Goal: Task Accomplishment & Management: Manage account settings

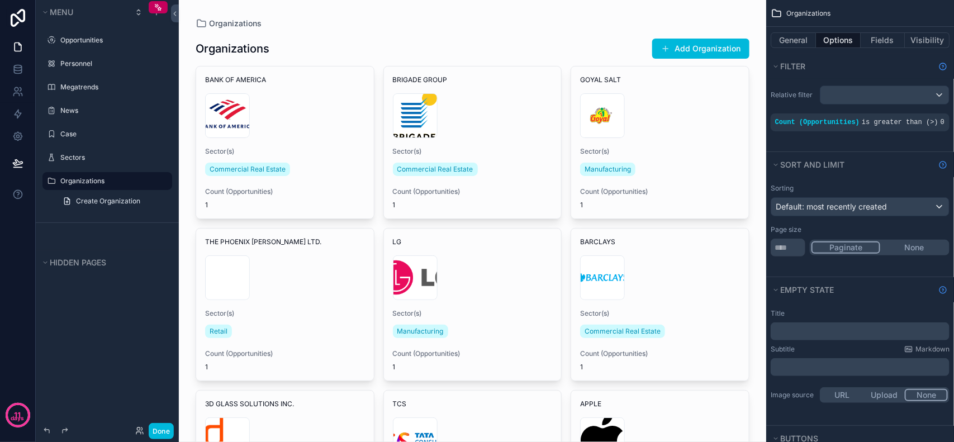
drag, startPoint x: 446, startPoint y: 9, endPoint x: 485, endPoint y: 8, distance: 38.6
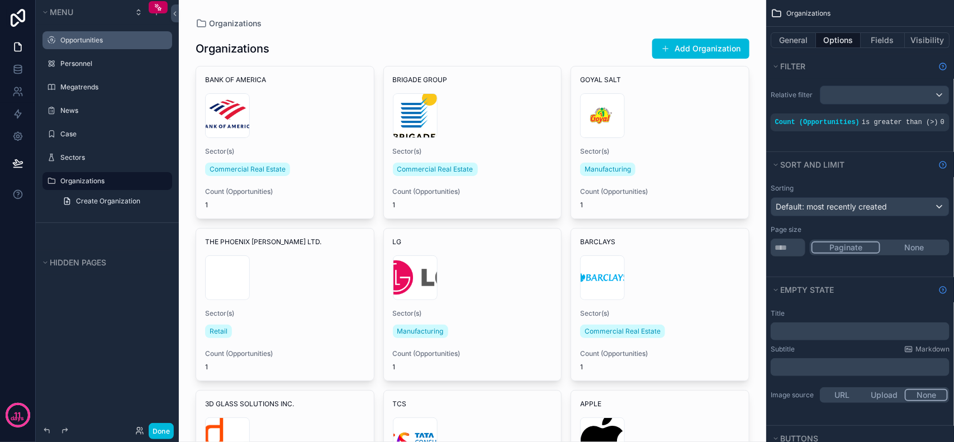
click at [84, 37] on label "Opportunities" at bounding box center [112, 40] width 105 height 9
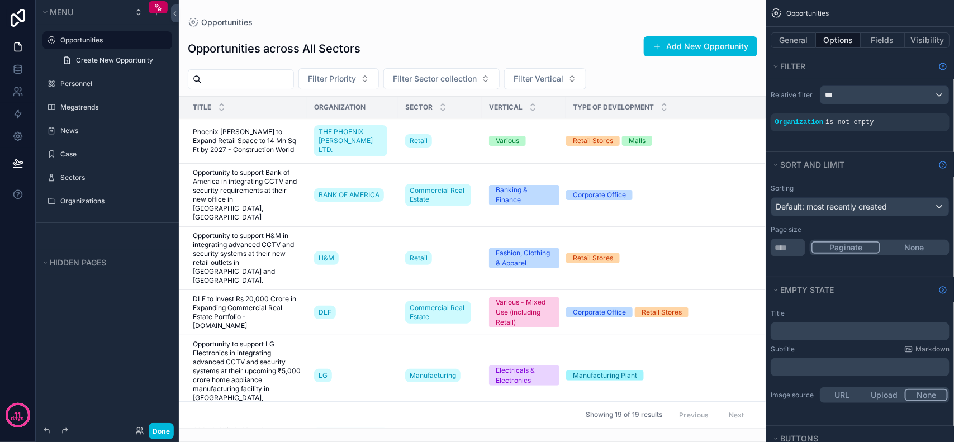
click at [562, 240] on div "scrollable content" at bounding box center [473, 221] width 588 height 442
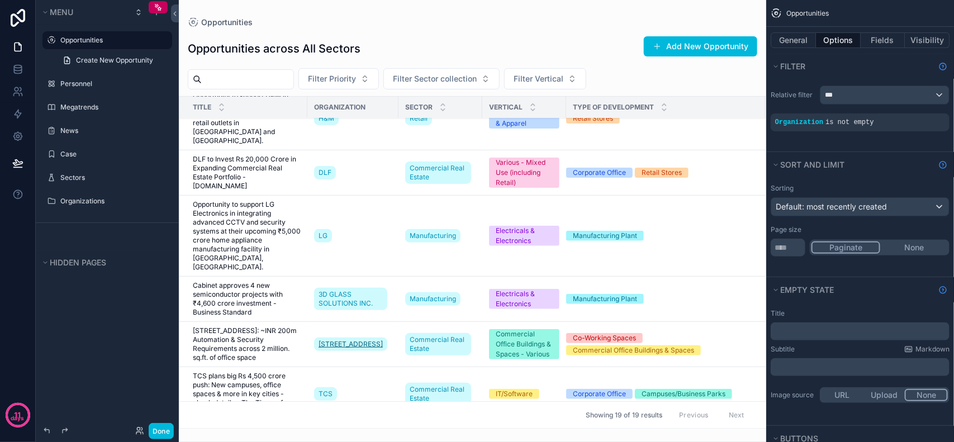
scroll to position [210, 0]
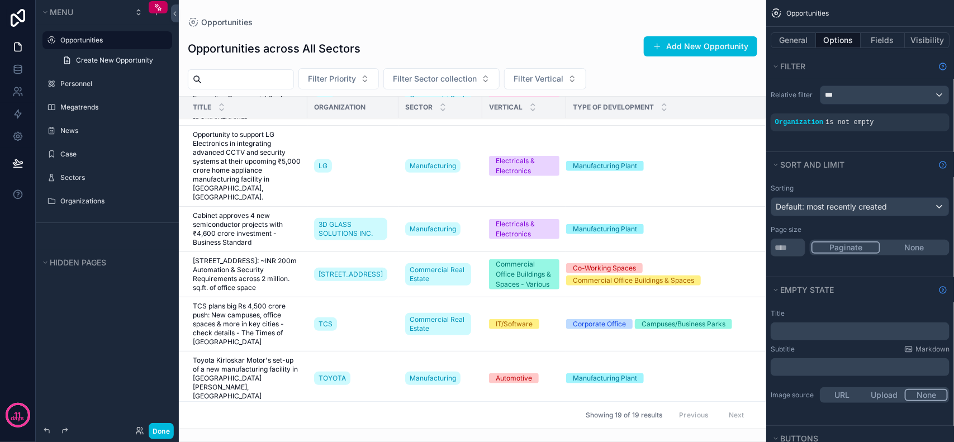
click at [274, 257] on span "[STREET_ADDRESS]: ~INR 200m Automation & Security Requirements across 2 million…" at bounding box center [247, 275] width 108 height 36
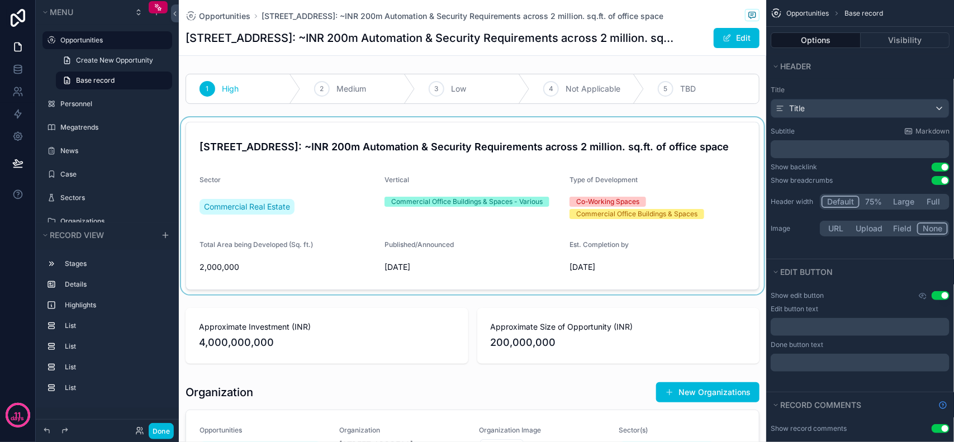
click at [547, 148] on div "scrollable content" at bounding box center [473, 205] width 588 height 177
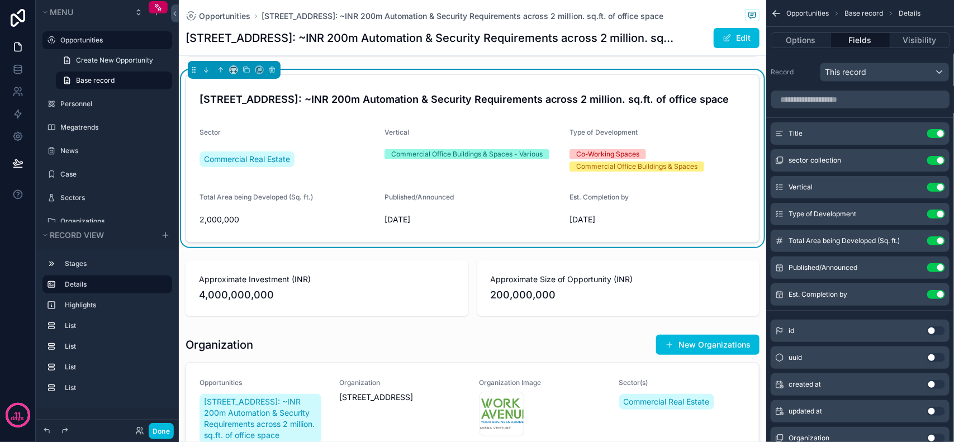
scroll to position [140, 0]
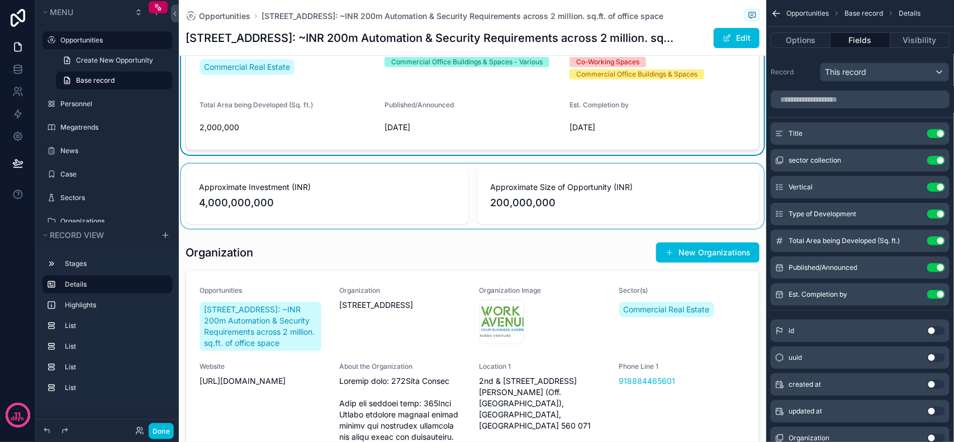
click at [376, 193] on div "scrollable content" at bounding box center [473, 196] width 588 height 65
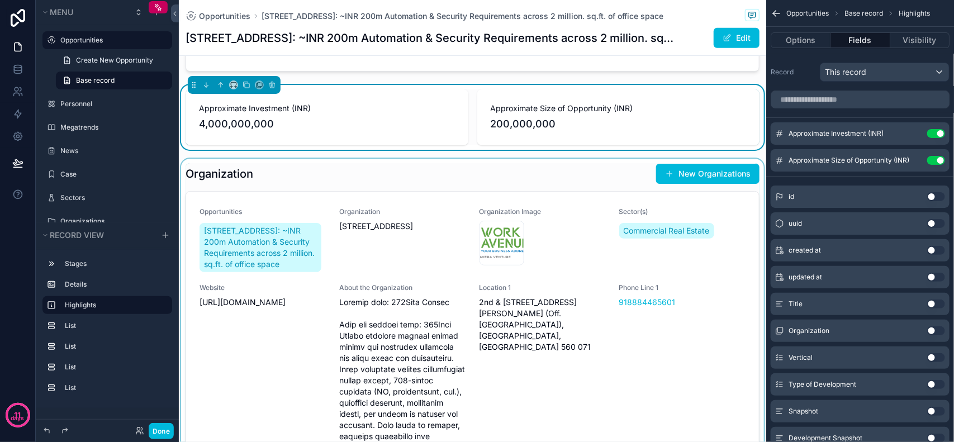
scroll to position [210, 0]
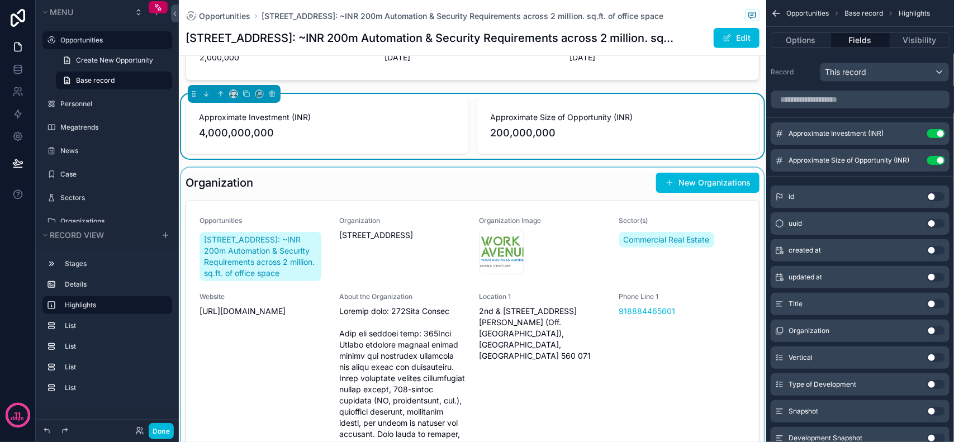
click at [297, 208] on div "scrollable content" at bounding box center [473, 354] width 588 height 373
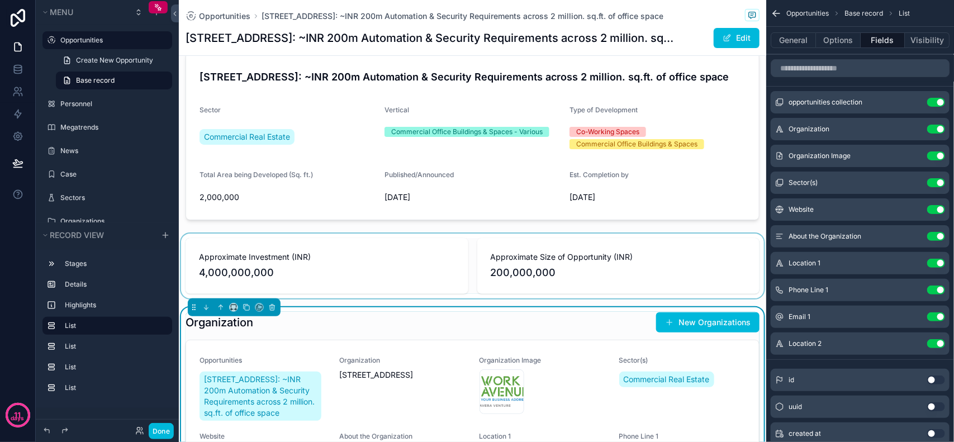
scroll to position [0, 0]
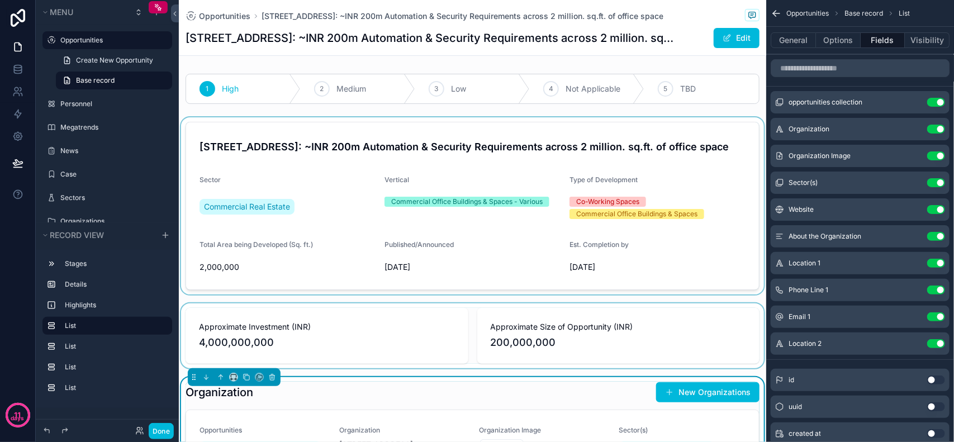
click at [678, 183] on div "scrollable content" at bounding box center [473, 205] width 588 height 177
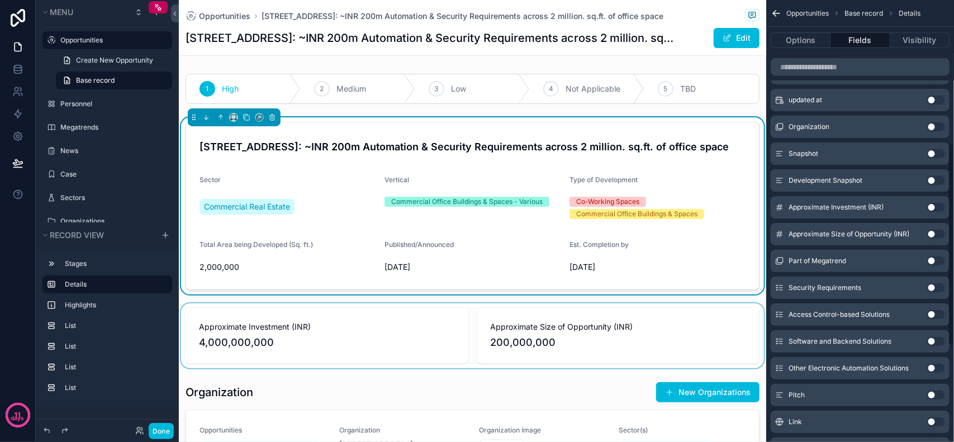
scroll to position [242, 0]
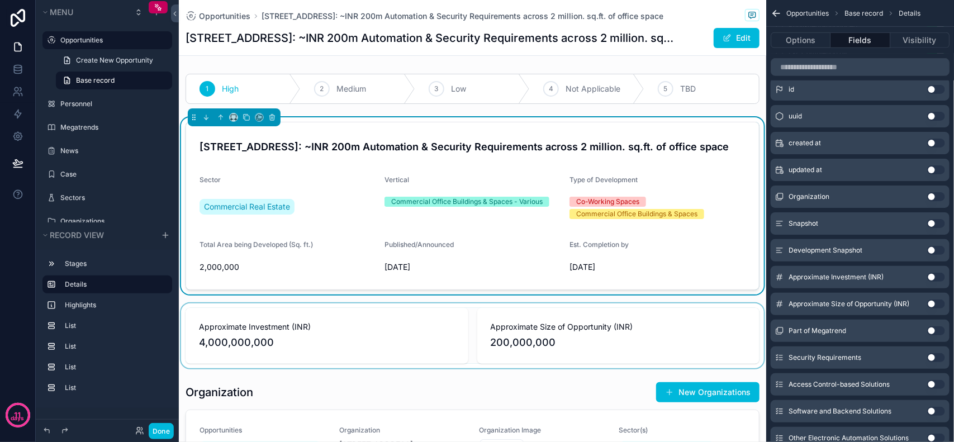
click at [934, 197] on button "Use setting" at bounding box center [937, 196] width 18 height 9
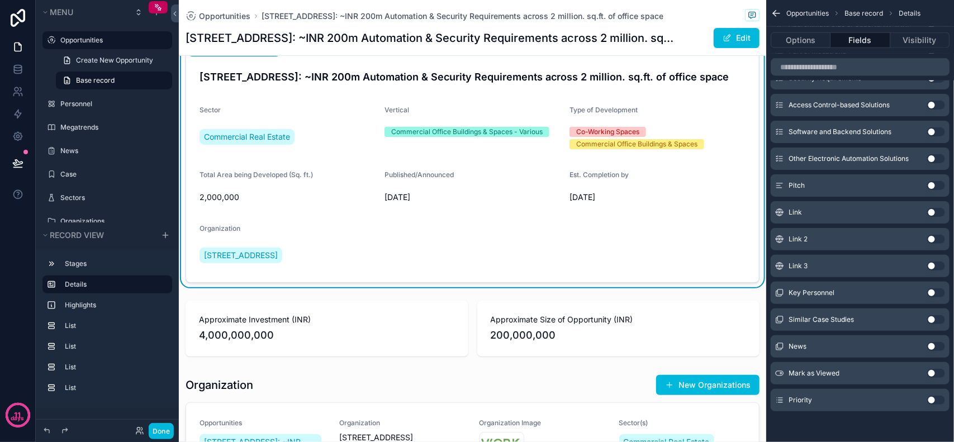
scroll to position [140, 0]
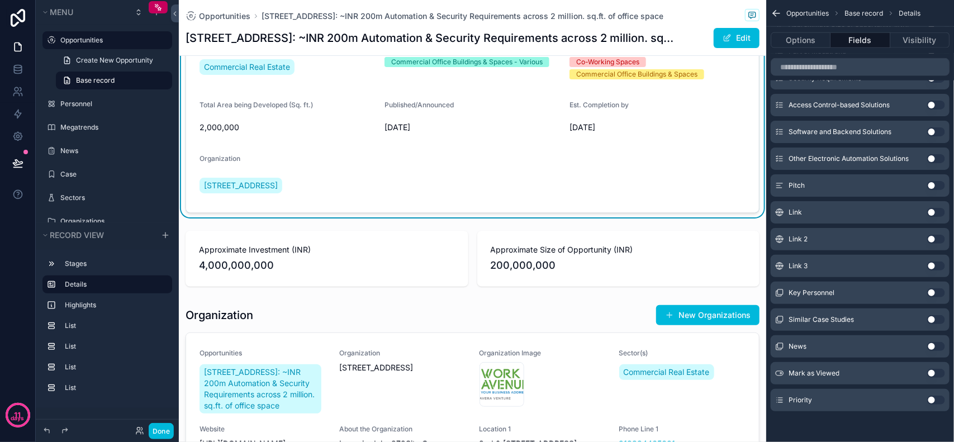
click at [297, 167] on div "Organization" at bounding box center [265, 160] width 130 height 13
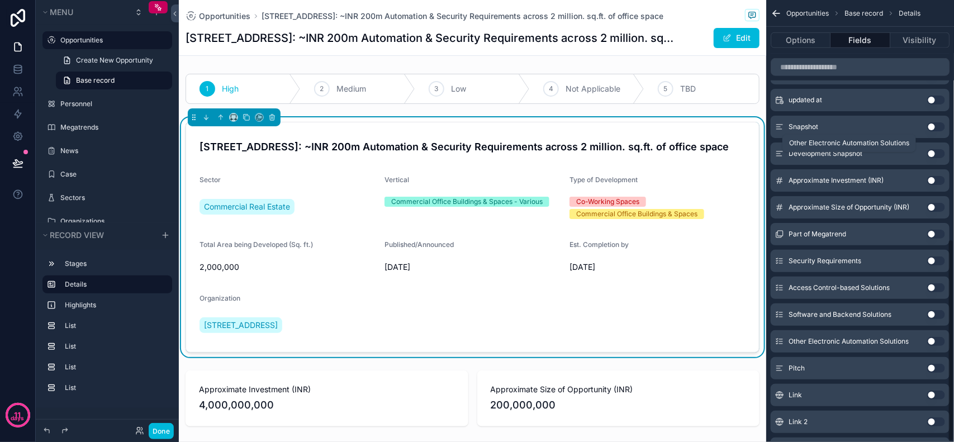
scroll to position [0, 0]
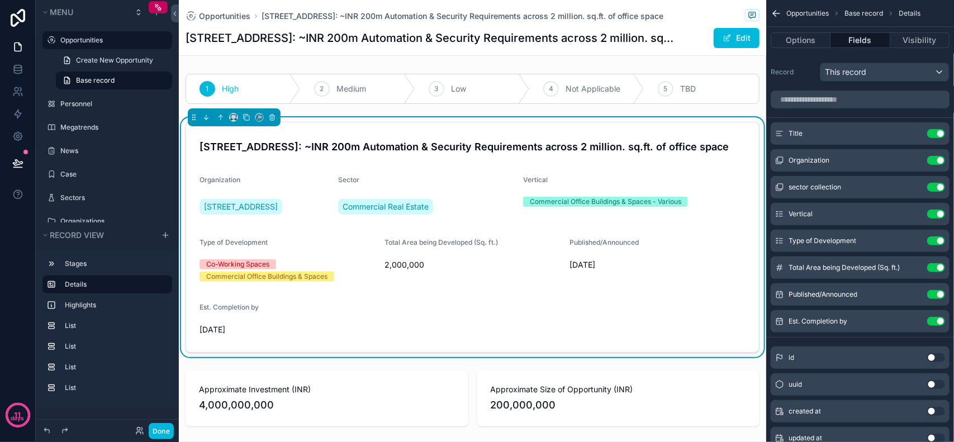
click at [460, 254] on div "Total Area being Developed (Sq. ft.) 2,000,000" at bounding box center [473, 261] width 176 height 47
click at [0, 0] on icon "scrollable content" at bounding box center [0, 0] width 0 height 0
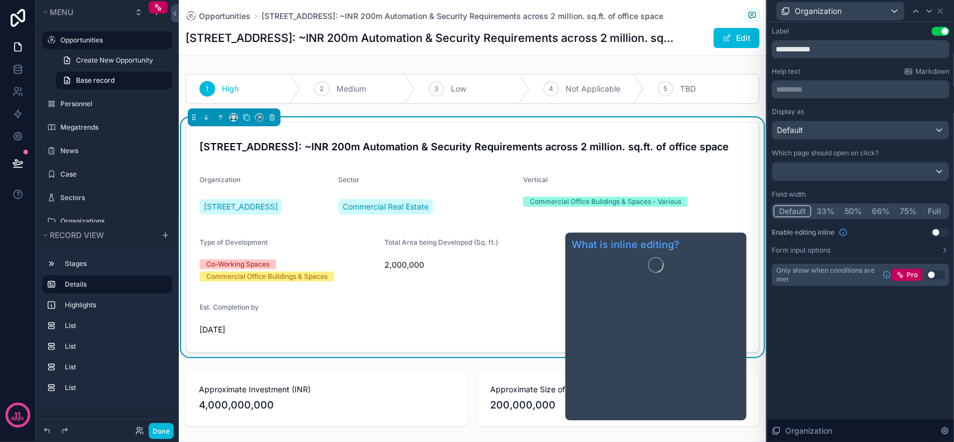
click at [822, 209] on button "33%" at bounding box center [826, 211] width 28 height 12
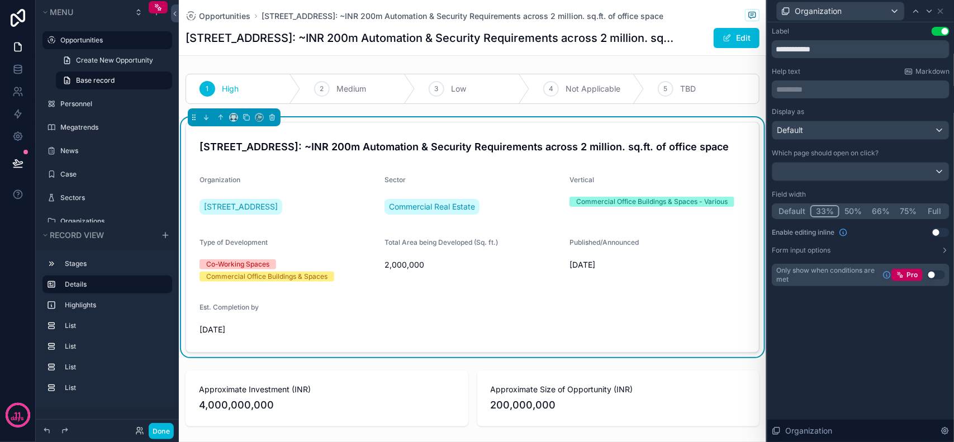
click at [250, 311] on label "Est. Completion by" at bounding box center [229, 307] width 59 height 9
click at [863, 14] on div "Organization" at bounding box center [840, 11] width 127 height 18
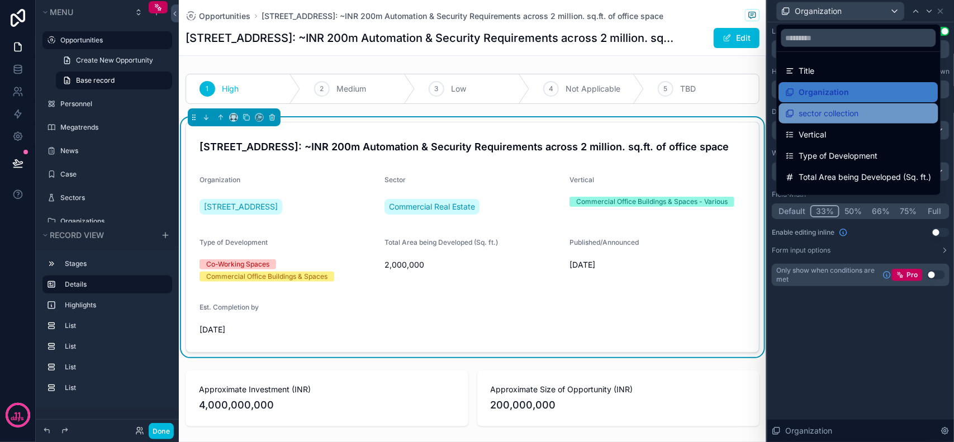
click at [839, 119] on span "sector collection" at bounding box center [830, 113] width 60 height 13
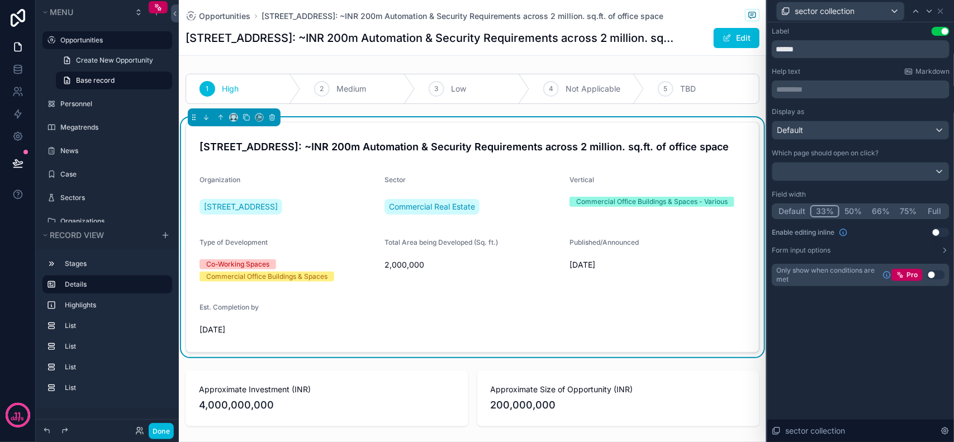
click at [786, 207] on button "Default" at bounding box center [792, 211] width 37 height 12
click at [949, 252] on icon at bounding box center [945, 250] width 9 height 9
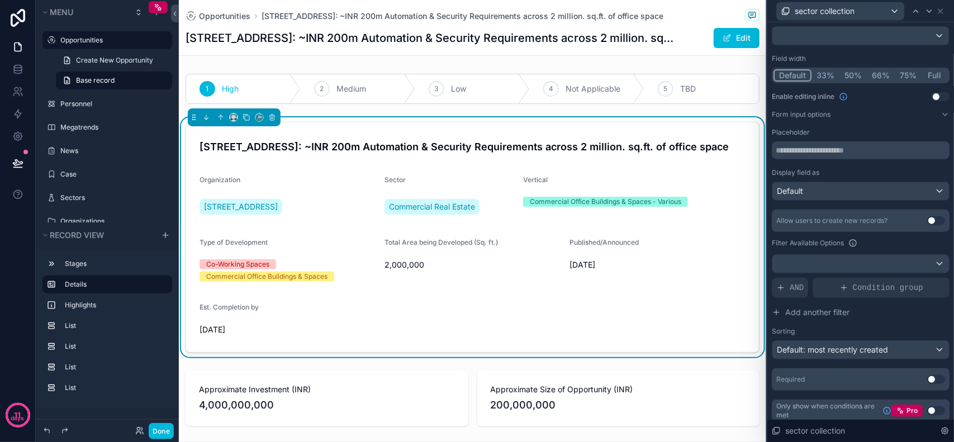
scroll to position [140, 0]
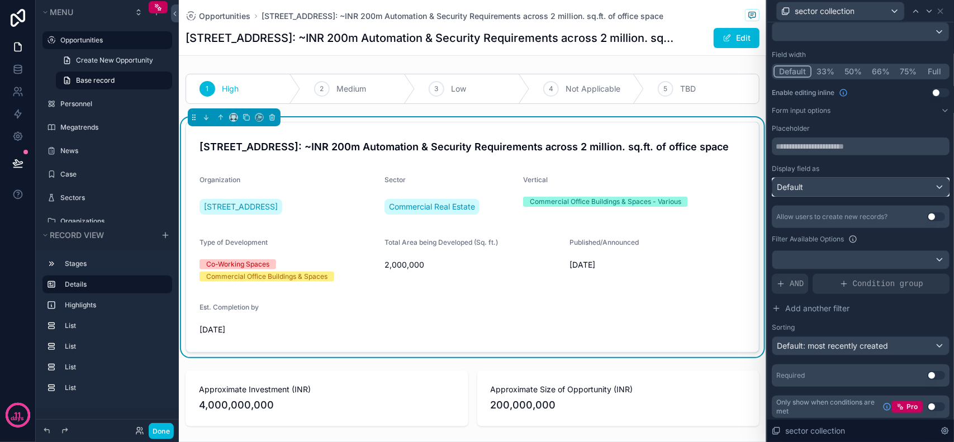
click at [882, 182] on div "Default" at bounding box center [861, 187] width 177 height 18
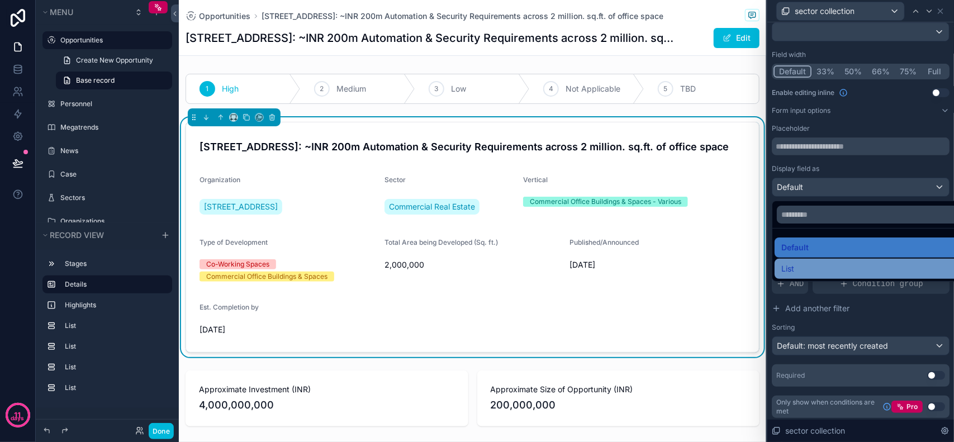
click at [867, 263] on div "List" at bounding box center [869, 268] width 174 height 13
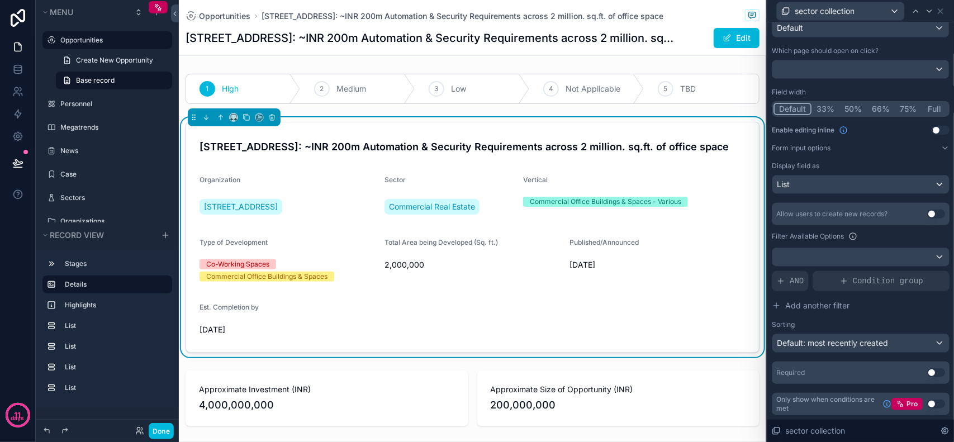
scroll to position [103, 0]
click at [864, 183] on div "List" at bounding box center [861, 185] width 177 height 18
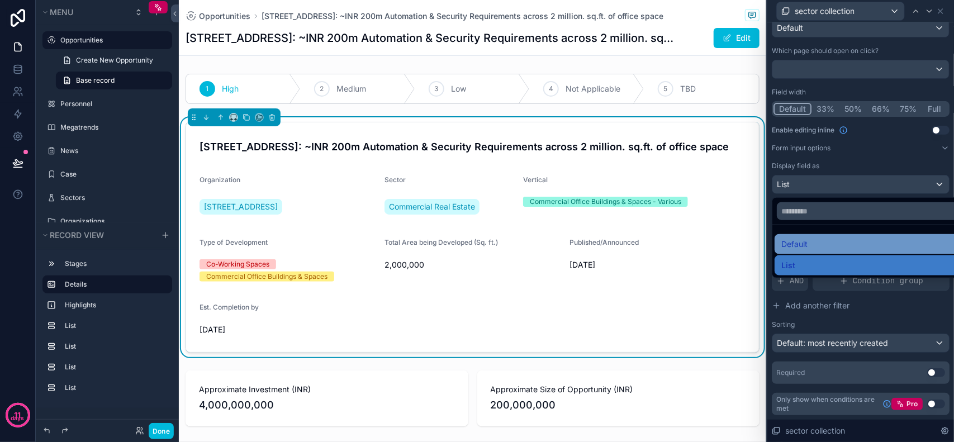
click at [831, 247] on div "Default" at bounding box center [869, 244] width 174 height 13
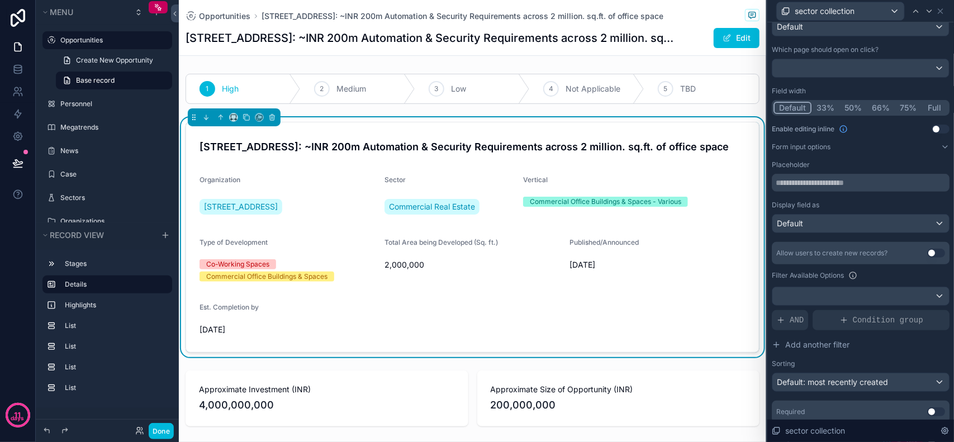
scroll to position [0, 0]
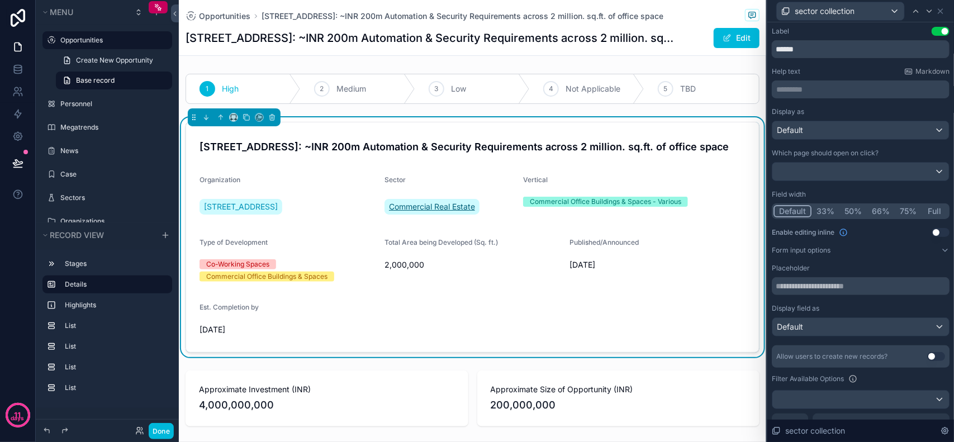
click at [409, 211] on span "Commercial Real Estate" at bounding box center [432, 206] width 86 height 11
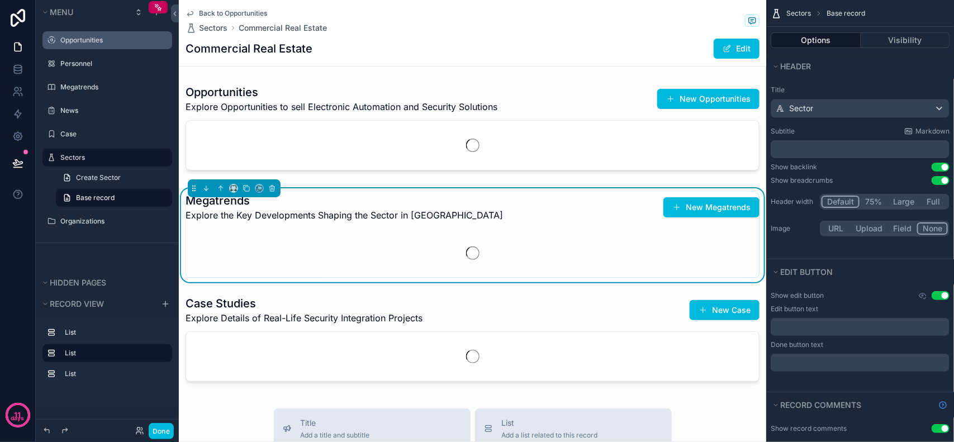
click at [226, 9] on span "Back to Opportunities" at bounding box center [233, 13] width 68 height 9
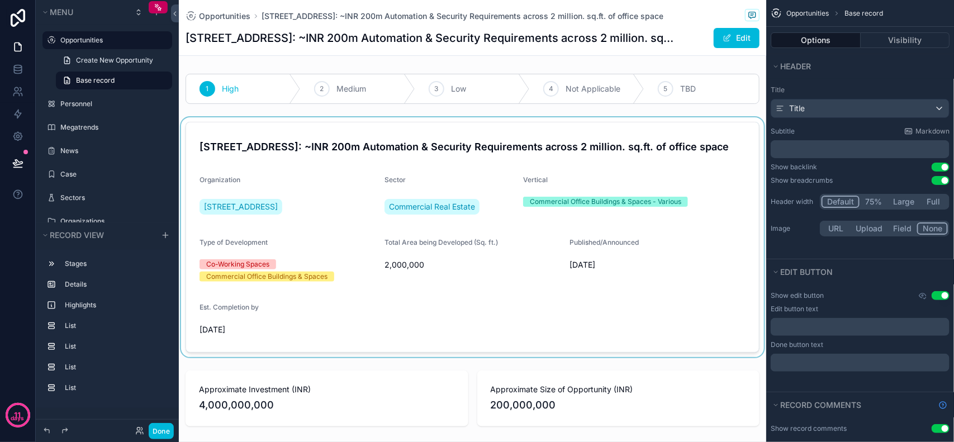
click at [342, 196] on div "scrollable content" at bounding box center [473, 237] width 588 height 240
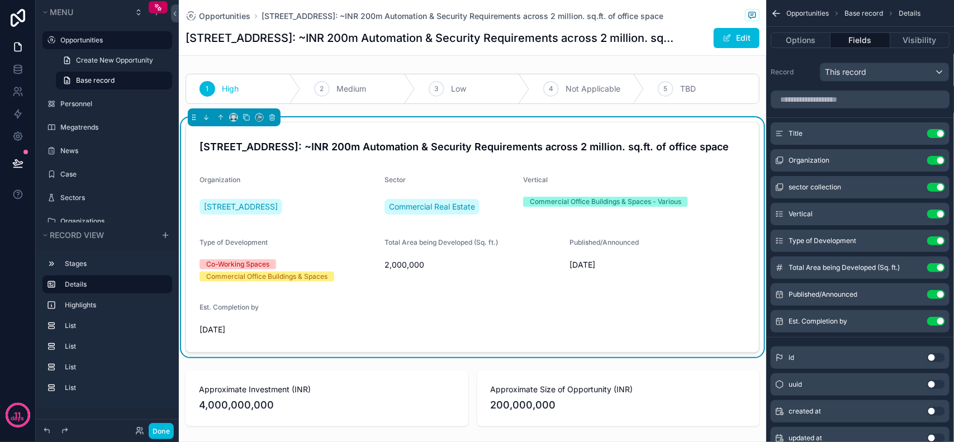
click at [0, 0] on button "scrollable content" at bounding box center [0, 0] width 0 height 0
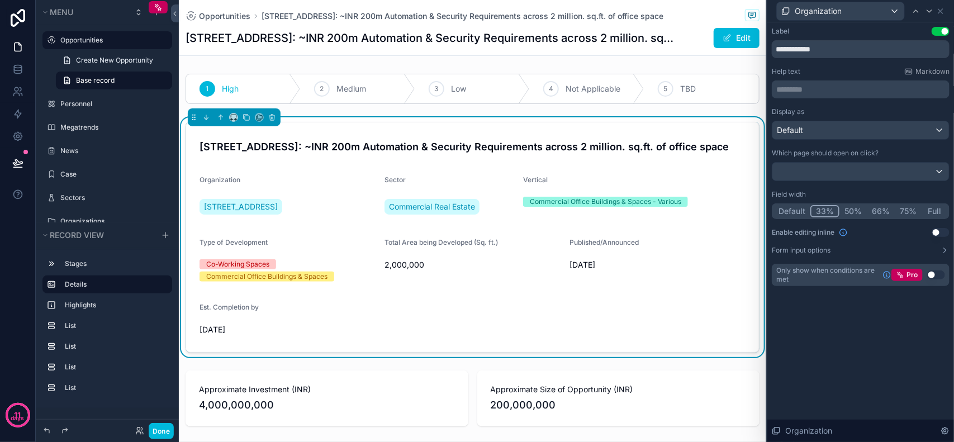
click at [800, 210] on button "Default" at bounding box center [792, 211] width 37 height 12
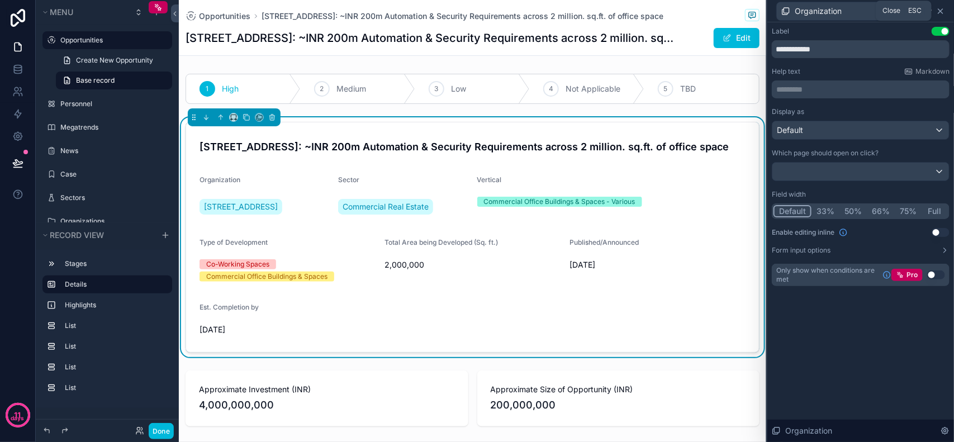
click at [943, 10] on icon at bounding box center [941, 11] width 9 height 9
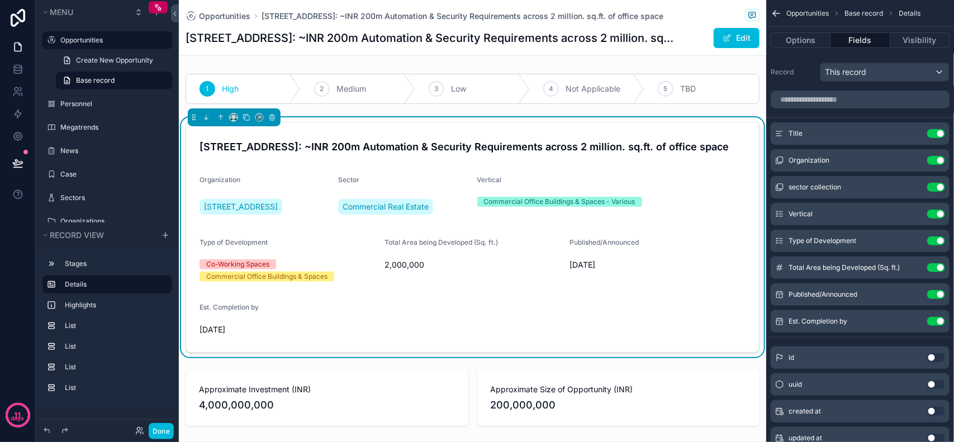
click at [0, 0] on icon "scrollable content" at bounding box center [0, 0] width 0 height 0
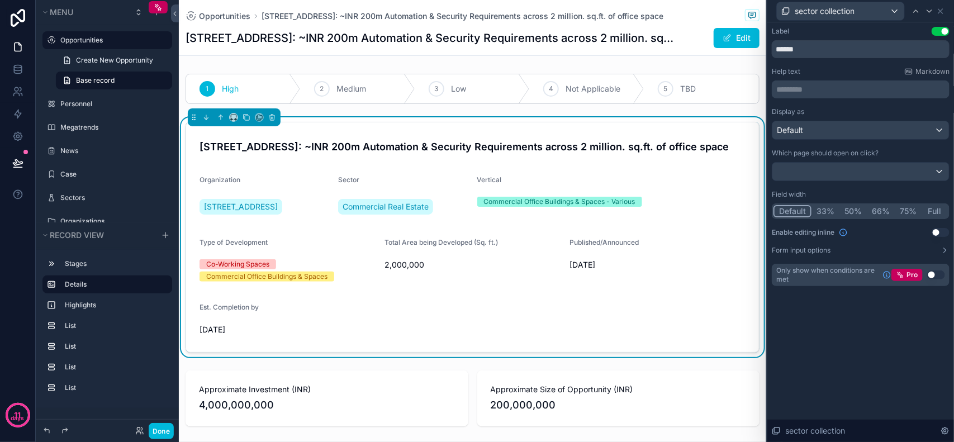
click at [802, 207] on button "Default" at bounding box center [793, 211] width 38 height 12
click at [845, 8] on span "sector collection" at bounding box center [825, 11] width 60 height 11
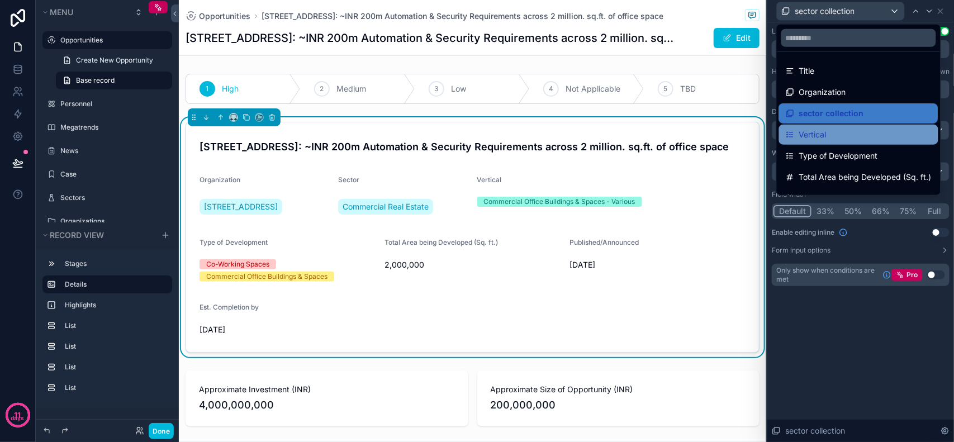
click at [820, 140] on span "Vertical" at bounding box center [813, 134] width 27 height 13
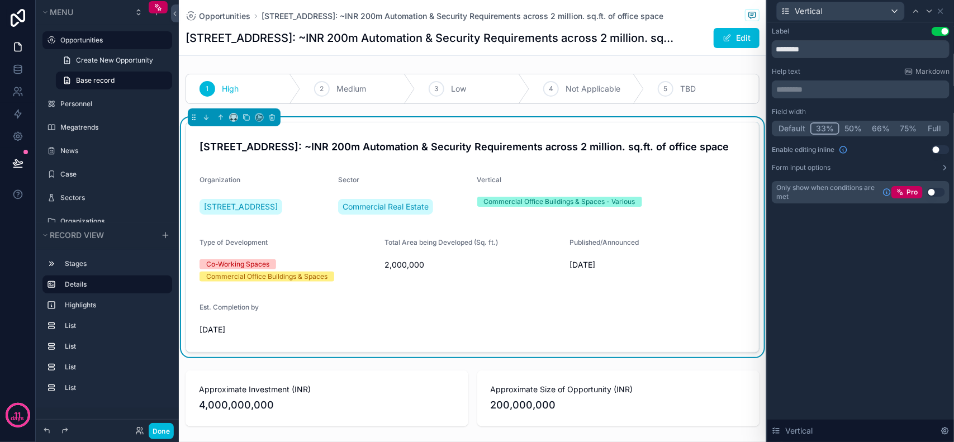
click at [797, 124] on button "Default" at bounding box center [792, 128] width 37 height 12
click at [261, 244] on span "Type of Development" at bounding box center [234, 242] width 68 height 8
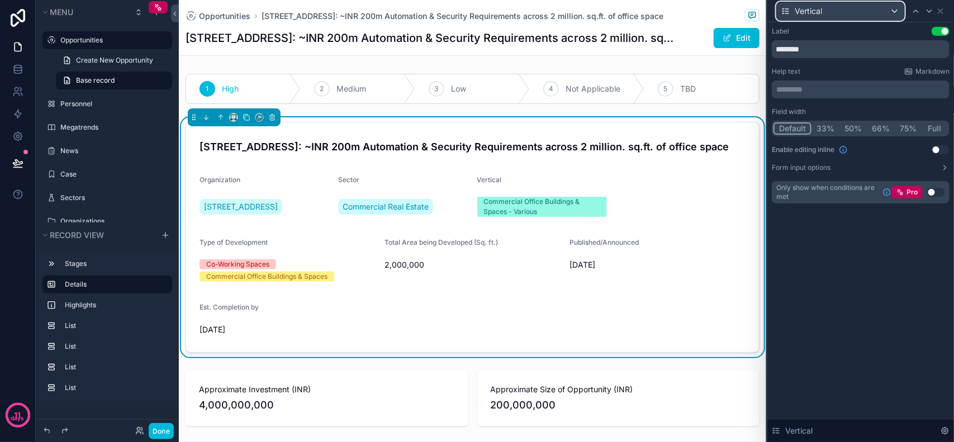
click at [834, 17] on div "Vertical" at bounding box center [840, 11] width 127 height 18
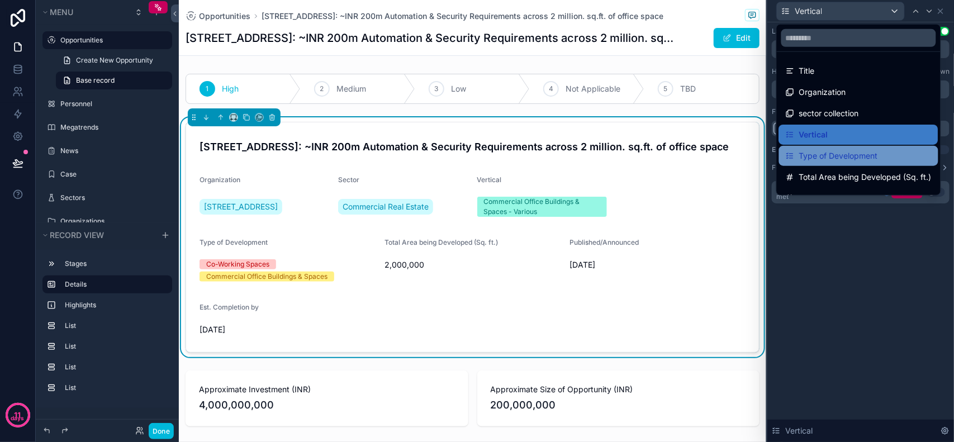
click at [850, 155] on span "Type of Development" at bounding box center [839, 155] width 79 height 13
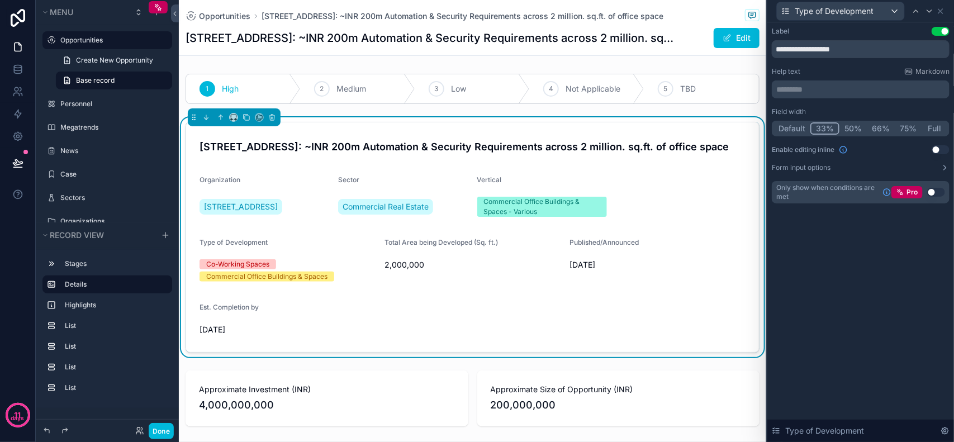
click at [803, 129] on button "Default" at bounding box center [792, 128] width 37 height 12
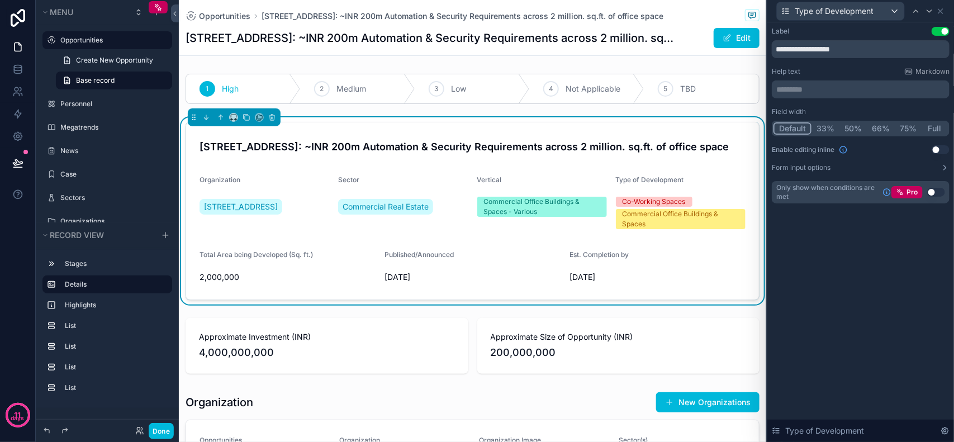
click at [282, 169] on form "315Work Avenue: ~INR 200m Automation & Security Requirements across 2 million. …" at bounding box center [472, 210] width 573 height 177
click at [944, 12] on icon at bounding box center [941, 11] width 9 height 9
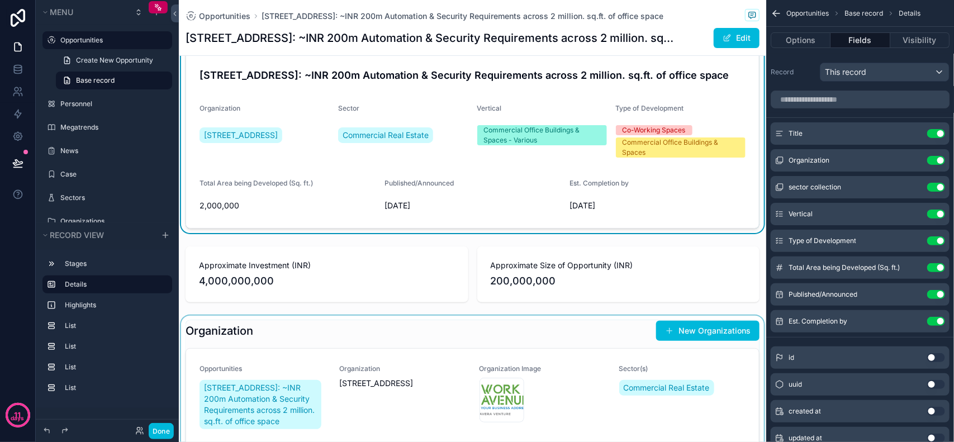
scroll to position [70, 0]
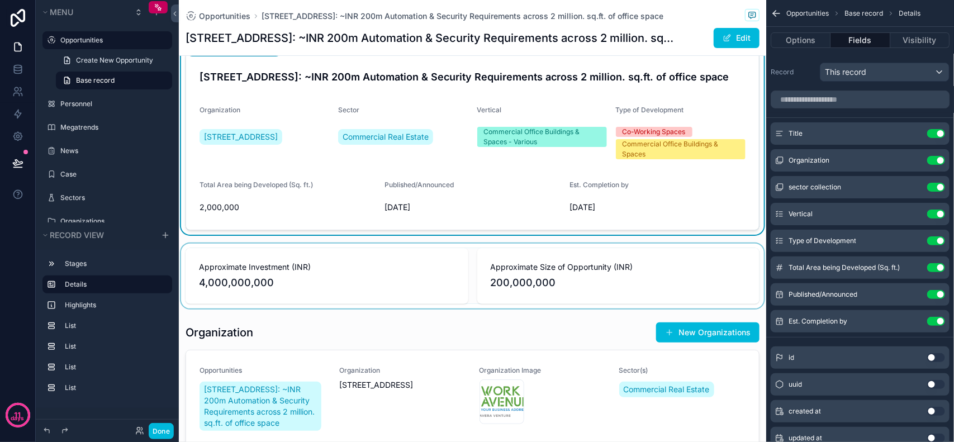
click at [389, 263] on div "scrollable content" at bounding box center [473, 276] width 588 height 65
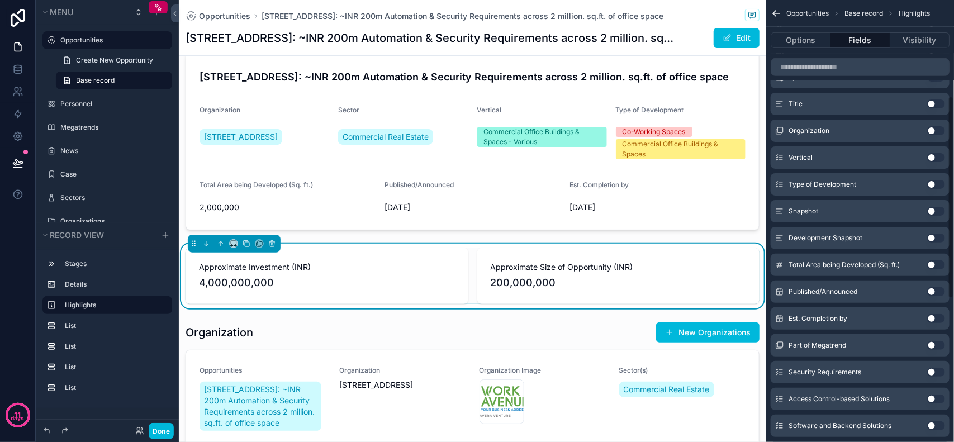
scroll to position [210, 0]
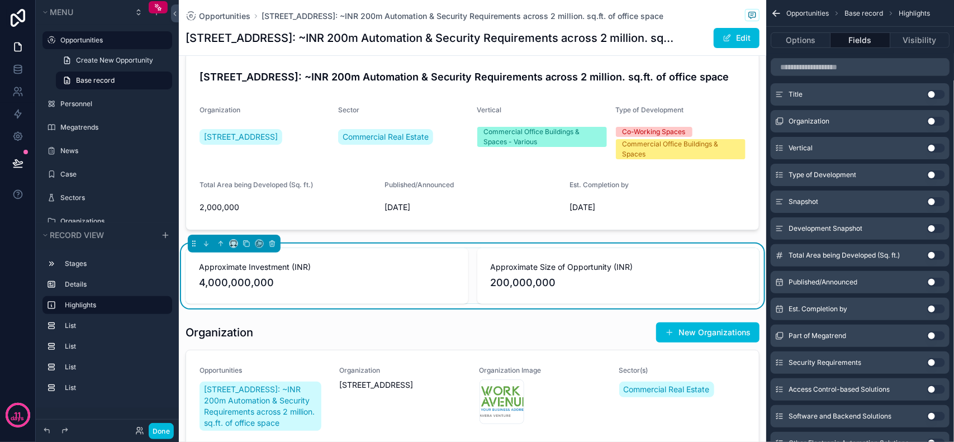
click at [938, 256] on button "Use setting" at bounding box center [937, 255] width 18 height 9
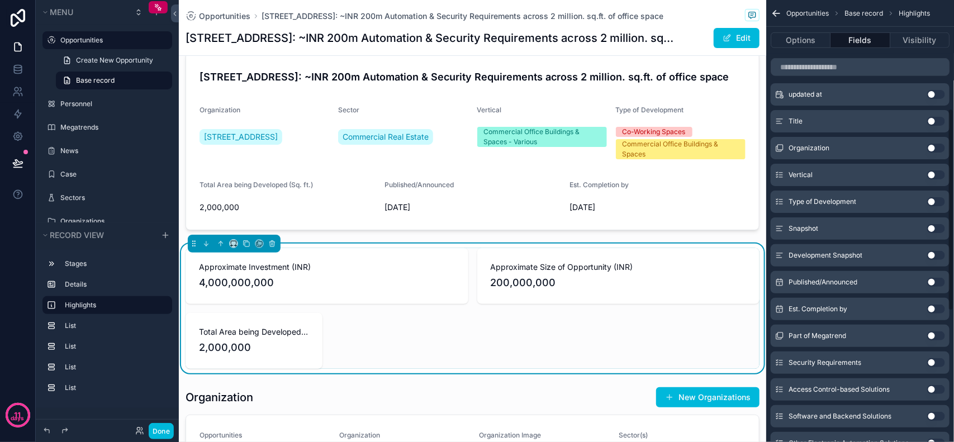
scroll to position [236, 0]
click at [744, 320] on div "Approximate Investment (INR) 4,000,000,000 Approximate Size of Opportunity (INR…" at bounding box center [473, 308] width 574 height 121
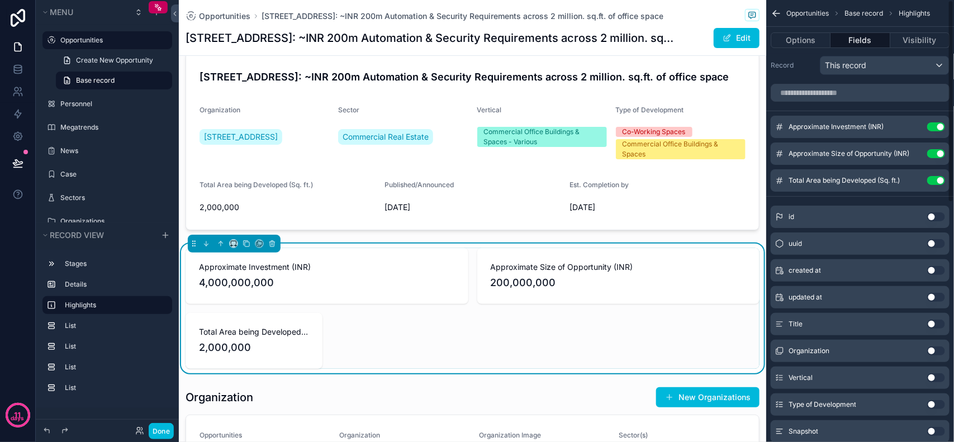
scroll to position [0, 0]
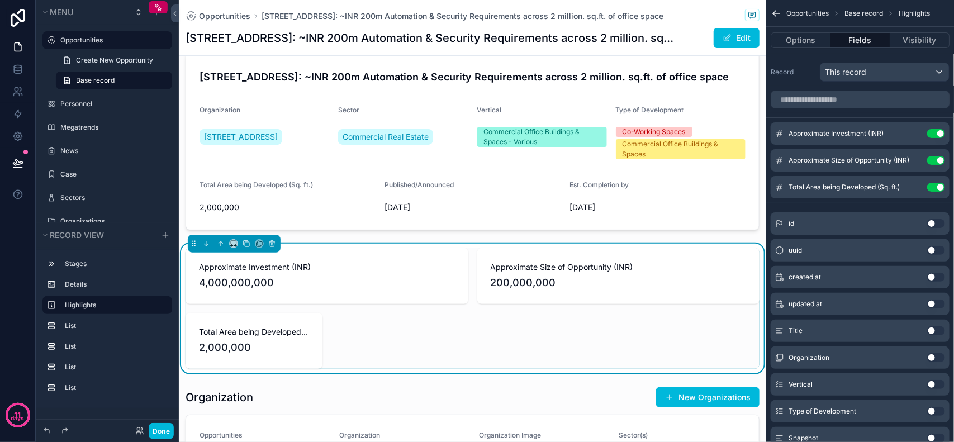
click at [0, 0] on icon "scrollable content" at bounding box center [0, 0] width 0 height 0
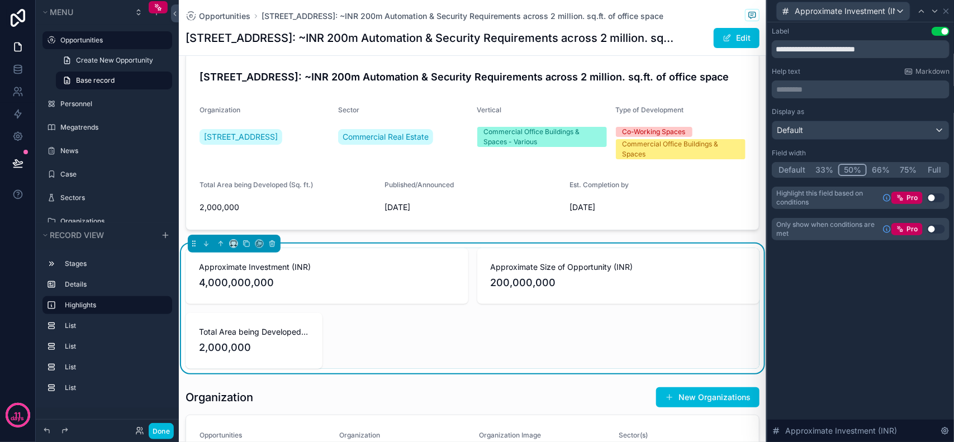
click at [824, 168] on button "33%" at bounding box center [825, 170] width 28 height 12
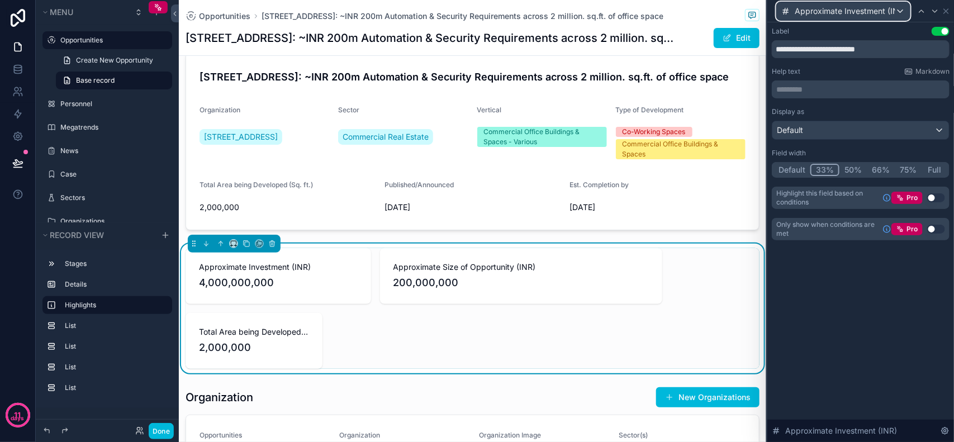
click at [868, 10] on span "Approximate Investment (INR)" at bounding box center [845, 11] width 101 height 11
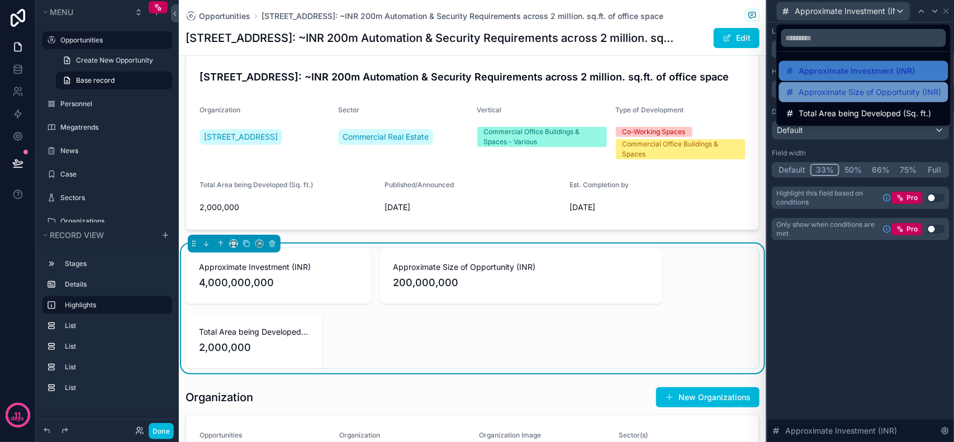
click at [843, 93] on span "Approximate Size of Opportunity (INR)" at bounding box center [871, 92] width 143 height 13
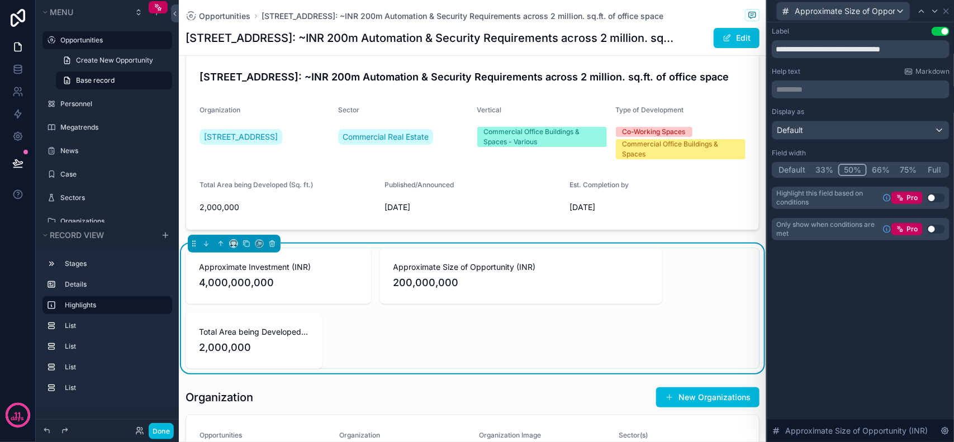
click at [791, 169] on button "Default" at bounding box center [792, 170] width 37 height 12
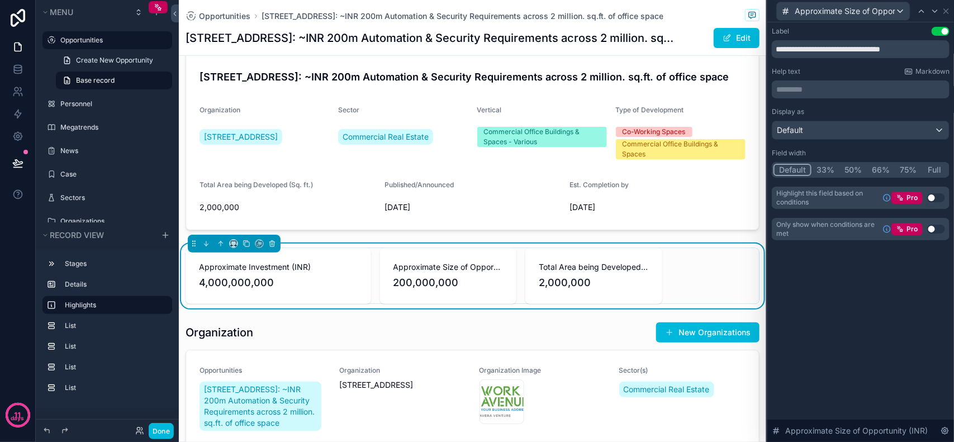
click at [820, 168] on button "33%" at bounding box center [826, 170] width 28 height 12
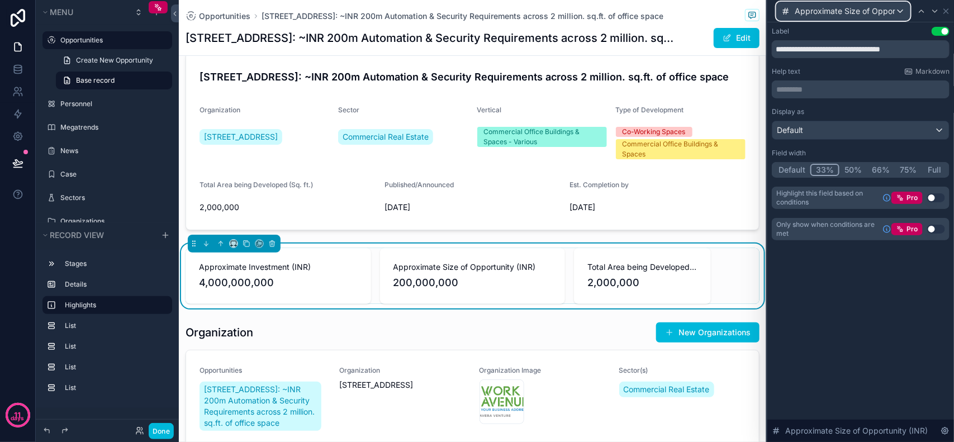
click at [838, 14] on span "Approximate Size of Opportunity (INR)" at bounding box center [845, 11] width 101 height 11
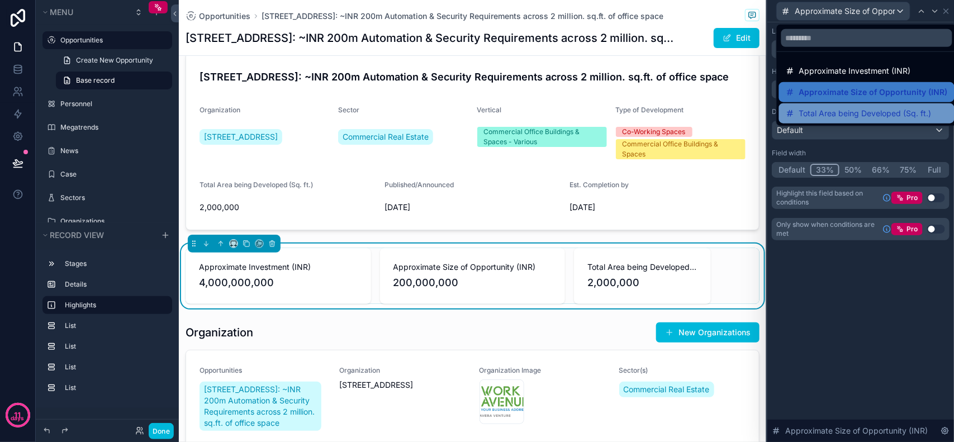
click at [842, 111] on span "Total Area being Developed (Sq. ft.)" at bounding box center [866, 113] width 133 height 13
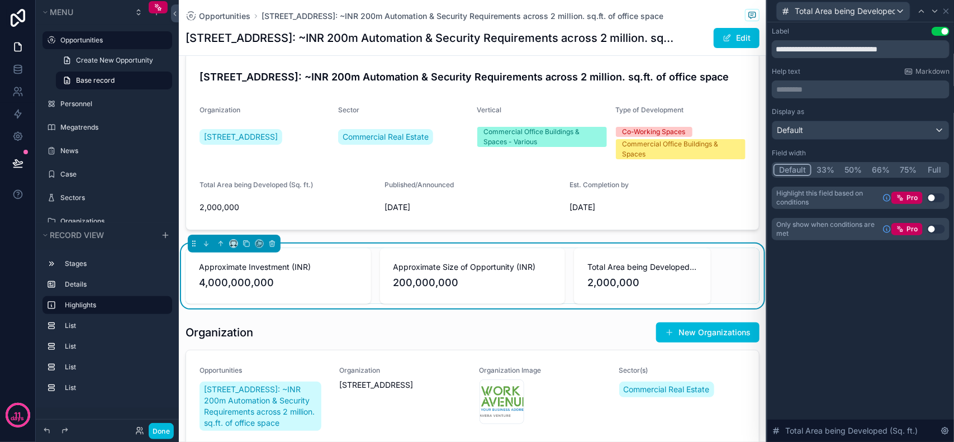
click at [824, 168] on button "33%" at bounding box center [826, 170] width 28 height 12
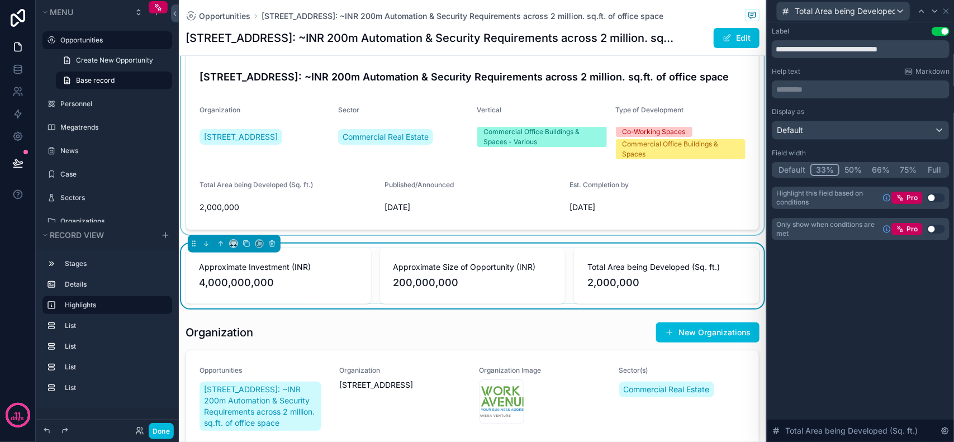
click at [309, 200] on div "scrollable content" at bounding box center [473, 141] width 588 height 187
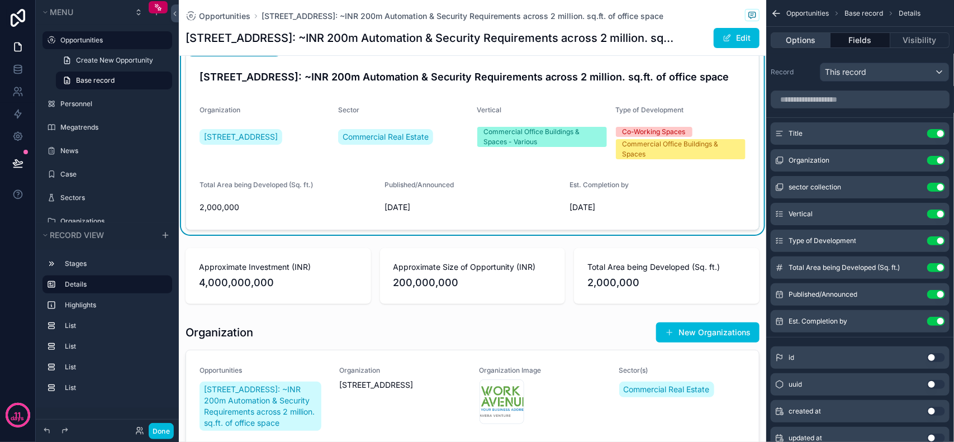
click at [819, 44] on button "Options" at bounding box center [801, 40] width 60 height 16
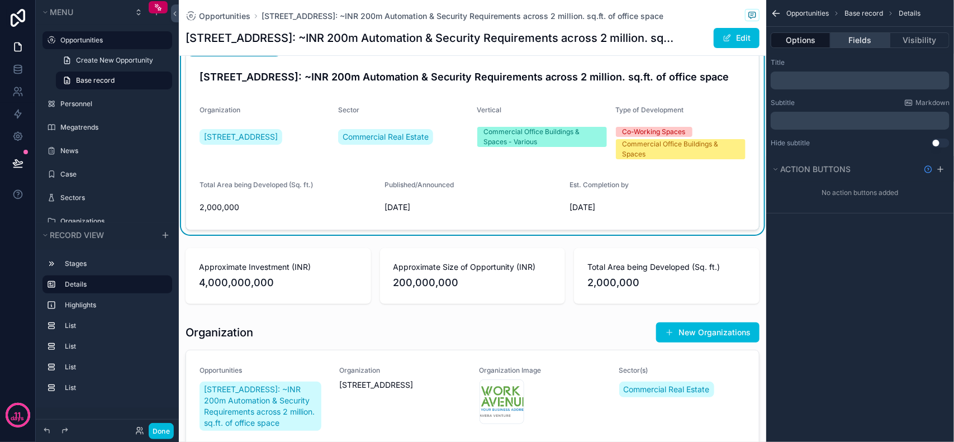
click at [857, 42] on button "Fields" at bounding box center [860, 40] width 59 height 16
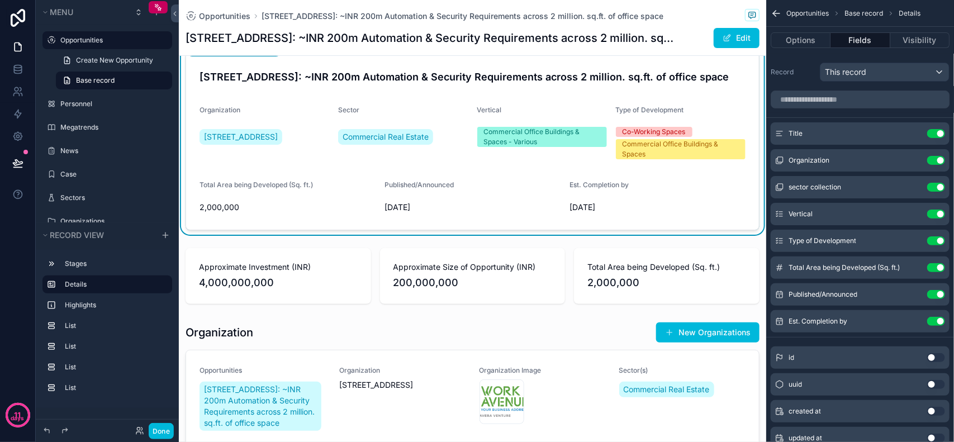
click at [856, 41] on button "Fields" at bounding box center [860, 40] width 59 height 16
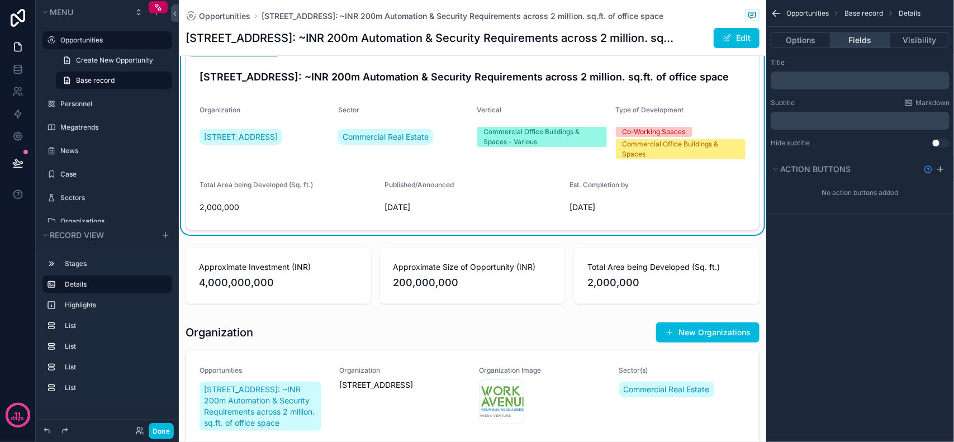
click at [856, 41] on button "Fields" at bounding box center [860, 40] width 59 height 16
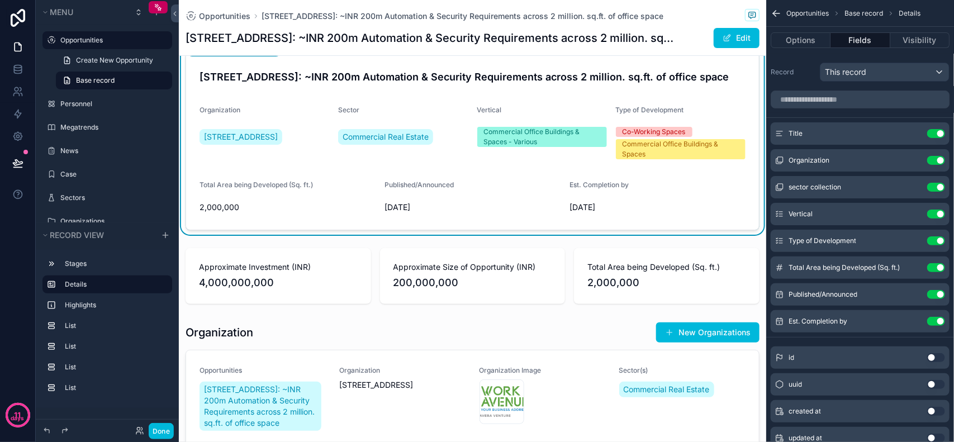
click at [937, 268] on button "Use setting" at bounding box center [937, 267] width 18 height 9
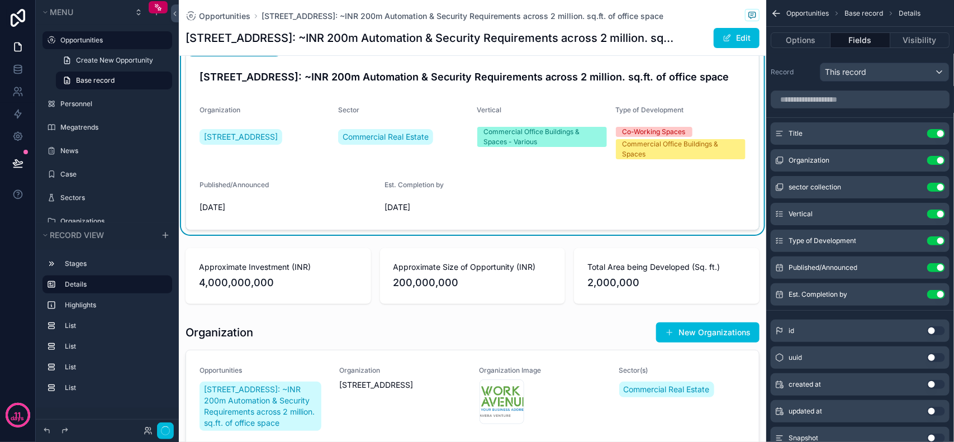
click at [0, 0] on icon "scrollable content" at bounding box center [0, 0] width 0 height 0
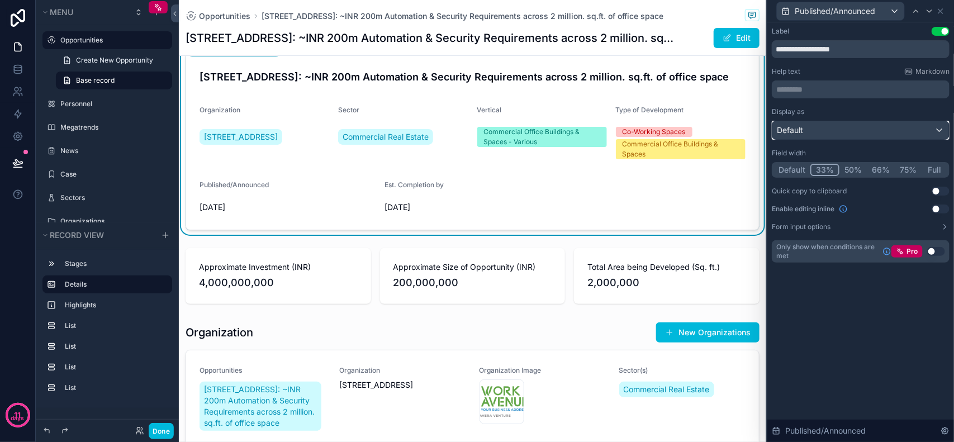
click at [819, 130] on div "Default" at bounding box center [861, 130] width 177 height 18
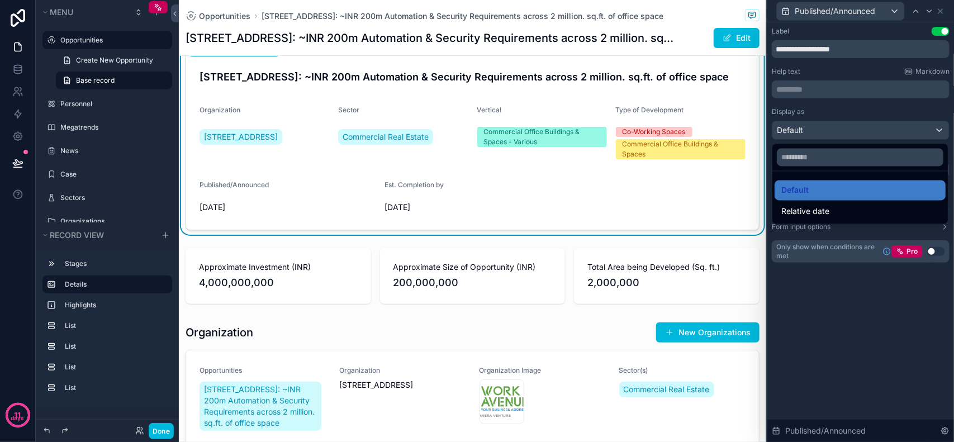
click at [855, 301] on div at bounding box center [861, 221] width 187 height 442
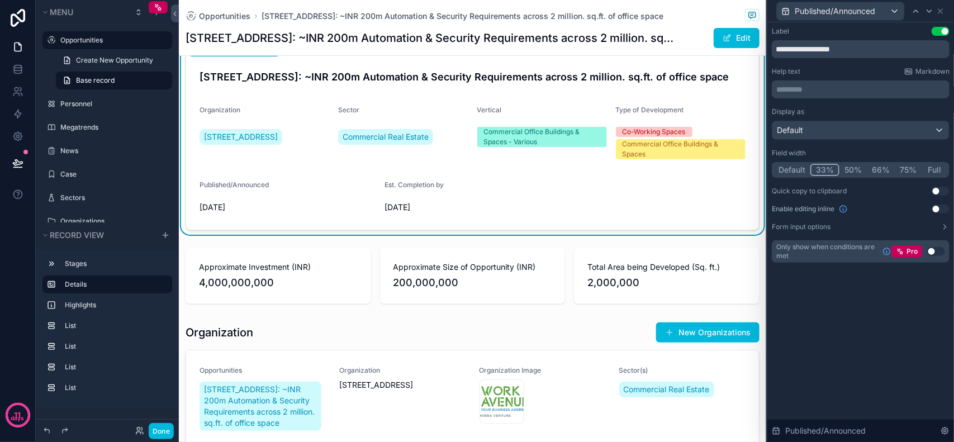
click at [948, 225] on icon at bounding box center [945, 227] width 9 height 9
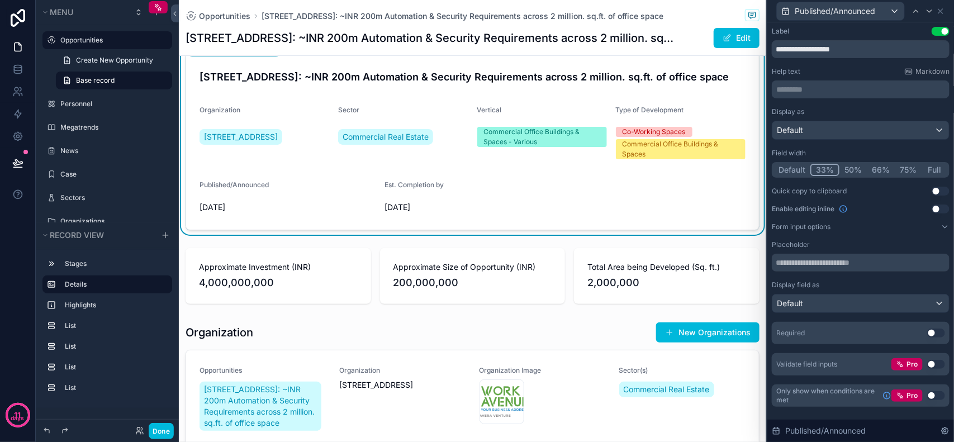
scroll to position [70, 0]
click at [836, 297] on div "Default" at bounding box center [861, 304] width 177 height 18
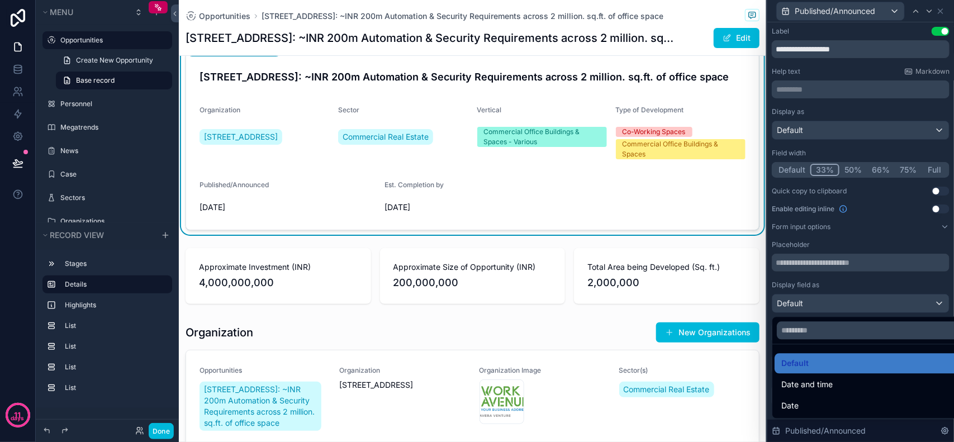
click at [870, 281] on div at bounding box center [861, 221] width 187 height 442
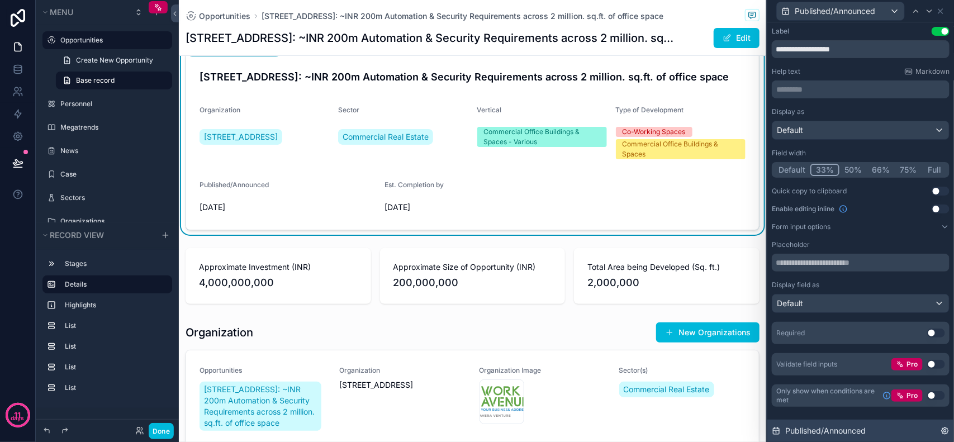
click at [902, 423] on div "Published/Announced" at bounding box center [861, 431] width 187 height 22
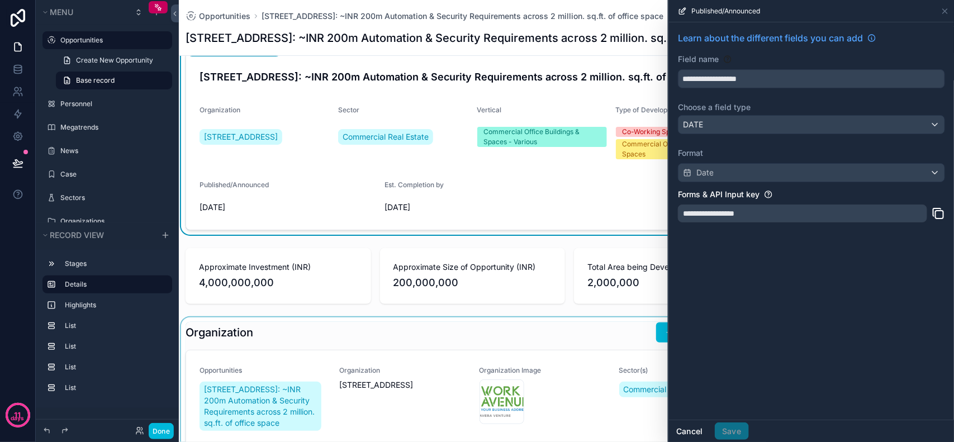
drag, startPoint x: 680, startPoint y: 432, endPoint x: 708, endPoint y: 422, distance: 30.2
click at [680, 432] on button "Cancel" at bounding box center [689, 432] width 41 height 18
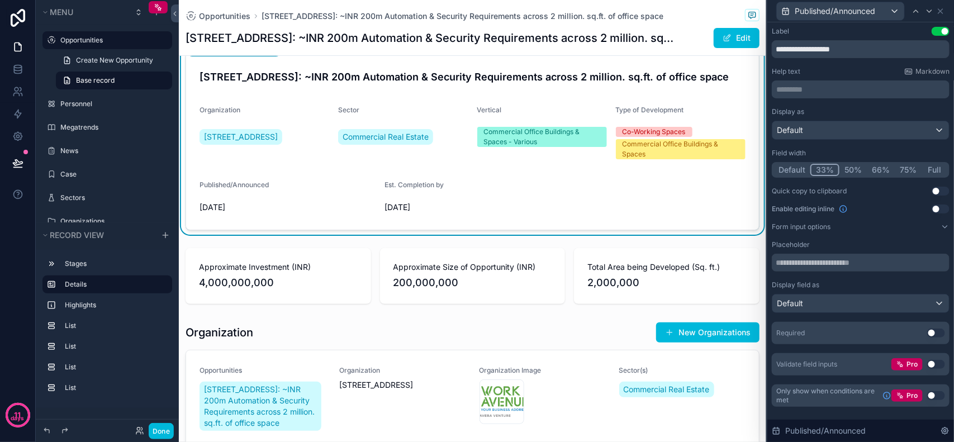
scroll to position [70, 0]
click at [865, 204] on div "Display as Default Field width Default 33% 50% 66% 75% Full Quick copy to clipb…" at bounding box center [861, 241] width 178 height 268
click at [876, 207] on div "Enable editing inline Use setting" at bounding box center [861, 209] width 178 height 9
click at [886, 221] on div "Display as Default Field width Default 33% 50% 66% 75% Full Quick copy to clipb…" at bounding box center [861, 241] width 178 height 268
click at [940, 228] on button "Form input options" at bounding box center [861, 227] width 178 height 9
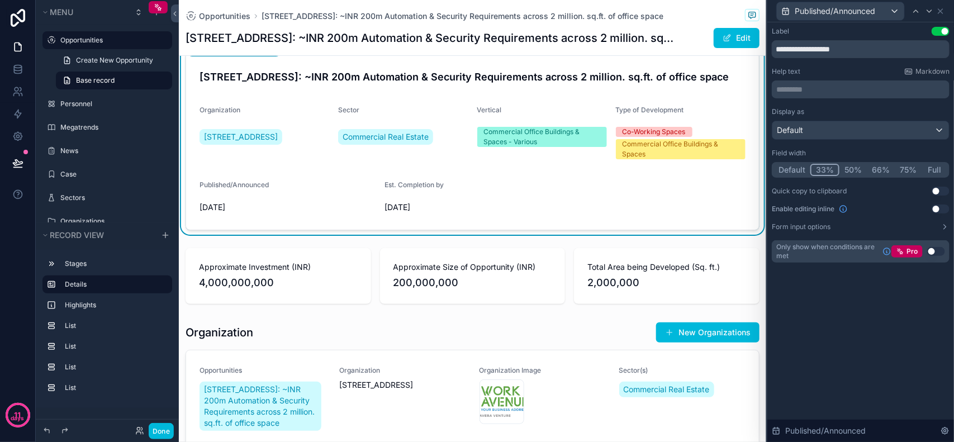
click at [944, 227] on icon at bounding box center [945, 227] width 9 height 9
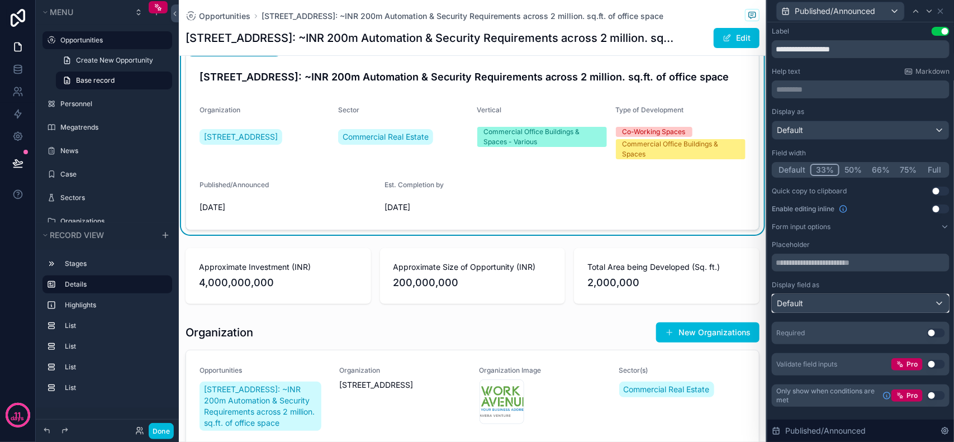
click at [807, 298] on div "Default" at bounding box center [861, 304] width 177 height 18
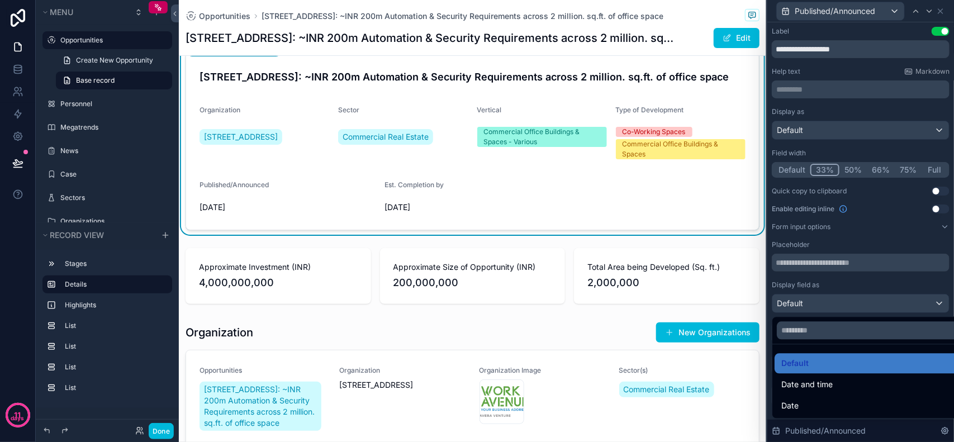
click at [816, 305] on div at bounding box center [861, 221] width 187 height 442
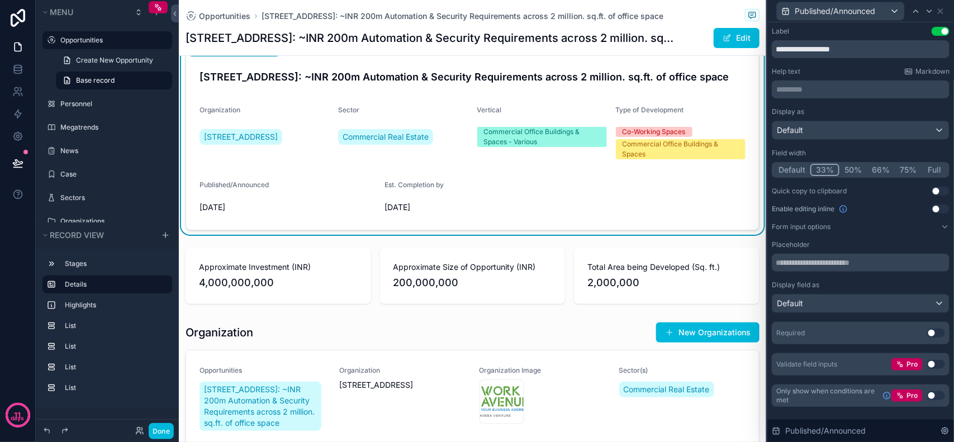
click at [846, 167] on button "50%" at bounding box center [853, 170] width 27 height 12
click at [283, 138] on div "[STREET_ADDRESS]" at bounding box center [265, 137] width 130 height 20
click at [944, 11] on icon at bounding box center [941, 11] width 9 height 9
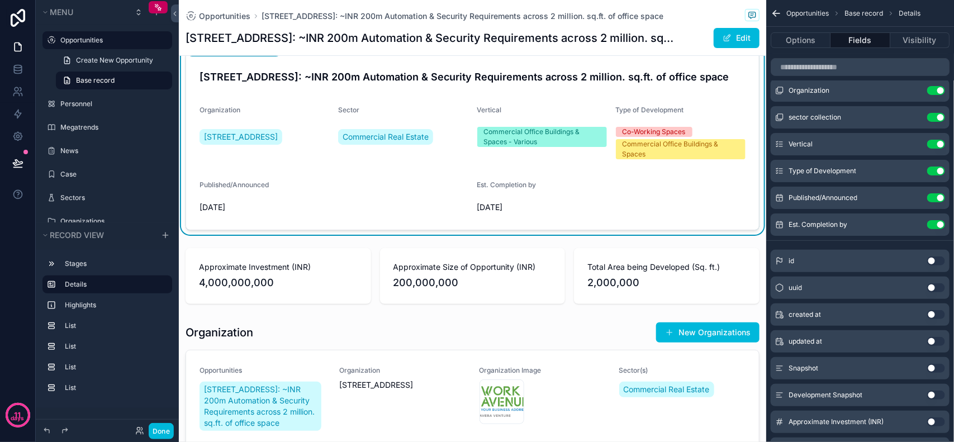
click at [0, 0] on icon "scrollable content" at bounding box center [0, 0] width 0 height 0
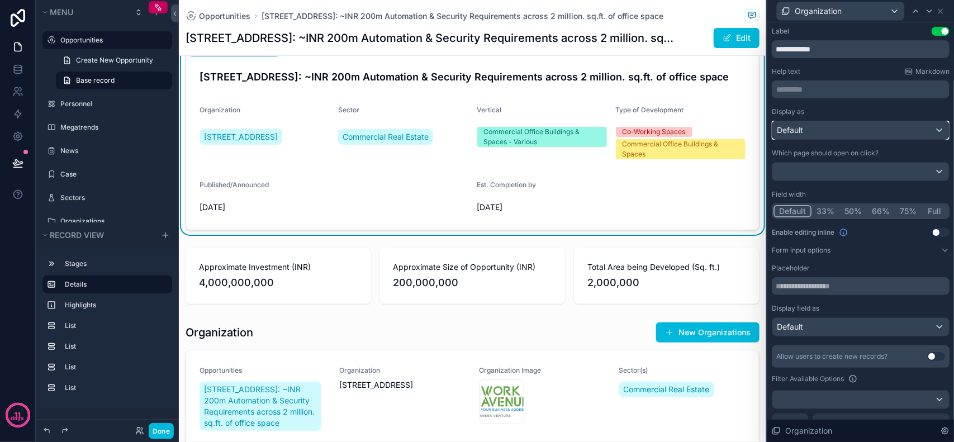
click at [853, 130] on div "Default" at bounding box center [861, 130] width 177 height 18
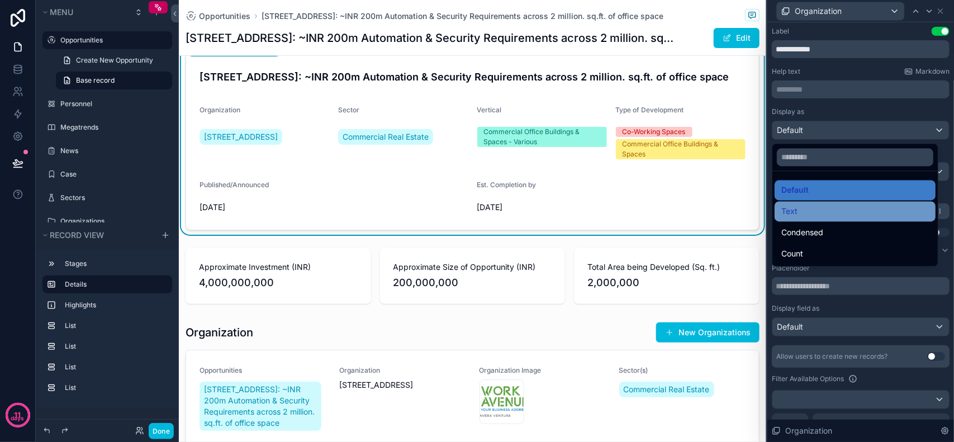
click at [825, 219] on div "Text" at bounding box center [855, 212] width 161 height 20
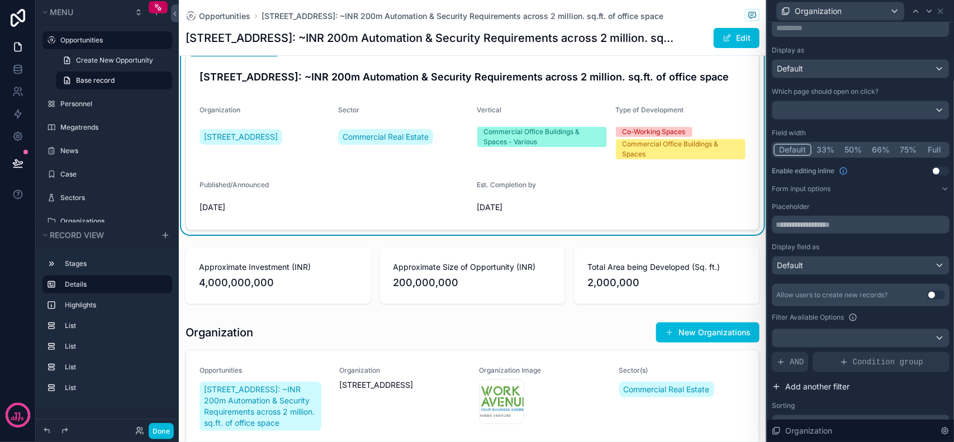
scroll to position [143, 0]
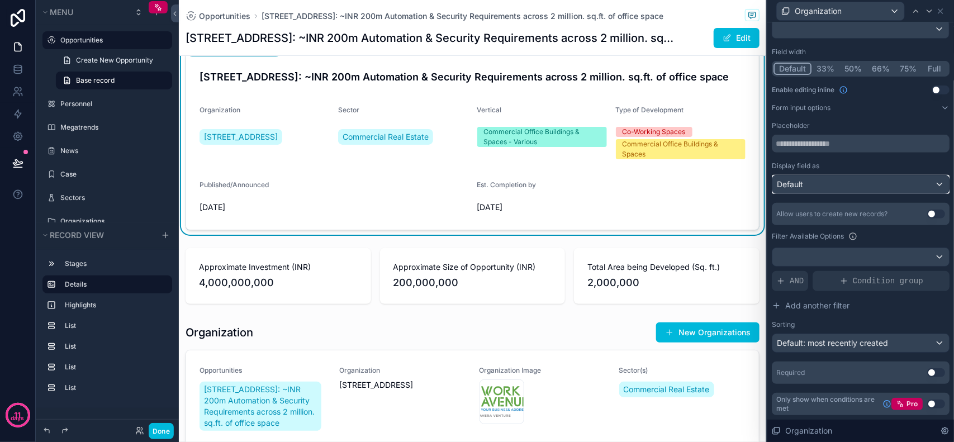
click at [832, 176] on div "Default" at bounding box center [861, 185] width 177 height 18
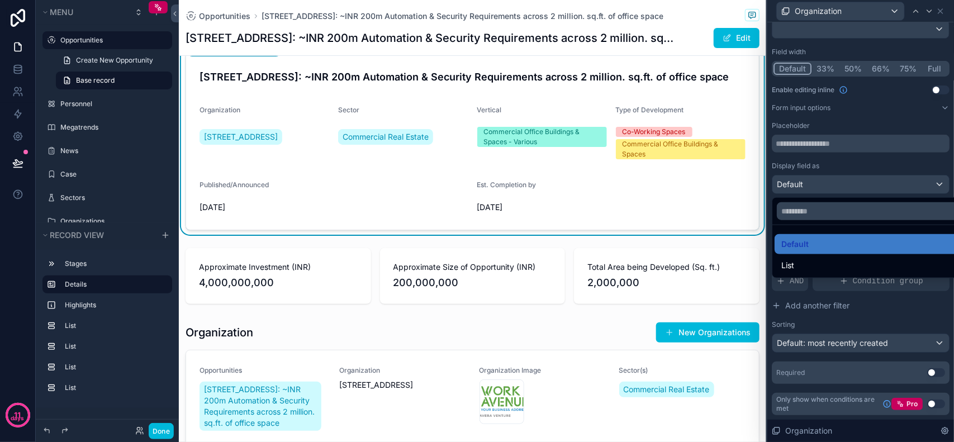
click at [848, 182] on div at bounding box center [861, 221] width 187 height 442
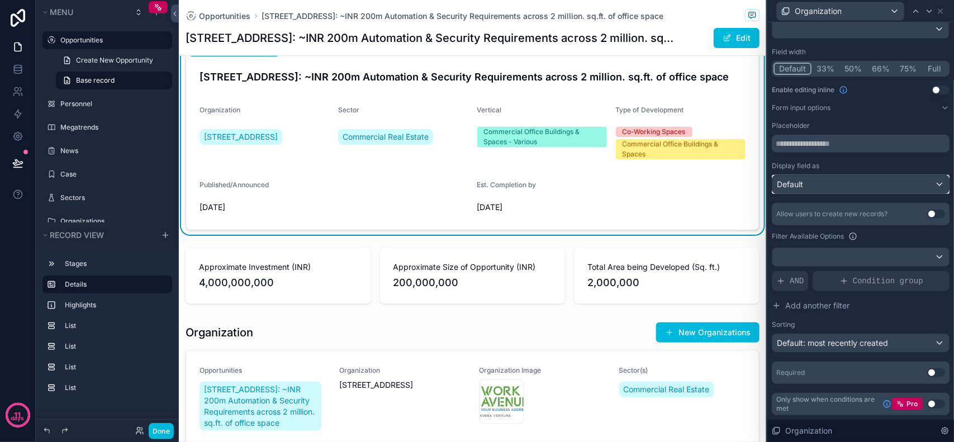
click at [847, 185] on div "Default" at bounding box center [861, 185] width 177 height 18
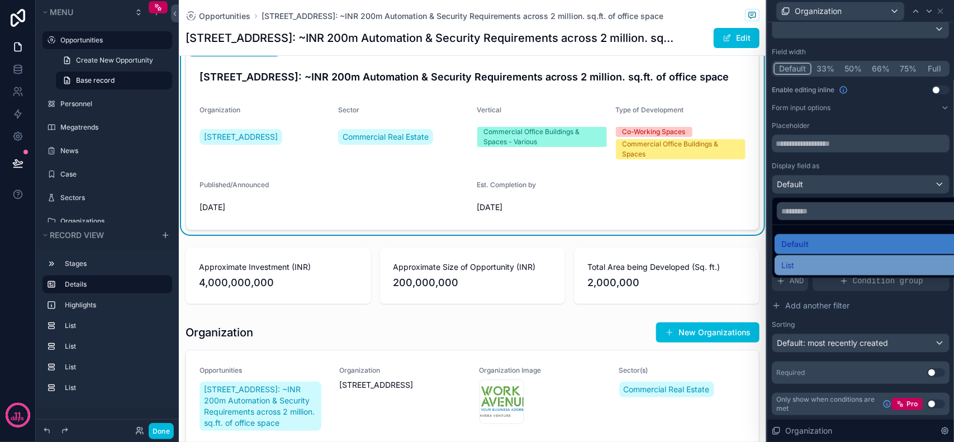
click at [803, 270] on div "List" at bounding box center [869, 265] width 174 height 13
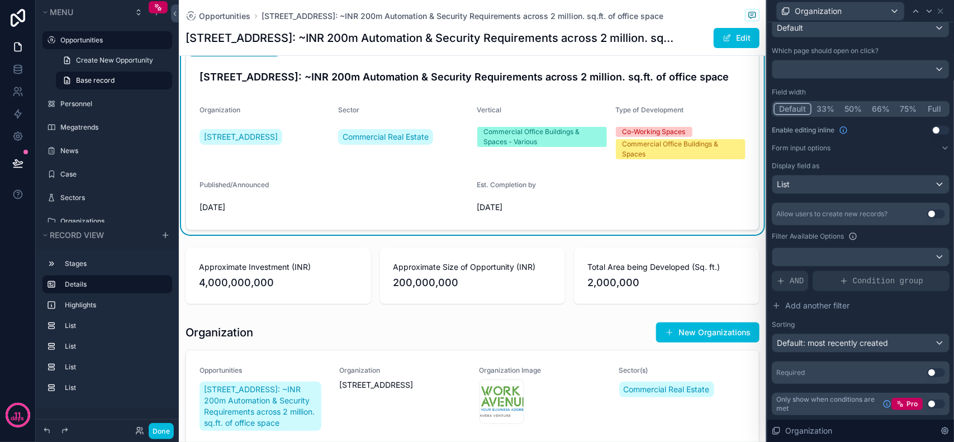
scroll to position [103, 0]
click at [845, 182] on div "List" at bounding box center [861, 185] width 177 height 18
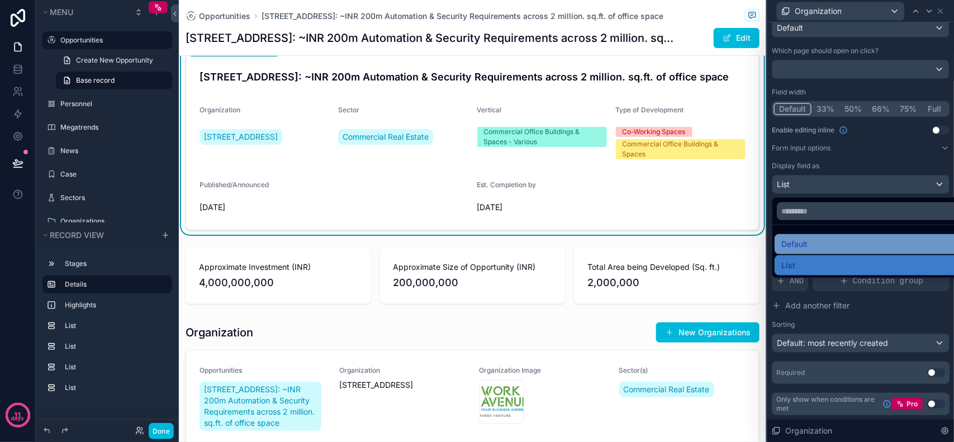
click at [848, 239] on div "Default" at bounding box center [869, 244] width 174 height 13
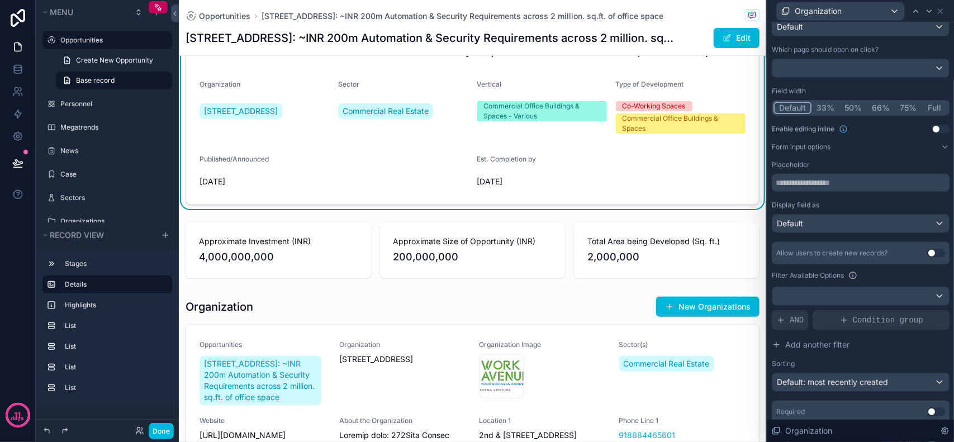
scroll to position [70, 0]
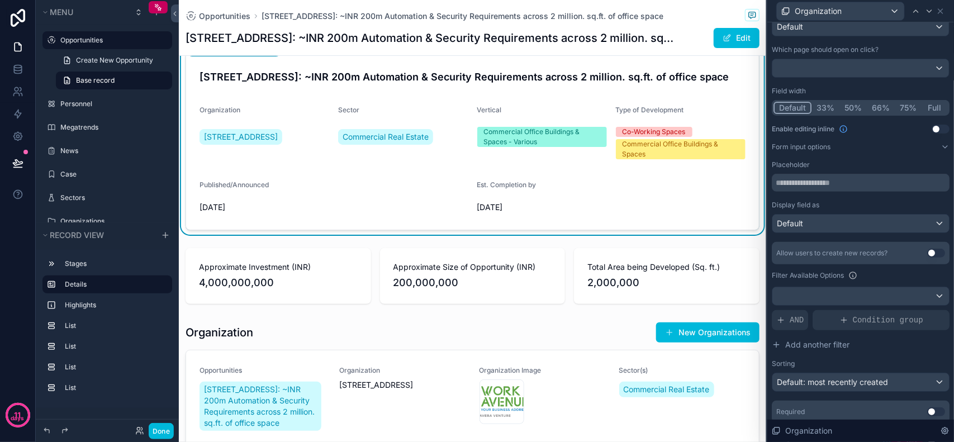
click at [258, 190] on label "Published/Announced" at bounding box center [234, 185] width 69 height 9
click at [555, 205] on span "[DATE]" at bounding box center [565, 207] width 176 height 11
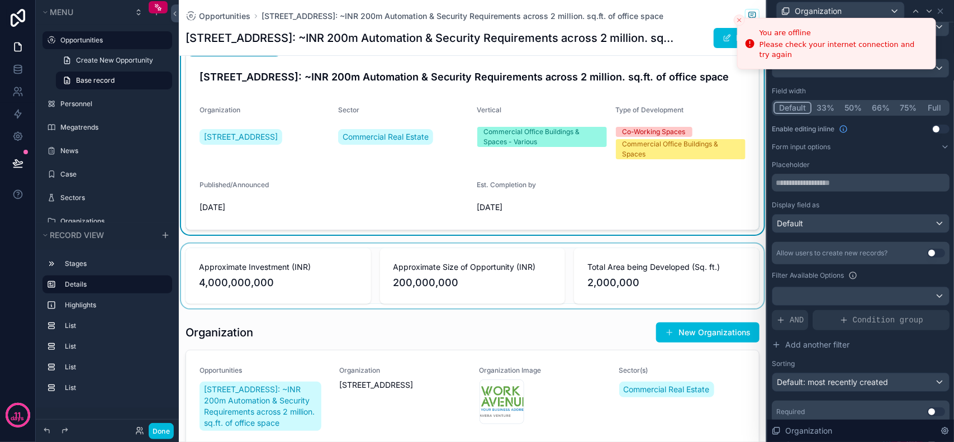
click at [459, 263] on div "scrollable content" at bounding box center [473, 276] width 588 height 65
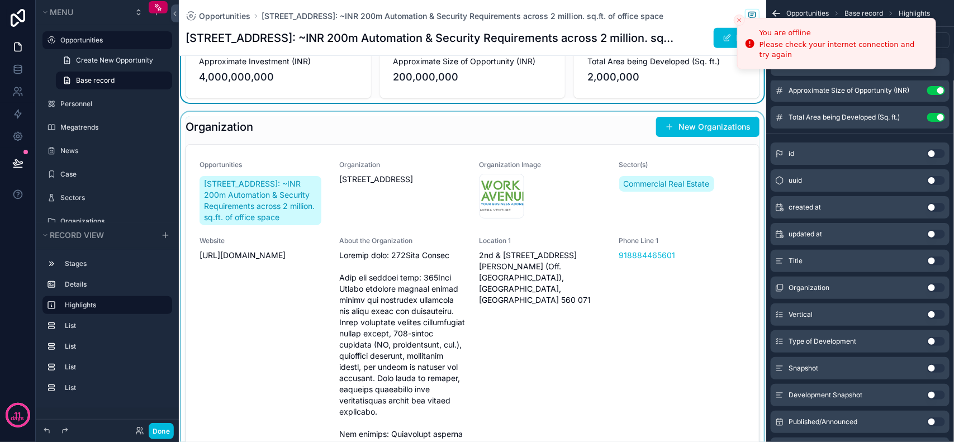
scroll to position [280, 0]
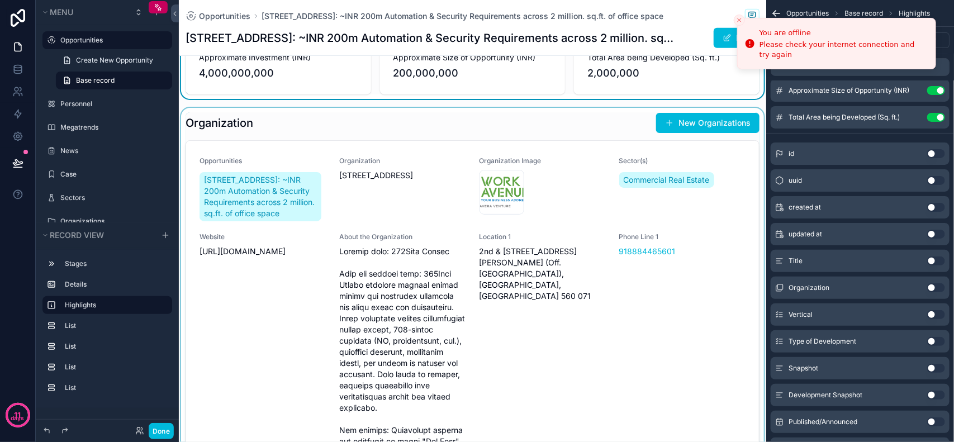
click at [386, 115] on div "scrollable content" at bounding box center [473, 294] width 588 height 373
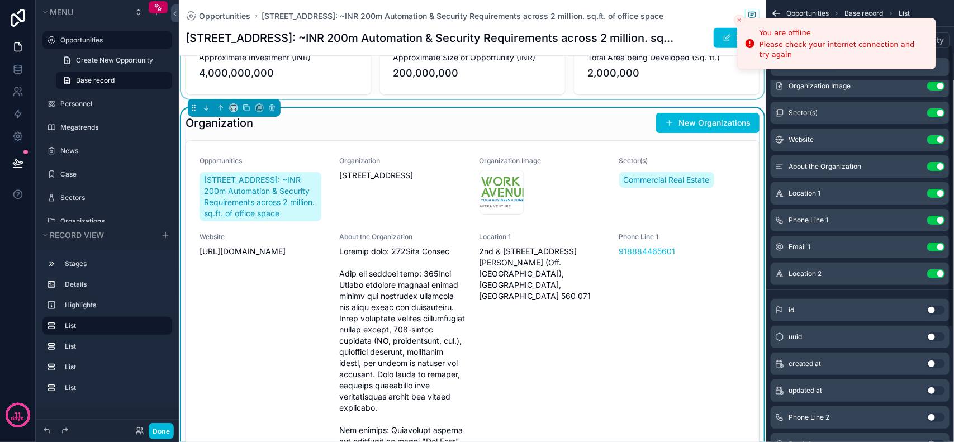
click at [551, 129] on div "Organization New Organizations" at bounding box center [473, 122] width 574 height 21
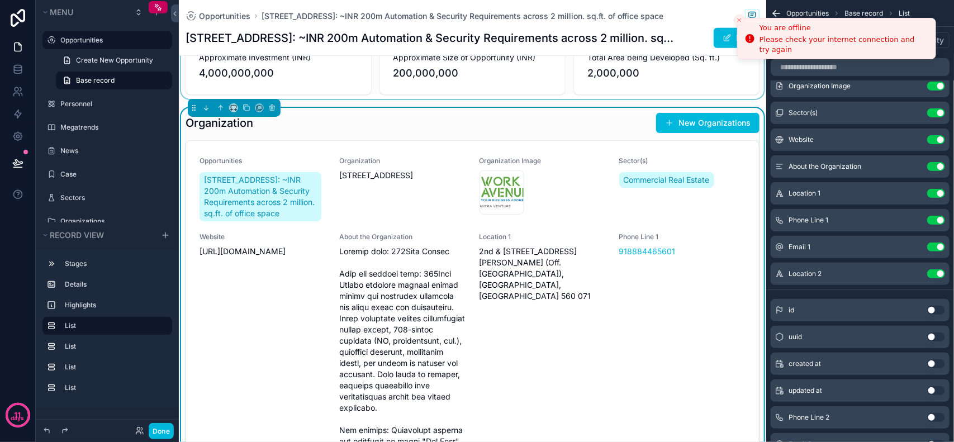
click at [737, 21] on icon "Close toast" at bounding box center [739, 20] width 7 height 7
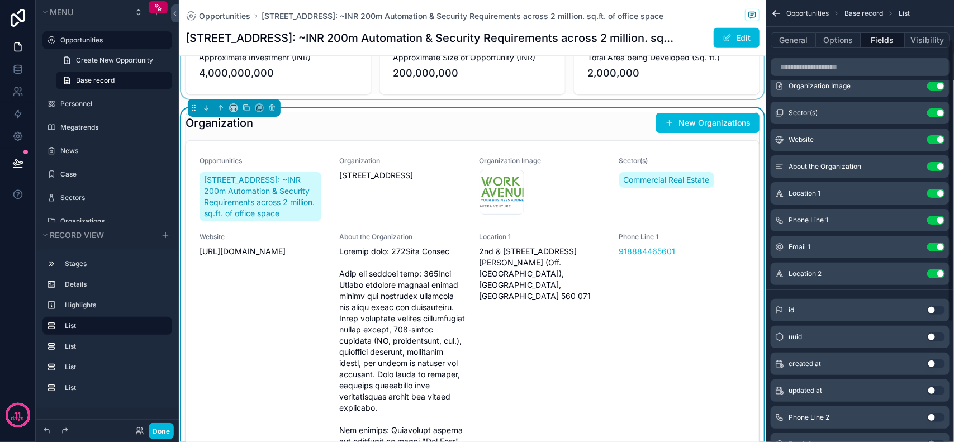
scroll to position [0, 0]
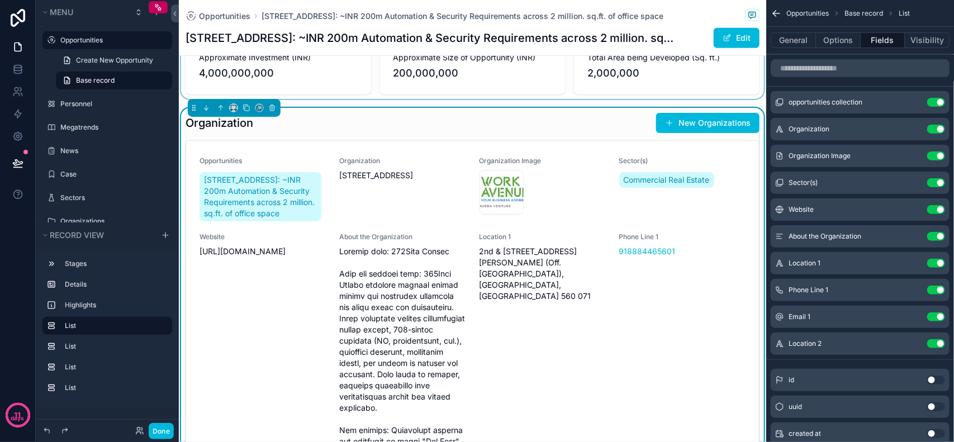
click at [937, 105] on button "Use setting" at bounding box center [937, 102] width 18 height 9
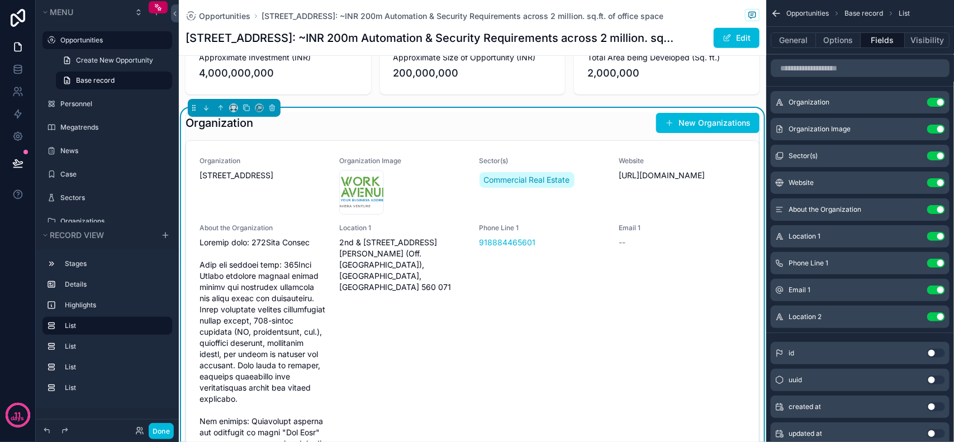
click at [0, 0] on icon "scrollable content" at bounding box center [0, 0] width 0 height 0
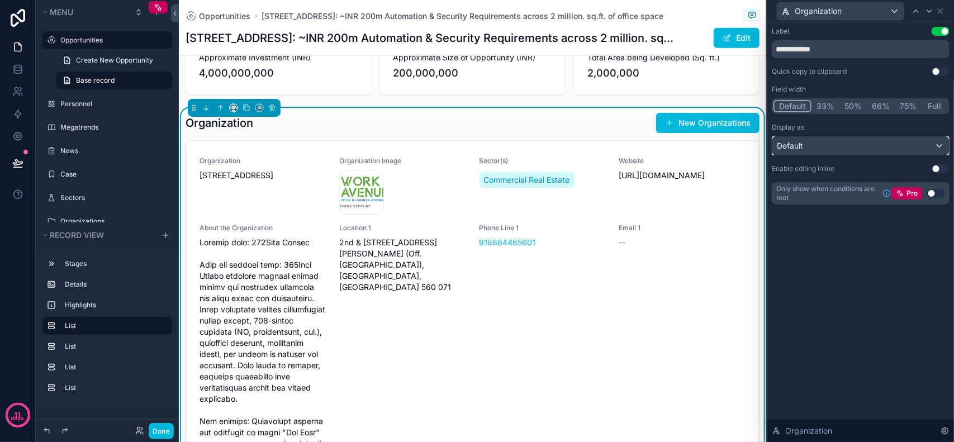
click at [864, 148] on div "Default" at bounding box center [861, 146] width 177 height 18
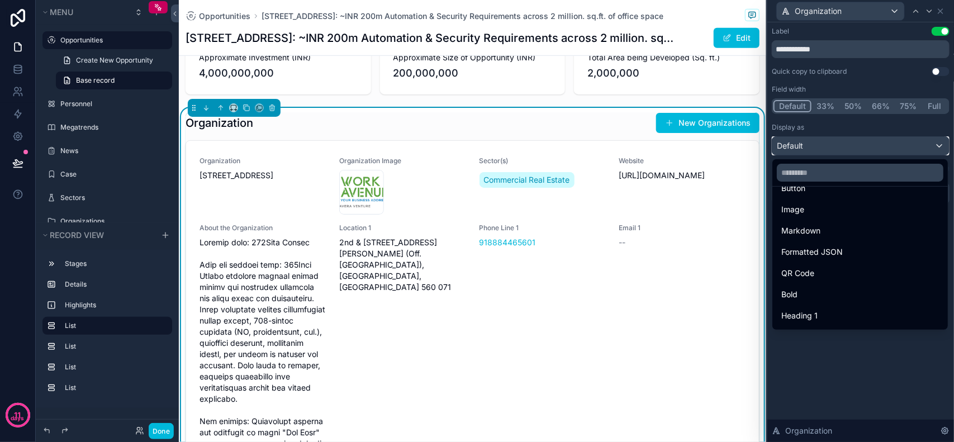
scroll to position [121, 0]
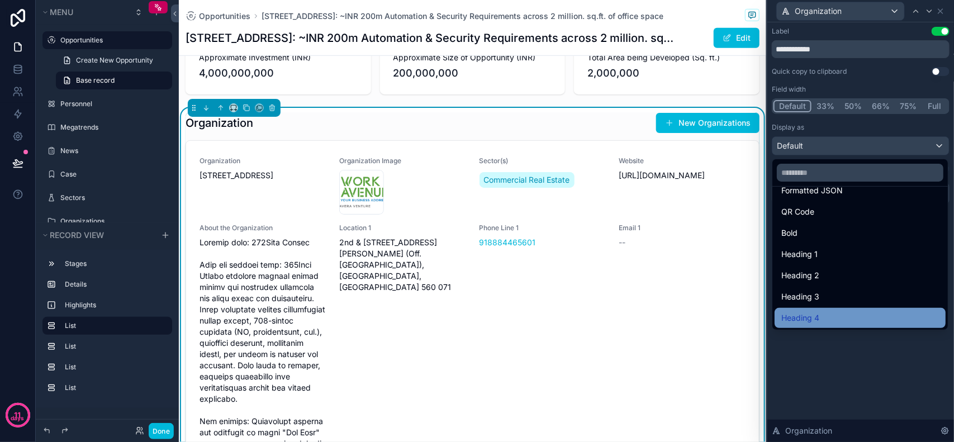
click at [843, 320] on div "Heading 4" at bounding box center [861, 317] width 158 height 13
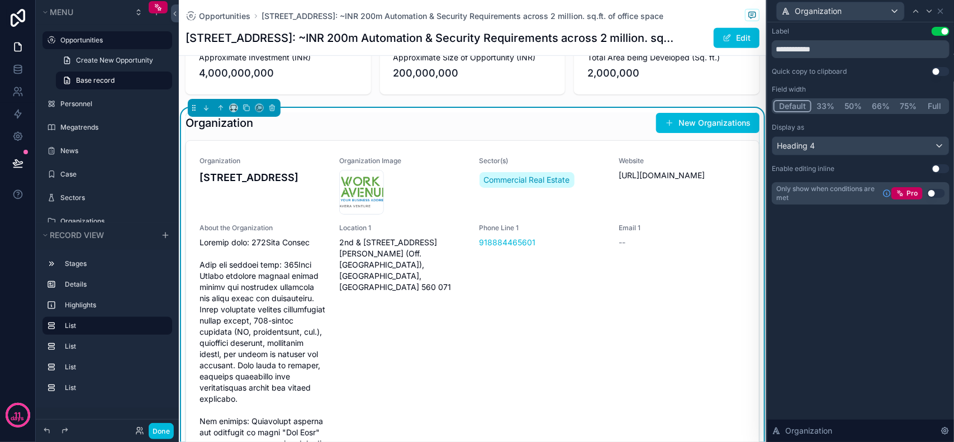
click at [426, 188] on div "workavenue-logo .png" at bounding box center [402, 192] width 126 height 45
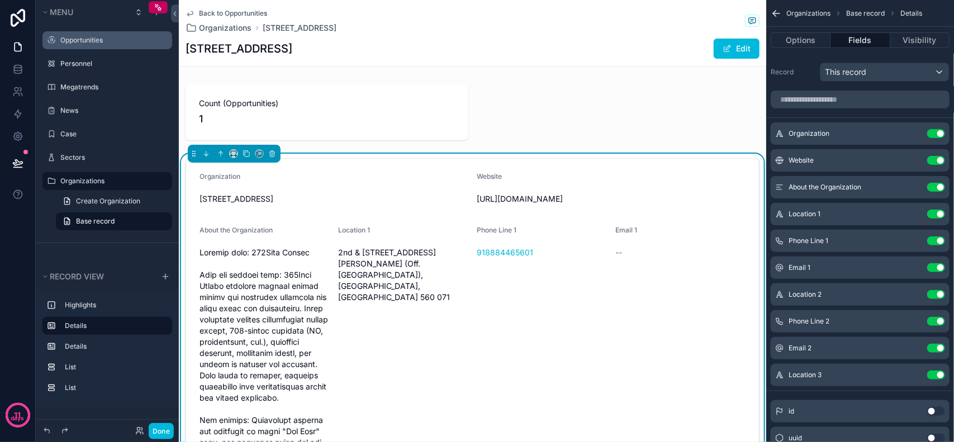
click at [0, 0] on icon "scrollable content" at bounding box center [0, 0] width 0 height 0
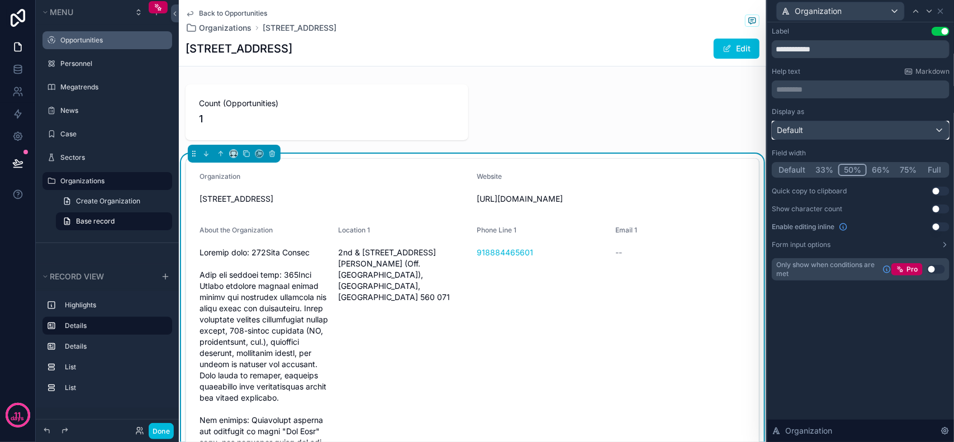
click at [814, 127] on div "Default" at bounding box center [861, 130] width 177 height 18
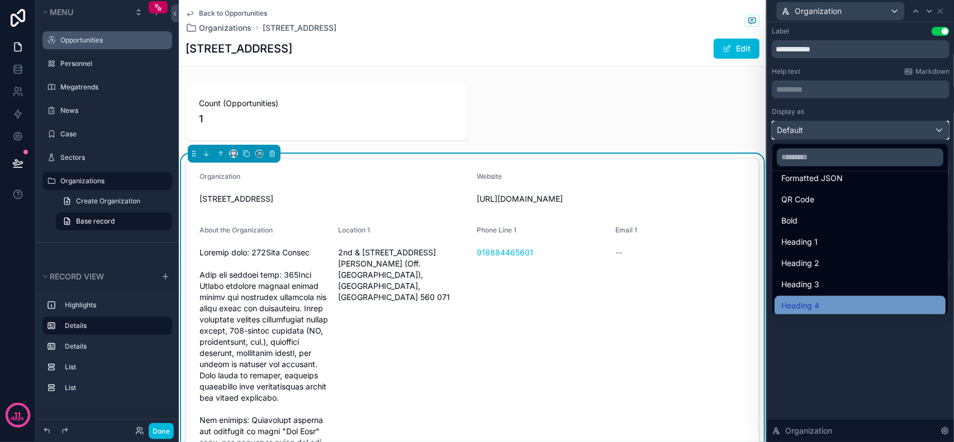
scroll to position [121, 0]
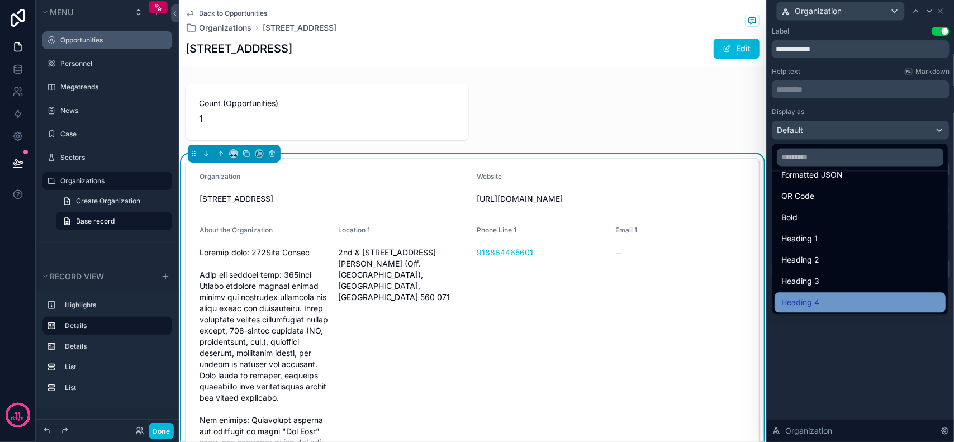
click at [821, 297] on div "Heading 4" at bounding box center [861, 302] width 158 height 13
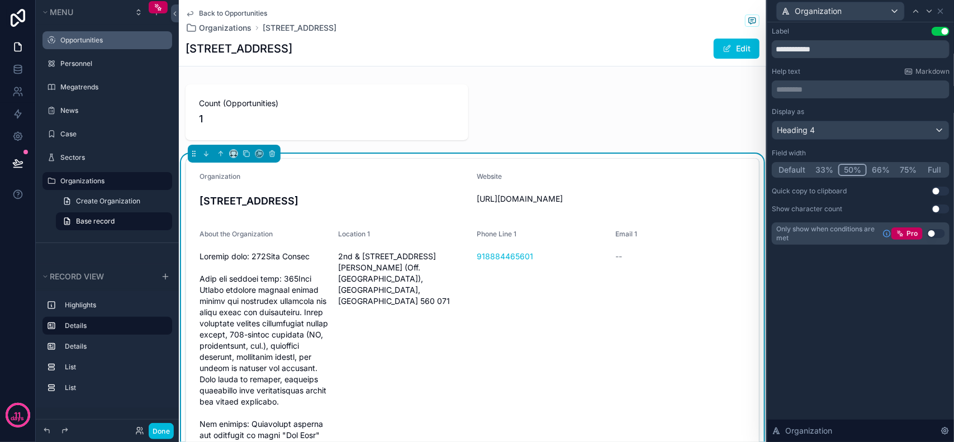
click at [834, 291] on div "**********" at bounding box center [861, 232] width 187 height 420
click at [486, 200] on span "[URL][DOMAIN_NAME]" at bounding box center [611, 198] width 269 height 11
click at [854, 9] on div "Organization" at bounding box center [840, 11] width 127 height 18
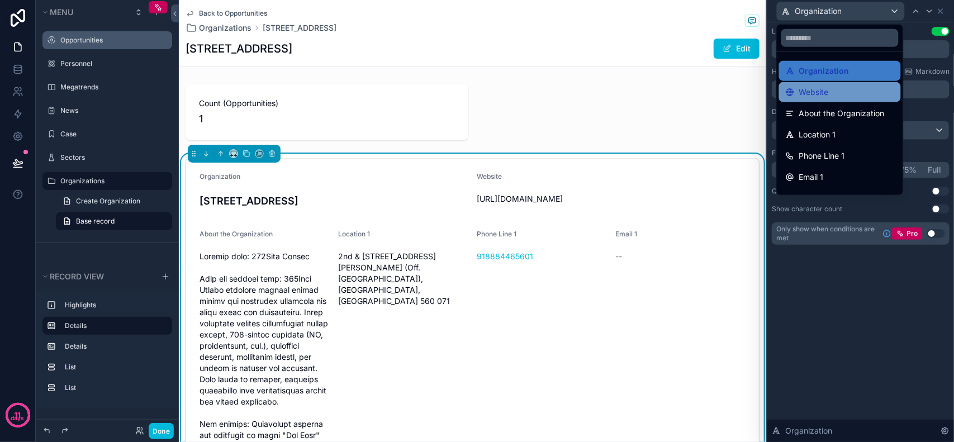
click at [851, 96] on div "Website" at bounding box center [840, 92] width 108 height 13
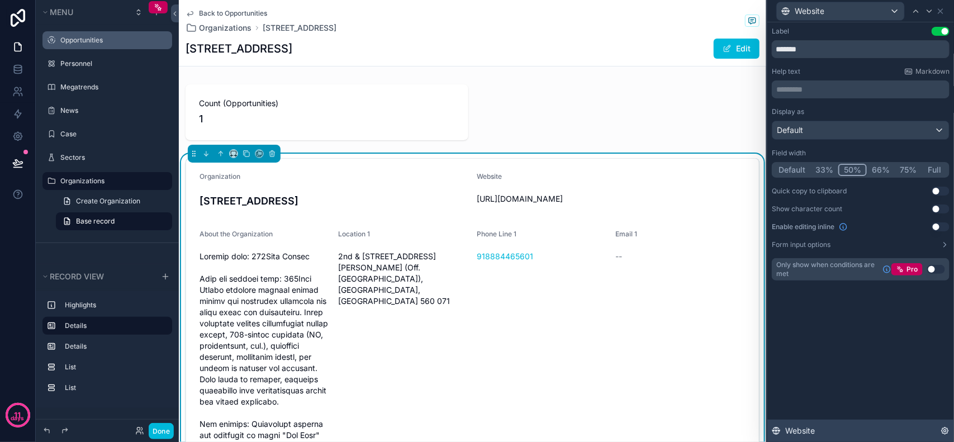
click at [814, 426] on span "Website" at bounding box center [801, 430] width 30 height 11
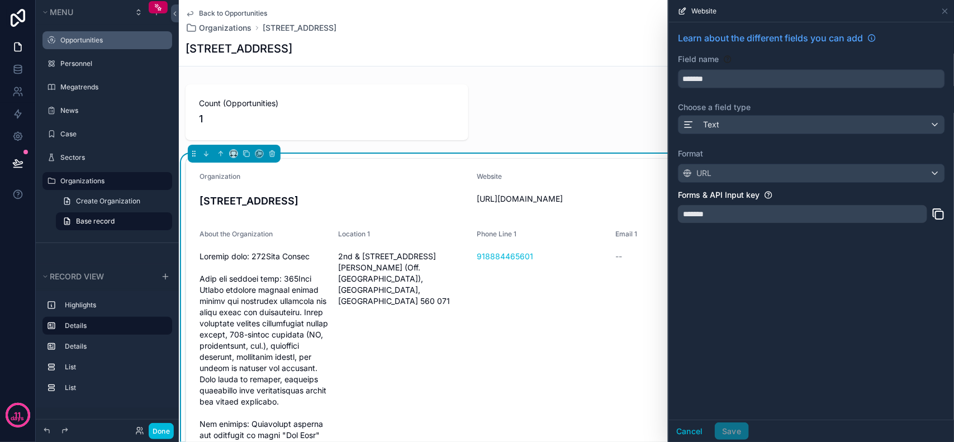
click at [772, 252] on div "Learn about the different fields you can add Field name ******* Choose a field …" at bounding box center [811, 221] width 285 height 398
click at [798, 314] on div "Learn about the different fields you can add Field name ******* Choose a field …" at bounding box center [811, 221] width 285 height 398
click at [695, 431] on button "Cancel" at bounding box center [689, 432] width 41 height 18
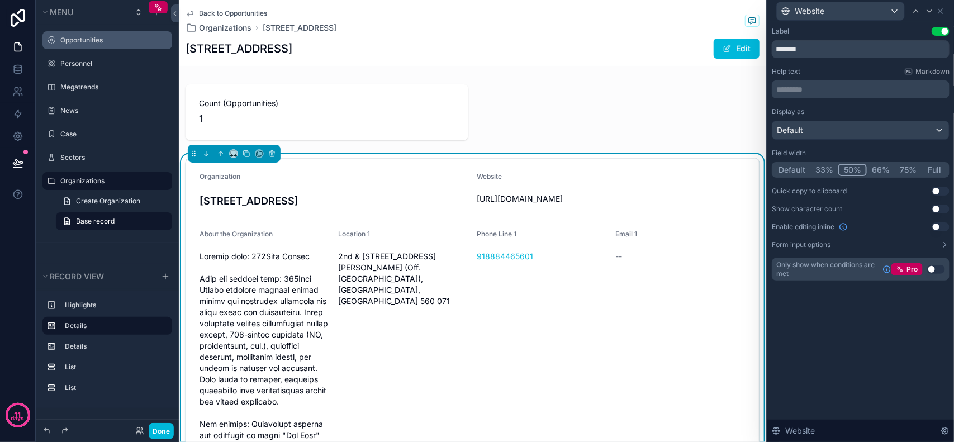
click at [568, 197] on span "[URL][DOMAIN_NAME]" at bounding box center [611, 198] width 269 height 11
click at [581, 204] on span "[URL][DOMAIN_NAME]" at bounding box center [611, 198] width 269 height 11
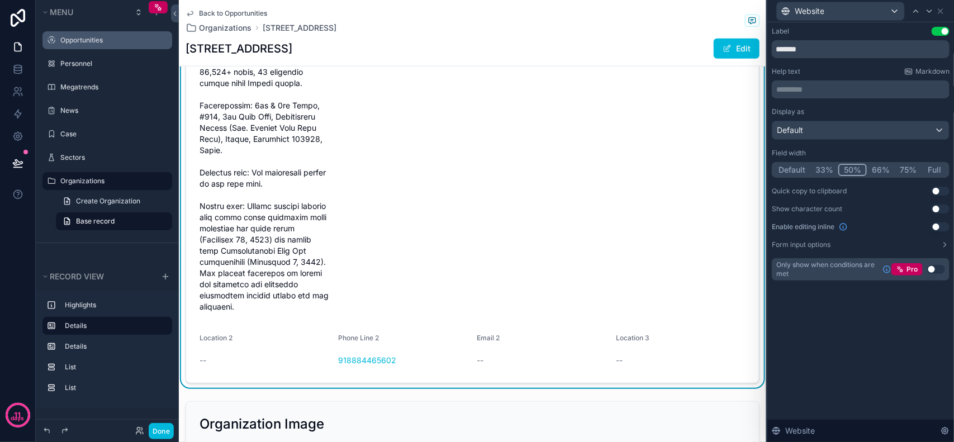
scroll to position [0, 0]
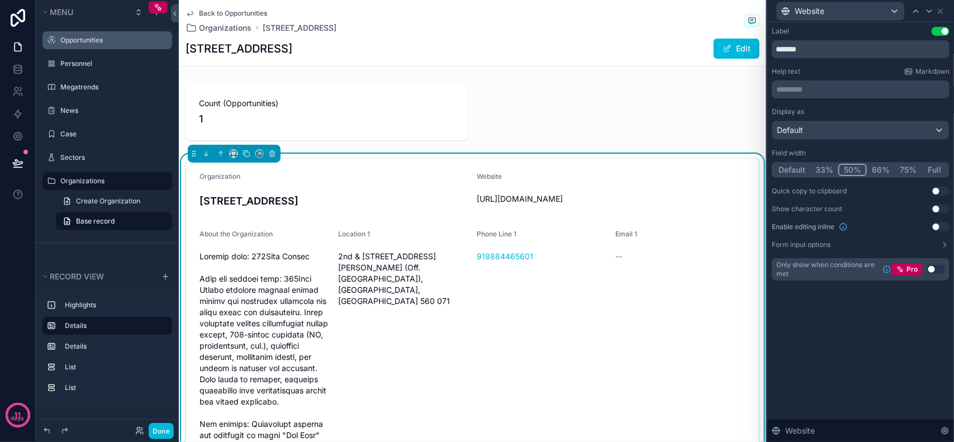
click at [230, 10] on span "Back to Opportunities" at bounding box center [233, 13] width 68 height 9
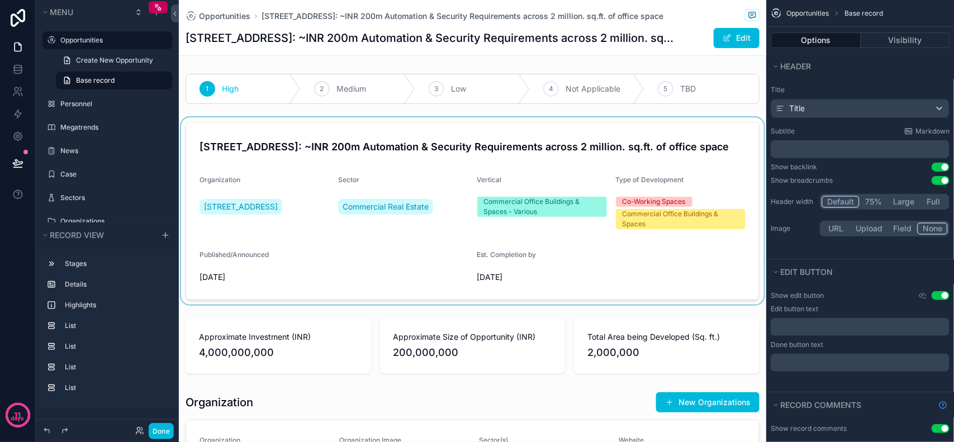
click at [380, 252] on div "scrollable content" at bounding box center [473, 210] width 588 height 187
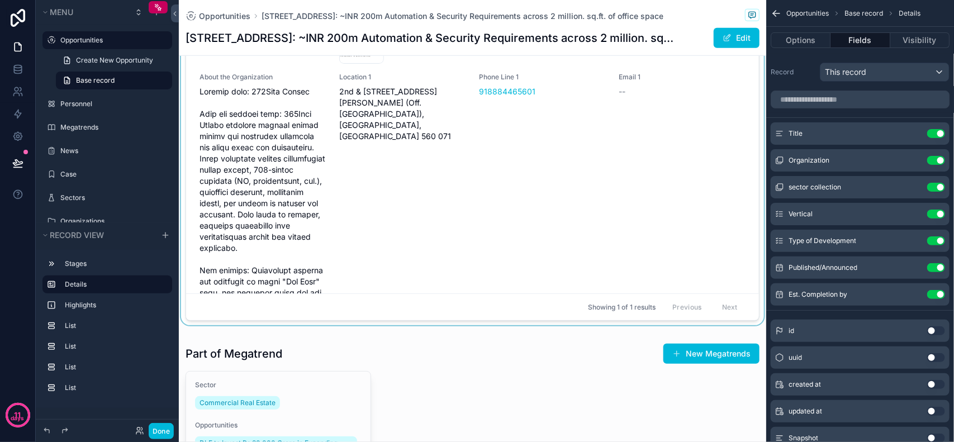
scroll to position [349, 0]
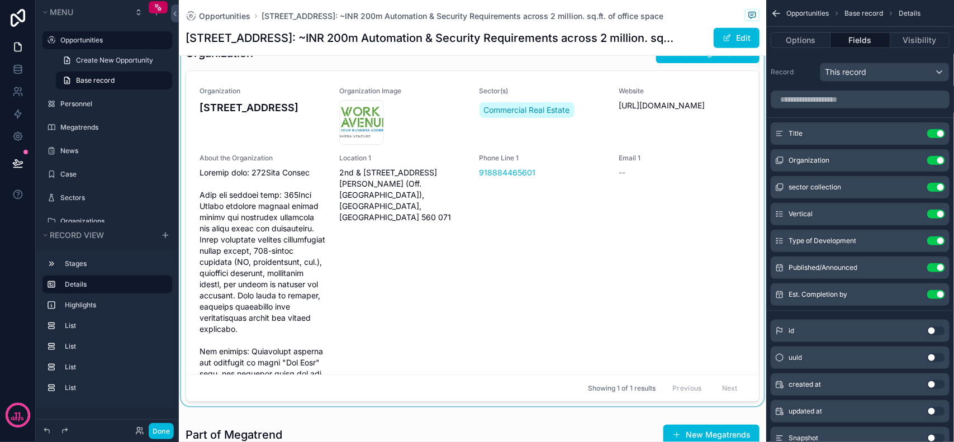
click at [408, 267] on div "scrollable content" at bounding box center [473, 224] width 588 height 373
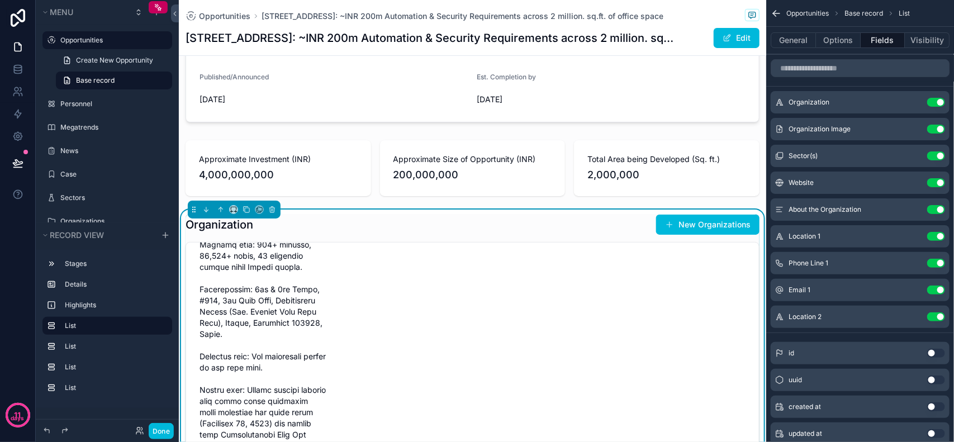
scroll to position [140, 0]
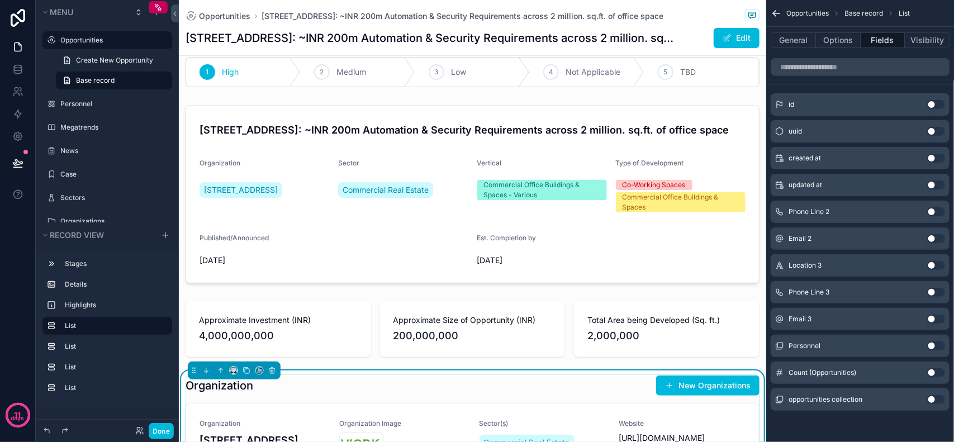
scroll to position [0, 0]
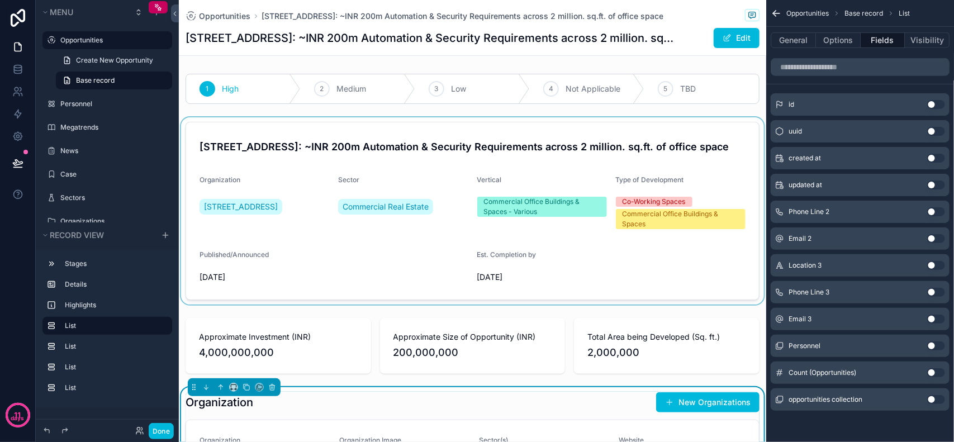
click at [234, 207] on div "scrollable content" at bounding box center [473, 210] width 588 height 187
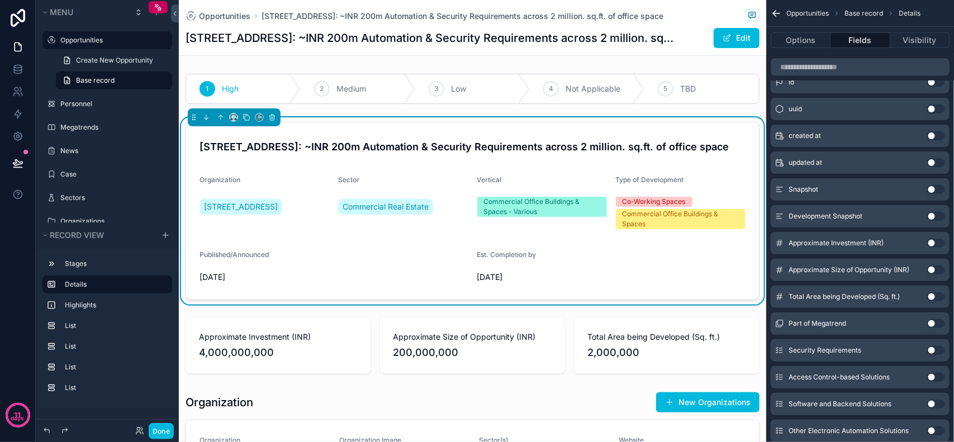
click at [501, 206] on div "Commercial Office Buildings & Spaces - Various" at bounding box center [542, 207] width 116 height 20
click at [640, 203] on div "Co-Working Spaces" at bounding box center [654, 202] width 63 height 10
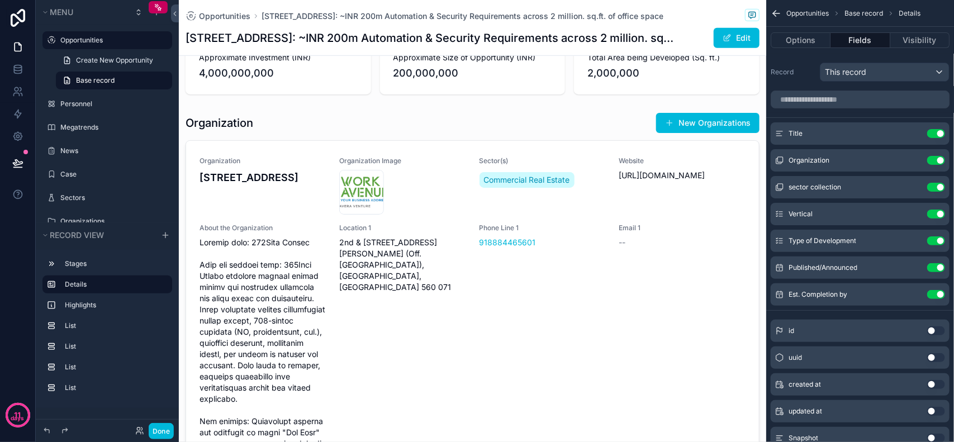
click at [0, 0] on icon "scrollable content" at bounding box center [0, 0] width 0 height 0
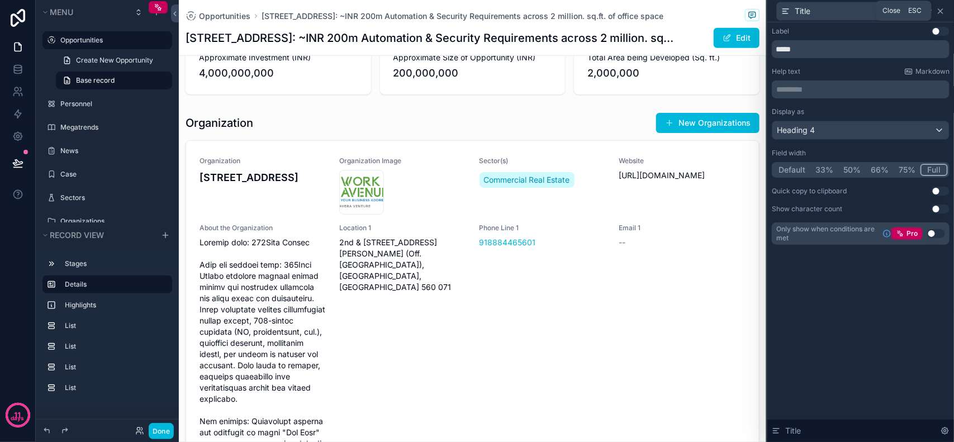
click at [940, 8] on icon at bounding box center [941, 11] width 9 height 9
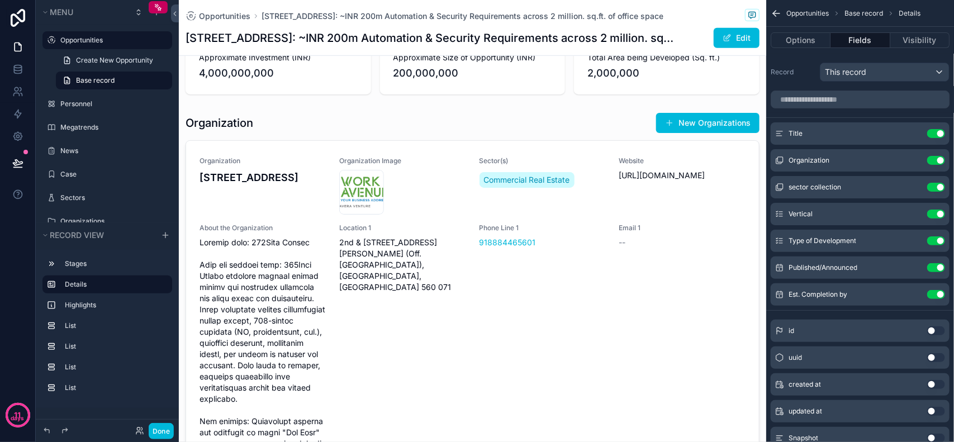
click at [0, 0] on icon "scrollable content" at bounding box center [0, 0] width 0 height 0
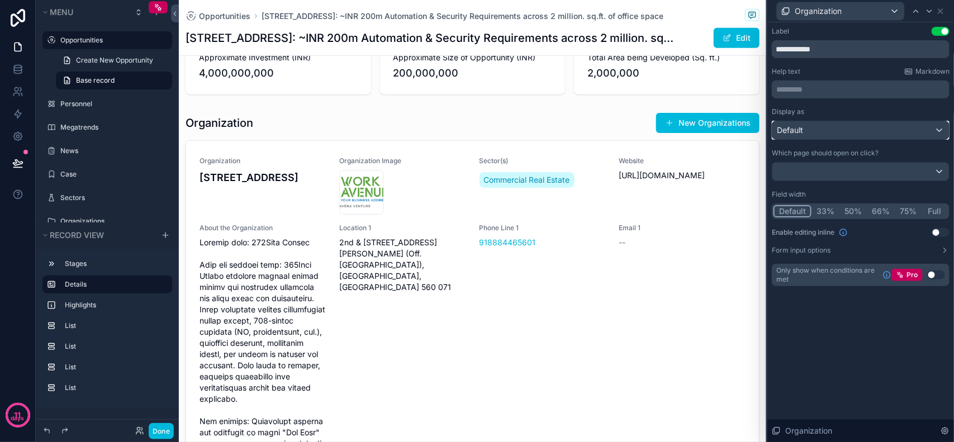
click at [829, 130] on div "Default" at bounding box center [861, 130] width 177 height 18
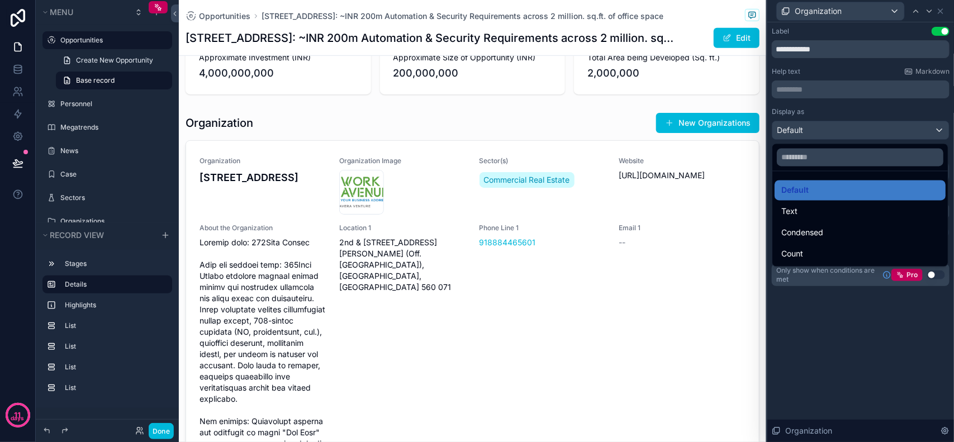
click at [829, 130] on div at bounding box center [861, 221] width 187 height 442
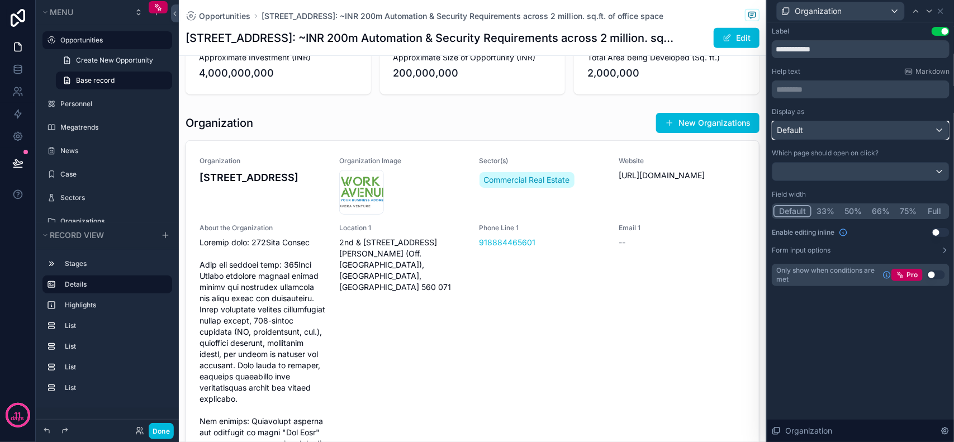
click at [829, 130] on div "Default" at bounding box center [861, 130] width 177 height 18
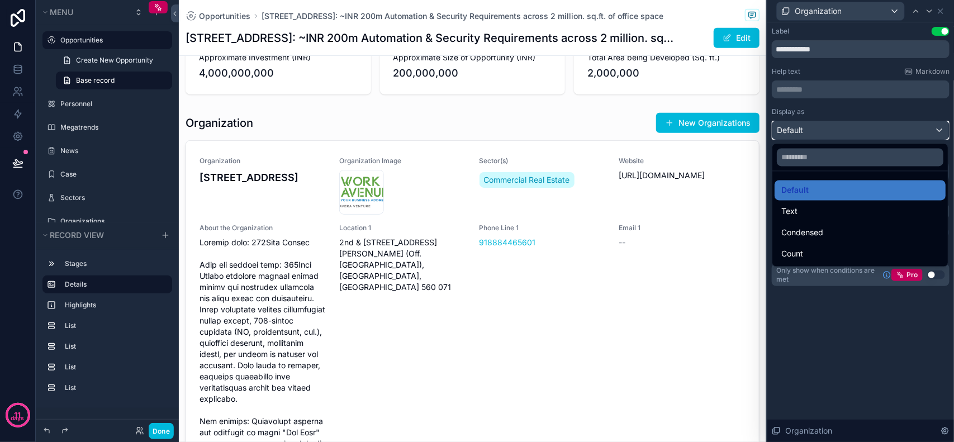
scroll to position [349, 0]
click at [848, 331] on div at bounding box center [861, 221] width 187 height 442
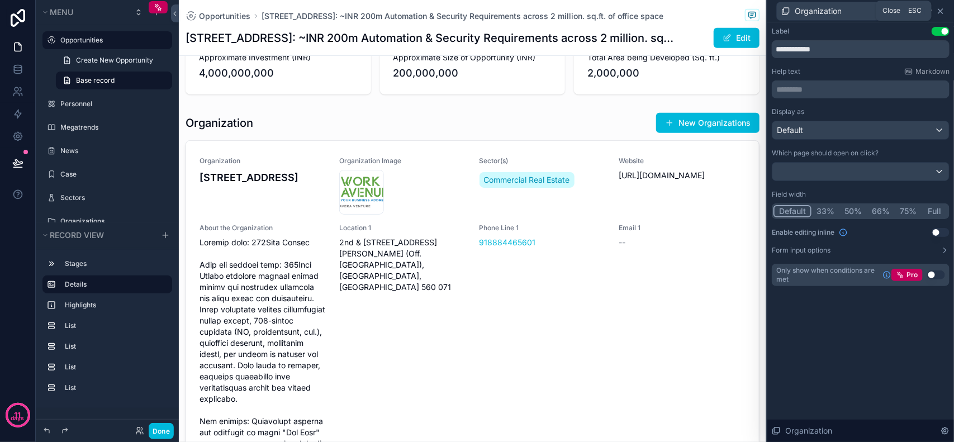
click at [940, 12] on icon at bounding box center [941, 11] width 9 height 9
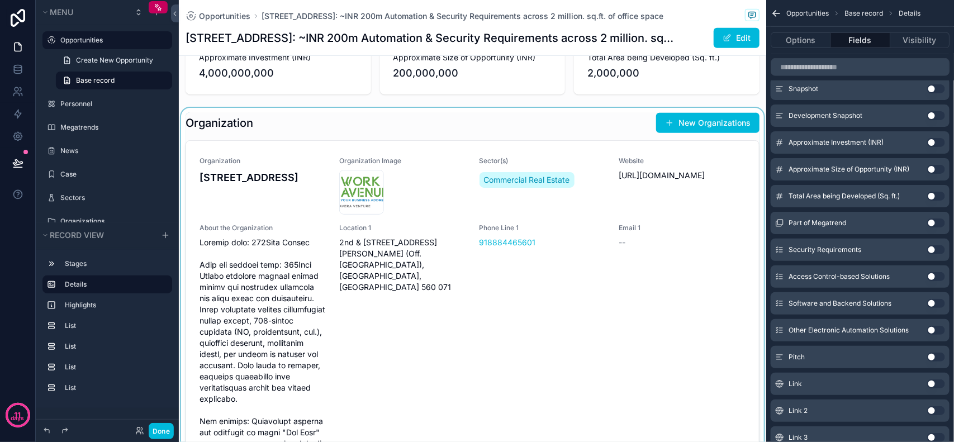
click at [328, 121] on div "scrollable content" at bounding box center [473, 294] width 588 height 373
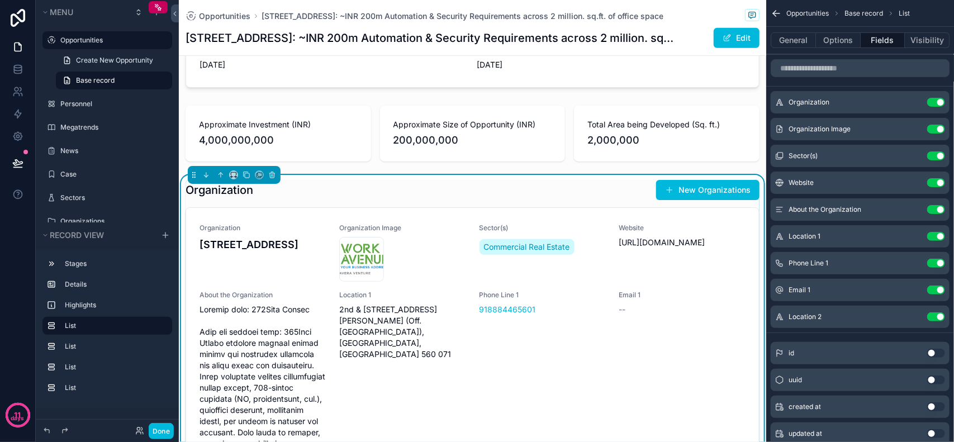
scroll to position [210, 0]
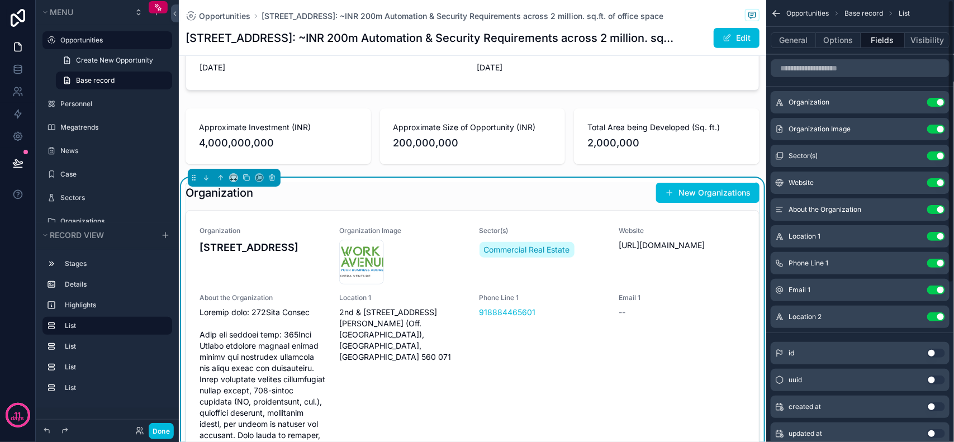
click at [0, 0] on icon "scrollable content" at bounding box center [0, 0] width 0 height 0
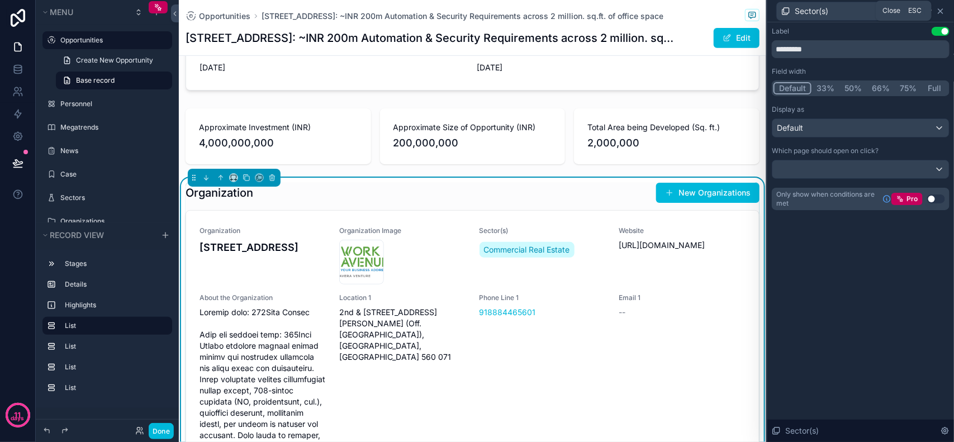
click at [945, 8] on icon at bounding box center [941, 11] width 9 height 9
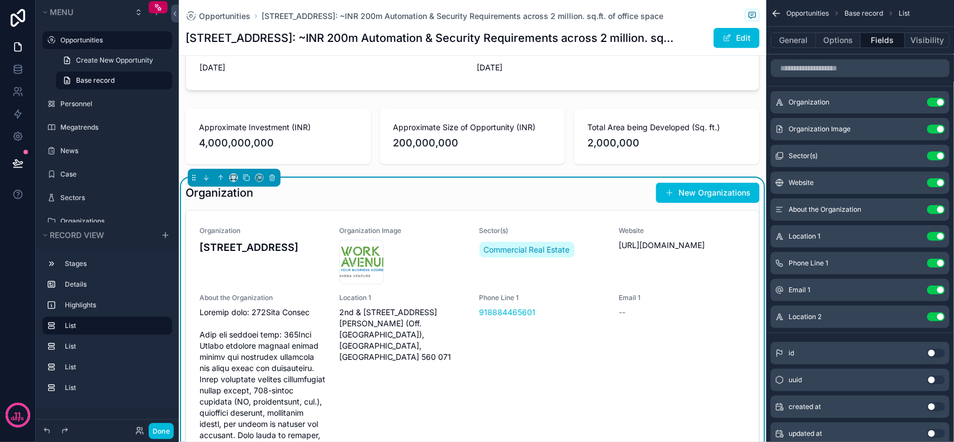
click at [0, 0] on button "scrollable content" at bounding box center [0, 0] width 0 height 0
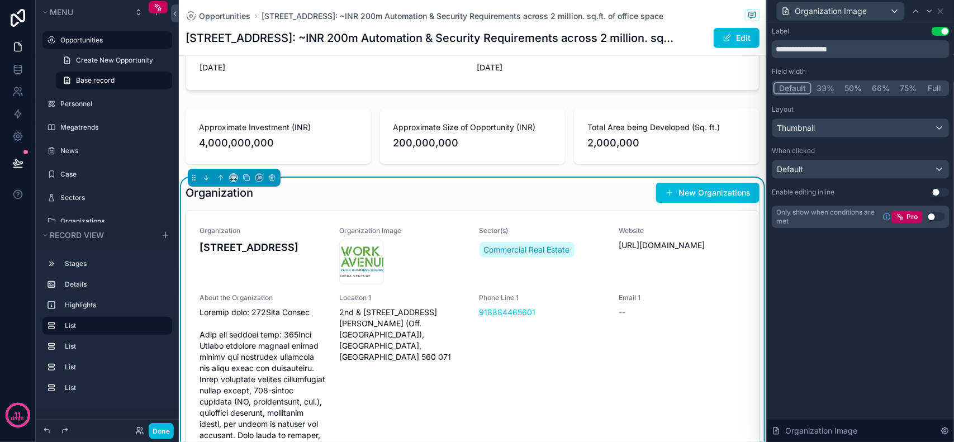
click at [829, 85] on button "33%" at bounding box center [826, 88] width 28 height 12
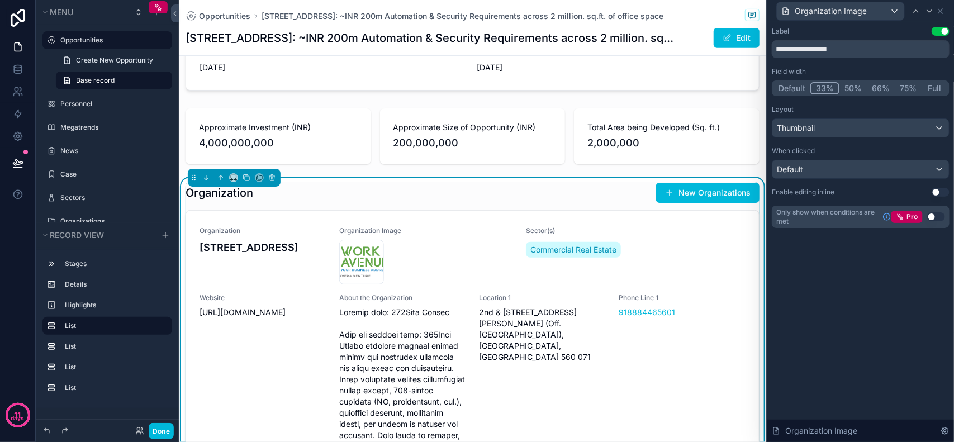
click at [854, 88] on button "50%" at bounding box center [853, 88] width 27 height 12
click at [873, 86] on button "66%" at bounding box center [881, 88] width 28 height 12
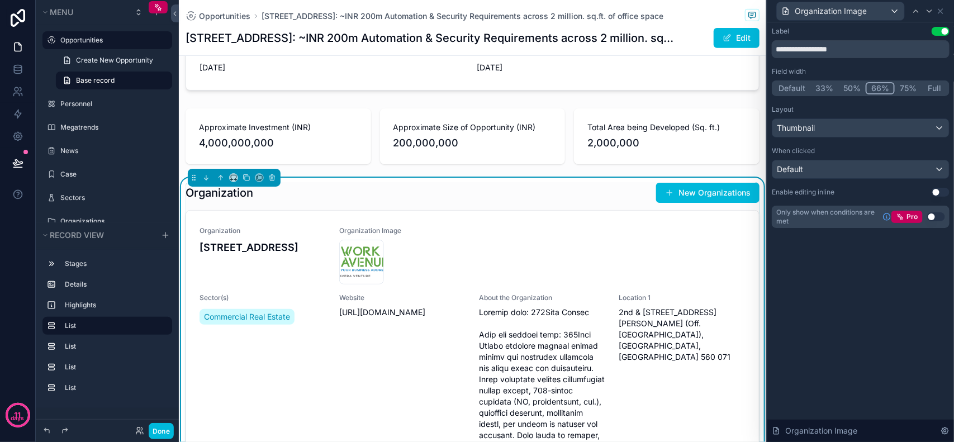
click at [803, 89] on button "Default" at bounding box center [792, 88] width 37 height 12
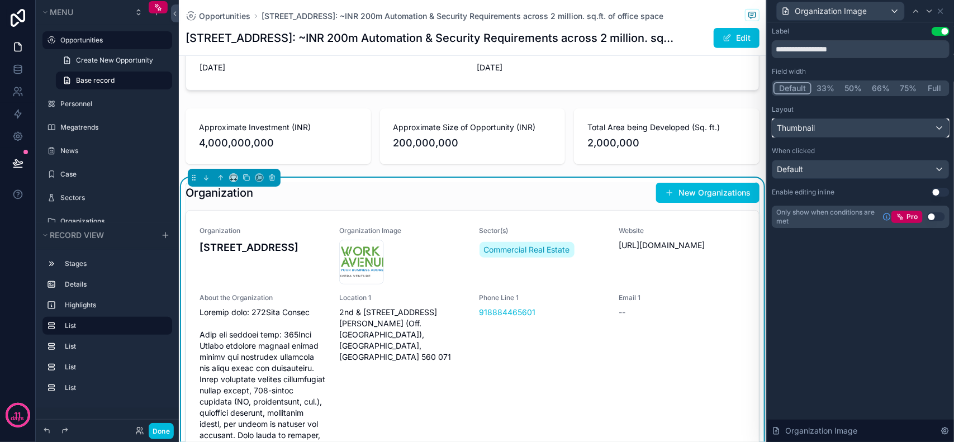
click at [839, 124] on div "Thumbnail" at bounding box center [861, 128] width 177 height 18
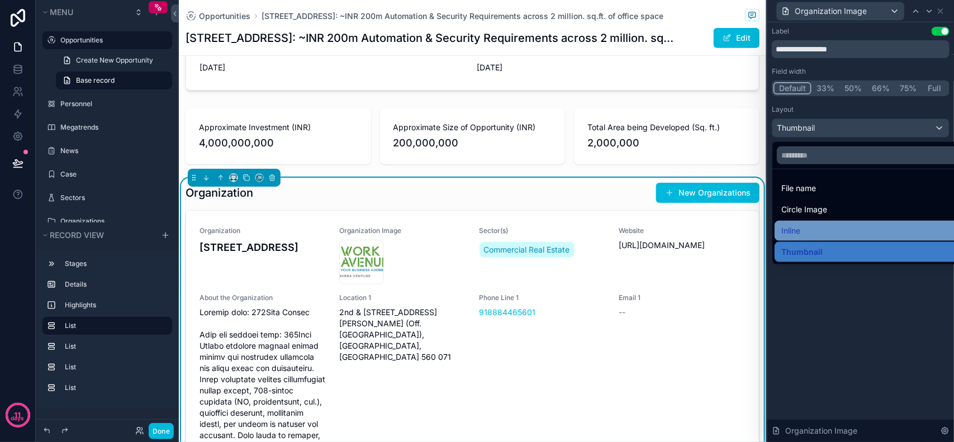
click at [820, 232] on div "Inline" at bounding box center [874, 230] width 185 height 13
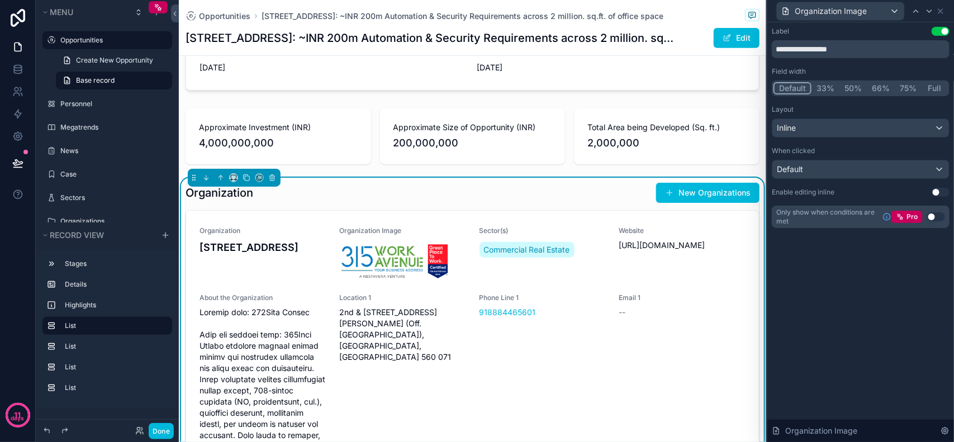
click at [941, 27] on button "Use setting" at bounding box center [941, 31] width 18 height 9
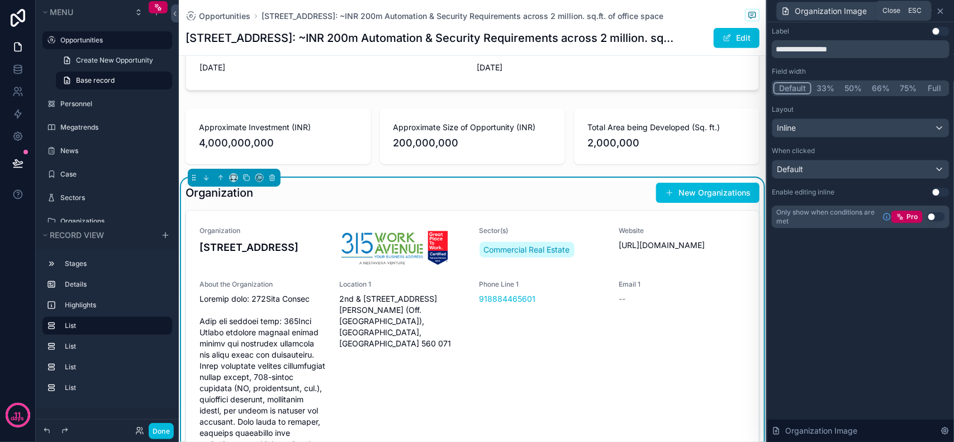
click at [942, 10] on icon at bounding box center [941, 11] width 4 height 4
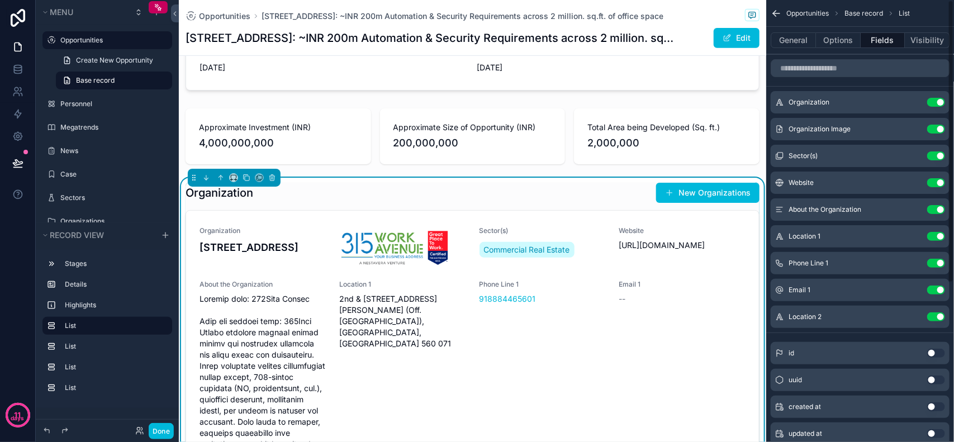
click at [0, 0] on icon "scrollable content" at bounding box center [0, 0] width 0 height 0
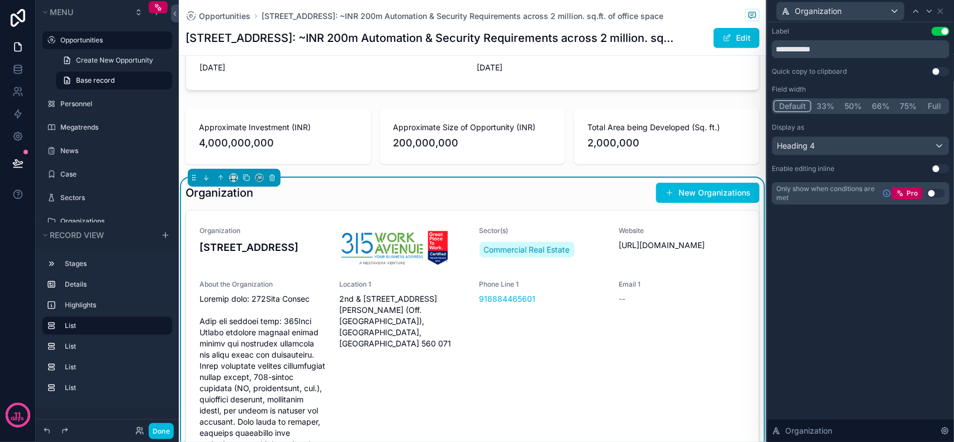
click at [943, 31] on button "Use setting" at bounding box center [941, 31] width 18 height 9
click at [942, 8] on icon at bounding box center [941, 11] width 9 height 9
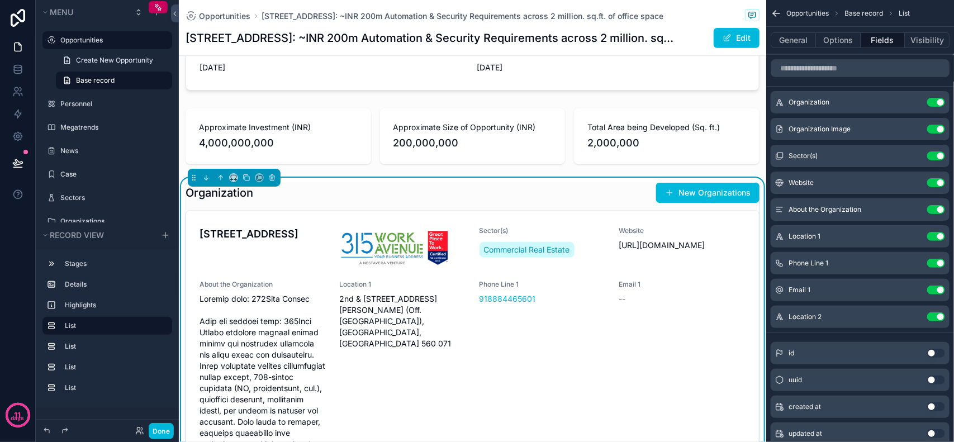
click at [629, 248] on span "[URL][DOMAIN_NAME]" at bounding box center [683, 245] width 126 height 11
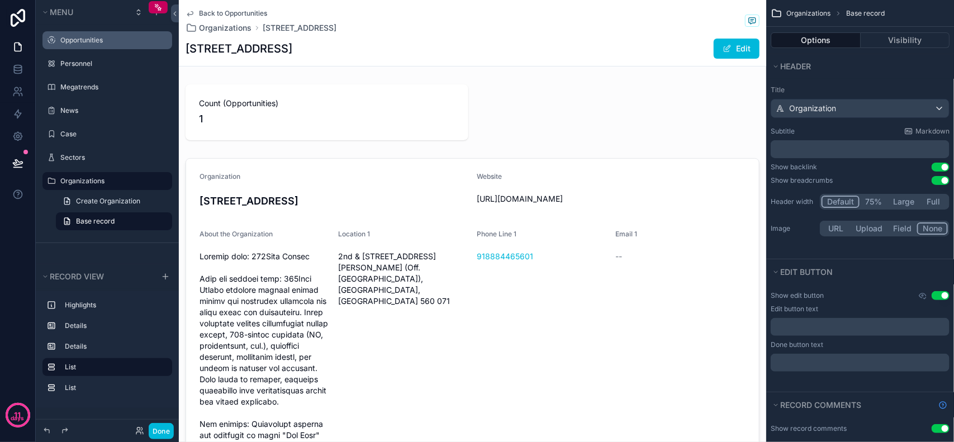
click at [233, 11] on span "Back to Opportunities" at bounding box center [233, 13] width 68 height 9
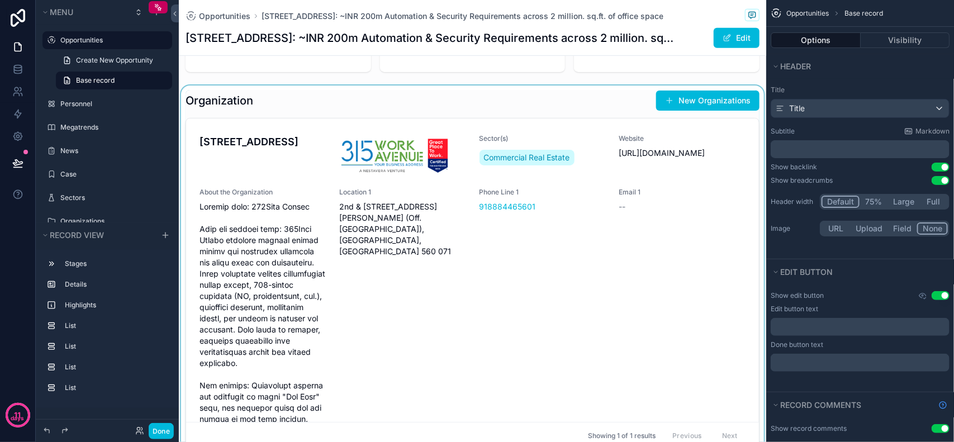
scroll to position [210, 0]
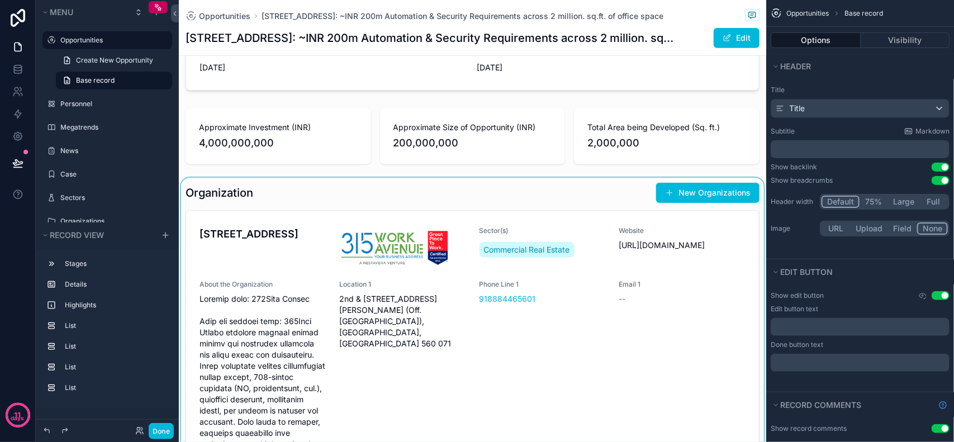
click at [609, 332] on div "scrollable content" at bounding box center [473, 364] width 588 height 373
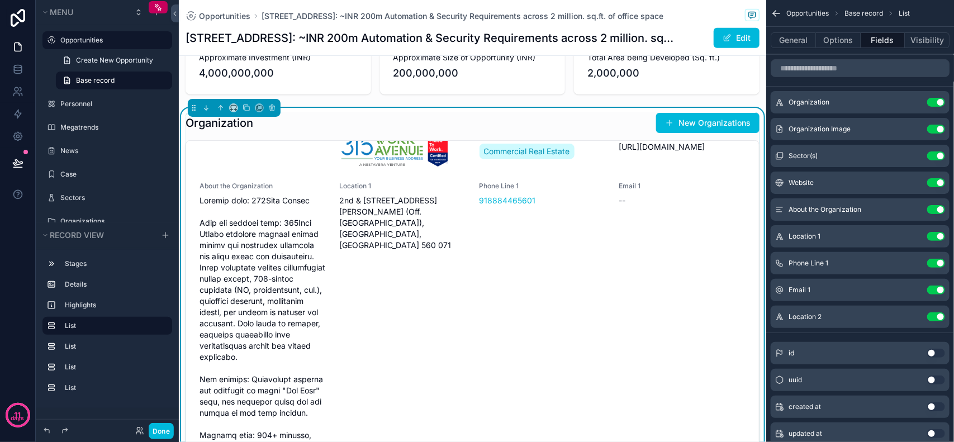
scroll to position [0, 0]
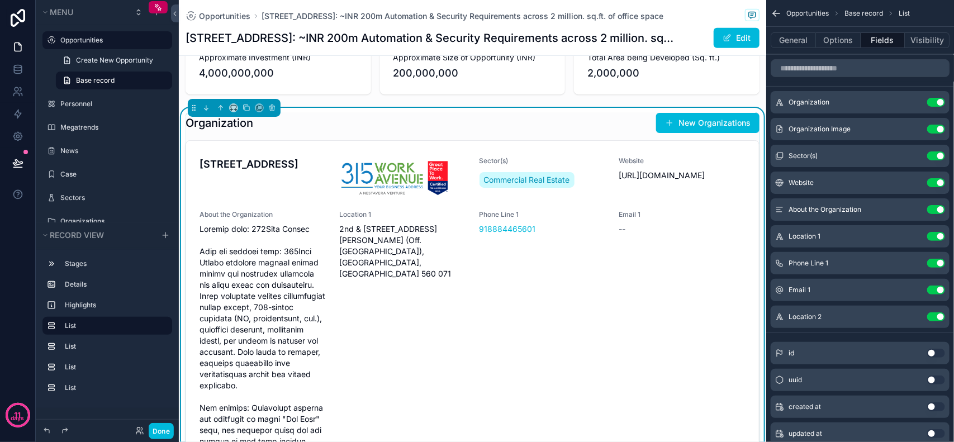
click at [0, 0] on icon "scrollable content" at bounding box center [0, 0] width 0 height 0
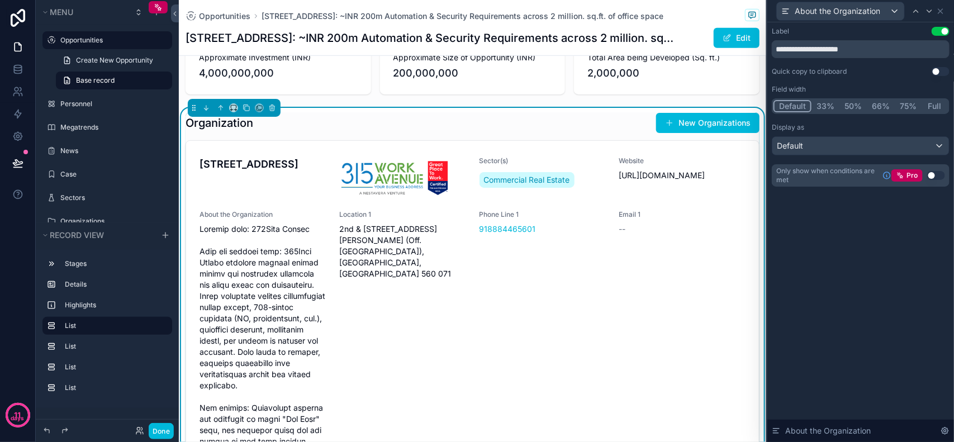
click at [931, 106] on button "Full" at bounding box center [935, 106] width 26 height 12
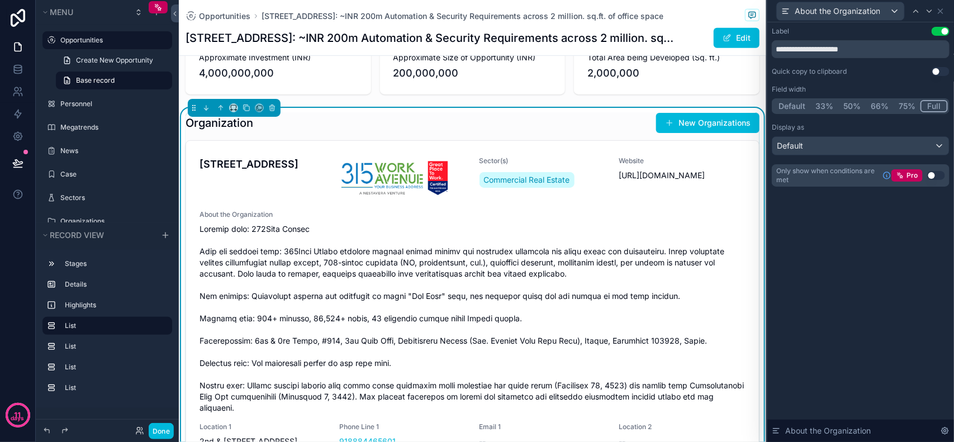
click at [940, 27] on button "Use setting" at bounding box center [941, 31] width 18 height 9
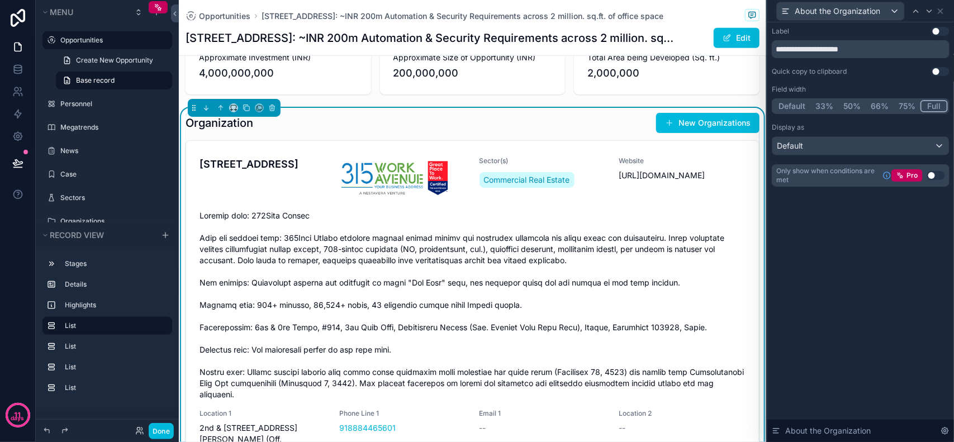
click at [274, 213] on span "scrollable content" at bounding box center [473, 305] width 546 height 190
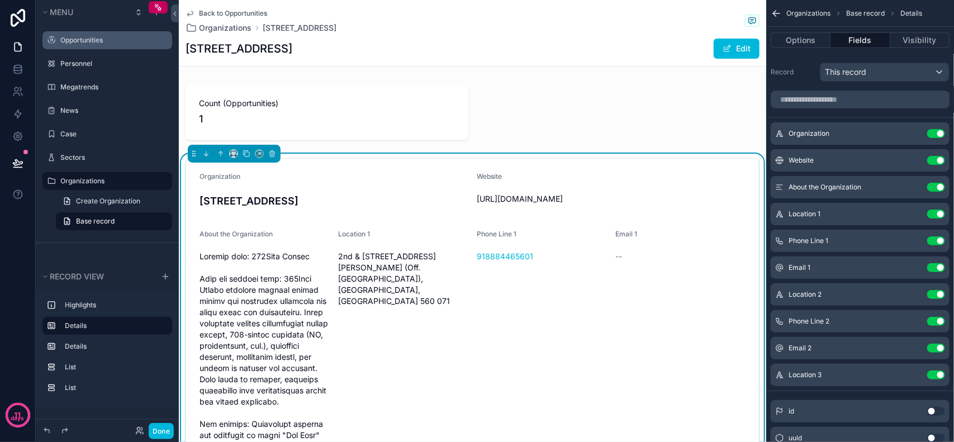
click at [725, 49] on button "Edit" at bounding box center [737, 49] width 46 height 20
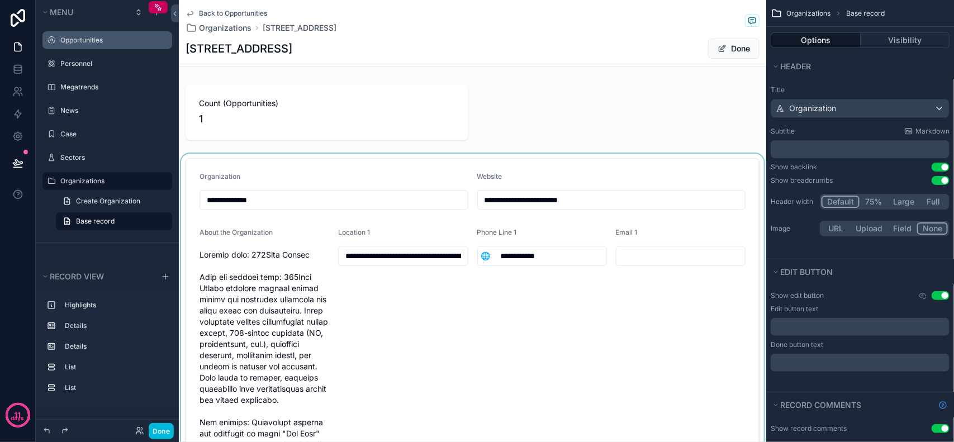
scroll to position [70, 0]
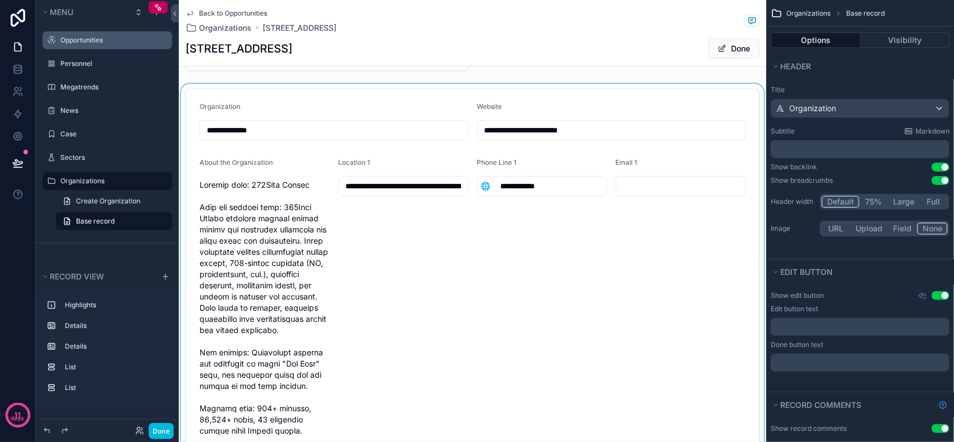
click at [295, 192] on div "scrollable content" at bounding box center [473, 411] width 588 height 654
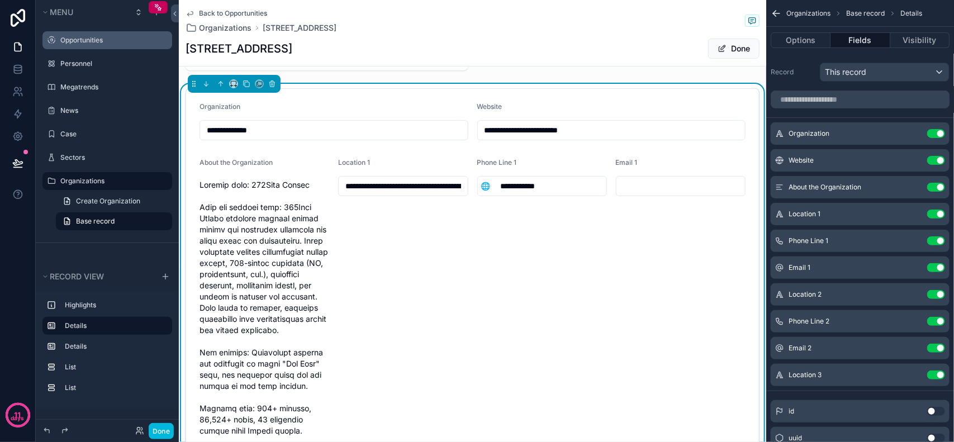
click at [306, 177] on div "scrollable content" at bounding box center [265, 420] width 130 height 488
click at [306, 181] on span "scrollable content" at bounding box center [265, 419] width 130 height 481
click at [306, 186] on span "scrollable content" at bounding box center [265, 419] width 130 height 481
click at [313, 185] on span "scrollable content" at bounding box center [265, 419] width 130 height 481
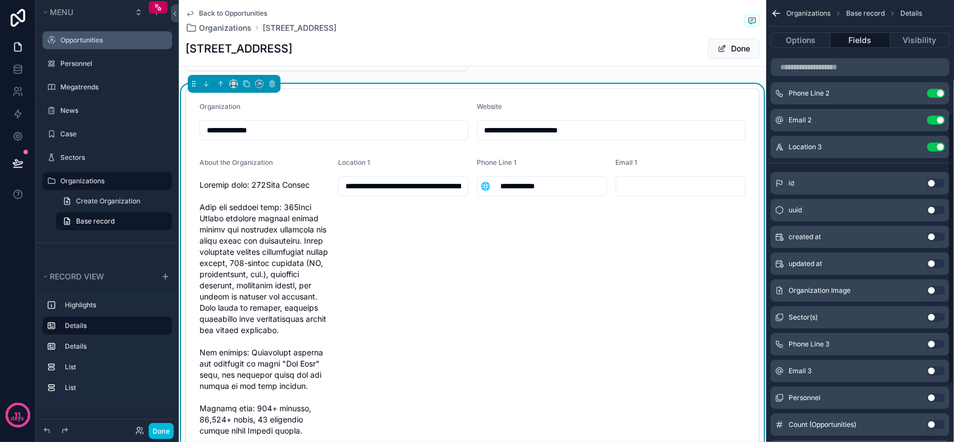
scroll to position [280, 0]
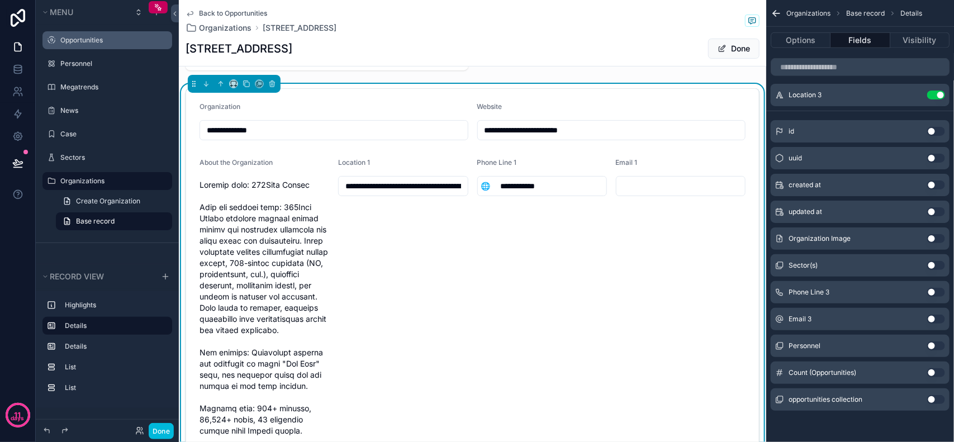
click at [325, 244] on span "scrollable content" at bounding box center [265, 419] width 130 height 481
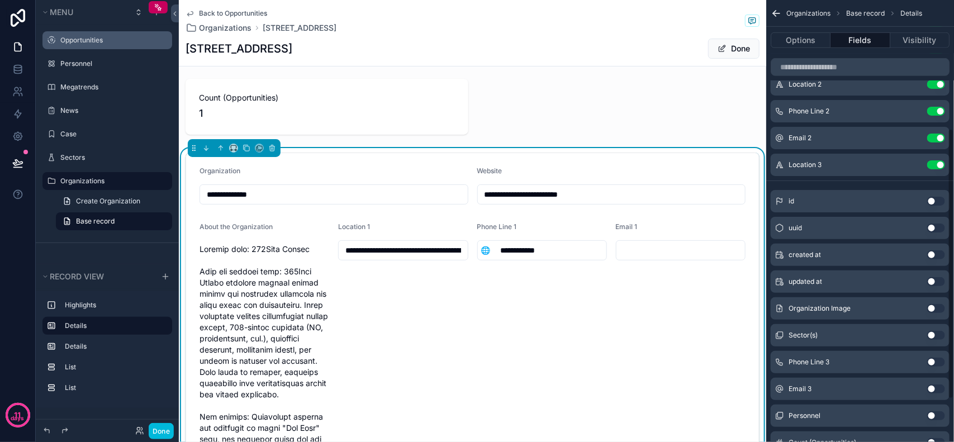
scroll to position [0, 0]
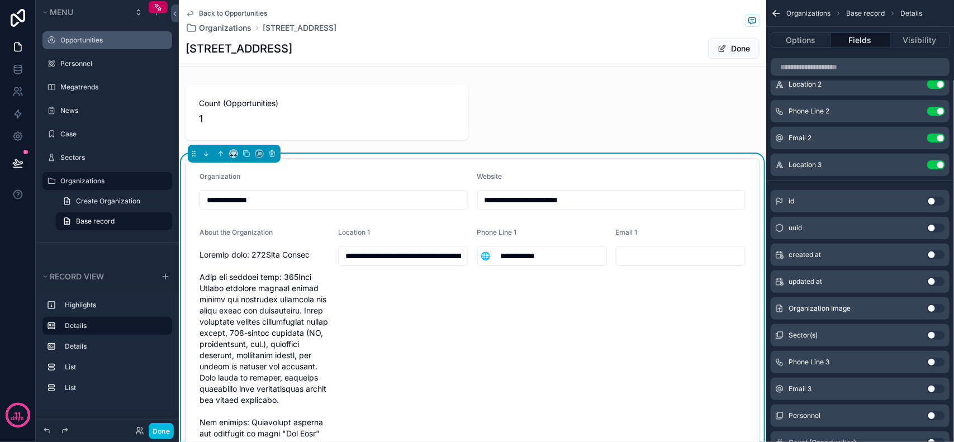
drag, startPoint x: 500, startPoint y: 420, endPoint x: 554, endPoint y: 413, distance: 54.2
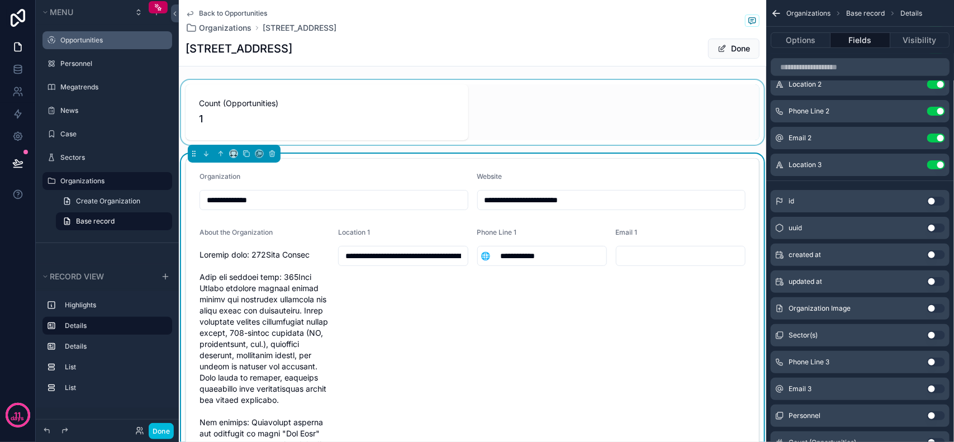
drag, startPoint x: 554, startPoint y: 413, endPoint x: 507, endPoint y: 106, distance: 310.0
click at [507, 106] on div "scrollable content" at bounding box center [473, 112] width 588 height 65
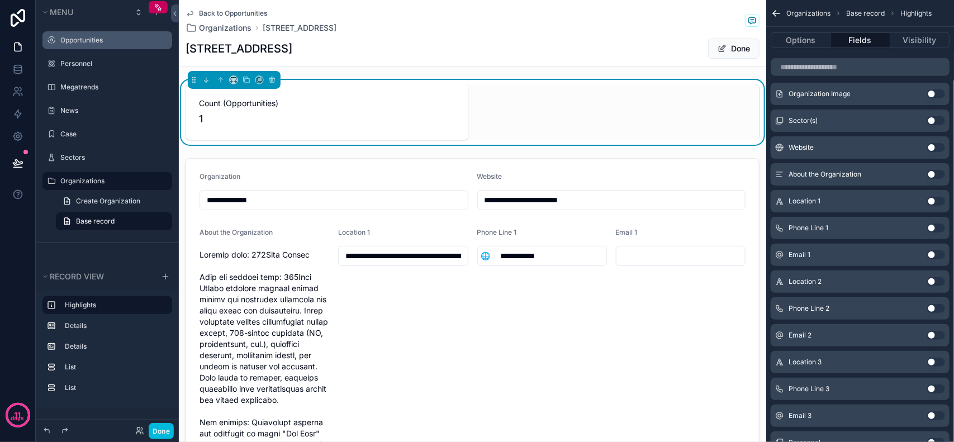
drag, startPoint x: 235, startPoint y: 6, endPoint x: 237, endPoint y: 17, distance: 10.8
click at [235, 6] on div "Back to Opportunities Organizations 315Work Avenue 315Work Avenue Done" at bounding box center [473, 33] width 574 height 66
type input "**********"
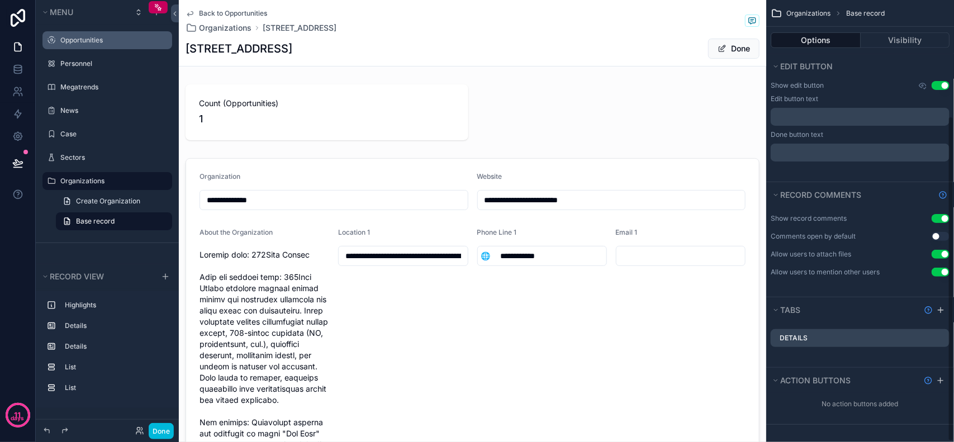
scroll to position [210, 0]
click at [237, 17] on span "Back to Opportunities" at bounding box center [233, 13] width 68 height 9
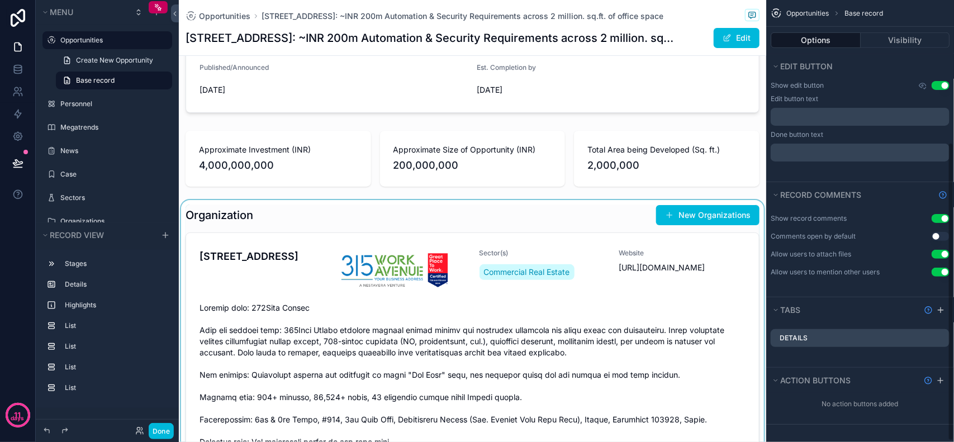
scroll to position [210, 0]
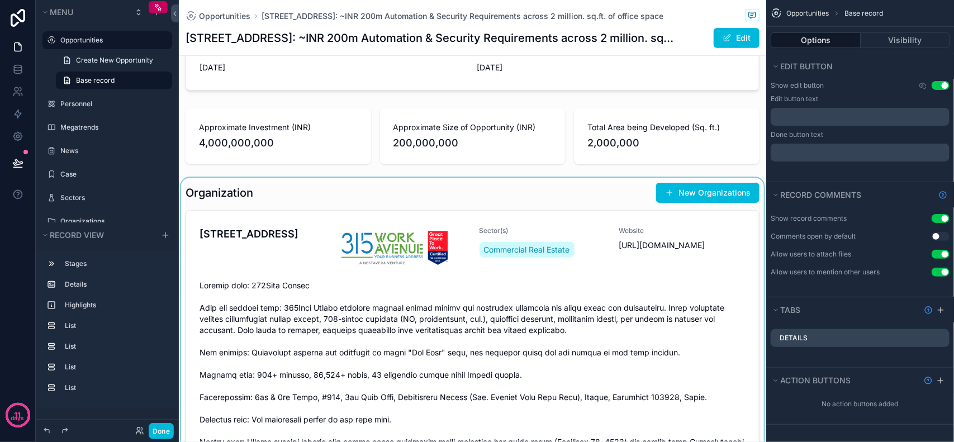
click at [254, 198] on div "scrollable content" at bounding box center [473, 364] width 588 height 373
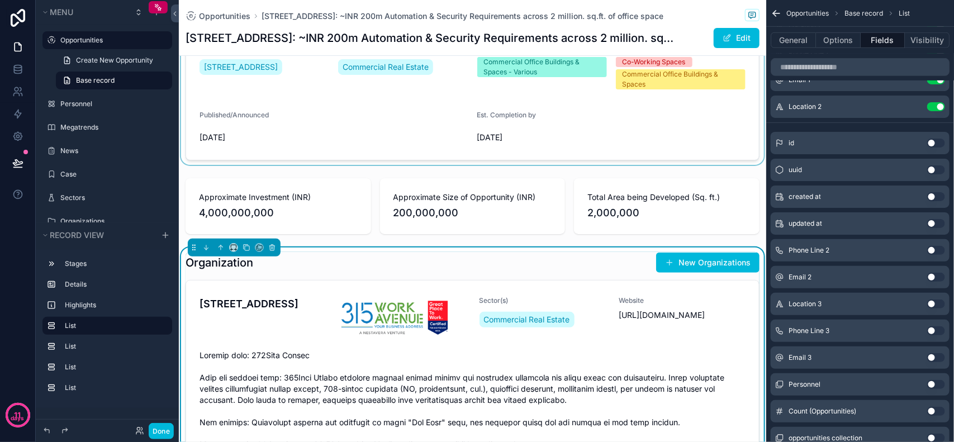
scroll to position [70, 0]
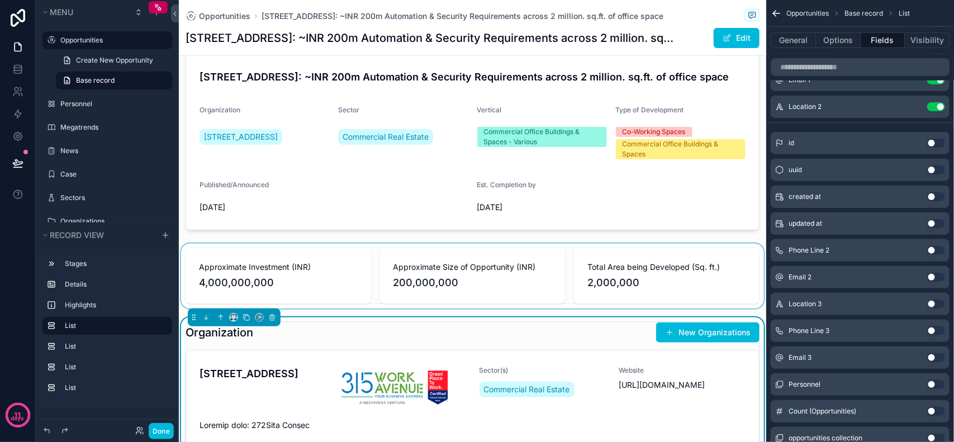
click at [372, 253] on div "scrollable content" at bounding box center [473, 276] width 588 height 65
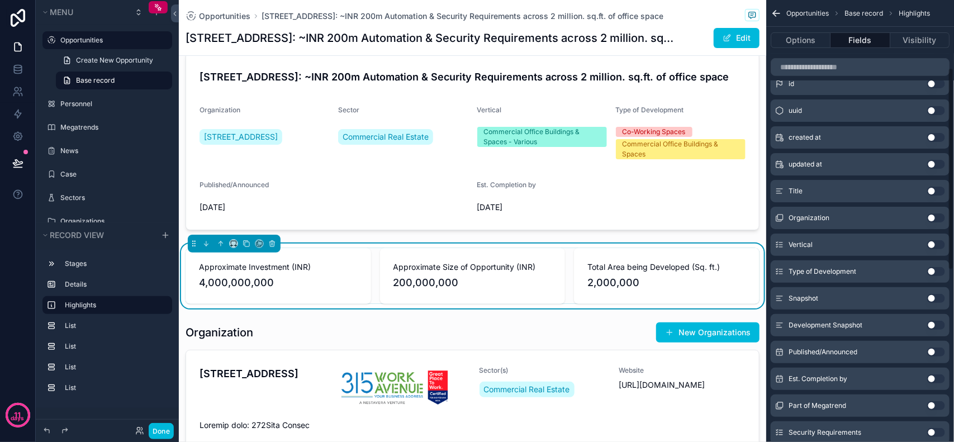
scroll to position [210, 0]
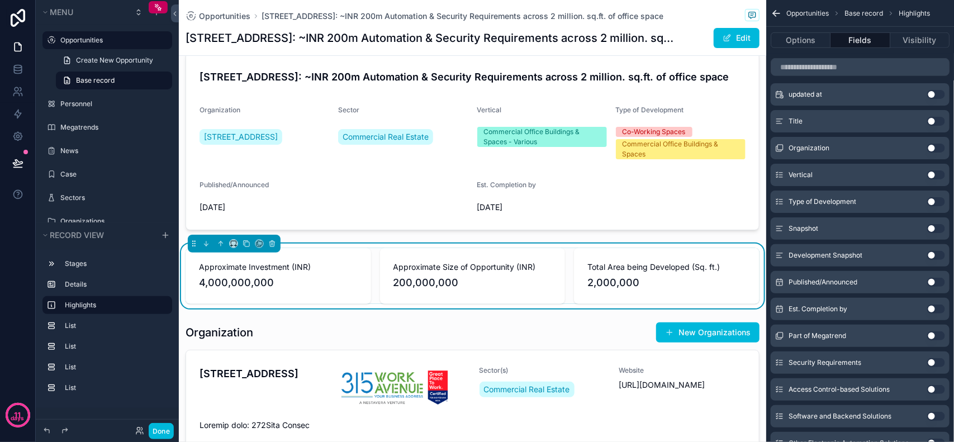
click at [934, 280] on button "Use setting" at bounding box center [937, 282] width 18 height 9
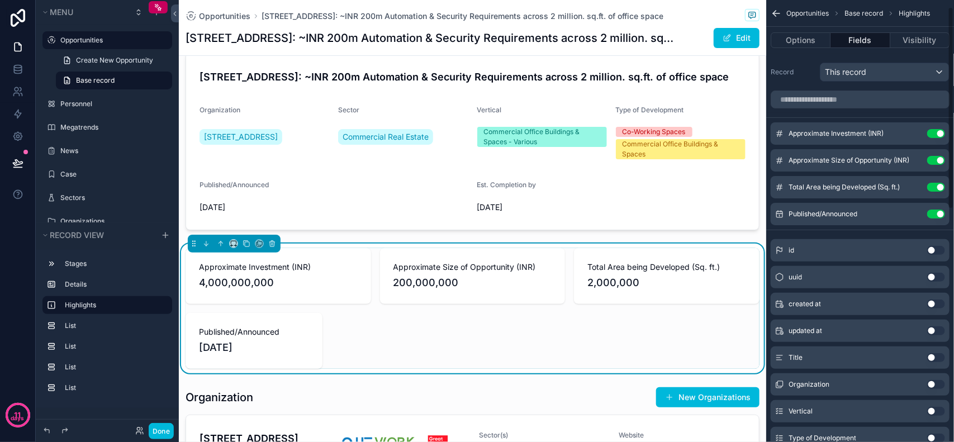
scroll to position [70, 0]
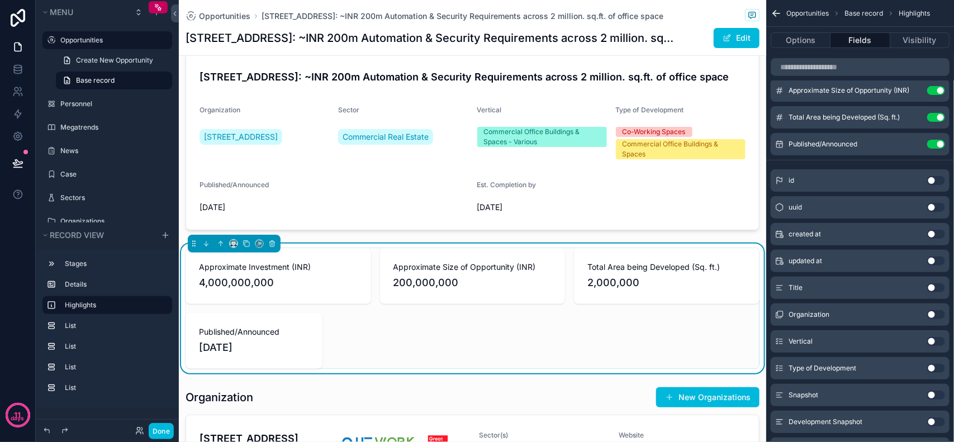
click at [0, 0] on icon "scrollable content" at bounding box center [0, 0] width 0 height 0
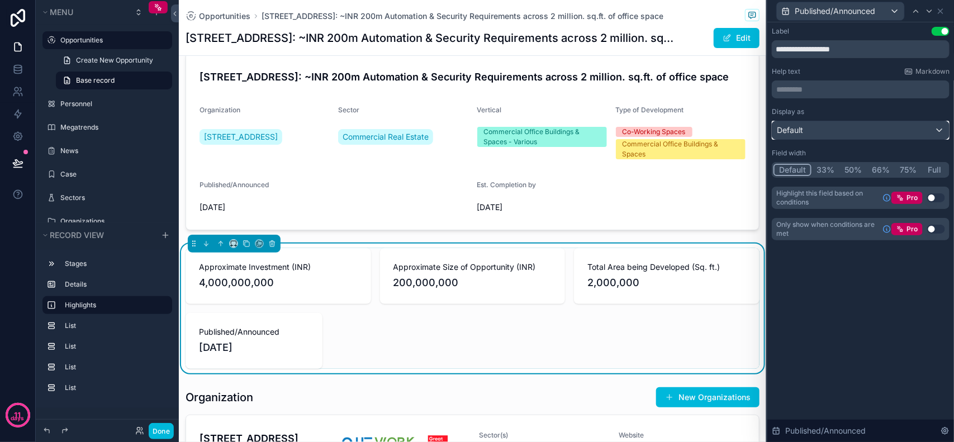
click at [830, 129] on div "Default" at bounding box center [861, 130] width 177 height 18
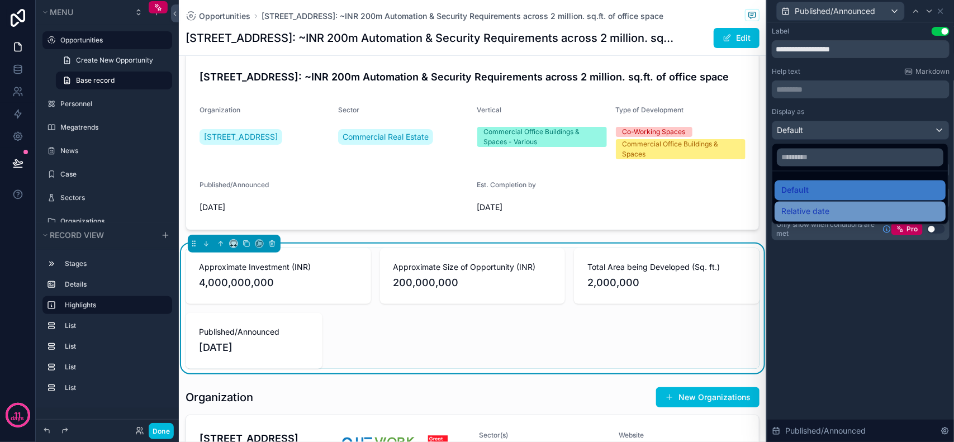
click at [815, 214] on span "Relative date" at bounding box center [806, 211] width 48 height 13
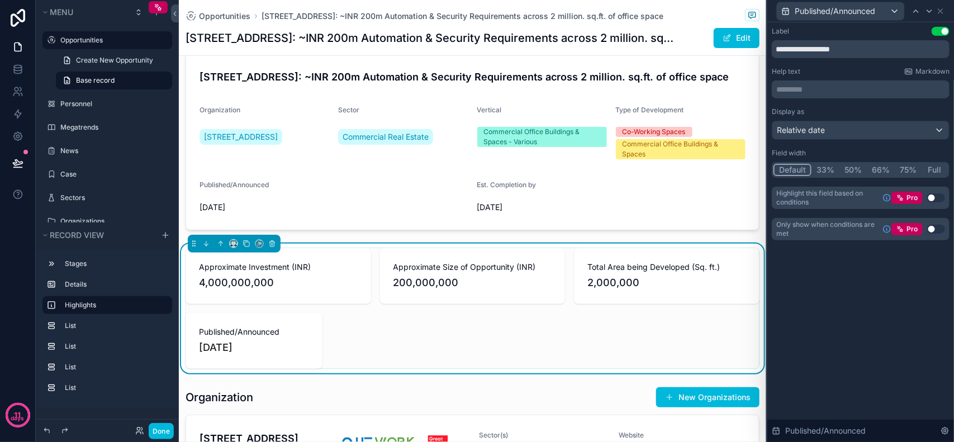
click at [870, 330] on div "**********" at bounding box center [861, 232] width 187 height 420
click at [944, 13] on icon at bounding box center [941, 11] width 9 height 9
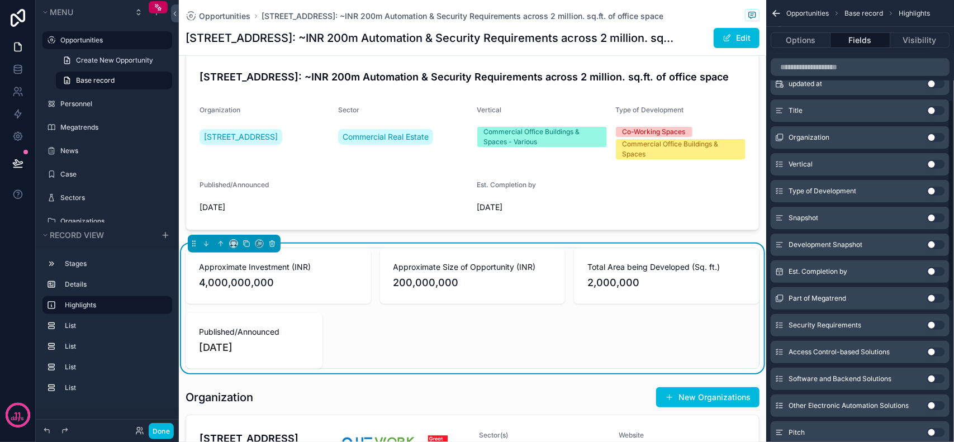
scroll to position [349, 0]
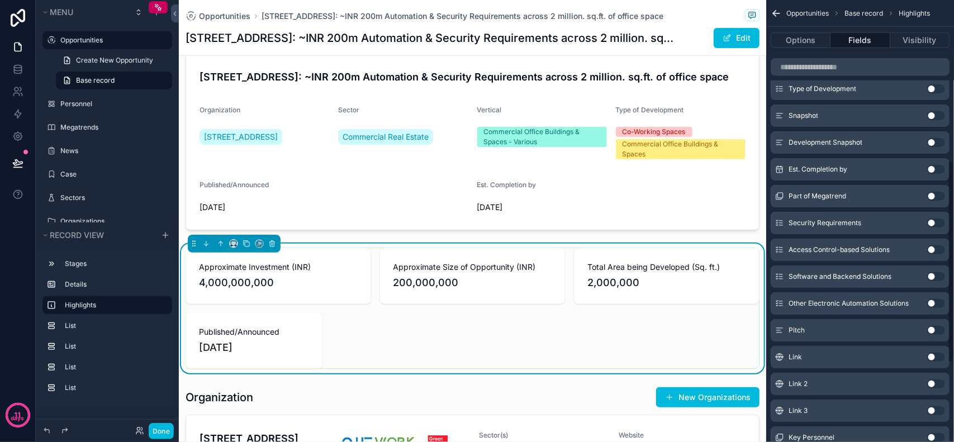
click at [935, 172] on button "Use setting" at bounding box center [937, 169] width 18 height 9
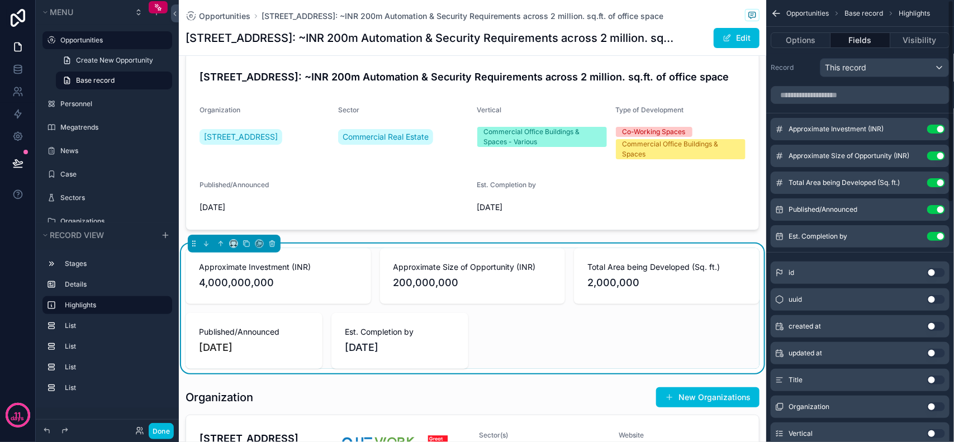
scroll to position [0, 0]
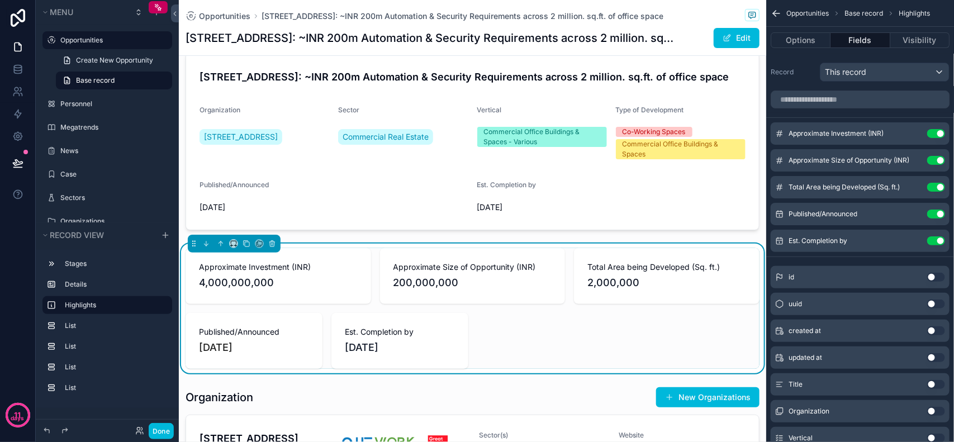
click at [0, 0] on icon "scrollable content" at bounding box center [0, 0] width 0 height 0
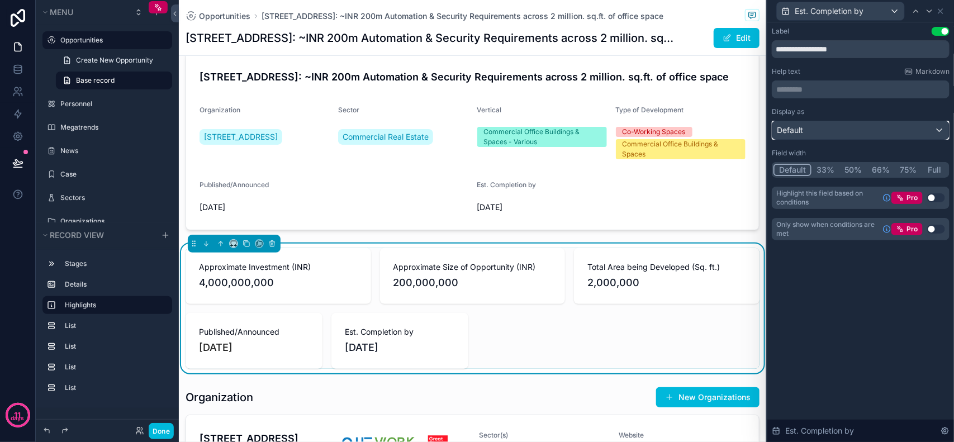
click at [865, 129] on div "Default" at bounding box center [861, 130] width 177 height 18
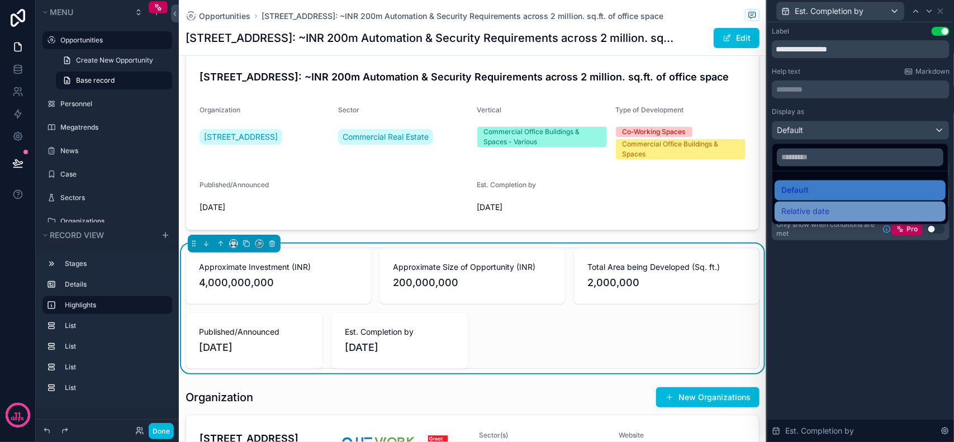
click at [840, 209] on div "Relative date" at bounding box center [861, 211] width 158 height 13
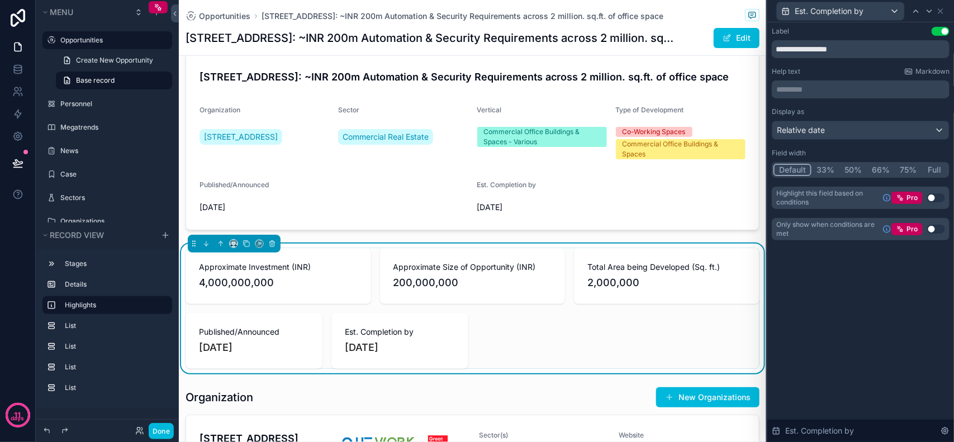
click at [325, 248] on div "Approximate Investment (INR) 4,000,000,000 Approximate Size of Opportunity (INR…" at bounding box center [473, 309] width 588 height 130
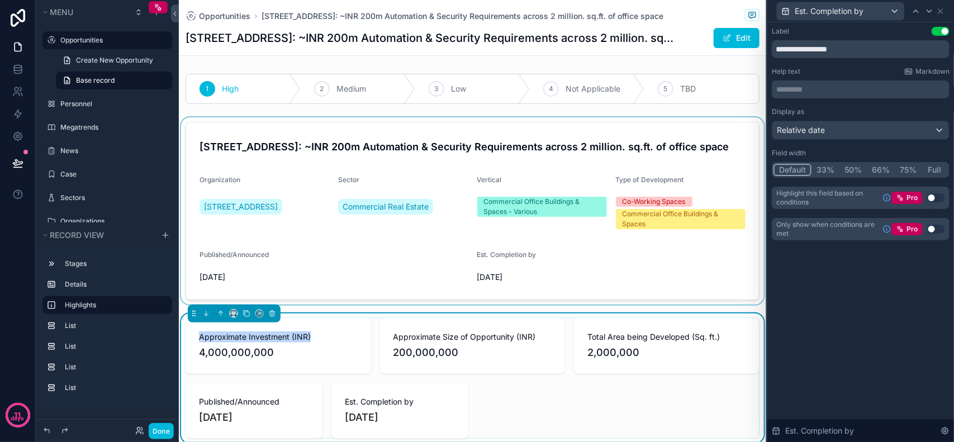
drag, startPoint x: 341, startPoint y: 316, endPoint x: 320, endPoint y: 179, distance: 138.1
click at [471, 258] on div "scrollable content" at bounding box center [473, 210] width 588 height 187
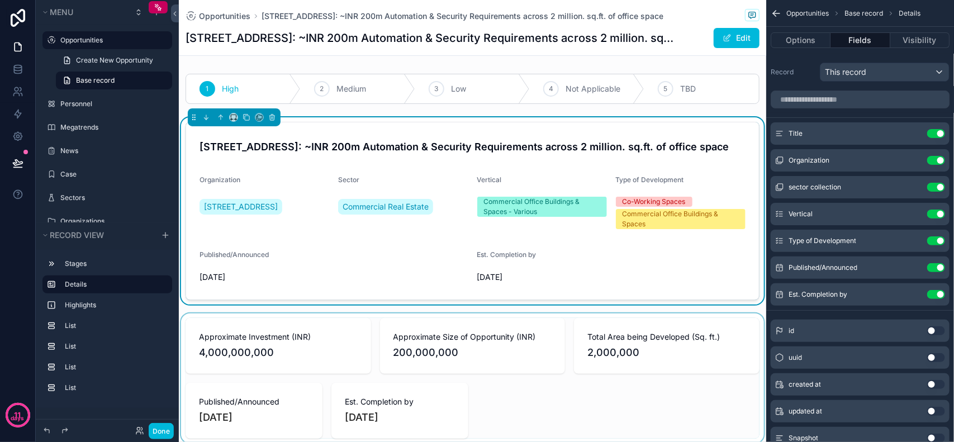
click at [571, 321] on div "scrollable content" at bounding box center [473, 379] width 588 height 130
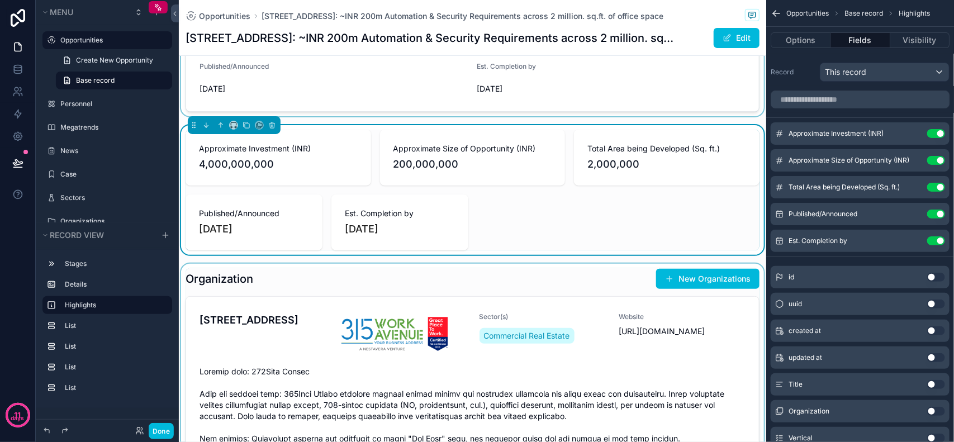
scroll to position [210, 0]
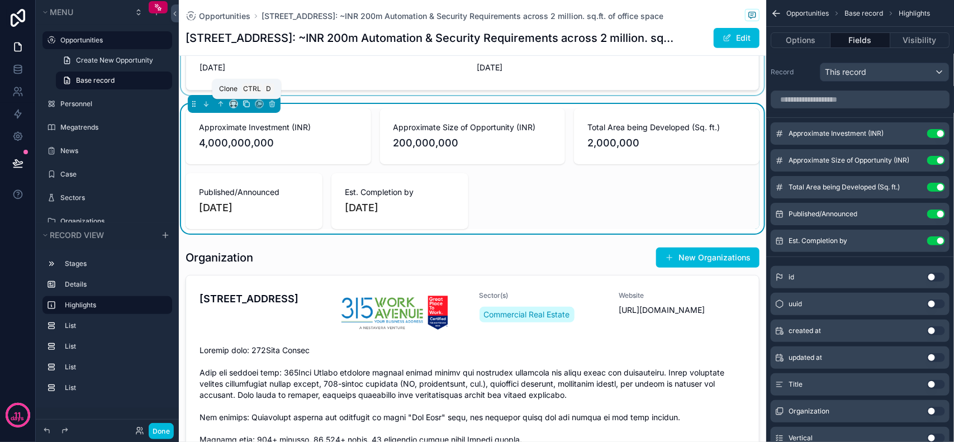
click at [243, 105] on icon "scrollable content" at bounding box center [247, 104] width 8 height 8
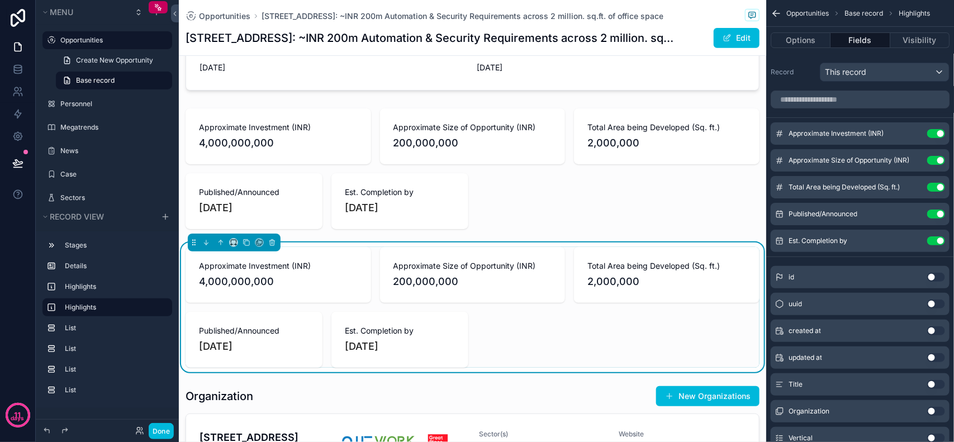
click at [596, 321] on div "Approximate Investment (INR) 4,000,000,000 Approximate Size of Opportunity (INR…" at bounding box center [473, 307] width 574 height 121
click at [937, 135] on button "Use setting" at bounding box center [937, 133] width 18 height 9
click at [940, 183] on button "Use setting" at bounding box center [937, 187] width 18 height 9
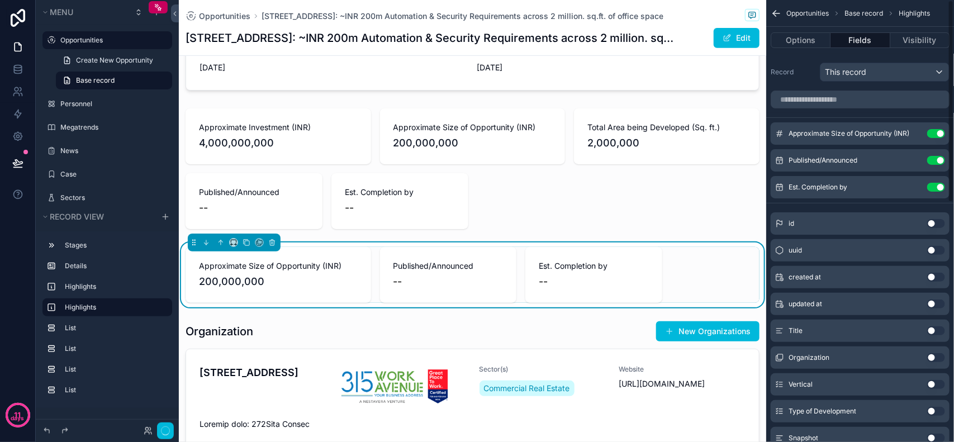
click at [938, 135] on button "Use setting" at bounding box center [937, 133] width 18 height 9
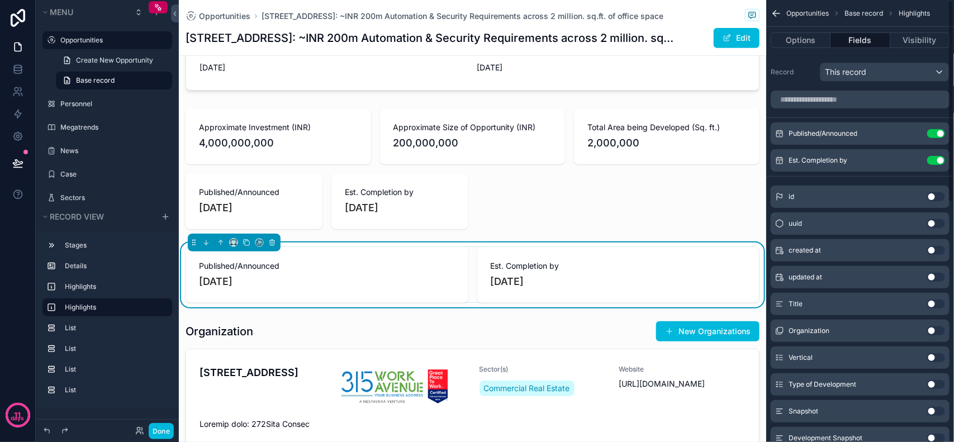
drag, startPoint x: 940, startPoint y: 137, endPoint x: 940, endPoint y: 157, distance: 20.1
click at [939, 137] on button "Use setting" at bounding box center [937, 133] width 18 height 9
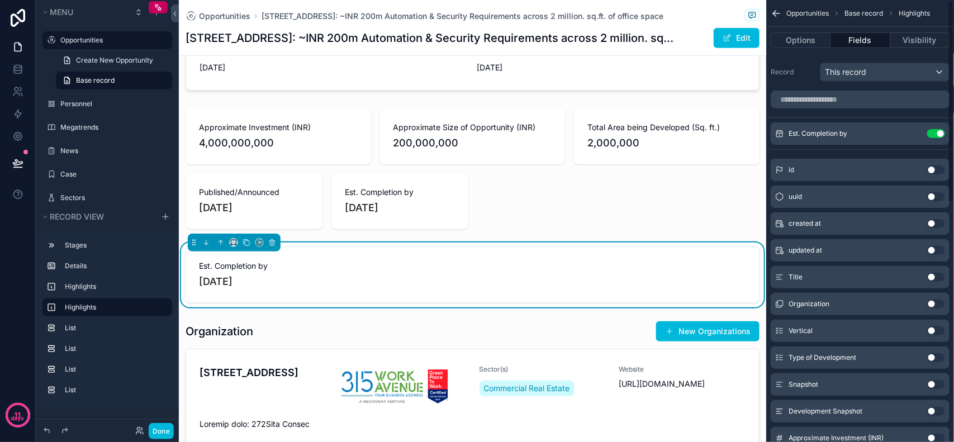
click at [937, 137] on button "Use setting" at bounding box center [937, 133] width 18 height 9
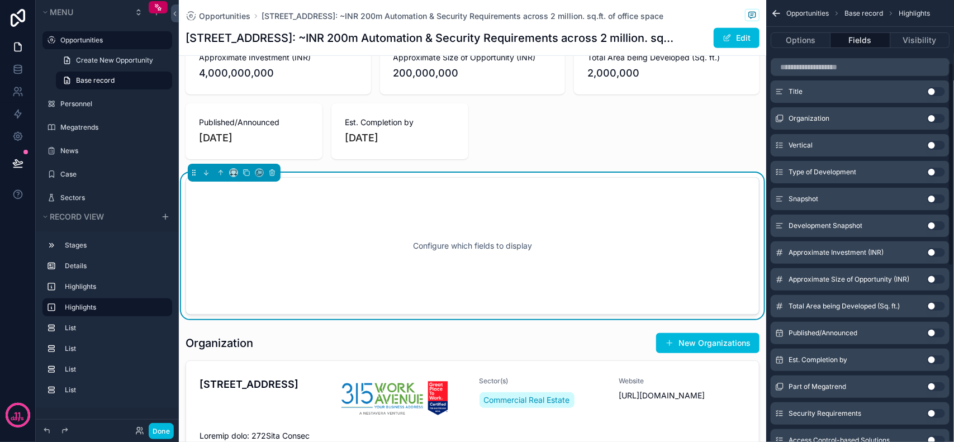
scroll to position [70, 0]
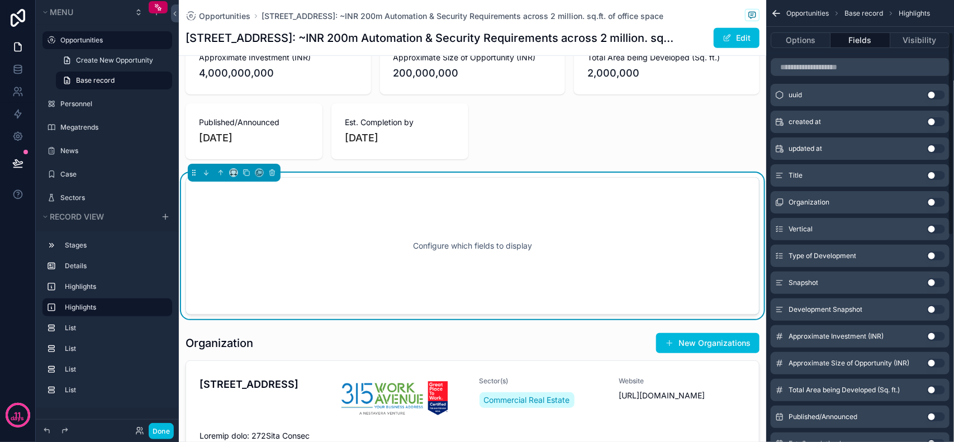
click at [940, 253] on button "Use setting" at bounding box center [937, 256] width 18 height 9
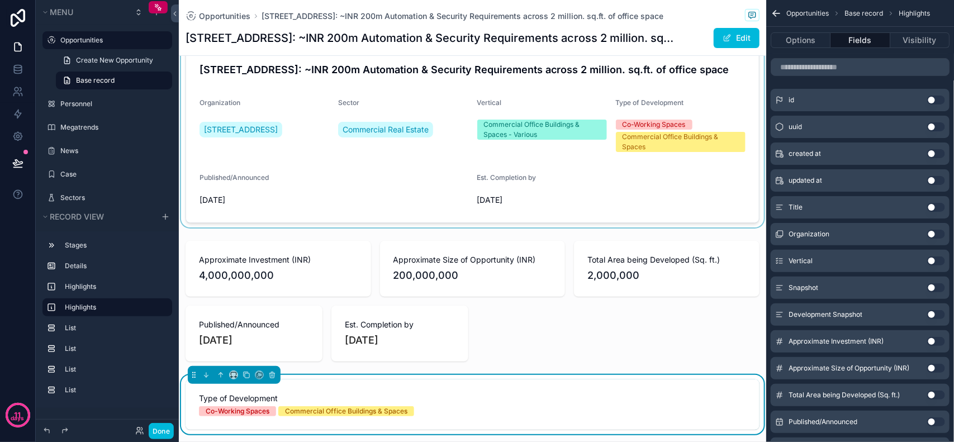
scroll to position [210, 0]
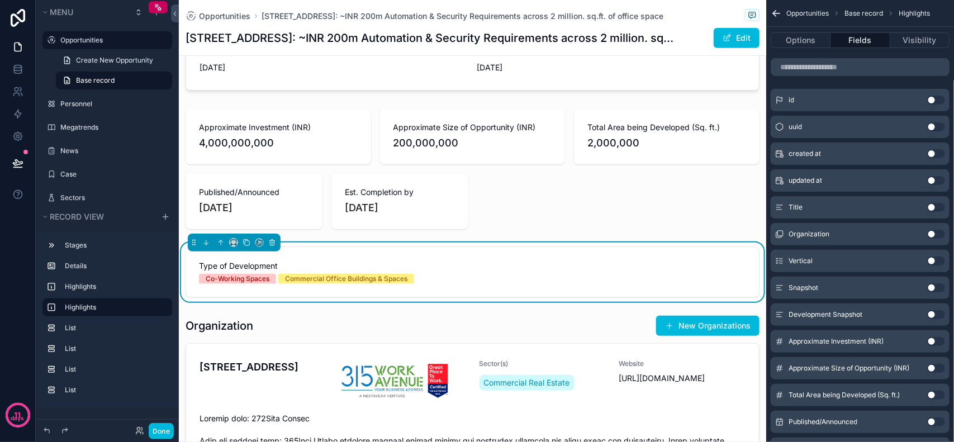
click at [401, 258] on div "Type of Development Co-Working Spaces Commercial Office Buildings & Spaces" at bounding box center [473, 272] width 574 height 50
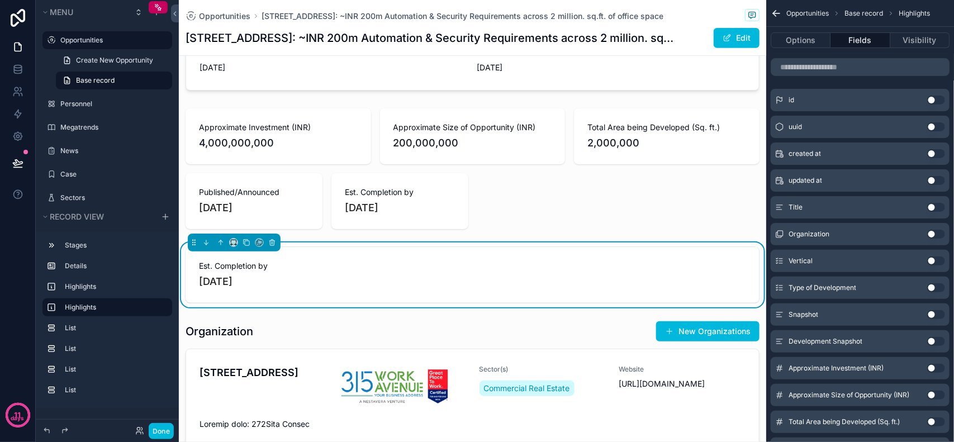
click at [937, 285] on button "Use setting" at bounding box center [937, 287] width 18 height 9
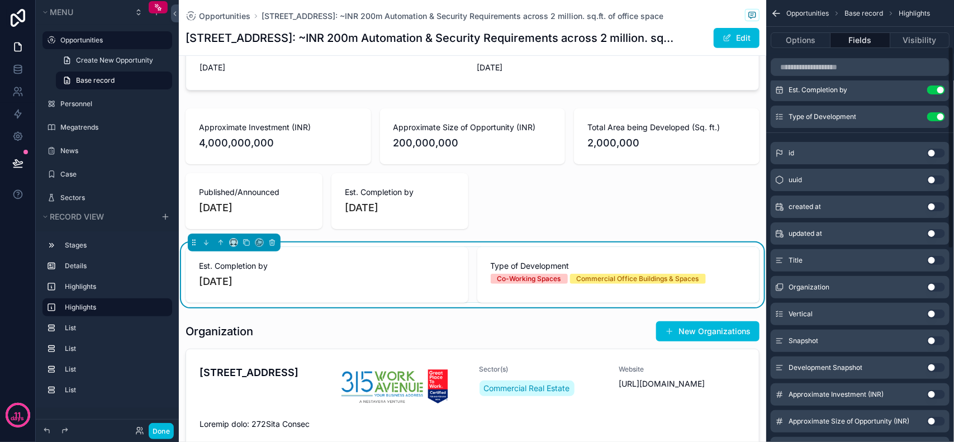
scroll to position [140, 0]
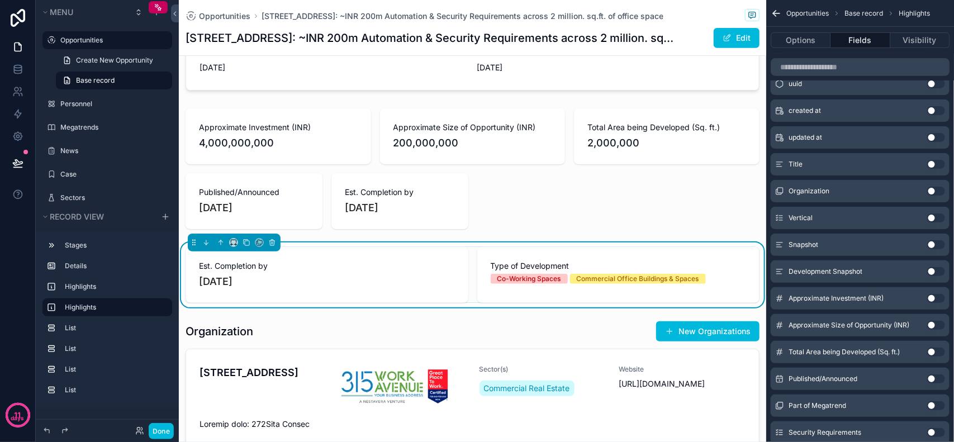
drag, startPoint x: 931, startPoint y: 217, endPoint x: 932, endPoint y: 241, distance: 24.0
click at [931, 217] on button "Use setting" at bounding box center [937, 218] width 18 height 9
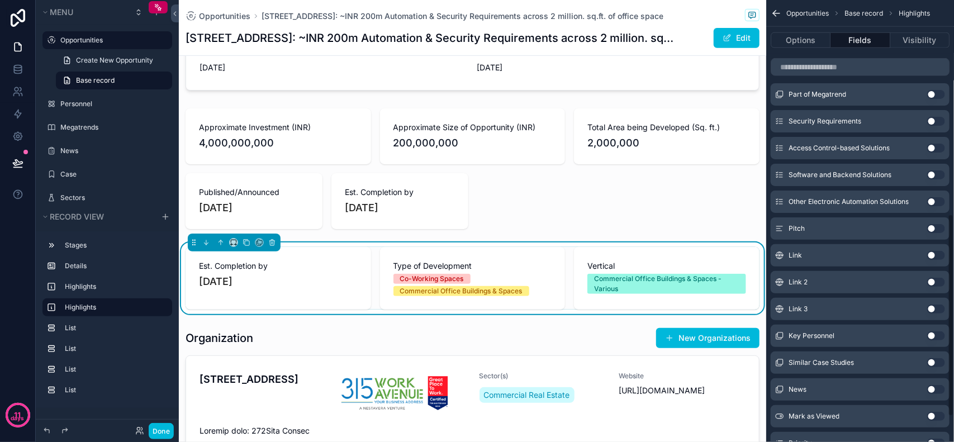
scroll to position [521, 0]
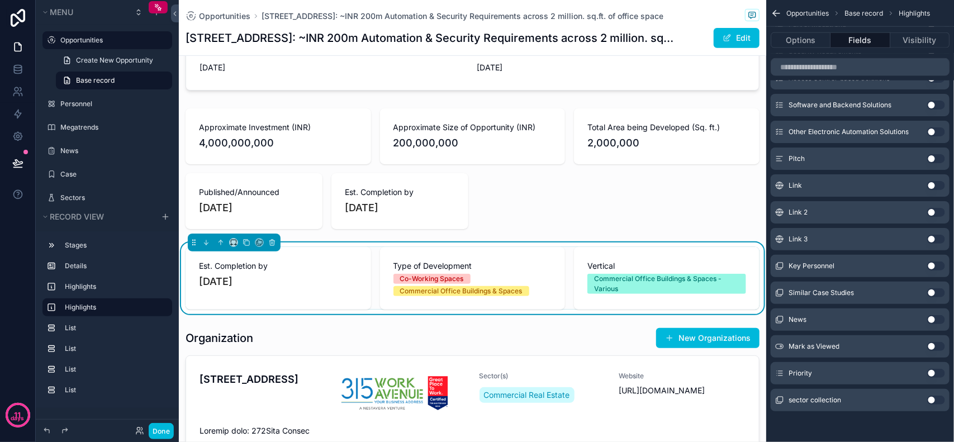
click at [937, 401] on button "Use setting" at bounding box center [937, 400] width 18 height 9
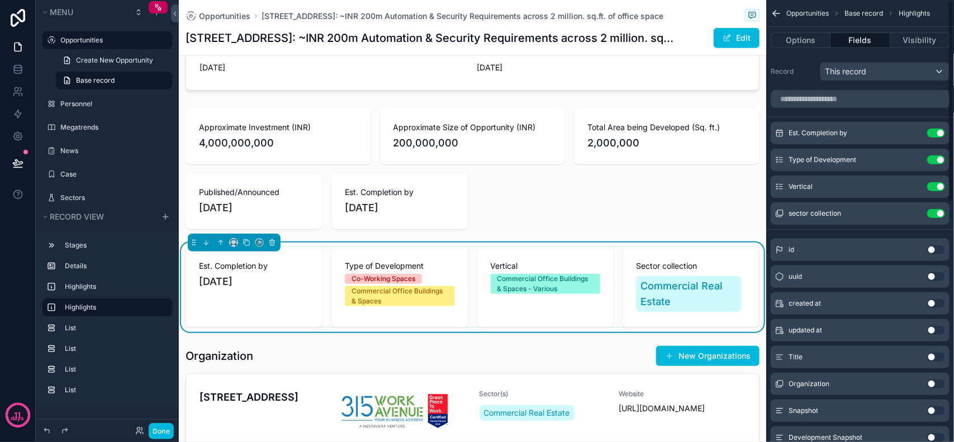
scroll to position [0, 0]
click at [938, 134] on button "Use setting" at bounding box center [937, 133] width 18 height 9
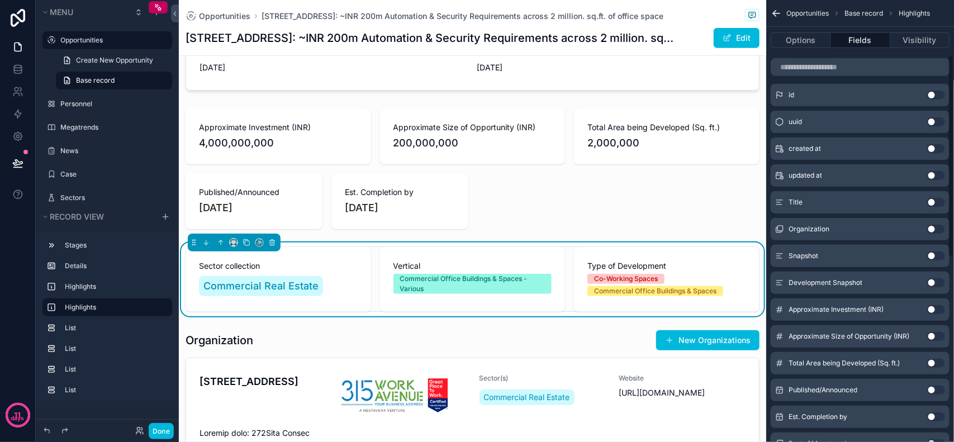
scroll to position [102, 0]
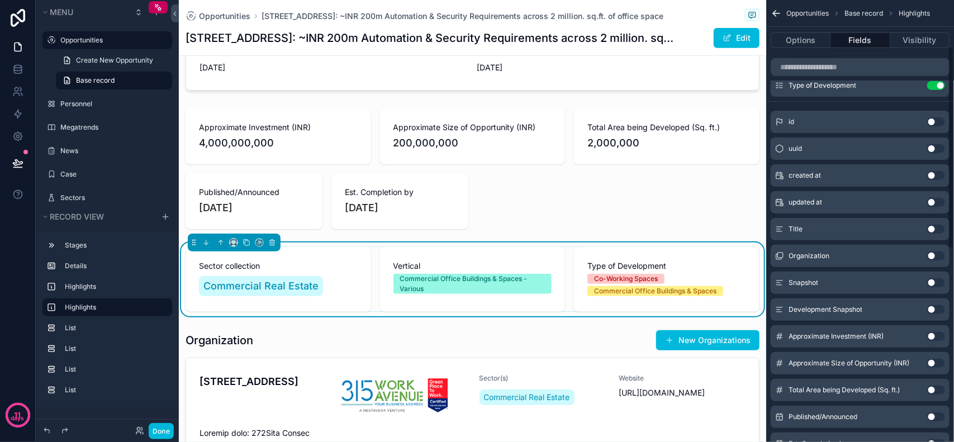
click at [934, 278] on div "Snapshot Use setting" at bounding box center [860, 283] width 179 height 22
click at [935, 257] on button "Use setting" at bounding box center [937, 256] width 18 height 9
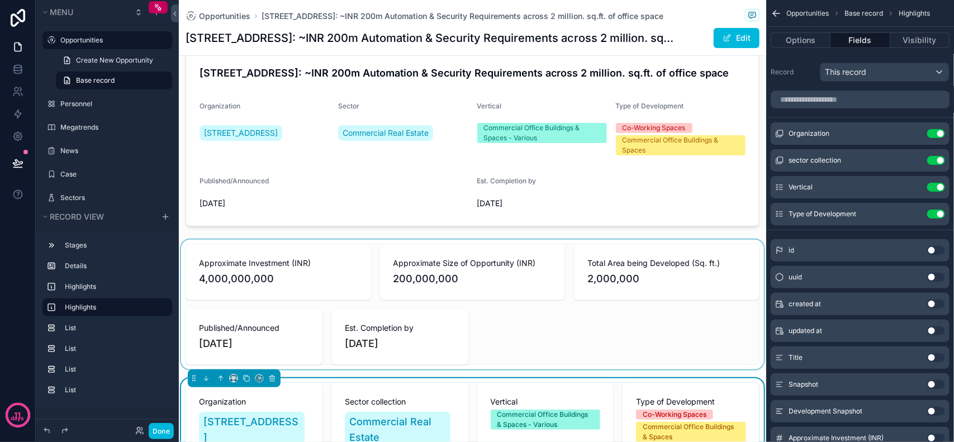
scroll to position [70, 0]
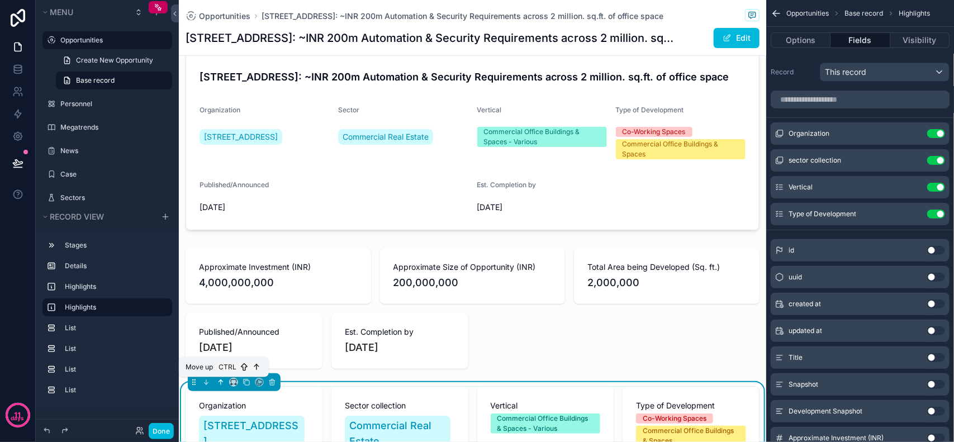
click at [216, 382] on button "scrollable content" at bounding box center [221, 382] width 12 height 12
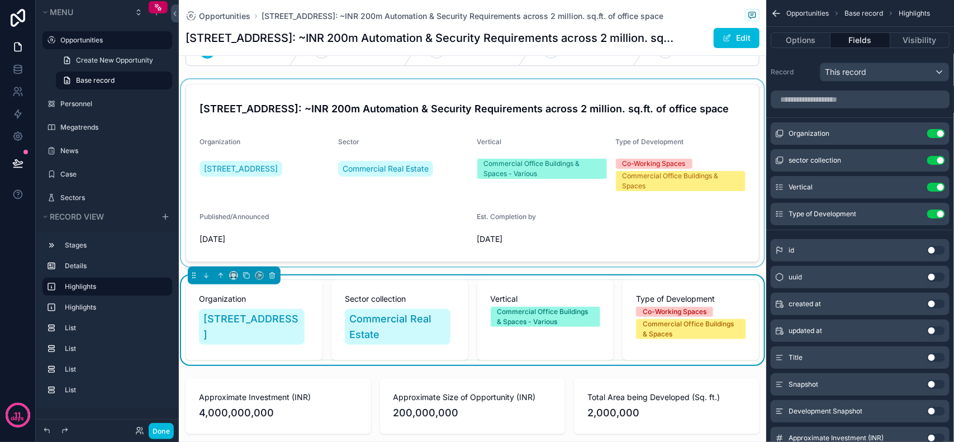
scroll to position [0, 0]
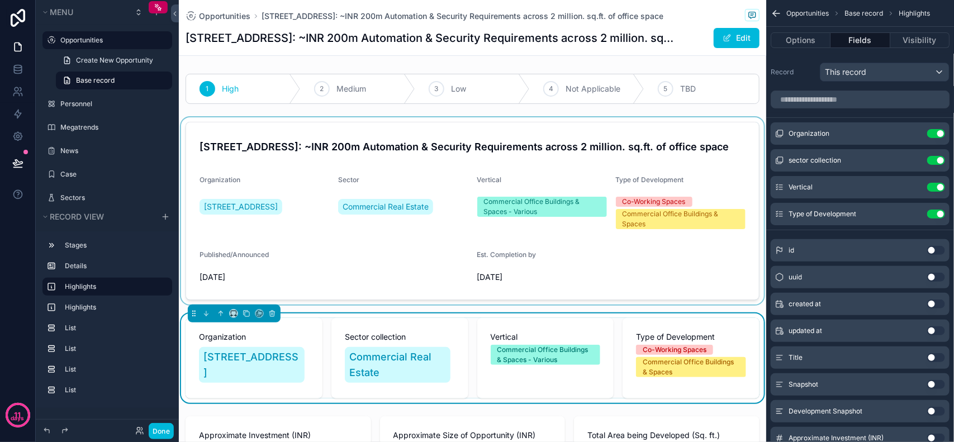
click at [365, 259] on div "scrollable content" at bounding box center [473, 210] width 588 height 187
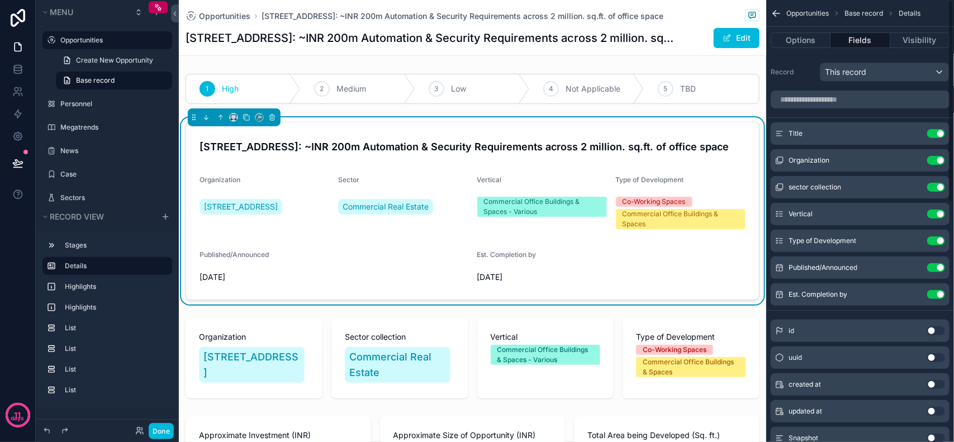
click at [937, 163] on button "Use setting" at bounding box center [937, 160] width 18 height 9
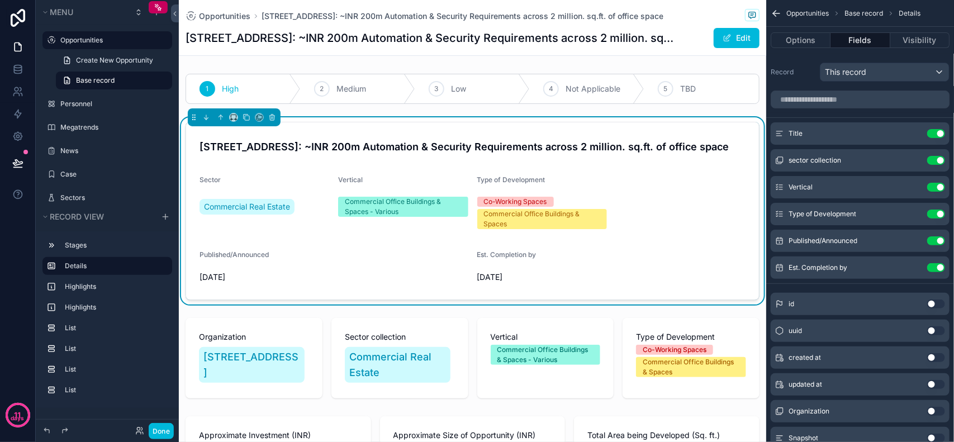
click at [939, 160] on button "Use setting" at bounding box center [937, 160] width 18 height 9
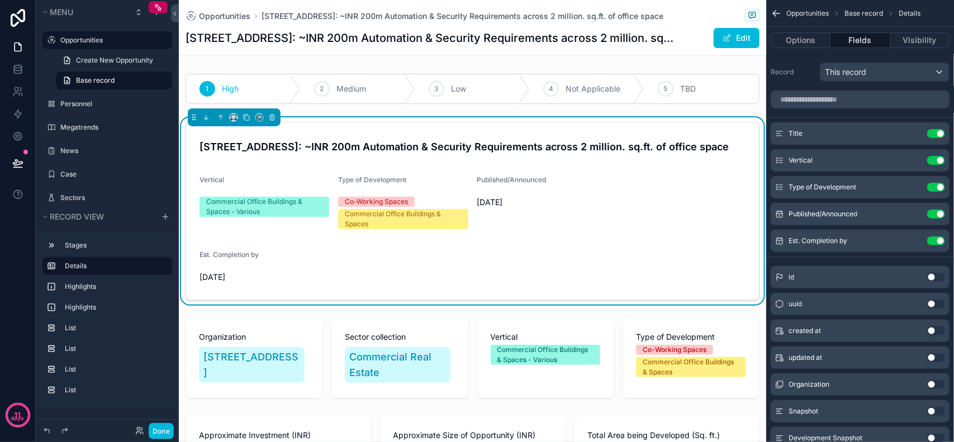
click at [940, 157] on button "Use setting" at bounding box center [937, 160] width 18 height 9
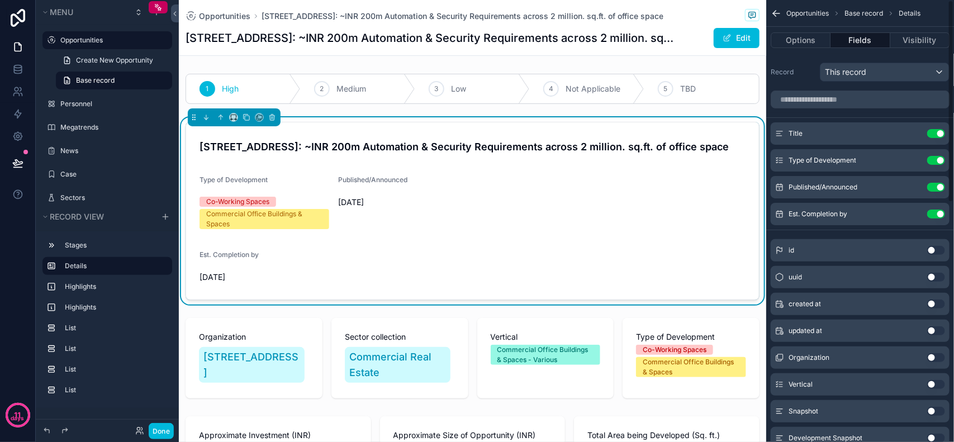
click at [938, 157] on button "Use setting" at bounding box center [937, 160] width 18 height 9
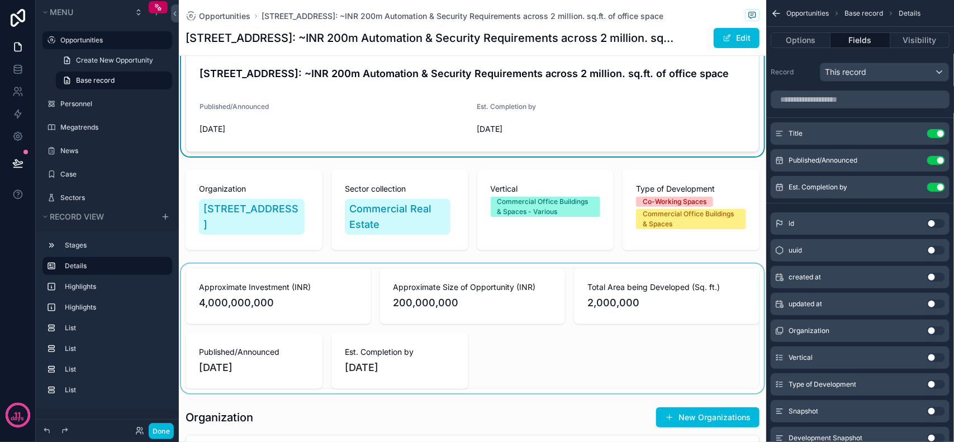
scroll to position [70, 0]
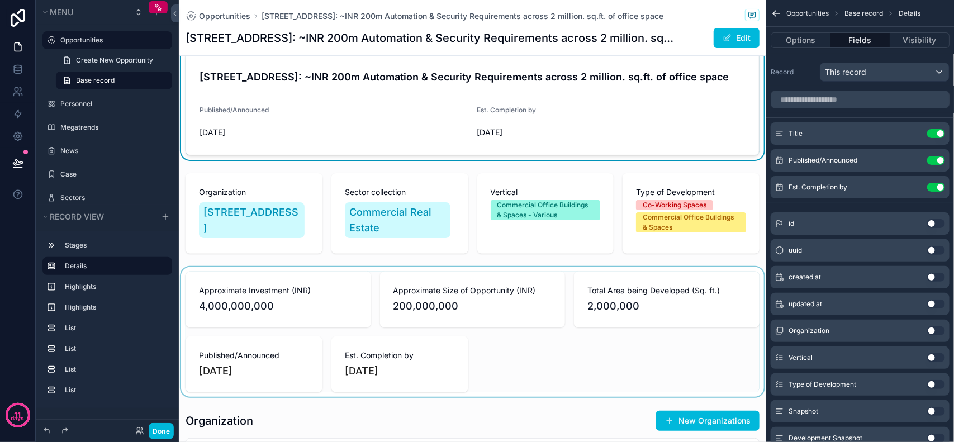
click at [491, 369] on div "scrollable content" at bounding box center [473, 332] width 588 height 130
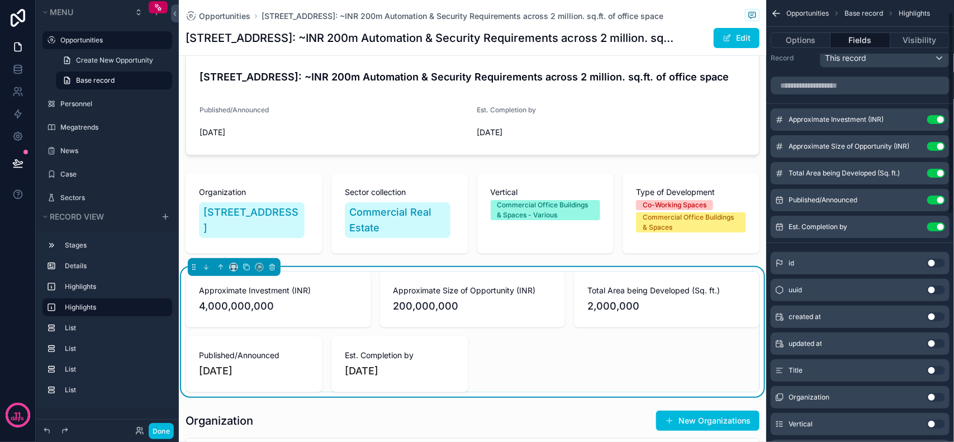
scroll to position [0, 0]
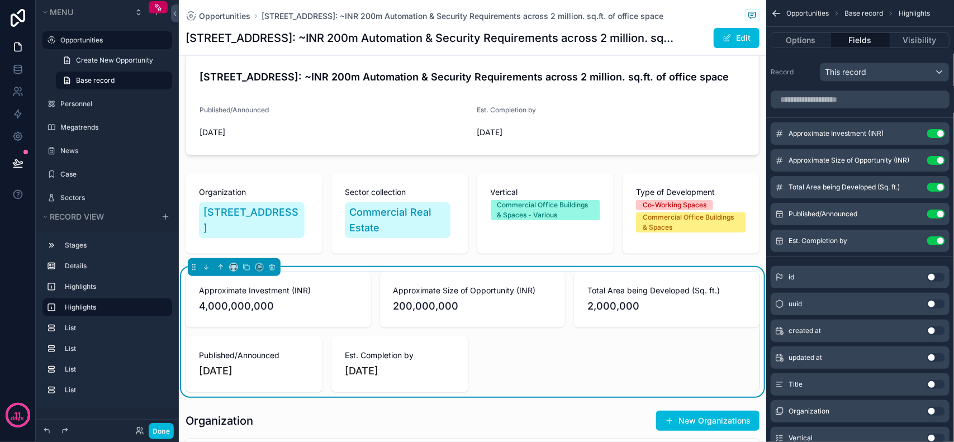
click at [0, 0] on icon "scrollable content" at bounding box center [0, 0] width 0 height 0
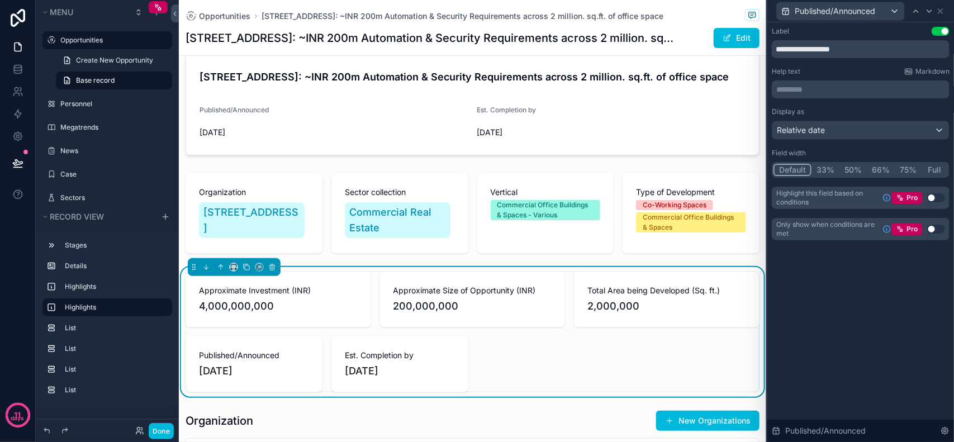
click at [850, 172] on button "50%" at bounding box center [853, 170] width 27 height 12
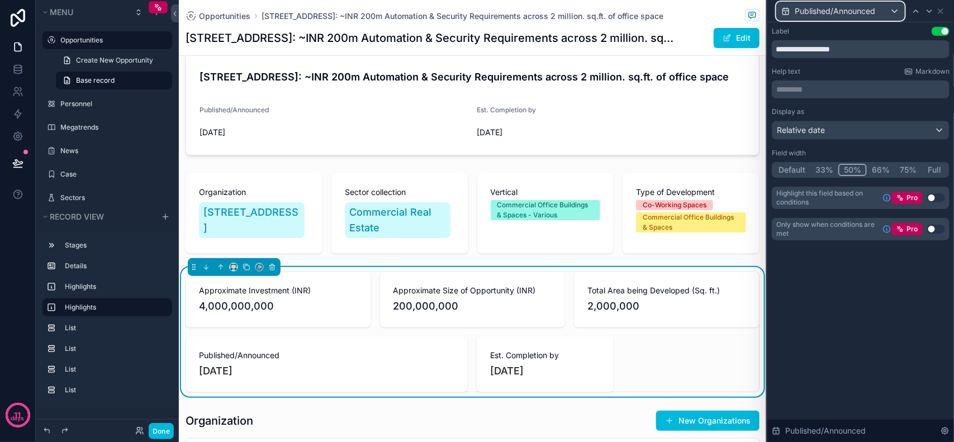
click at [876, 11] on span "Published/Announced" at bounding box center [835, 11] width 81 height 11
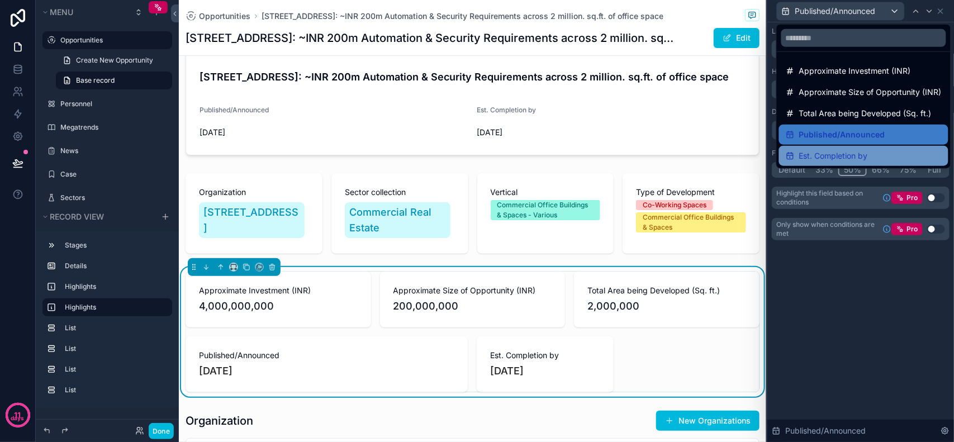
click at [859, 149] on span "Est. Completion by" at bounding box center [834, 155] width 69 height 13
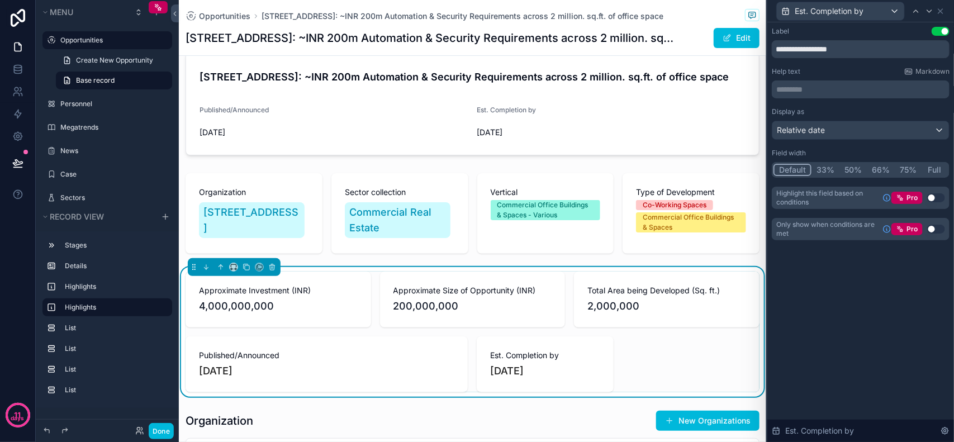
drag, startPoint x: 854, startPoint y: 172, endPoint x: 840, endPoint y: 289, distance: 117.7
click at [854, 172] on button "50%" at bounding box center [853, 170] width 27 height 12
click at [824, 316] on div "**********" at bounding box center [861, 232] width 187 height 420
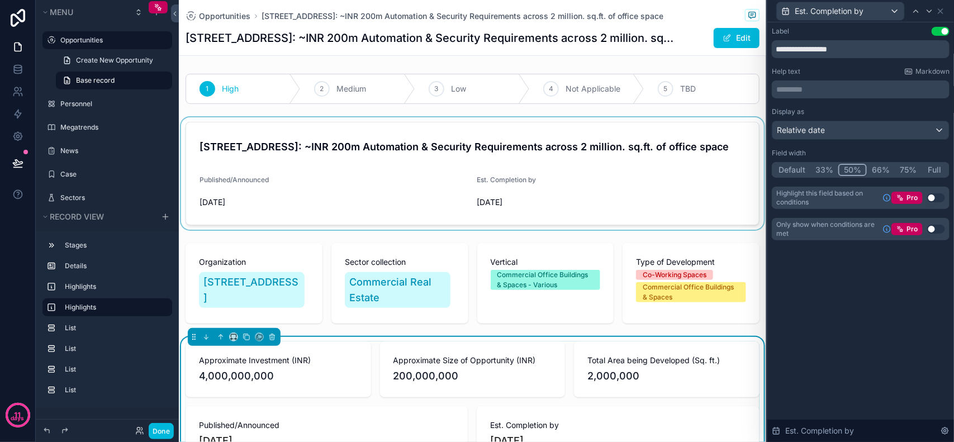
click at [403, 193] on div "scrollable content" at bounding box center [473, 173] width 588 height 112
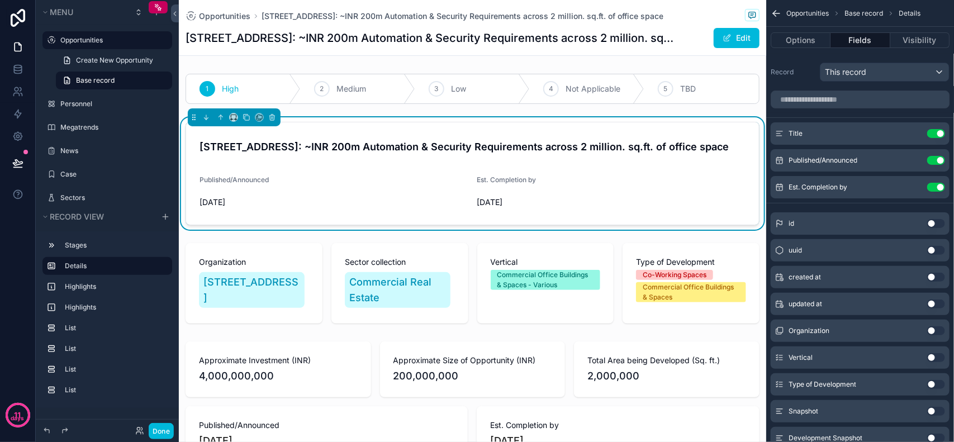
click at [935, 160] on button "Use setting" at bounding box center [937, 160] width 18 height 9
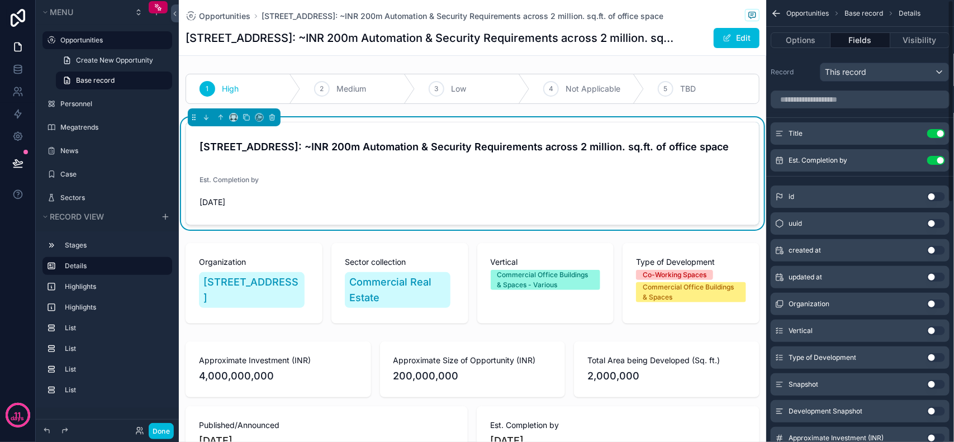
click at [935, 157] on button "Use setting" at bounding box center [937, 160] width 18 height 9
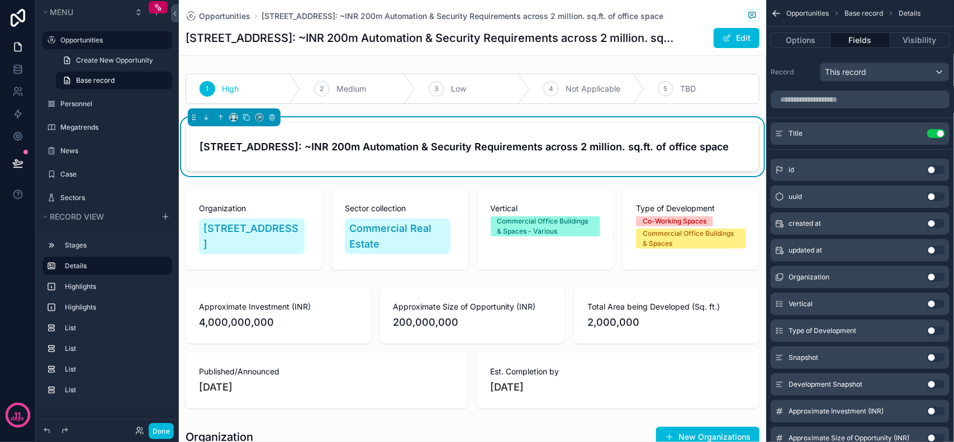
click at [157, 432] on button "Done" at bounding box center [161, 431] width 25 height 16
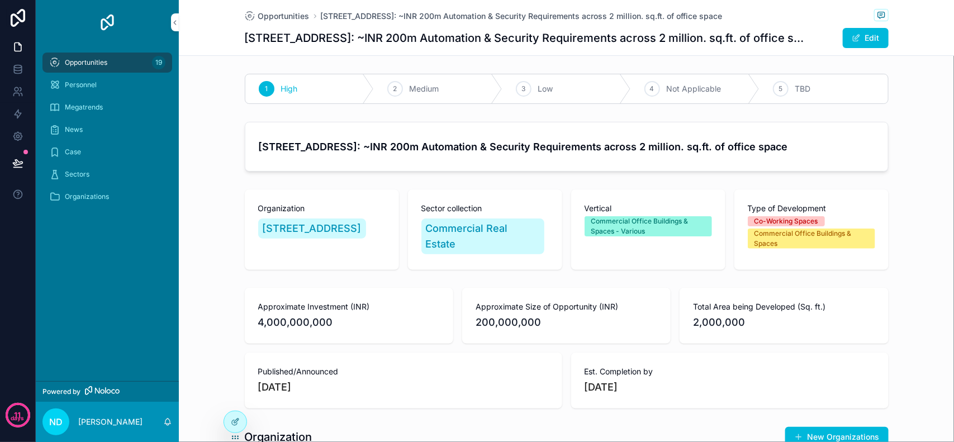
click at [897, 168] on div "[STREET_ADDRESS]: ~INR 200m Automation & Security Requirements across 2 million…" at bounding box center [566, 146] width 775 height 59
click at [233, 419] on icon at bounding box center [235, 422] width 9 height 9
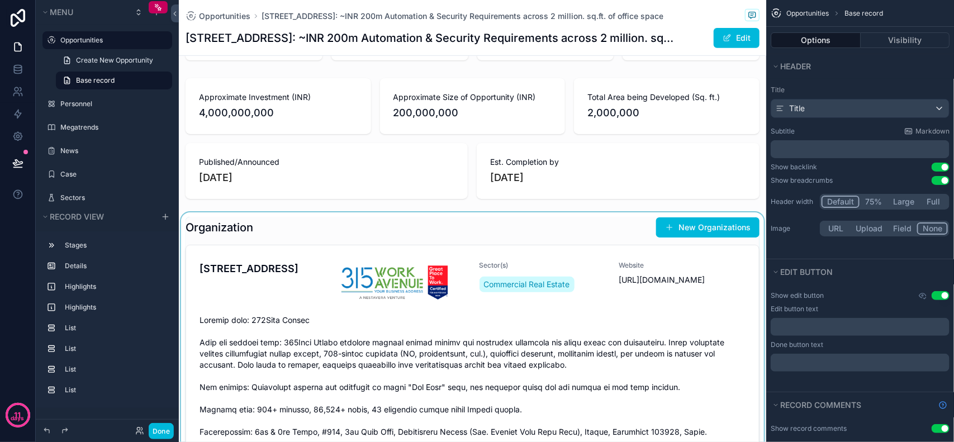
scroll to position [140, 0]
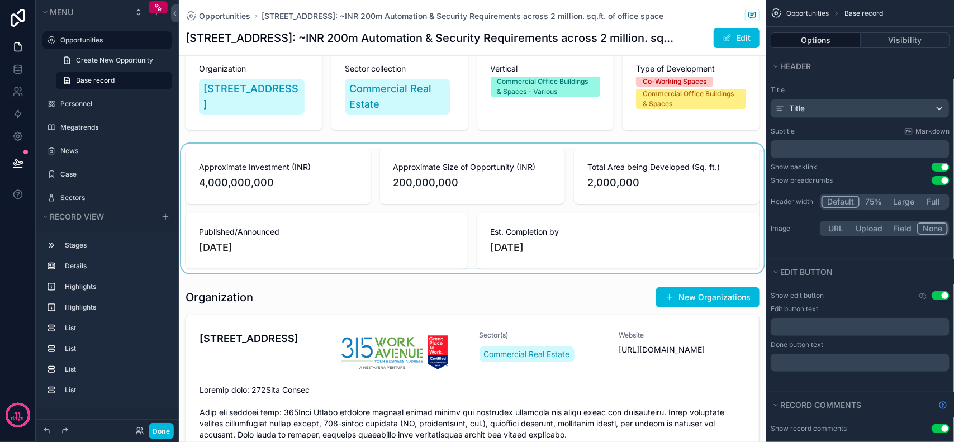
click at [390, 250] on div "scrollable content" at bounding box center [473, 209] width 588 height 130
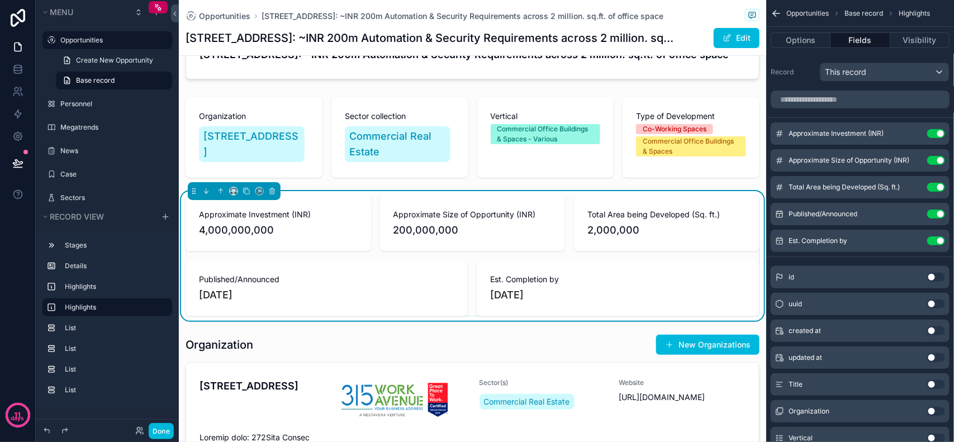
scroll to position [0, 0]
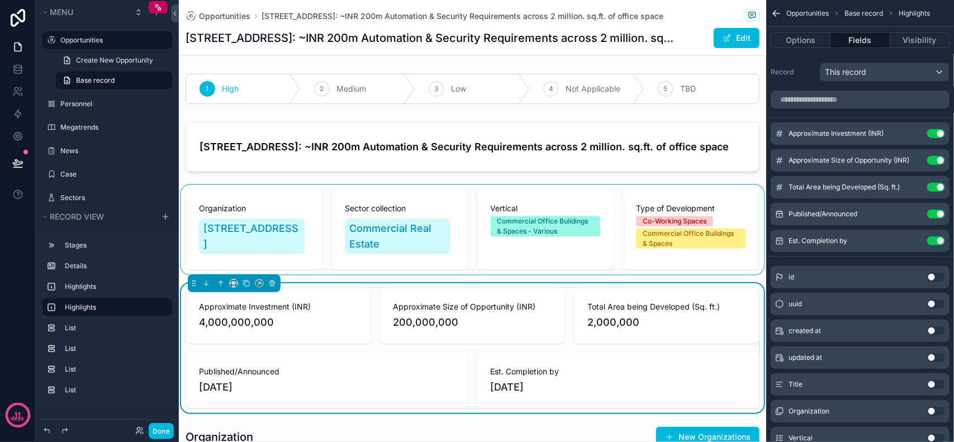
click at [308, 254] on div "scrollable content" at bounding box center [473, 229] width 588 height 89
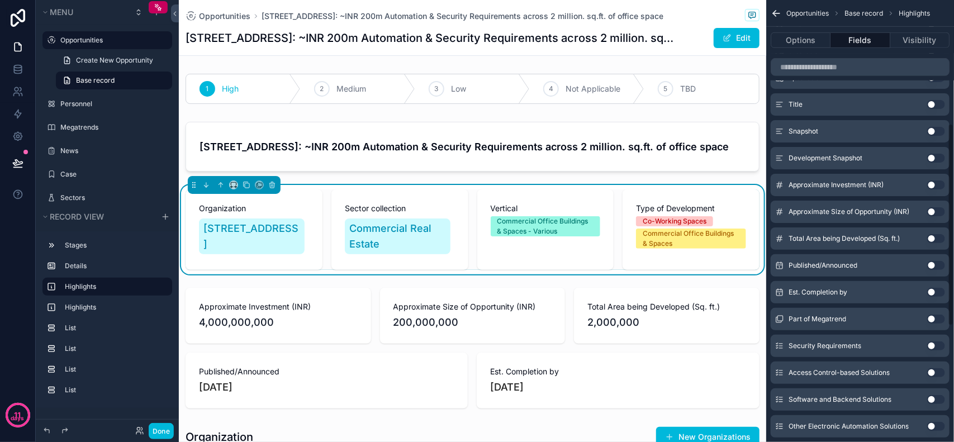
scroll to position [280, 0]
click at [932, 160] on button "Use setting" at bounding box center [937, 158] width 18 height 9
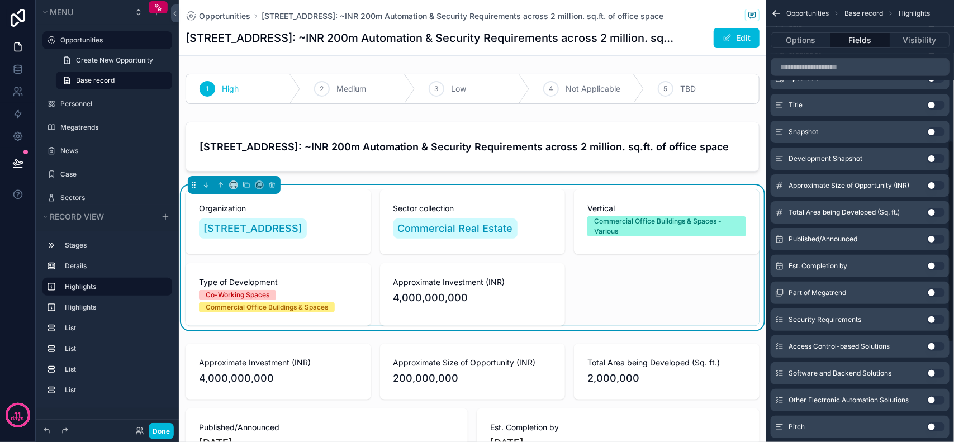
scroll to position [306, 0]
click at [934, 158] on button "Use setting" at bounding box center [937, 159] width 18 height 9
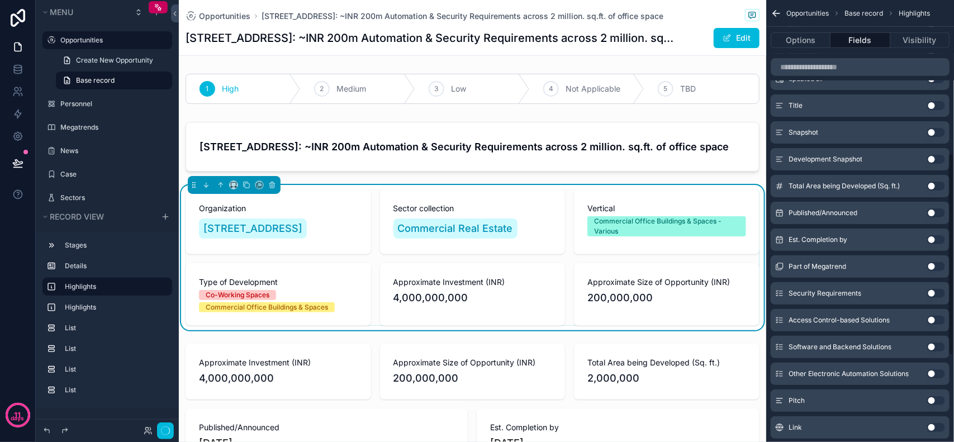
scroll to position [333, 0]
click at [934, 158] on button "Use setting" at bounding box center [937, 158] width 18 height 9
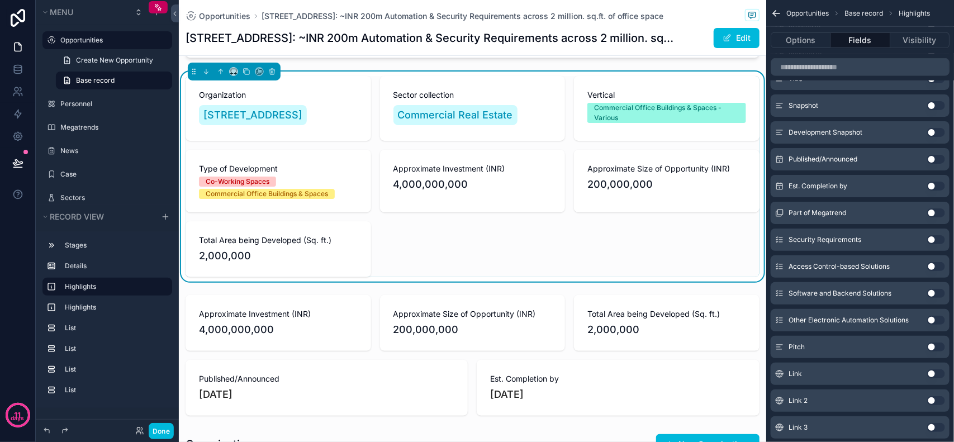
scroll to position [140, 0]
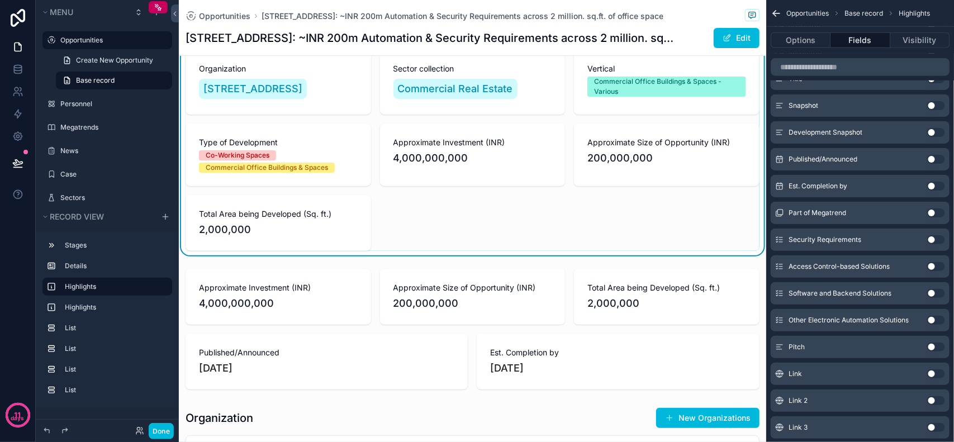
click at [935, 158] on button "Use setting" at bounding box center [937, 159] width 18 height 9
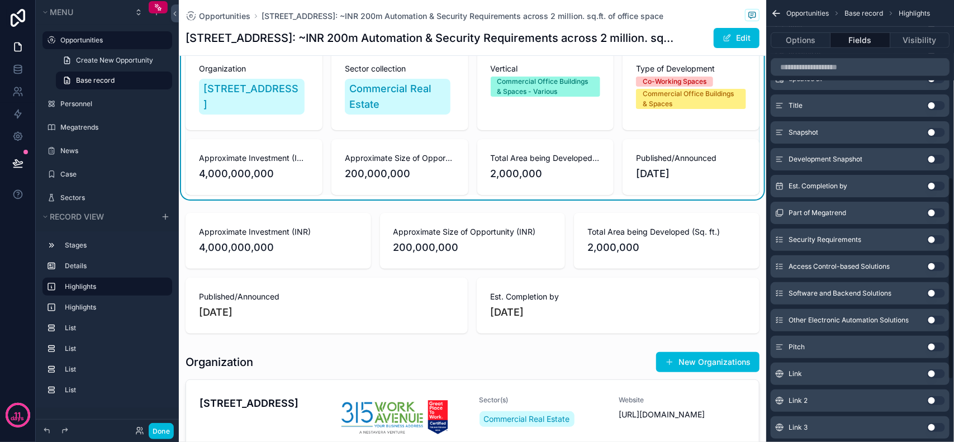
scroll to position [386, 0]
click at [932, 158] on button "Use setting" at bounding box center [937, 159] width 18 height 9
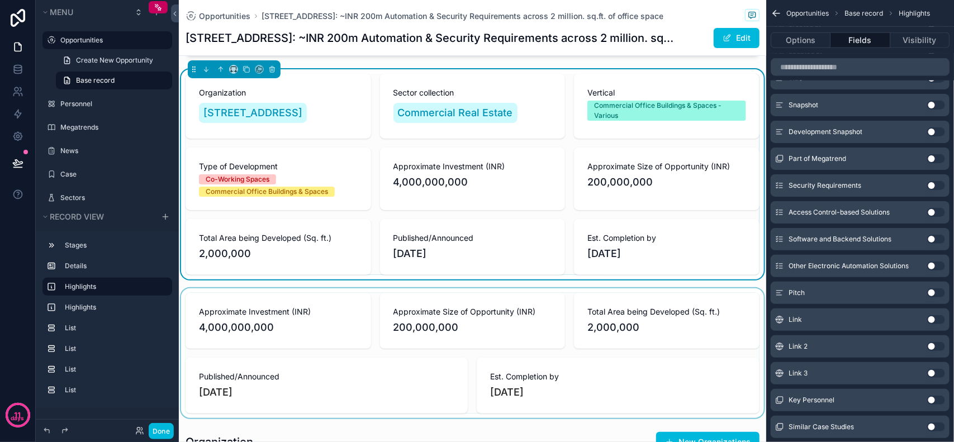
scroll to position [70, 0]
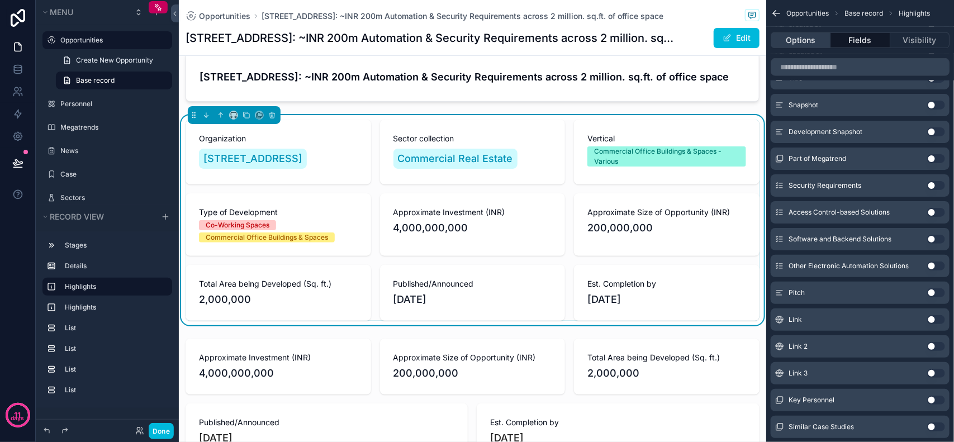
click at [824, 40] on button "Options" at bounding box center [801, 40] width 60 height 16
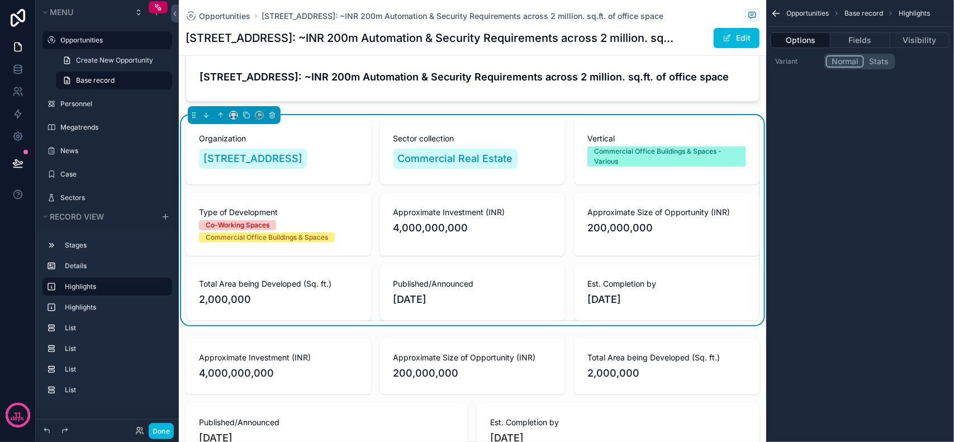
scroll to position [0, 0]
click at [882, 57] on button "Stats" at bounding box center [879, 61] width 30 height 12
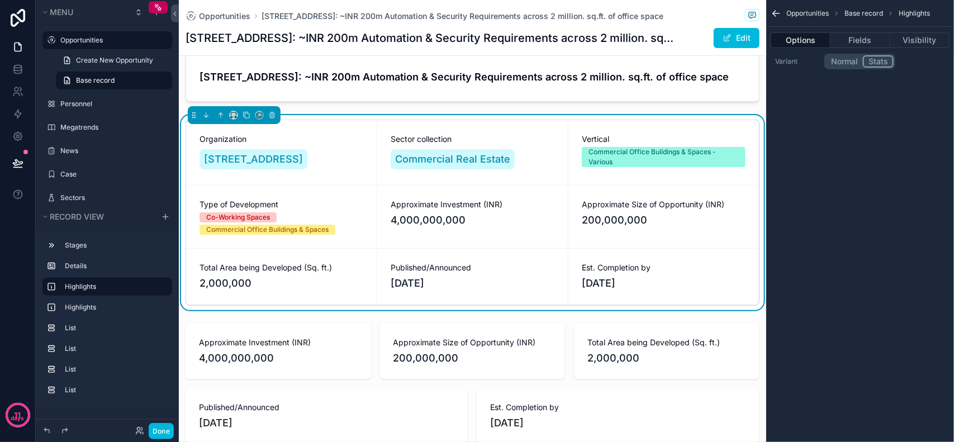
click at [848, 60] on button "Normal" at bounding box center [844, 61] width 37 height 12
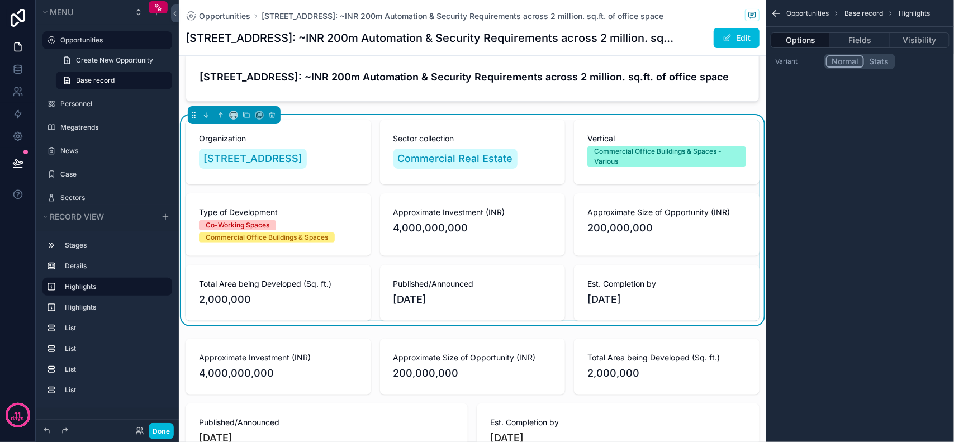
click at [869, 65] on button "Stats" at bounding box center [879, 61] width 30 height 12
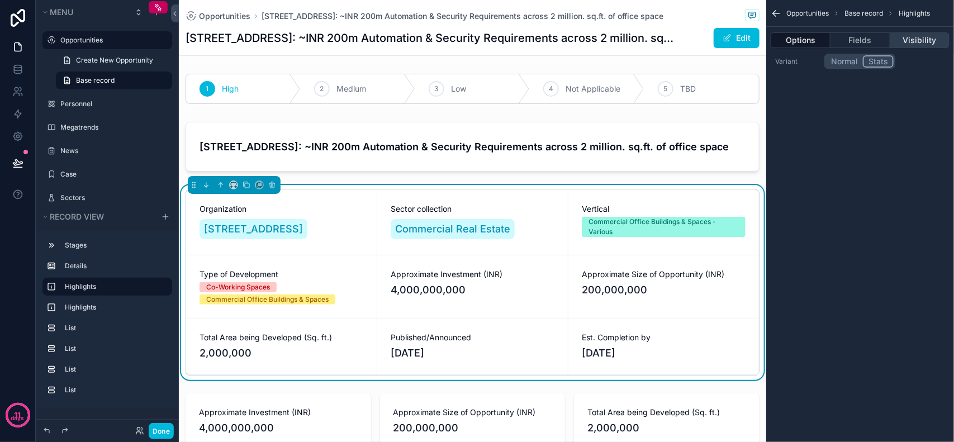
click at [904, 42] on button "Visibility" at bounding box center [920, 40] width 59 height 16
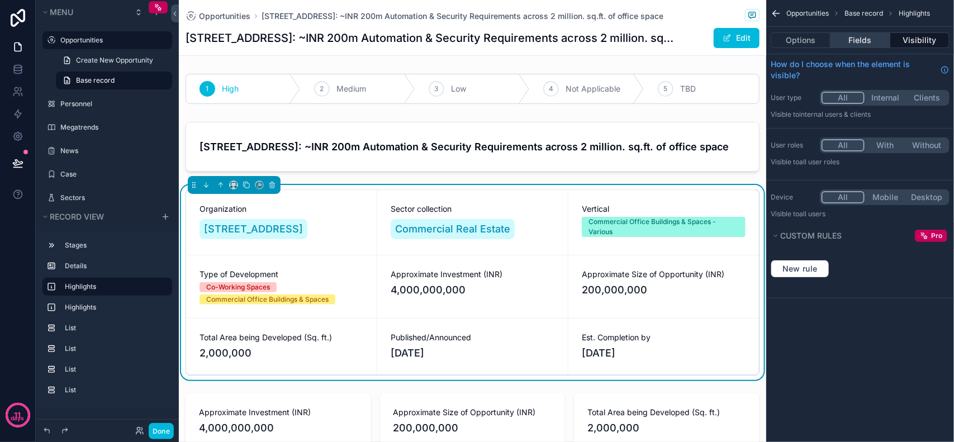
click at [864, 39] on button "Fields" at bounding box center [860, 40] width 59 height 16
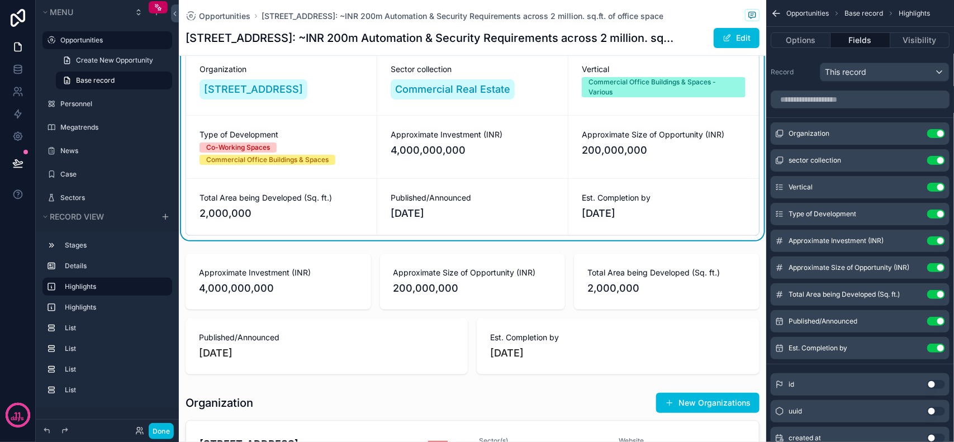
click at [0, 0] on button "scrollable content" at bounding box center [0, 0] width 0 height 0
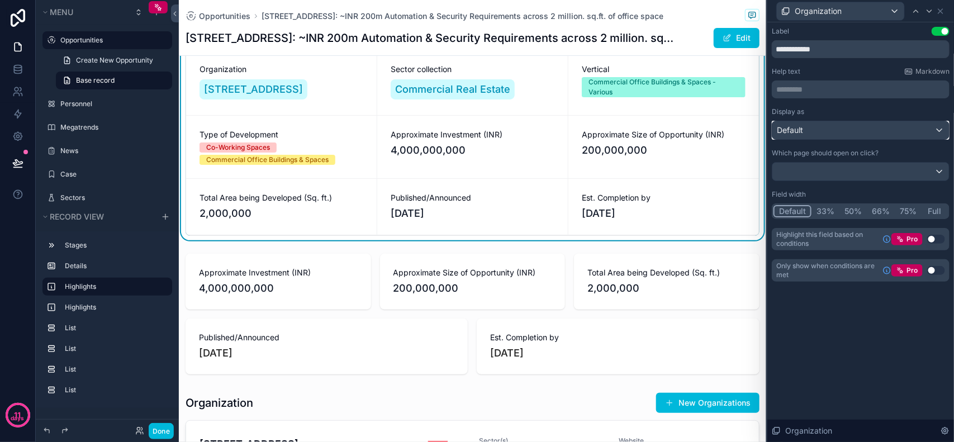
click at [849, 138] on div "Default" at bounding box center [861, 130] width 177 height 18
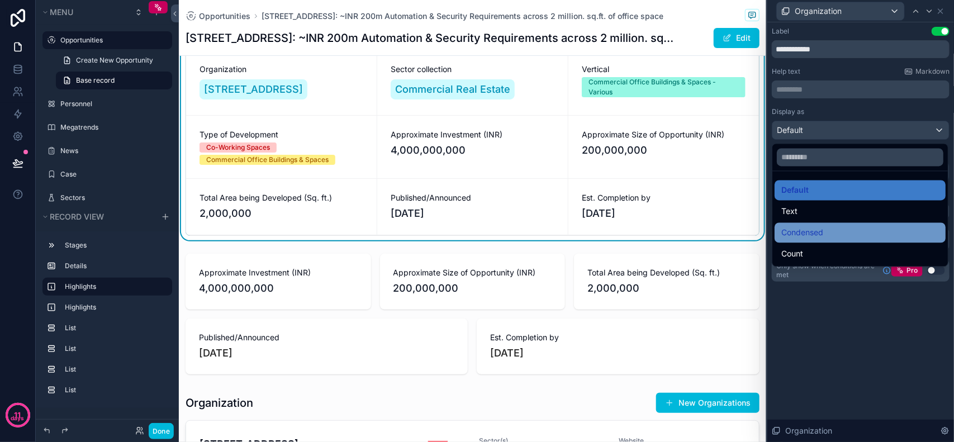
click at [835, 234] on div "Condensed" at bounding box center [861, 232] width 158 height 13
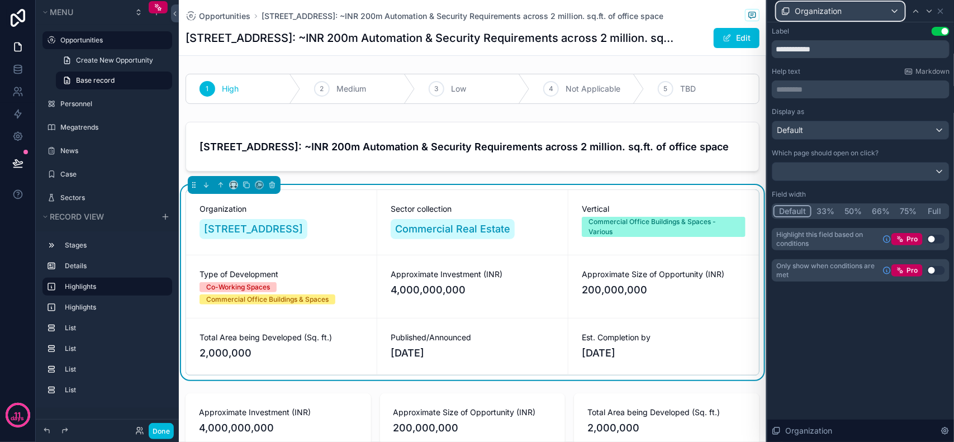
click at [845, 11] on div "Organization" at bounding box center [840, 11] width 127 height 18
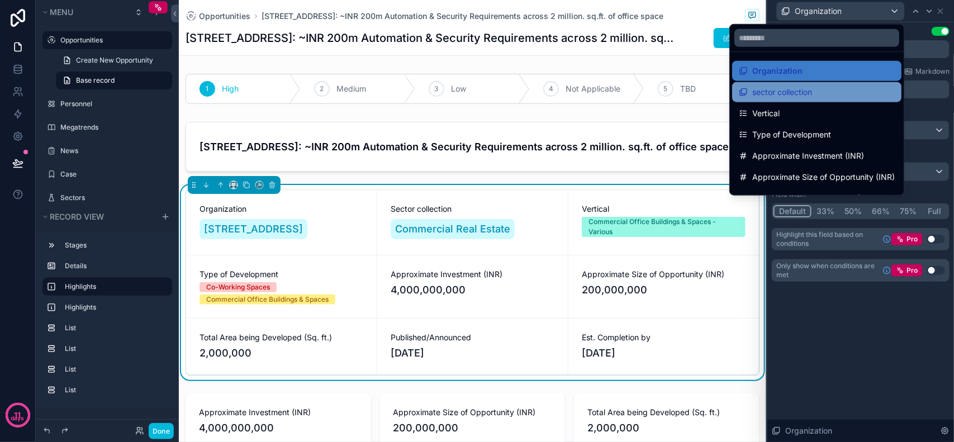
click at [801, 93] on span "sector collection" at bounding box center [783, 92] width 60 height 13
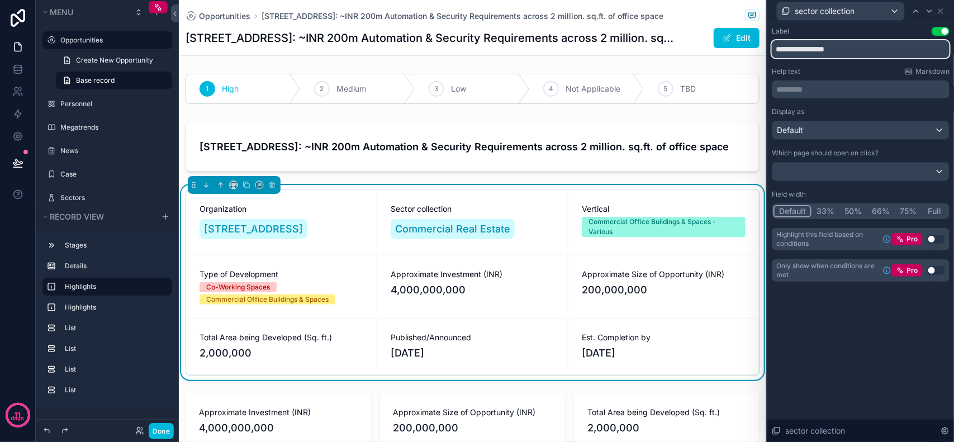
click at [857, 48] on input "**********" at bounding box center [861, 49] width 178 height 18
drag, startPoint x: 867, startPoint y: 48, endPoint x: 630, endPoint y: 49, distance: 237.1
click at [630, 49] on div "**********" at bounding box center [477, 221] width 954 height 442
type input "******"
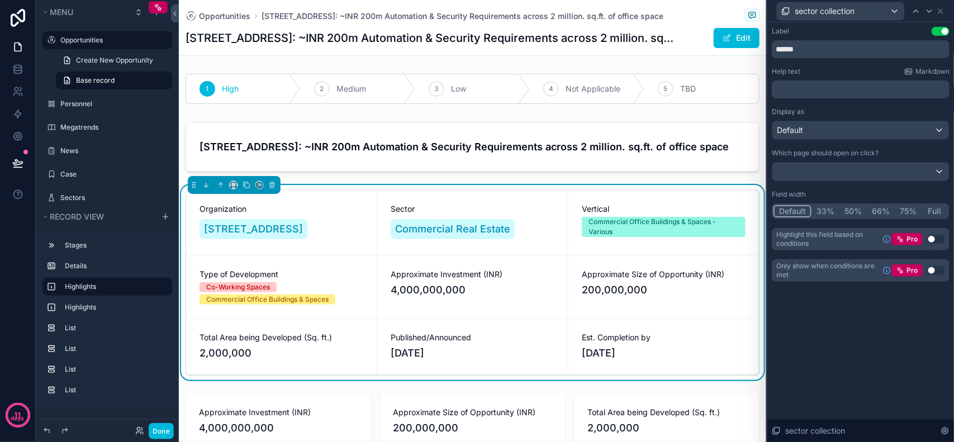
click at [850, 369] on div "Label Use setting ****** Help text Markdown ﻿ Display as Default Which page sho…" at bounding box center [861, 232] width 187 height 420
click at [585, 207] on span "Vertical" at bounding box center [664, 209] width 164 height 11
click at [836, 124] on div "Default" at bounding box center [861, 130] width 177 height 18
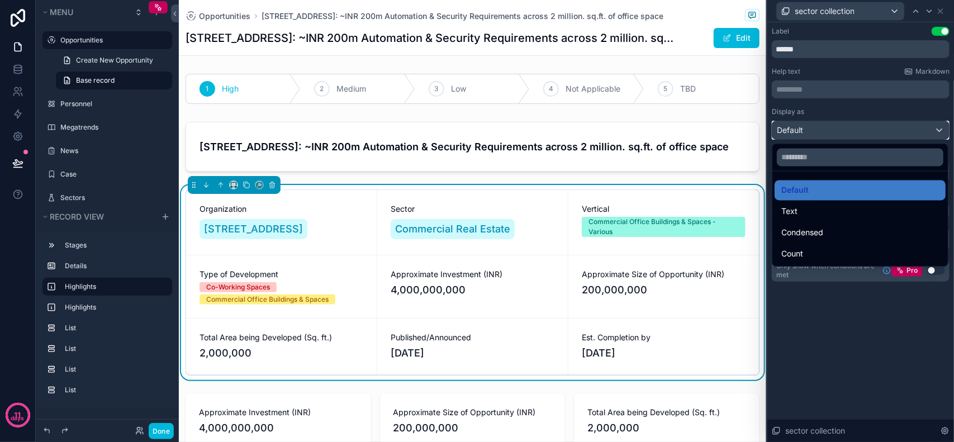
scroll to position [419, 0]
click at [840, 359] on div at bounding box center [861, 221] width 187 height 442
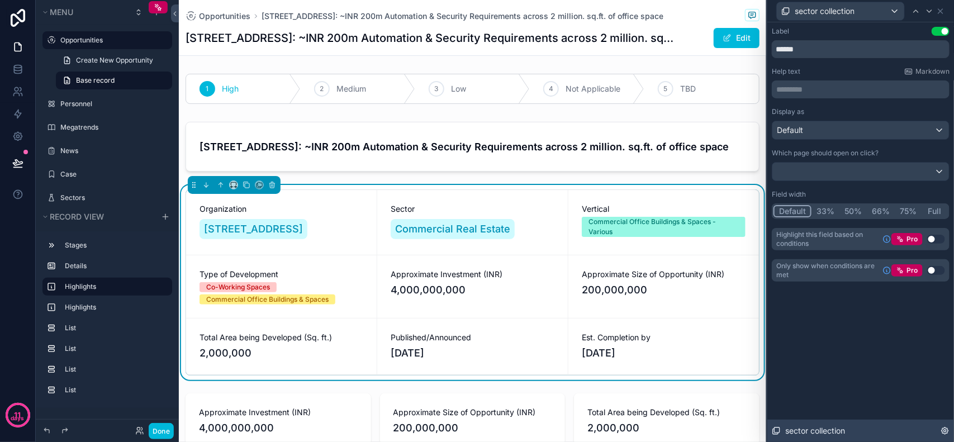
click at [833, 432] on span "sector collection" at bounding box center [816, 430] width 60 height 11
drag, startPoint x: 639, startPoint y: 63, endPoint x: 599, endPoint y: 83, distance: 44.0
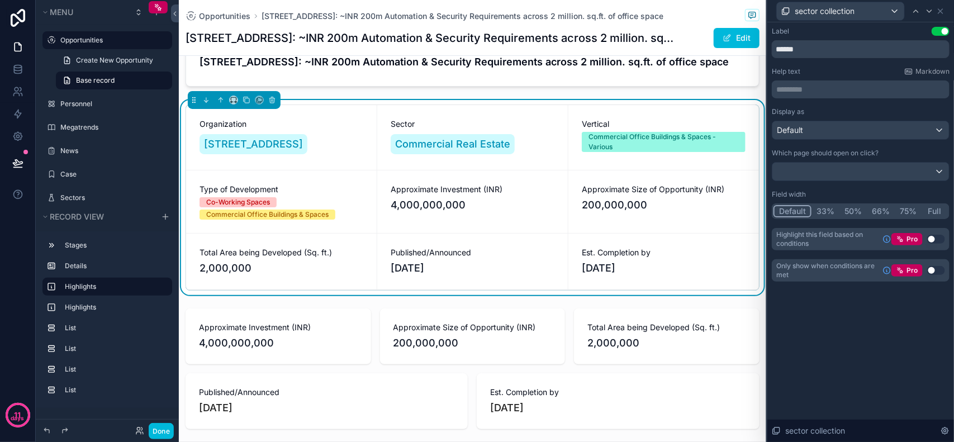
scroll to position [70, 0]
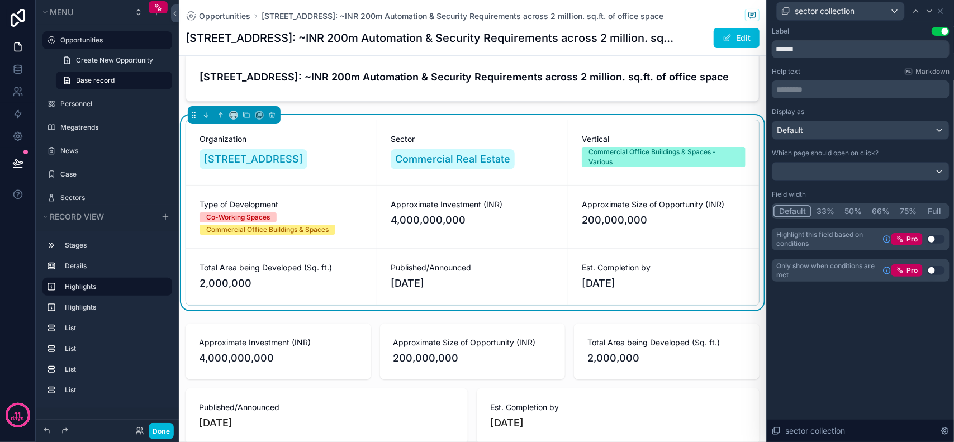
click at [559, 121] on div "Sector Commercial Real Estate" at bounding box center [472, 152] width 191 height 65
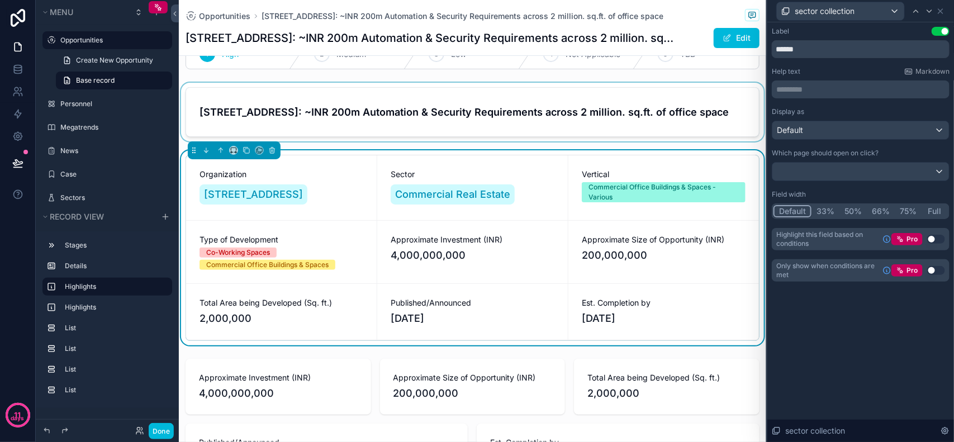
scroll to position [0, 0]
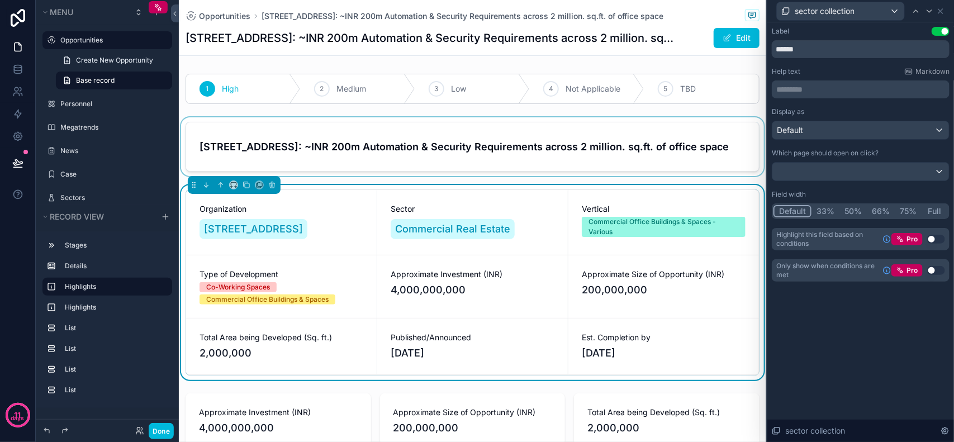
click at [509, 168] on div "scrollable content" at bounding box center [473, 146] width 588 height 59
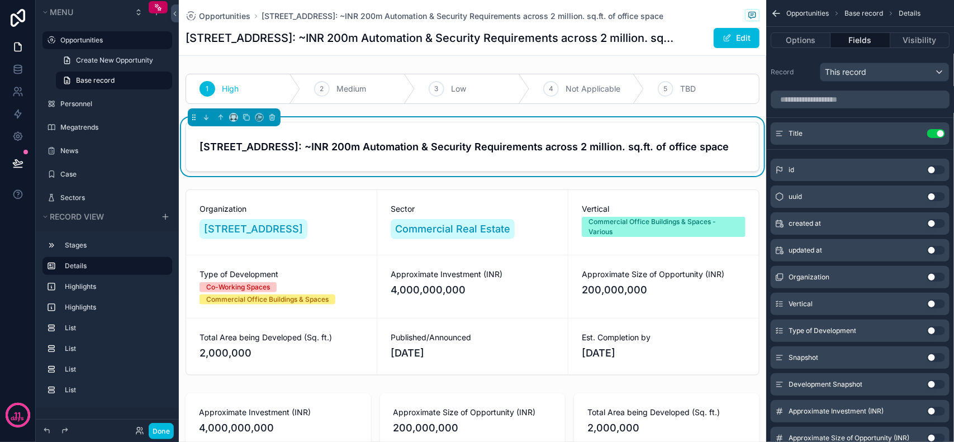
click at [0, 0] on icon "scrollable content" at bounding box center [0, 0] width 0 height 0
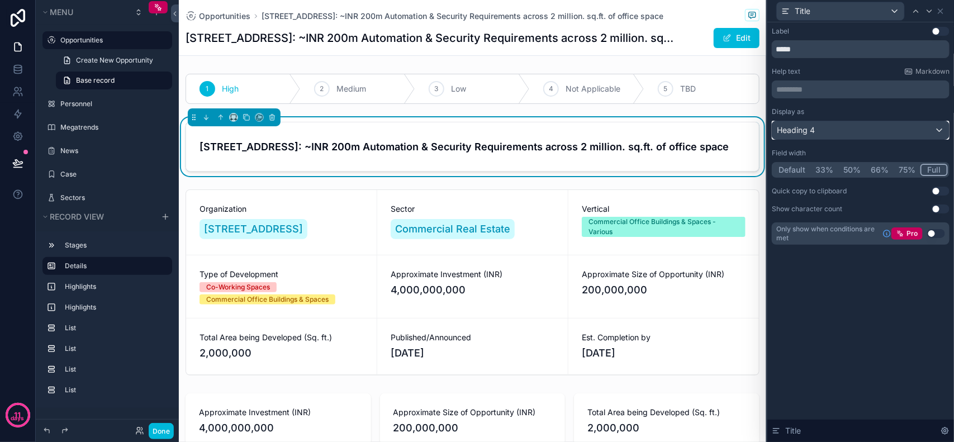
click at [841, 127] on div "Heading 4" at bounding box center [861, 130] width 177 height 18
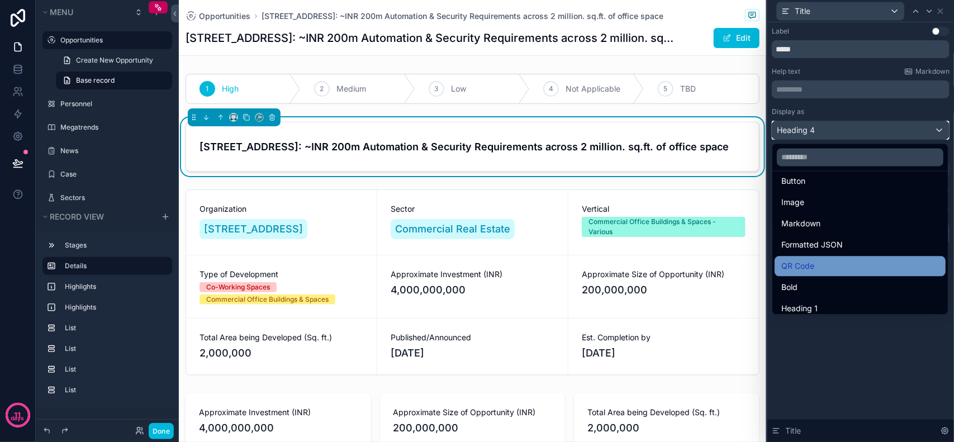
scroll to position [121, 0]
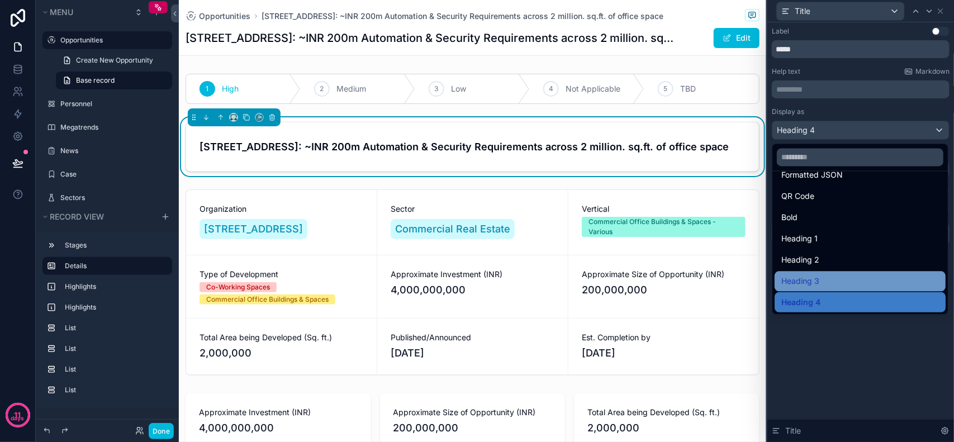
click at [829, 273] on div "Heading 3" at bounding box center [860, 282] width 171 height 20
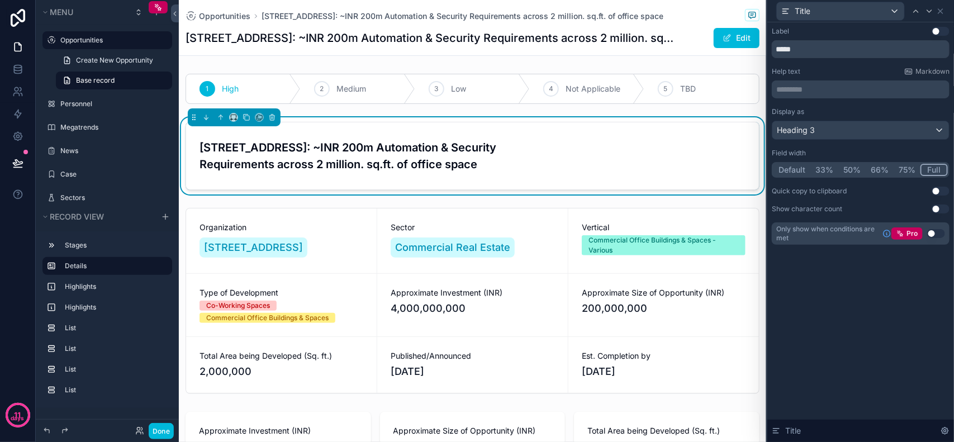
click at [906, 169] on button "75%" at bounding box center [907, 170] width 27 height 12
click at [926, 169] on button "Full" at bounding box center [935, 170] width 26 height 12
click at [466, 168] on h3 "[STREET_ADDRESS]: ~INR 200m Automation & Security Requirements across 2 million…" at bounding box center [473, 156] width 546 height 34
click at [479, 161] on h3 "[STREET_ADDRESS]: ~INR 200m Automation & Security Requirements across 2 million…" at bounding box center [473, 156] width 546 height 34
click at [532, 160] on h3 "[STREET_ADDRESS]: ~INR 200m Automation & Security Requirements across 2 million…" at bounding box center [473, 156] width 546 height 34
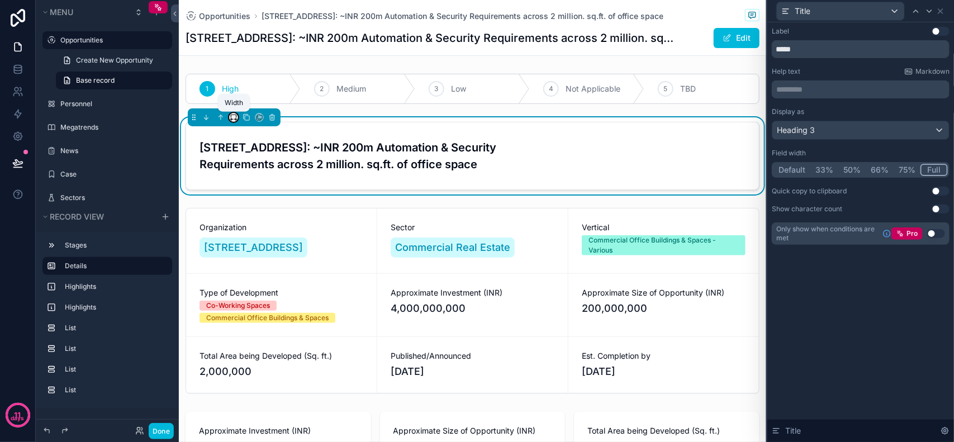
click at [235, 116] on icon "scrollable content" at bounding box center [234, 118] width 8 height 8
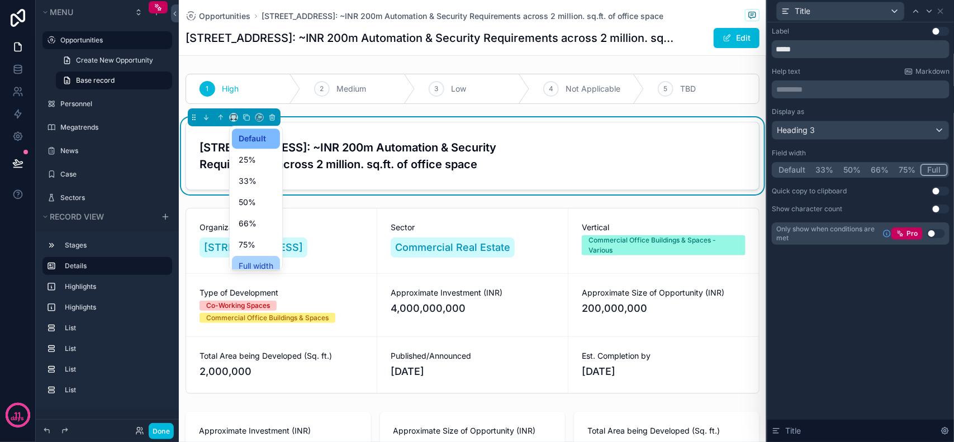
click at [263, 262] on span "Full width" at bounding box center [256, 265] width 35 height 13
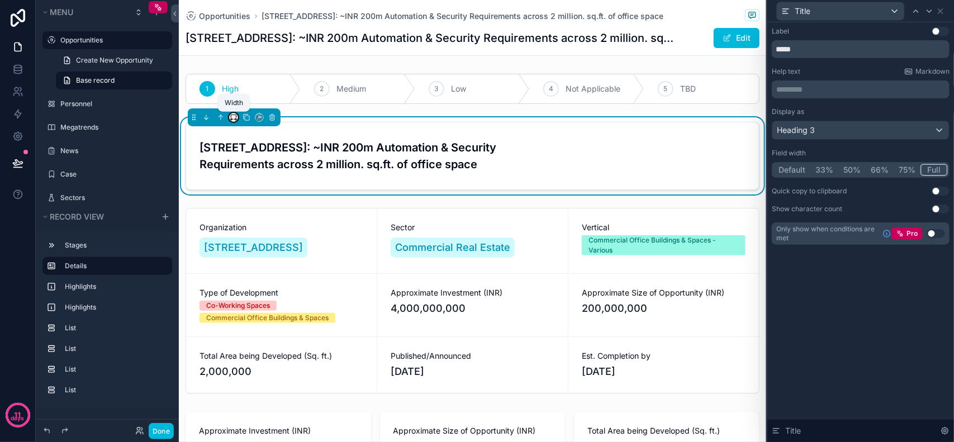
click at [229, 116] on button "scrollable content" at bounding box center [233, 117] width 9 height 9
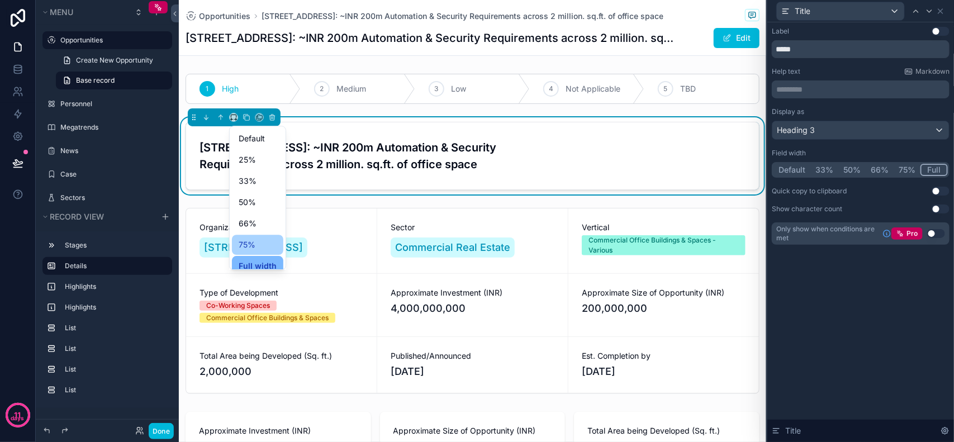
click at [252, 246] on span "75%" at bounding box center [247, 244] width 17 height 13
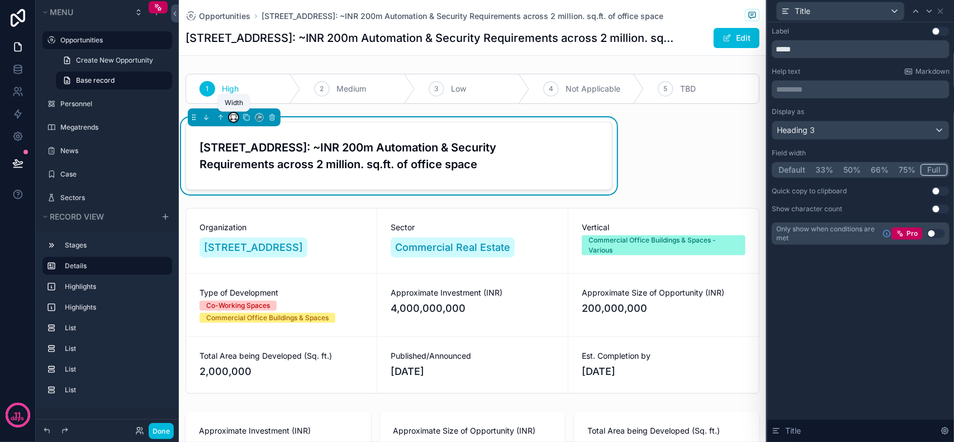
click at [229, 118] on button "scrollable content" at bounding box center [233, 117] width 9 height 9
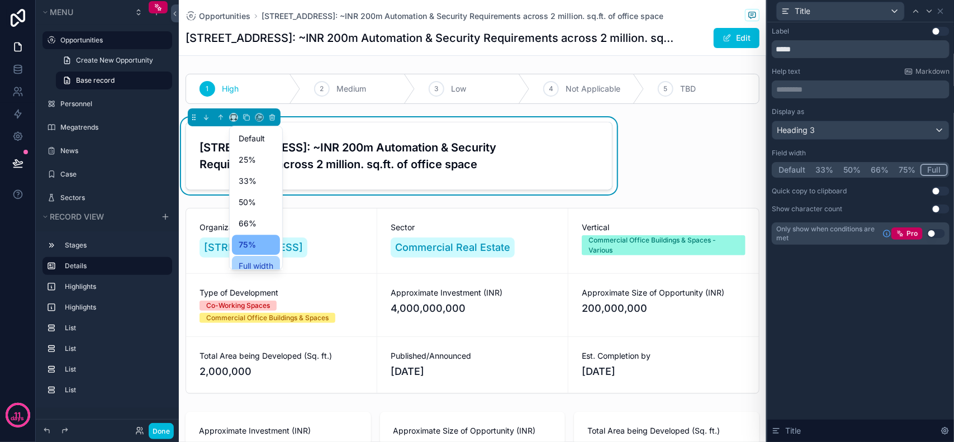
click at [254, 266] on span "Full width" at bounding box center [256, 265] width 35 height 13
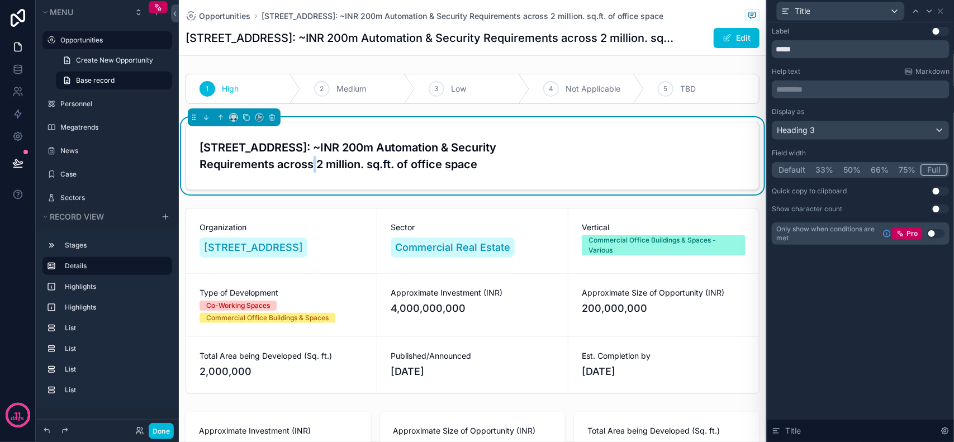
click at [323, 163] on h3 "[STREET_ADDRESS]: ~INR 200m Automation & Security Requirements across 2 million…" at bounding box center [473, 156] width 546 height 34
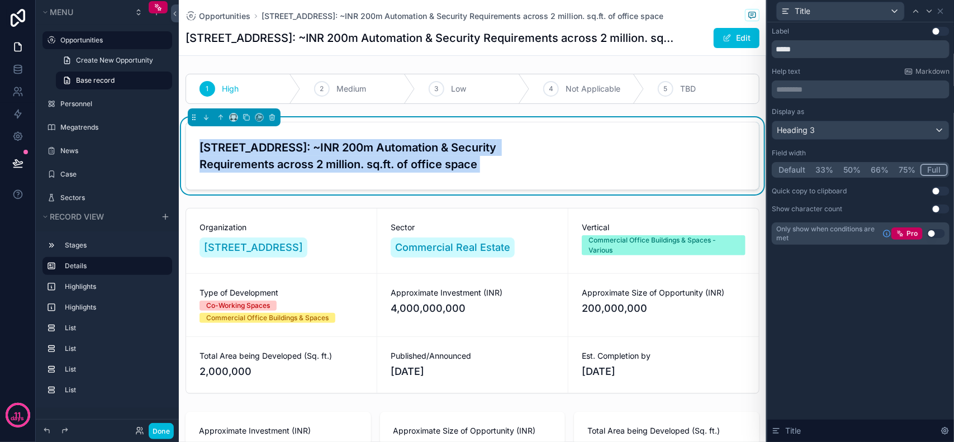
click at [323, 163] on h3 "[STREET_ADDRESS]: ~INR 200m Automation & Security Requirements across 2 million…" at bounding box center [473, 156] width 546 height 34
click at [939, 195] on button "Use setting" at bounding box center [941, 191] width 18 height 9
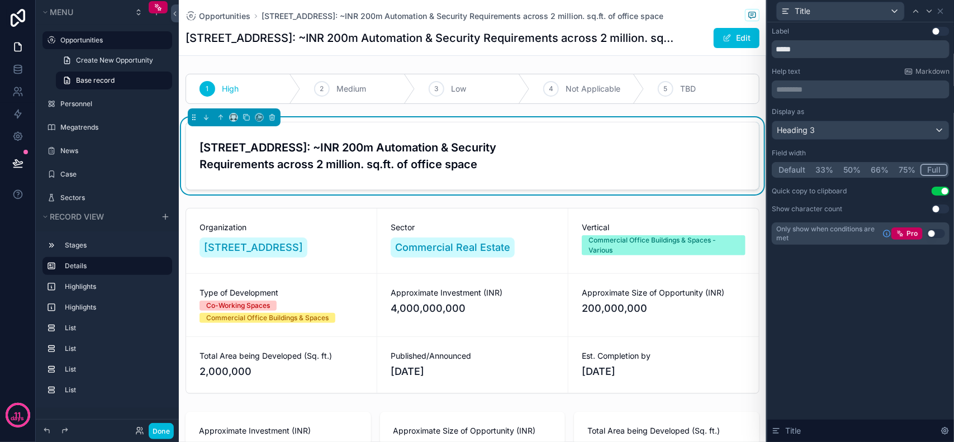
click at [943, 188] on button "Use setting" at bounding box center [941, 191] width 18 height 9
click at [939, 208] on button "Use setting" at bounding box center [941, 209] width 18 height 9
click at [854, 87] on p "********* ﻿" at bounding box center [862, 89] width 171 height 11
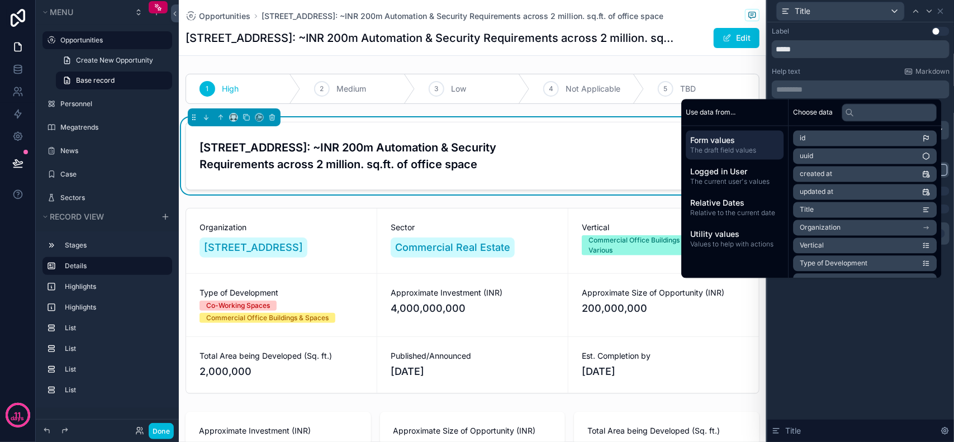
click at [854, 87] on p "********* ﻿" at bounding box center [862, 89] width 171 height 11
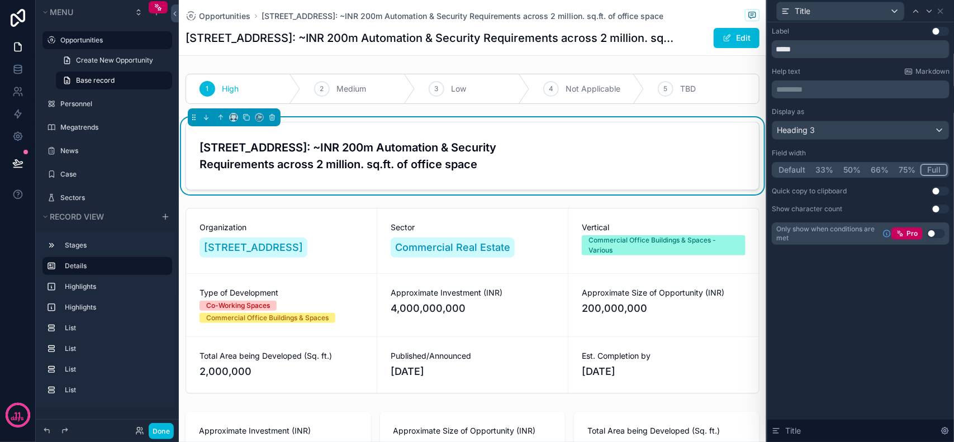
click at [859, 332] on div "Label Use setting ***** Help text Markdown ********* ﻿ Display as Heading 3 Fie…" at bounding box center [861, 232] width 187 height 420
click at [870, 134] on div "Heading 3" at bounding box center [861, 130] width 177 height 18
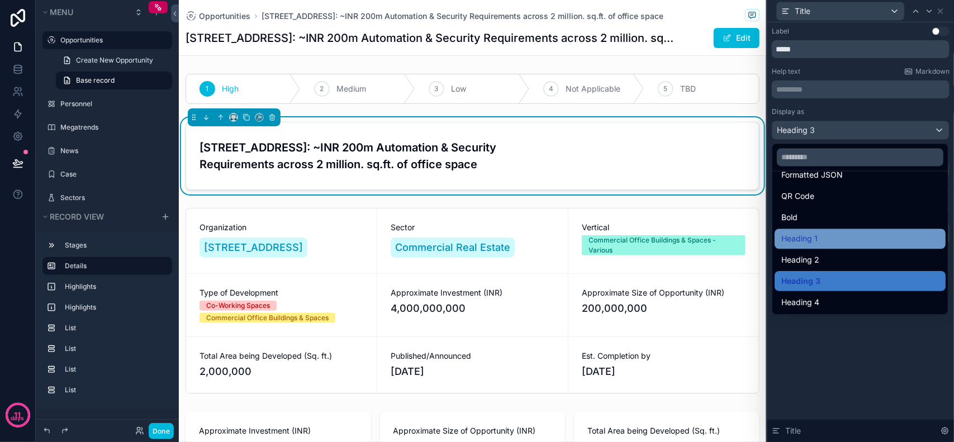
click at [825, 236] on div "Heading 1" at bounding box center [861, 239] width 158 height 13
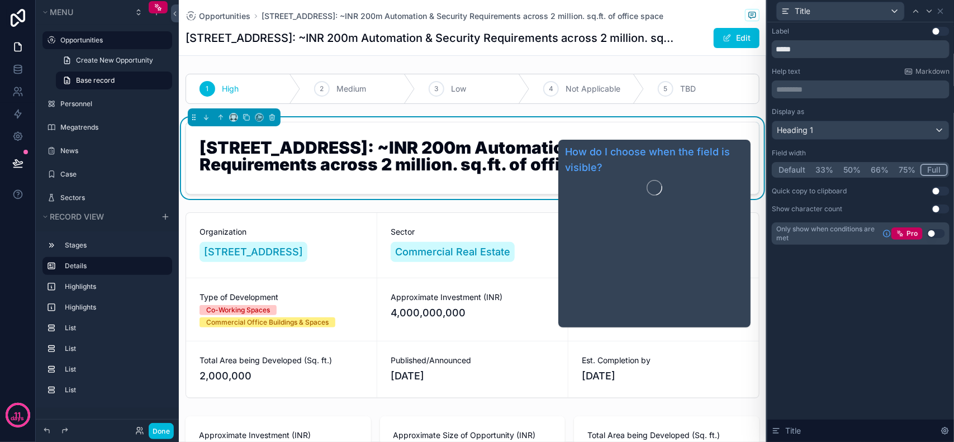
click at [911, 370] on div "Label Use setting ***** Help text Markdown ********* ﻿ Display as Heading 1 Fie…" at bounding box center [861, 232] width 187 height 420
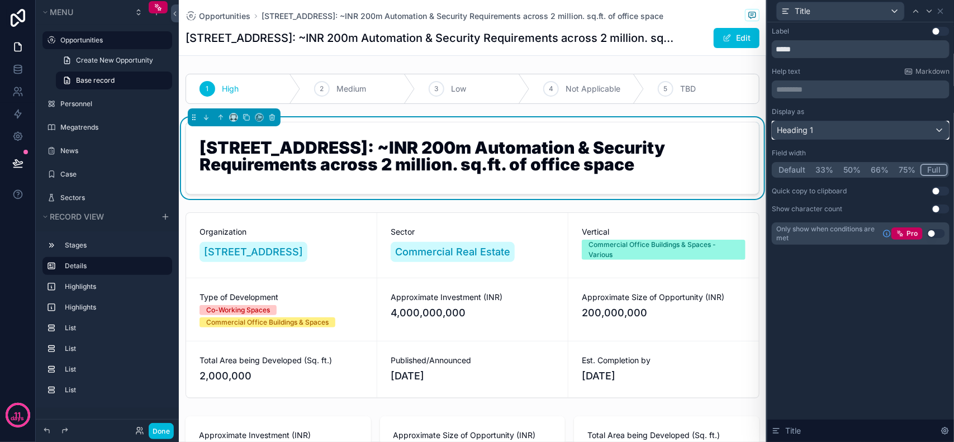
click at [863, 126] on div "Heading 1" at bounding box center [861, 130] width 177 height 18
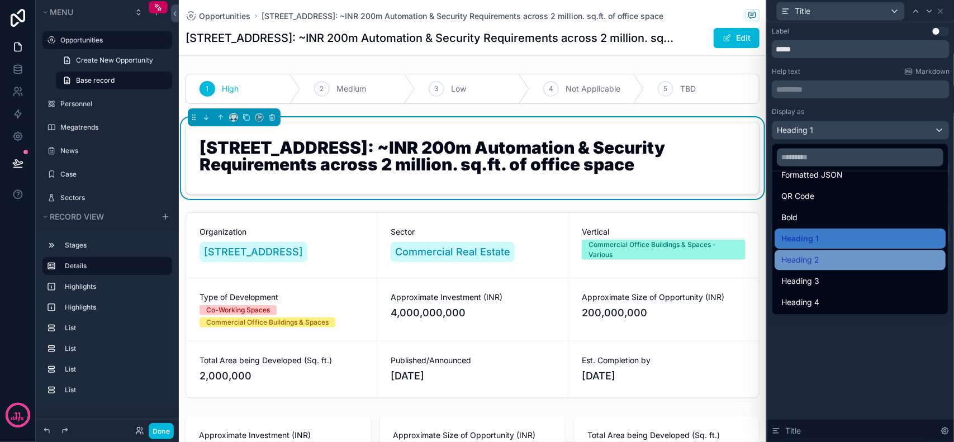
click at [823, 263] on div "Heading 2" at bounding box center [861, 260] width 158 height 13
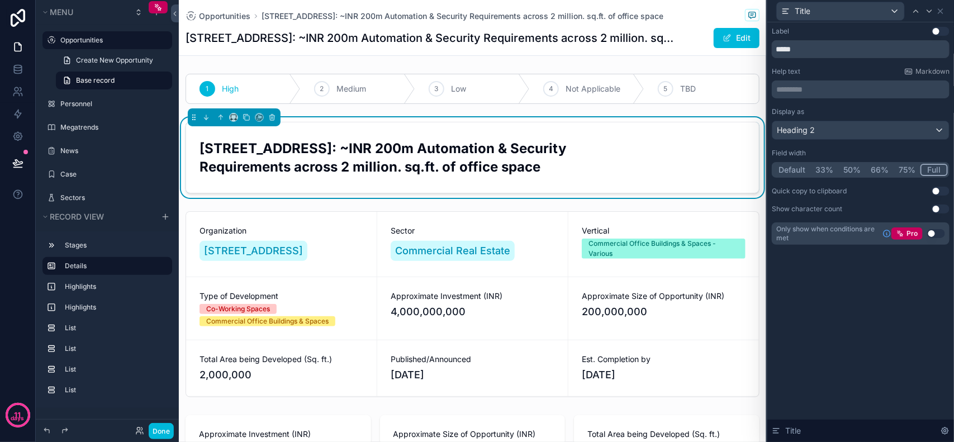
click at [914, 169] on button "75%" at bounding box center [907, 170] width 27 height 12
click at [913, 166] on button "75%" at bounding box center [908, 170] width 28 height 12
click at [933, 165] on button "Full" at bounding box center [935, 170] width 26 height 12
click at [937, 209] on button "Use setting" at bounding box center [941, 209] width 18 height 9
click at [941, 209] on button "Use setting" at bounding box center [941, 209] width 18 height 9
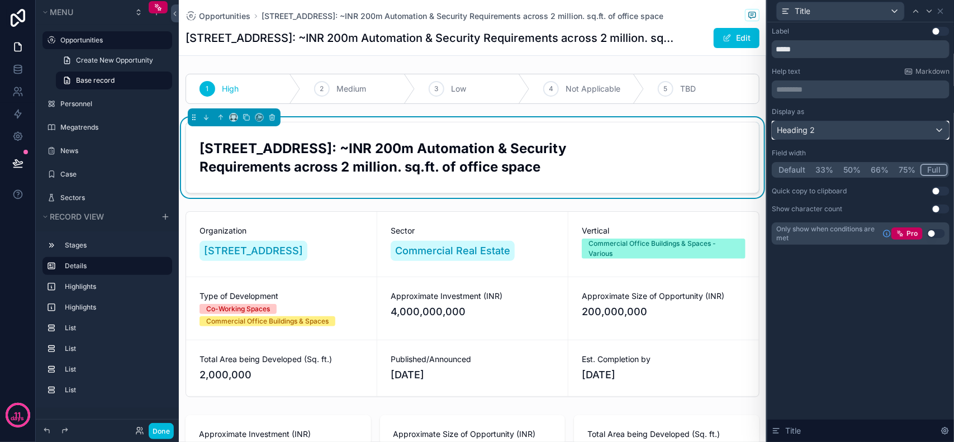
click at [896, 129] on div "Heading 2" at bounding box center [861, 130] width 177 height 18
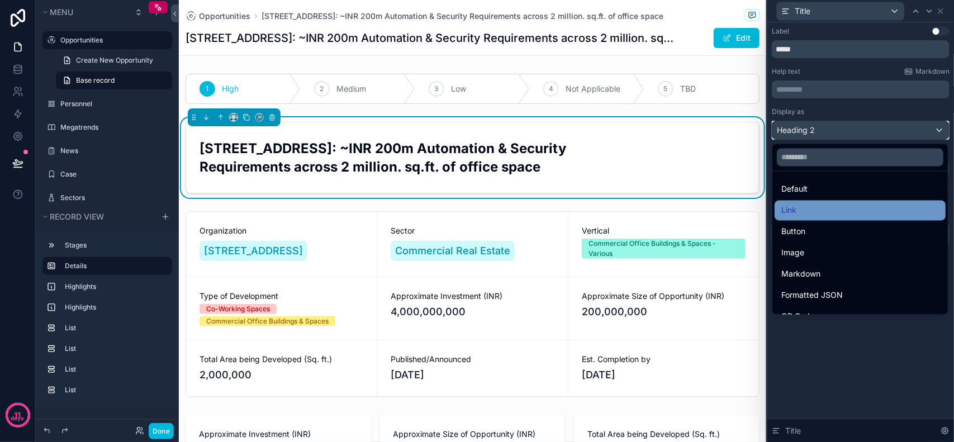
scroll to position [0, 0]
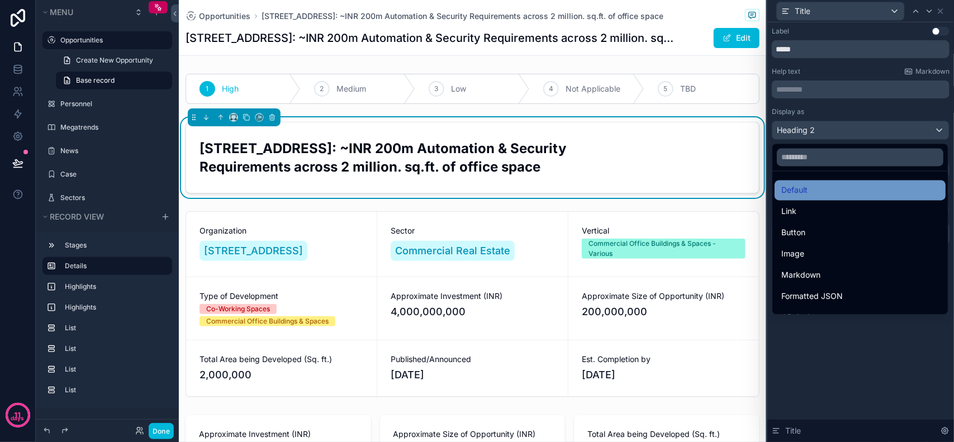
click at [808, 190] on div "Default" at bounding box center [861, 190] width 158 height 13
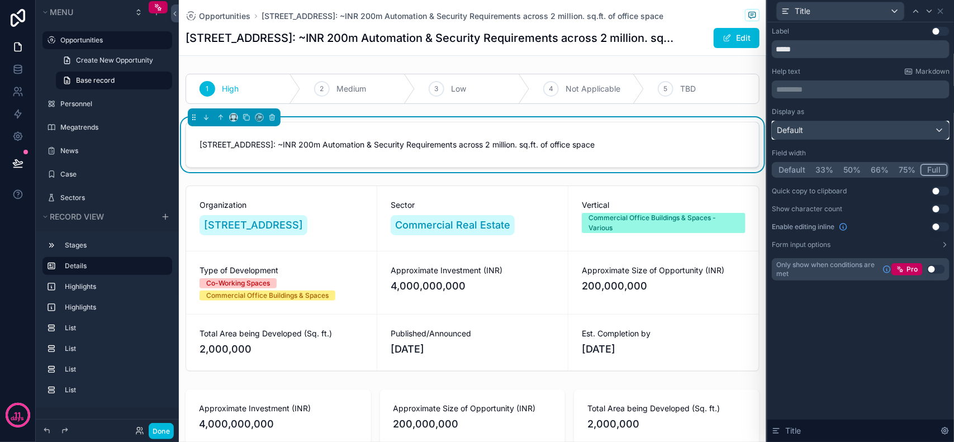
click at [830, 133] on div "Default" at bounding box center [861, 130] width 177 height 18
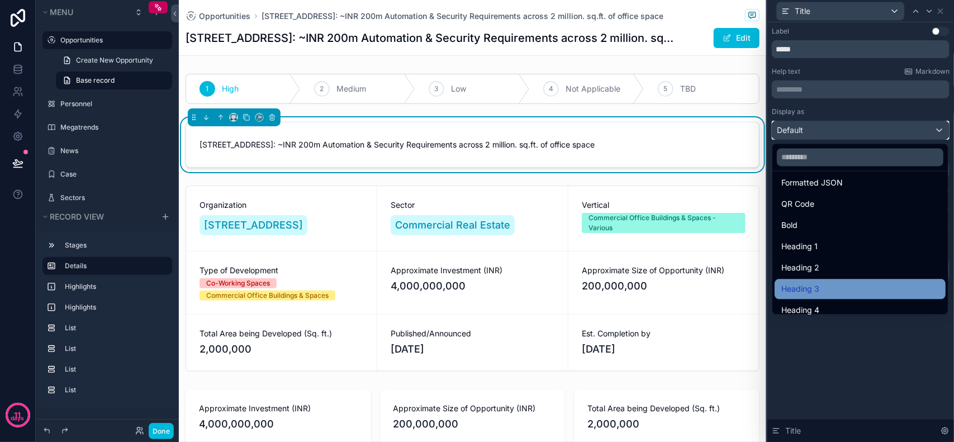
scroll to position [121, 0]
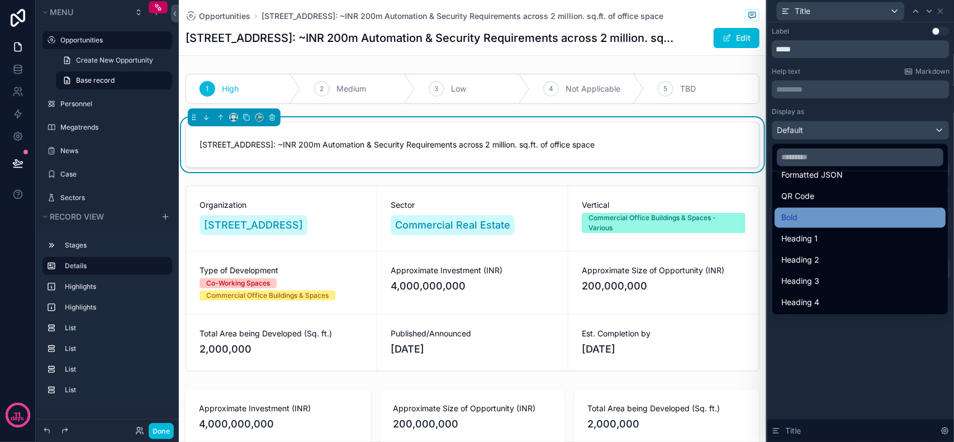
click at [811, 210] on div "Bold" at bounding box center [860, 218] width 171 height 20
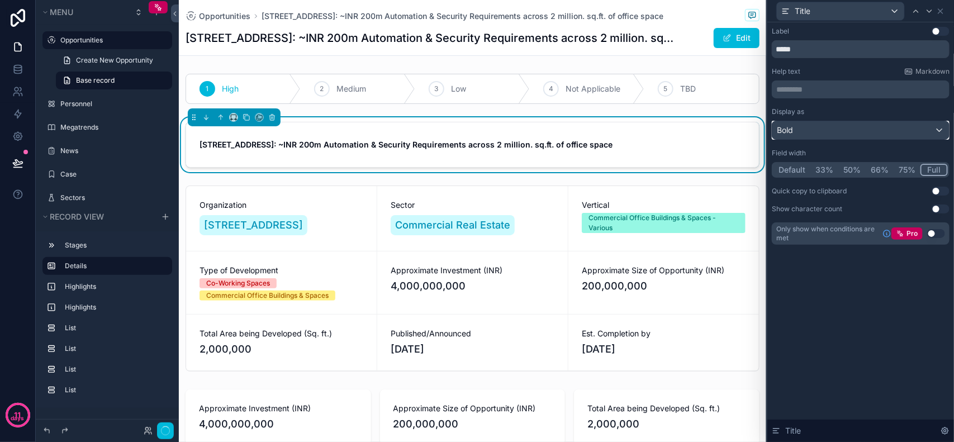
click at [828, 133] on div "Bold" at bounding box center [861, 130] width 177 height 18
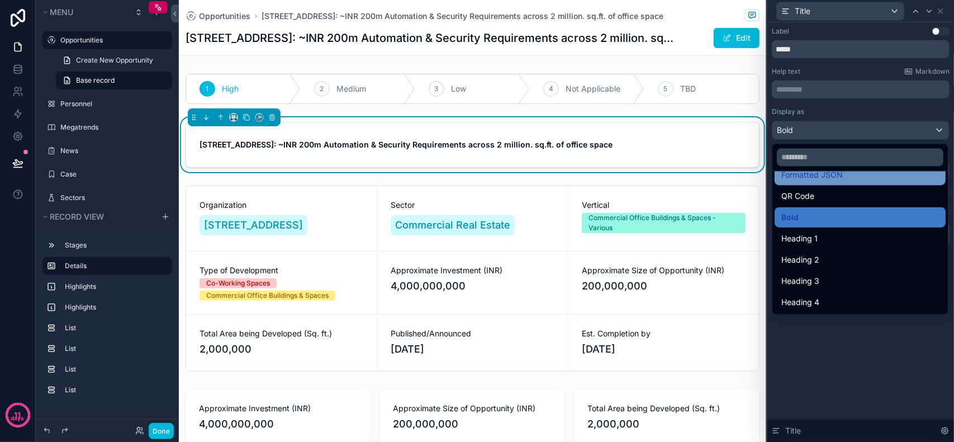
click at [831, 176] on span "Formatted JSON" at bounding box center [813, 175] width 62 height 13
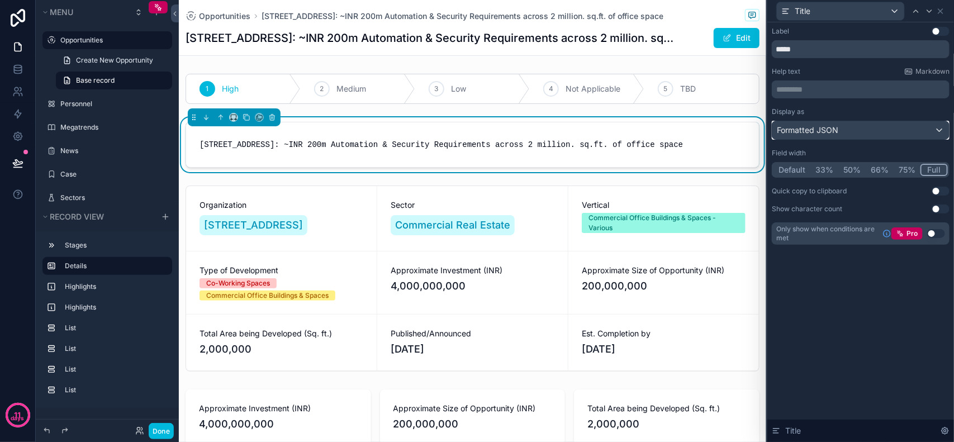
click at [835, 133] on span "Formatted JSON" at bounding box center [808, 130] width 62 height 11
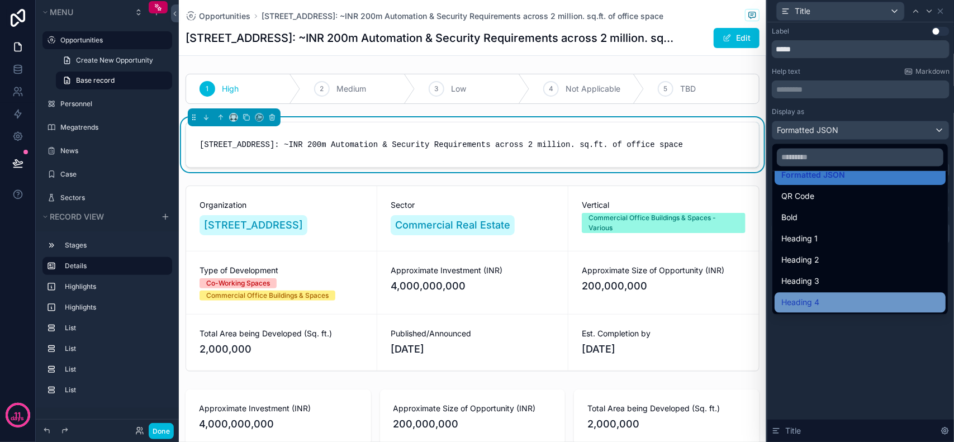
click at [864, 303] on div "Heading 4" at bounding box center [861, 302] width 158 height 13
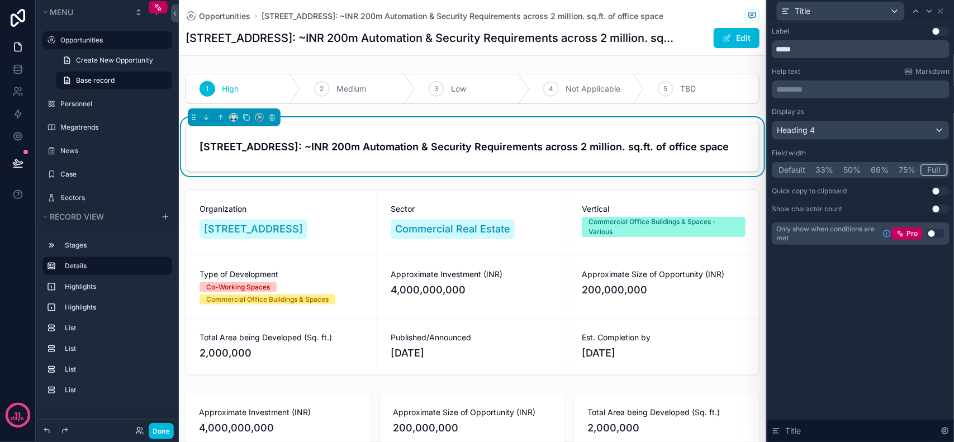
click at [864, 311] on div "Label Use setting ***** Help text Markdown ********* ﻿ Display as Heading 4 Fie…" at bounding box center [861, 232] width 187 height 420
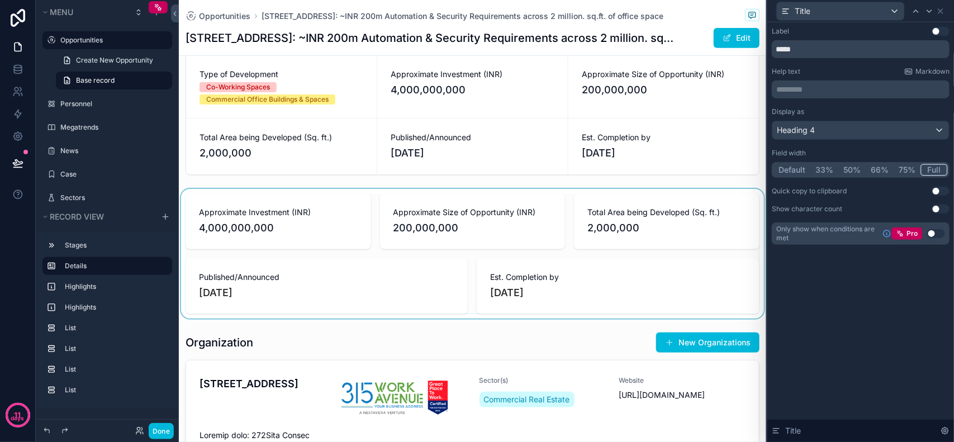
scroll to position [210, 0]
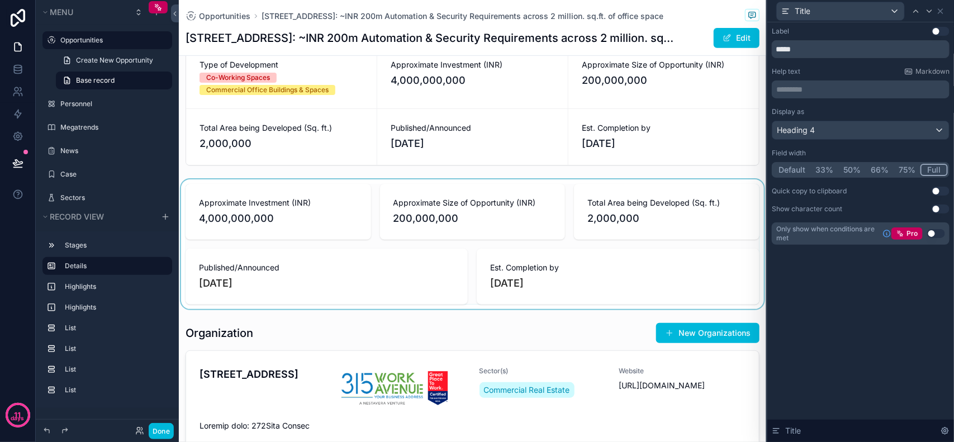
click at [309, 264] on div "scrollable content" at bounding box center [473, 244] width 588 height 130
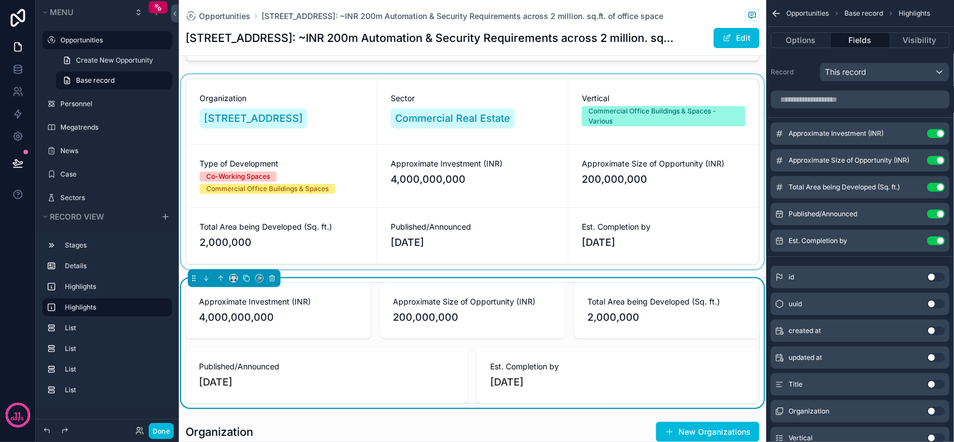
scroll to position [140, 0]
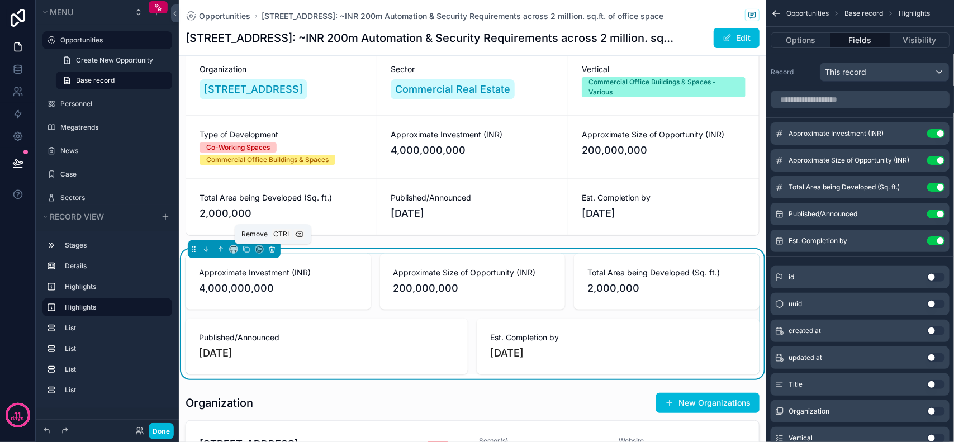
click at [275, 252] on icon "scrollable content" at bounding box center [272, 250] width 4 height 4
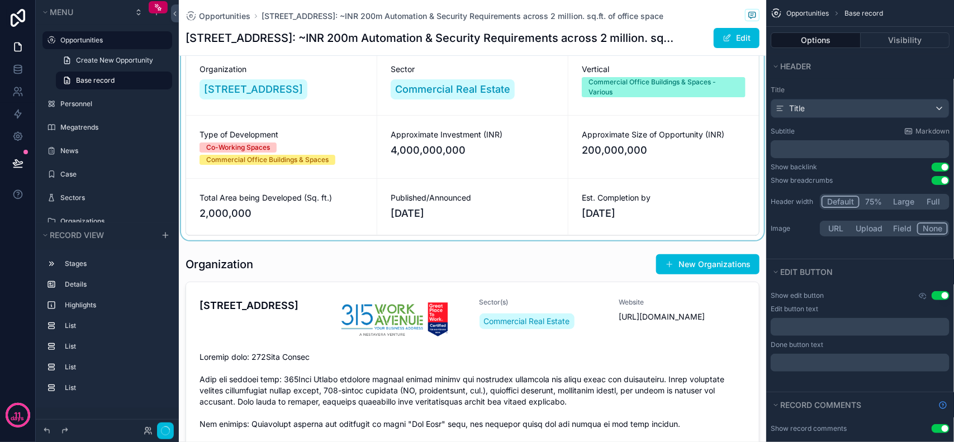
click at [507, 186] on div "scrollable content" at bounding box center [473, 142] width 588 height 195
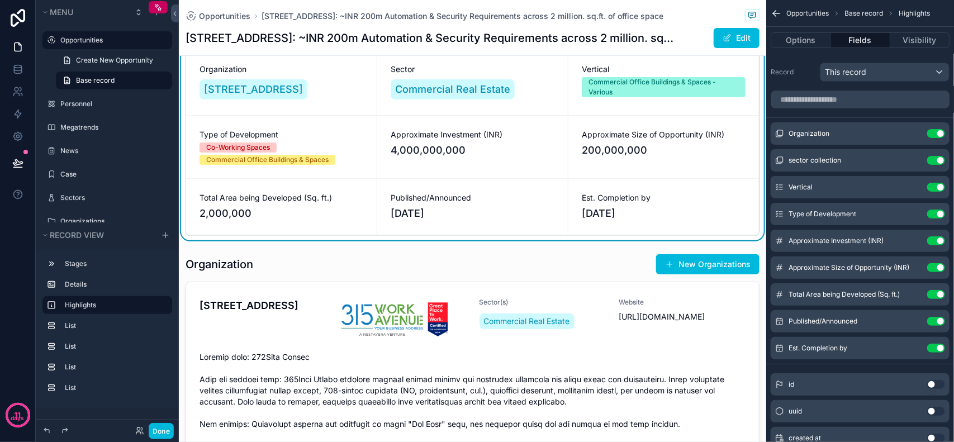
click at [611, 172] on div "Approximate Size of Opportunity (INR) 200,000,000" at bounding box center [664, 147] width 191 height 63
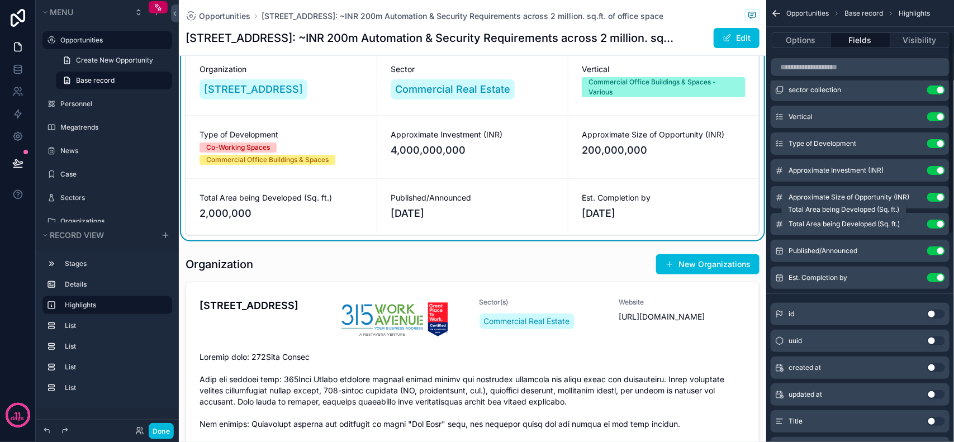
scroll to position [70, 0]
click at [0, 0] on icon "scrollable content" at bounding box center [0, 0] width 0 height 0
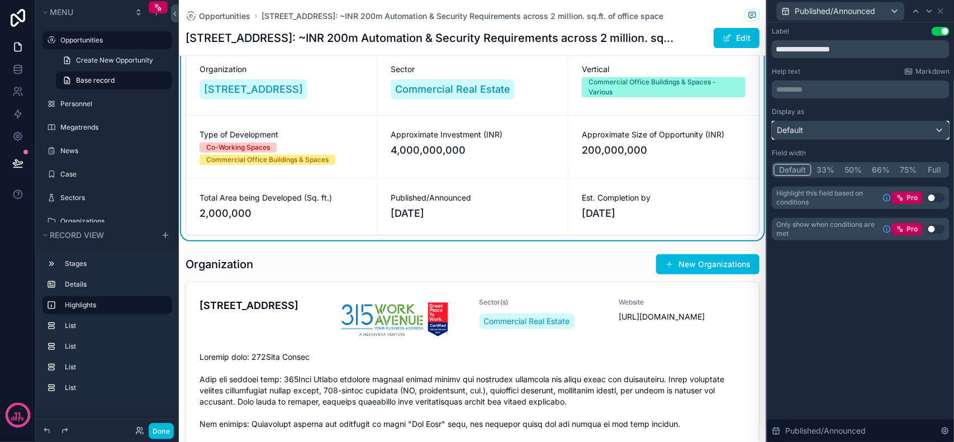
click at [848, 130] on div "Default" at bounding box center [861, 130] width 177 height 18
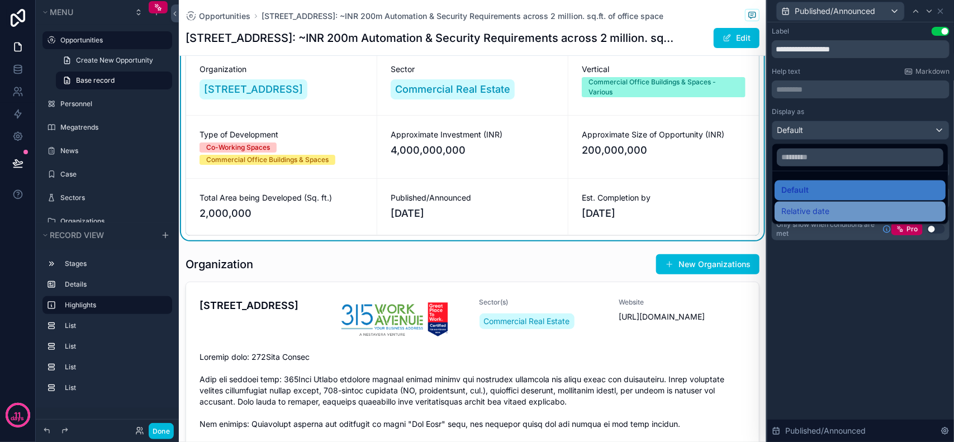
click at [836, 218] on div "Relative date" at bounding box center [861, 211] width 158 height 13
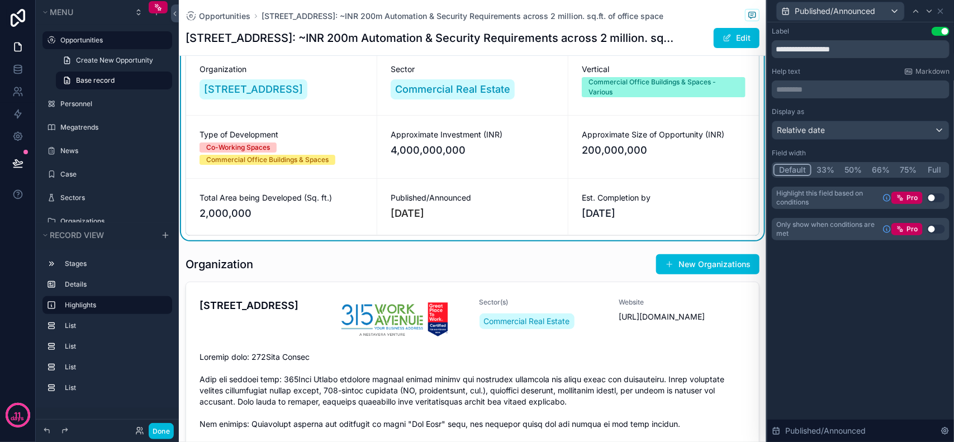
click at [655, 217] on span "[DATE]" at bounding box center [664, 214] width 164 height 16
click at [811, 20] on div "Published/Announced" at bounding box center [840, 11] width 127 height 18
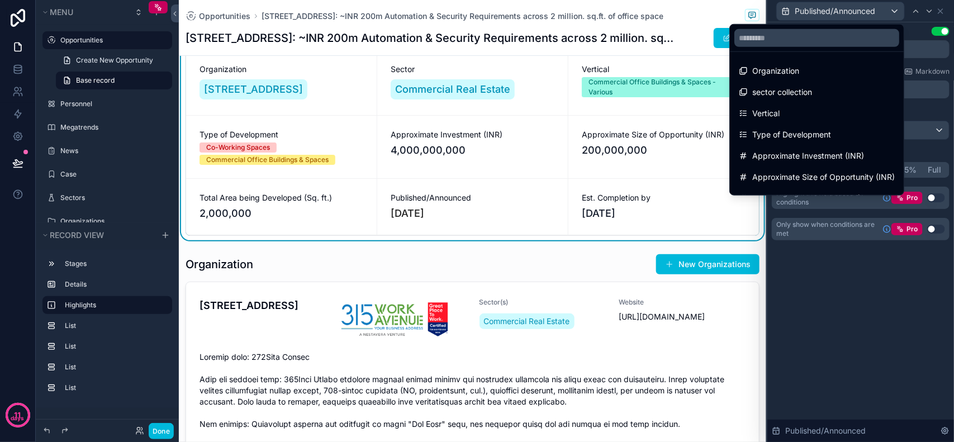
click at [812, 15] on div at bounding box center [861, 221] width 187 height 442
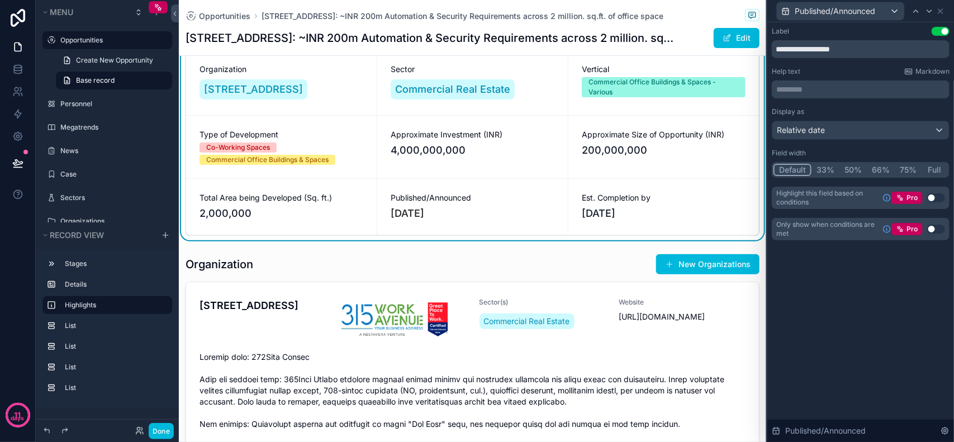
click at [850, 272] on div "**********" at bounding box center [861, 232] width 187 height 420
click at [939, 11] on icon at bounding box center [941, 11] width 9 height 9
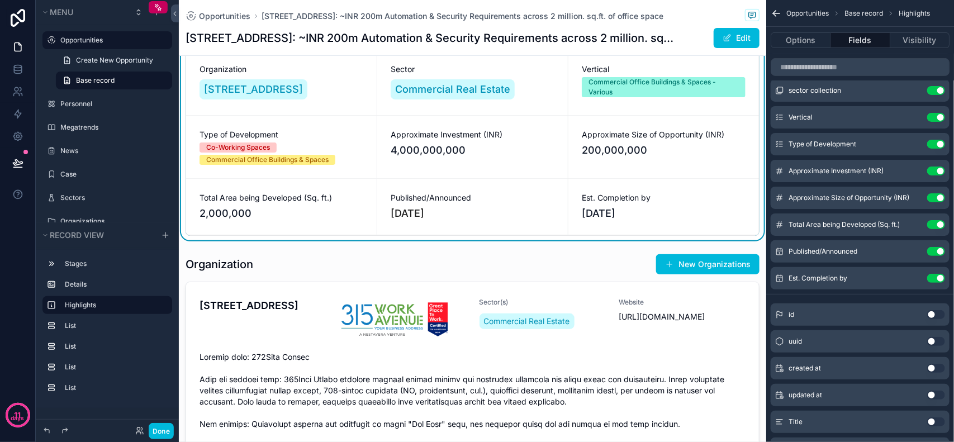
click at [836, 297] on div "Organization Use setting sector collection Use setting Vertical Use setting Typ…" at bounding box center [861, 446] width 188 height 860
click at [0, 0] on icon "scrollable content" at bounding box center [0, 0] width 0 height 0
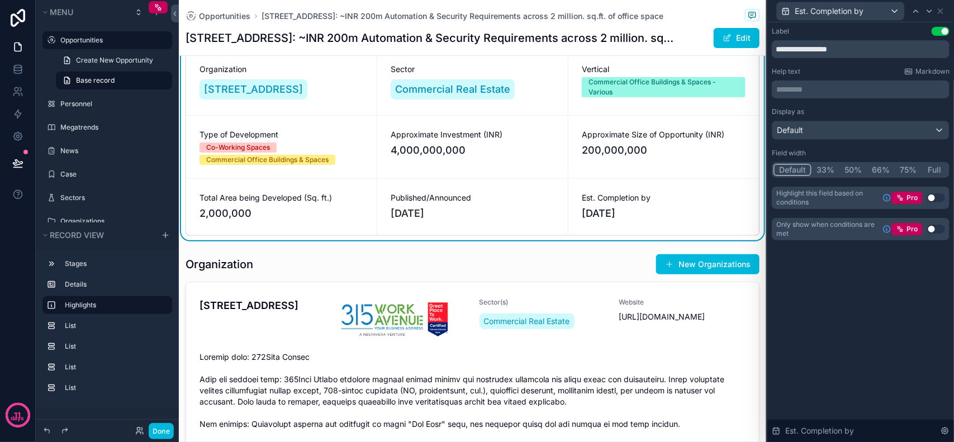
drag, startPoint x: 946, startPoint y: 9, endPoint x: 917, endPoint y: 24, distance: 32.8
click at [946, 9] on div "Est. Completion by" at bounding box center [861, 11] width 178 height 22
click at [938, 10] on icon at bounding box center [941, 11] width 9 height 9
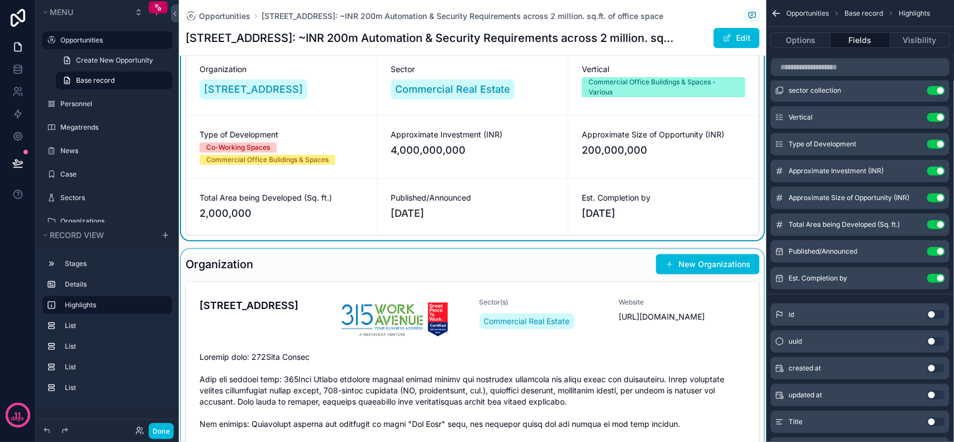
click at [513, 277] on div "scrollable content" at bounding box center [473, 435] width 588 height 373
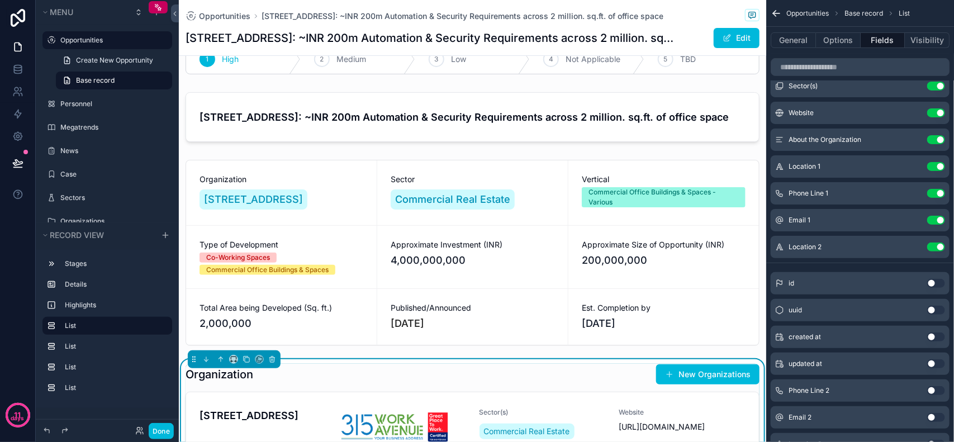
scroll to position [0, 0]
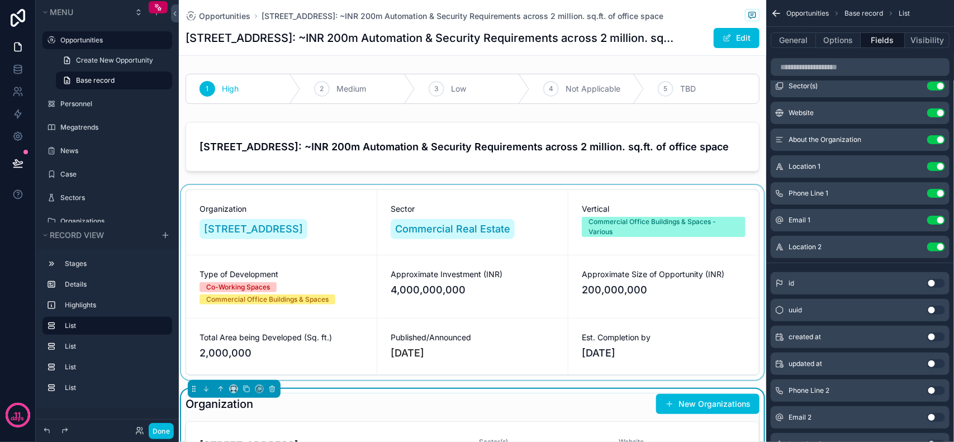
click at [347, 207] on div "scrollable content" at bounding box center [473, 282] width 588 height 195
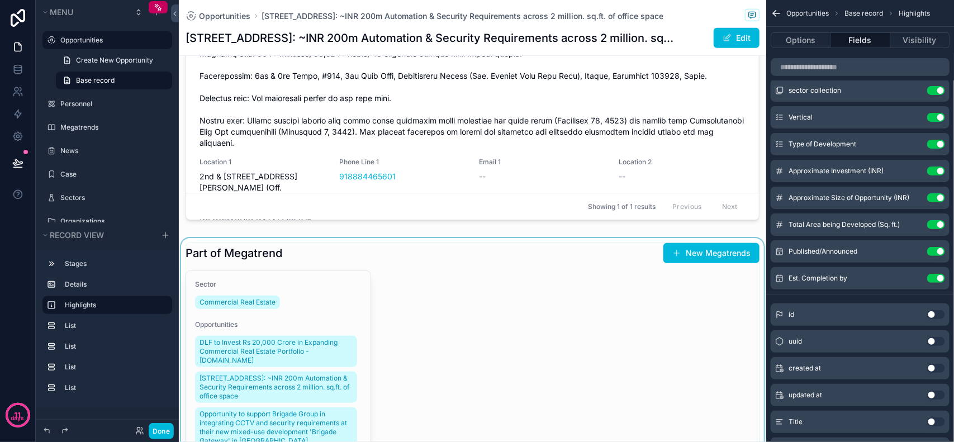
scroll to position [559, 0]
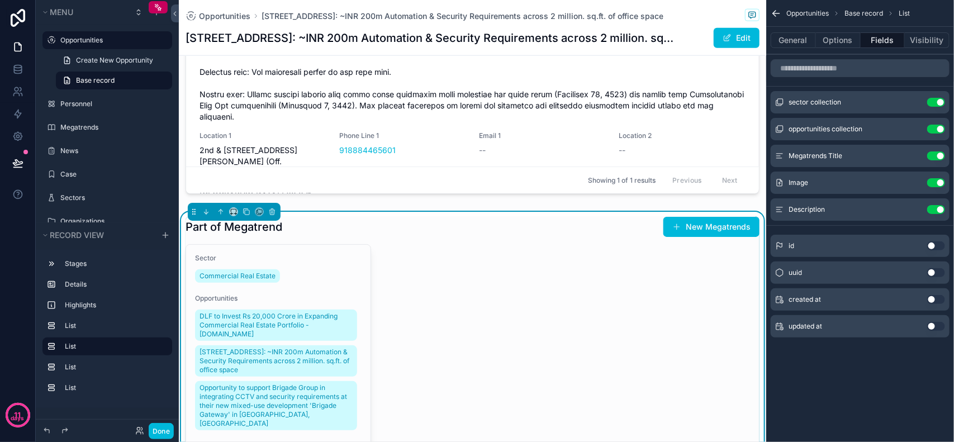
scroll to position [0, 0]
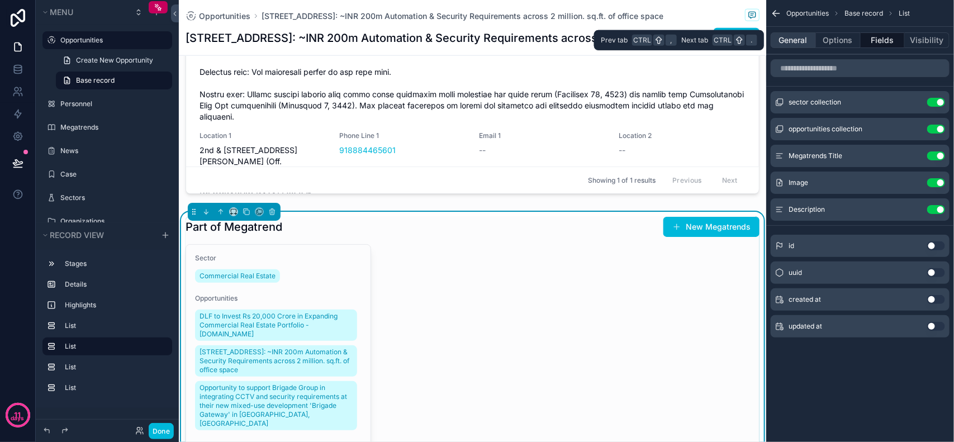
click at [804, 40] on button "General" at bounding box center [793, 40] width 45 height 16
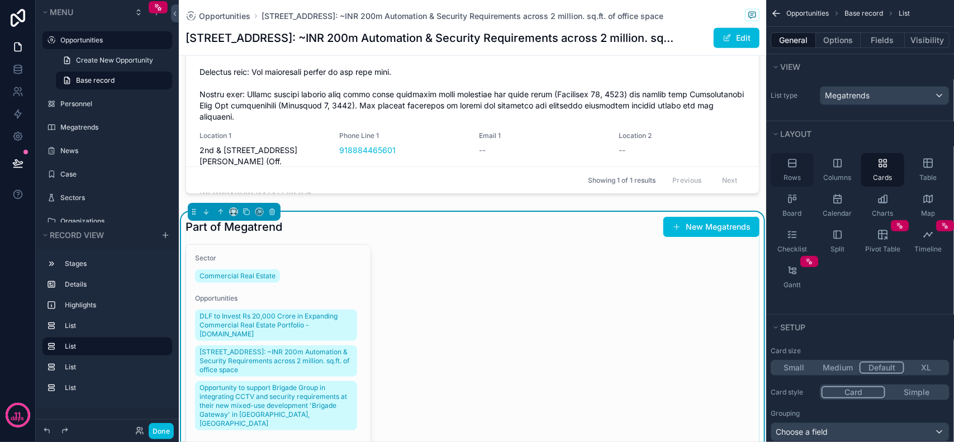
click at [806, 181] on div "Rows" at bounding box center [792, 170] width 43 height 34
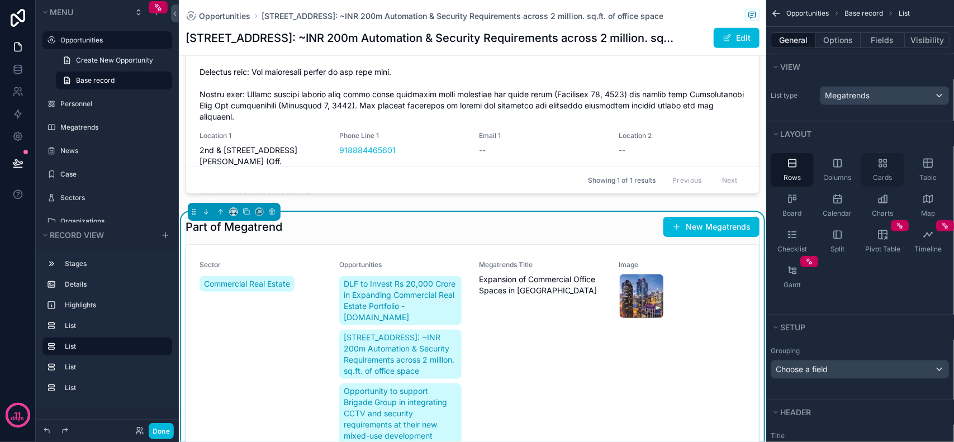
click at [881, 171] on div "Cards" at bounding box center [883, 170] width 43 height 34
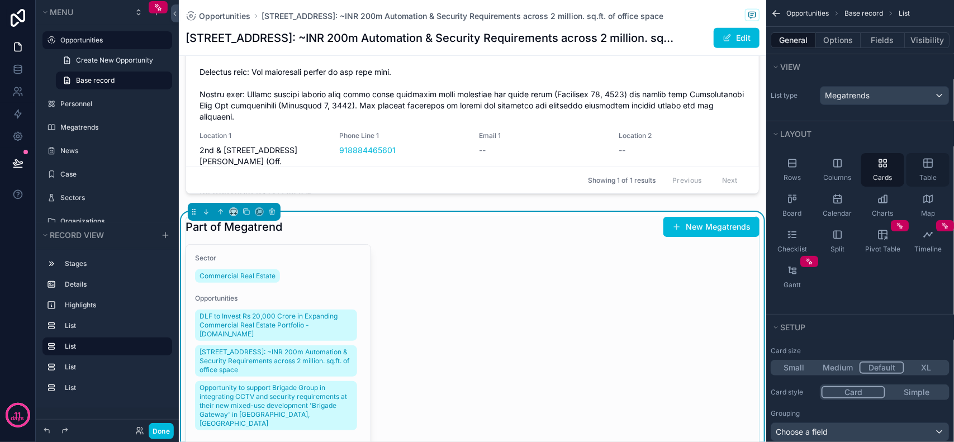
click at [937, 171] on div "Table" at bounding box center [928, 170] width 43 height 34
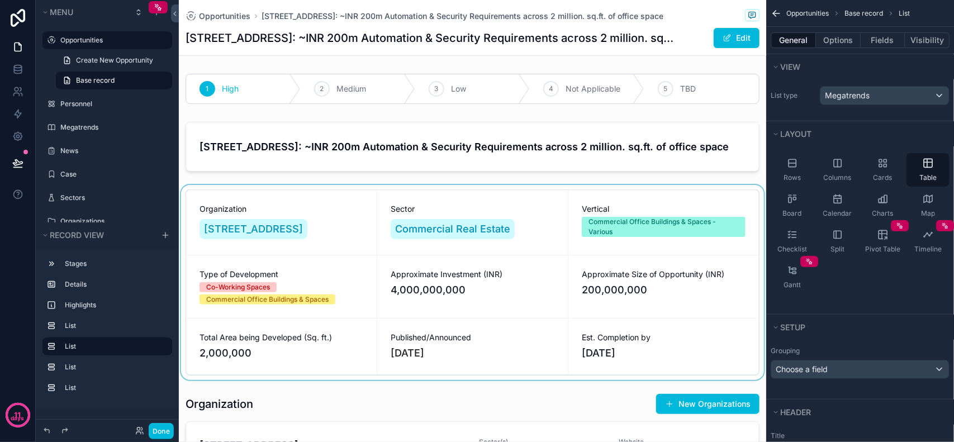
click at [663, 216] on div "scrollable content" at bounding box center [473, 282] width 588 height 195
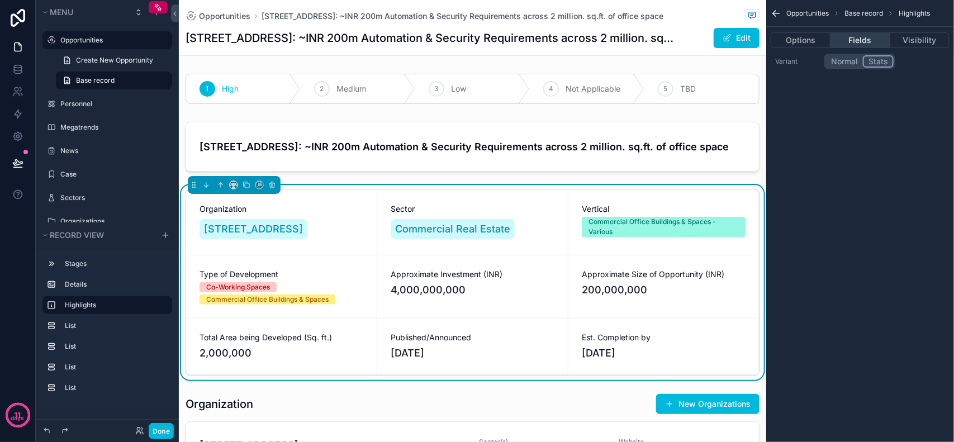
click at [867, 38] on button "Fields" at bounding box center [860, 40] width 59 height 16
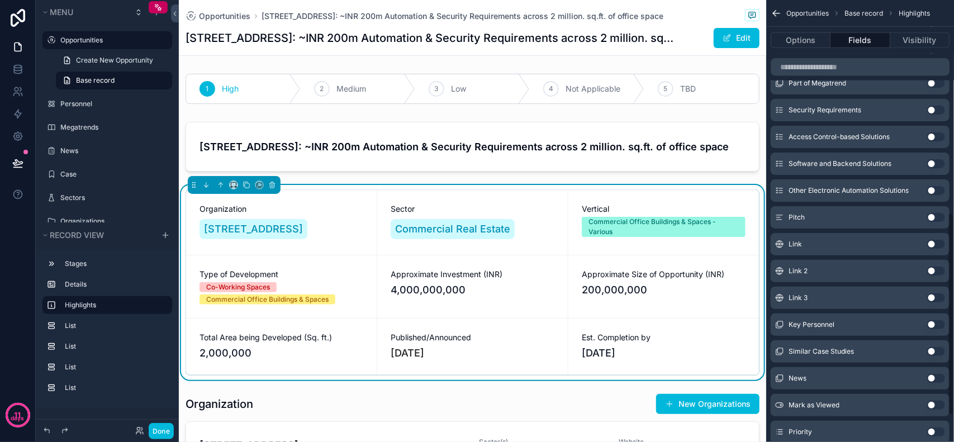
scroll to position [419, 0]
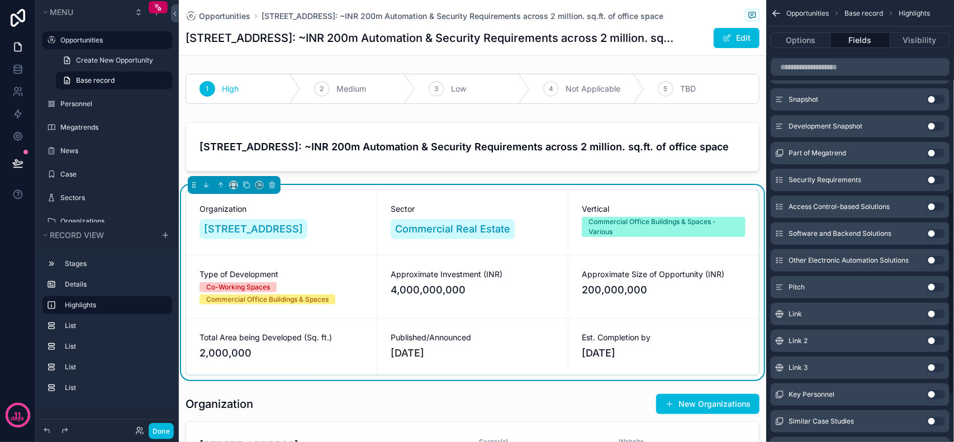
click at [932, 151] on button "Use setting" at bounding box center [937, 153] width 18 height 9
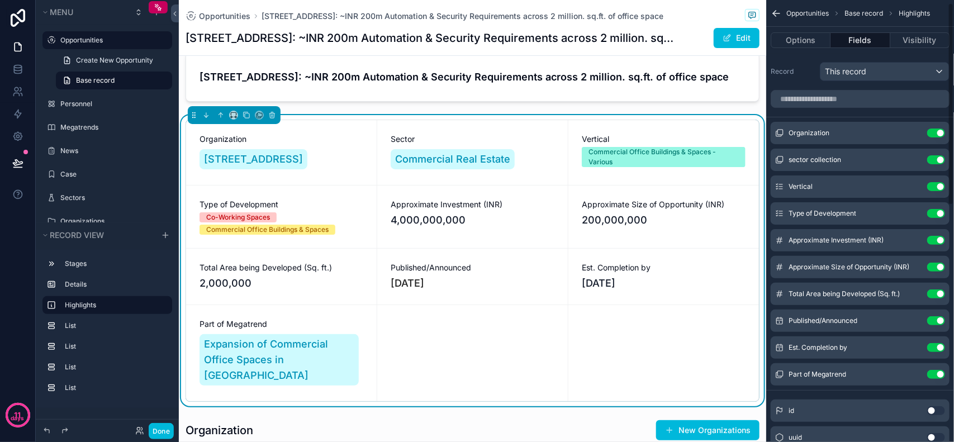
scroll to position [0, 0]
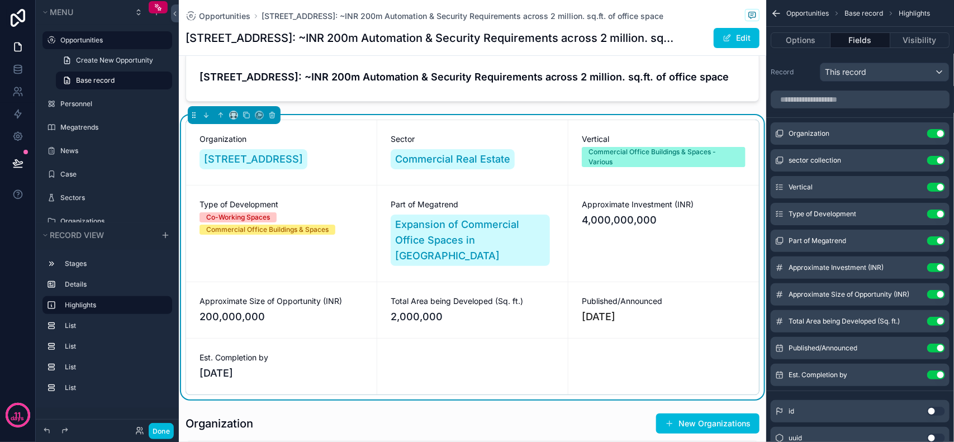
click at [387, 196] on div "Part of Megatrend Expansion of Commercial Office Spaces in [GEOGRAPHIC_DATA]" at bounding box center [472, 234] width 191 height 96
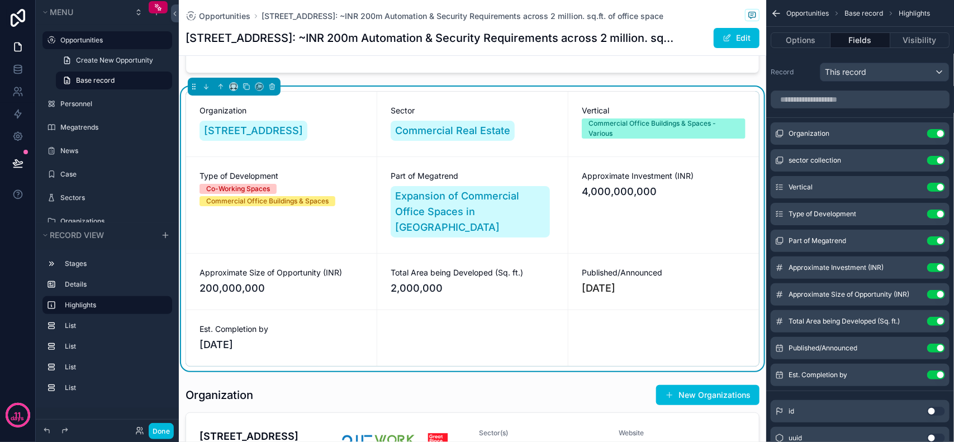
scroll to position [70, 0]
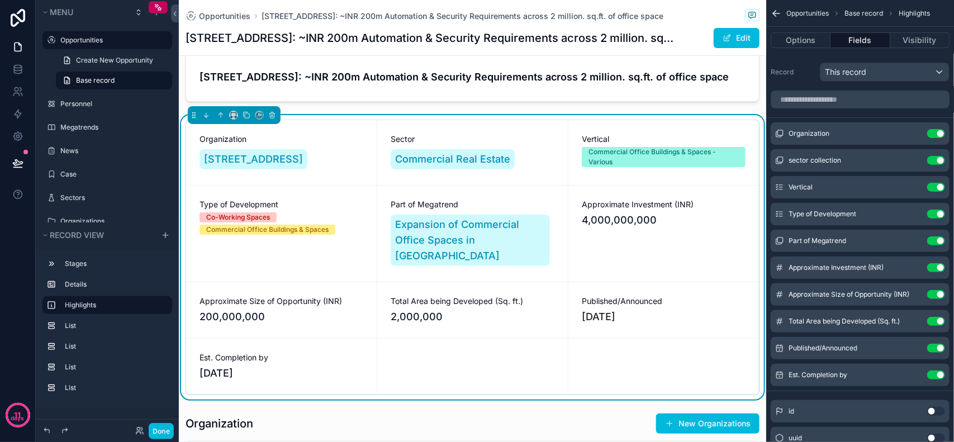
click at [0, 0] on icon "scrollable content" at bounding box center [0, 0] width 0 height 0
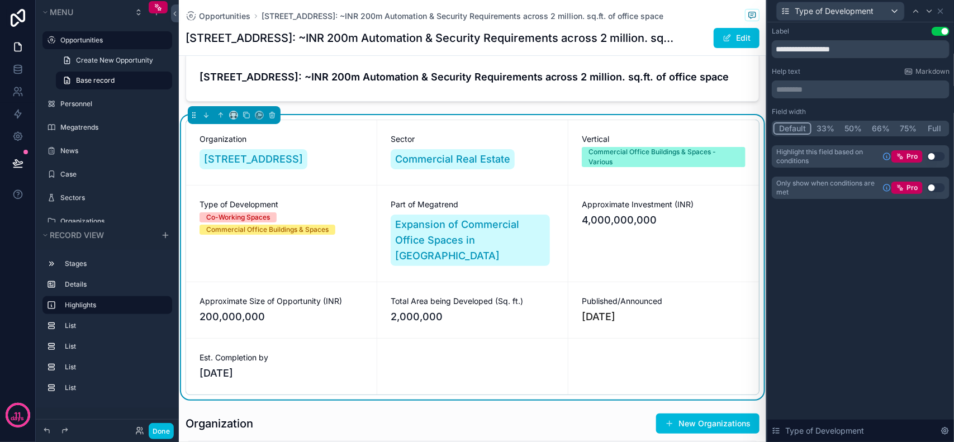
click at [817, 130] on button "33%" at bounding box center [826, 128] width 28 height 12
click at [898, 364] on div "**********" at bounding box center [861, 232] width 187 height 420
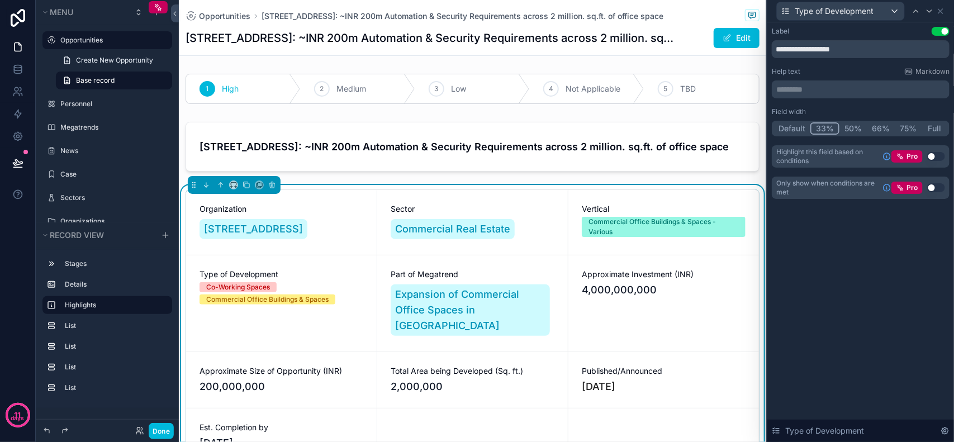
scroll to position [70, 0]
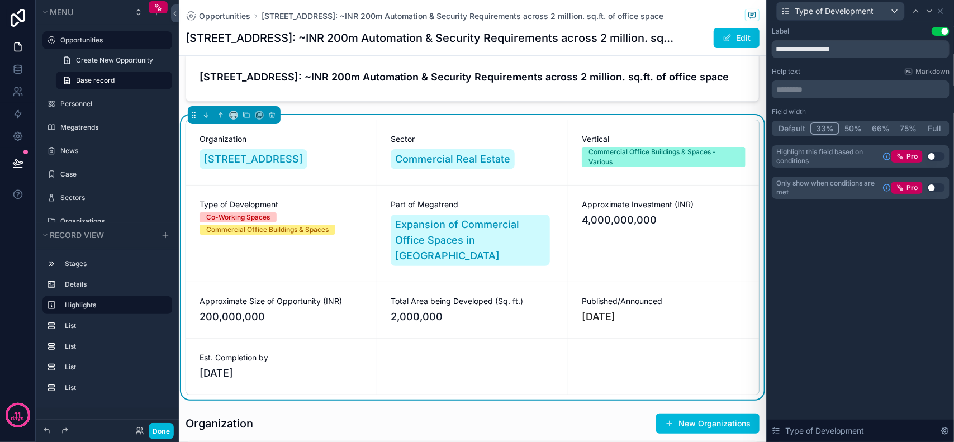
click at [895, 216] on div "**********" at bounding box center [861, 124] width 187 height 204
click at [626, 234] on div "Approximate Investment (INR) 4,000,000,000" at bounding box center [664, 234] width 191 height 96
click at [924, 323] on div "**********" at bounding box center [861, 232] width 187 height 420
click at [885, 12] on div "Type of Development" at bounding box center [840, 11] width 127 height 18
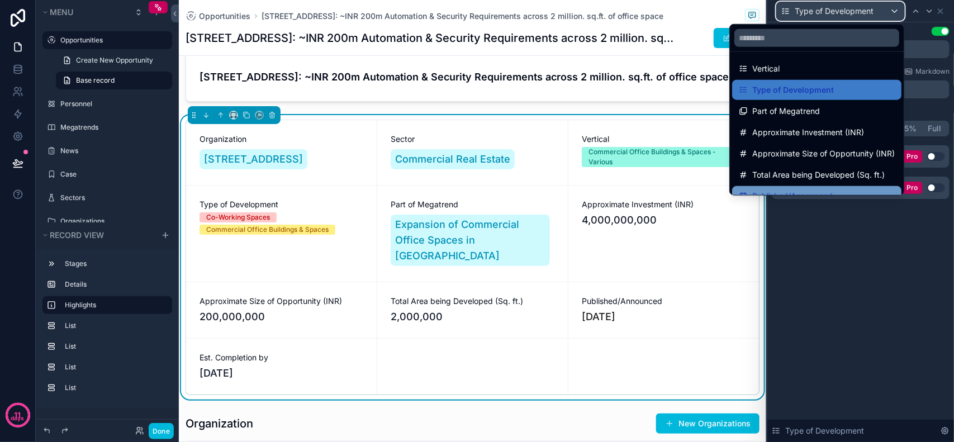
scroll to position [9, 0]
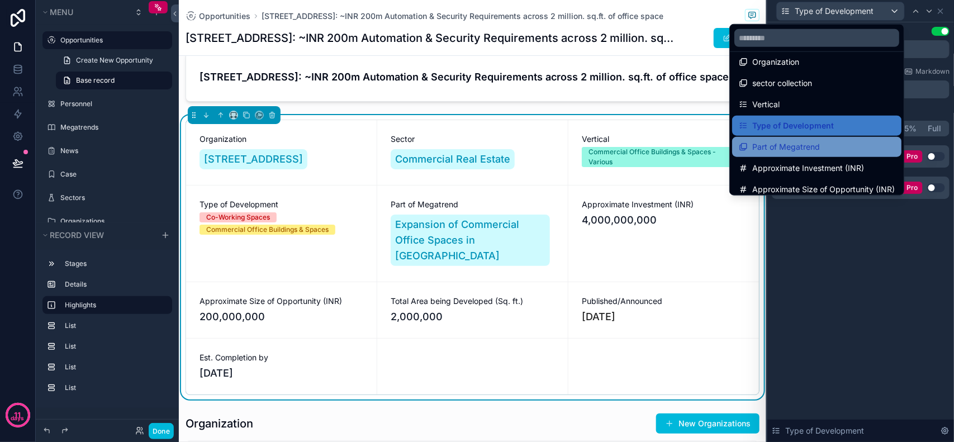
click at [797, 144] on span "Part of Megatrend" at bounding box center [787, 146] width 68 height 13
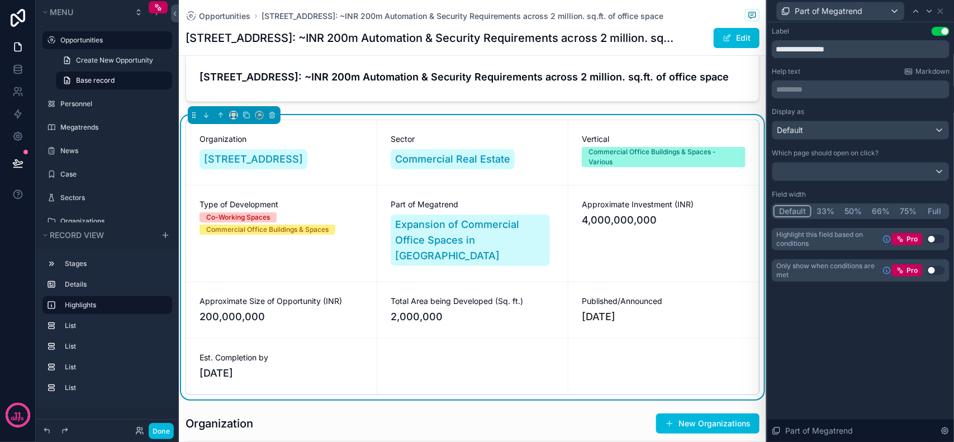
click at [831, 210] on button "33%" at bounding box center [826, 211] width 28 height 12
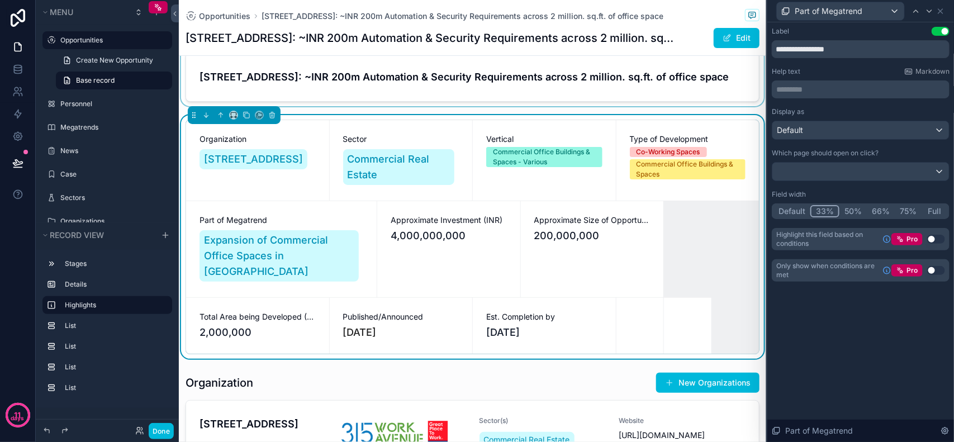
scroll to position [0, 0]
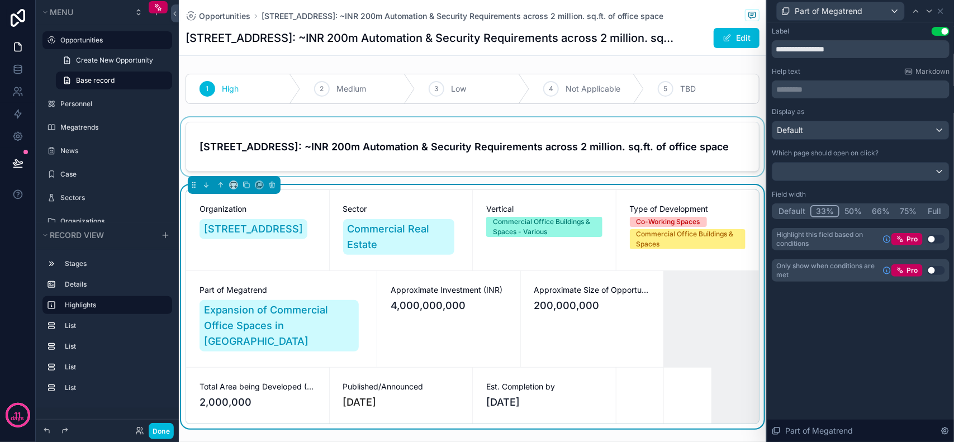
click at [630, 168] on div "scrollable content" at bounding box center [473, 146] width 588 height 59
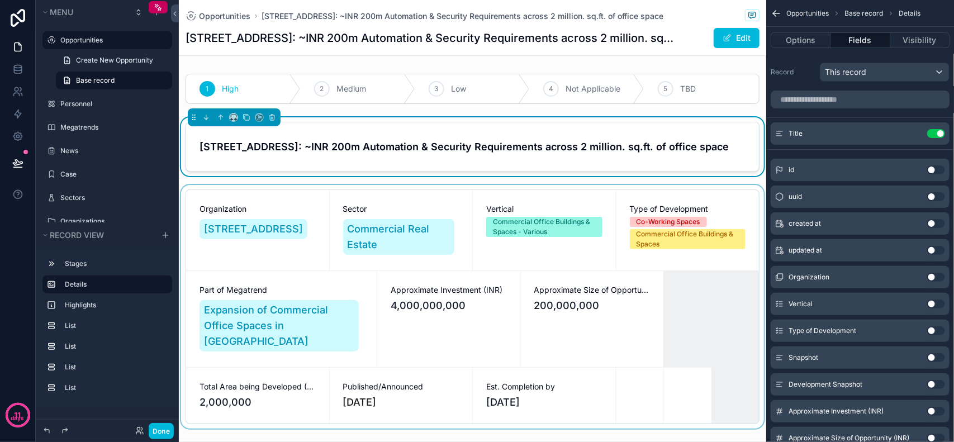
click at [320, 206] on div "scrollable content" at bounding box center [473, 307] width 588 height 244
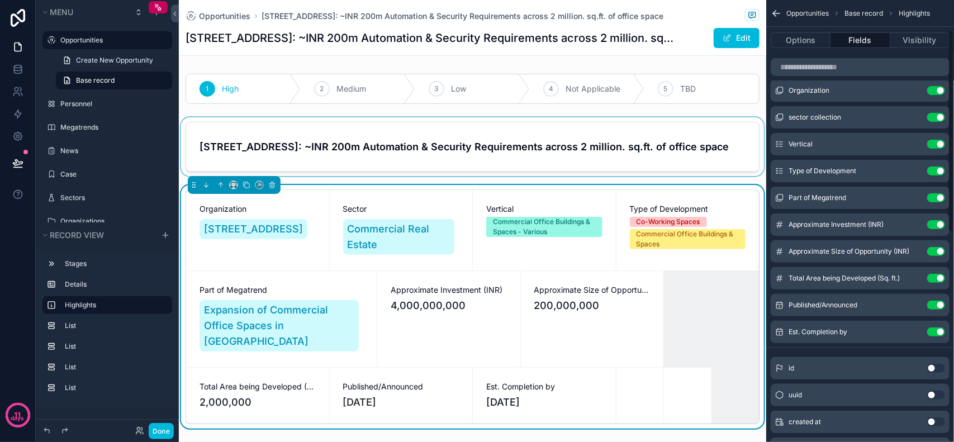
scroll to position [70, 0]
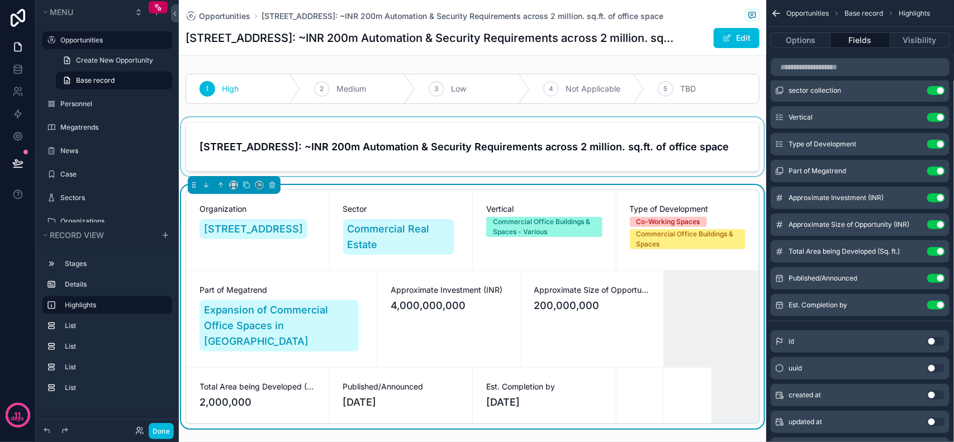
click at [938, 200] on button "Use setting" at bounding box center [937, 197] width 18 height 9
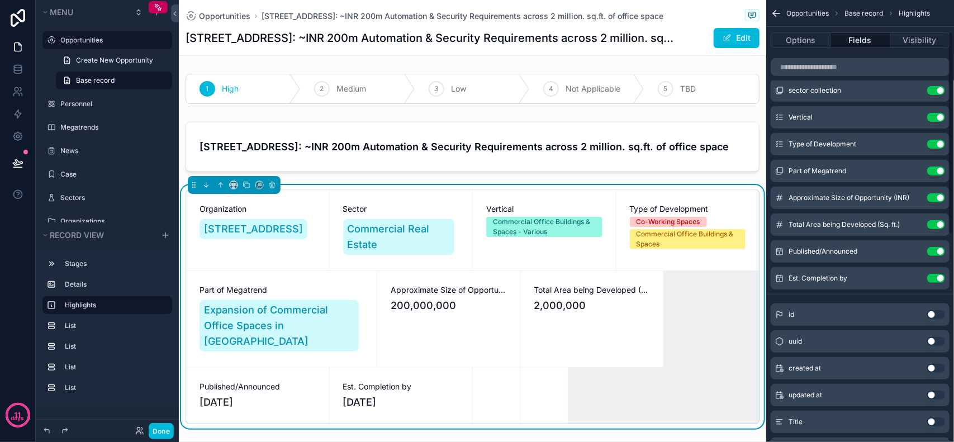
click at [937, 196] on button "Use setting" at bounding box center [937, 197] width 18 height 9
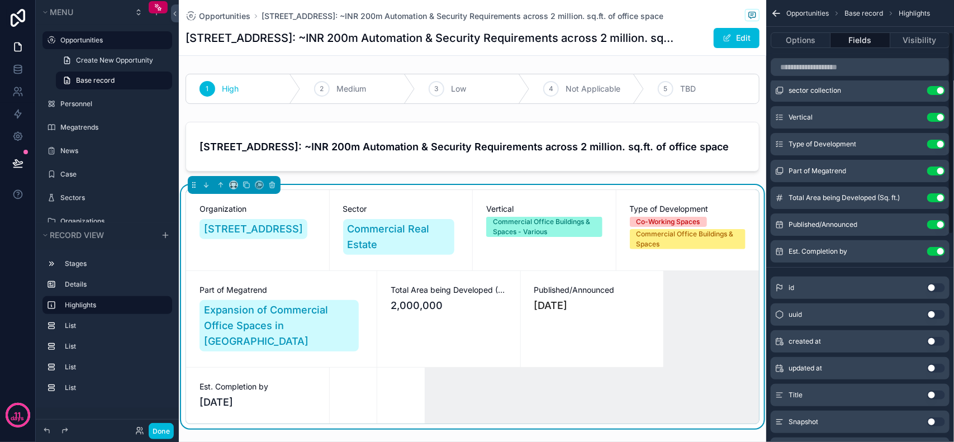
drag, startPoint x: 938, startPoint y: 202, endPoint x: 935, endPoint y: 220, distance: 18.1
click at [938, 201] on button "Use setting" at bounding box center [937, 197] width 18 height 9
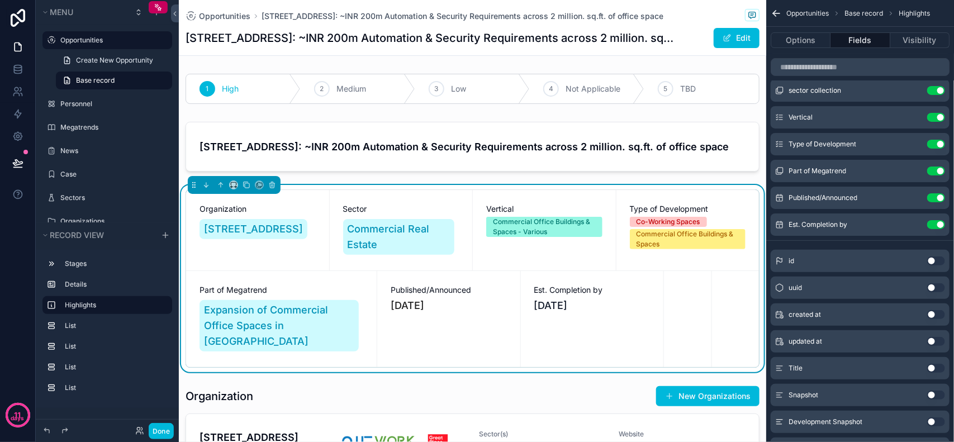
click at [934, 225] on button "Use setting" at bounding box center [937, 224] width 18 height 9
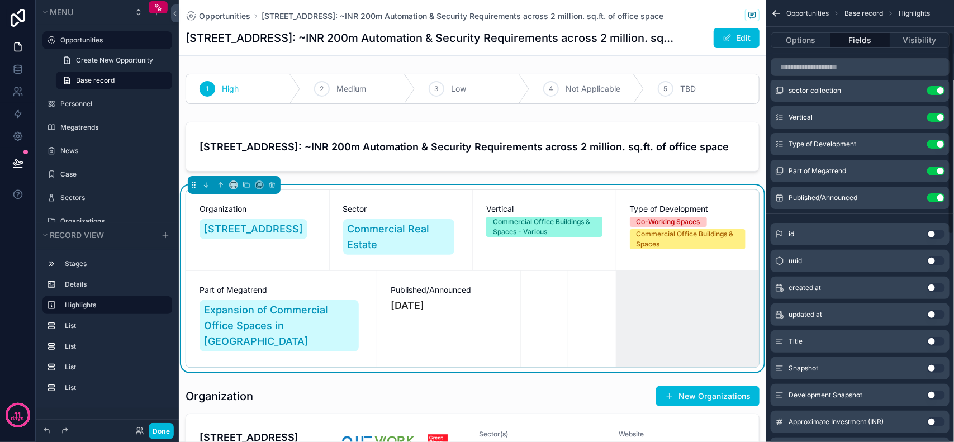
click at [934, 197] on button "Use setting" at bounding box center [937, 197] width 18 height 9
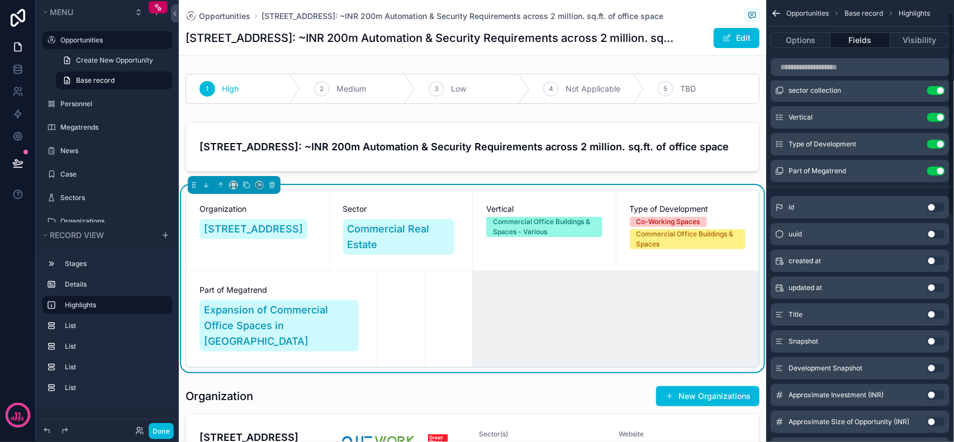
scroll to position [0, 0]
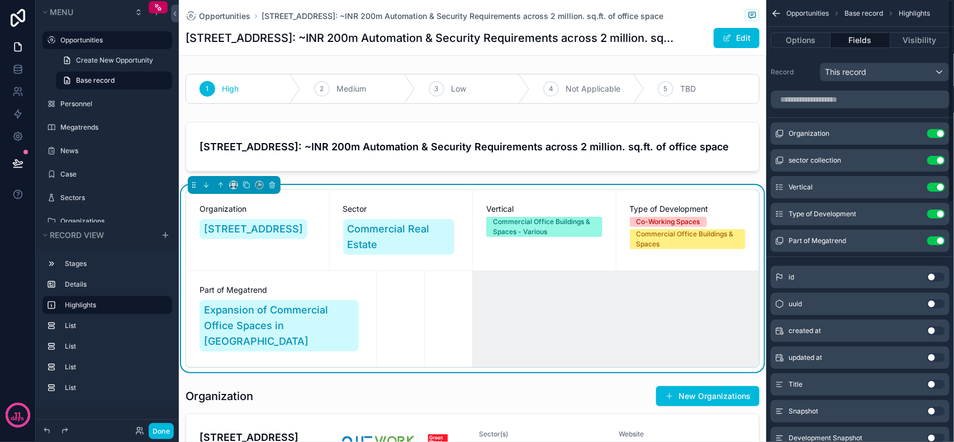
click at [0, 0] on icon "scrollable content" at bounding box center [0, 0] width 0 height 0
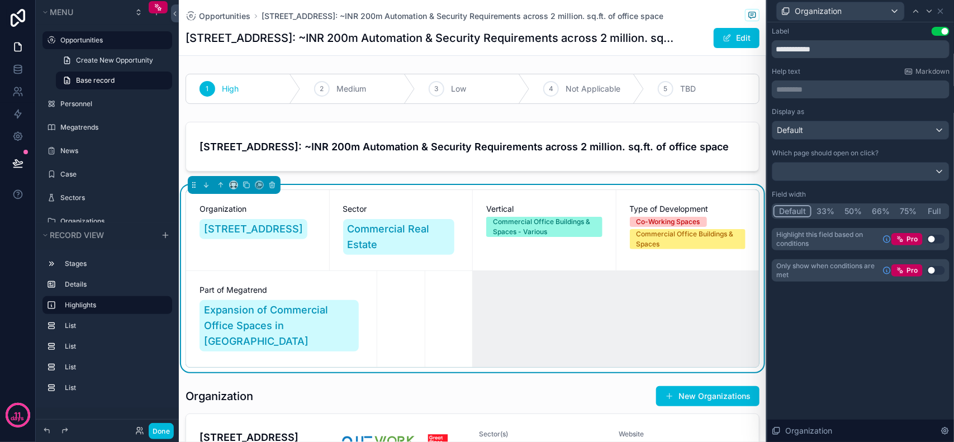
click at [826, 210] on button "33%" at bounding box center [826, 211] width 28 height 12
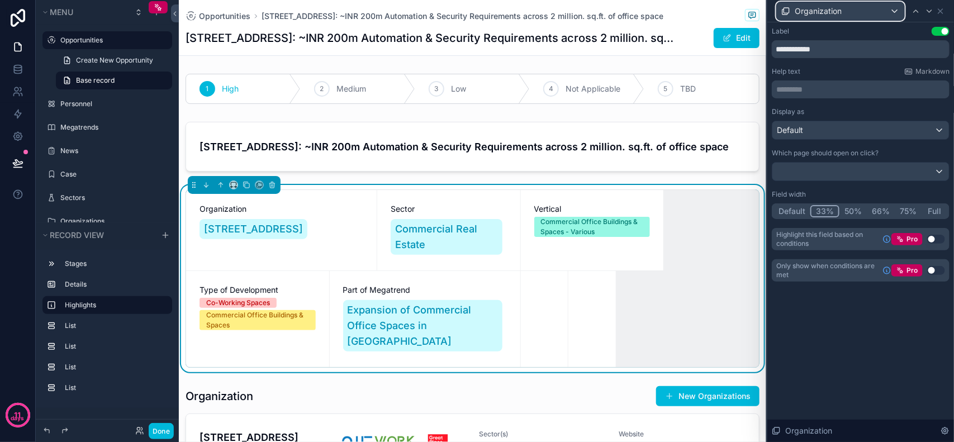
click at [890, 9] on div "Organization" at bounding box center [840, 11] width 127 height 18
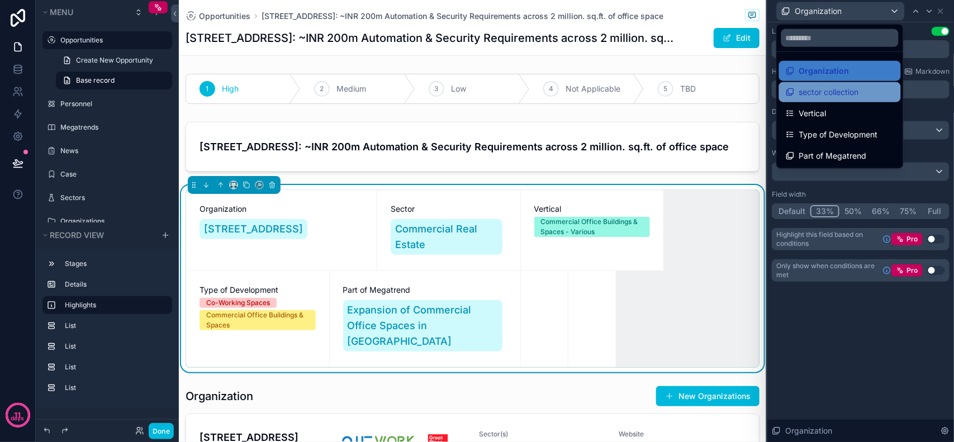
click at [827, 91] on span "sector collection" at bounding box center [830, 92] width 60 height 13
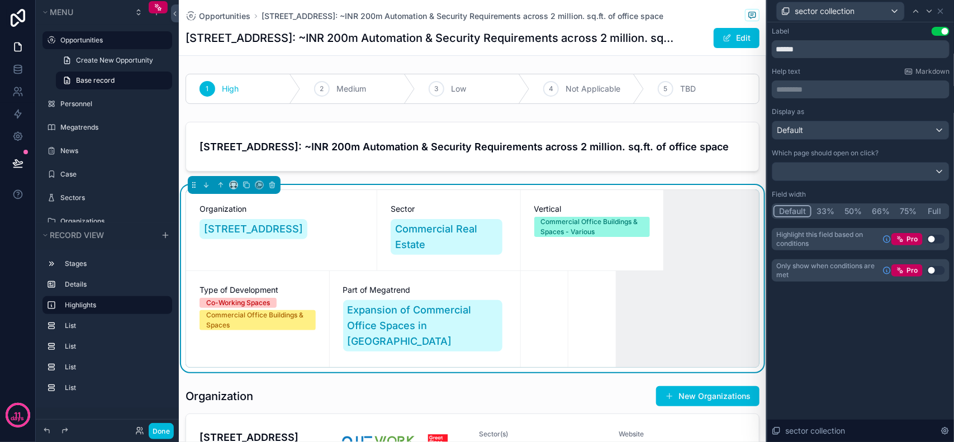
click at [823, 211] on button "33%" at bounding box center [826, 211] width 28 height 12
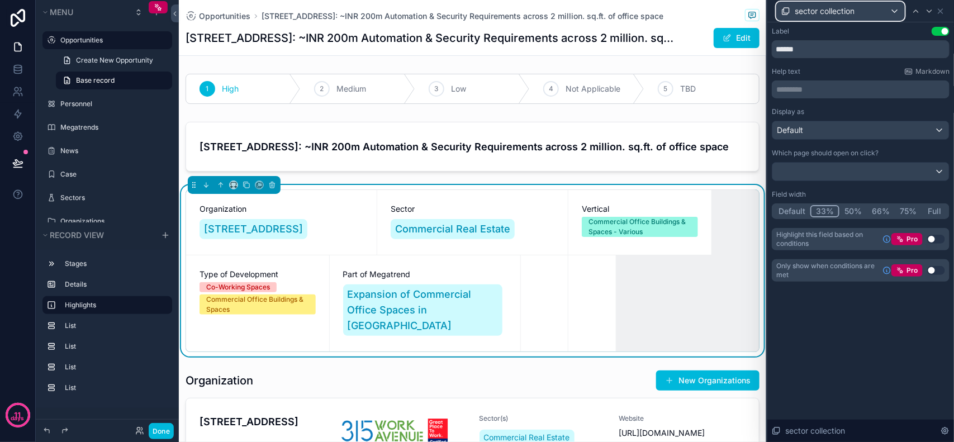
click at [834, 15] on span "sector collection" at bounding box center [825, 11] width 60 height 11
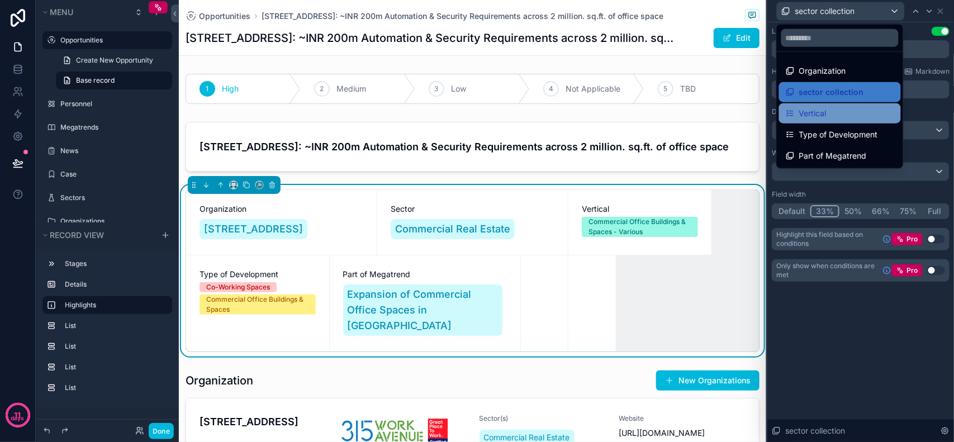
click at [843, 109] on div "Vertical" at bounding box center [840, 113] width 108 height 13
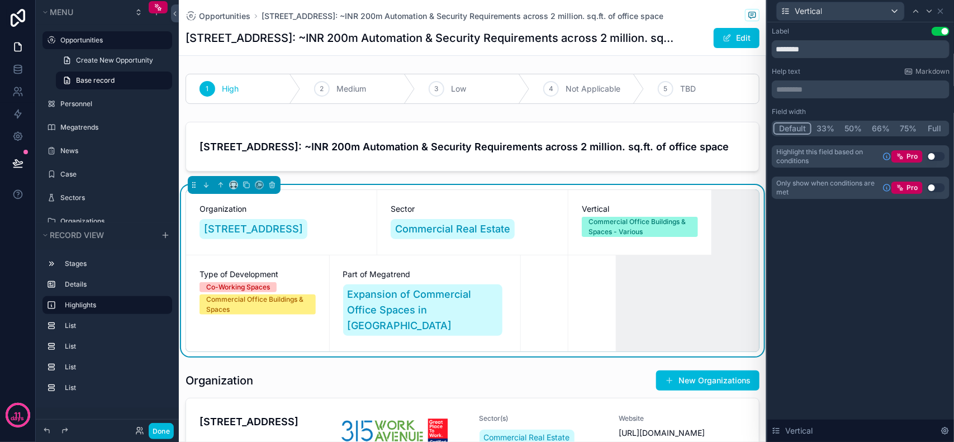
drag, startPoint x: 828, startPoint y: 130, endPoint x: 878, endPoint y: 282, distance: 160.2
click at [828, 130] on button "33%" at bounding box center [826, 128] width 28 height 12
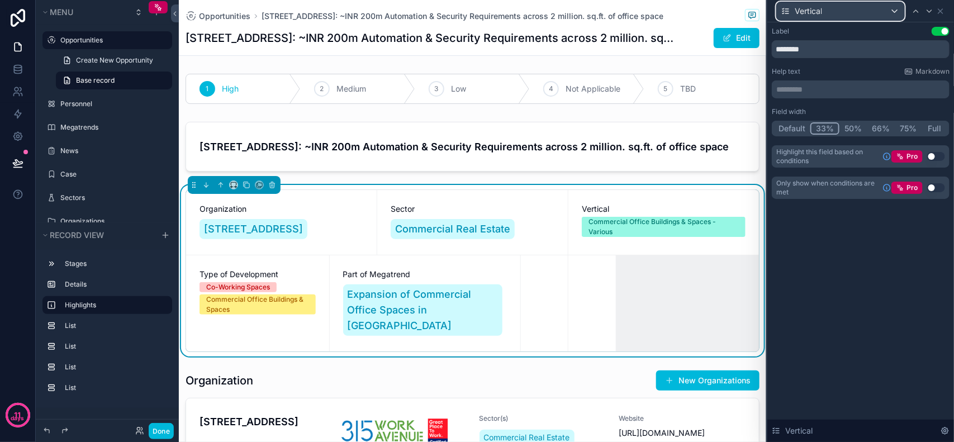
click at [812, 7] on span "Vertical" at bounding box center [808, 11] width 27 height 11
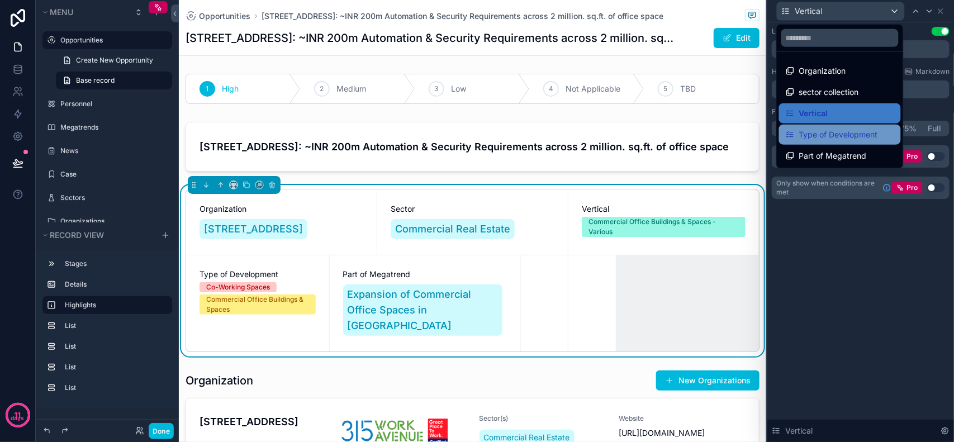
click at [831, 132] on span "Type of Development" at bounding box center [839, 134] width 79 height 13
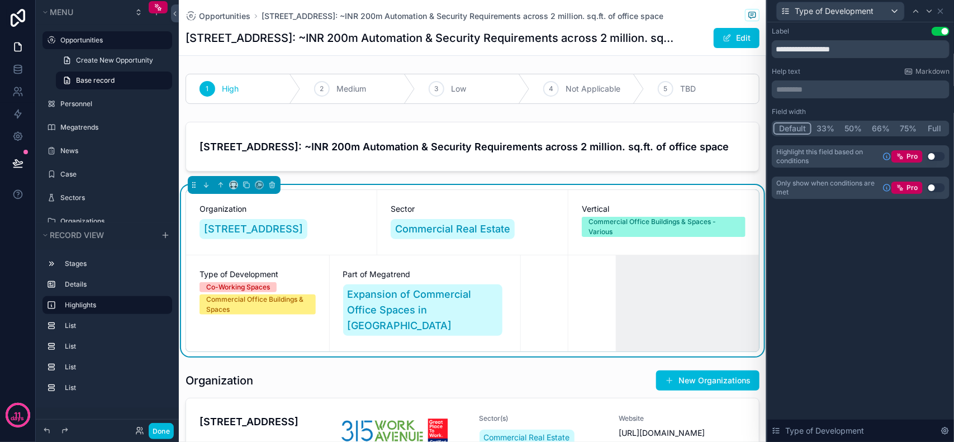
click at [822, 132] on button "33%" at bounding box center [826, 128] width 28 height 12
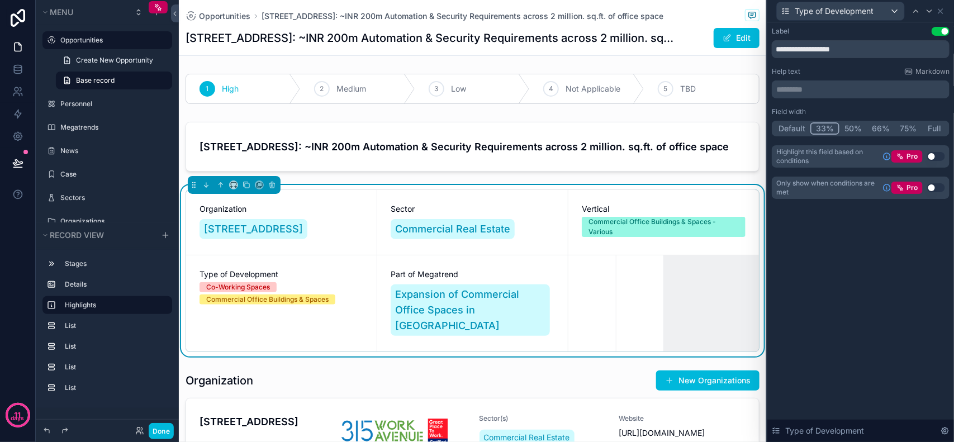
click at [848, 131] on button "50%" at bounding box center [853, 128] width 27 height 12
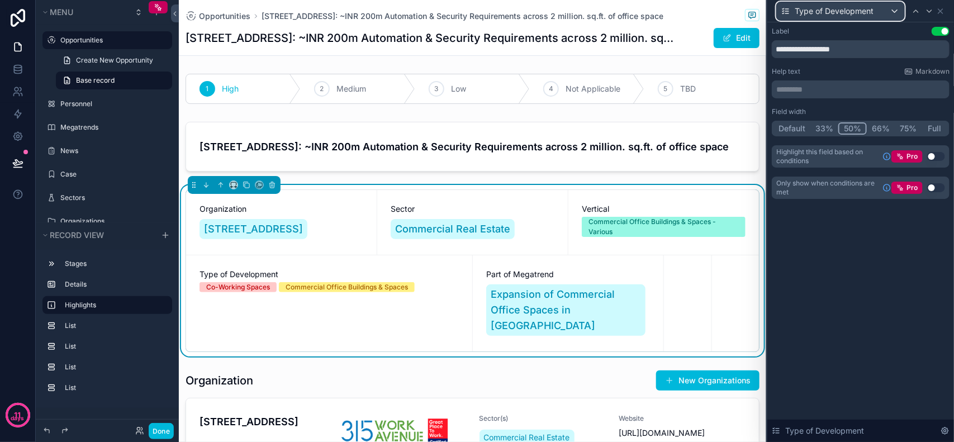
click at [825, 8] on span "Type of Development" at bounding box center [834, 11] width 79 height 11
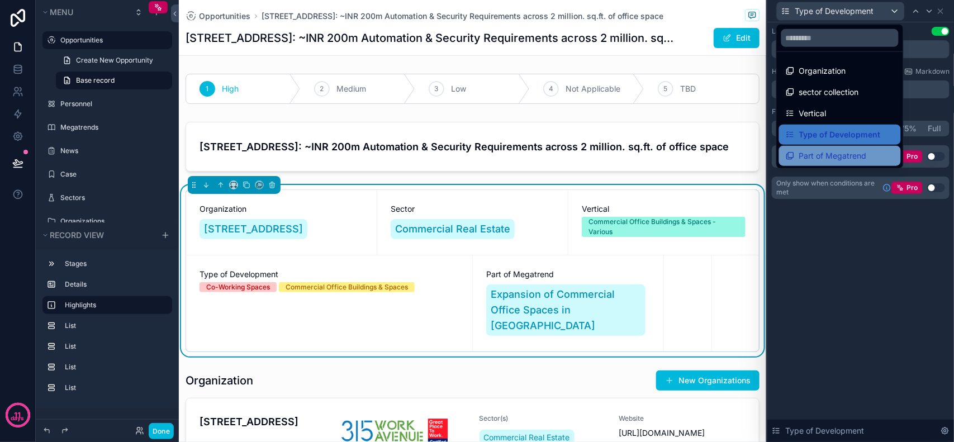
click at [824, 155] on span "Part of Megatrend" at bounding box center [834, 155] width 68 height 13
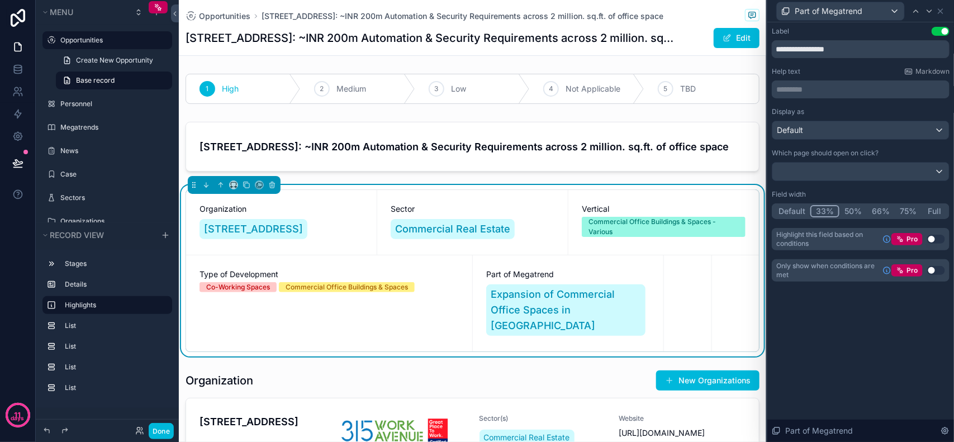
click at [826, 208] on button "33%" at bounding box center [825, 211] width 29 height 12
click at [840, 208] on button "50%" at bounding box center [853, 211] width 27 height 12
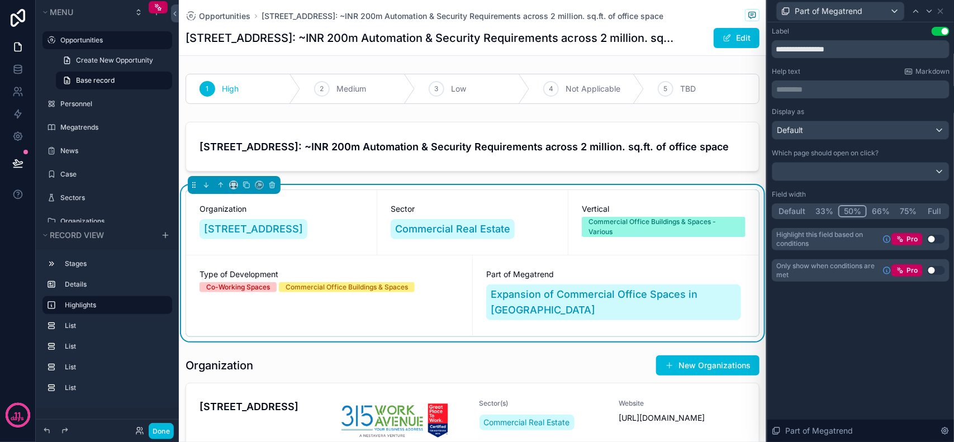
click at [857, 343] on div "**********" at bounding box center [861, 232] width 187 height 420
click at [473, 276] on div "Part of Megatrend Expansion of Commercial Office Spaces in [GEOGRAPHIC_DATA]" at bounding box center [616, 296] width 286 height 81
click at [887, 130] on div "Default" at bounding box center [861, 130] width 177 height 18
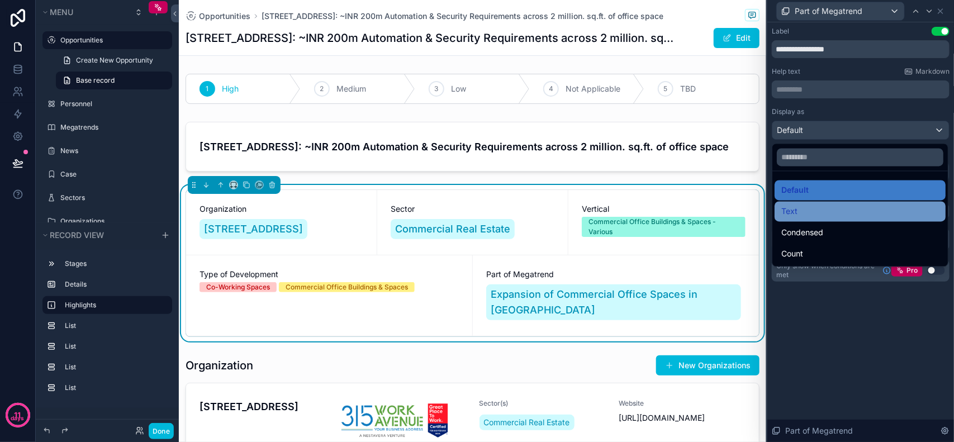
click at [818, 216] on div "Text" at bounding box center [861, 211] width 158 height 13
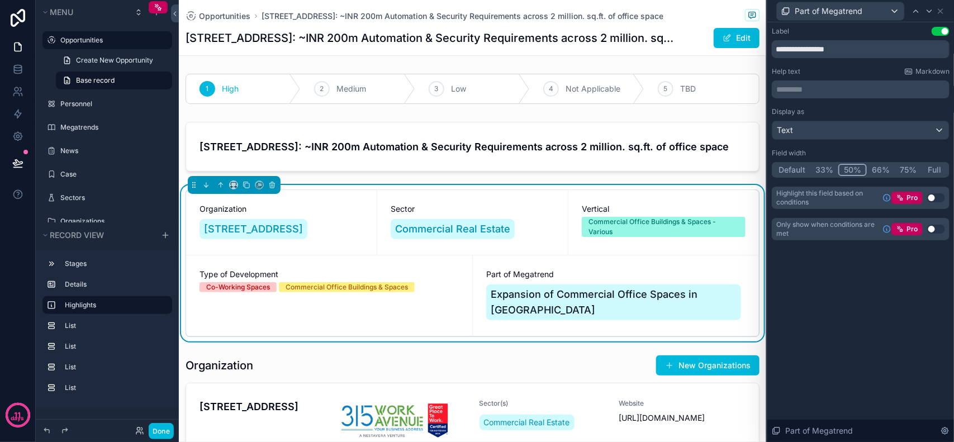
click at [839, 316] on div "**********" at bounding box center [861, 232] width 187 height 420
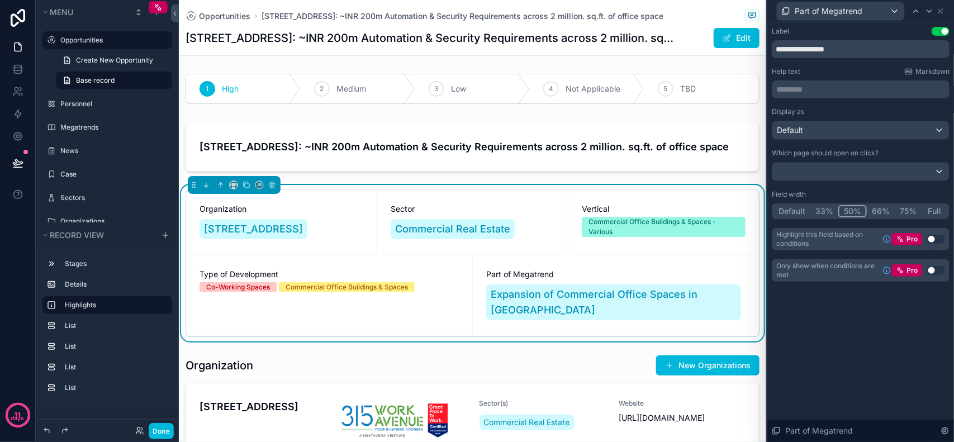
click at [435, 278] on span "Type of Development" at bounding box center [329, 274] width 259 height 11
click at [829, 11] on span "Part of Megatrend" at bounding box center [829, 11] width 68 height 11
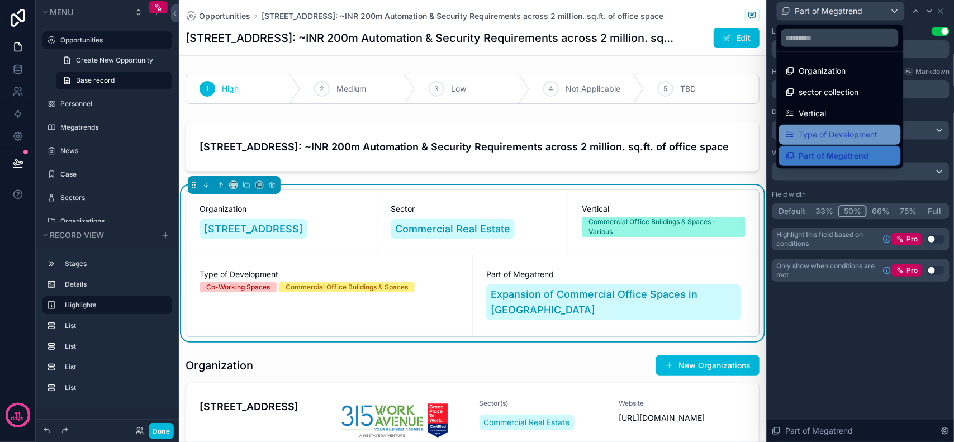
click at [814, 138] on span "Type of Development" at bounding box center [839, 134] width 79 height 13
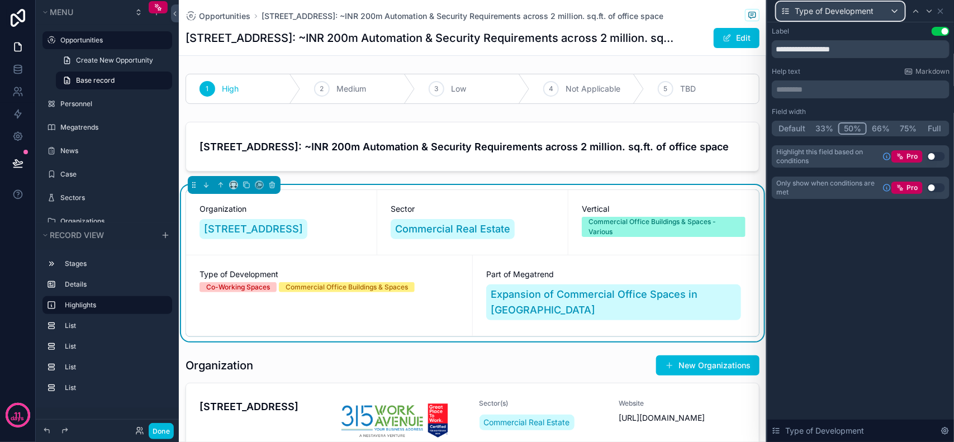
click at [841, 6] on span "Type of Development" at bounding box center [834, 11] width 79 height 11
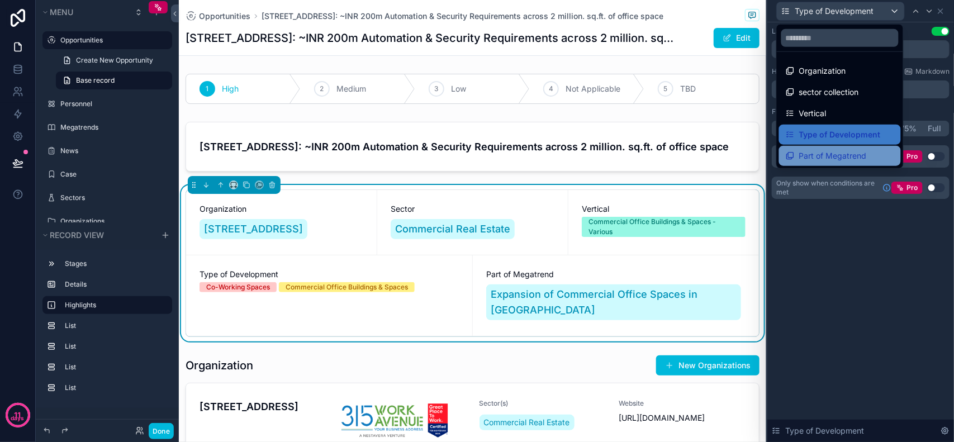
click at [836, 155] on span "Part of Megatrend" at bounding box center [834, 155] width 68 height 13
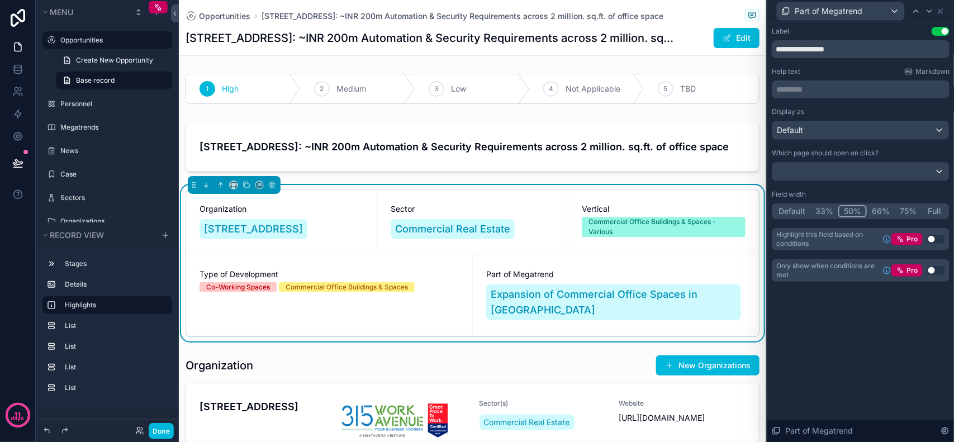
click at [633, 269] on div "Part of Megatrend Expansion of Commercial Office Spaces in [GEOGRAPHIC_DATA]" at bounding box center [616, 296] width 286 height 81
click at [948, 8] on div "Part of Megatrend" at bounding box center [861, 11] width 178 height 22
click at [943, 9] on icon at bounding box center [941, 11] width 4 height 4
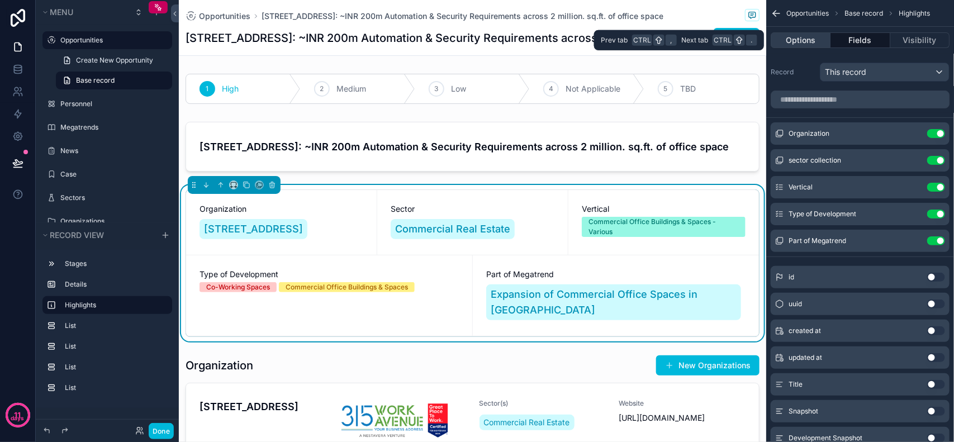
click at [814, 42] on button "Options" at bounding box center [801, 40] width 60 height 16
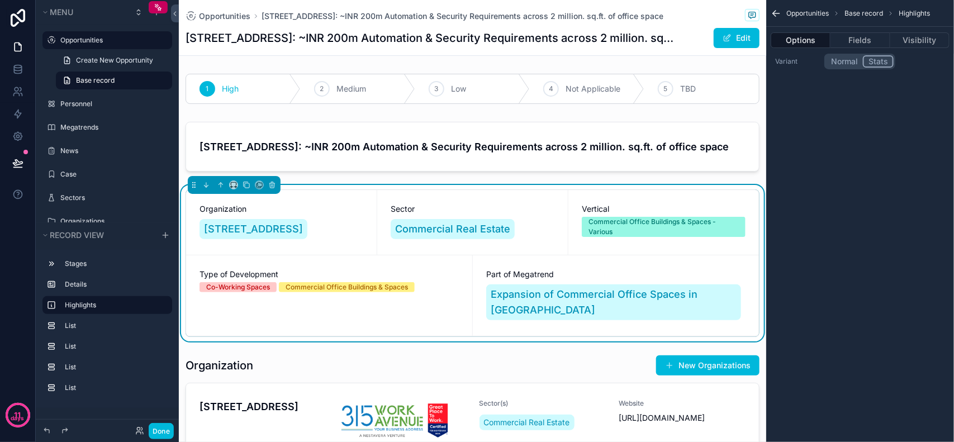
click at [844, 59] on button "Normal" at bounding box center [844, 61] width 37 height 12
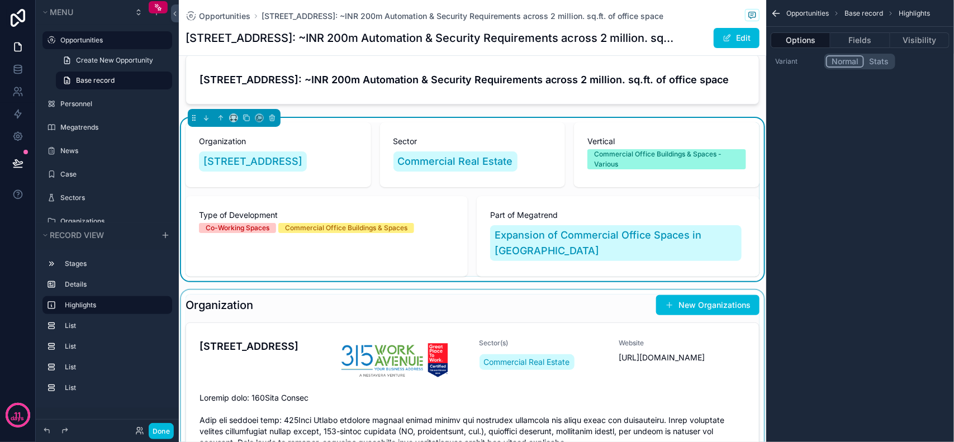
scroll to position [70, 0]
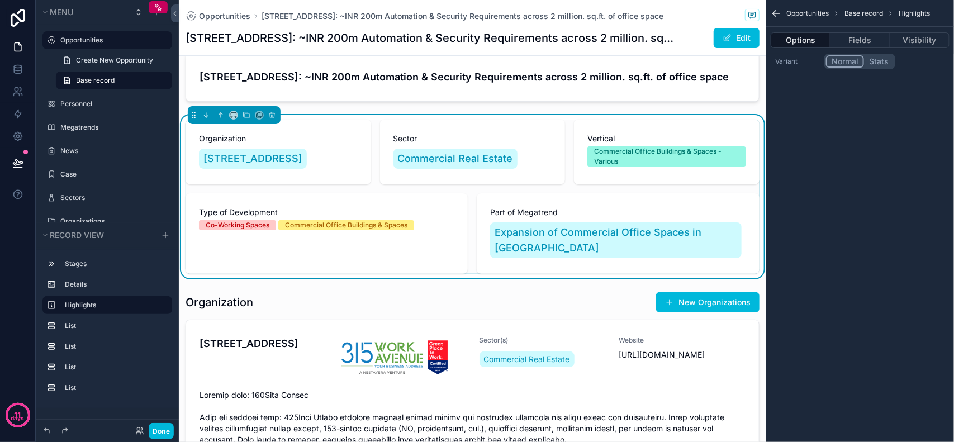
click at [472, 260] on div "Organization [STREET_ADDRESS] Sector Commercial Real Estate Vertical Commercial…" at bounding box center [473, 196] width 588 height 163
click at [907, 39] on button "Visibility" at bounding box center [920, 40] width 59 height 16
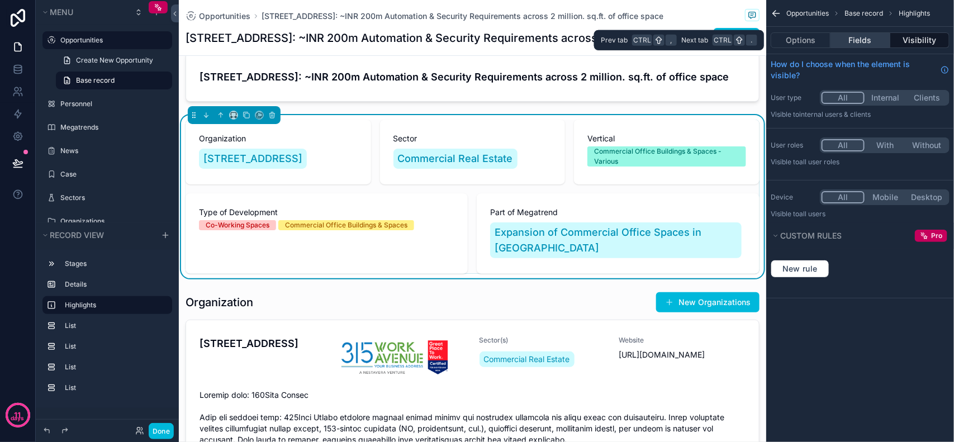
click at [882, 42] on button "Fields" at bounding box center [860, 40] width 59 height 16
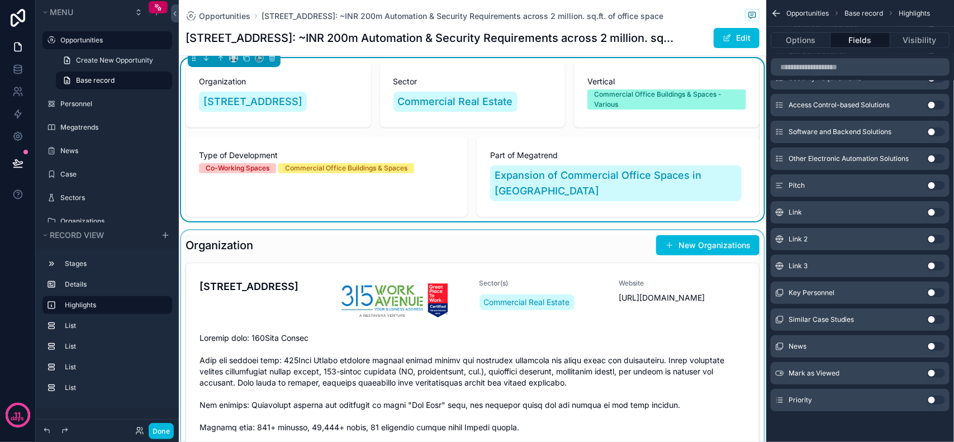
scroll to position [210, 0]
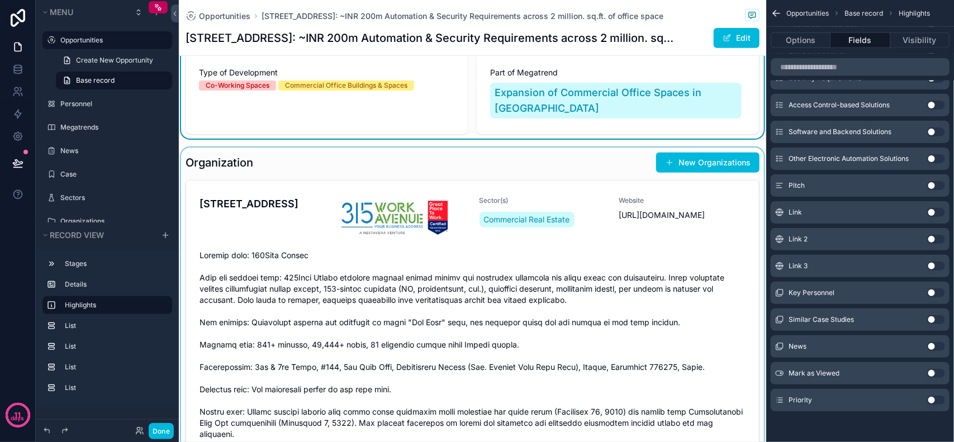
click at [357, 148] on div "scrollable content" at bounding box center [473, 334] width 588 height 373
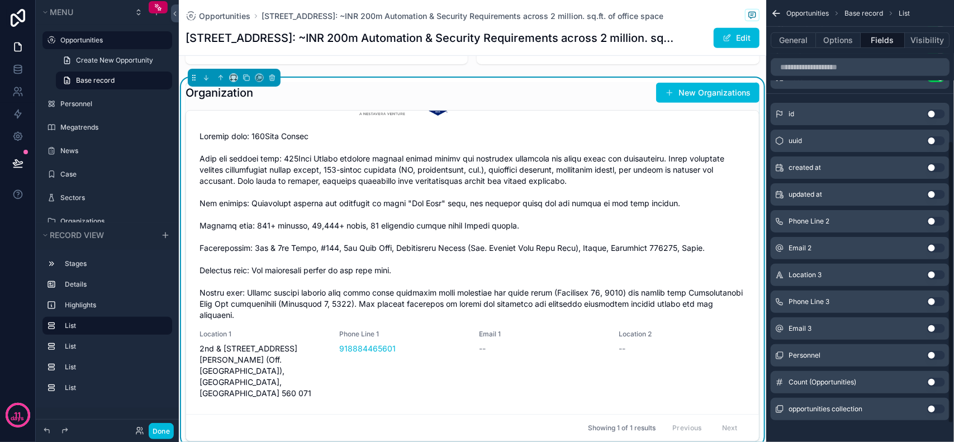
scroll to position [249, 0]
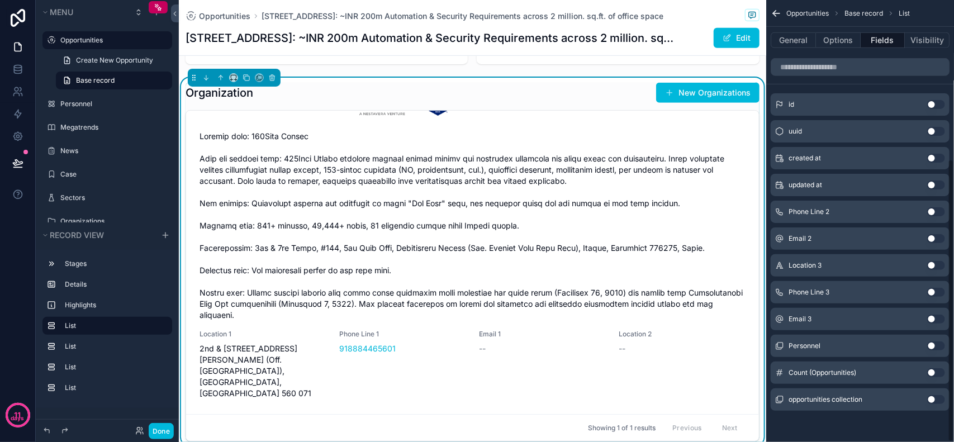
click at [937, 214] on button "Use setting" at bounding box center [937, 211] width 18 height 9
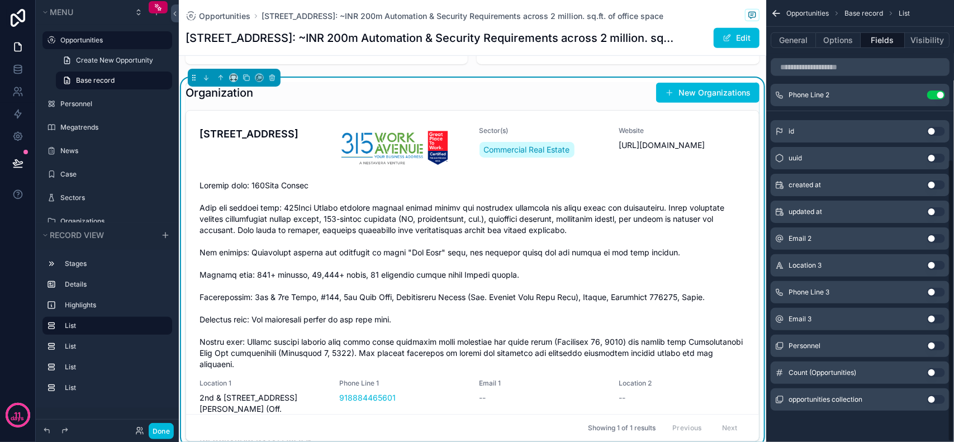
click at [935, 239] on button "Use setting" at bounding box center [937, 238] width 18 height 9
drag, startPoint x: 938, startPoint y: 264, endPoint x: 937, endPoint y: 273, distance: 8.4
click at [938, 266] on button "Use setting" at bounding box center [937, 265] width 18 height 9
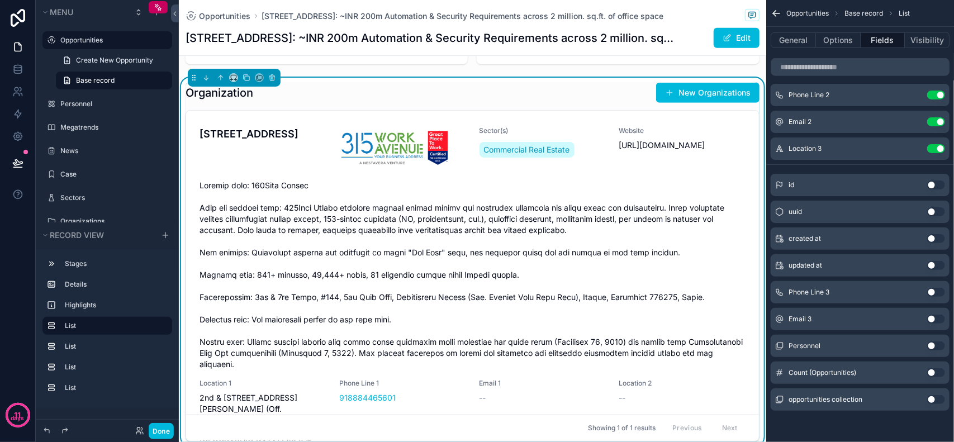
click at [938, 294] on button "Use setting" at bounding box center [937, 292] width 18 height 9
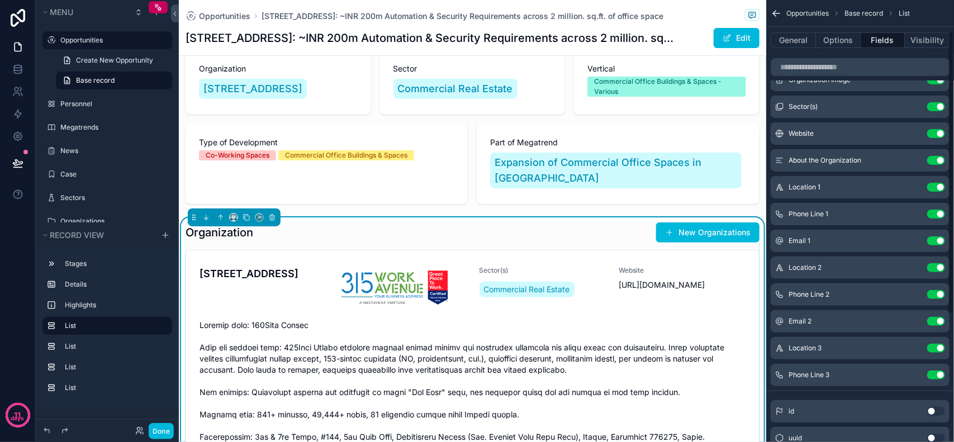
scroll to position [39, 0]
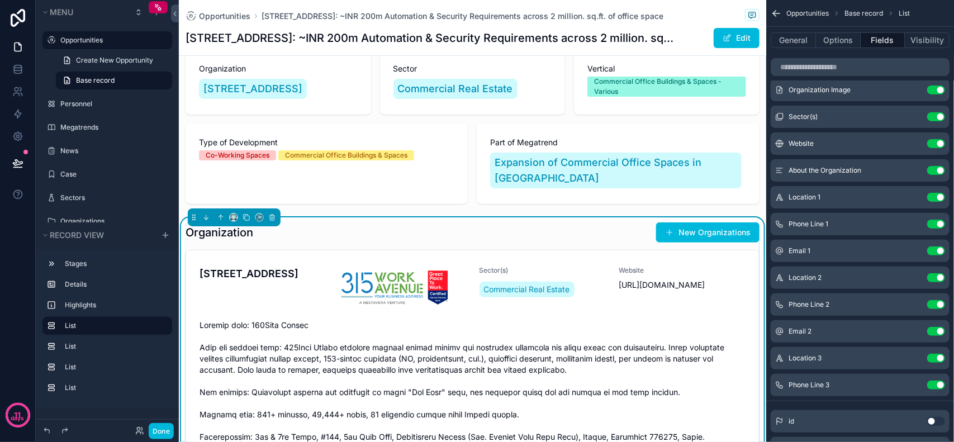
click at [937, 198] on button "Use setting" at bounding box center [937, 197] width 18 height 9
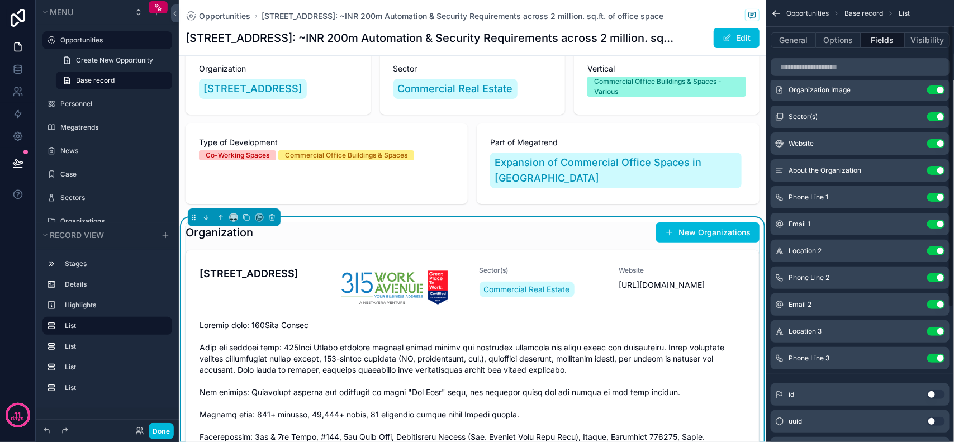
click at [937, 198] on button "Use setting" at bounding box center [937, 197] width 18 height 9
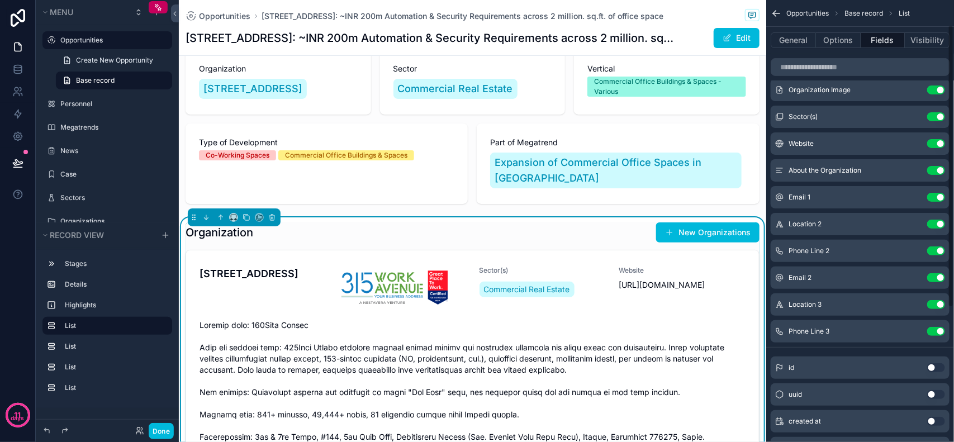
click at [937, 198] on button "Use setting" at bounding box center [937, 197] width 18 height 9
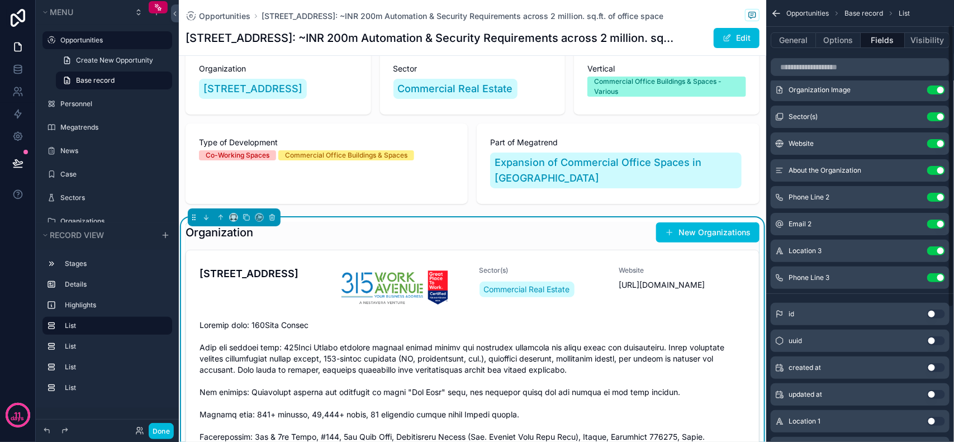
click at [937, 198] on button "Use setting" at bounding box center [937, 197] width 18 height 9
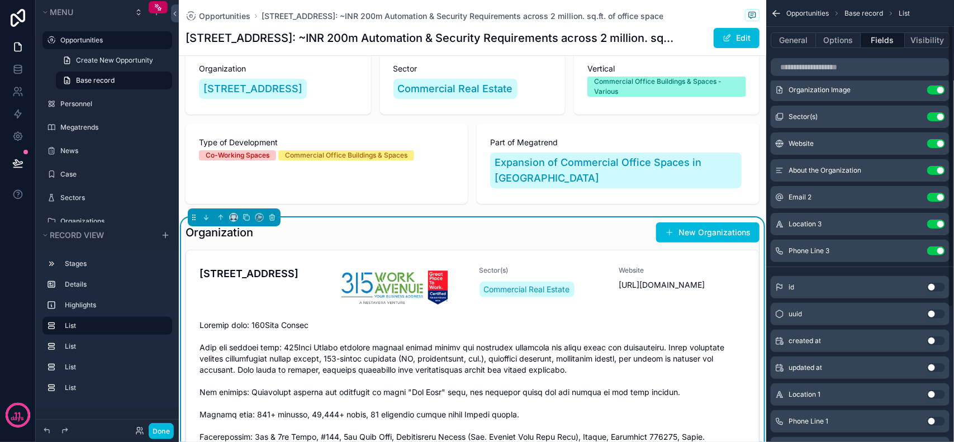
click at [937, 198] on button "Use setting" at bounding box center [937, 197] width 18 height 9
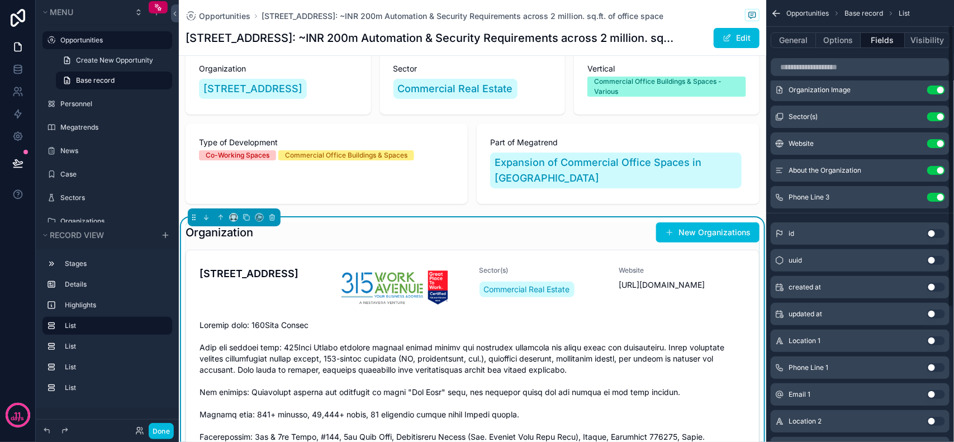
click at [937, 198] on button "Use setting" at bounding box center [937, 197] width 18 height 9
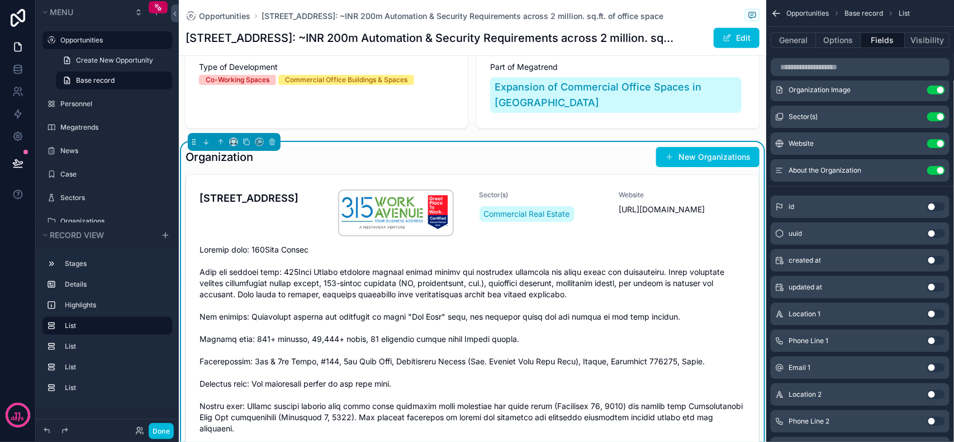
scroll to position [210, 0]
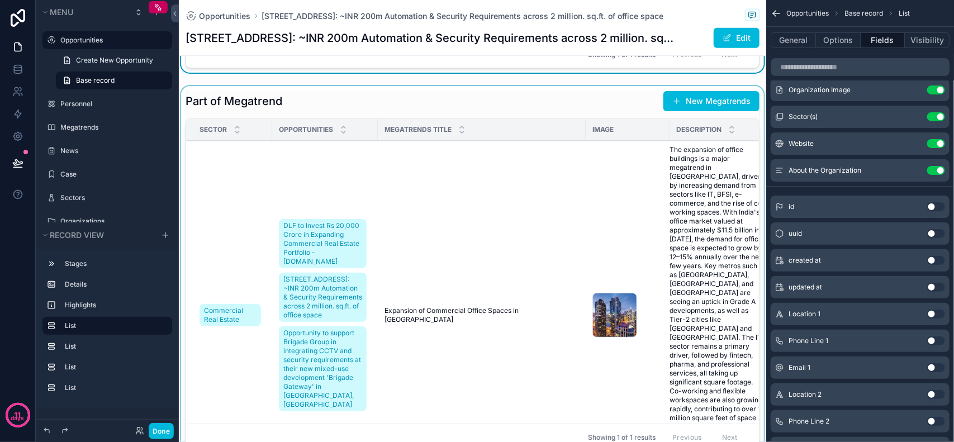
scroll to position [629, 0]
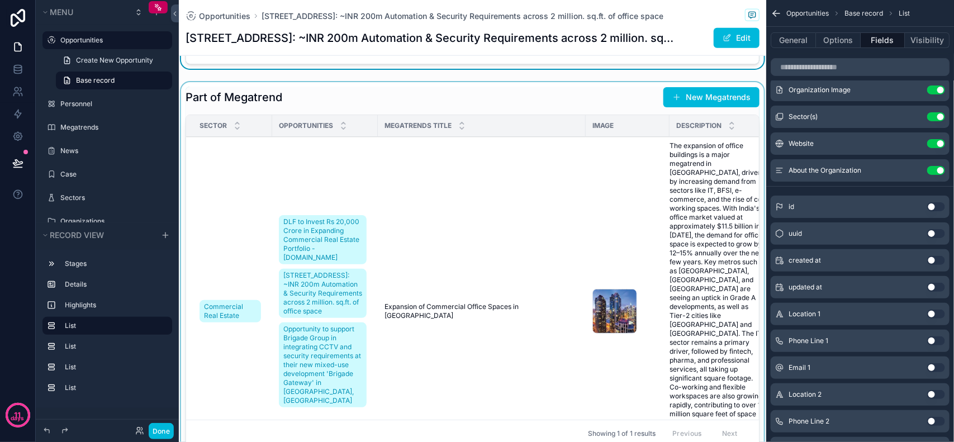
click at [203, 160] on div "scrollable content" at bounding box center [473, 269] width 588 height 374
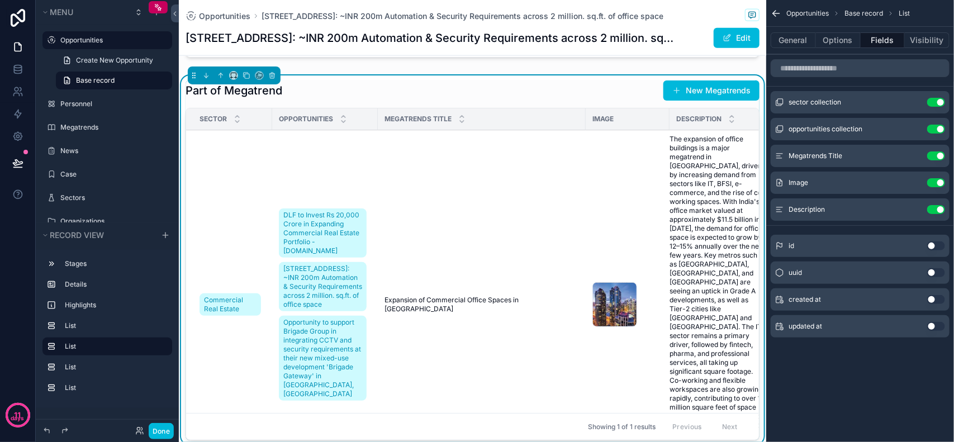
scroll to position [559, 0]
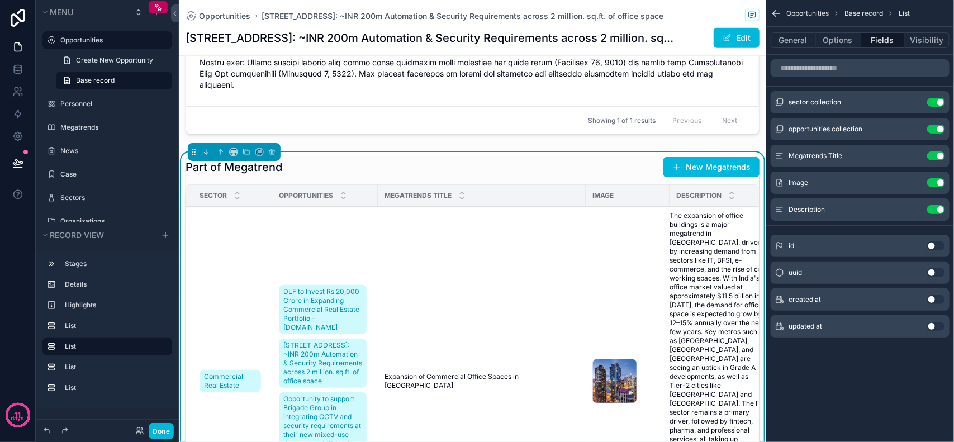
click at [562, 157] on div "Part of Megatrend New Megatrends" at bounding box center [473, 167] width 574 height 21
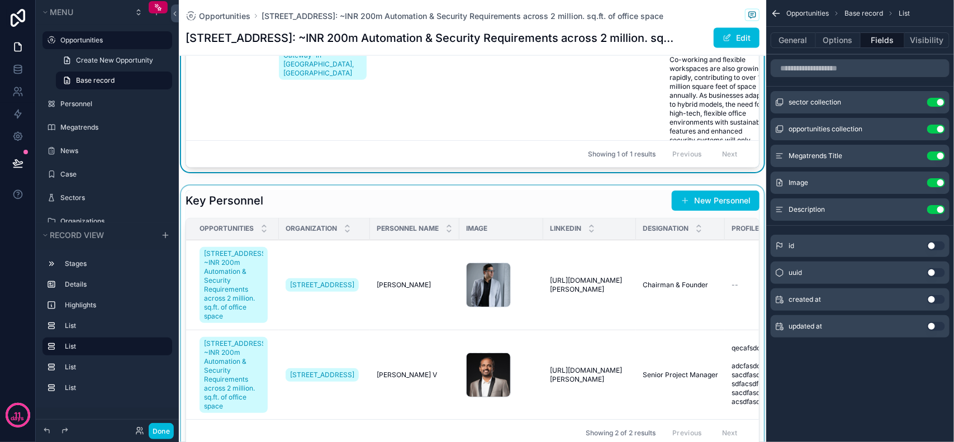
scroll to position [978, 0]
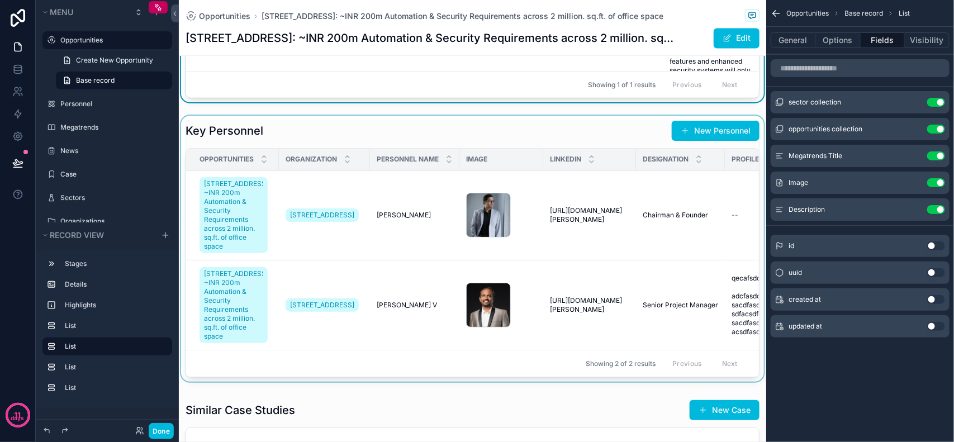
click at [440, 117] on div "scrollable content" at bounding box center [473, 251] width 588 height 271
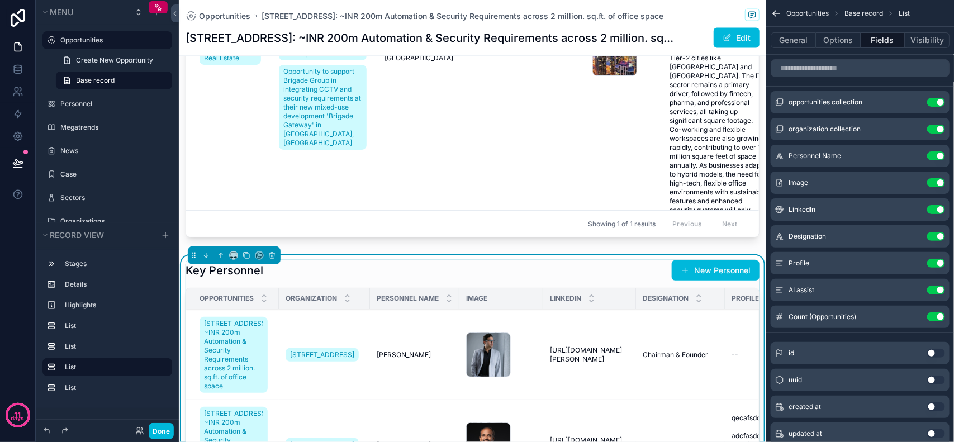
scroll to position [559, 0]
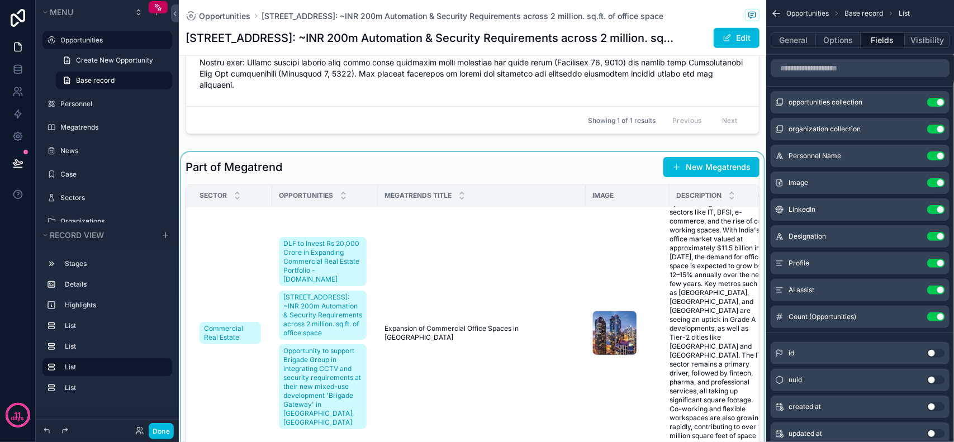
click at [300, 152] on div "scrollable content" at bounding box center [473, 339] width 588 height 374
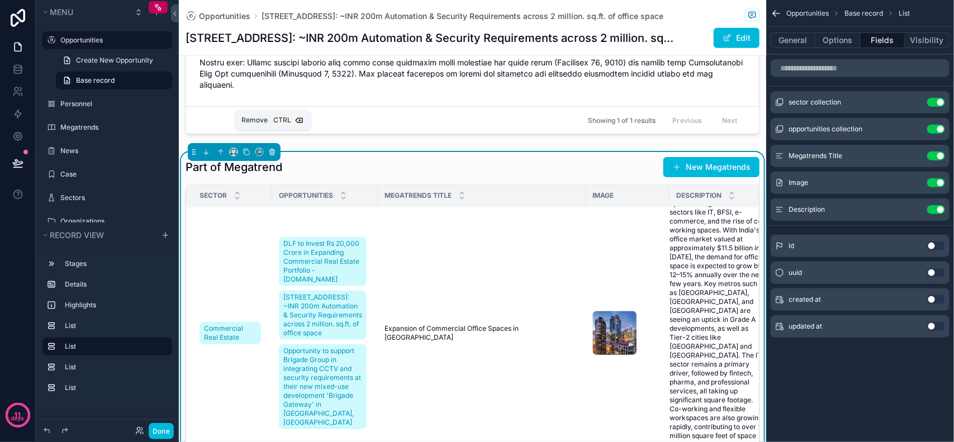
click at [275, 148] on icon "scrollable content" at bounding box center [272, 152] width 8 height 8
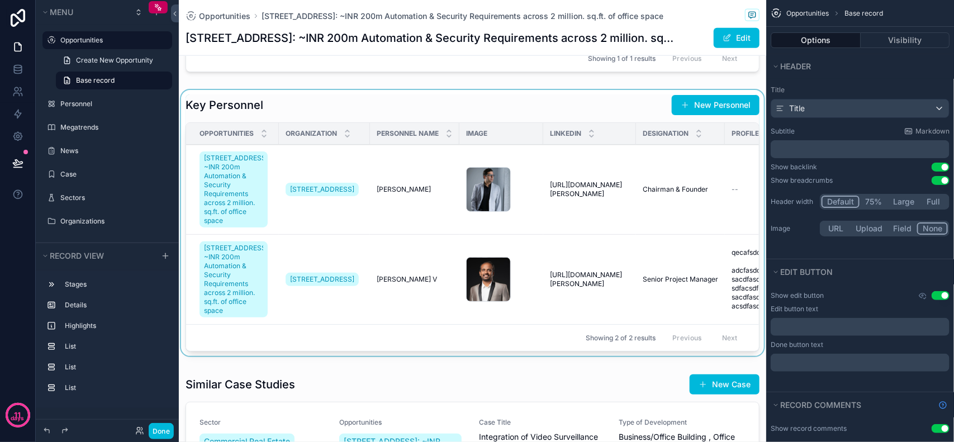
scroll to position [629, 0]
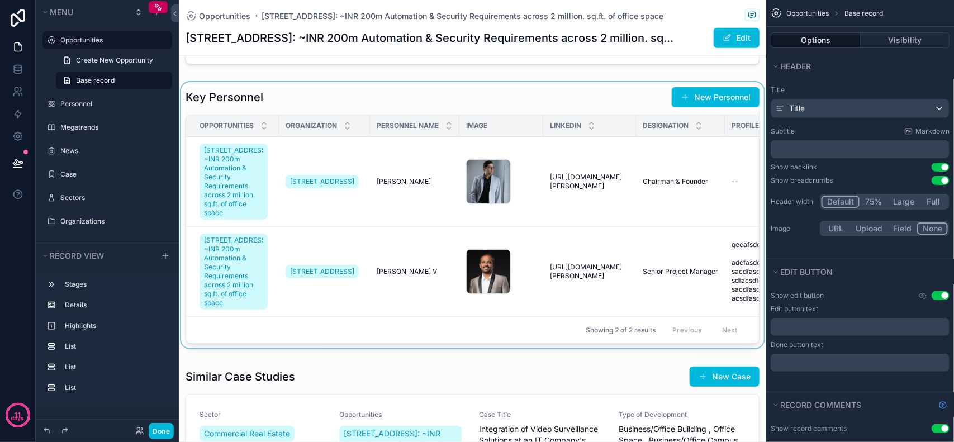
click at [599, 85] on div "scrollable content" at bounding box center [473, 217] width 588 height 271
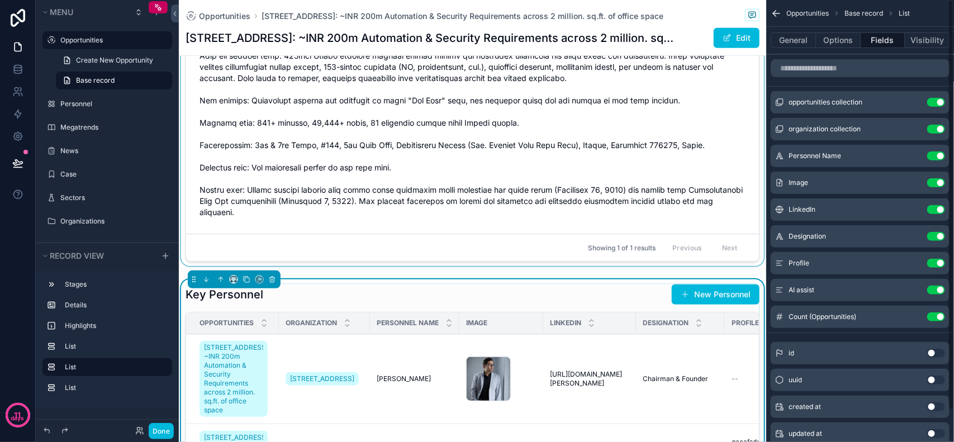
scroll to position [559, 0]
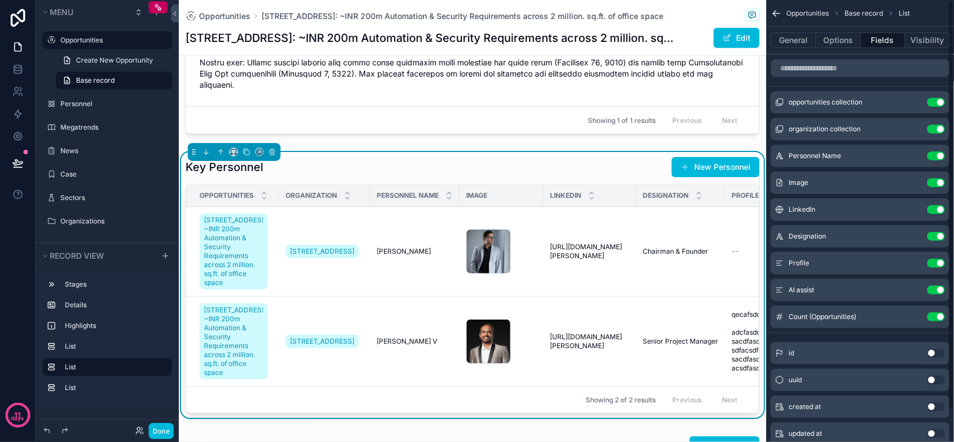
click at [442, 157] on div "Key Personnel New Personnel" at bounding box center [473, 167] width 574 height 21
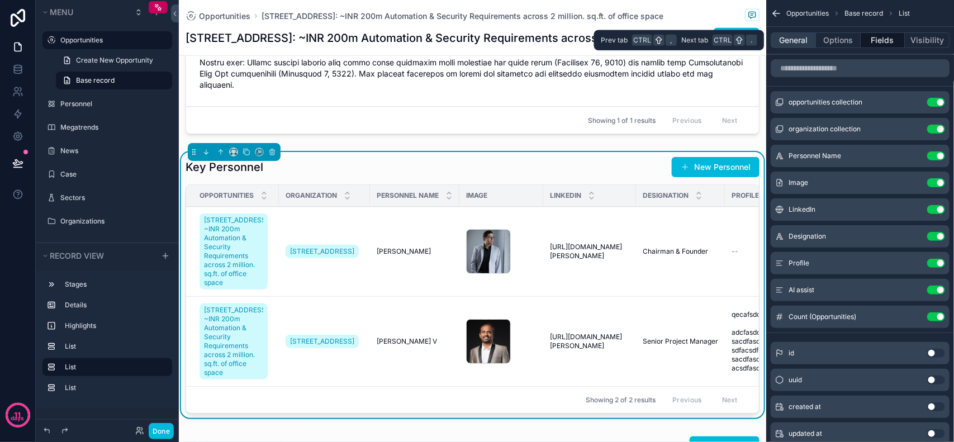
click at [795, 40] on button "General" at bounding box center [793, 40] width 45 height 16
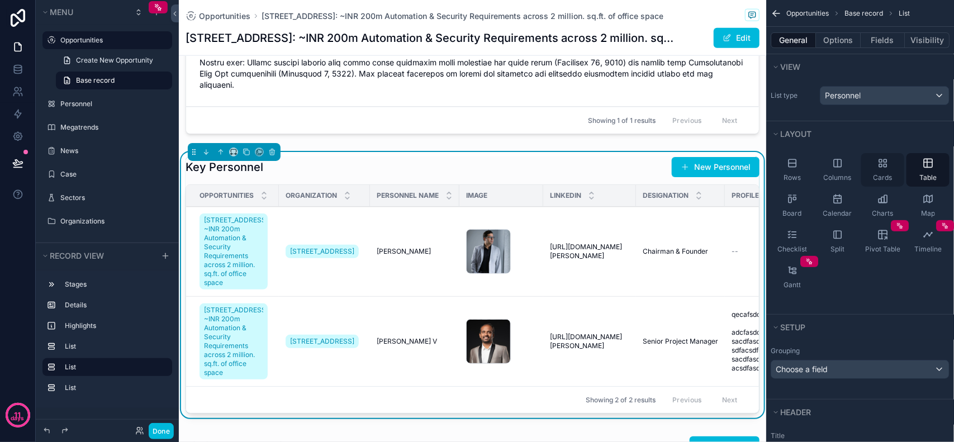
click at [879, 169] on icon "scrollable content" at bounding box center [883, 163] width 11 height 11
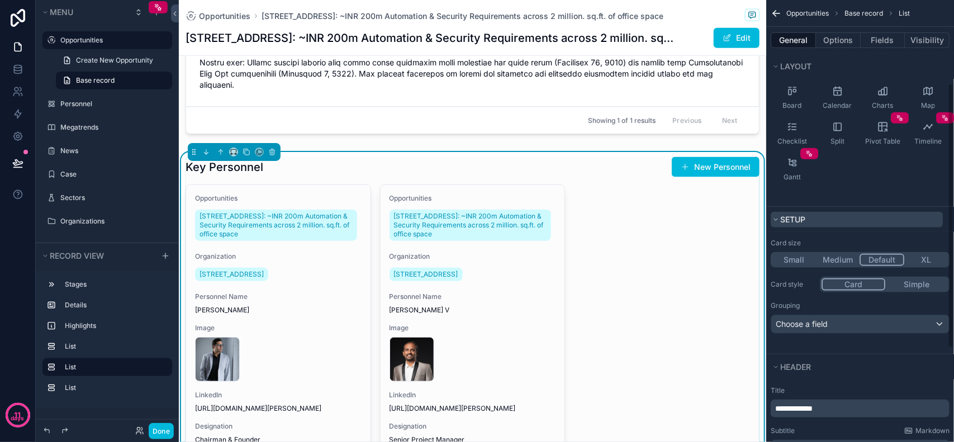
scroll to position [140, 0]
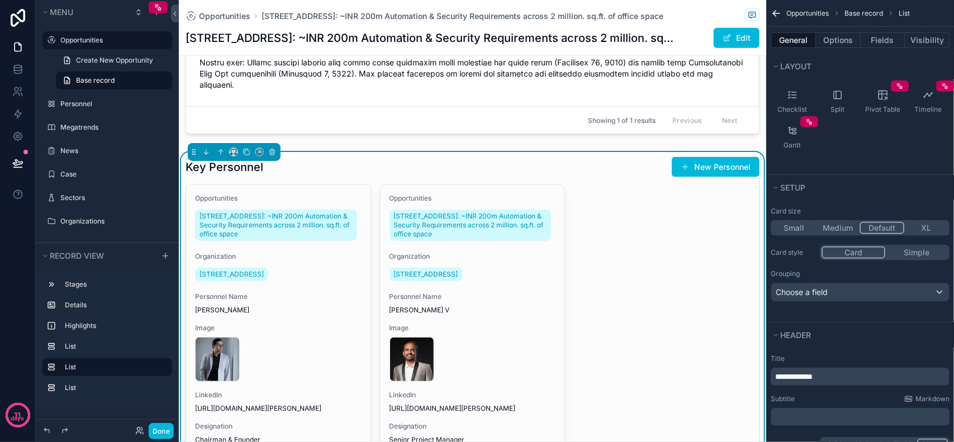
click at [847, 226] on button "Medium" at bounding box center [838, 228] width 44 height 12
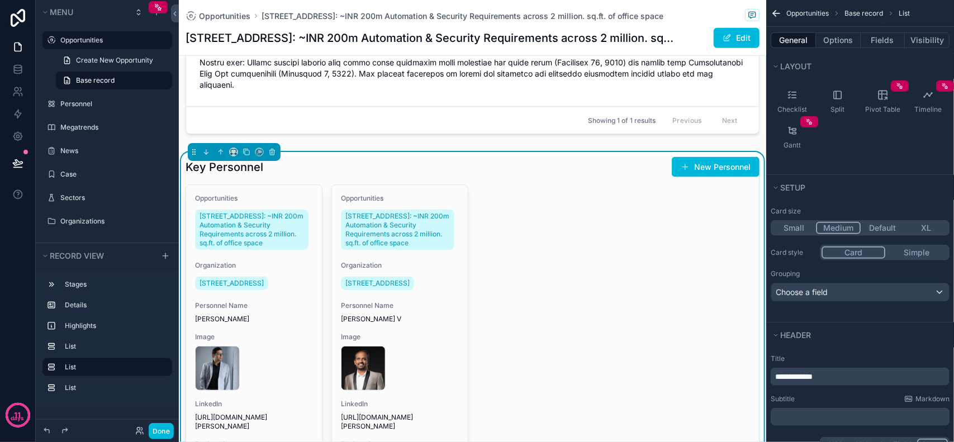
click at [896, 230] on button "Default" at bounding box center [883, 228] width 44 height 12
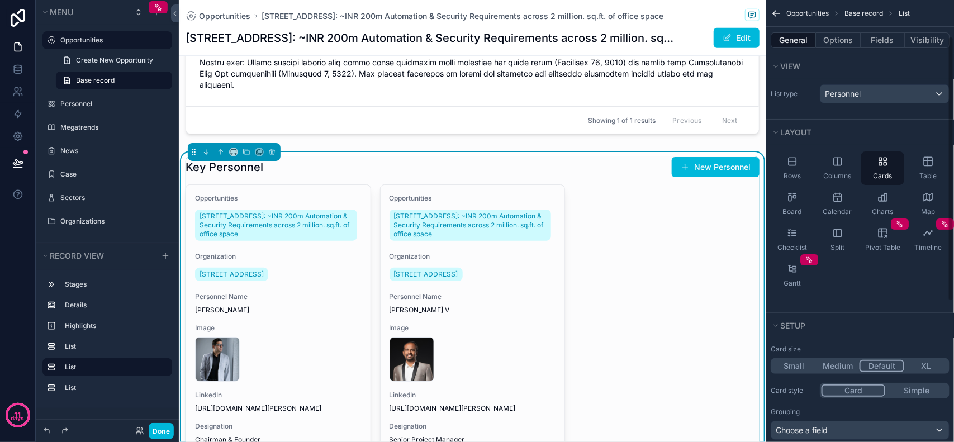
scroll to position [0, 0]
click at [869, 36] on button "Fields" at bounding box center [883, 40] width 45 height 16
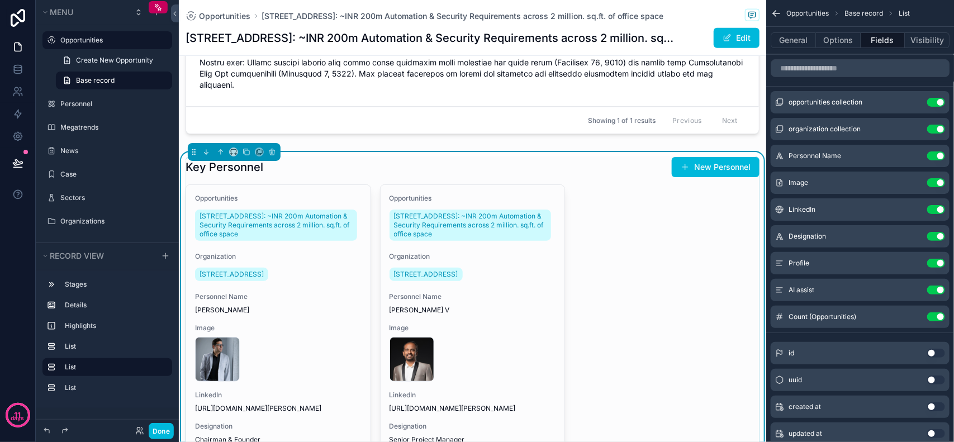
click at [934, 102] on button "Use setting" at bounding box center [937, 102] width 18 height 9
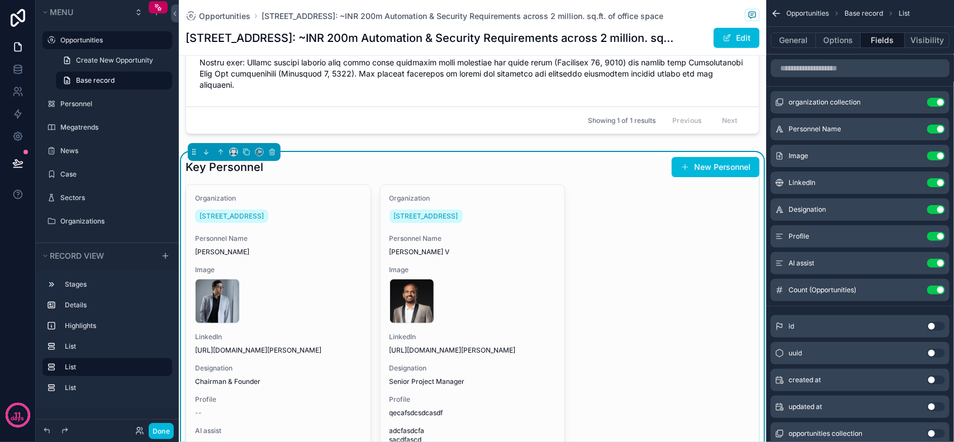
click at [939, 100] on button "Use setting" at bounding box center [937, 102] width 18 height 9
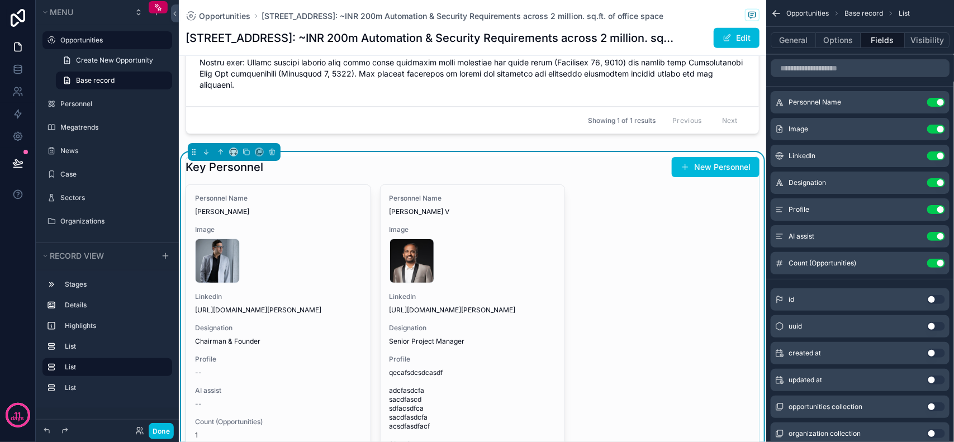
click at [934, 236] on button "Use setting" at bounding box center [937, 236] width 18 height 9
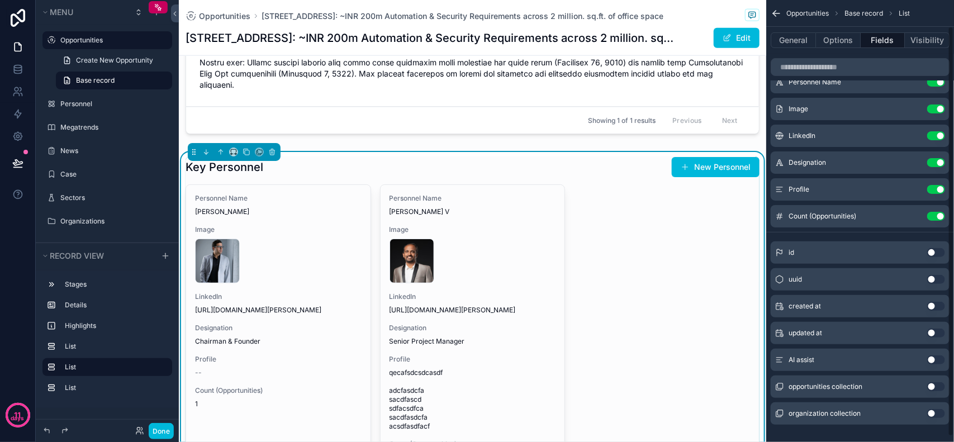
scroll to position [34, 0]
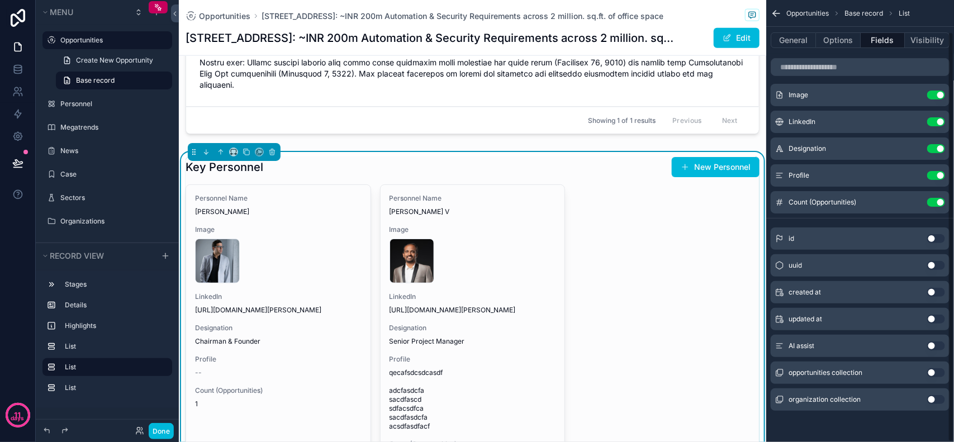
click at [933, 348] on button "Use setting" at bounding box center [937, 346] width 18 height 9
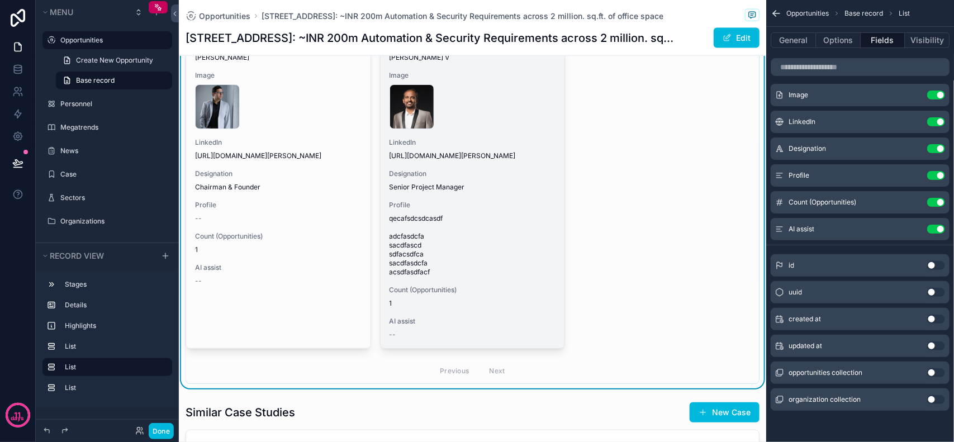
scroll to position [699, 0]
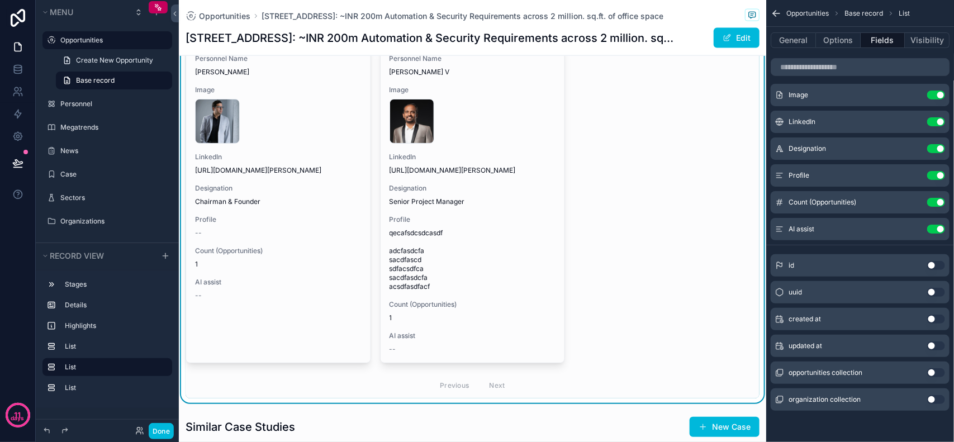
click at [935, 228] on button "Use setting" at bounding box center [937, 229] width 18 height 9
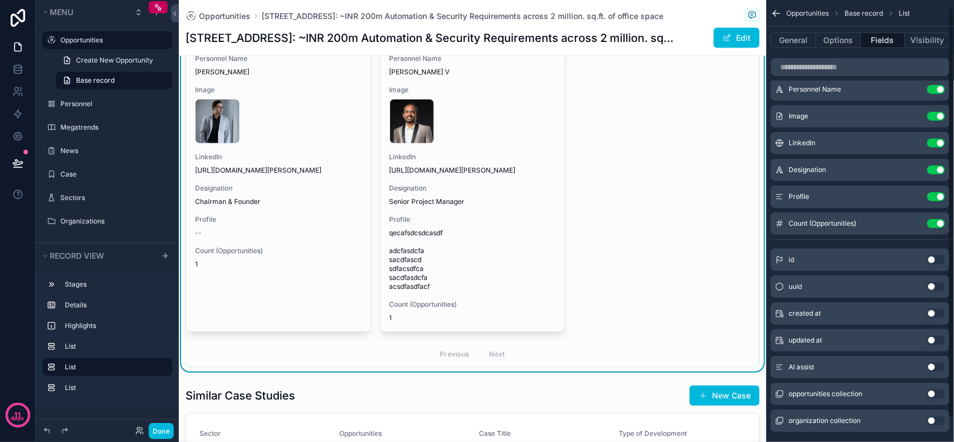
scroll to position [0, 0]
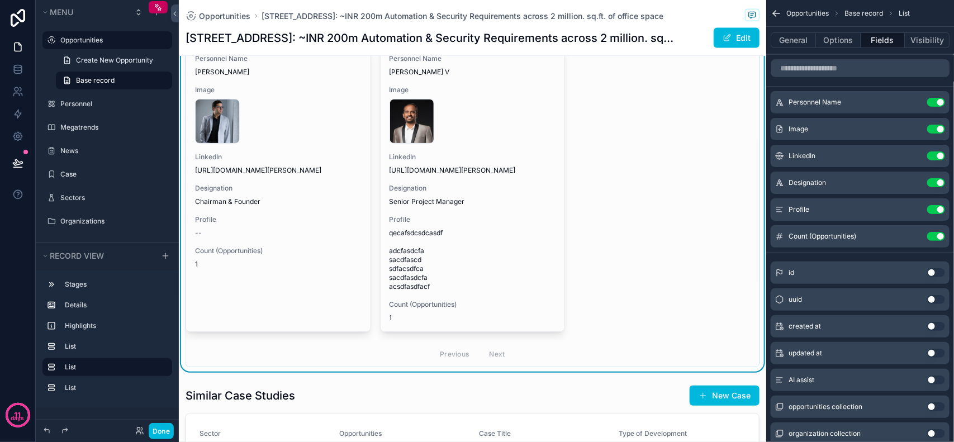
click at [931, 207] on button "Use setting" at bounding box center [937, 209] width 18 height 9
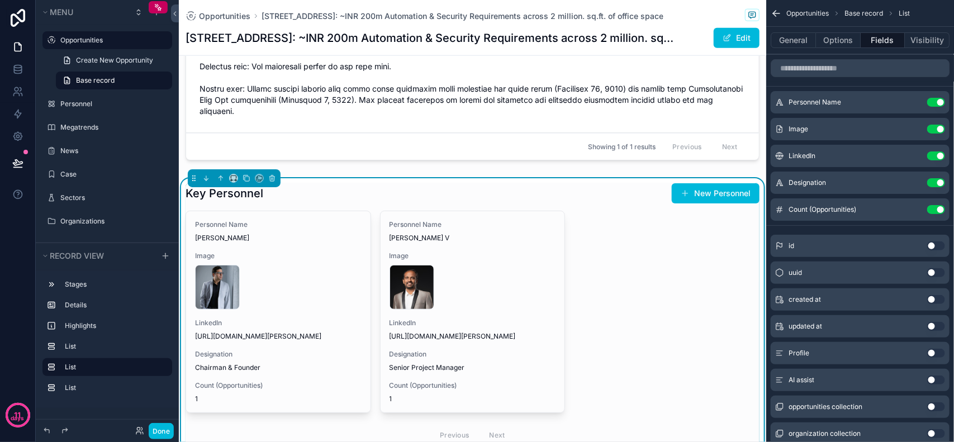
scroll to position [559, 0]
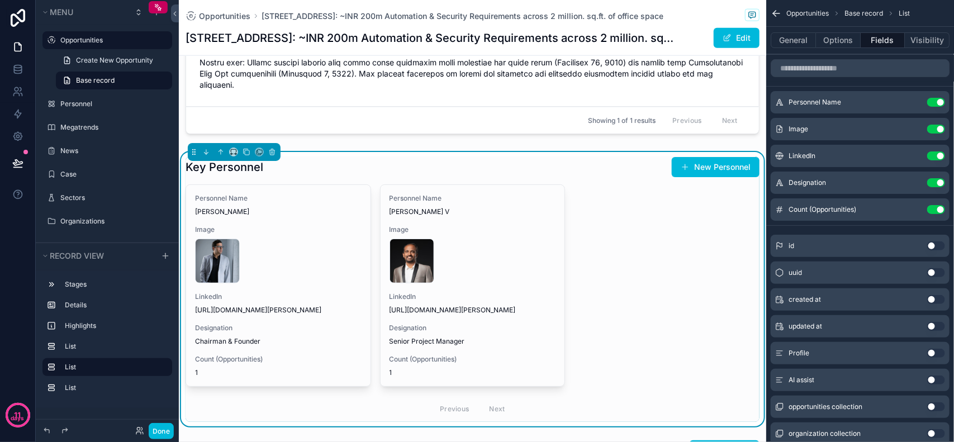
click at [935, 157] on button "Use setting" at bounding box center [937, 156] width 18 height 9
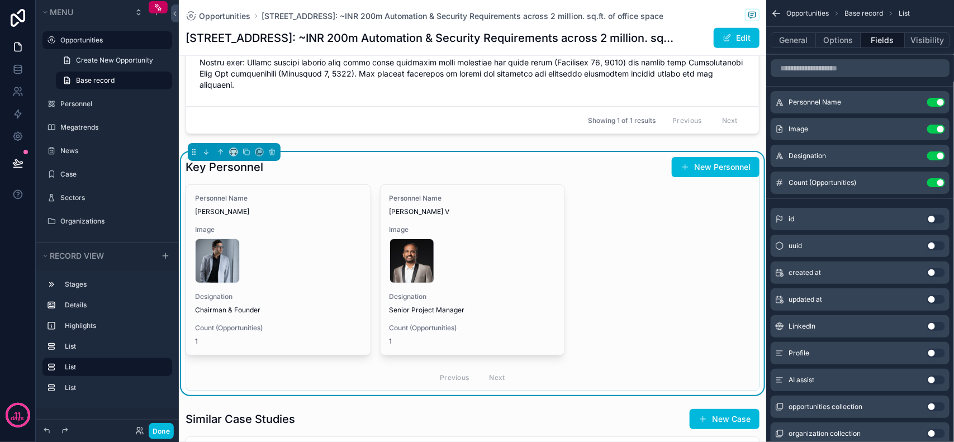
click at [0, 0] on icon "scrollable content" at bounding box center [0, 0] width 0 height 0
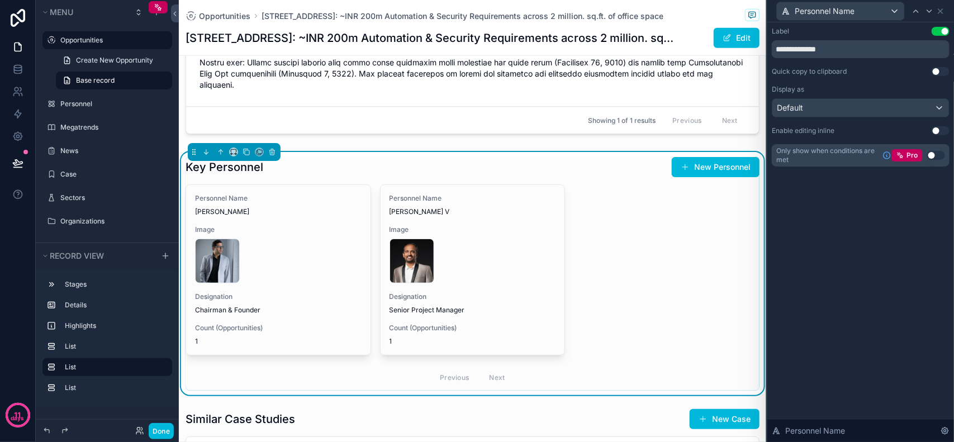
click at [938, 29] on button "Use setting" at bounding box center [941, 31] width 18 height 9
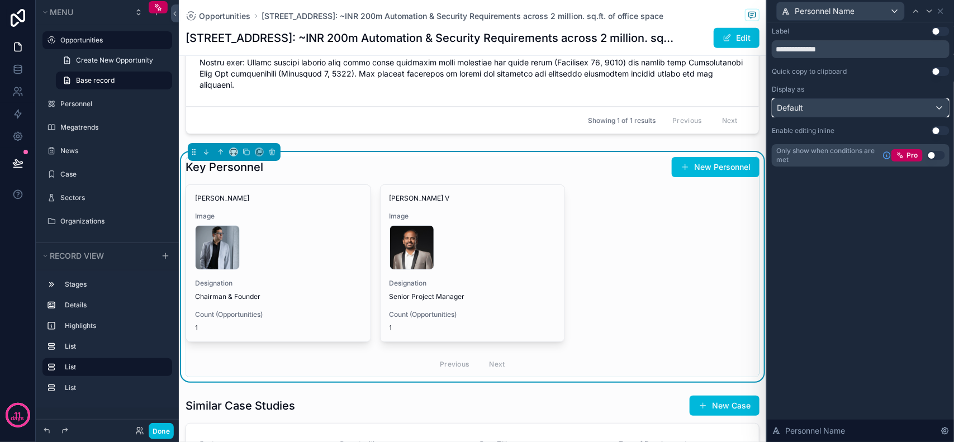
click at [924, 112] on div "Default" at bounding box center [861, 108] width 177 height 18
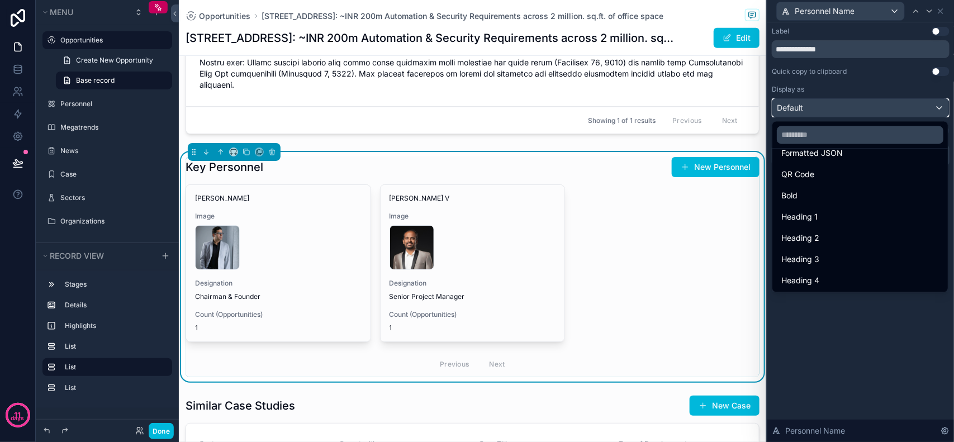
scroll to position [121, 0]
click at [814, 197] on div "Bold" at bounding box center [861, 195] width 158 height 13
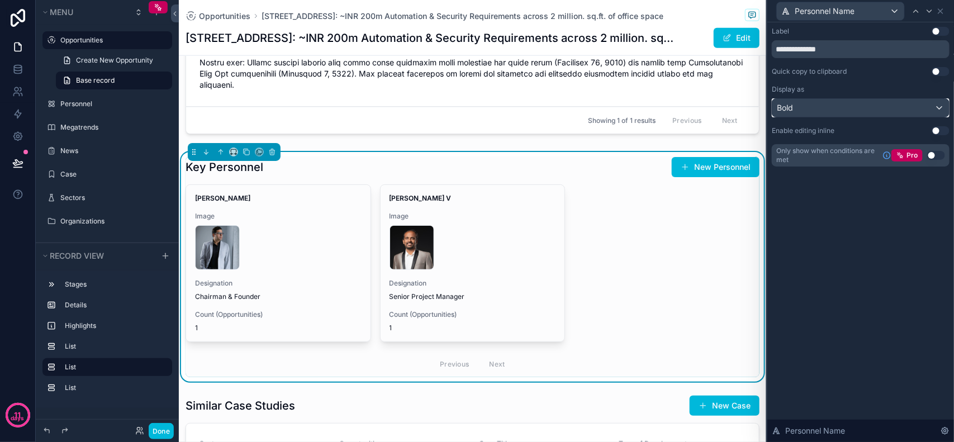
click at [854, 105] on div "Bold" at bounding box center [861, 108] width 177 height 18
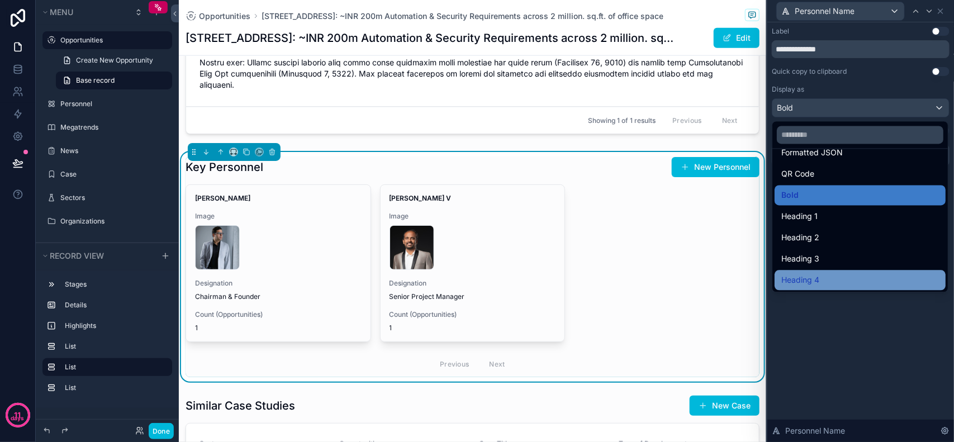
click at [840, 275] on div "Heading 4" at bounding box center [861, 280] width 158 height 13
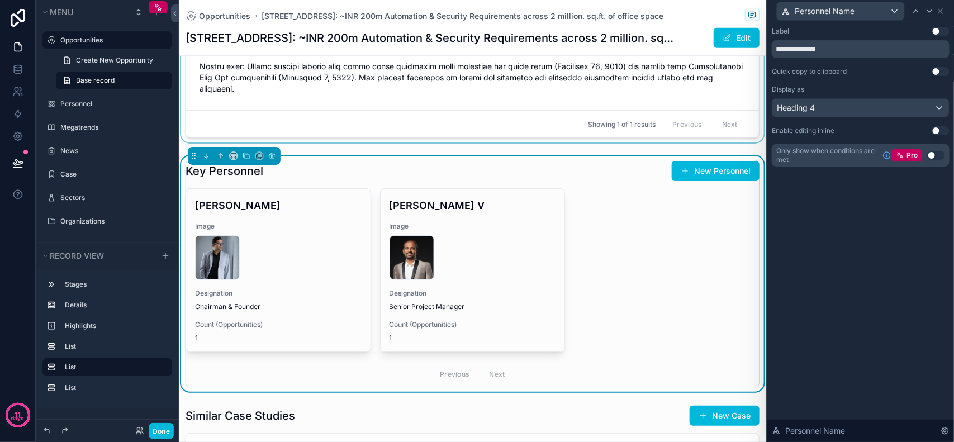
scroll to position [559, 0]
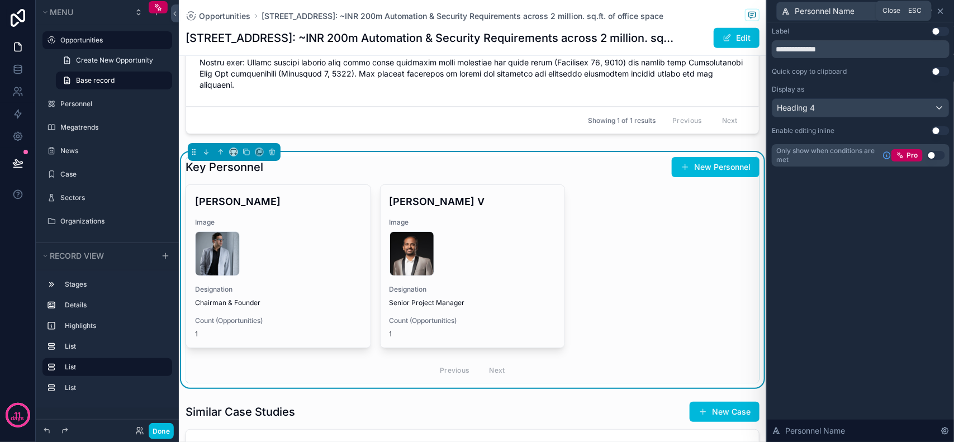
click at [942, 12] on icon at bounding box center [941, 11] width 9 height 9
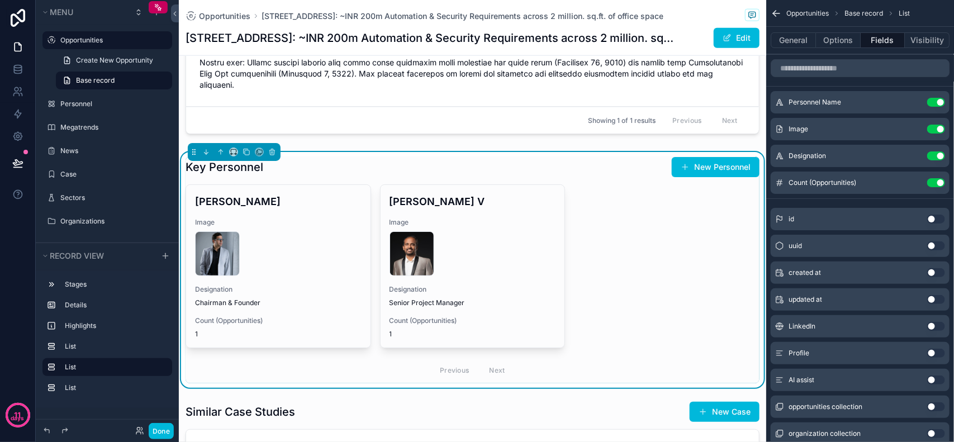
click at [0, 0] on icon "scrollable content" at bounding box center [0, 0] width 0 height 0
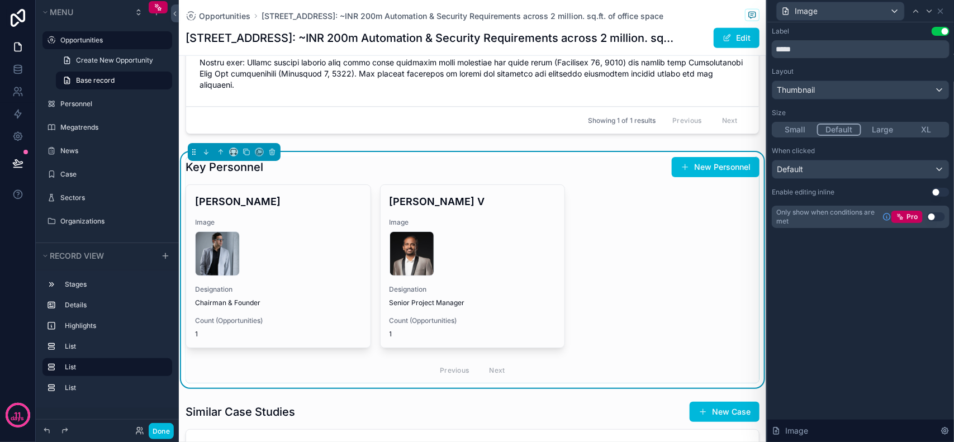
click at [945, 26] on div "Label Use setting ***** Layout Thumbnail Size Small Default Large XL When click…" at bounding box center [861, 138] width 187 height 233
click at [945, 27] on button "Use setting" at bounding box center [941, 31] width 18 height 9
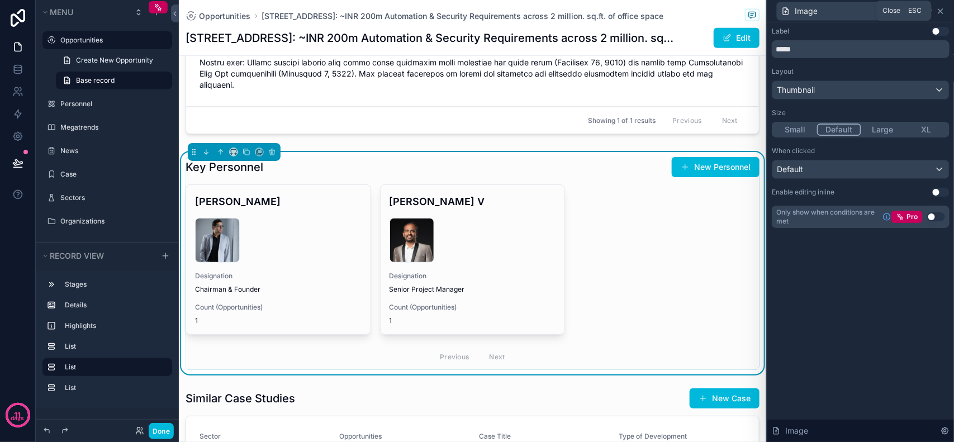
click at [943, 9] on icon at bounding box center [941, 11] width 4 height 4
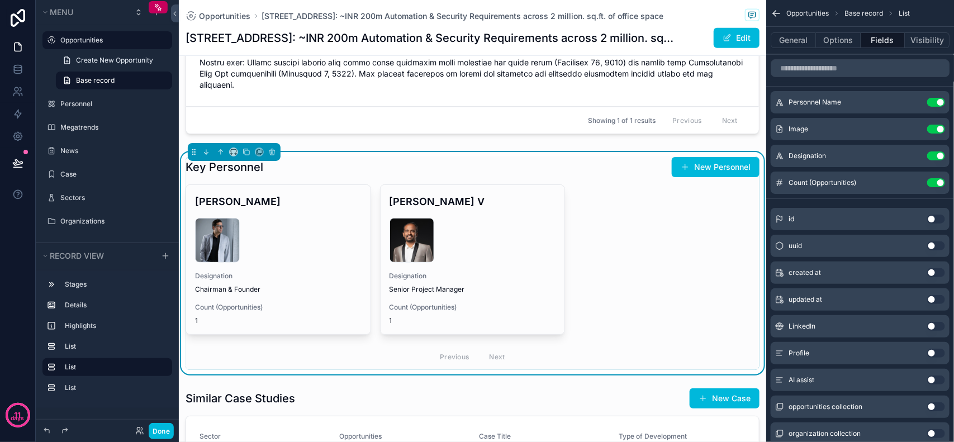
click at [0, 0] on icon "scrollable content" at bounding box center [0, 0] width 0 height 0
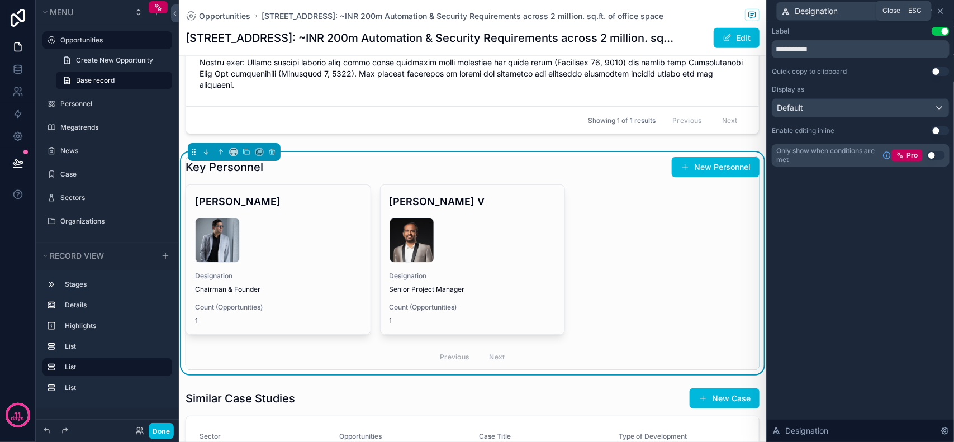
click at [940, 9] on icon at bounding box center [941, 11] width 4 height 4
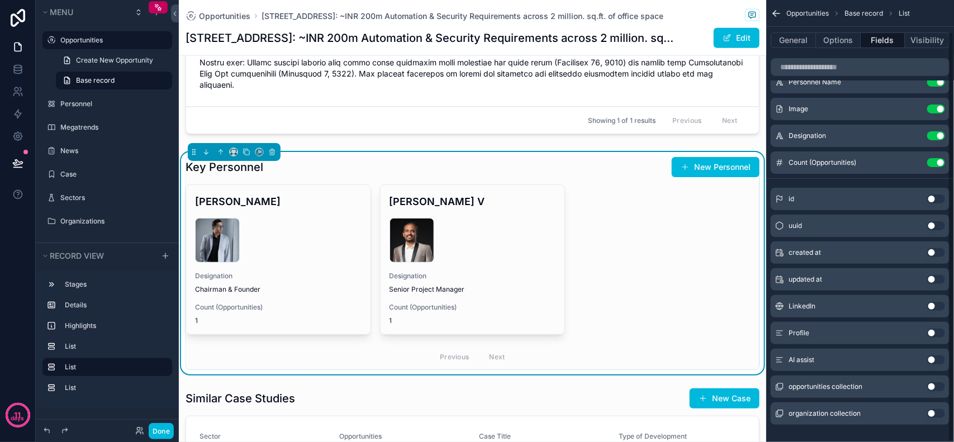
scroll to position [34, 0]
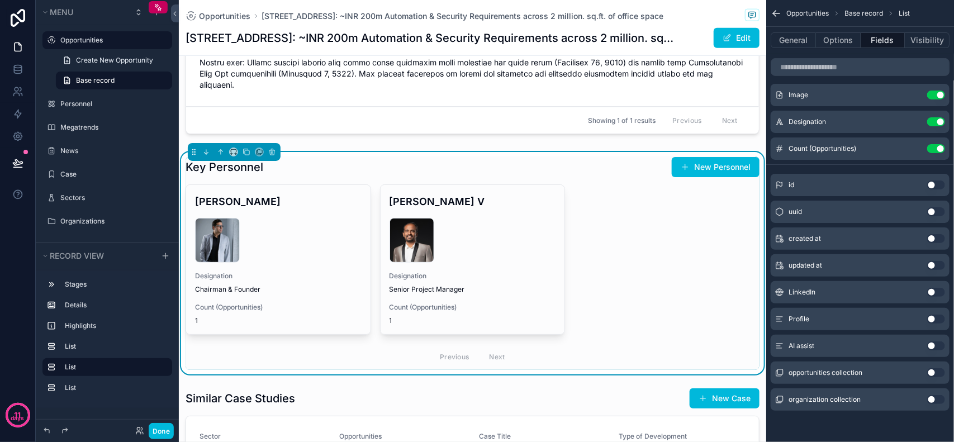
click at [931, 398] on button "Use setting" at bounding box center [937, 399] width 18 height 9
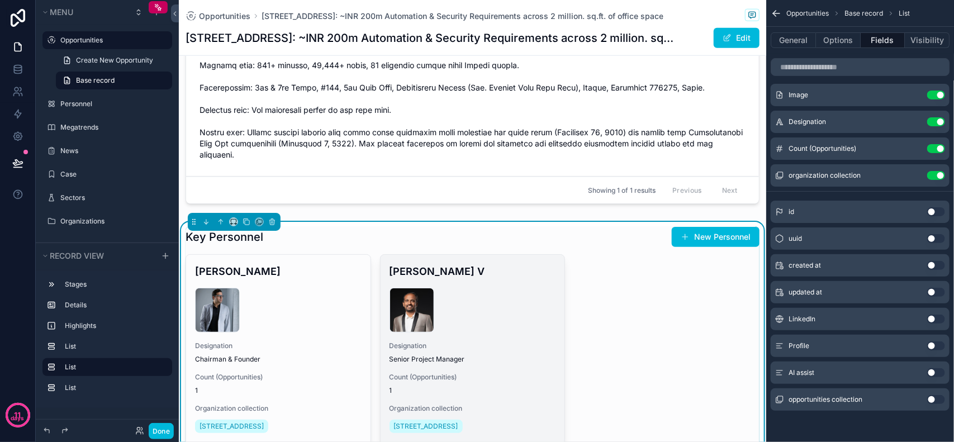
scroll to position [559, 0]
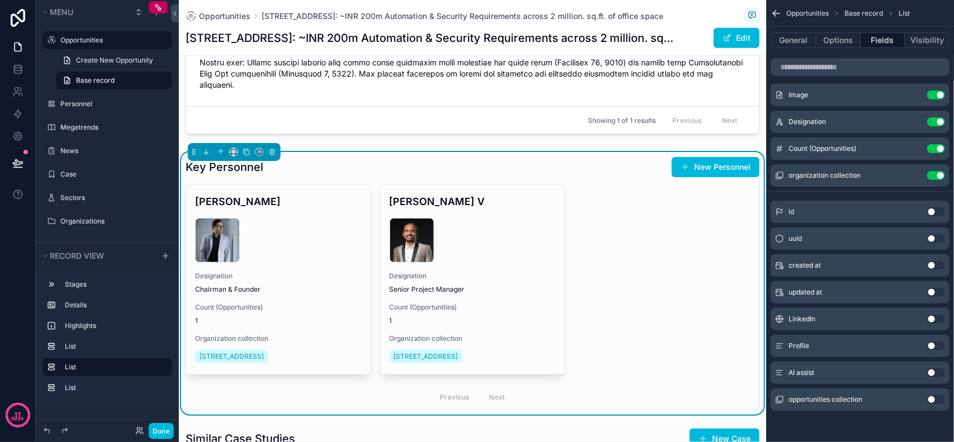
click at [0, 0] on icon "scrollable content" at bounding box center [0, 0] width 0 height 0
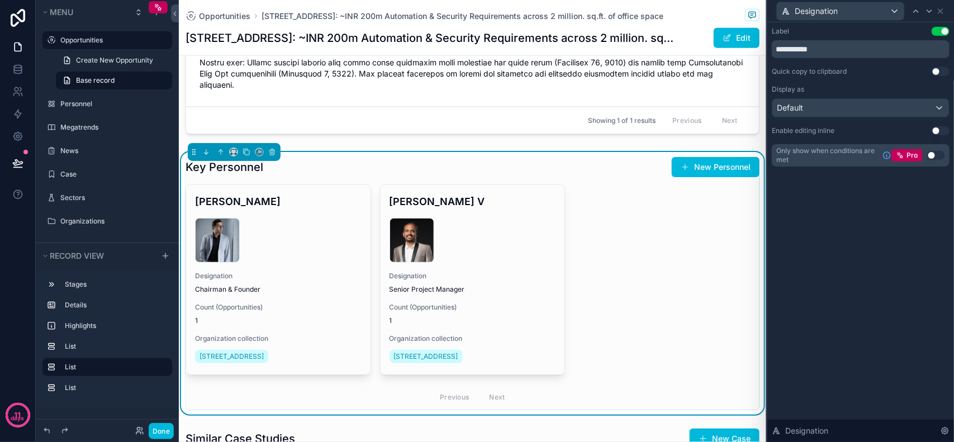
click at [941, 29] on button "Use setting" at bounding box center [941, 31] width 18 height 9
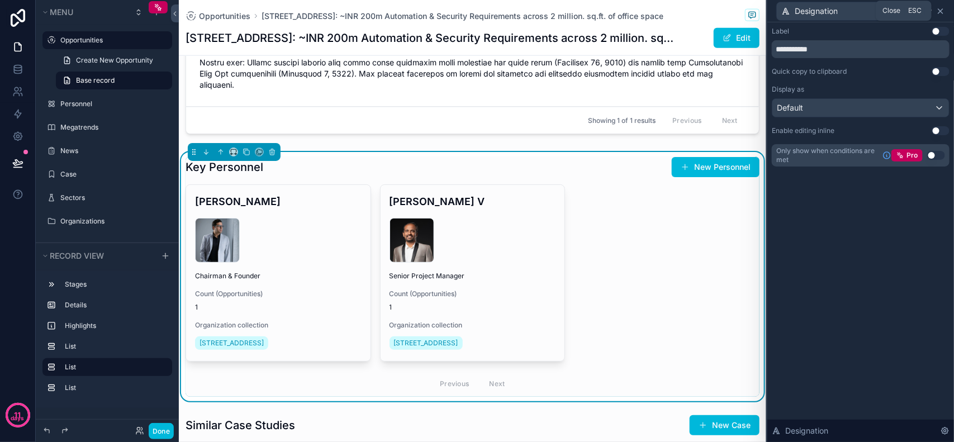
click at [940, 9] on icon at bounding box center [941, 11] width 4 height 4
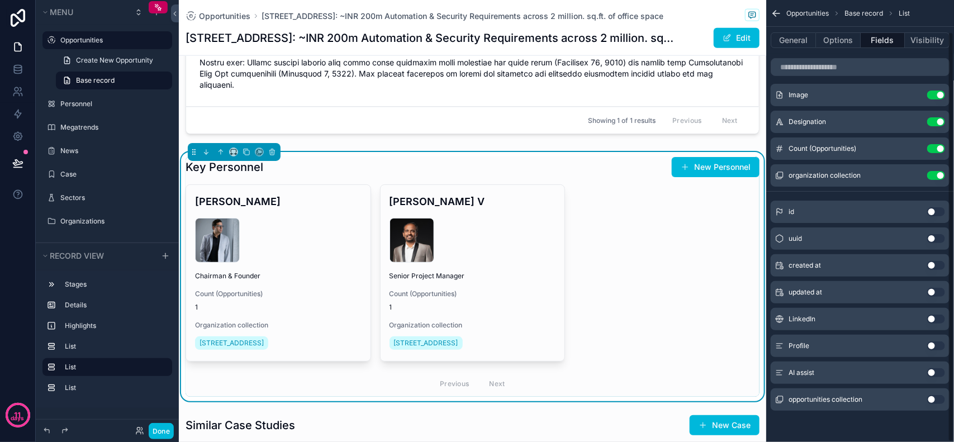
click at [0, 0] on icon "scrollable content" at bounding box center [0, 0] width 0 height 0
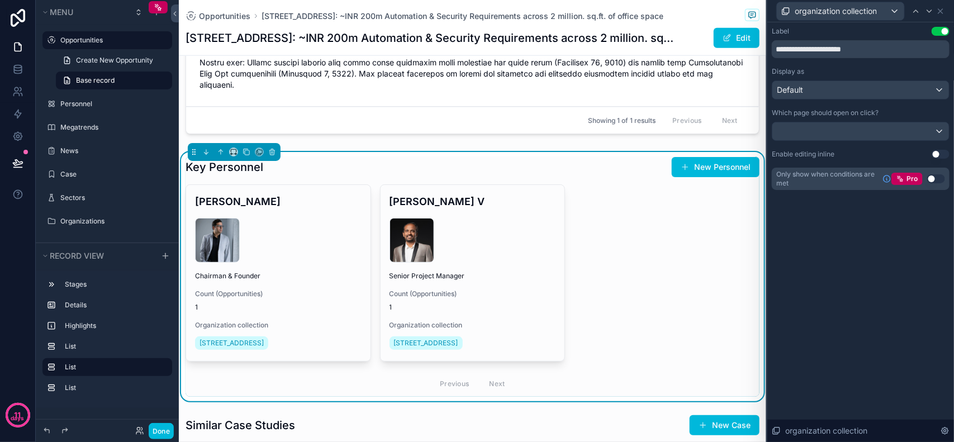
click at [934, 34] on button "Use setting" at bounding box center [941, 31] width 18 height 9
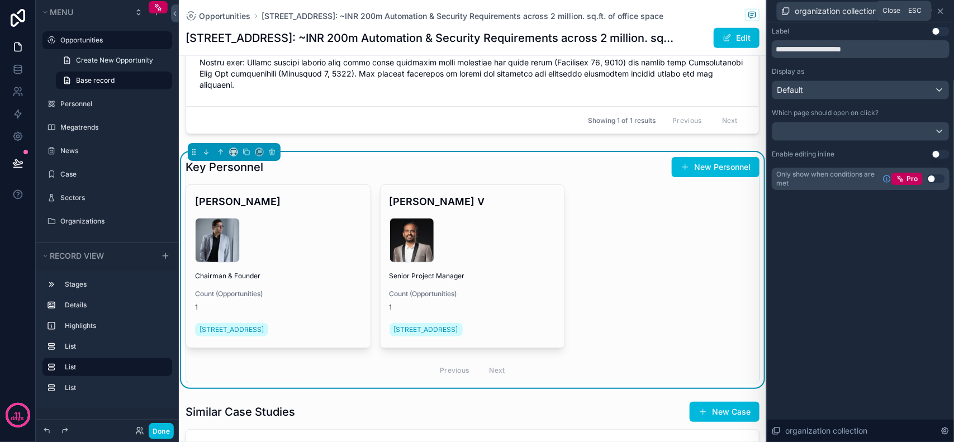
click at [944, 9] on icon at bounding box center [941, 11] width 9 height 9
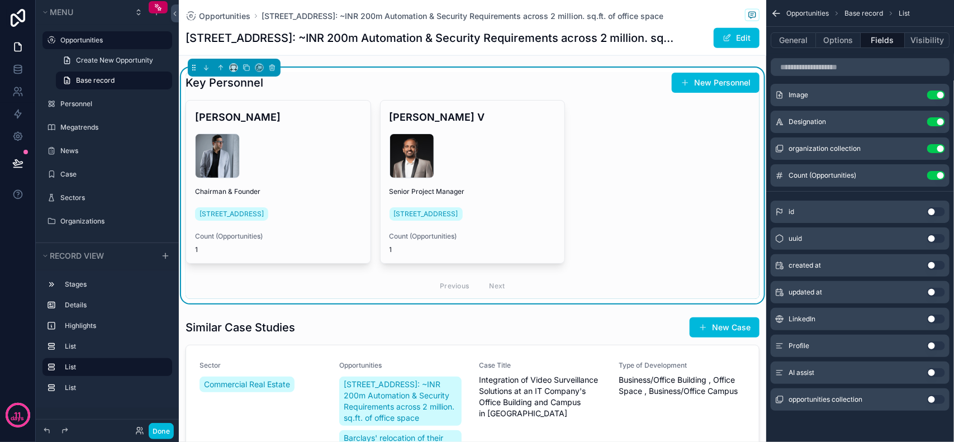
scroll to position [489, 0]
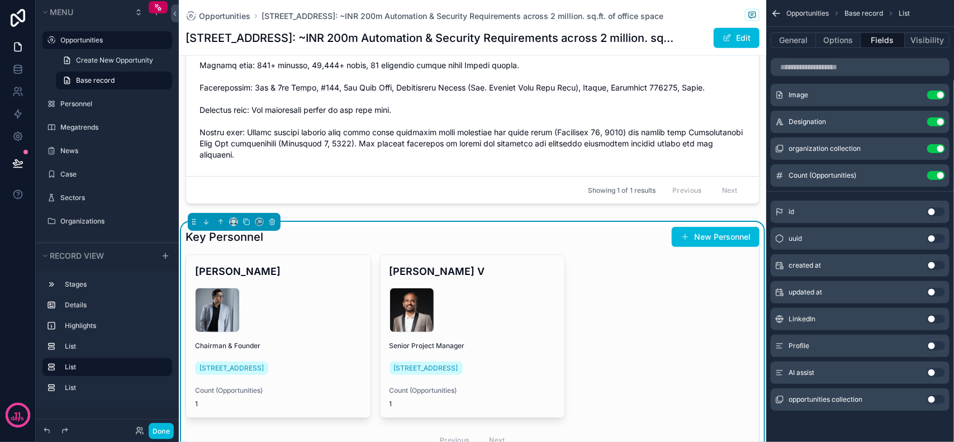
click at [0, 0] on icon "scrollable content" at bounding box center [0, 0] width 0 height 0
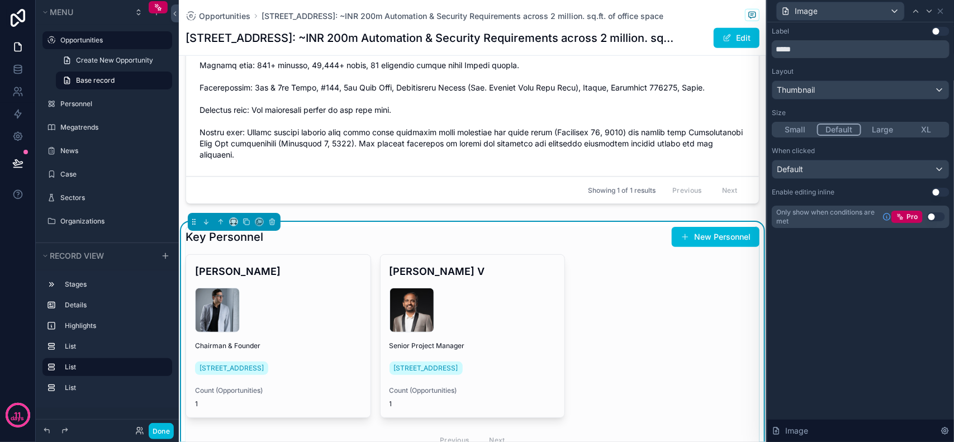
click at [879, 132] on button "Large" at bounding box center [884, 130] width 44 height 12
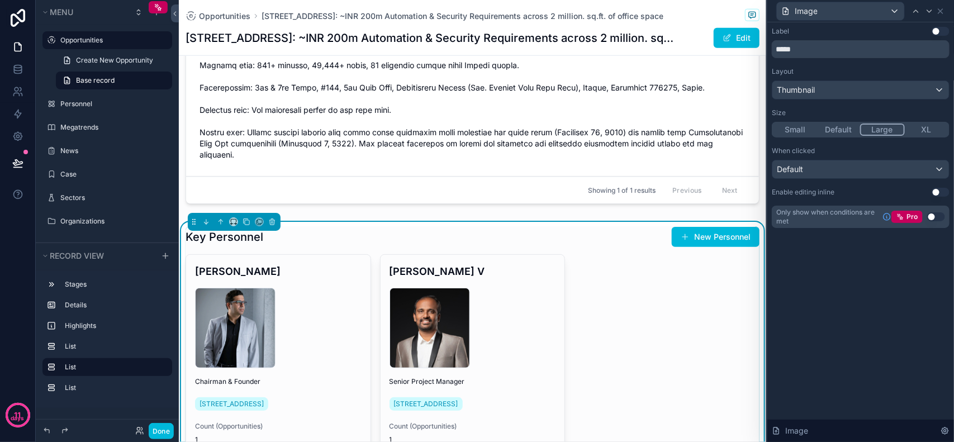
click at [790, 127] on button "Small" at bounding box center [796, 130] width 44 height 12
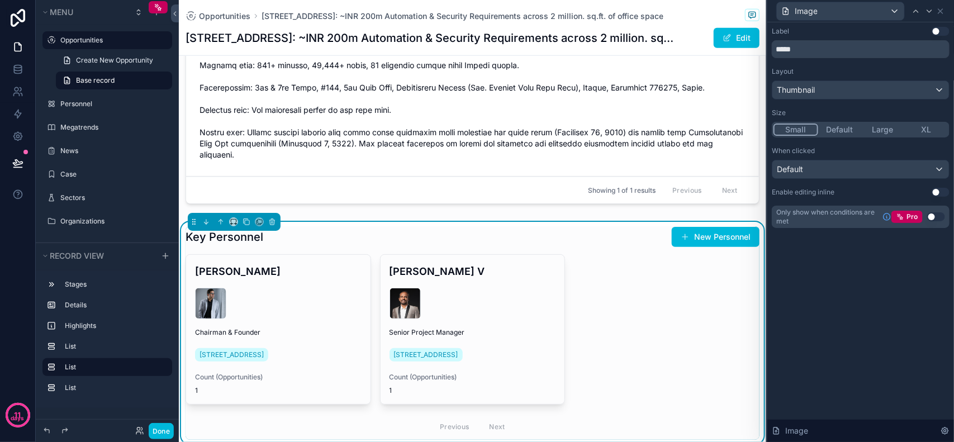
click at [833, 123] on div "Small Default Large XL" at bounding box center [861, 130] width 178 height 16
click at [853, 129] on button "Default" at bounding box center [841, 130] width 44 height 12
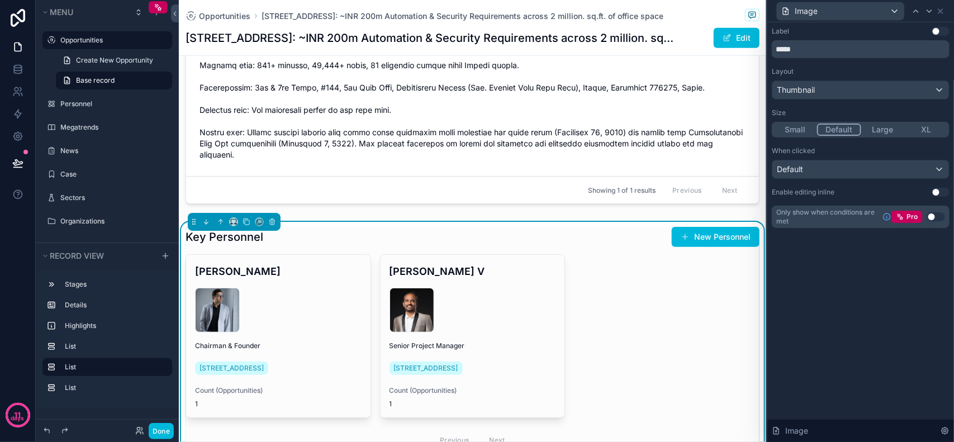
scroll to position [0, 0]
click at [940, 31] on button "Use setting" at bounding box center [941, 31] width 18 height 9
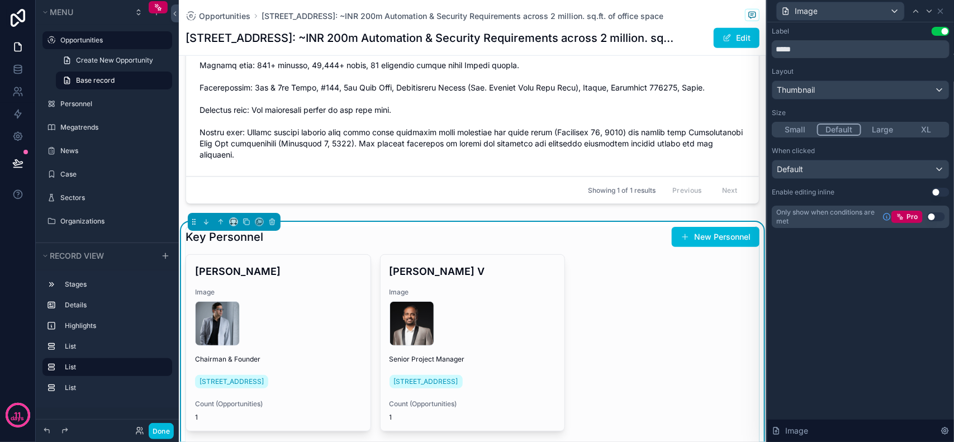
click at [940, 29] on button "Use setting" at bounding box center [941, 31] width 18 height 9
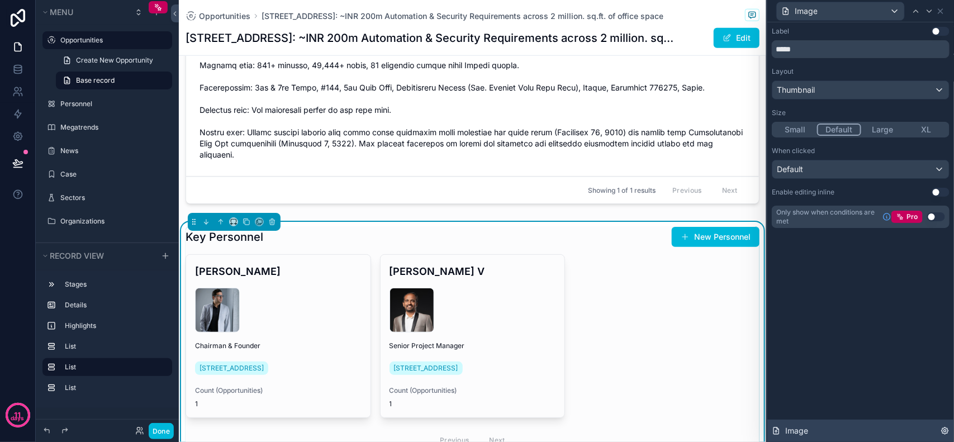
click at [857, 428] on div "Image" at bounding box center [861, 431] width 187 height 22
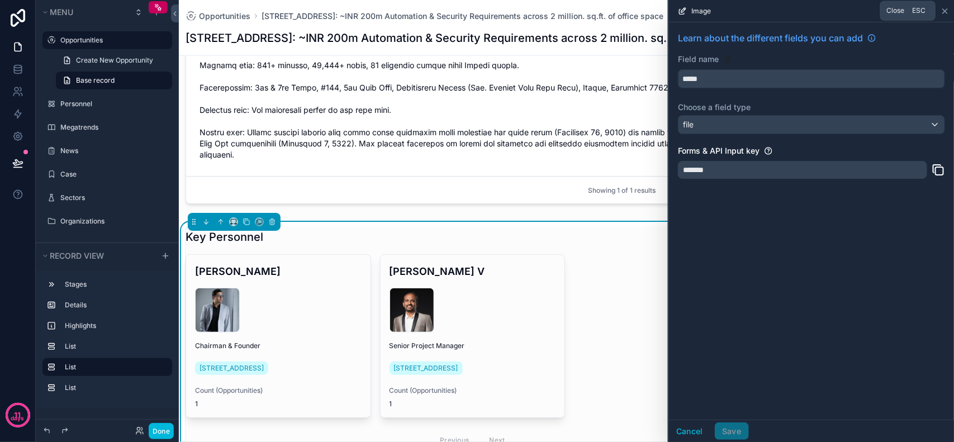
click at [948, 14] on icon at bounding box center [945, 11] width 9 height 9
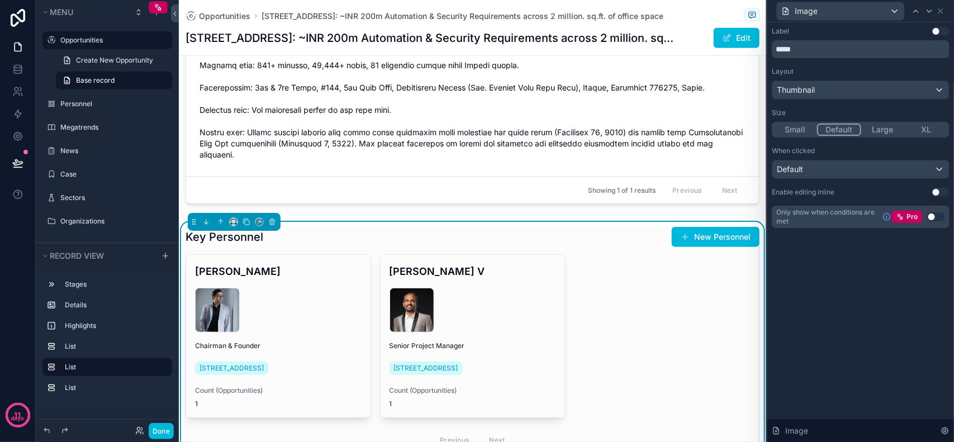
click at [924, 124] on button "XL" at bounding box center [927, 130] width 44 height 12
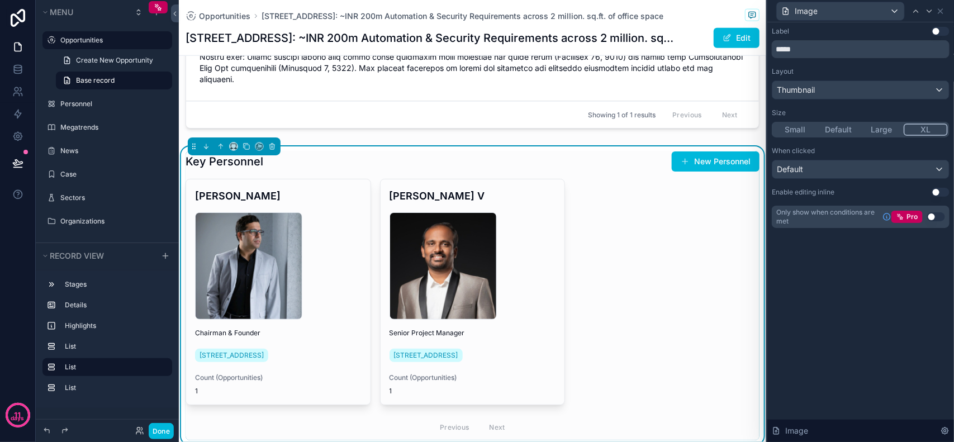
scroll to position [699, 0]
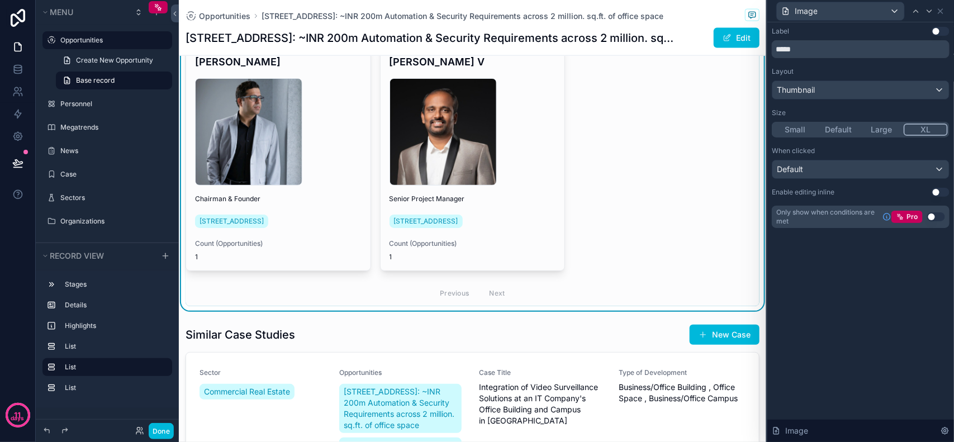
click at [888, 130] on button "Large" at bounding box center [882, 130] width 44 height 12
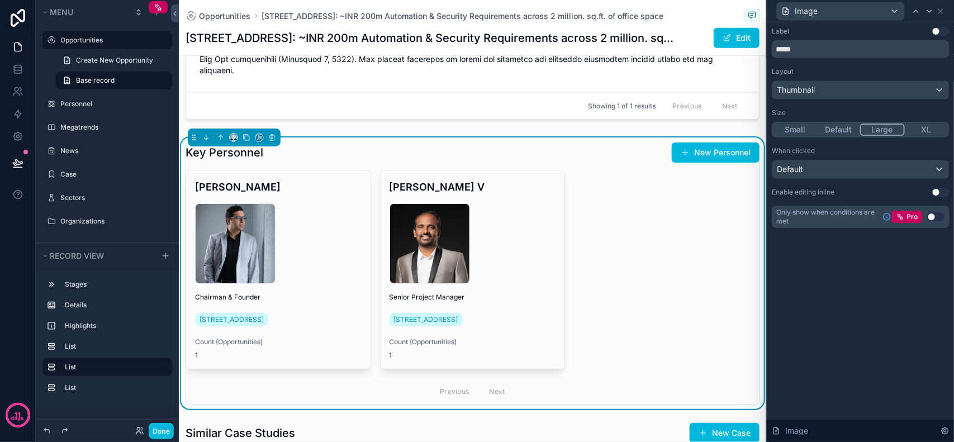
scroll to position [559, 0]
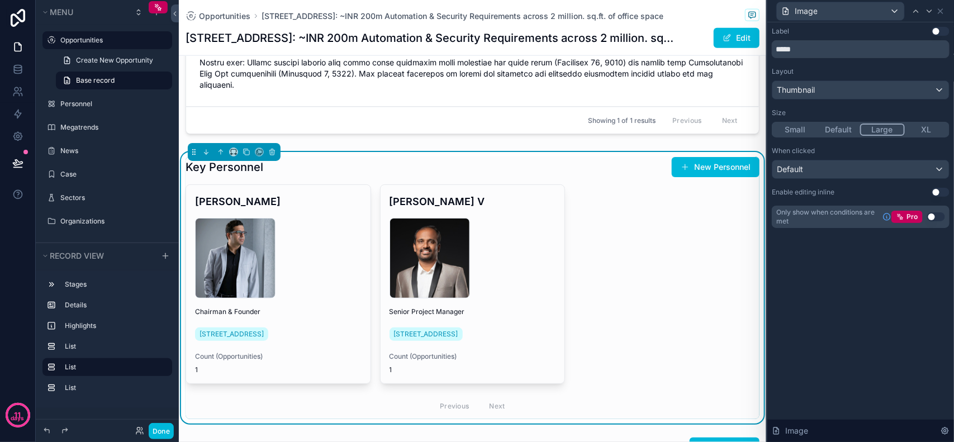
click at [616, 227] on div "[PERSON_NAME] - Chairman & Founder [STREET_ADDRESS] Count (Opportunities) 1 [PE…" at bounding box center [473, 302] width 574 height 235
click at [853, 239] on div "Label Use setting ***** Layout Thumbnail Size Small Default Large XL When click…" at bounding box center [861, 138] width 187 height 233
click at [798, 134] on button "Small" at bounding box center [796, 130] width 44 height 12
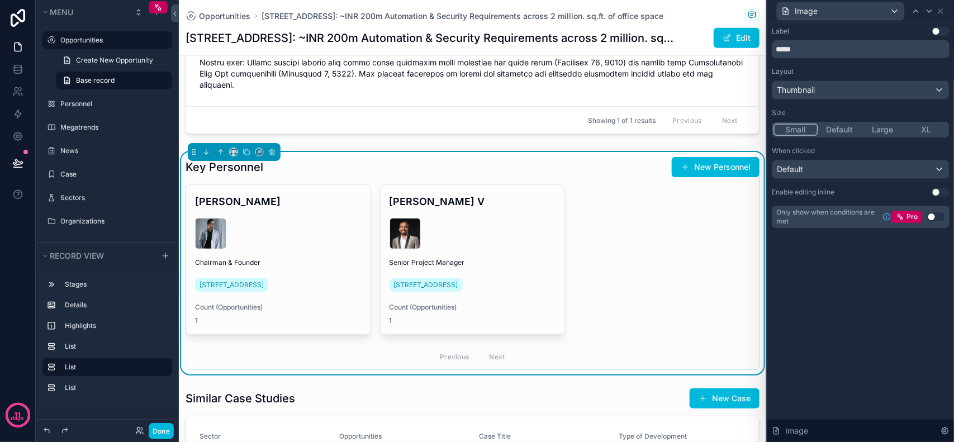
click at [878, 127] on button "Large" at bounding box center [884, 130] width 44 height 12
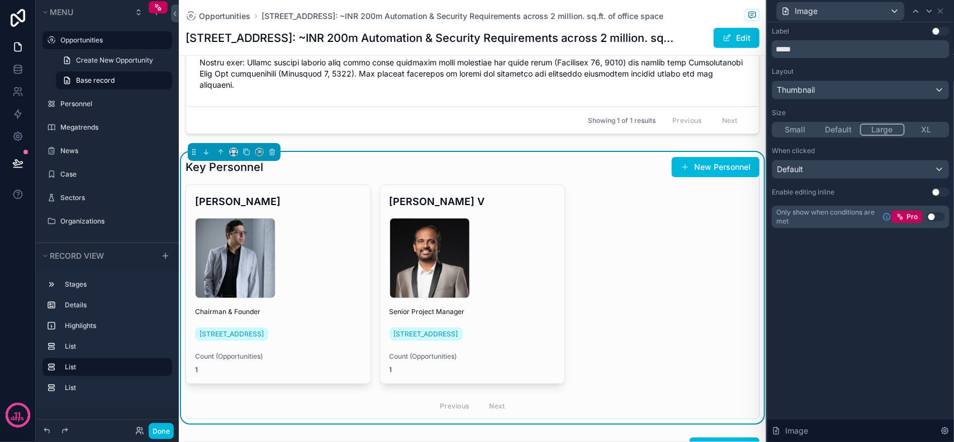
click at [792, 130] on button "Small" at bounding box center [796, 130] width 44 height 12
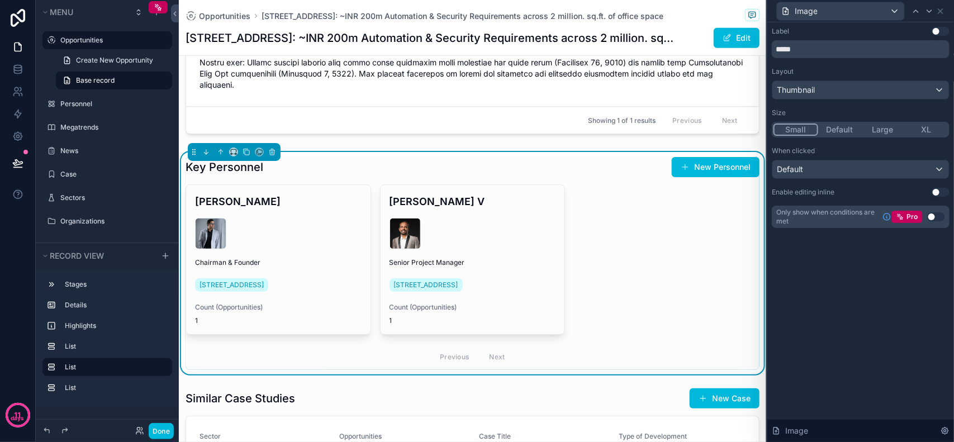
click at [881, 129] on button "Large" at bounding box center [884, 130] width 44 height 12
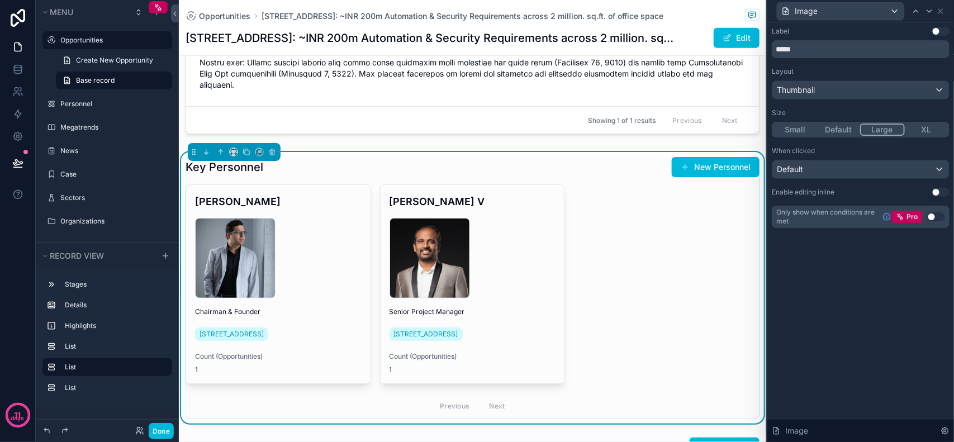
click at [853, 127] on button "Default" at bounding box center [839, 130] width 44 height 12
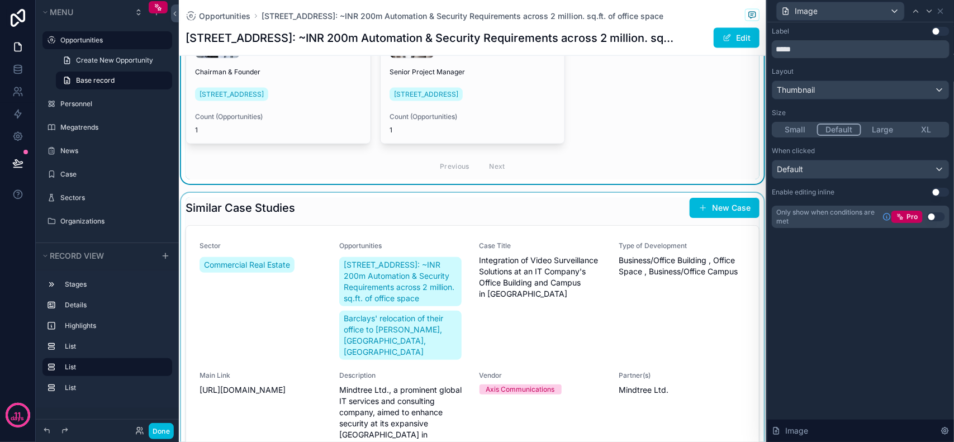
scroll to position [839, 0]
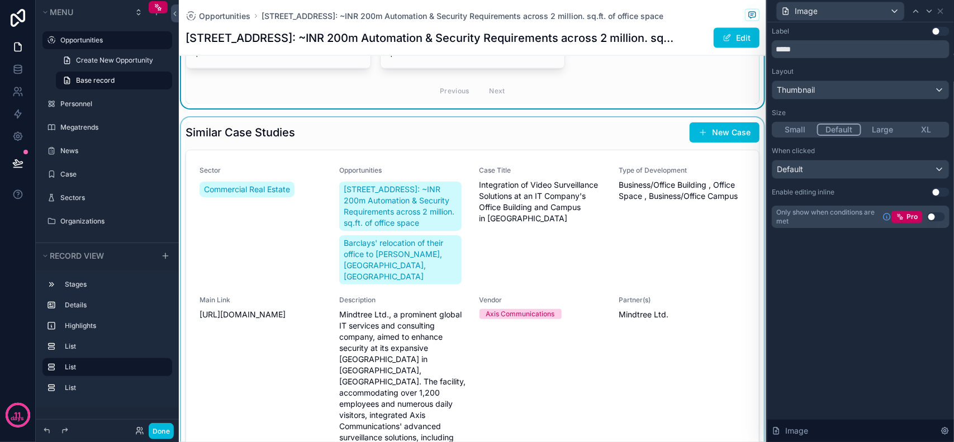
drag, startPoint x: 376, startPoint y: 107, endPoint x: 383, endPoint y: 122, distance: 16.3
click at [376, 117] on div "scrollable content" at bounding box center [473, 303] width 588 height 373
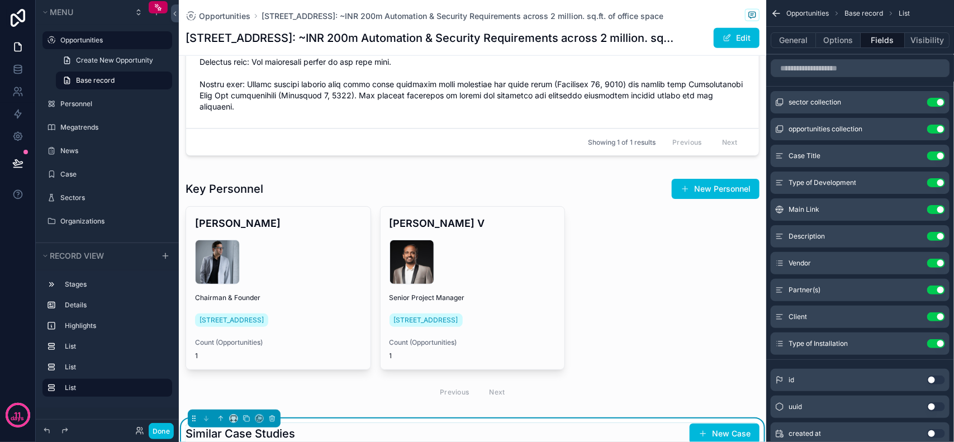
scroll to position [747, 0]
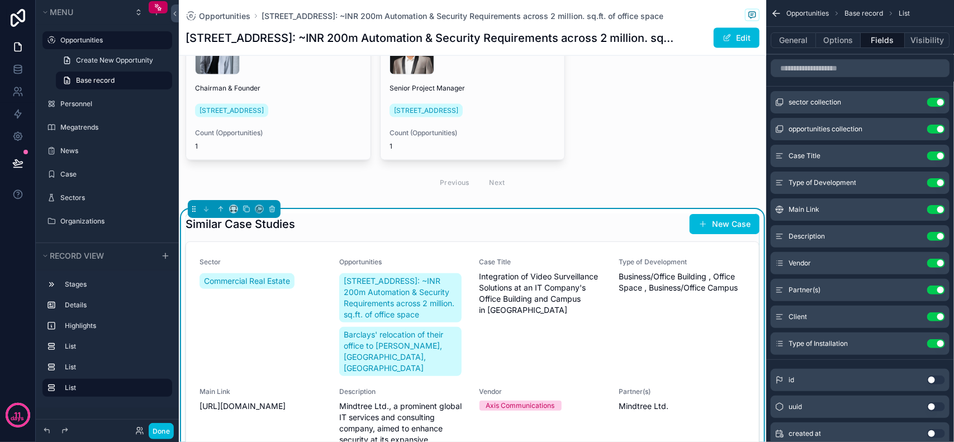
click at [627, 214] on div "Similar Case Studies New Case" at bounding box center [473, 224] width 574 height 21
click at [554, 214] on div "Similar Case Studies New Case" at bounding box center [473, 224] width 574 height 21
click at [596, 214] on div "Similar Case Studies New Case" at bounding box center [473, 224] width 574 height 21
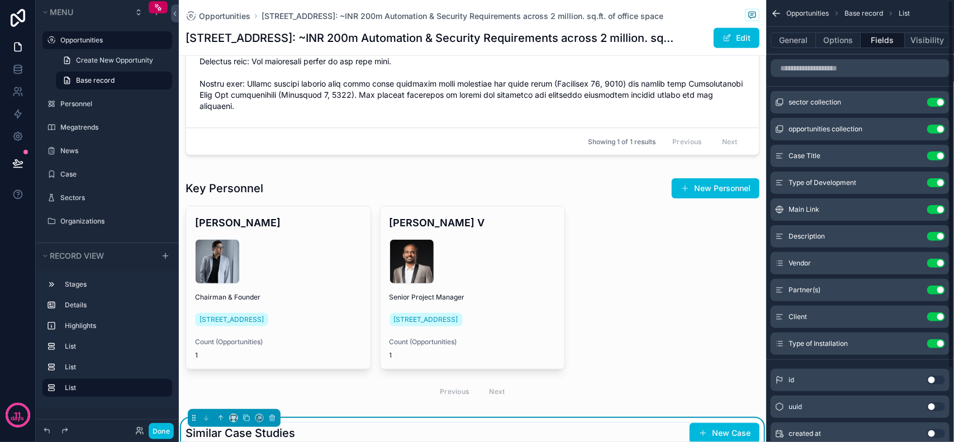
scroll to position [537, 0]
click at [937, 235] on button "Use setting" at bounding box center [937, 236] width 18 height 9
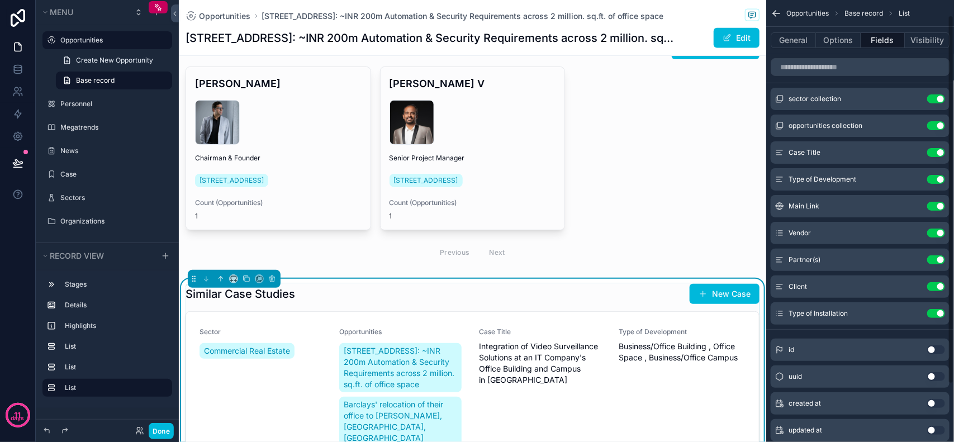
scroll to position [0, 0]
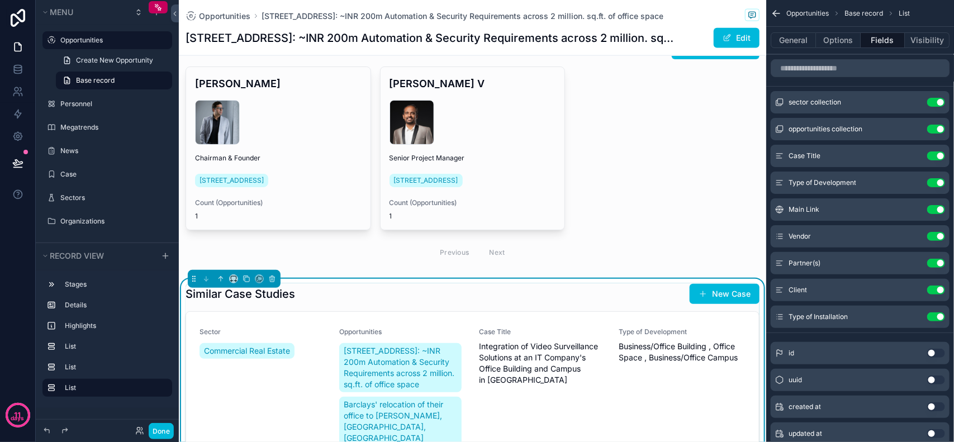
click at [938, 106] on button "Use setting" at bounding box center [937, 102] width 18 height 9
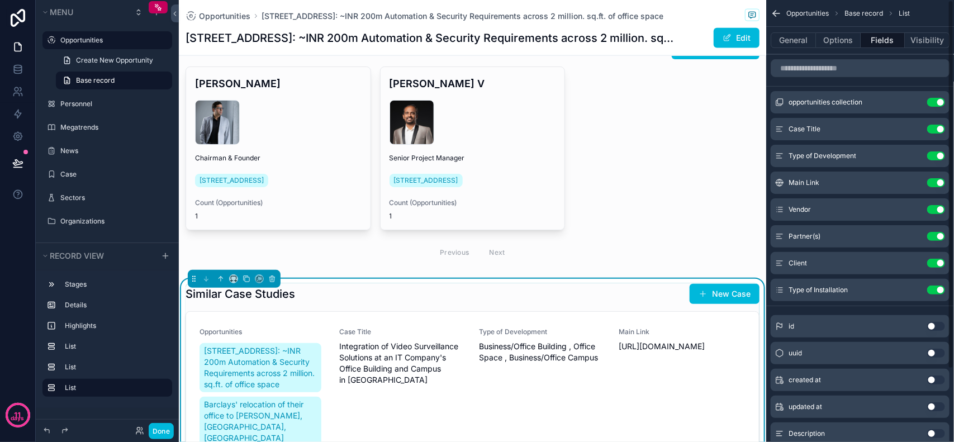
click at [935, 98] on button "Use setting" at bounding box center [937, 102] width 18 height 9
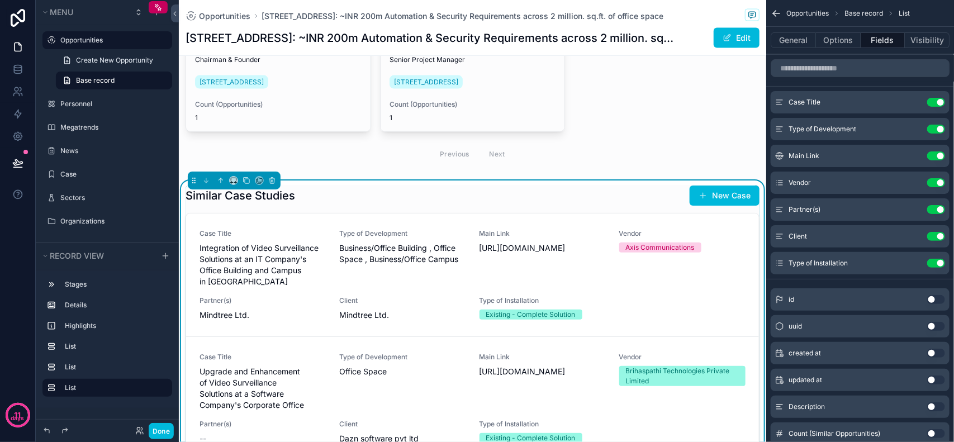
scroll to position [747, 0]
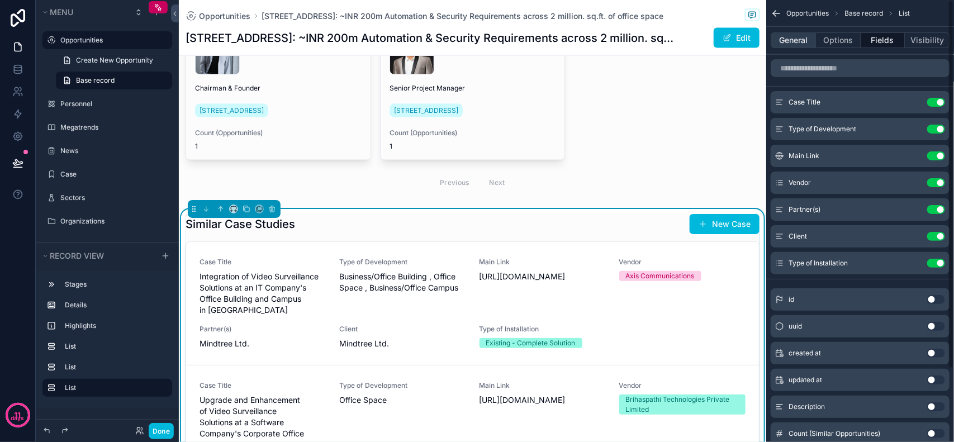
click at [797, 37] on button "General" at bounding box center [793, 40] width 45 height 16
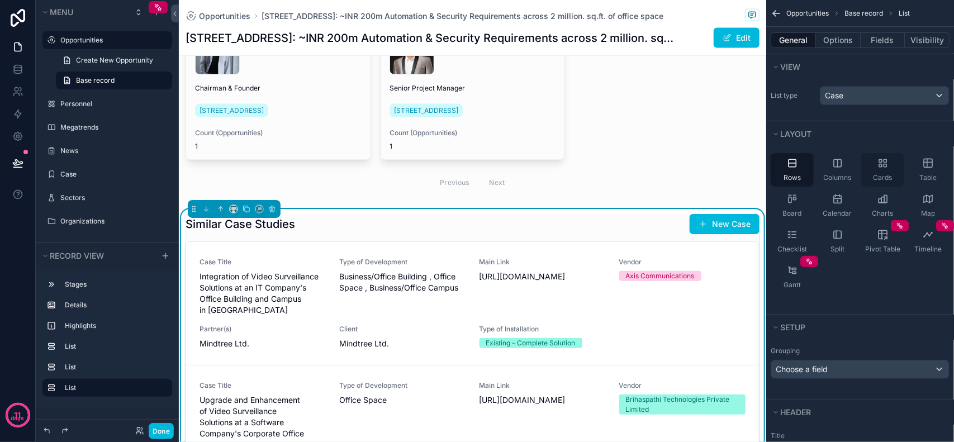
click at [887, 163] on icon "scrollable content" at bounding box center [883, 163] width 11 height 11
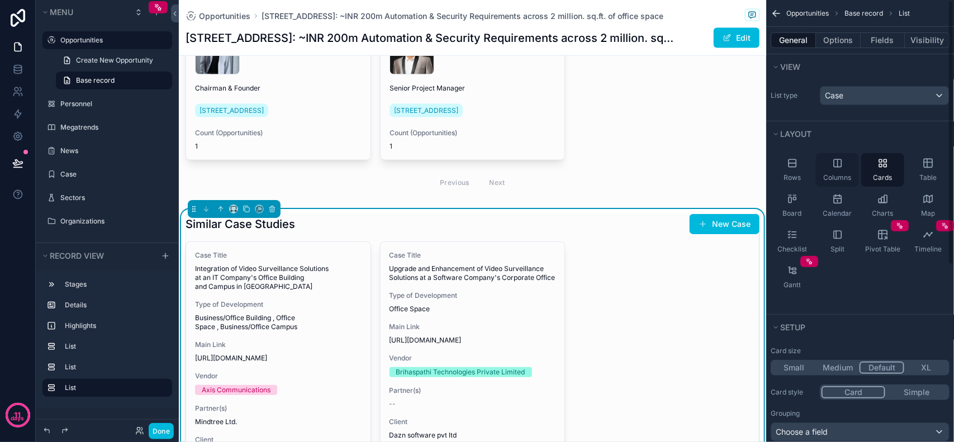
click at [834, 176] on span "Columns" at bounding box center [838, 177] width 28 height 9
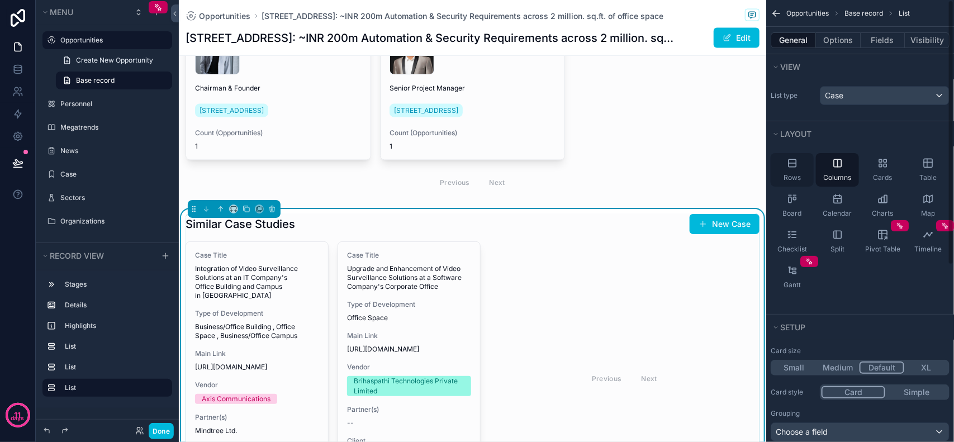
click at [797, 169] on div "Rows" at bounding box center [792, 170] width 43 height 34
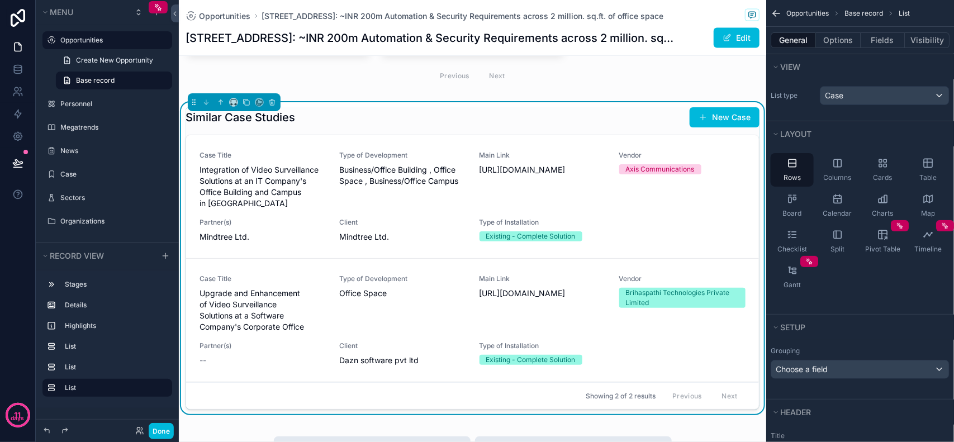
scroll to position [817, 0]
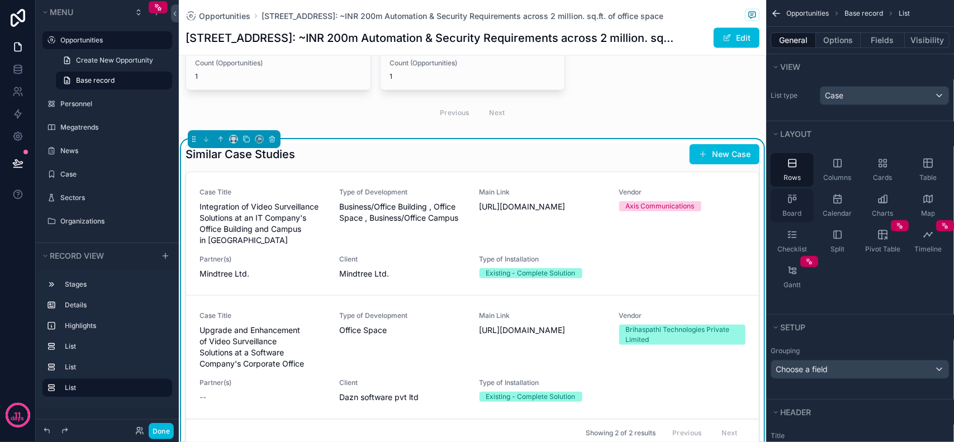
click at [784, 207] on div "Board" at bounding box center [792, 206] width 43 height 34
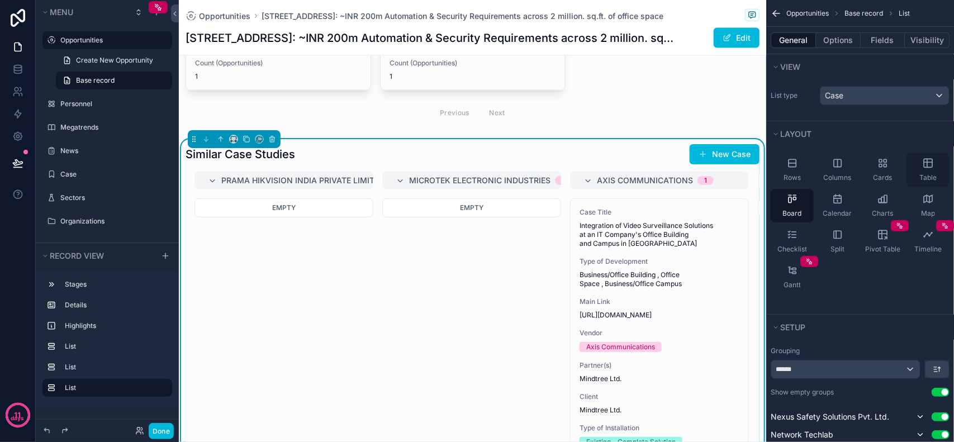
click at [926, 171] on div "Table" at bounding box center [928, 170] width 43 height 34
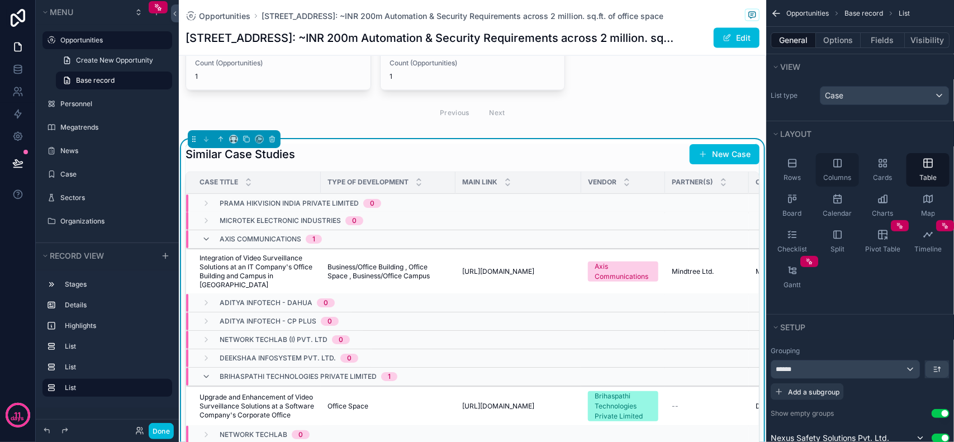
click at [832, 179] on span "Columns" at bounding box center [838, 177] width 28 height 9
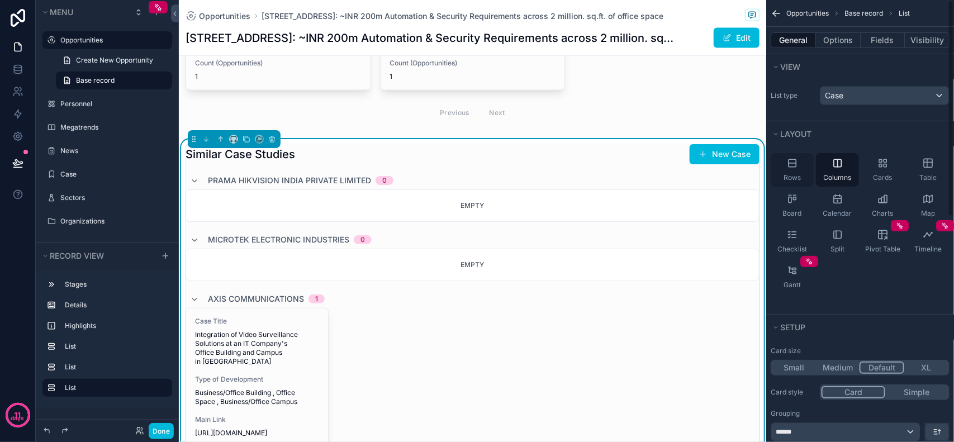
click at [795, 171] on div "Rows" at bounding box center [792, 170] width 43 height 34
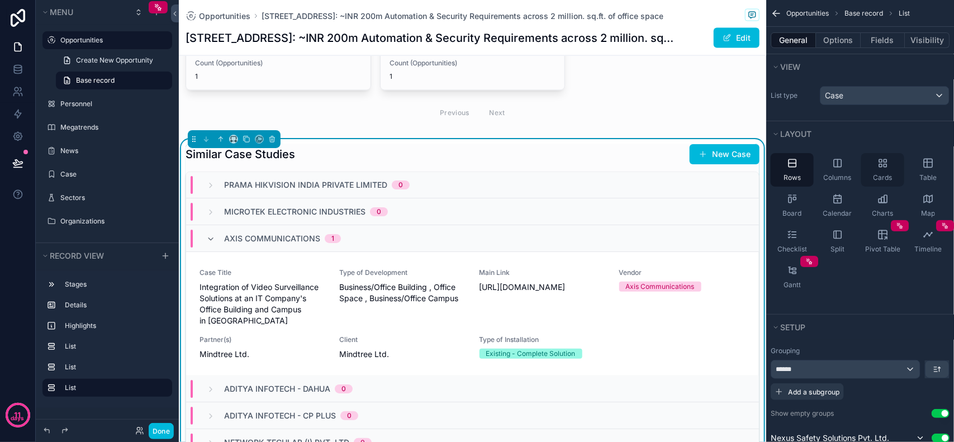
click at [890, 175] on span "Cards" at bounding box center [883, 177] width 19 height 9
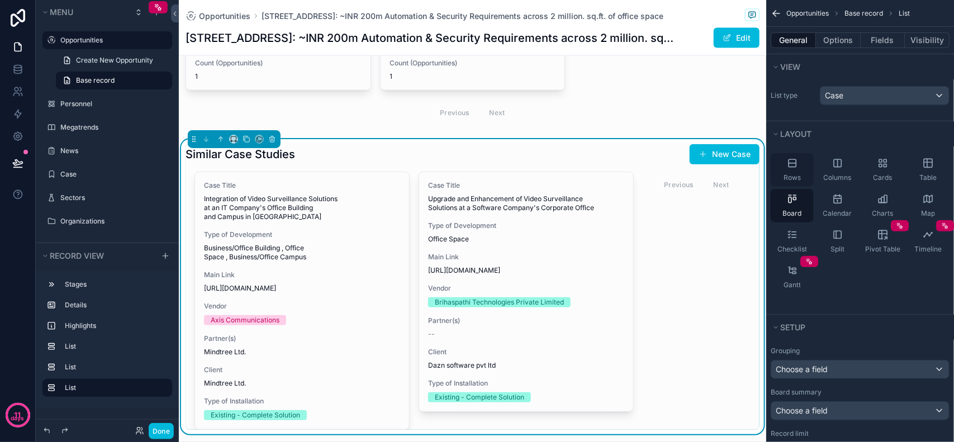
click at [798, 171] on div "Rows" at bounding box center [792, 170] width 43 height 34
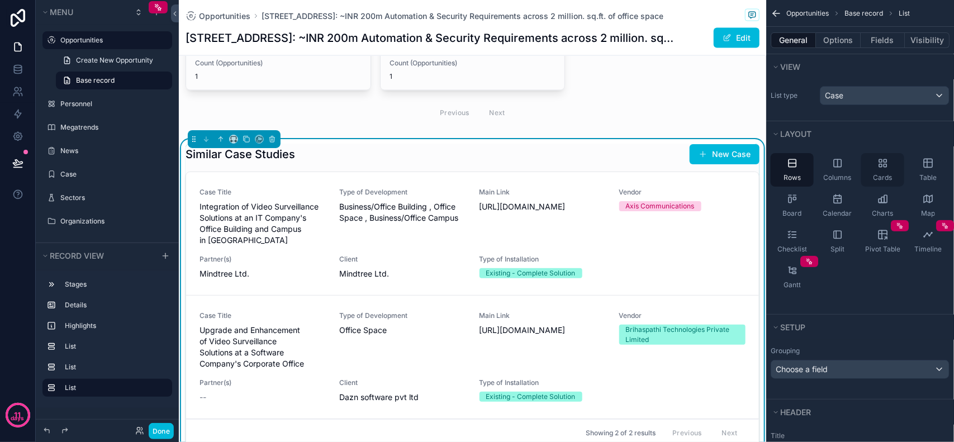
click at [876, 175] on span "Cards" at bounding box center [883, 177] width 19 height 9
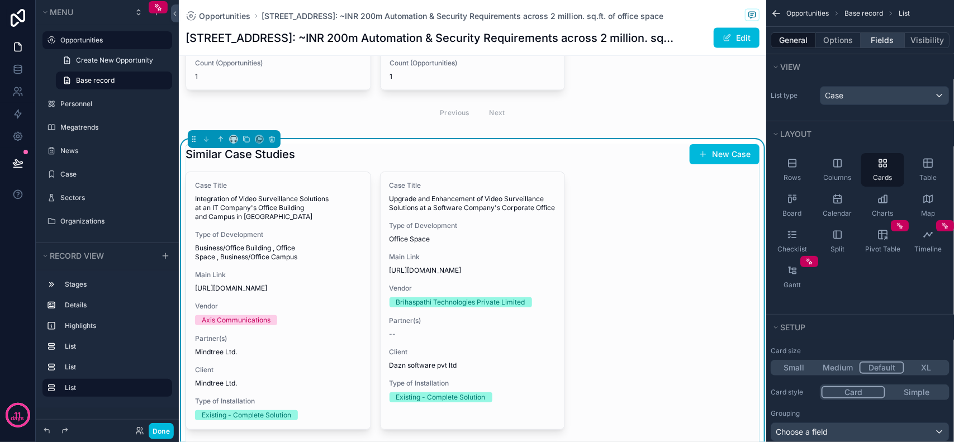
click at [885, 45] on button "Fields" at bounding box center [883, 40] width 45 height 16
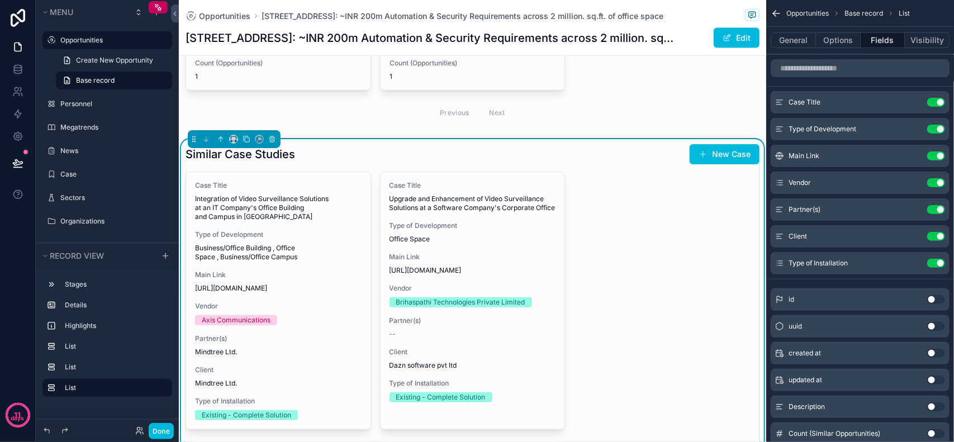
click at [0, 0] on icon "scrollable content" at bounding box center [0, 0] width 0 height 0
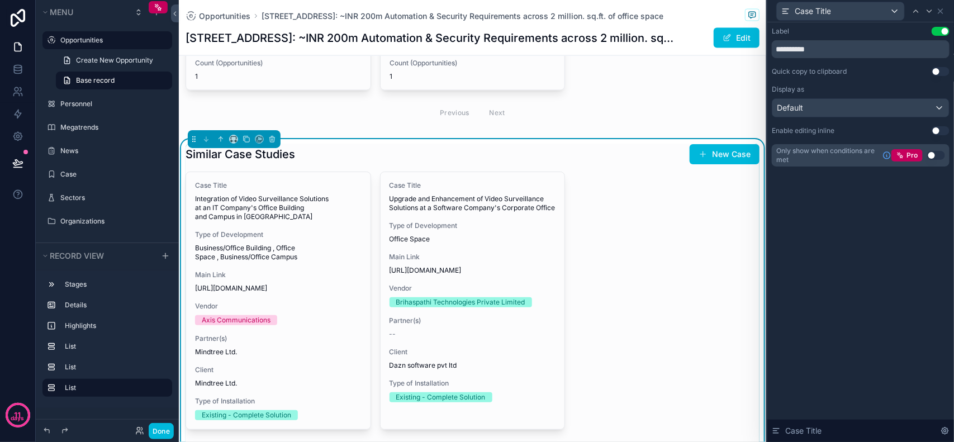
click at [940, 30] on button "Use setting" at bounding box center [941, 31] width 18 height 9
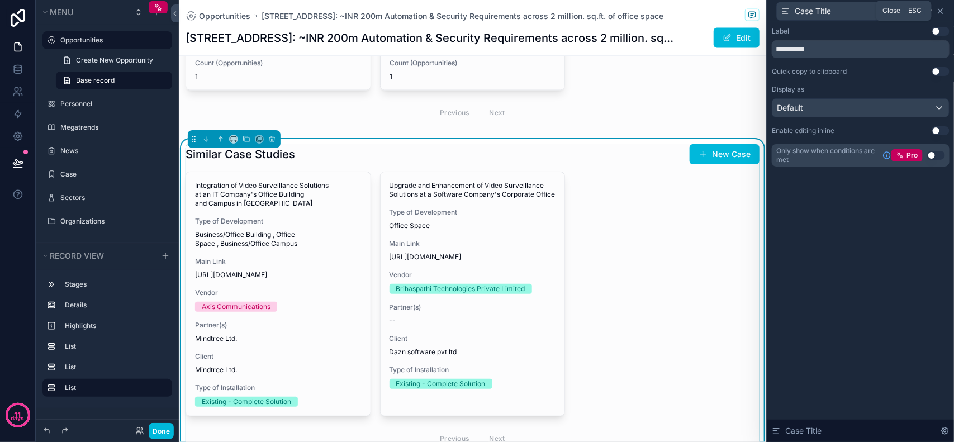
click at [943, 9] on icon at bounding box center [941, 11] width 4 height 4
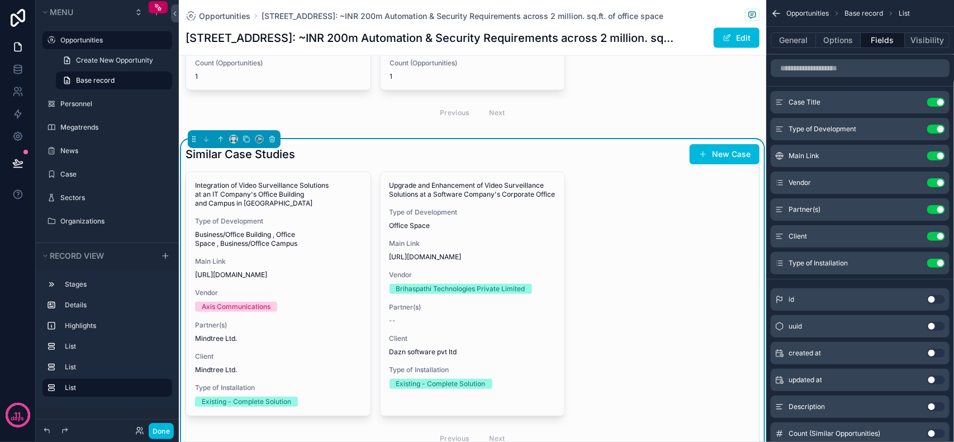
click at [937, 155] on button "Use setting" at bounding box center [937, 156] width 18 height 9
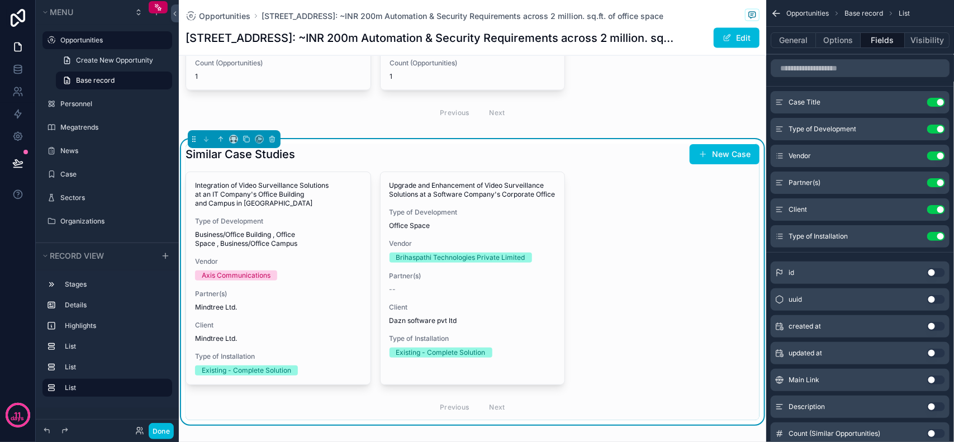
drag, startPoint x: 637, startPoint y: 93, endPoint x: 637, endPoint y: 111, distance: 17.3
click at [637, 93] on div "scrollable content" at bounding box center [473, 12] width 588 height 236
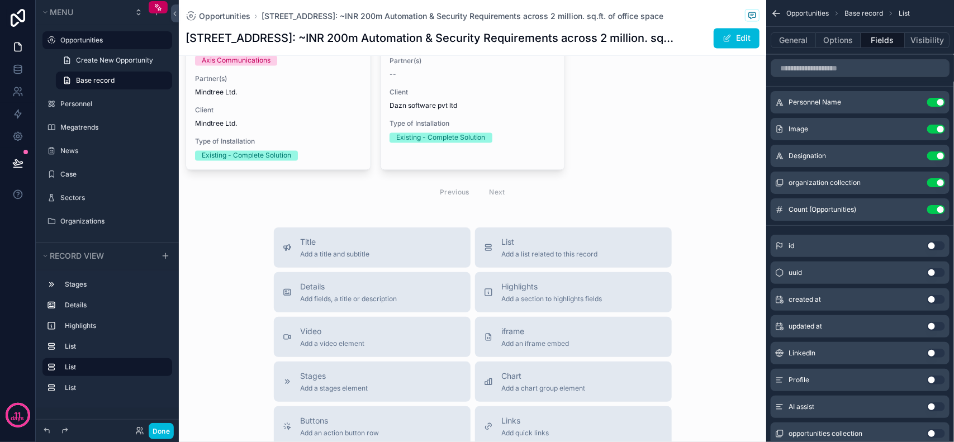
scroll to position [1048, 0]
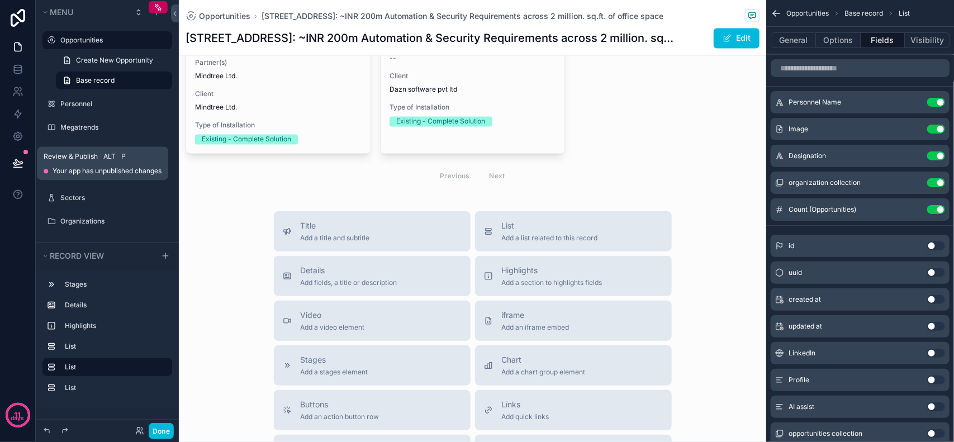
click at [21, 161] on icon at bounding box center [18, 163] width 10 height 6
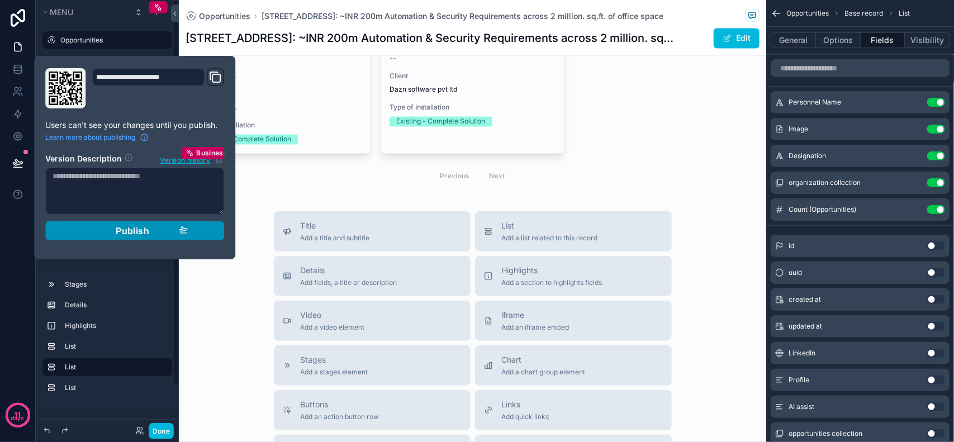
click at [127, 233] on span "Publish" at bounding box center [133, 230] width 34 height 11
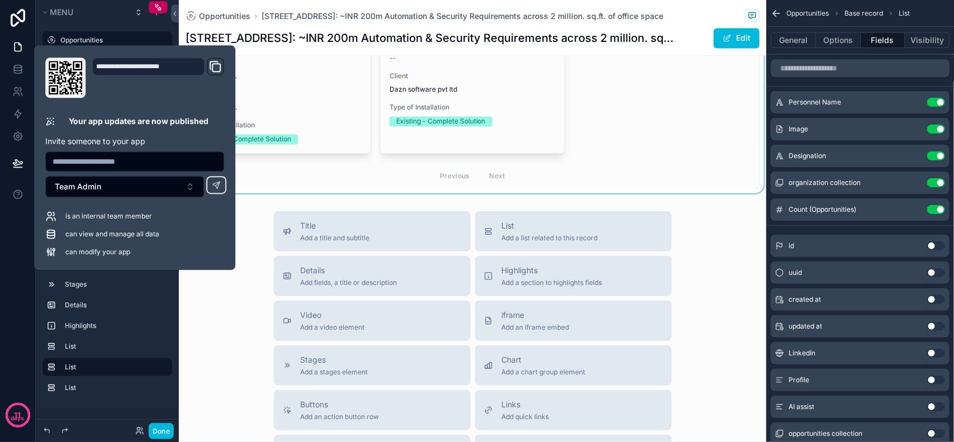
click at [258, 158] on div "scrollable content" at bounding box center [473, 51] width 588 height 286
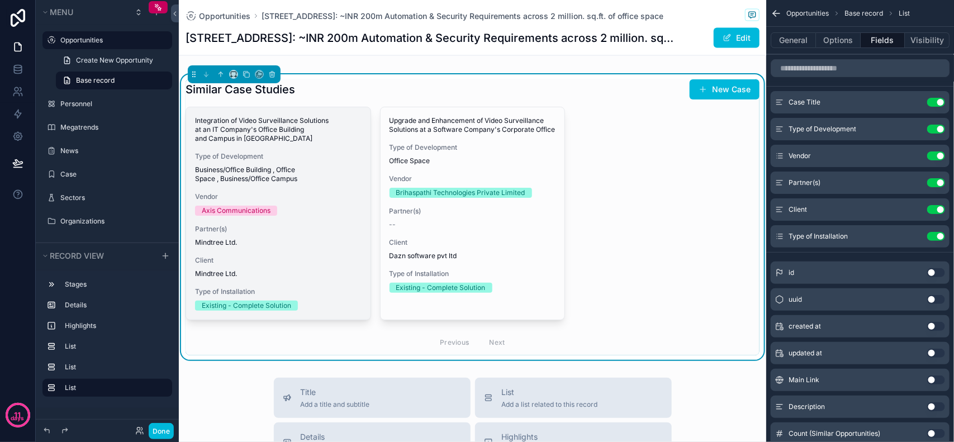
scroll to position [909, 0]
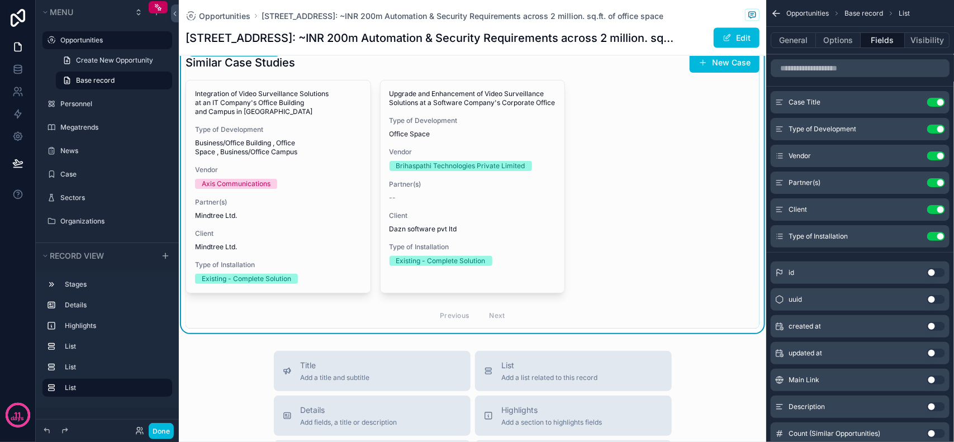
click at [663, 203] on div "Integration of Video Surveillance Solutions at an IT Company's Office Building …" at bounding box center [473, 204] width 574 height 249
click at [802, 40] on button "General" at bounding box center [793, 40] width 45 height 16
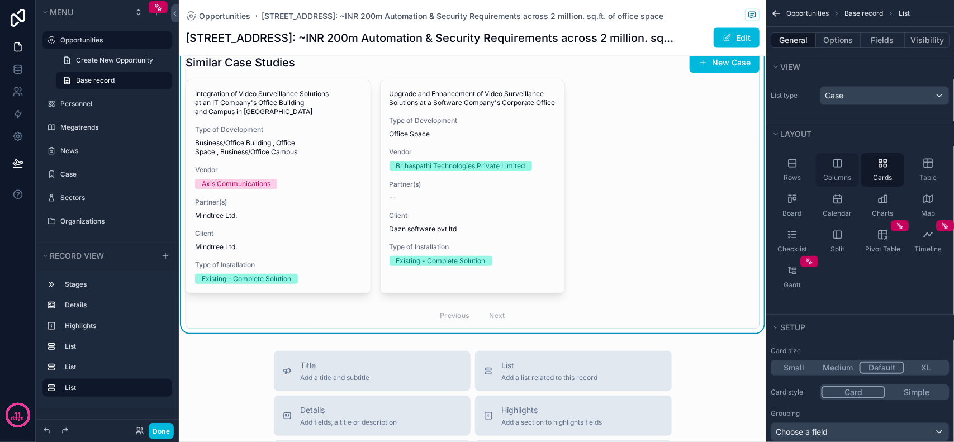
click at [823, 176] on div "Columns" at bounding box center [837, 170] width 43 height 34
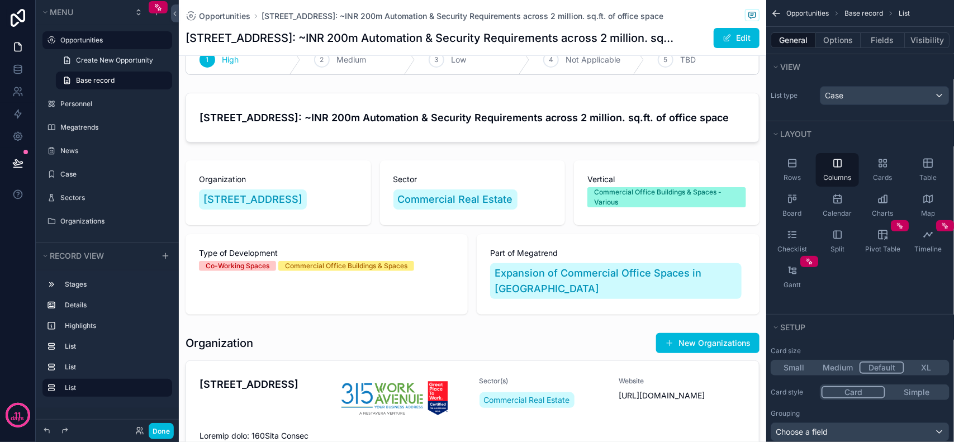
scroll to position [0, 0]
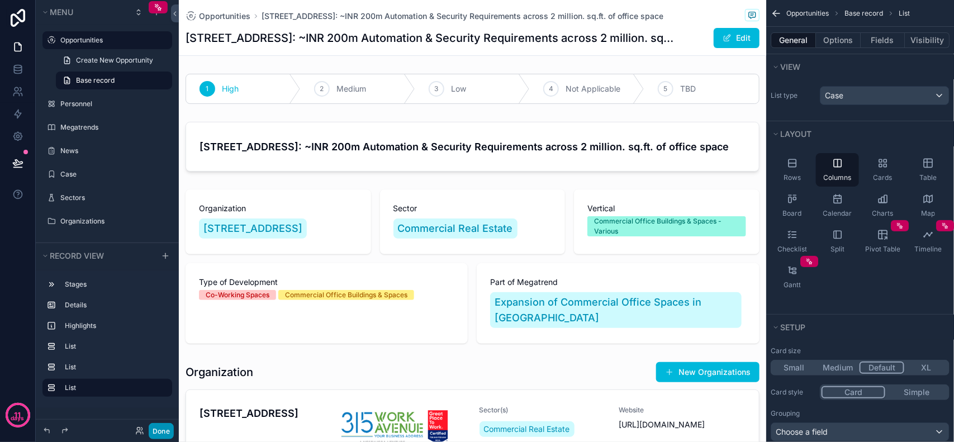
click at [161, 437] on button "Done" at bounding box center [161, 431] width 25 height 16
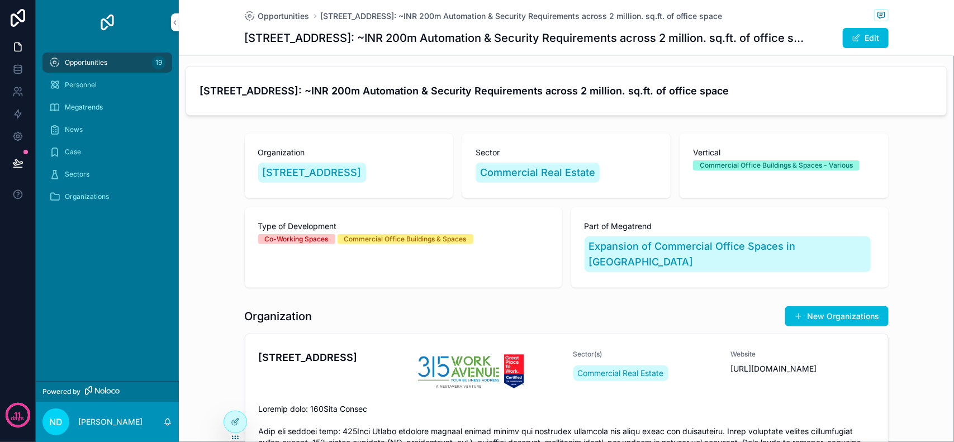
scroll to position [140, 0]
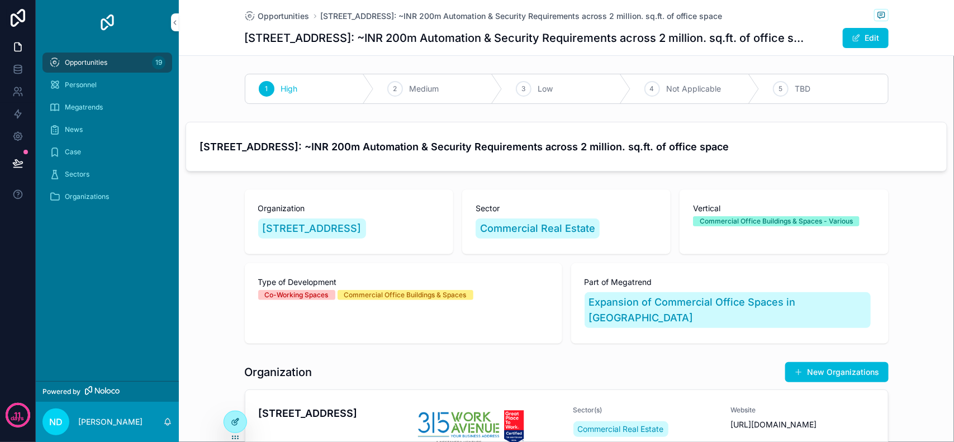
click at [235, 426] on icon at bounding box center [235, 422] width 9 height 9
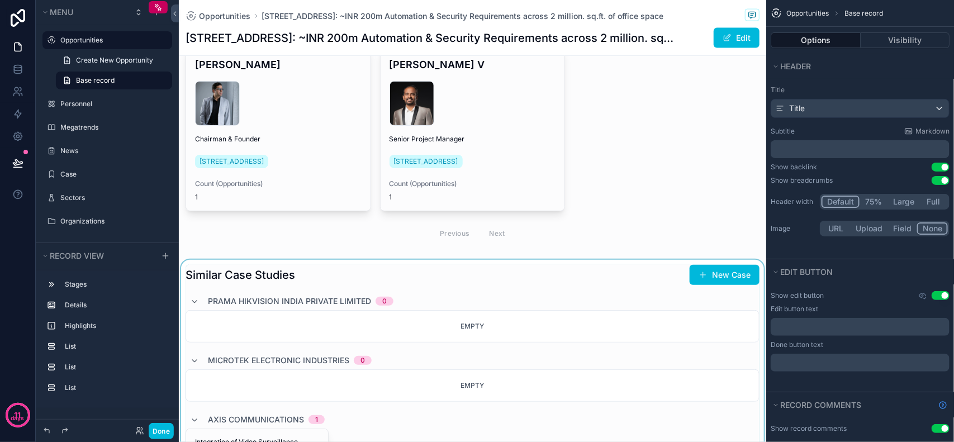
scroll to position [839, 0]
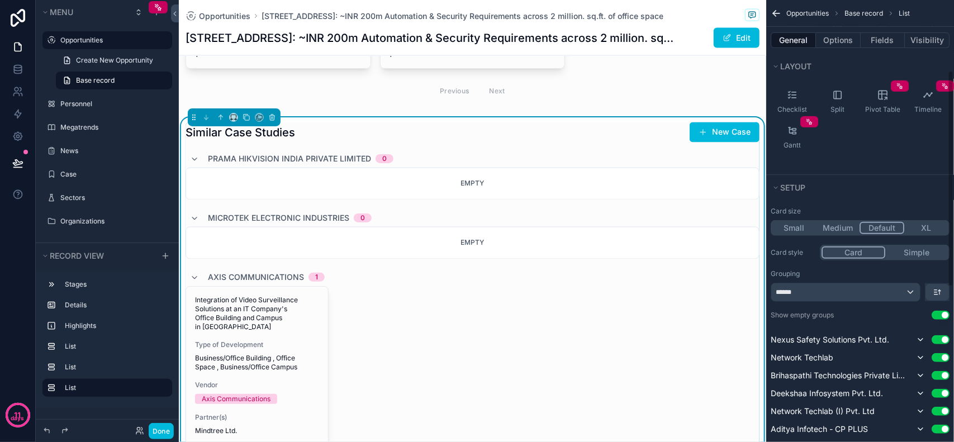
scroll to position [210, 0]
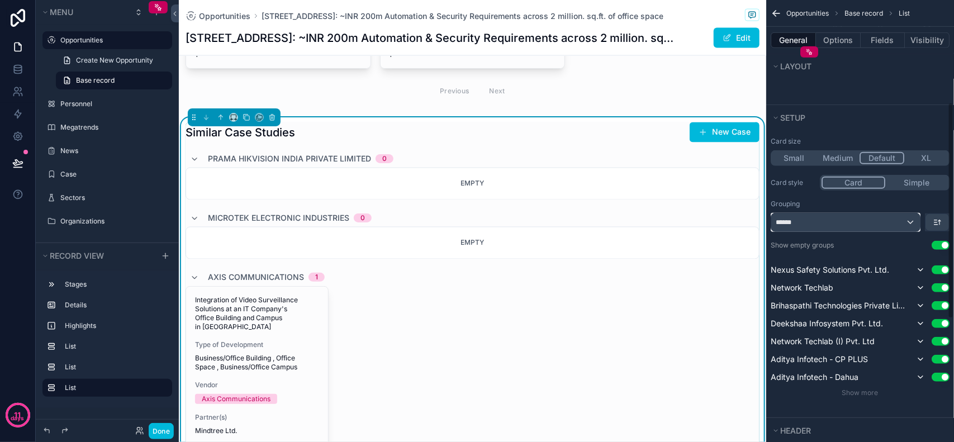
click at [898, 225] on div "******" at bounding box center [846, 223] width 149 height 18
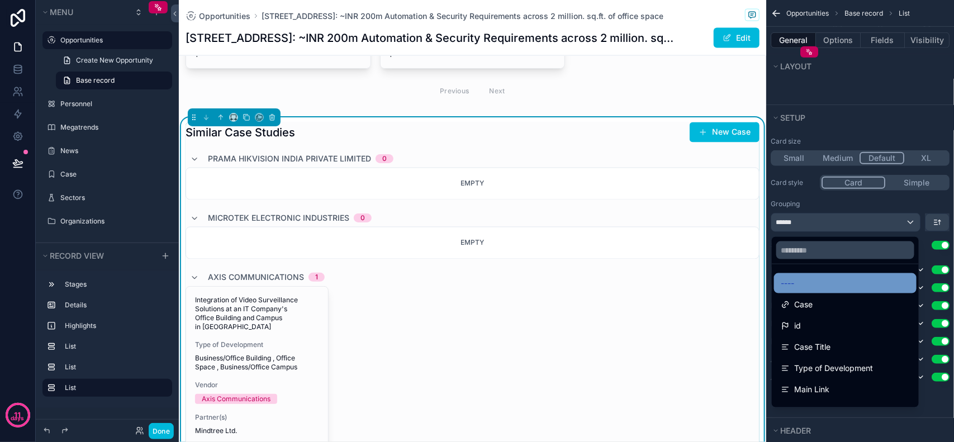
click at [820, 288] on div "----" at bounding box center [845, 283] width 129 height 13
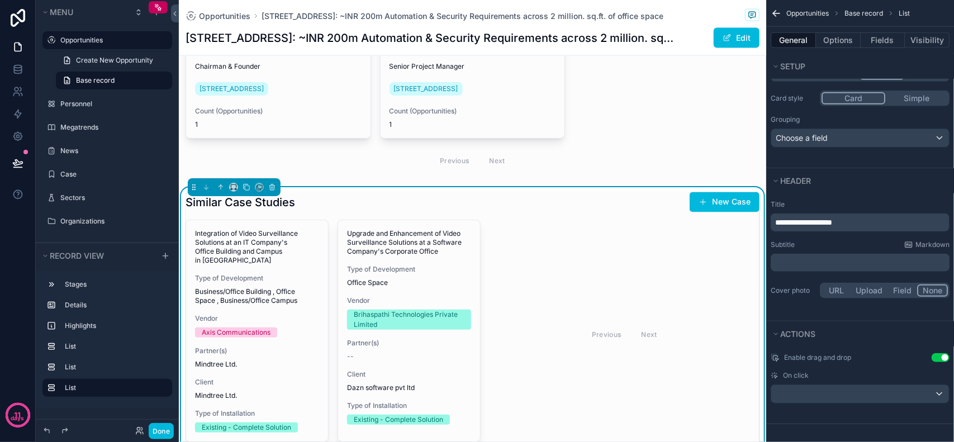
scroll to position [559, 0]
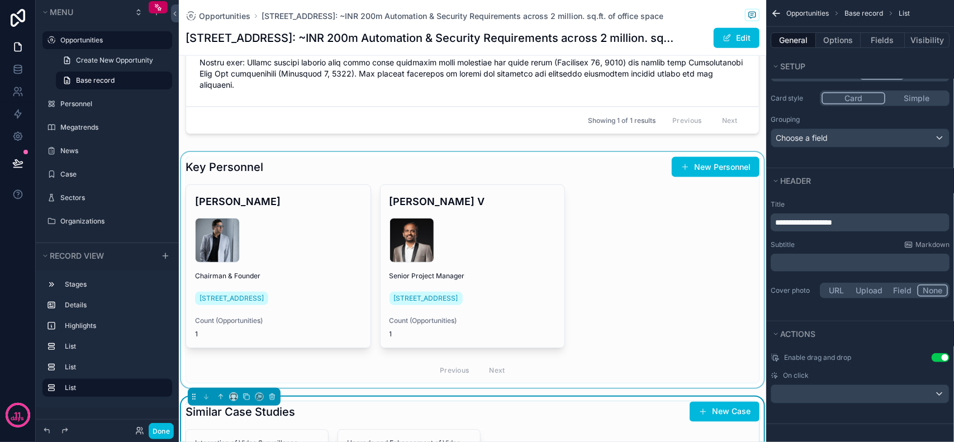
click at [616, 220] on div "scrollable content" at bounding box center [473, 270] width 588 height 236
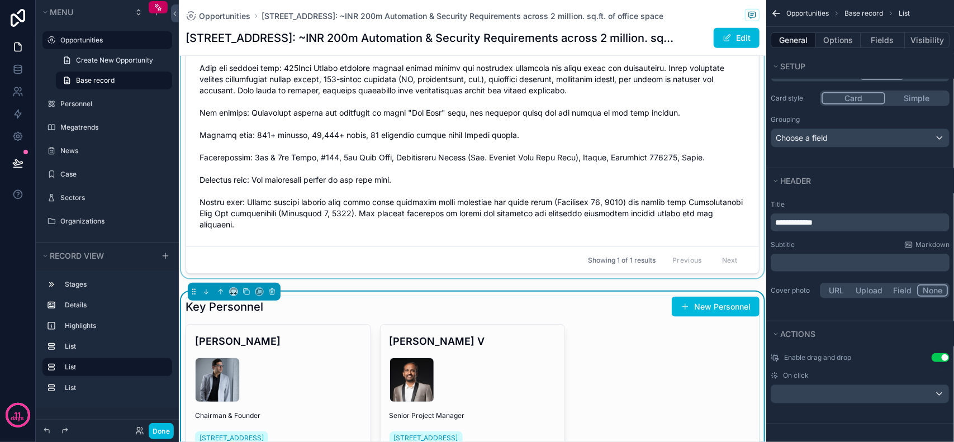
click at [652, 135] on div "scrollable content" at bounding box center [473, 110] width 588 height 345
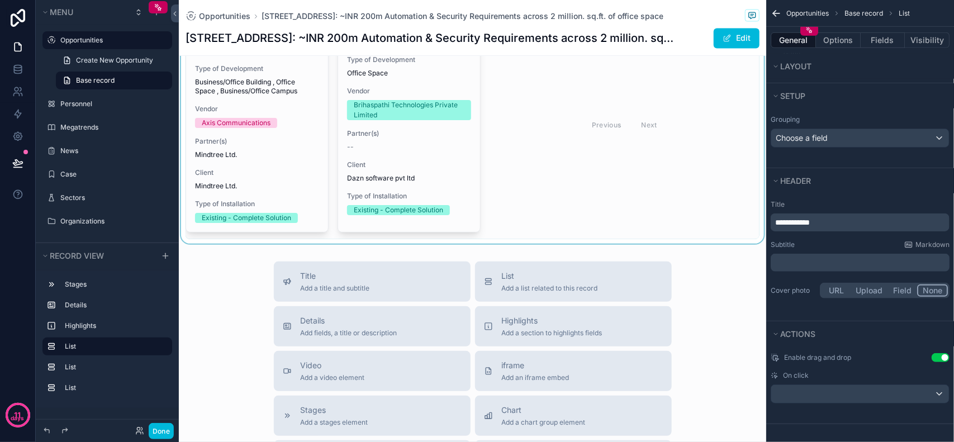
click at [664, 160] on div "scrollable content" at bounding box center [473, 111] width 588 height 266
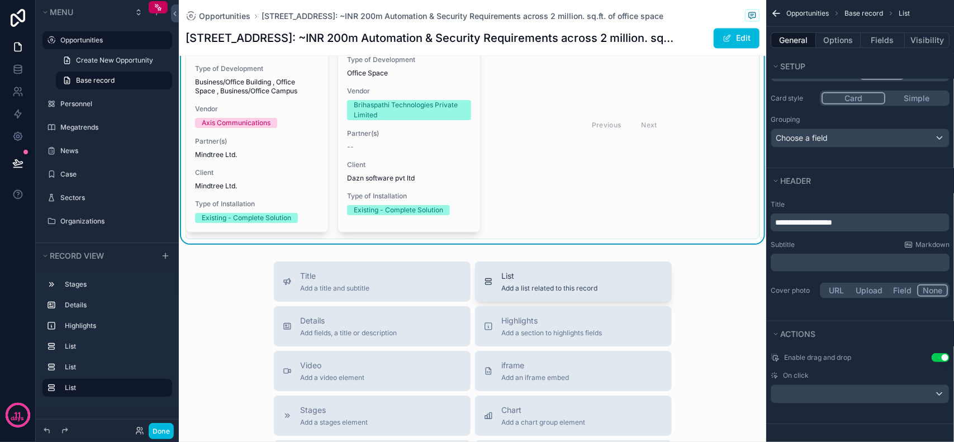
click at [593, 271] on span "List" at bounding box center [550, 276] width 96 height 11
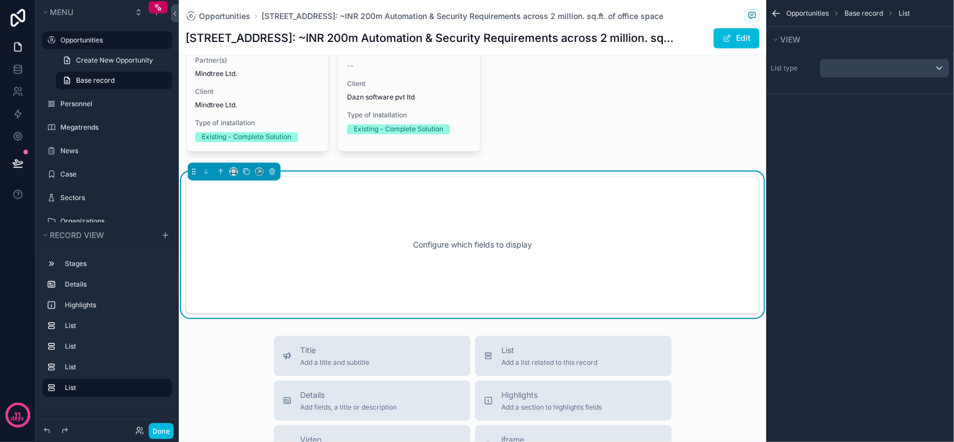
click at [579, 232] on div "Configure which fields to display" at bounding box center [472, 245] width 537 height 101
click at [859, 73] on div "scrollable content" at bounding box center [885, 68] width 129 height 18
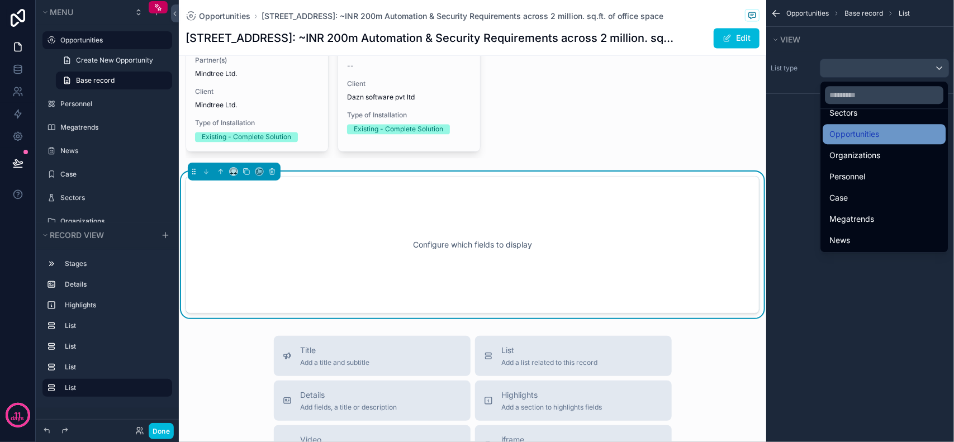
click at [868, 138] on span "Opportunities" at bounding box center [855, 133] width 50 height 13
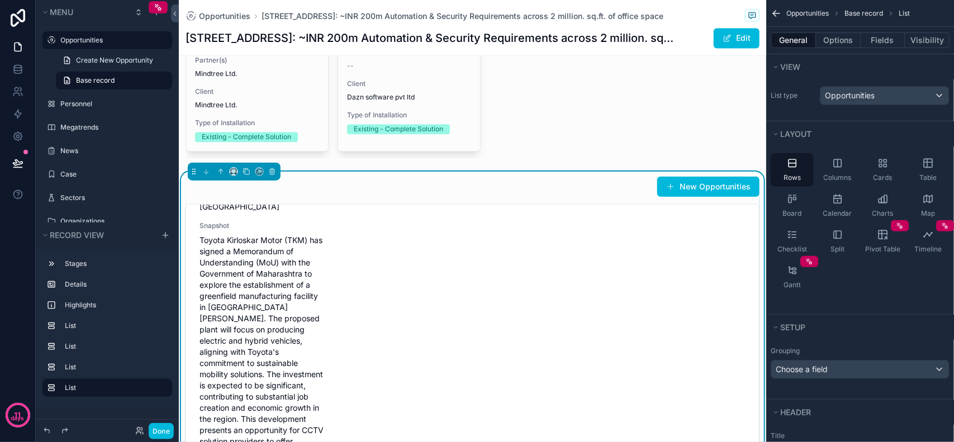
scroll to position [3314, 0]
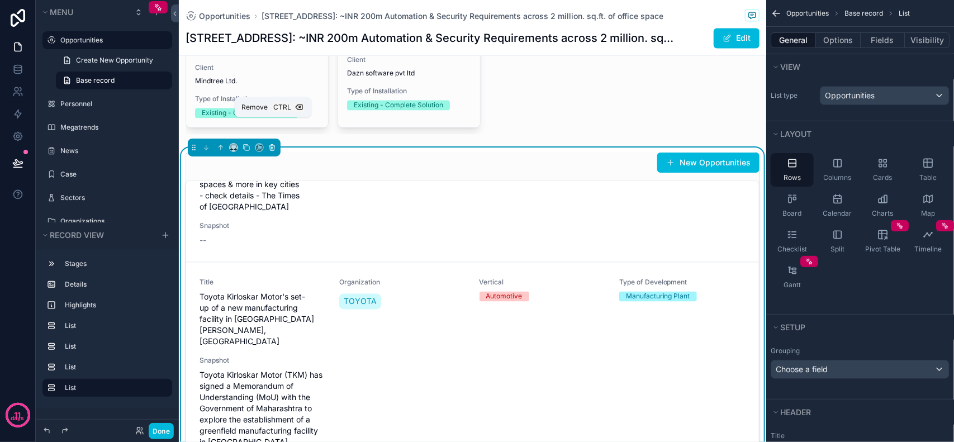
click at [272, 144] on icon "scrollable content" at bounding box center [272, 148] width 8 height 8
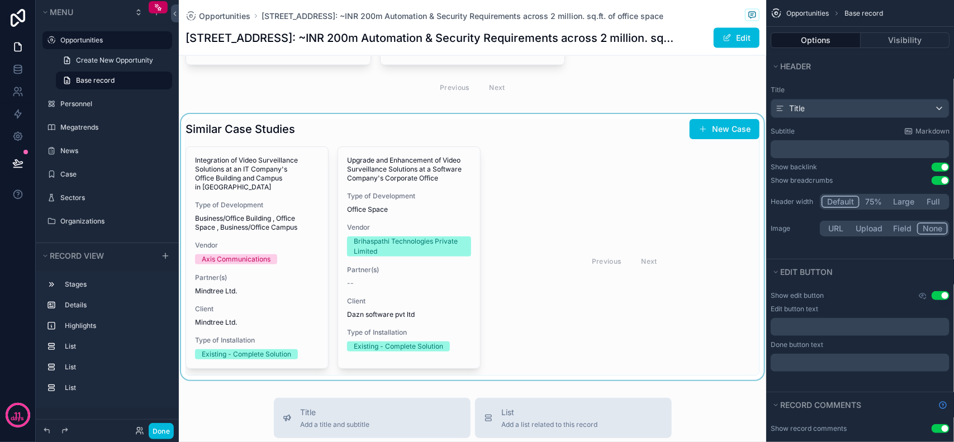
scroll to position [874, 0]
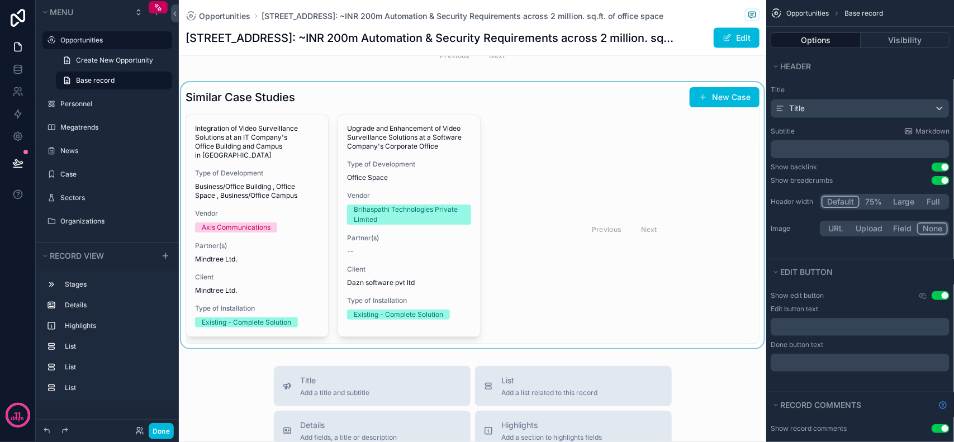
click at [548, 158] on div "scrollable content" at bounding box center [473, 215] width 588 height 266
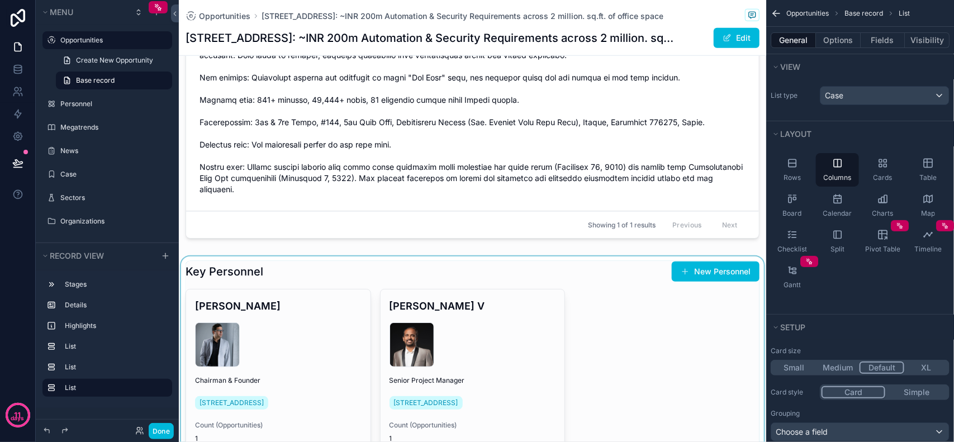
click at [607, 284] on div "scrollable content" at bounding box center [473, 375] width 588 height 236
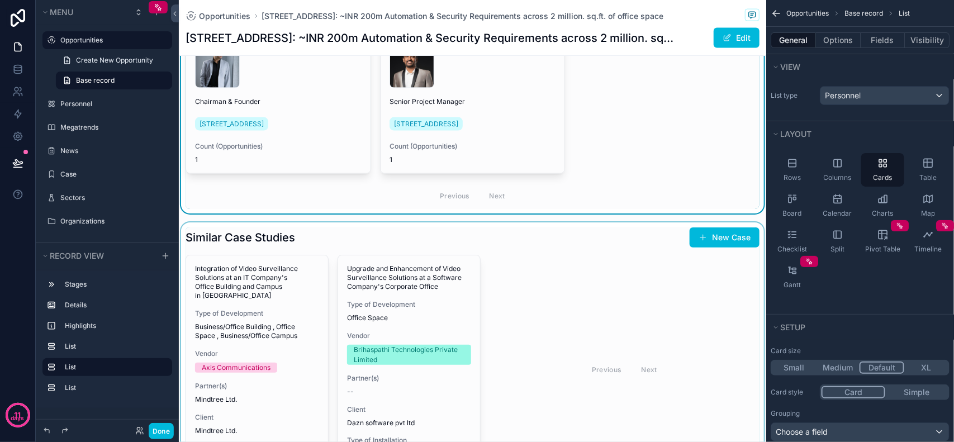
scroll to position [734, 0]
click at [572, 282] on div "scrollable content" at bounding box center [473, 355] width 588 height 266
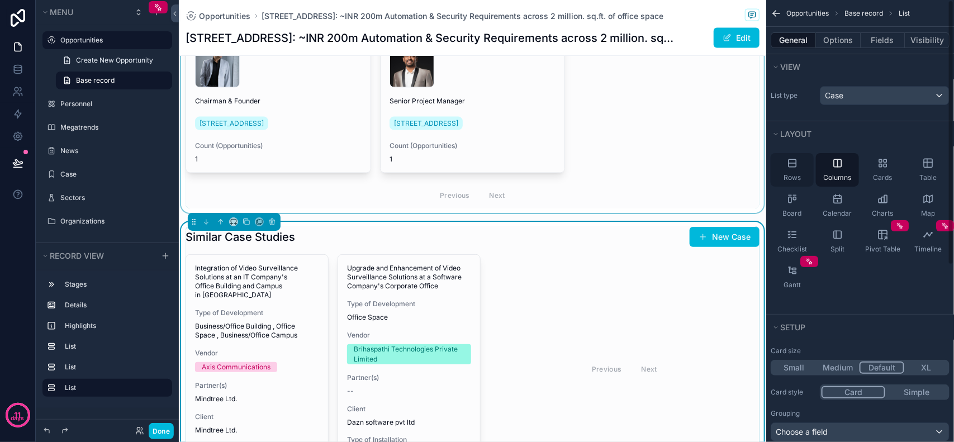
click at [788, 168] on icon "scrollable content" at bounding box center [792, 163] width 11 height 11
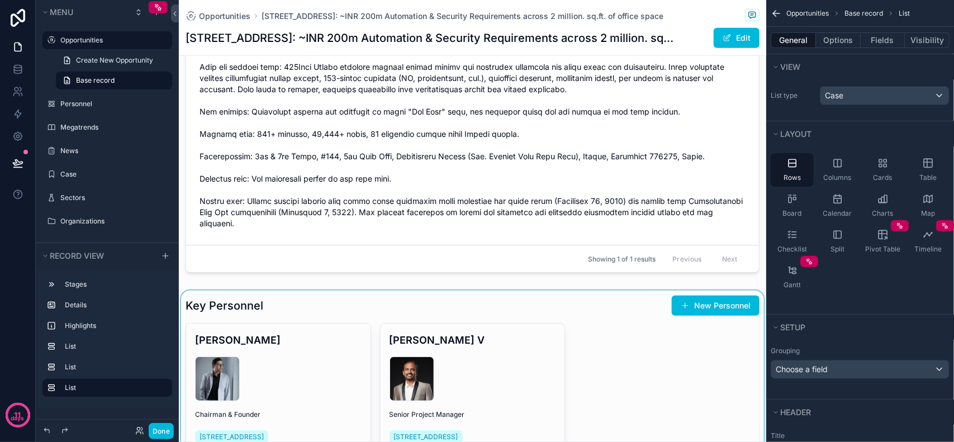
scroll to position [455, 0]
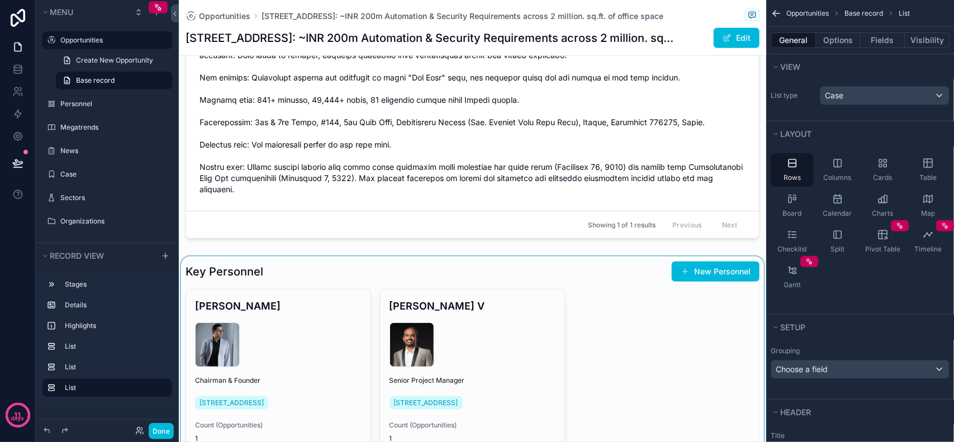
click at [264, 257] on div "scrollable content" at bounding box center [473, 375] width 588 height 236
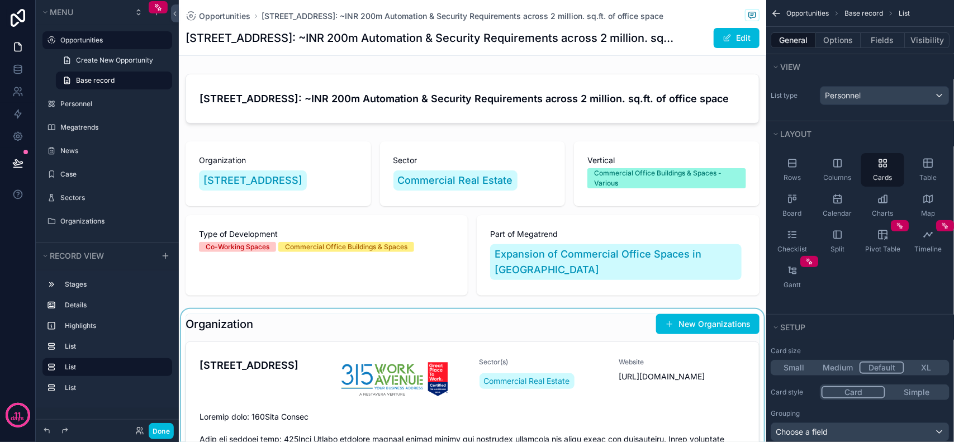
scroll to position [140, 0]
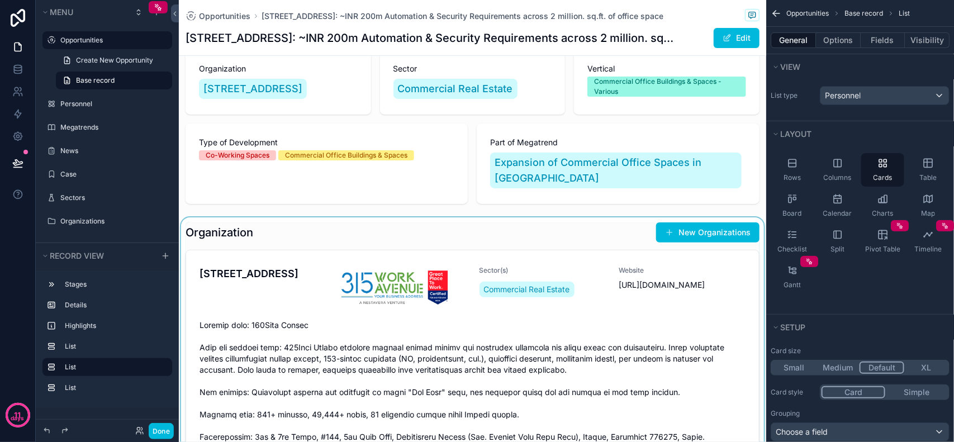
click at [269, 262] on div "scrollable content" at bounding box center [473, 389] width 588 height 345
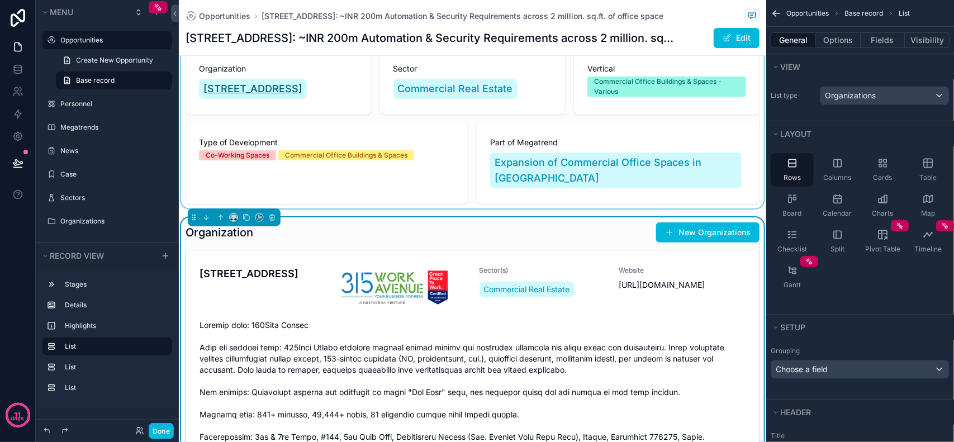
drag, startPoint x: 254, startPoint y: 93, endPoint x: 266, endPoint y: 92, distance: 11.2
click at [254, 93] on div "scrollable content" at bounding box center [473, 126] width 588 height 163
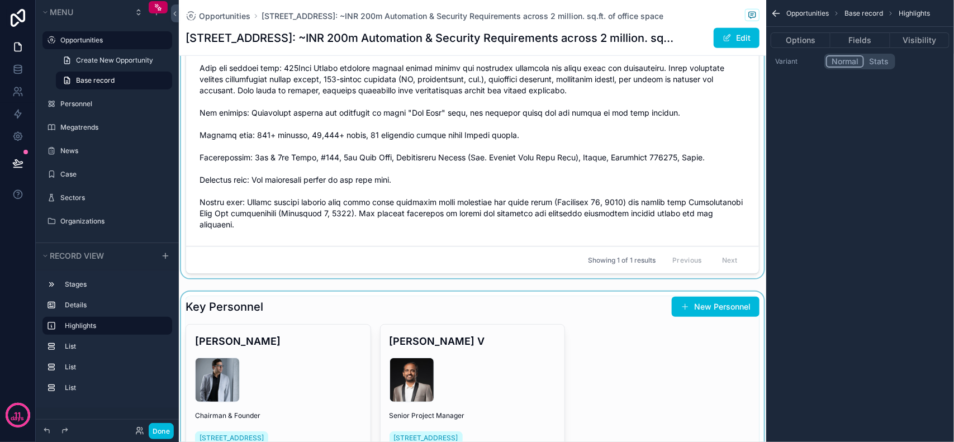
scroll to position [210, 0]
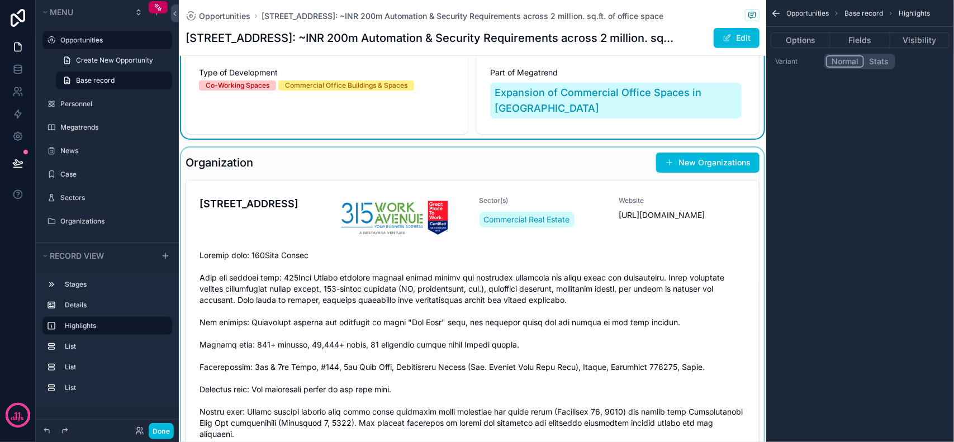
click at [300, 169] on div "scrollable content" at bounding box center [473, 320] width 588 height 345
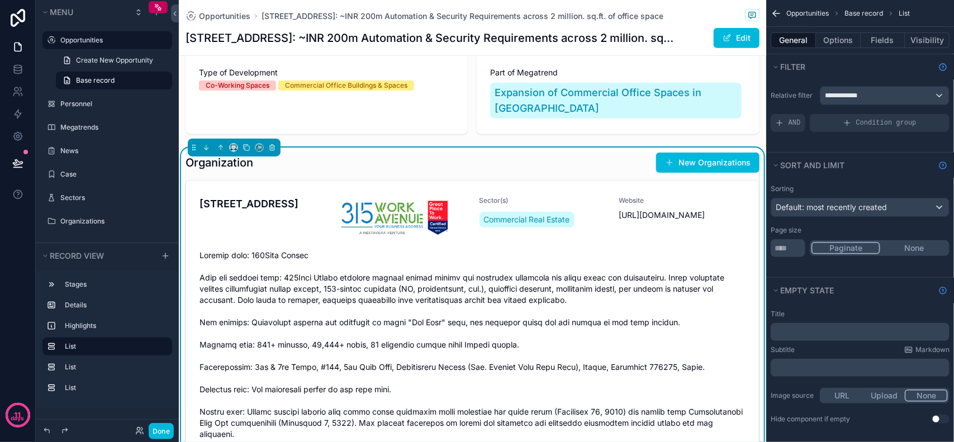
click at [319, 152] on div "Organization New Organizations" at bounding box center [473, 162] width 574 height 21
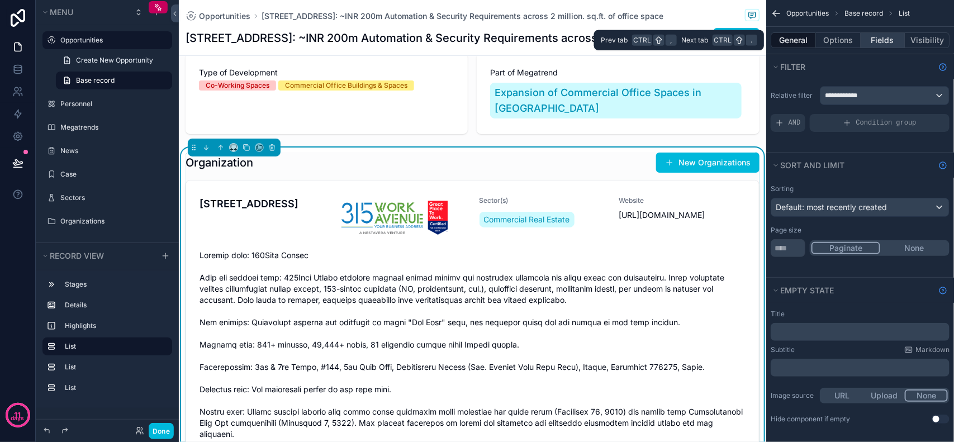
click at [881, 44] on button "Fields" at bounding box center [883, 40] width 45 height 16
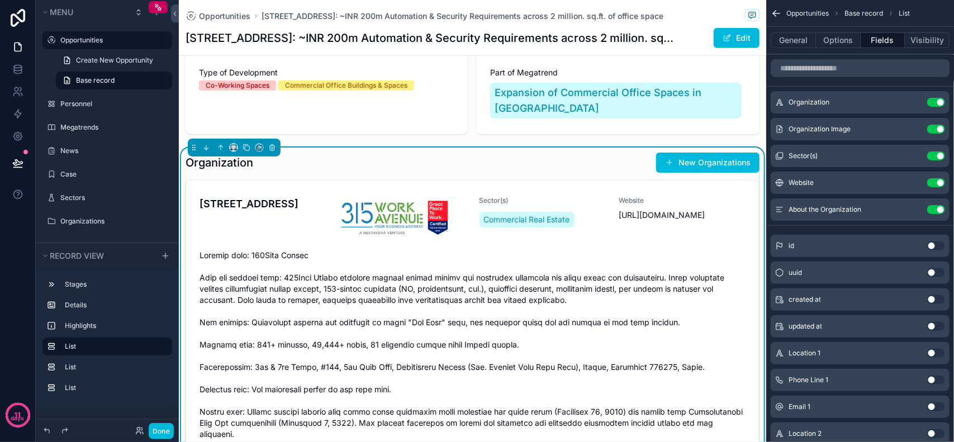
click at [938, 105] on button "Use setting" at bounding box center [937, 102] width 18 height 9
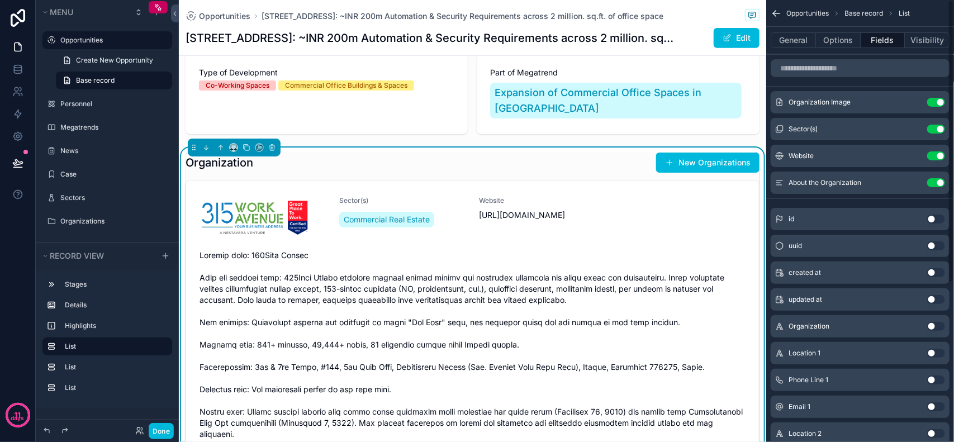
click at [937, 105] on button "Use setting" at bounding box center [937, 102] width 18 height 9
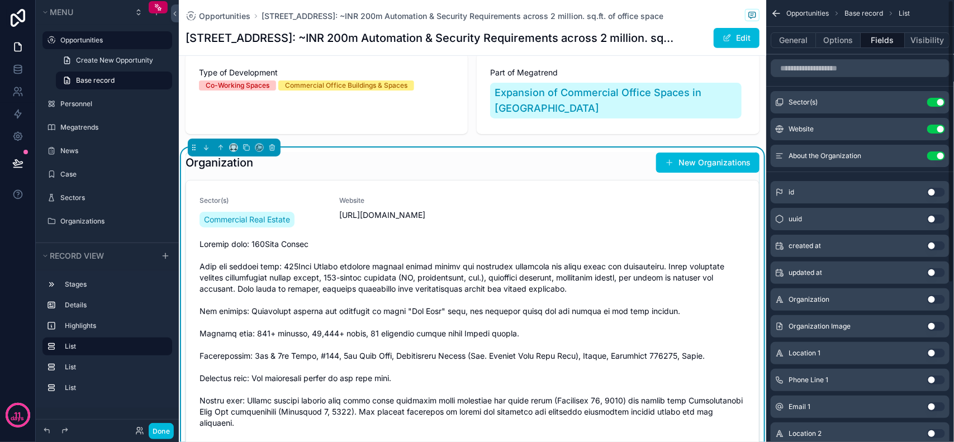
click at [937, 105] on button "Use setting" at bounding box center [937, 102] width 18 height 9
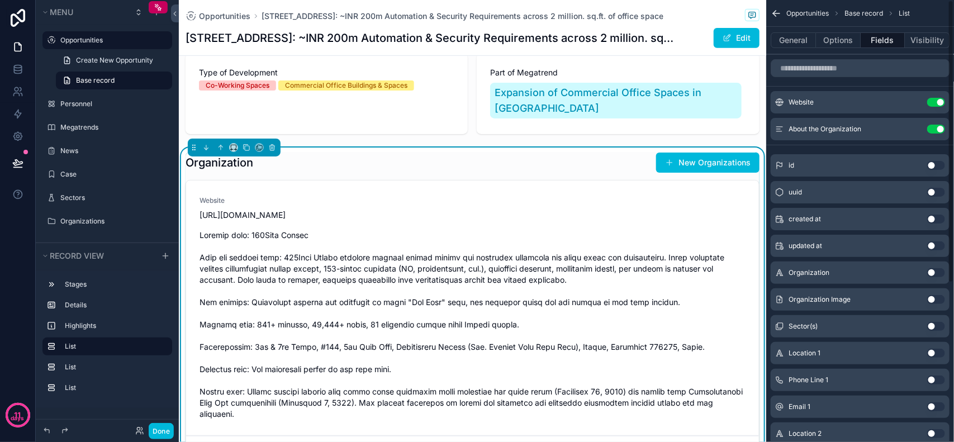
click at [938, 104] on button "Use setting" at bounding box center [937, 102] width 18 height 9
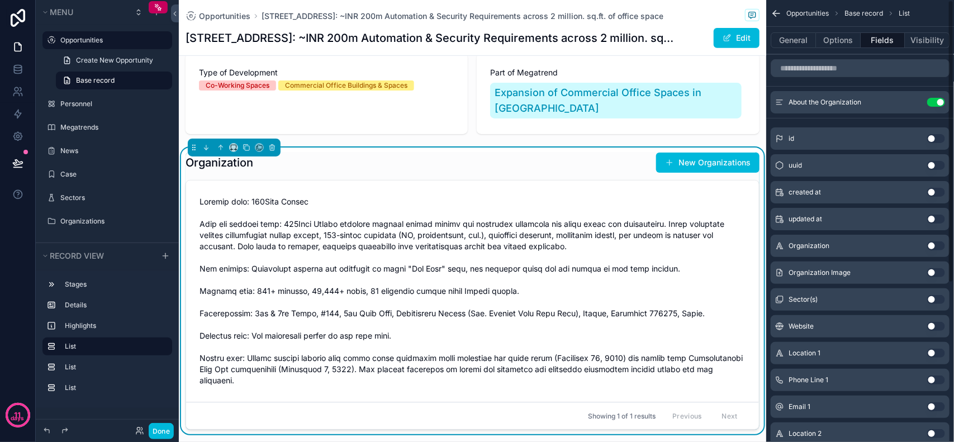
click at [938, 103] on button "Use setting" at bounding box center [937, 102] width 18 height 9
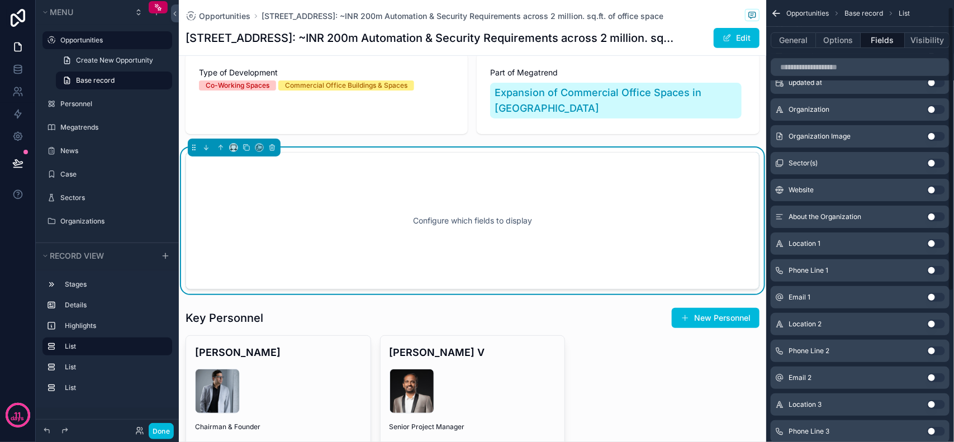
scroll to position [0, 0]
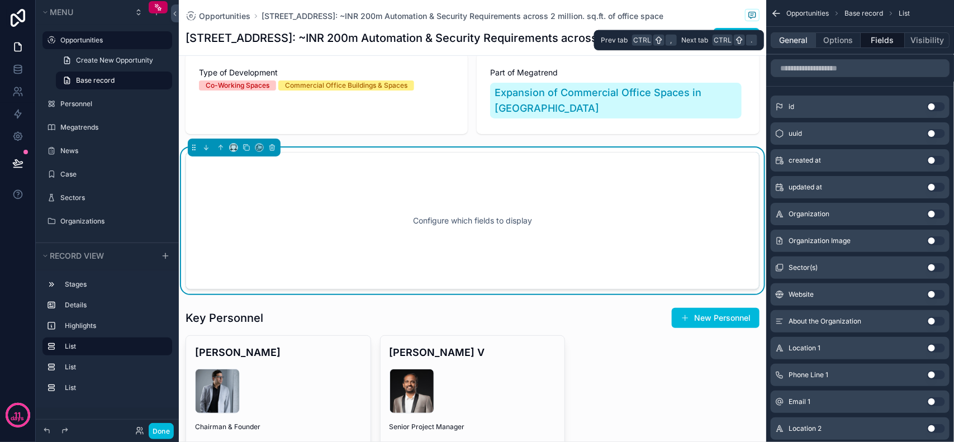
click at [808, 43] on button "General" at bounding box center [793, 40] width 45 height 16
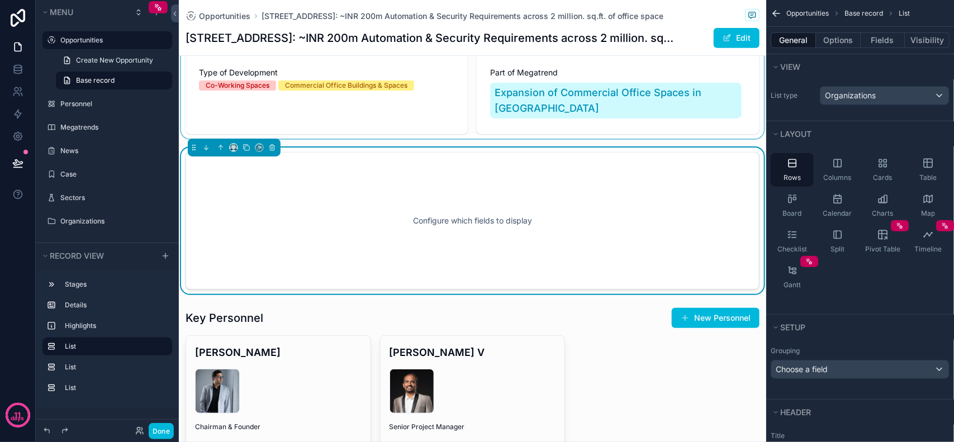
scroll to position [280, 0]
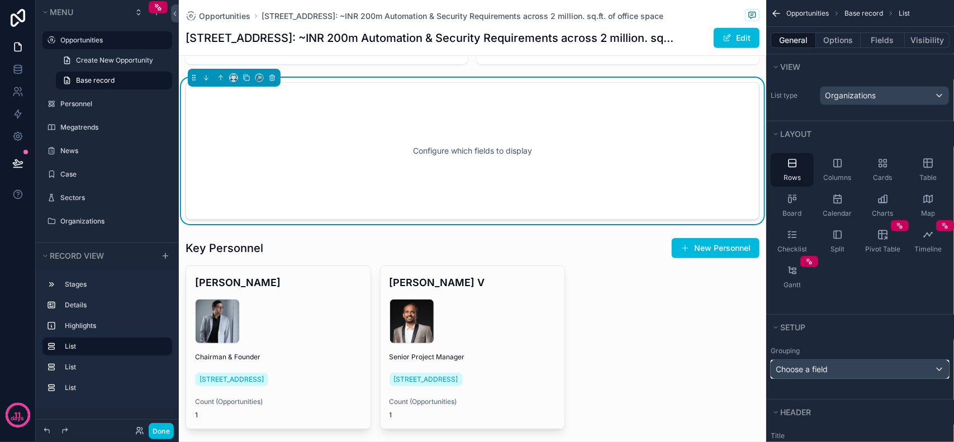
click at [855, 373] on div "Choose a field" at bounding box center [861, 370] width 178 height 18
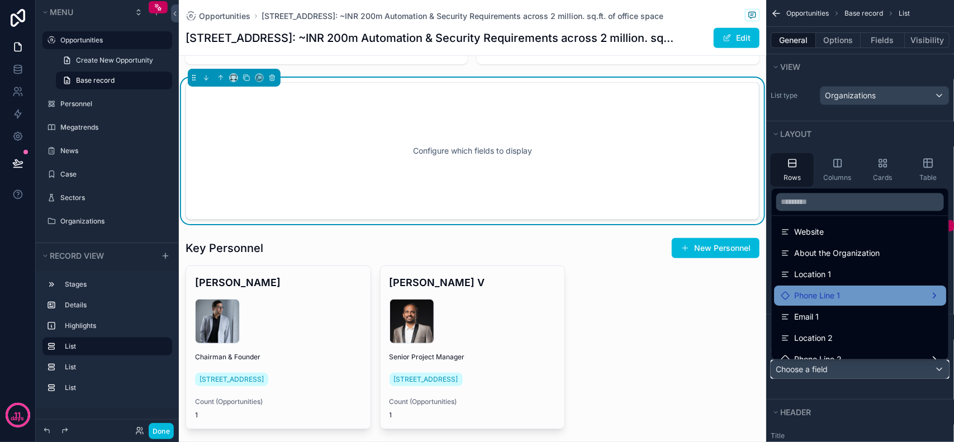
scroll to position [0, 0]
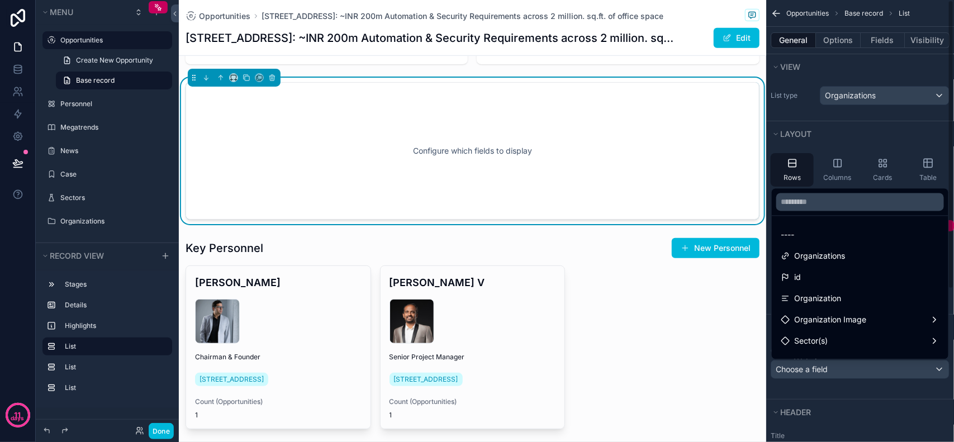
click at [726, 164] on div "Configure which fields to display" at bounding box center [472, 151] width 537 height 101
click at [928, 124] on div "scrollable content" at bounding box center [477, 221] width 954 height 442
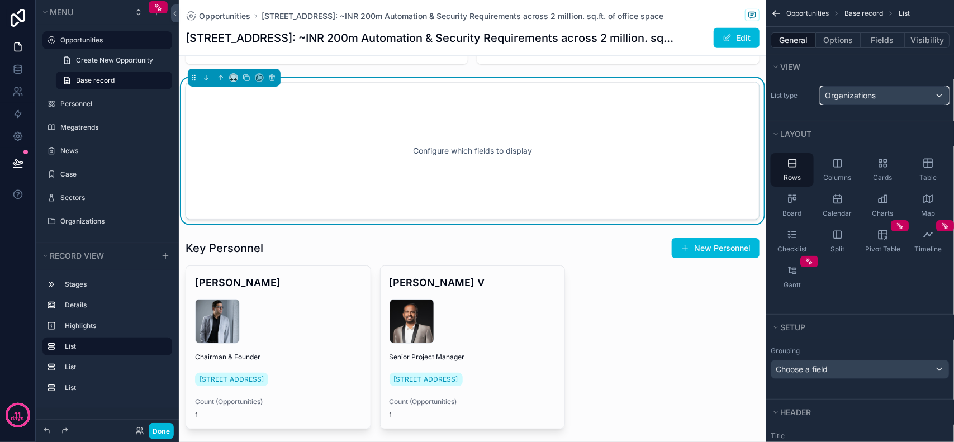
click at [853, 95] on span "Organizations" at bounding box center [850, 95] width 51 height 11
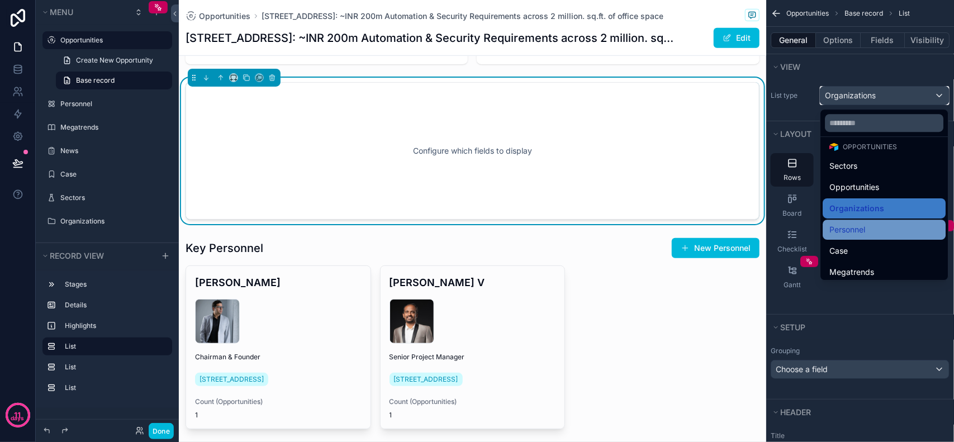
scroll to position [70, 0]
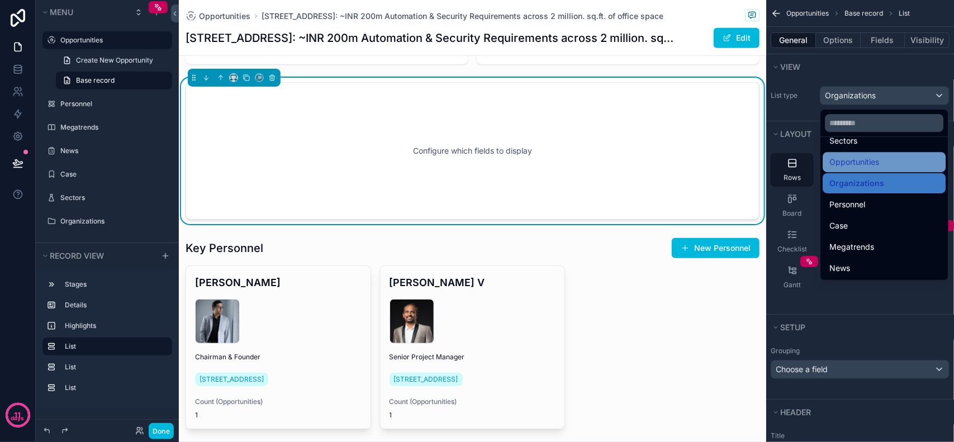
click at [848, 164] on span "Opportunities" at bounding box center [855, 161] width 50 height 13
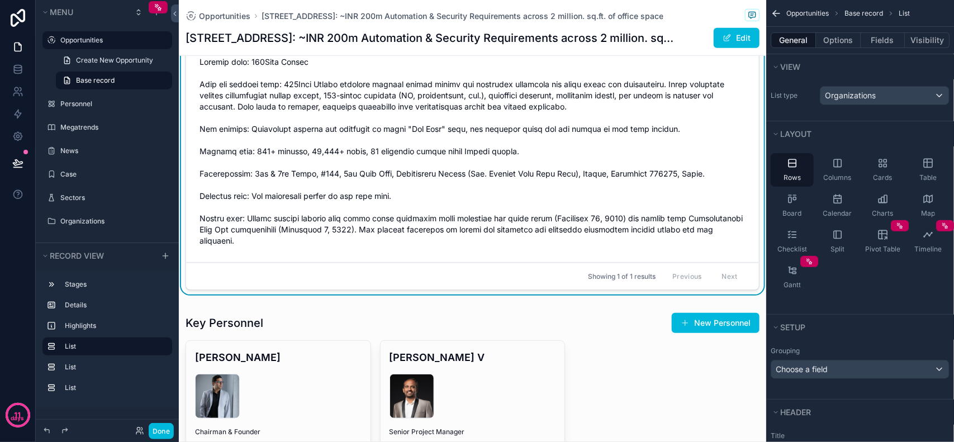
scroll to position [210, 0]
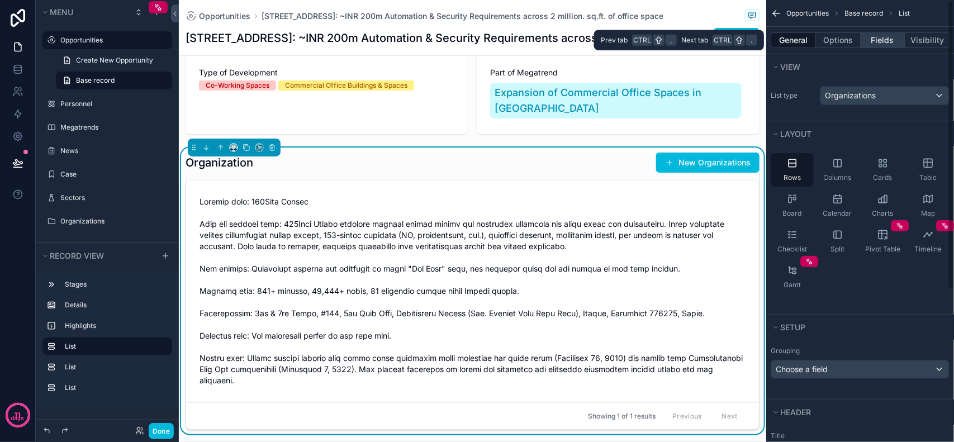
click at [879, 38] on button "Fields" at bounding box center [883, 40] width 45 height 16
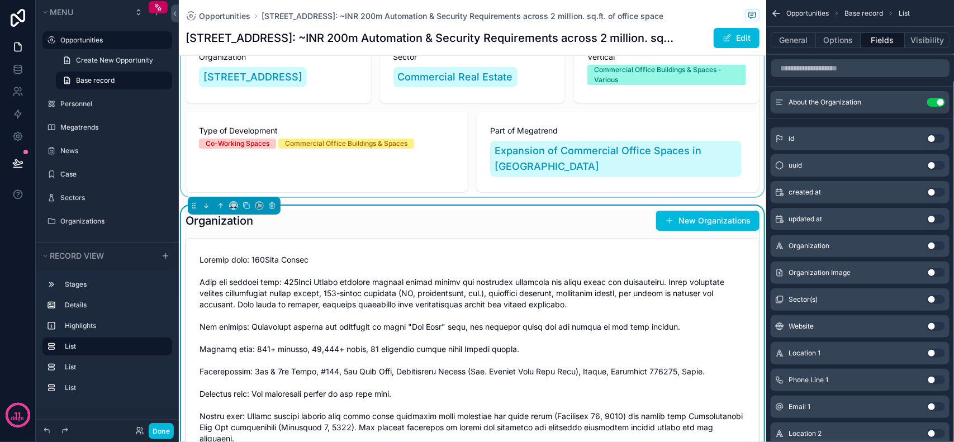
scroll to position [70, 0]
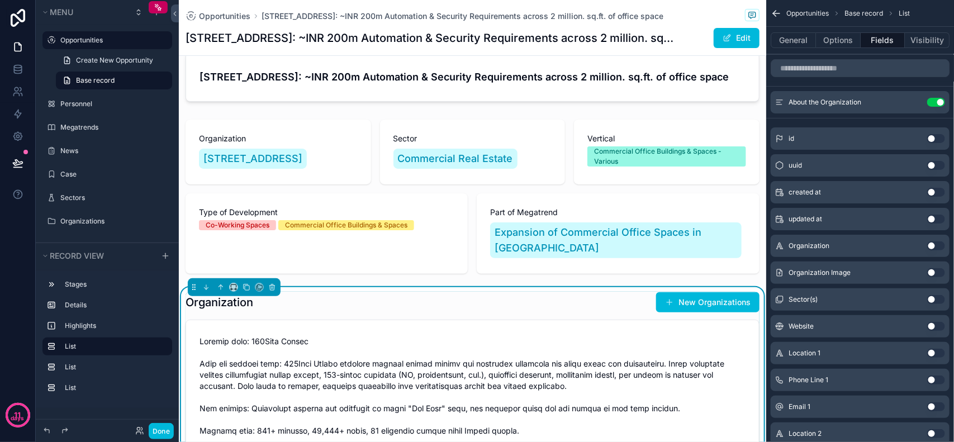
click at [348, 292] on div "Organization New Organizations" at bounding box center [473, 302] width 574 height 21
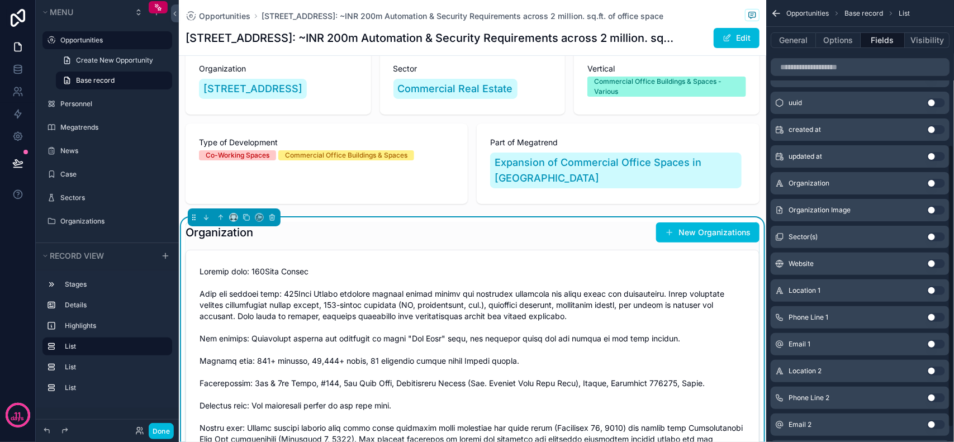
scroll to position [0, 0]
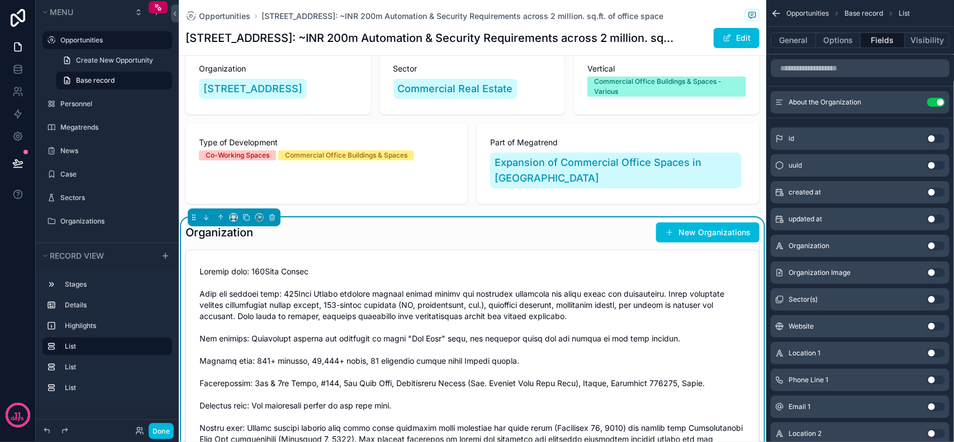
click at [889, 101] on div "About the Organization Use setting" at bounding box center [860, 102] width 179 height 22
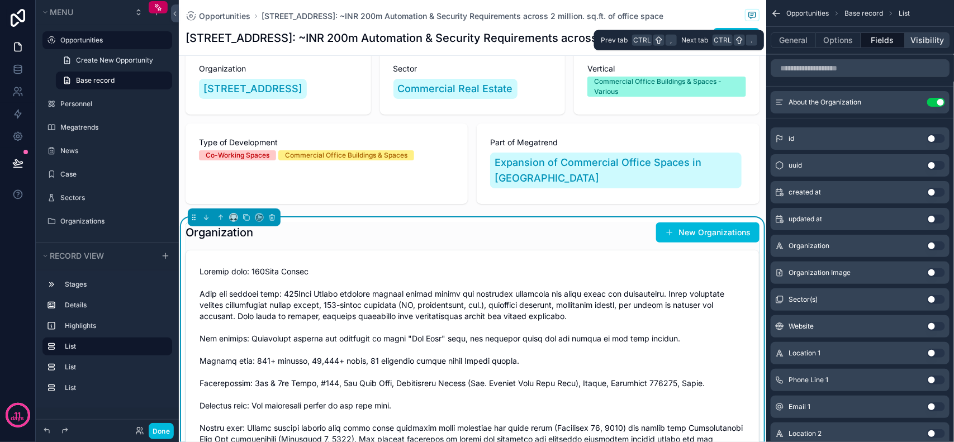
click at [906, 35] on button "Visibility" at bounding box center [927, 40] width 45 height 16
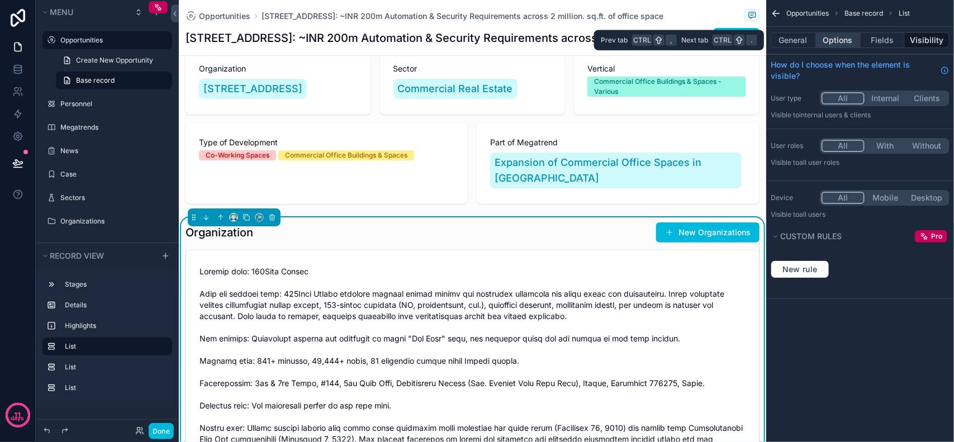
click at [854, 40] on button "Options" at bounding box center [838, 40] width 45 height 16
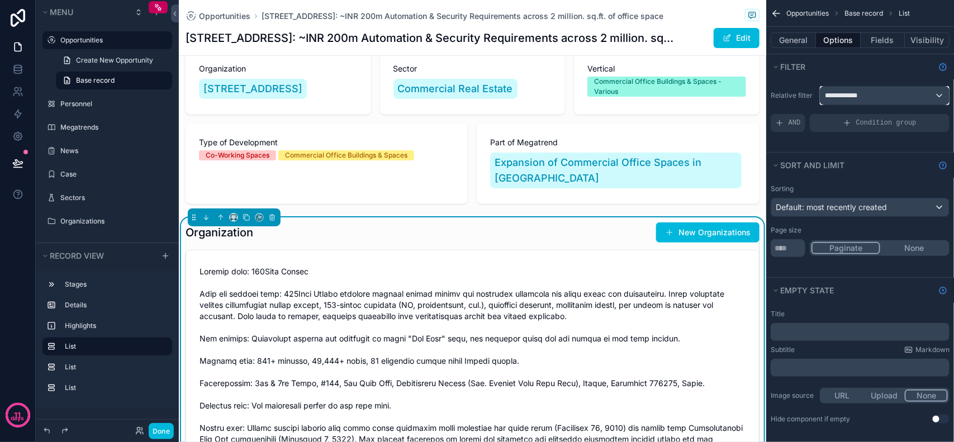
click at [867, 101] on div "**********" at bounding box center [885, 96] width 129 height 18
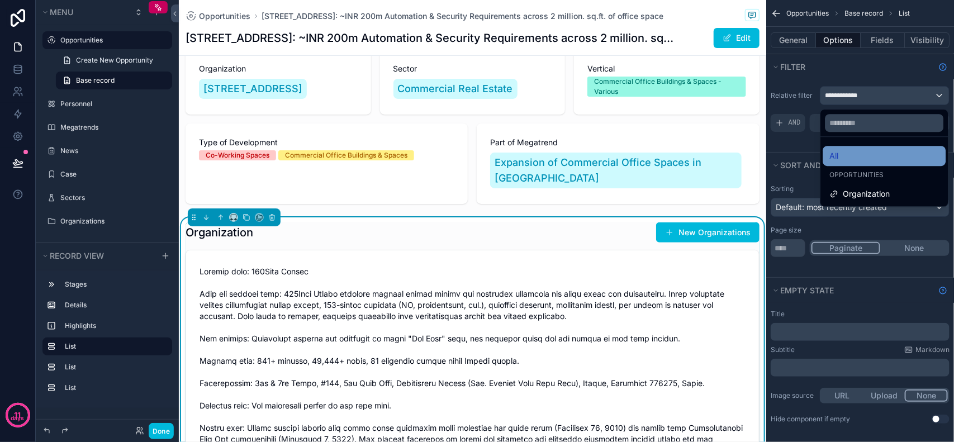
click at [852, 155] on div "All" at bounding box center [885, 155] width 110 height 13
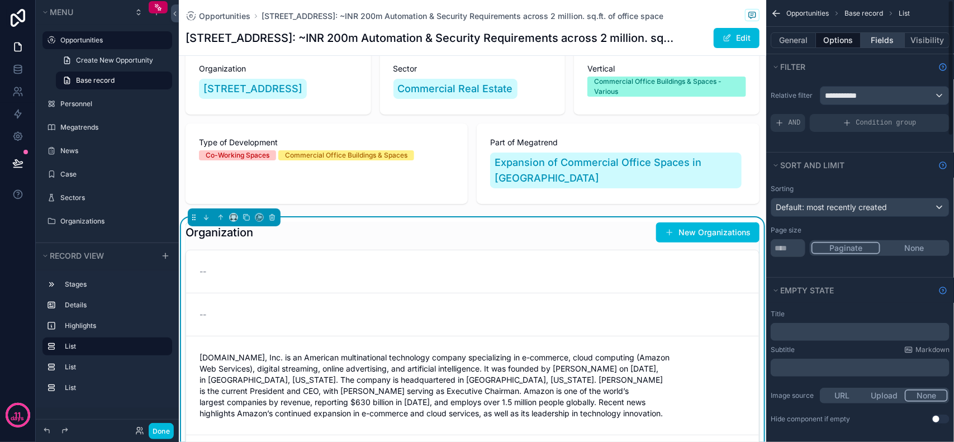
click at [876, 40] on button "Fields" at bounding box center [883, 40] width 45 height 16
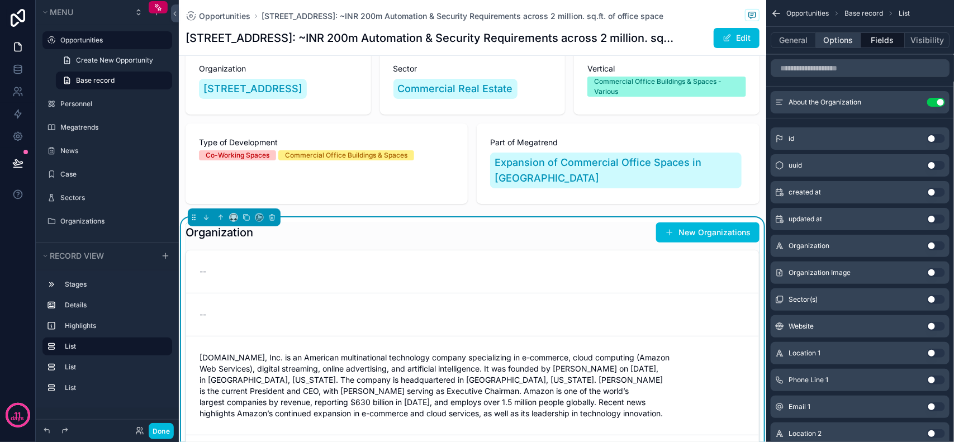
click at [836, 45] on button "Options" at bounding box center [838, 40] width 45 height 16
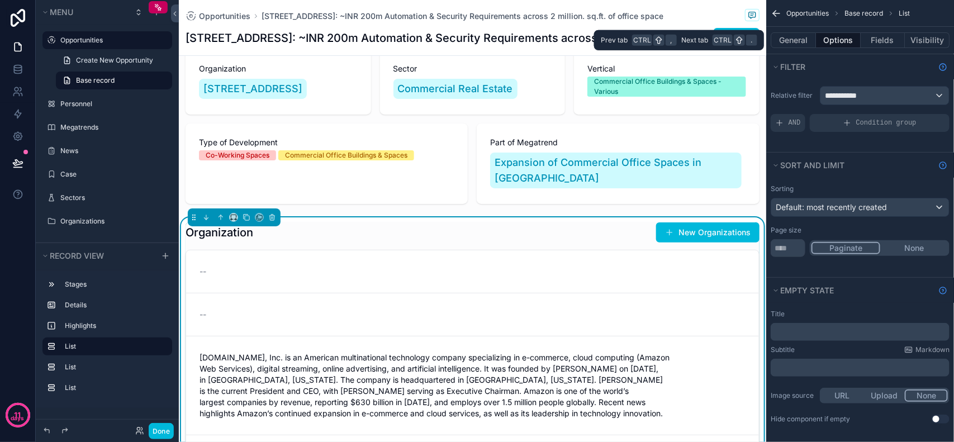
click at [784, 51] on div "General Options Fields Visibility" at bounding box center [861, 40] width 188 height 27
click at [792, 46] on button "General" at bounding box center [793, 40] width 45 height 16
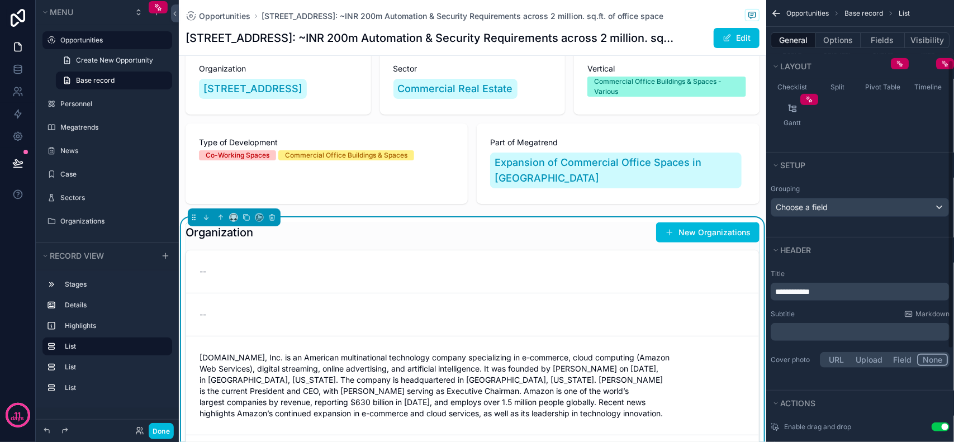
scroll to position [210, 0]
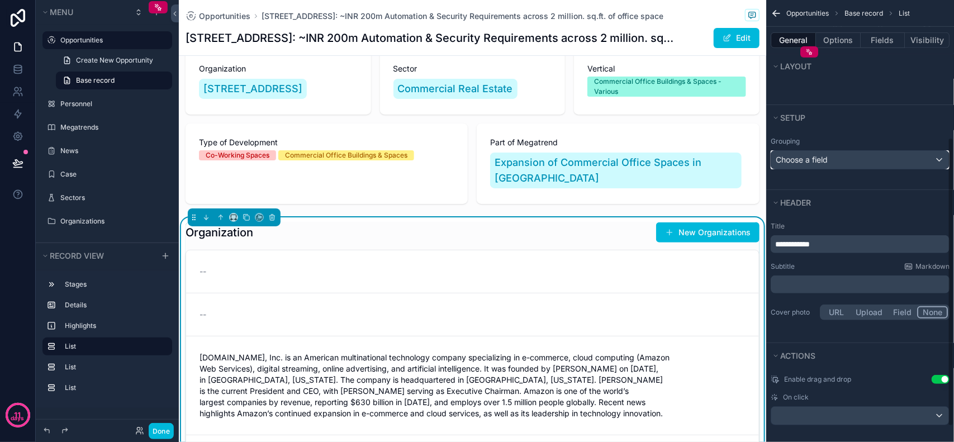
click at [878, 162] on div "Choose a field" at bounding box center [861, 160] width 178 height 18
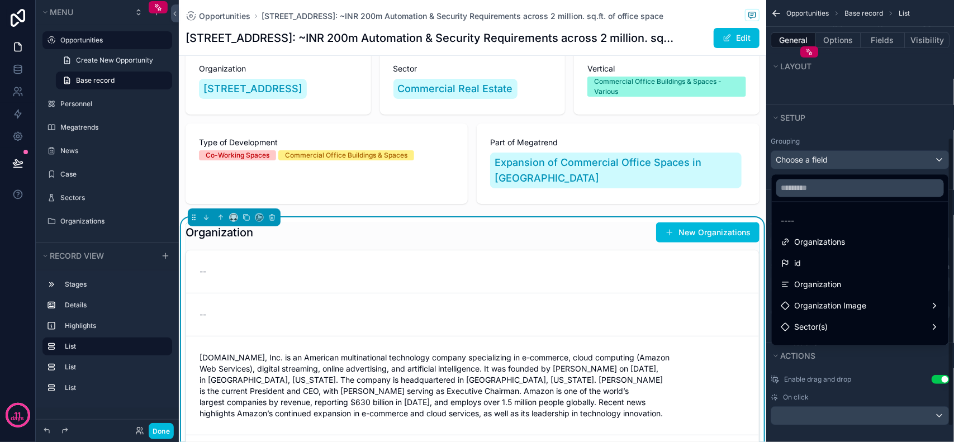
click at [868, 163] on div "scrollable content" at bounding box center [477, 221] width 954 height 442
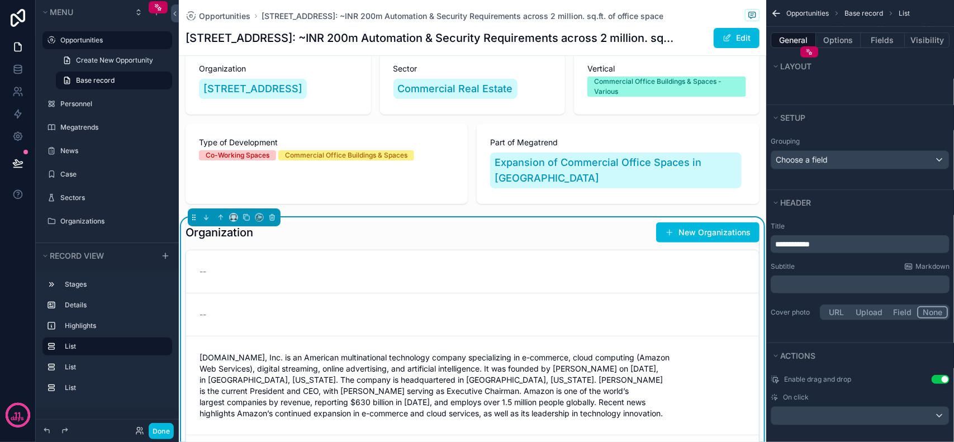
click at [854, 247] on p "**********" at bounding box center [861, 244] width 172 height 11
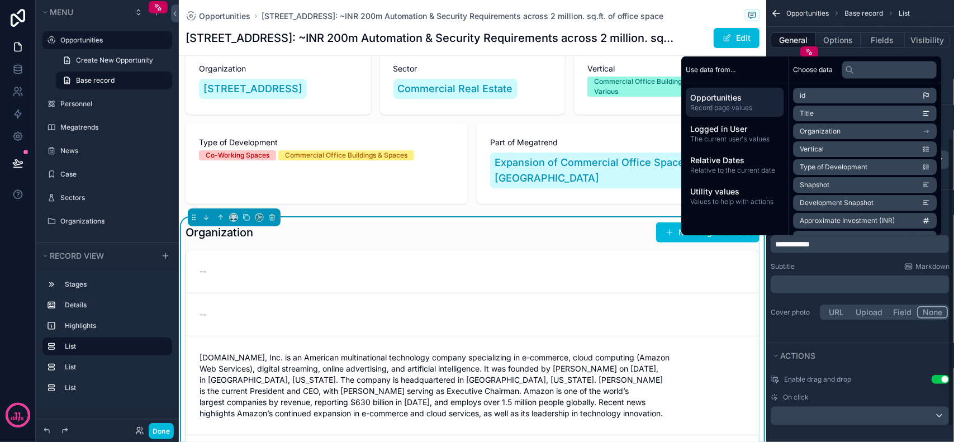
click at [943, 2] on div "Opportunities Base record List" at bounding box center [861, 13] width 188 height 27
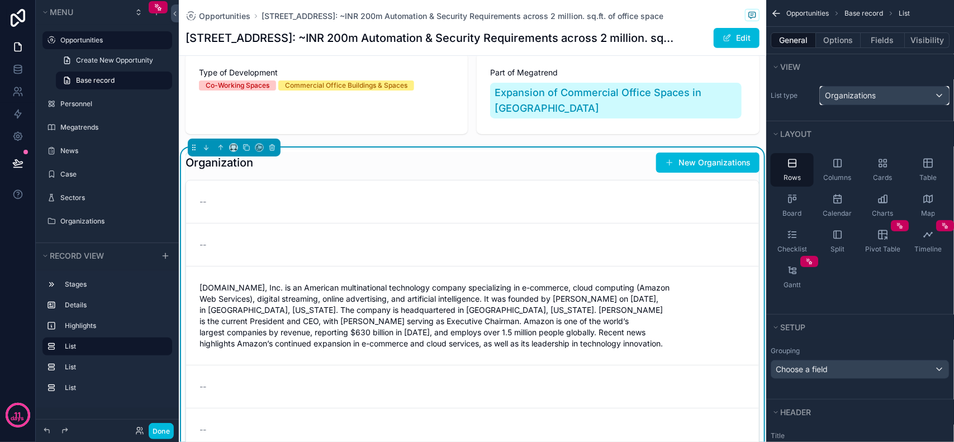
click at [920, 94] on div "Organizations" at bounding box center [885, 96] width 129 height 18
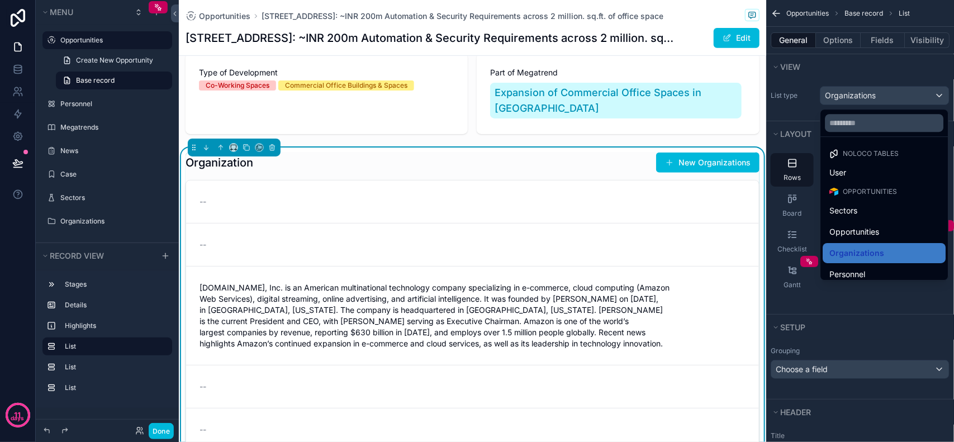
click at [920, 94] on div "scrollable content" at bounding box center [477, 221] width 954 height 442
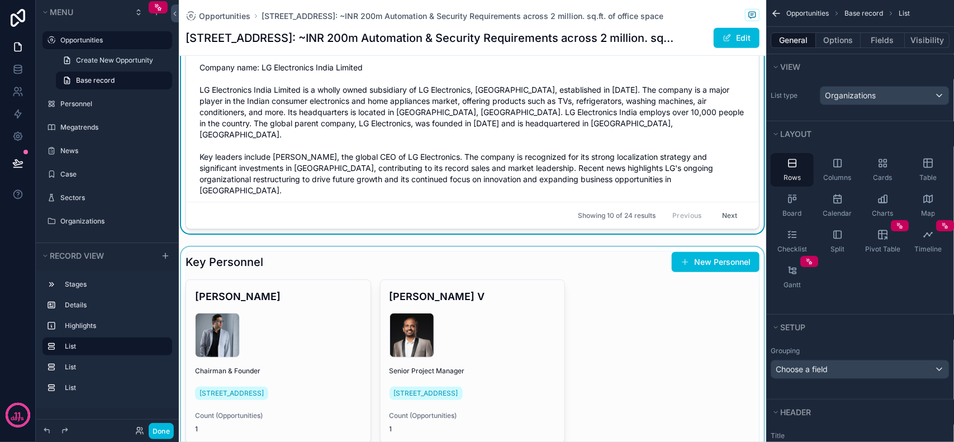
scroll to position [489, 0]
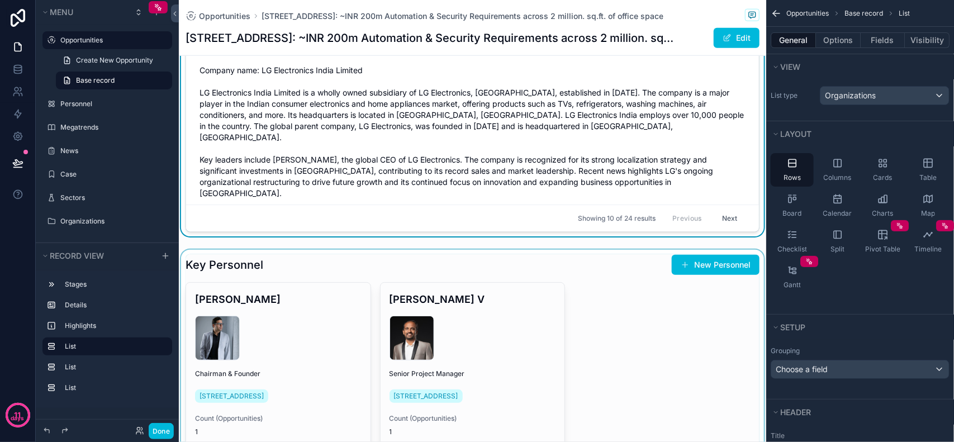
click at [570, 272] on div "scrollable content" at bounding box center [473, 368] width 588 height 236
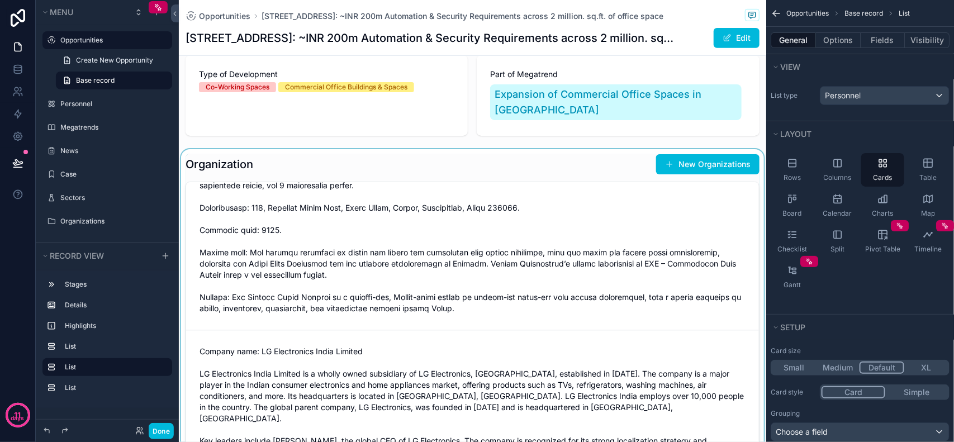
scroll to position [210, 0]
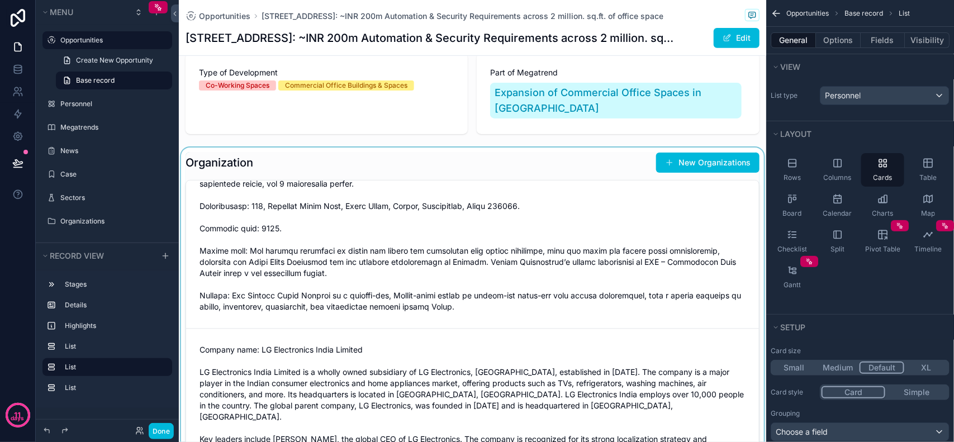
click at [566, 290] on div "scrollable content" at bounding box center [473, 334] width 588 height 373
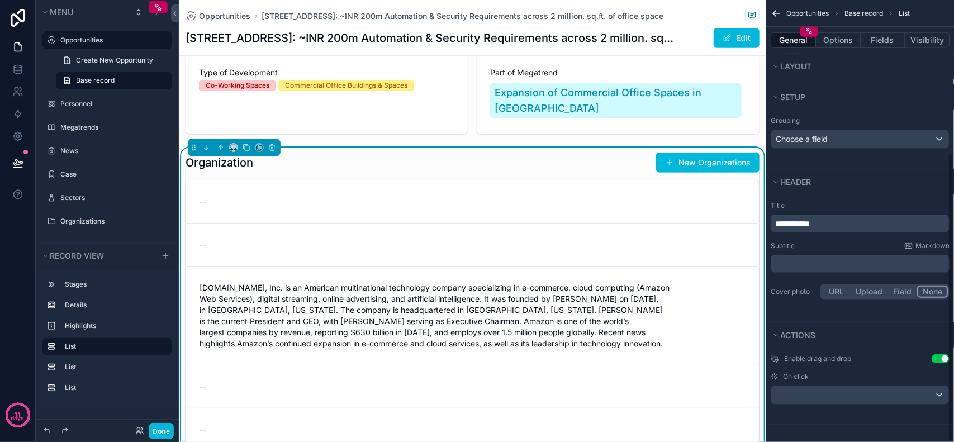
scroll to position [233, 0]
click at [839, 394] on div "scrollable content" at bounding box center [861, 394] width 178 height 18
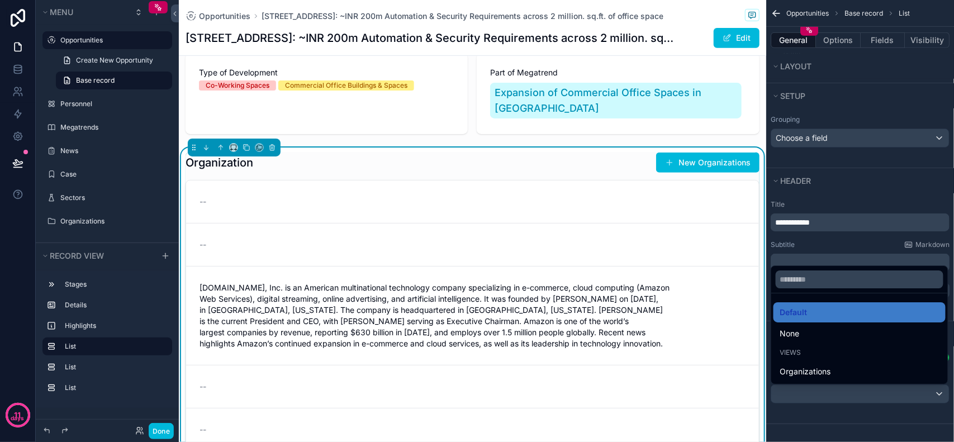
click at [843, 394] on div "scrollable content" at bounding box center [477, 221] width 954 height 442
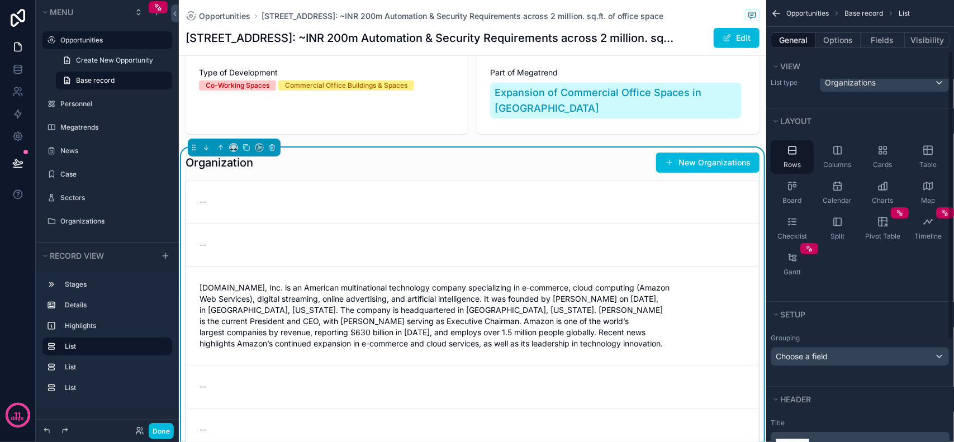
scroll to position [0, 0]
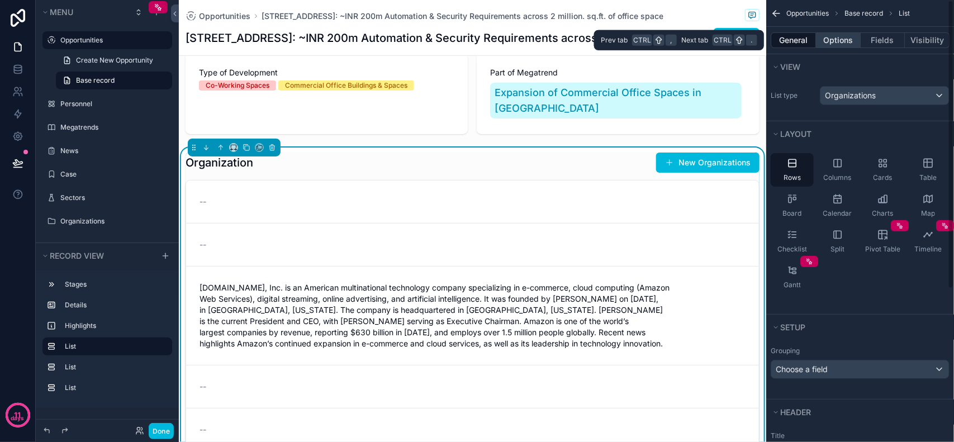
click at [838, 36] on button "Options" at bounding box center [838, 40] width 45 height 16
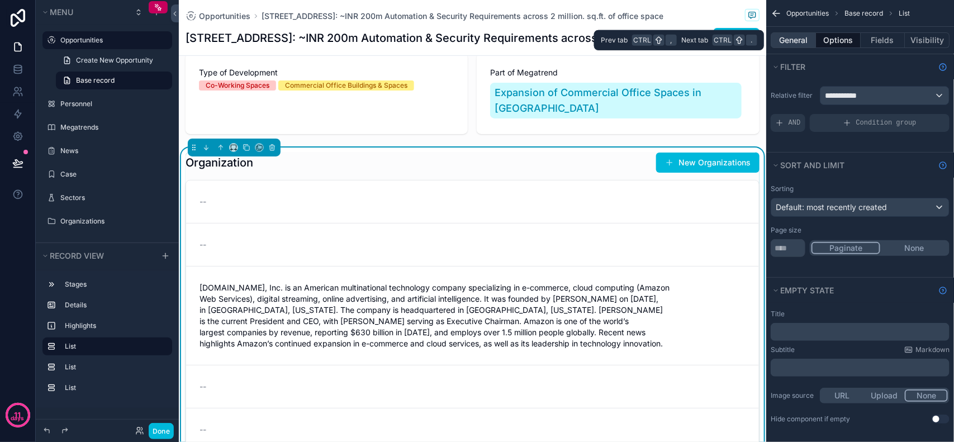
click at [792, 42] on button "General" at bounding box center [793, 40] width 45 height 16
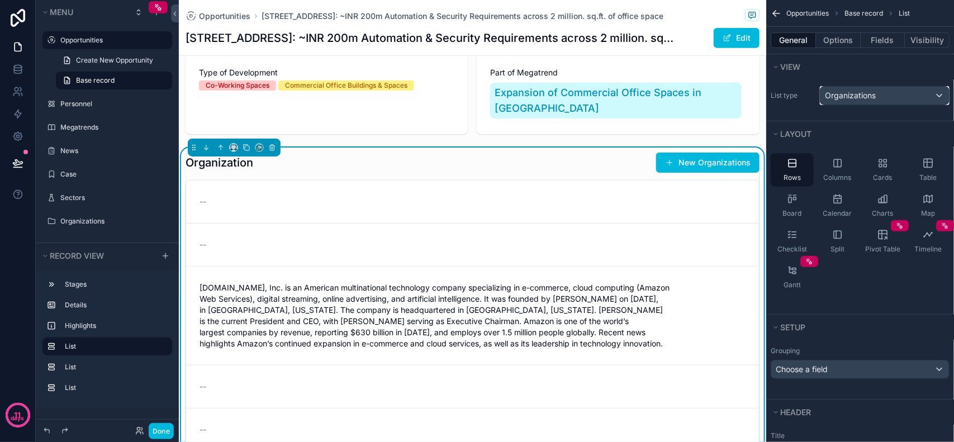
click at [851, 94] on span "Organizations" at bounding box center [850, 95] width 51 height 11
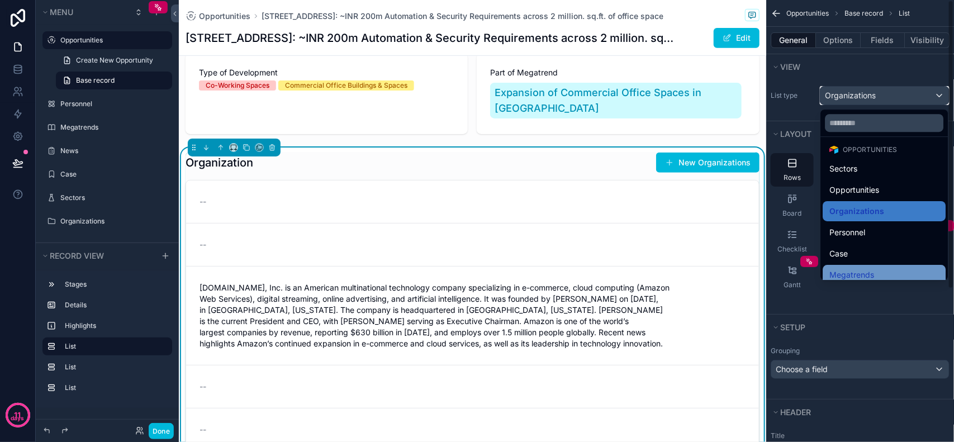
scroll to position [70, 0]
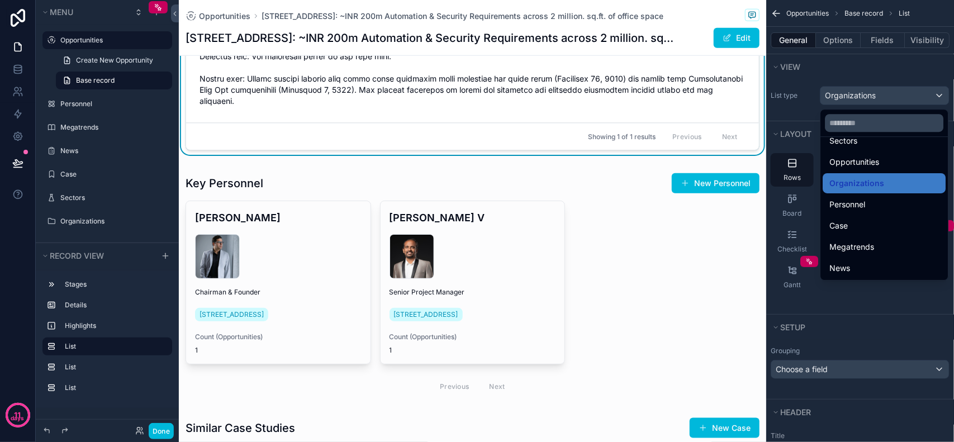
scroll to position [210, 0]
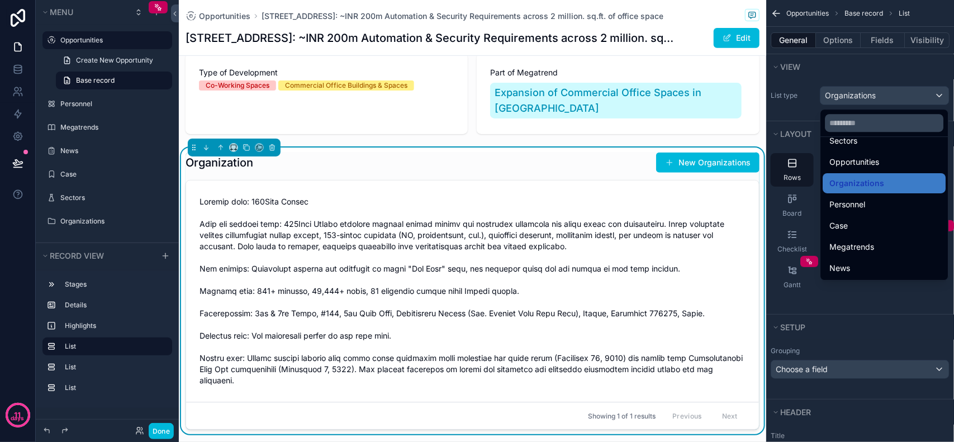
click at [551, 285] on span "scrollable content" at bounding box center [473, 291] width 546 height 190
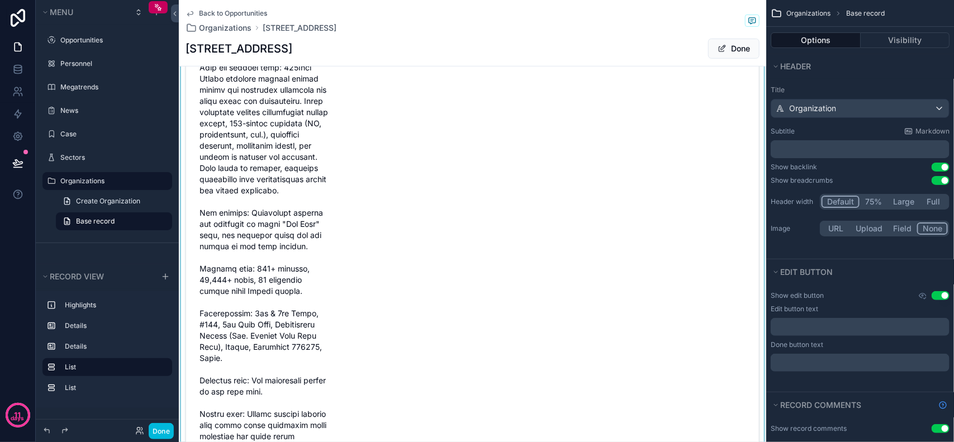
scroll to position [280, 0]
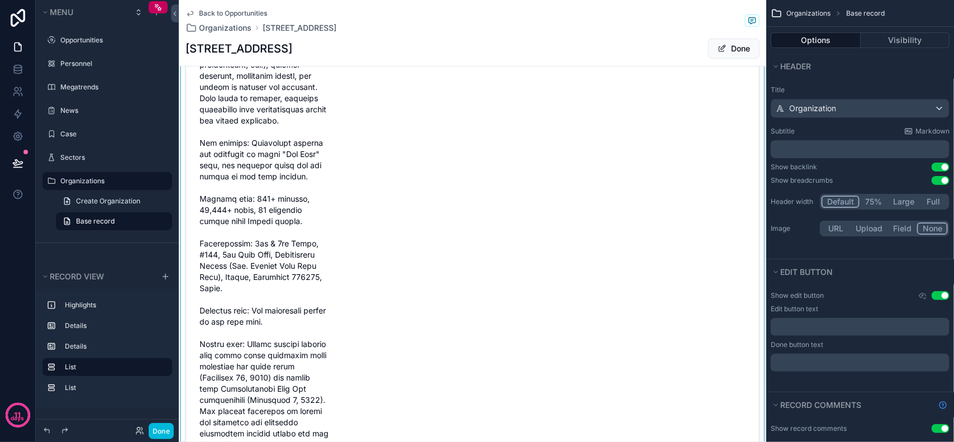
type input "**********"
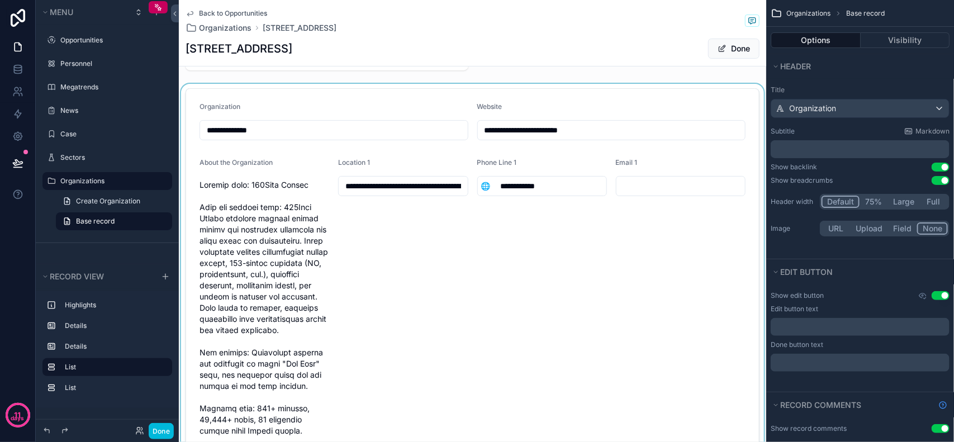
scroll to position [0, 0]
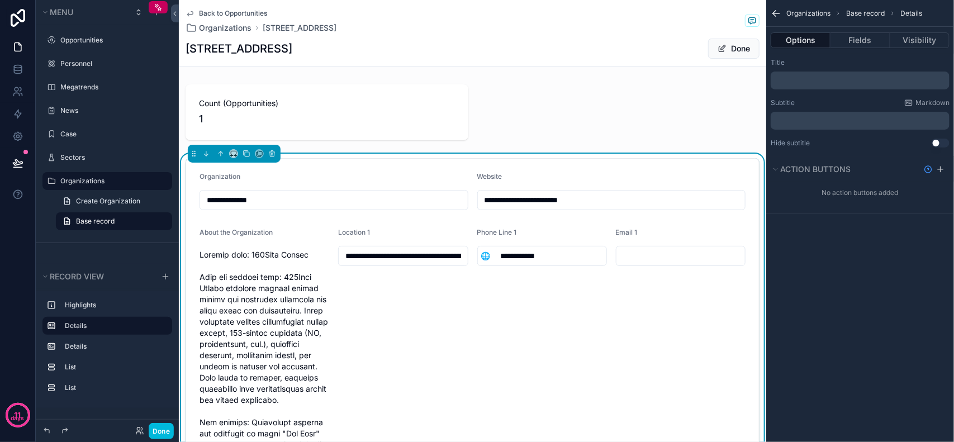
type input "**********"
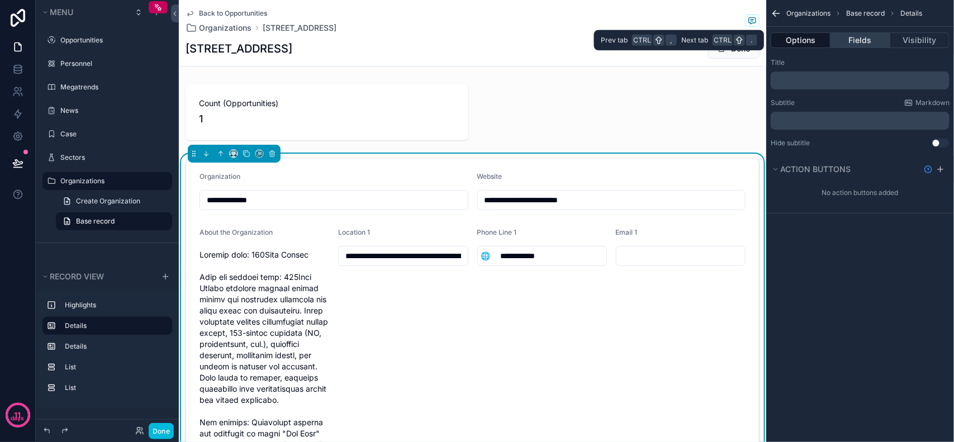
click at [858, 40] on button "Fields" at bounding box center [860, 40] width 59 height 16
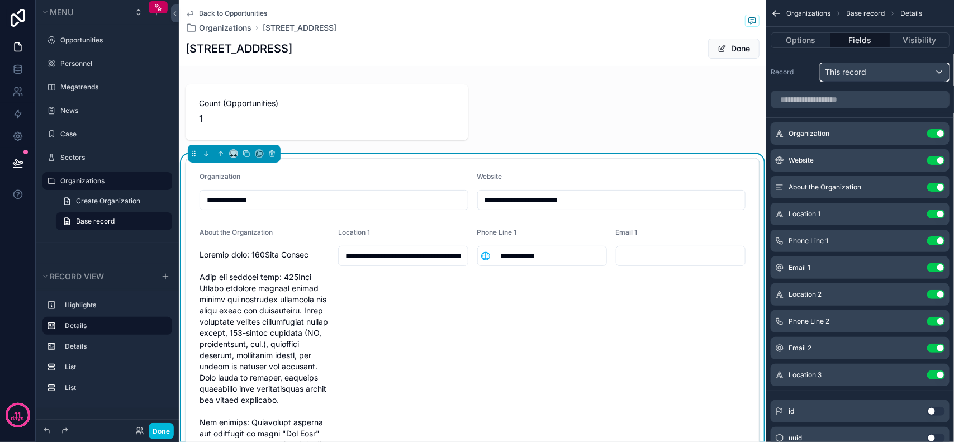
click at [893, 68] on div "This record" at bounding box center [885, 72] width 129 height 18
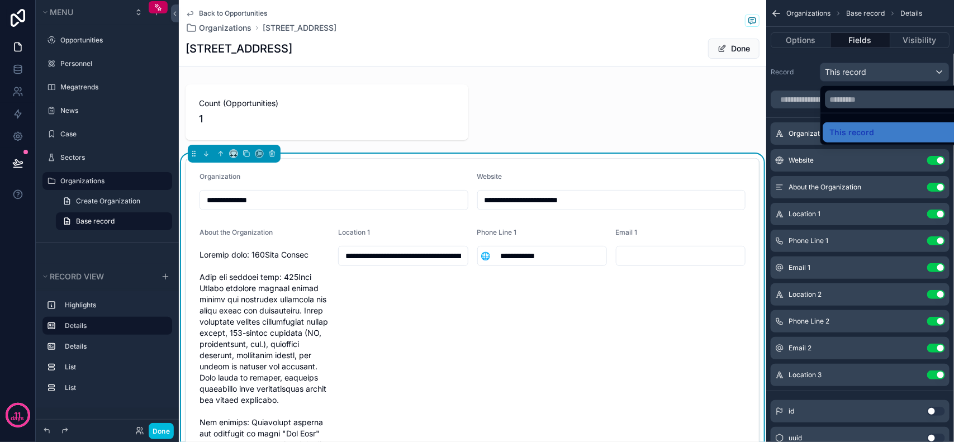
click at [893, 68] on div "scrollable content" at bounding box center [477, 221] width 954 height 442
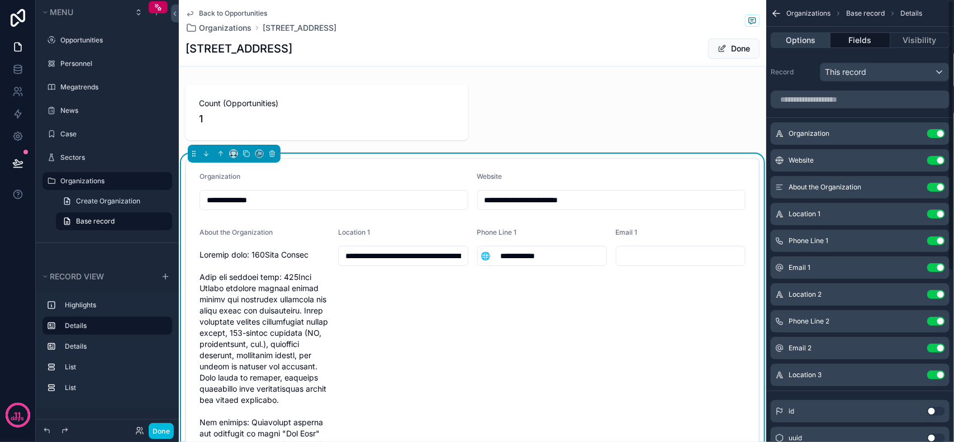
click at [812, 43] on button "Options" at bounding box center [801, 40] width 60 height 16
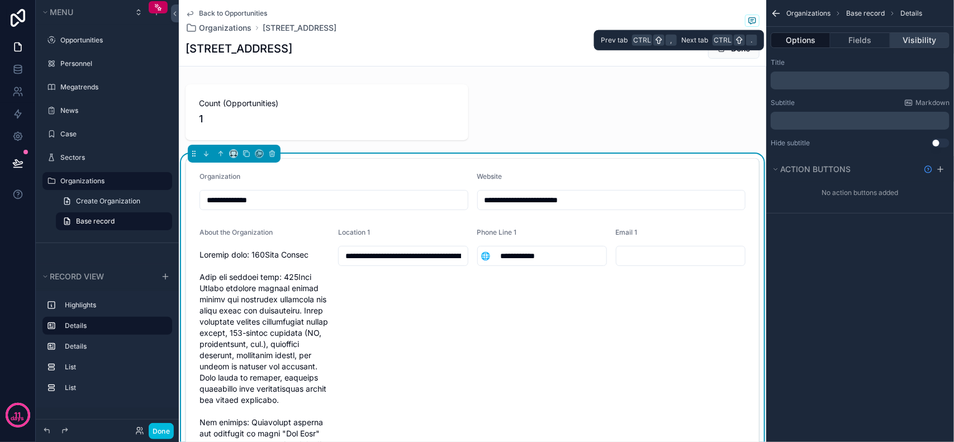
click at [924, 45] on button "Visibility" at bounding box center [920, 40] width 59 height 16
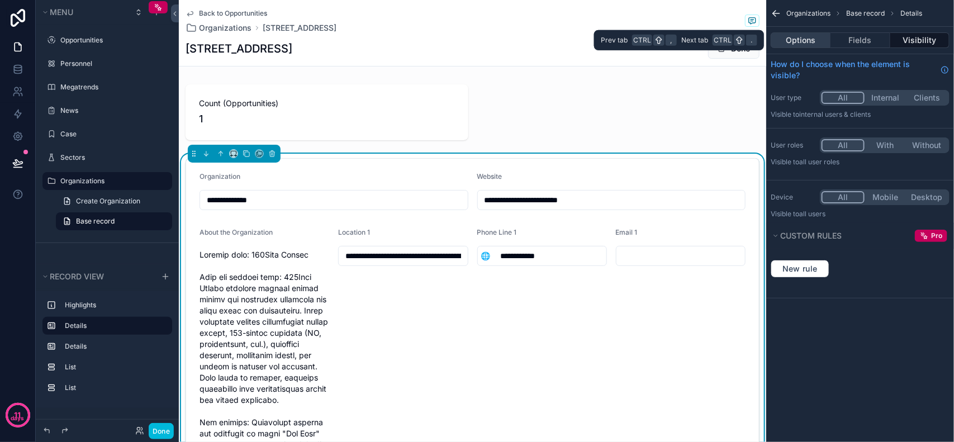
click at [791, 39] on button "Options" at bounding box center [801, 40] width 60 height 16
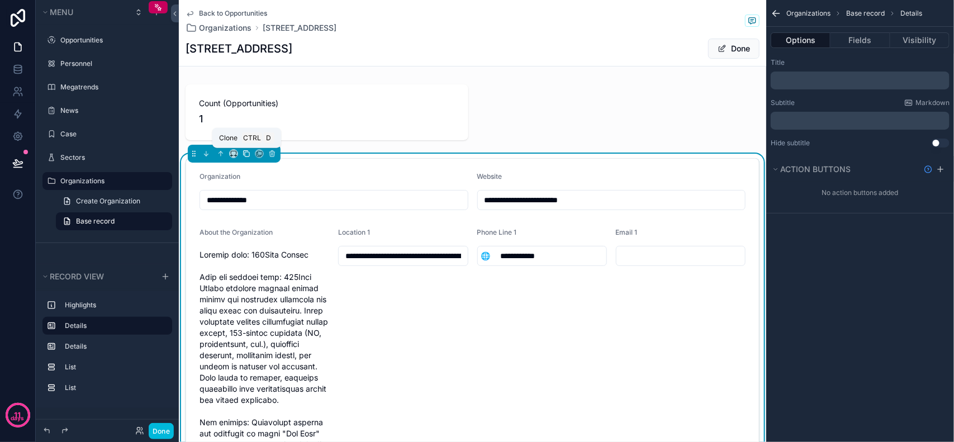
click at [247, 155] on icon "scrollable content" at bounding box center [247, 154] width 8 height 8
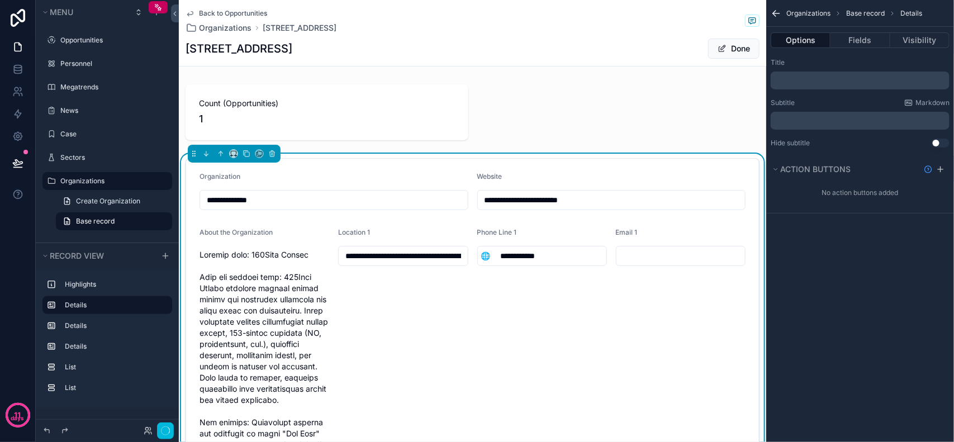
type input "**********"
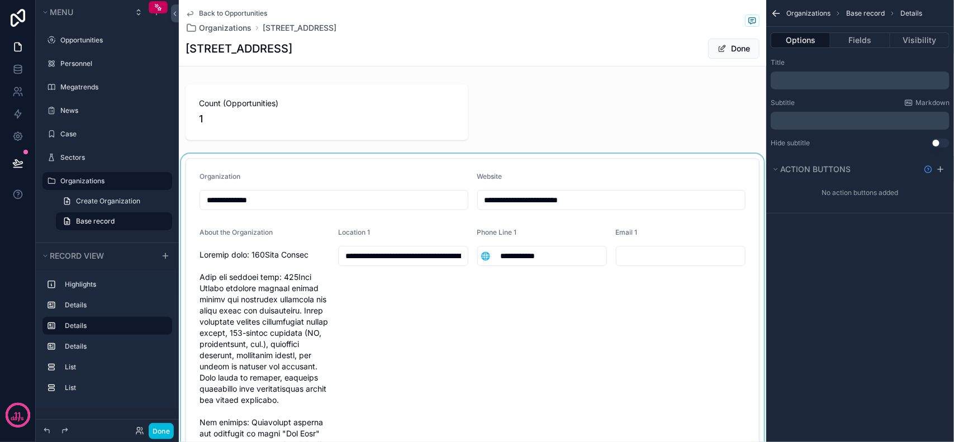
type input "**********"
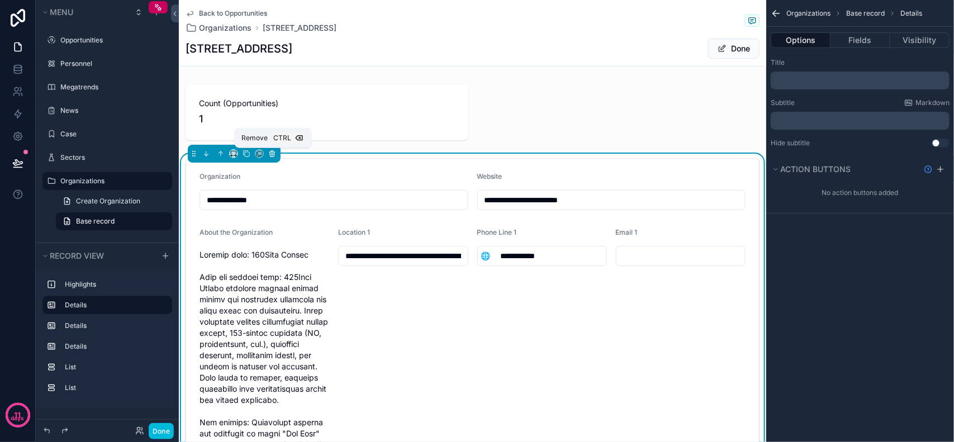
click at [271, 157] on icon "scrollable content" at bounding box center [272, 154] width 8 height 8
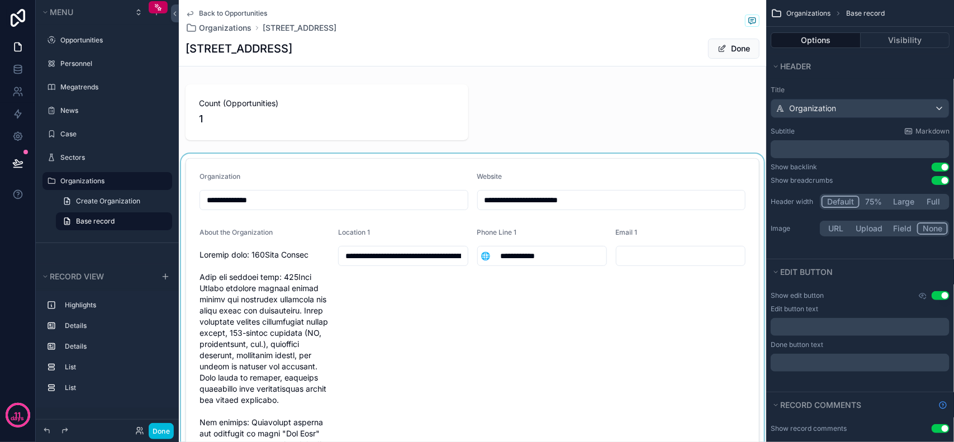
type input "**********"
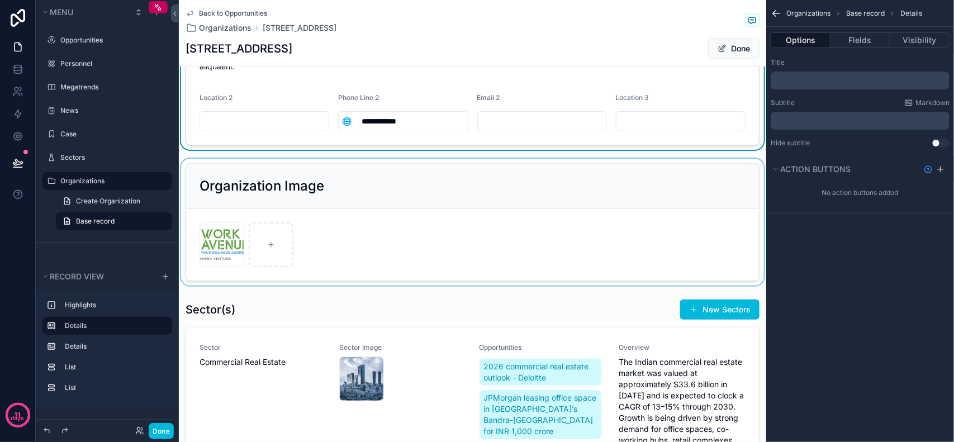
scroll to position [699, 0]
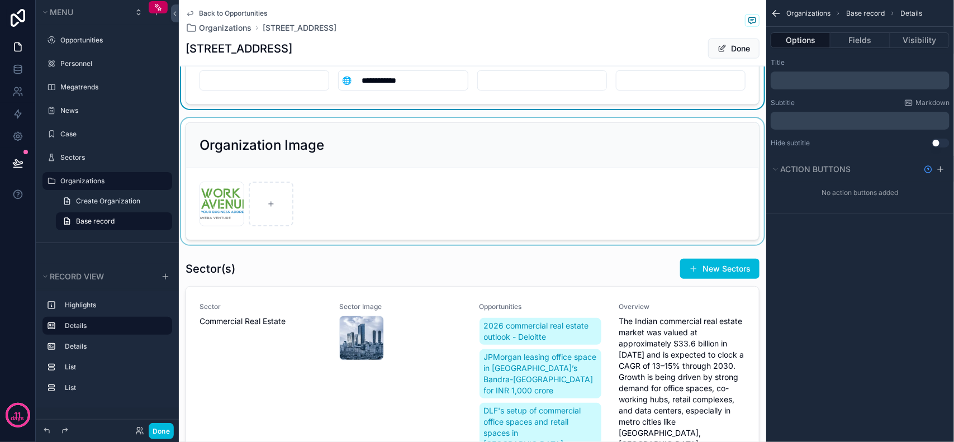
click at [429, 185] on div "scrollable content" at bounding box center [473, 181] width 588 height 127
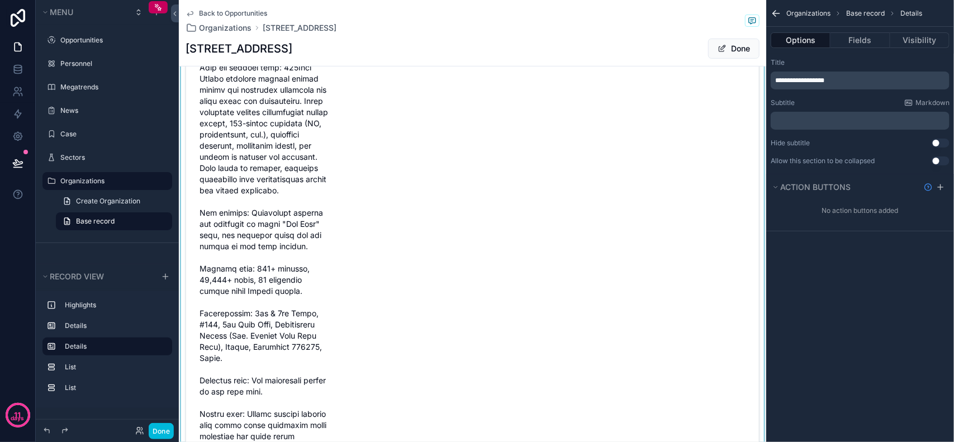
scroll to position [0, 0]
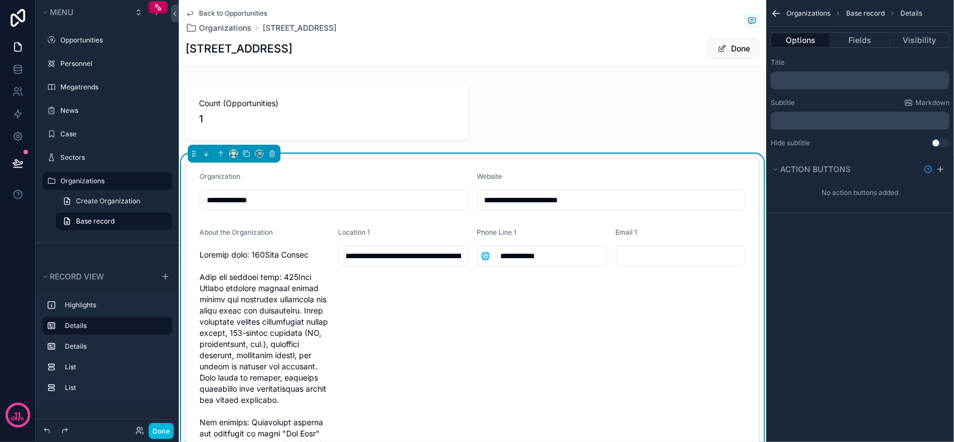
click at [569, 174] on div "Website" at bounding box center [611, 178] width 269 height 13
click at [879, 119] on p "﻿" at bounding box center [861, 120] width 172 height 9
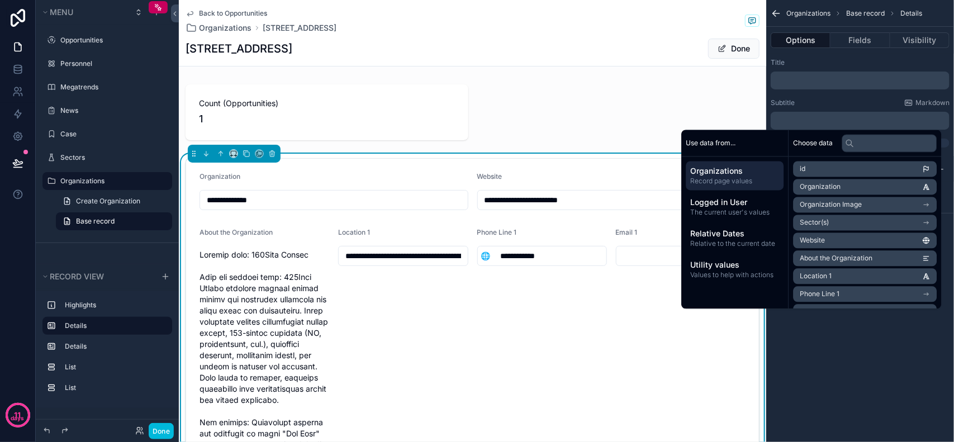
click at [867, 124] on p "﻿" at bounding box center [861, 120] width 172 height 9
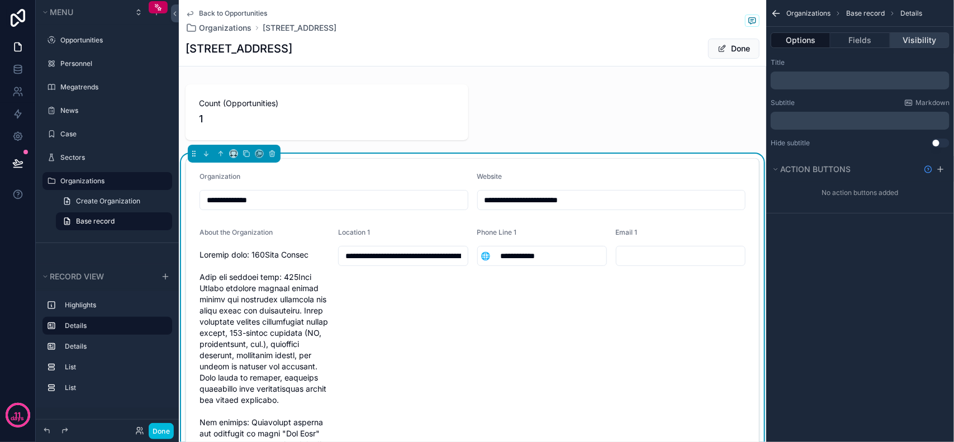
click at [929, 48] on button "Visibility" at bounding box center [920, 40] width 59 height 16
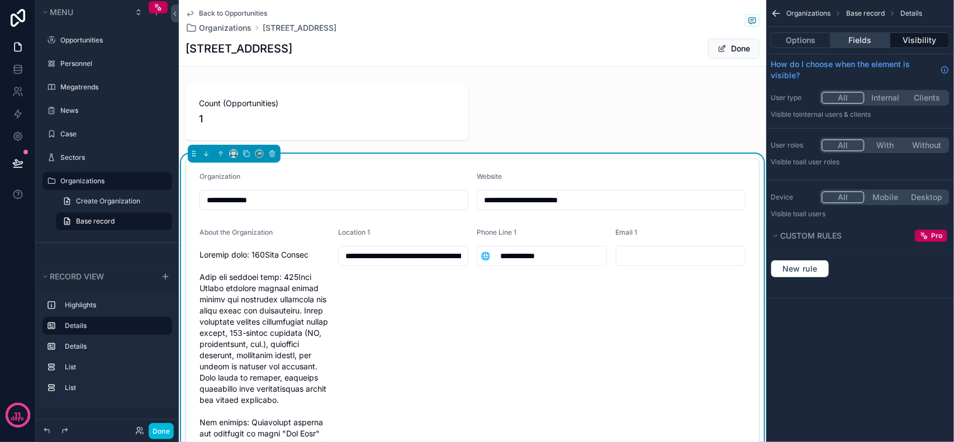
click at [877, 43] on button "Fields" at bounding box center [860, 40] width 59 height 16
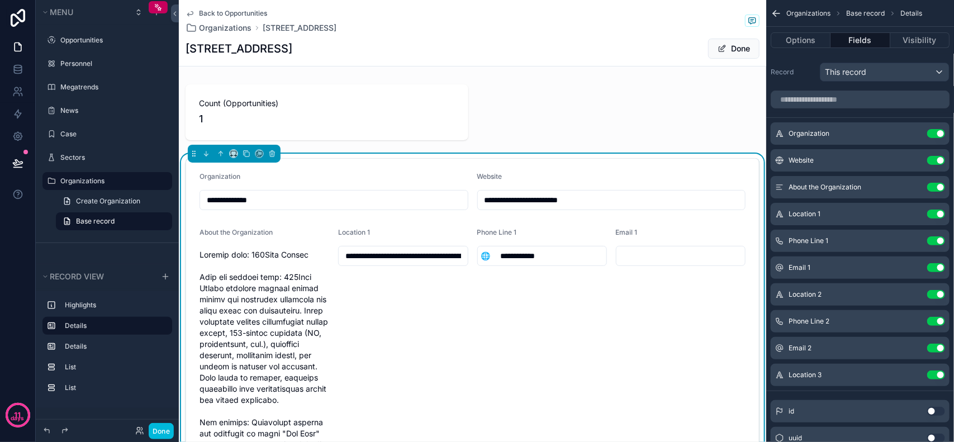
click at [796, 74] on label "Record" at bounding box center [793, 72] width 45 height 9
click at [804, 38] on button "Options" at bounding box center [801, 40] width 60 height 16
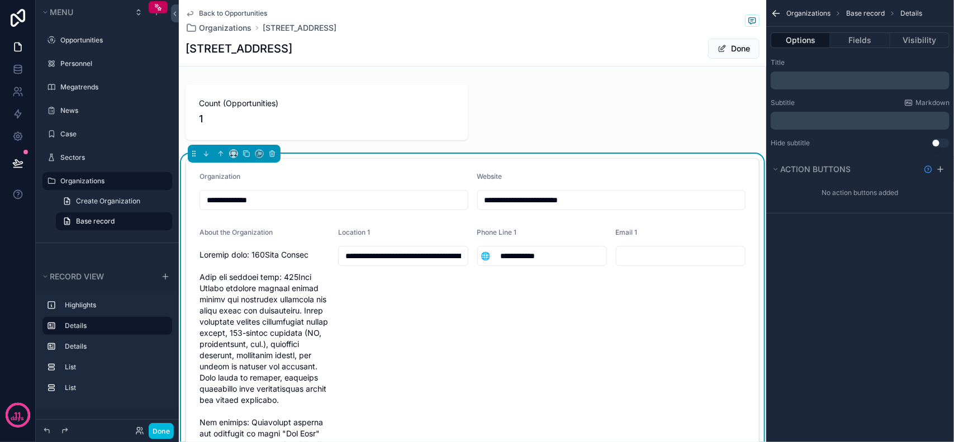
click at [818, 14] on span "Organizations" at bounding box center [809, 13] width 44 height 9
click at [849, 12] on span "Base record" at bounding box center [866, 13] width 39 height 9
click at [825, 10] on span "Organizations" at bounding box center [809, 13] width 44 height 9
click at [775, 9] on icon "scrollable content" at bounding box center [776, 13] width 11 height 11
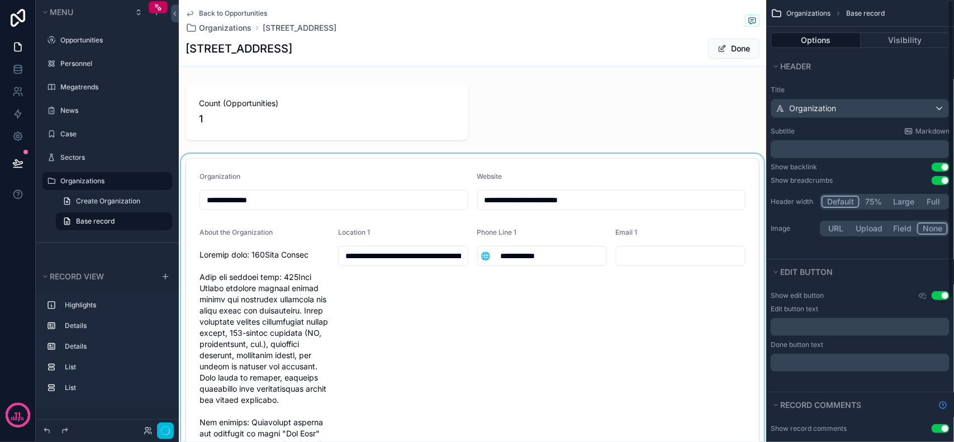
type input "**********"
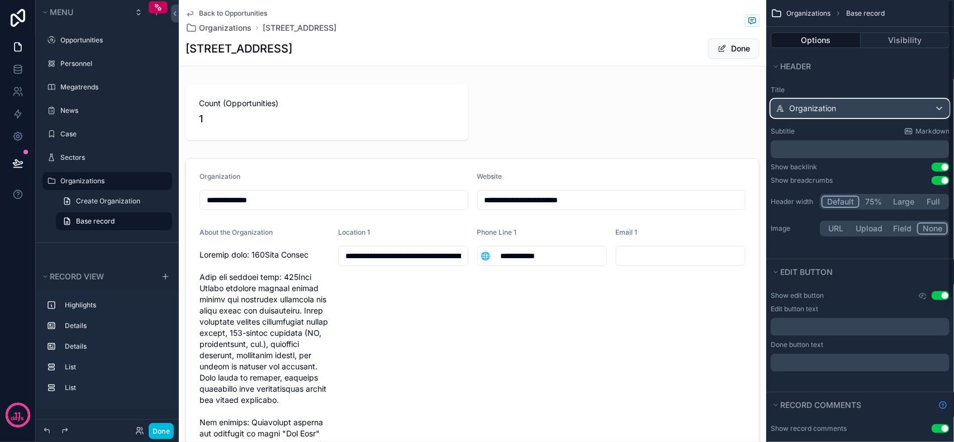
click at [868, 112] on div "Organization" at bounding box center [861, 109] width 178 height 18
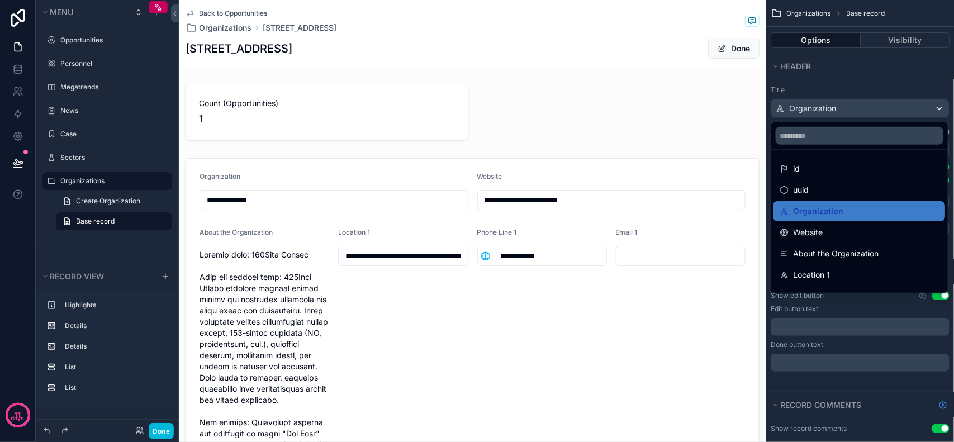
click at [854, 77] on div "scrollable content" at bounding box center [477, 221] width 954 height 442
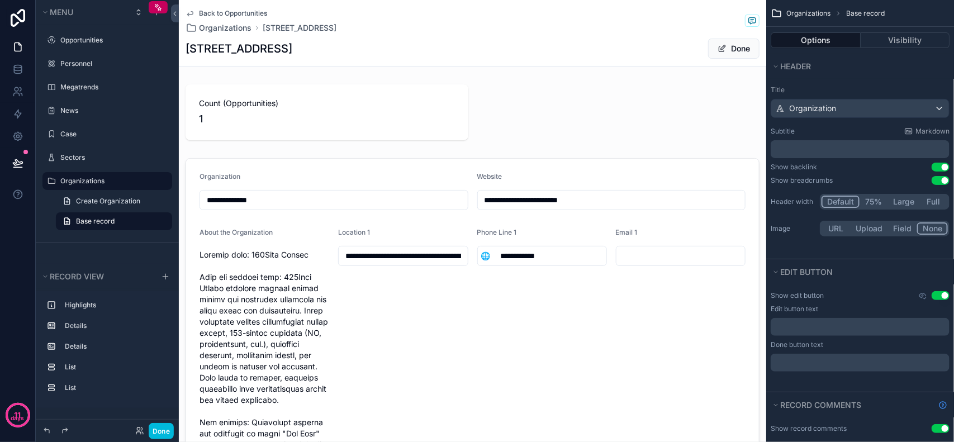
click at [788, 10] on span "Organizations" at bounding box center [809, 13] width 44 height 9
click at [773, 10] on icon "scrollable content" at bounding box center [776, 13] width 11 height 11
click at [816, 10] on span "Organizations" at bounding box center [809, 13] width 44 height 9
click at [855, 7] on div "Organizations Base record" at bounding box center [861, 13] width 188 height 27
click at [242, 9] on span "Back to Opportunities" at bounding box center [233, 13] width 68 height 9
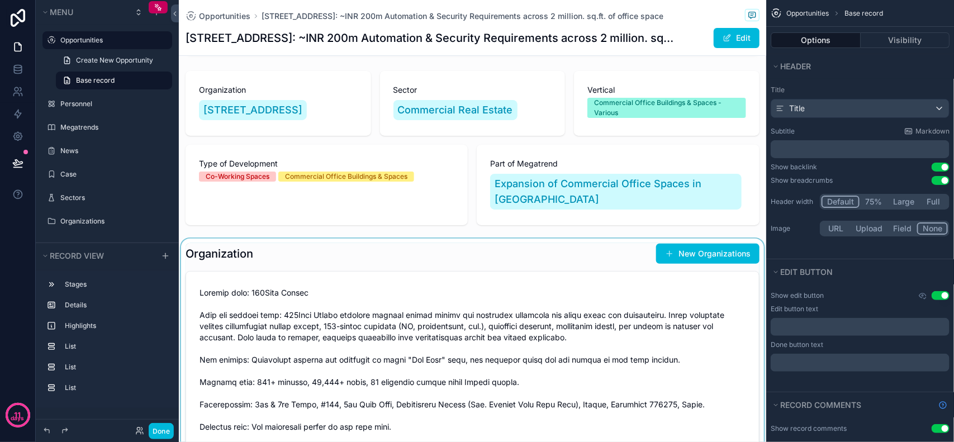
scroll to position [349, 0]
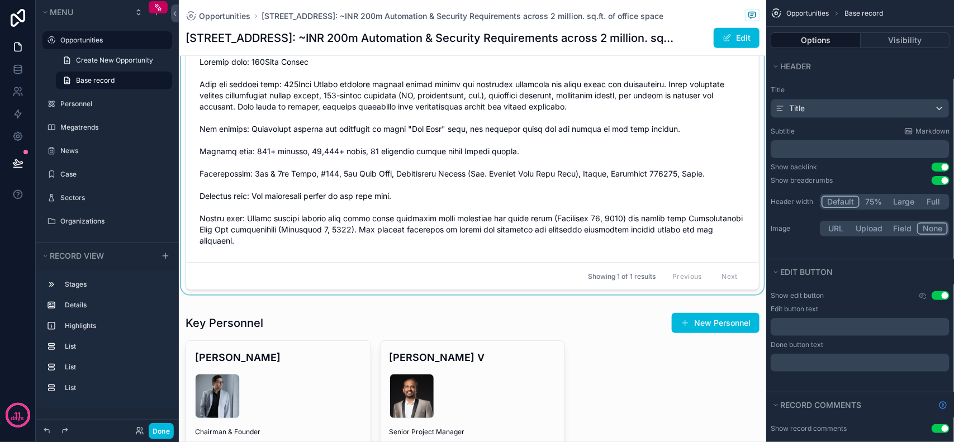
click at [395, 163] on div "scrollable content" at bounding box center [473, 153] width 588 height 291
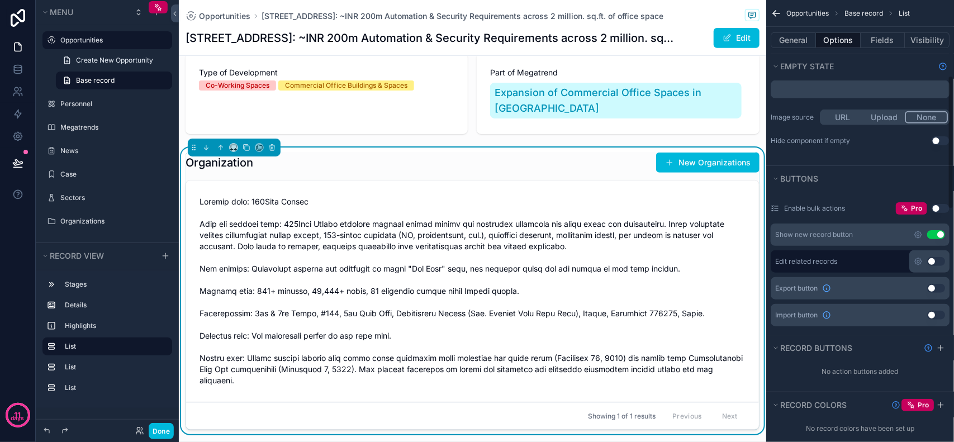
scroll to position [250, 0]
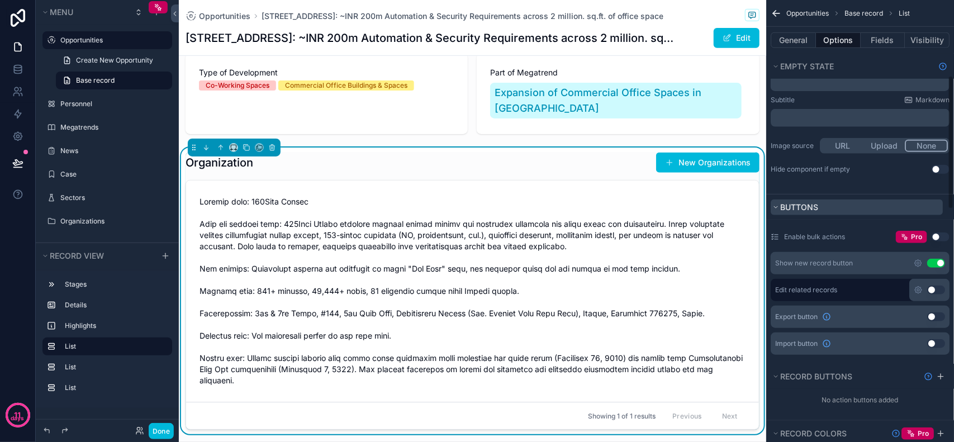
click at [798, 204] on span "Buttons" at bounding box center [800, 207] width 38 height 10
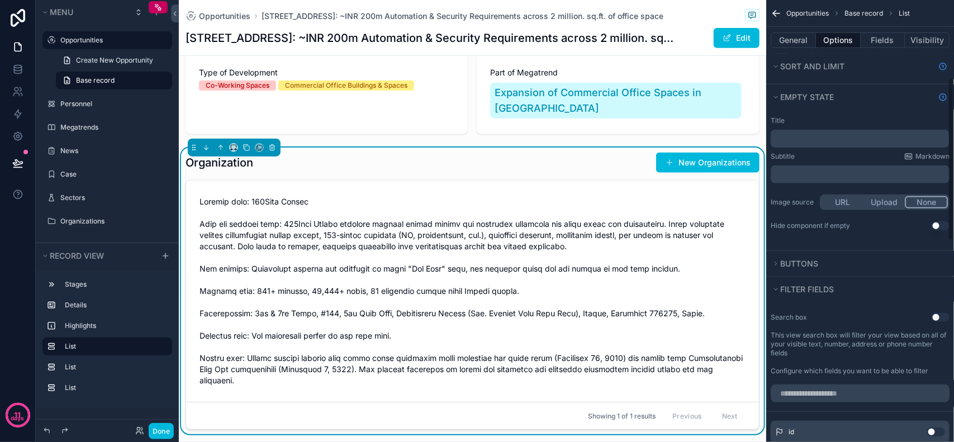
scroll to position [207, 0]
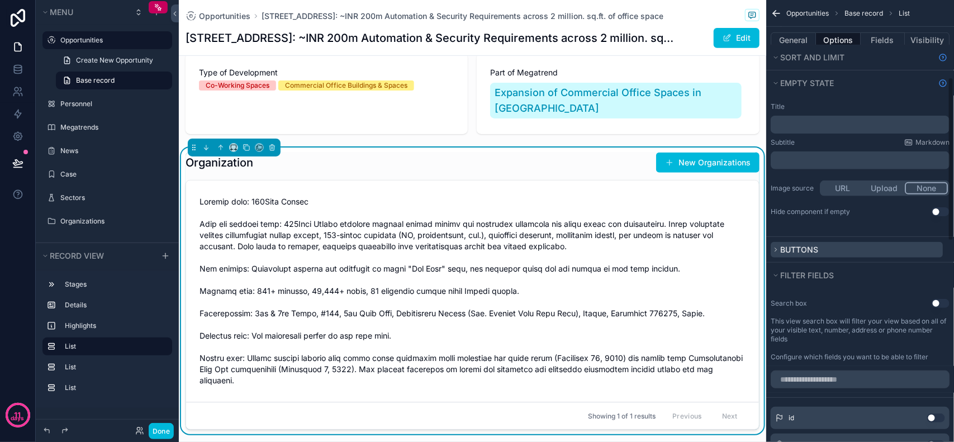
click at [810, 252] on span "Buttons" at bounding box center [800, 250] width 38 height 10
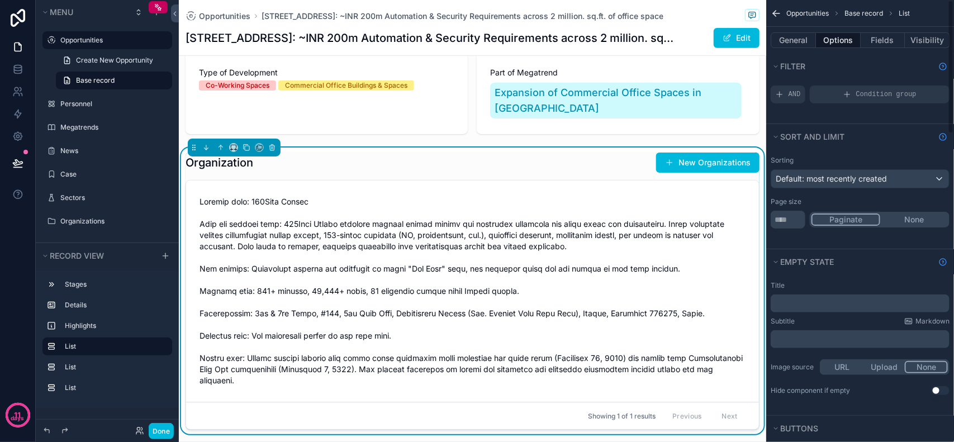
scroll to position [0, 0]
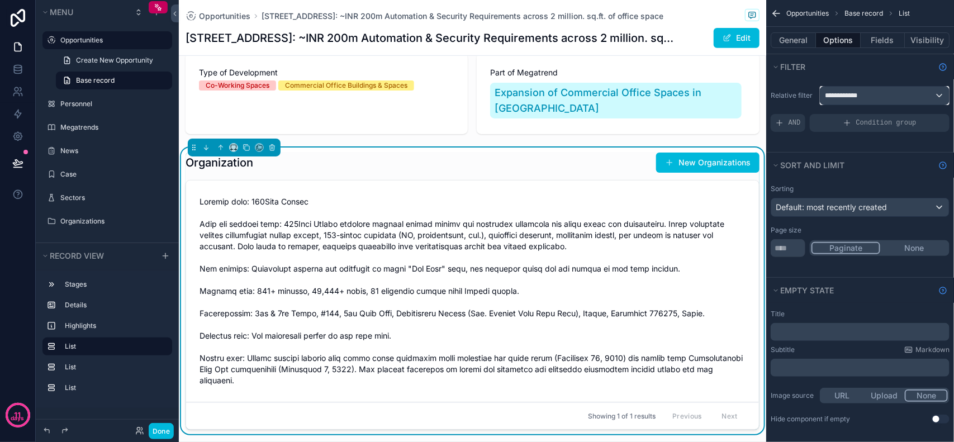
click at [848, 96] on span "**********" at bounding box center [845, 95] width 40 height 9
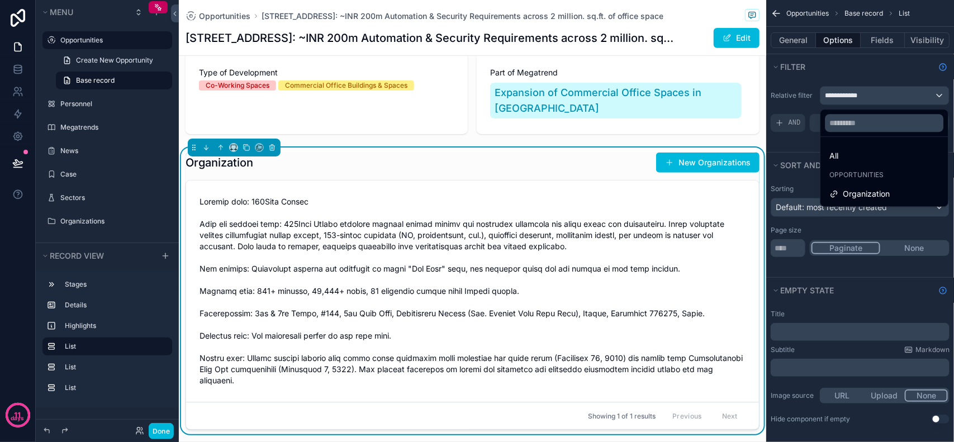
click at [845, 178] on span "Opportunities" at bounding box center [857, 175] width 54 height 9
click at [853, 155] on div "All" at bounding box center [885, 155] width 110 height 13
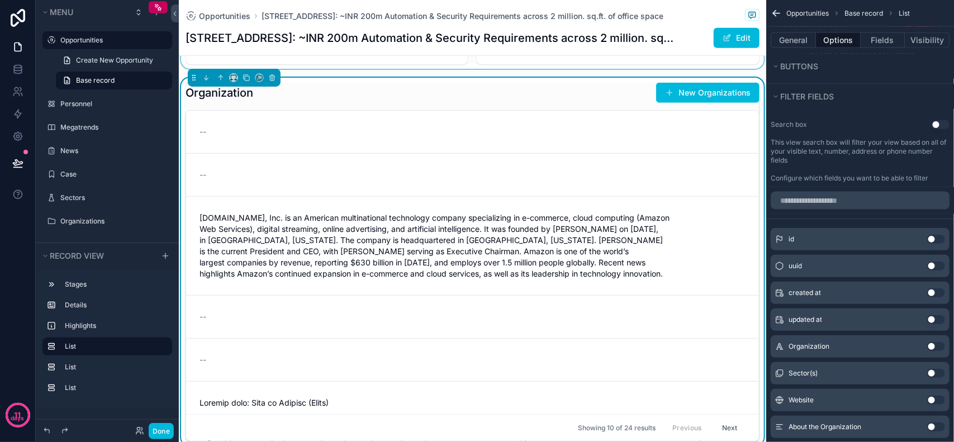
scroll to position [119, 0]
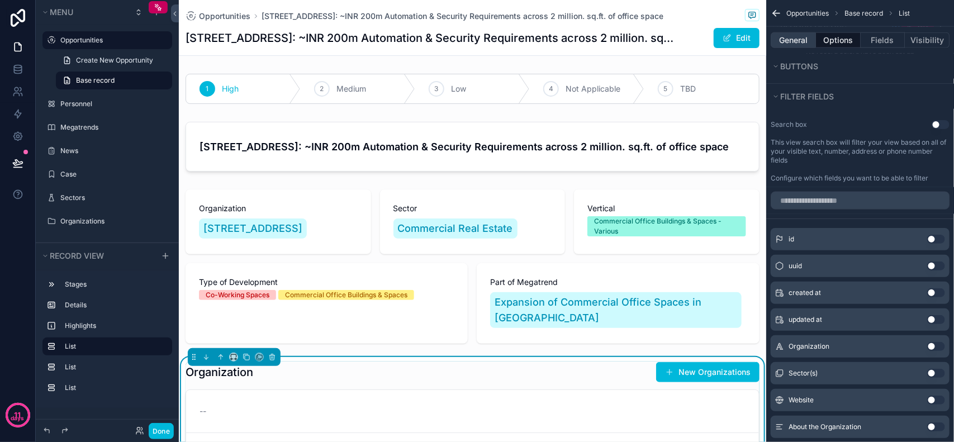
click at [792, 38] on button "General" at bounding box center [793, 40] width 45 height 16
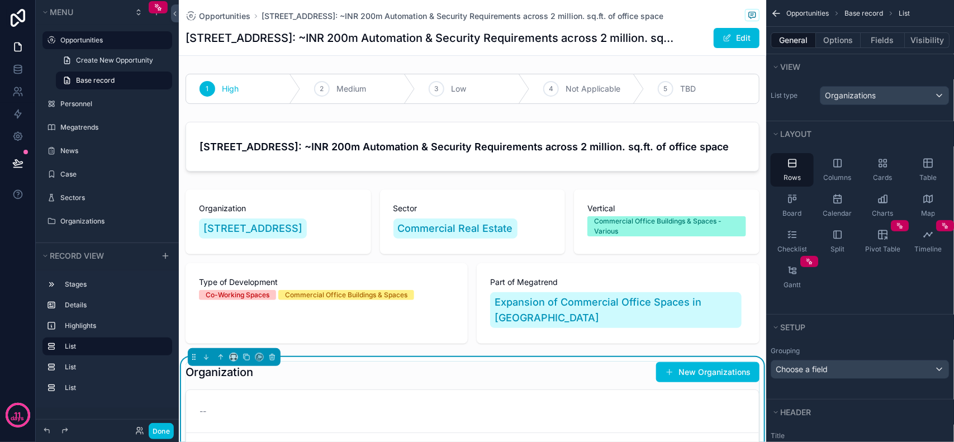
click at [590, 362] on div "Organization New Organizations" at bounding box center [473, 372] width 574 height 21
click at [892, 43] on button "Fields" at bounding box center [883, 40] width 45 height 16
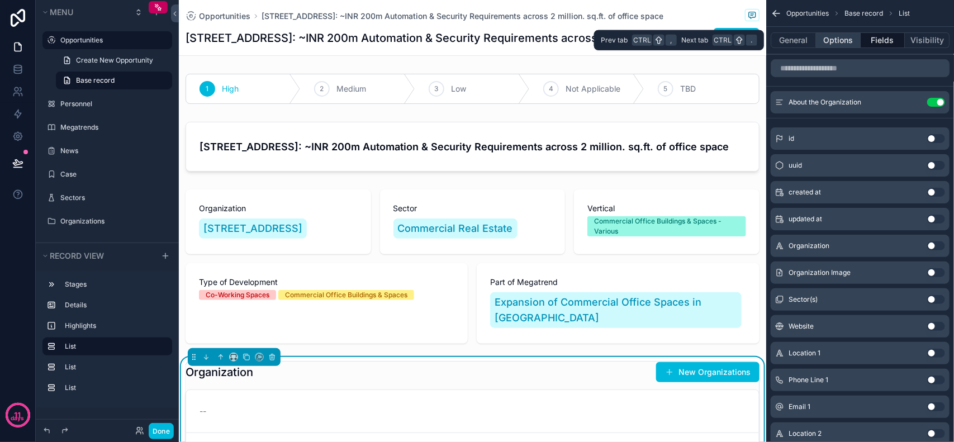
click at [845, 43] on button "Options" at bounding box center [838, 40] width 45 height 16
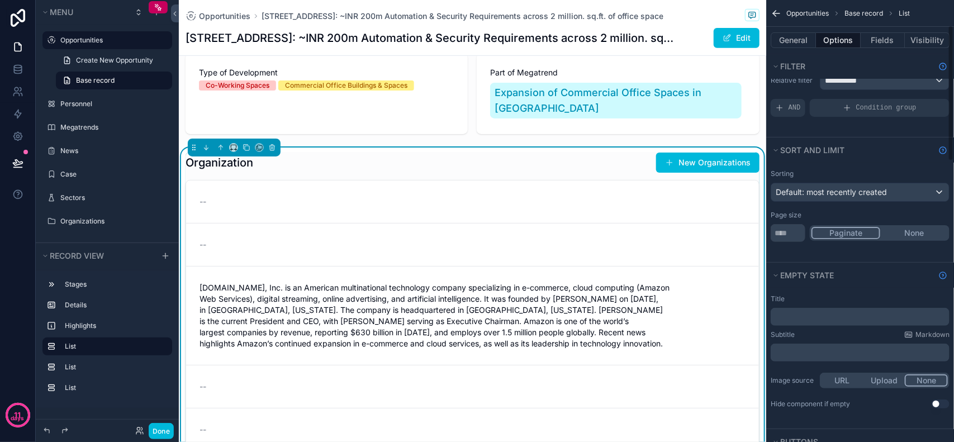
scroll to position [14, 0]
click at [847, 197] on span "Default: most recently created" at bounding box center [831, 193] width 111 height 10
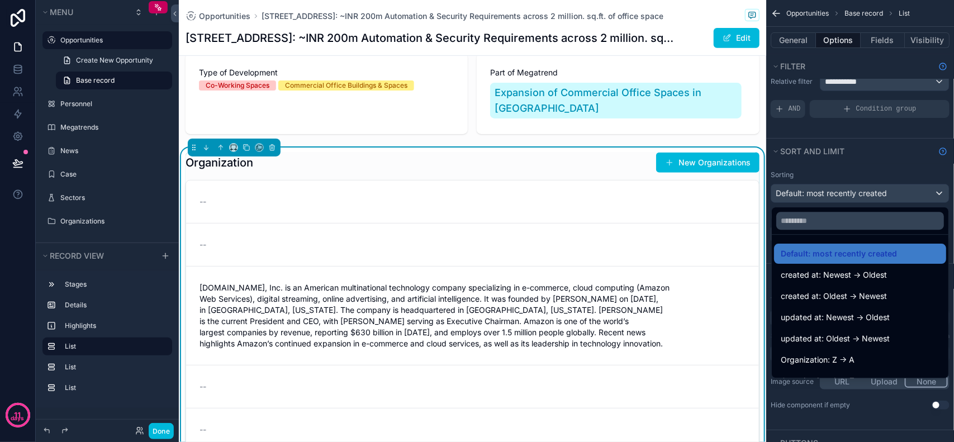
click at [848, 196] on div "scrollable content" at bounding box center [477, 221] width 954 height 442
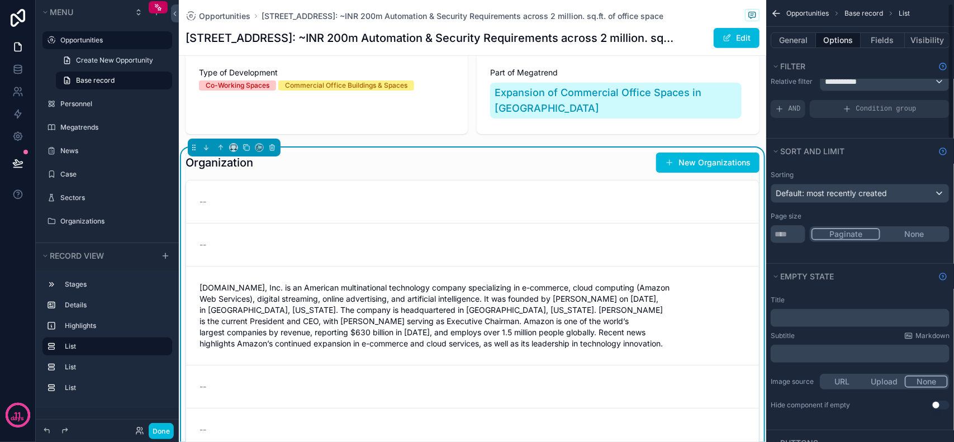
scroll to position [0, 0]
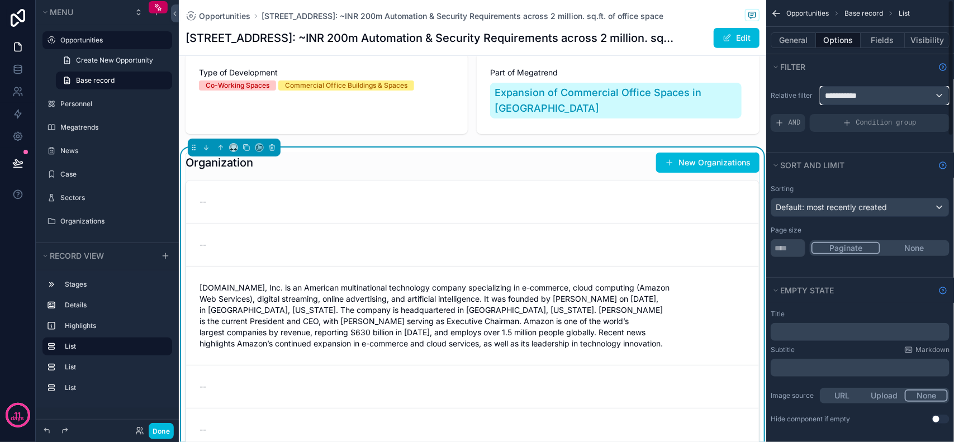
click at [857, 92] on span "**********" at bounding box center [845, 95] width 41 height 11
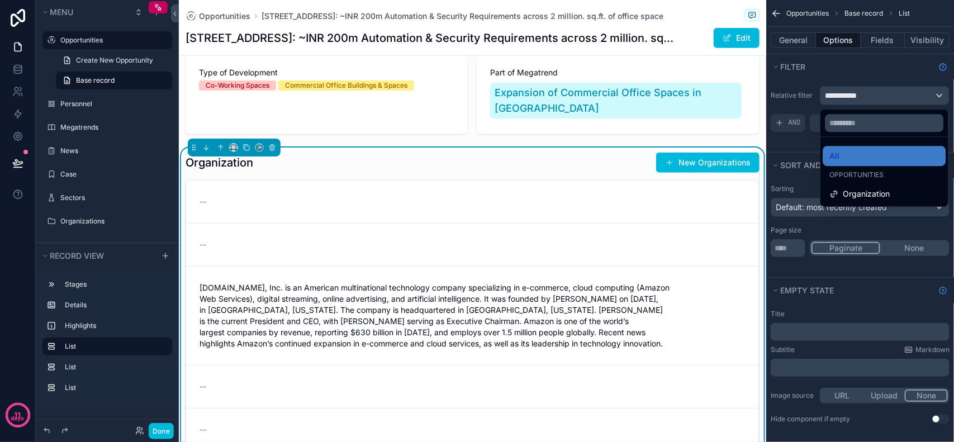
click at [857, 92] on div "scrollable content" at bounding box center [477, 221] width 954 height 442
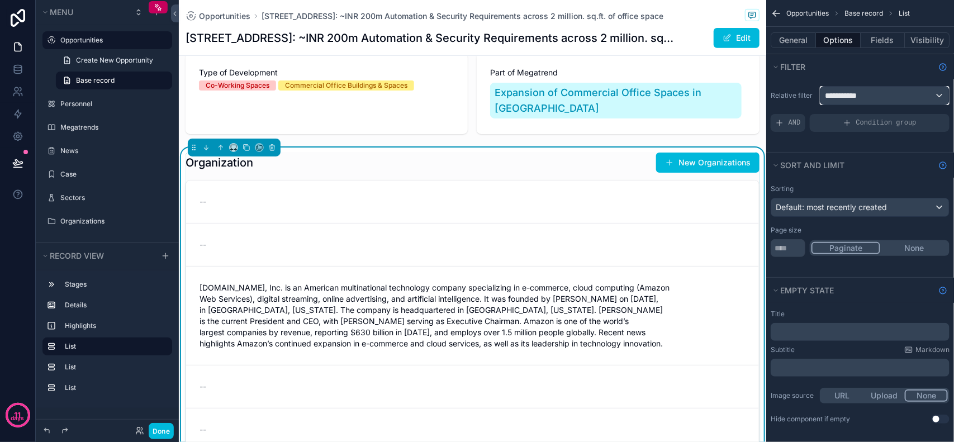
click at [845, 95] on span "**********" at bounding box center [845, 95] width 41 height 11
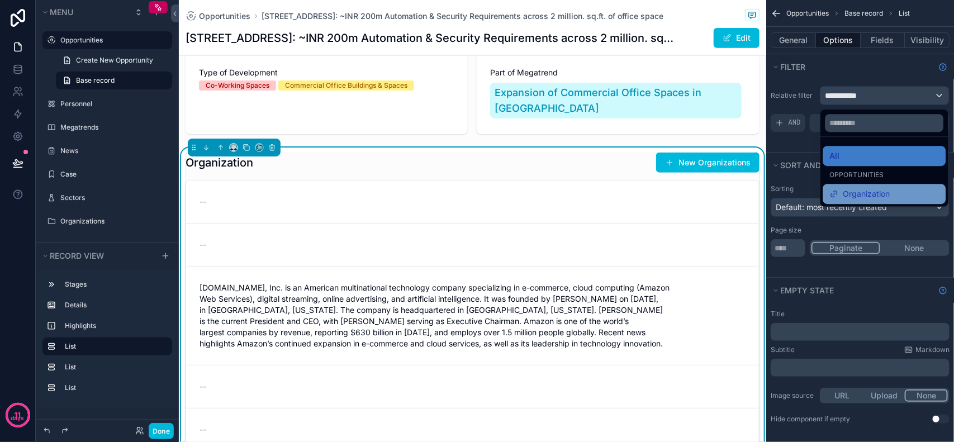
click at [865, 202] on div "Organization" at bounding box center [885, 194] width 123 height 20
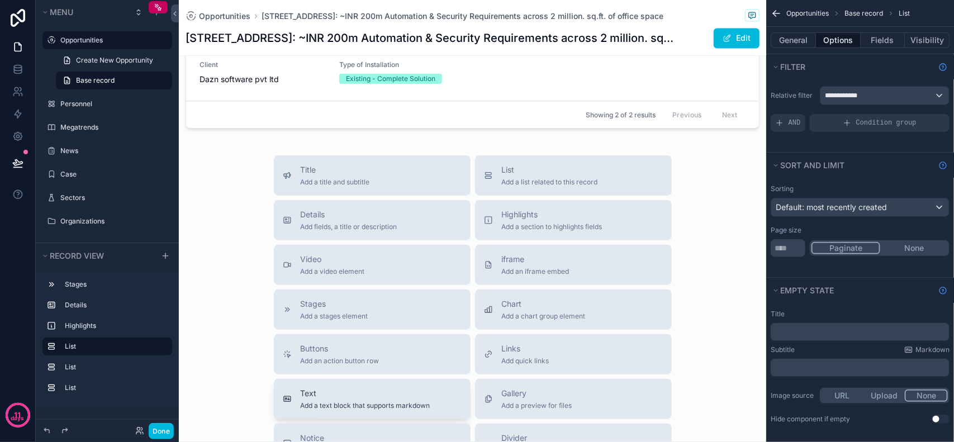
scroll to position [1029, 0]
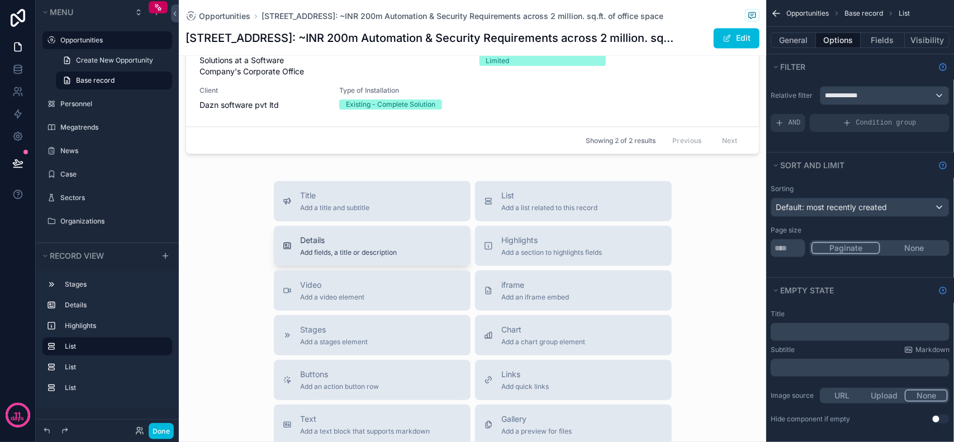
click at [353, 244] on button "Details Add fields, a title or description" at bounding box center [372, 246] width 197 height 40
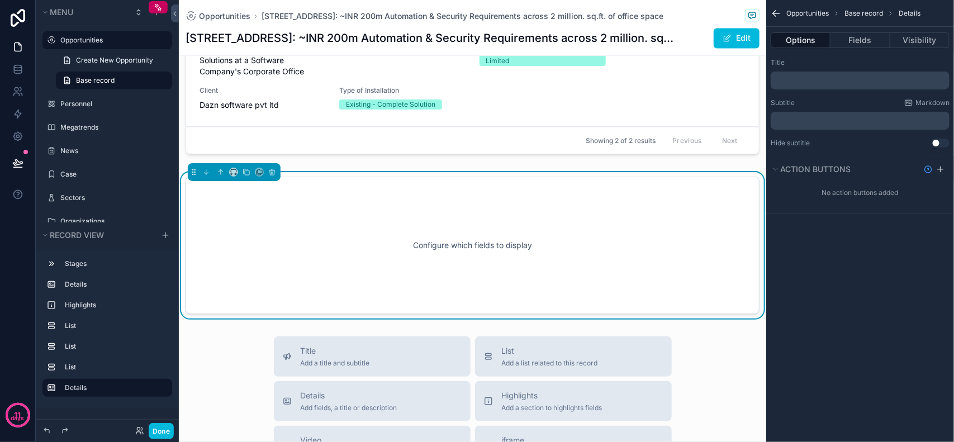
scroll to position [1037, 0]
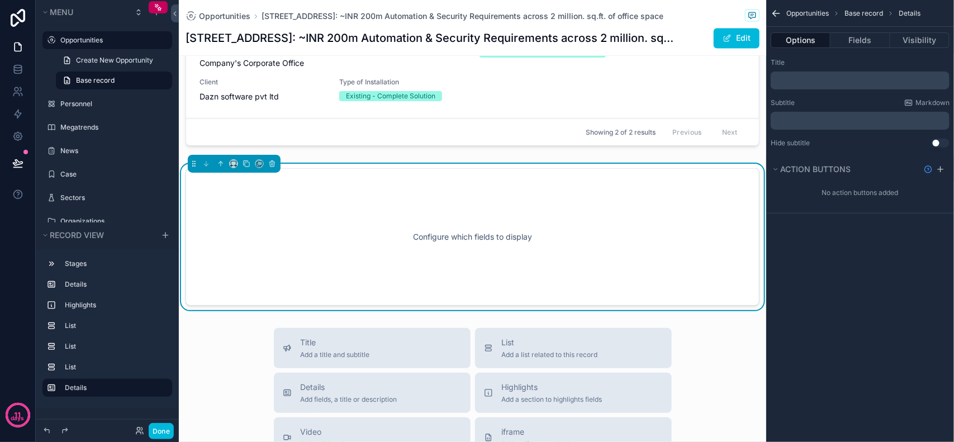
click at [825, 86] on div "﻿" at bounding box center [860, 81] width 179 height 18
click at [621, 188] on div "Configure which fields to display" at bounding box center [472, 237] width 537 height 101
click at [639, 200] on div "Configure which fields to display" at bounding box center [472, 237] width 537 height 101
click at [664, 202] on div "Configure which fields to display" at bounding box center [472, 237] width 537 height 101
click at [682, 199] on div "Configure which fields to display" at bounding box center [472, 237] width 537 height 101
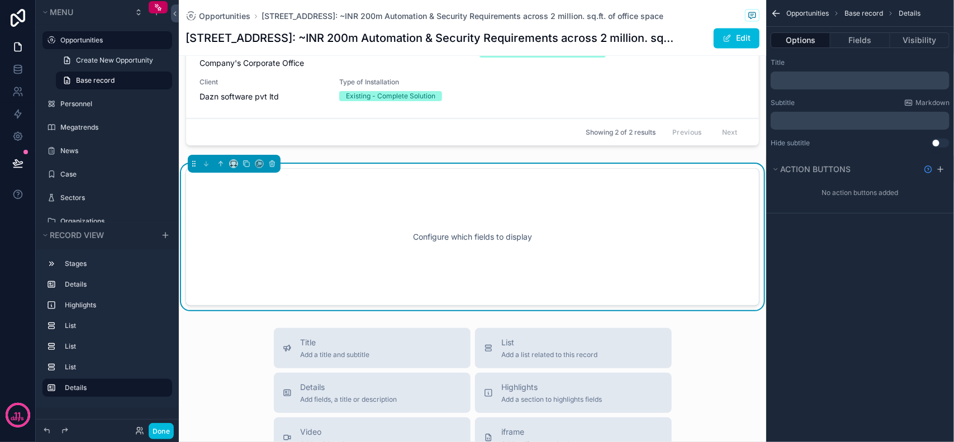
click at [689, 198] on div "Configure which fields to display" at bounding box center [472, 237] width 537 height 101
click at [692, 198] on div "Configure which fields to display" at bounding box center [472, 237] width 537 height 101
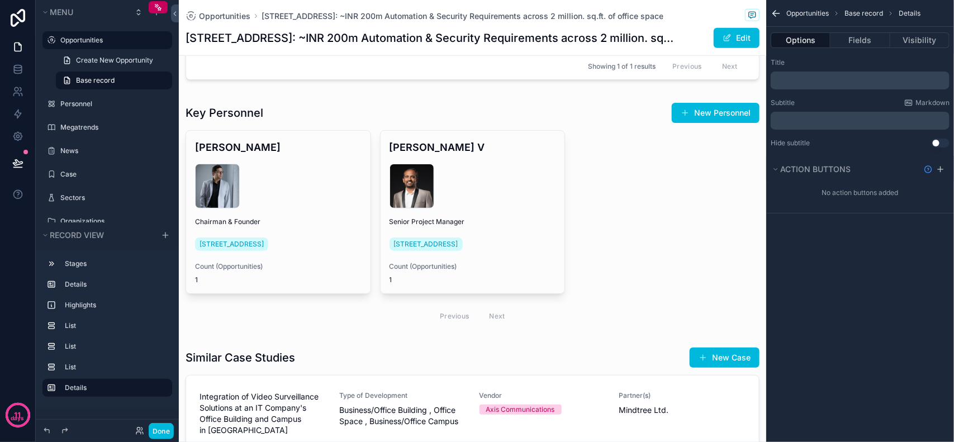
scroll to position [548, 0]
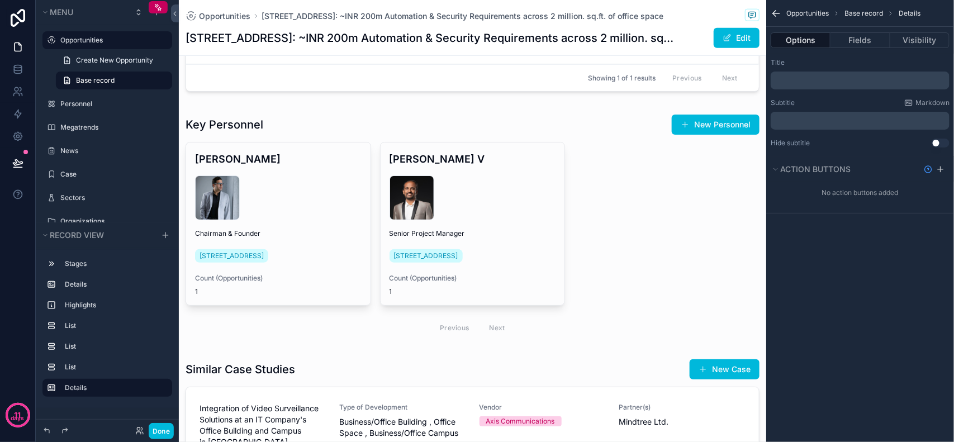
click at [815, 74] on div "﻿" at bounding box center [860, 81] width 179 height 18
click at [827, 82] on p "﻿" at bounding box center [861, 80] width 172 height 9
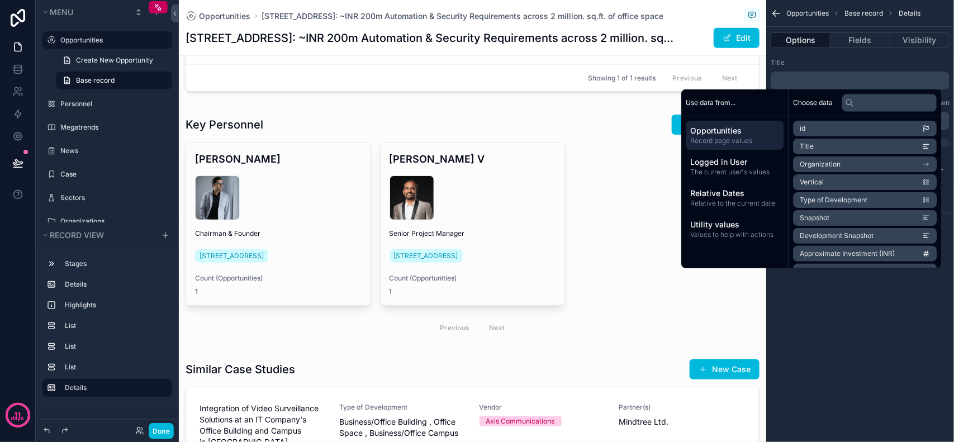
click at [860, 376] on div "Opportunities Base record Details Options Fields Visibility Title ﻿ Subtitle Ma…" at bounding box center [861, 221] width 188 height 442
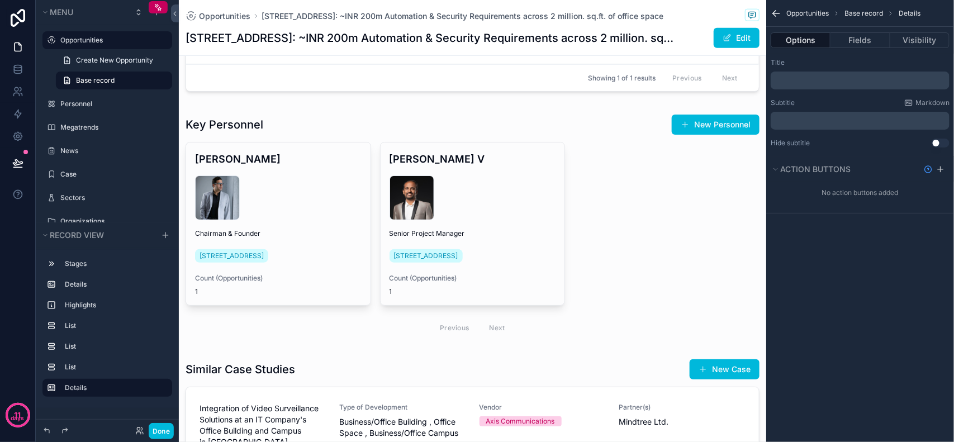
click at [812, 77] on p "﻿" at bounding box center [861, 80] width 172 height 9
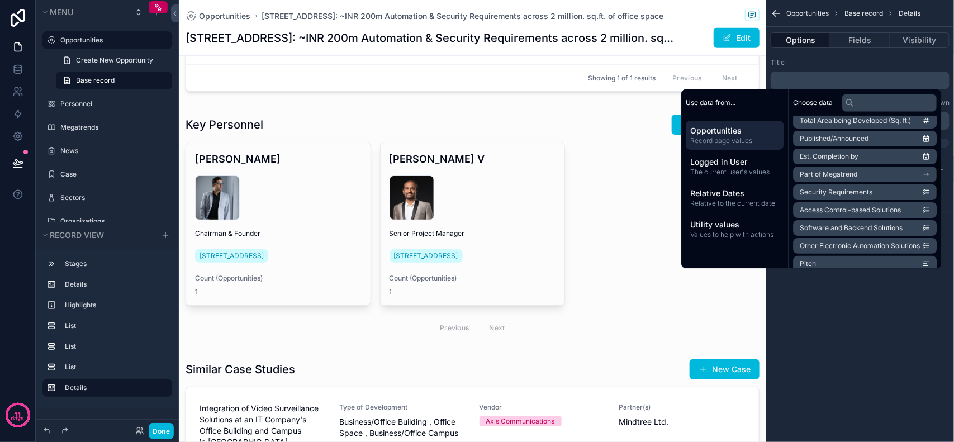
scroll to position [140, 0]
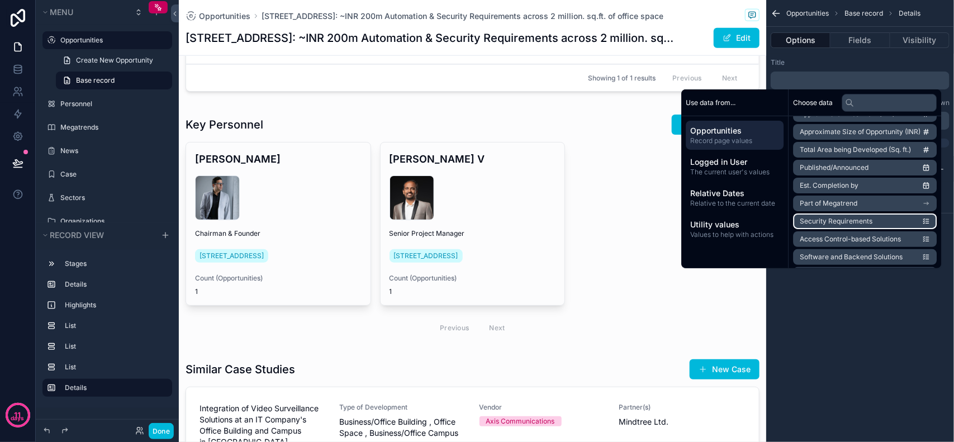
click at [848, 222] on span "Security Requirements" at bounding box center [837, 221] width 73 height 9
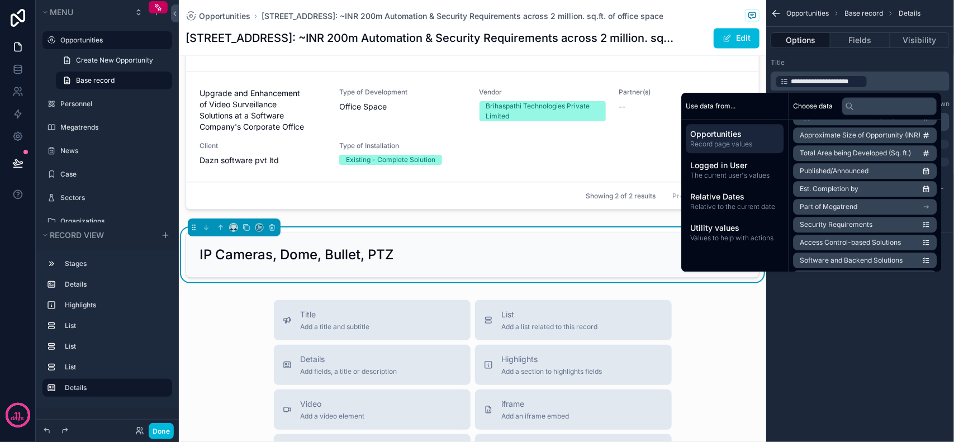
scroll to position [1037, 0]
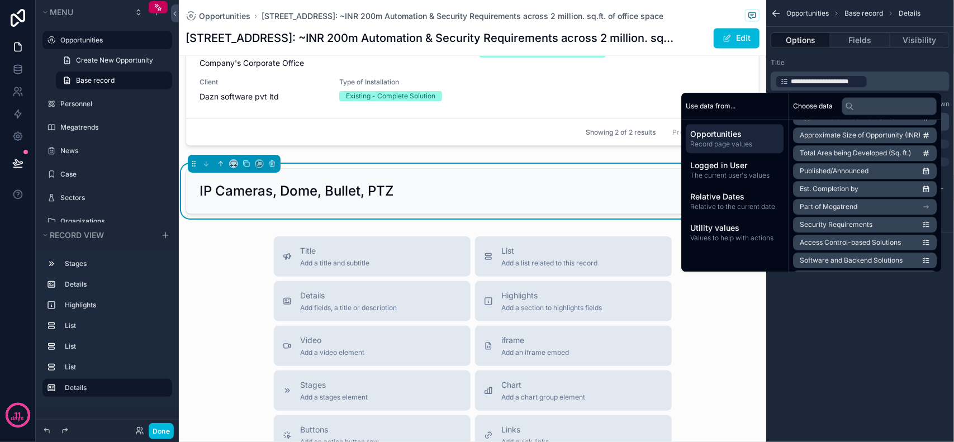
click at [516, 182] on div "IP Cameras, Dome, Bullet, PTZ" at bounding box center [473, 191] width 546 height 18
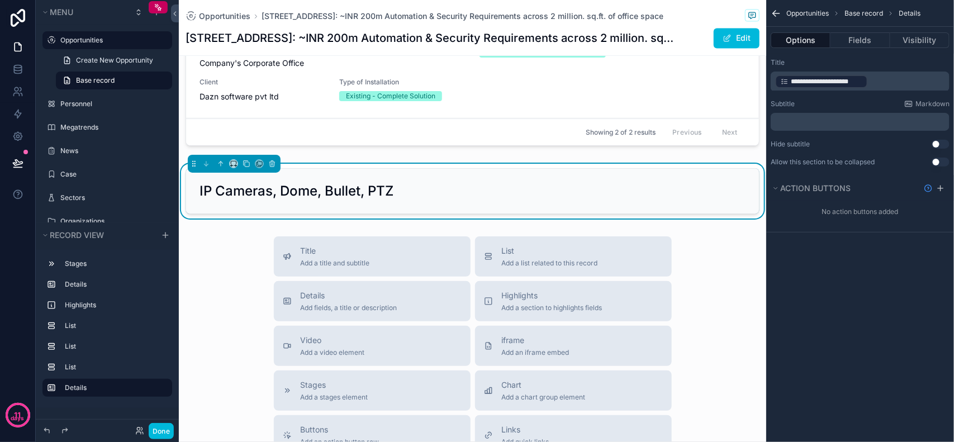
click at [828, 125] on p "﻿" at bounding box center [861, 121] width 172 height 9
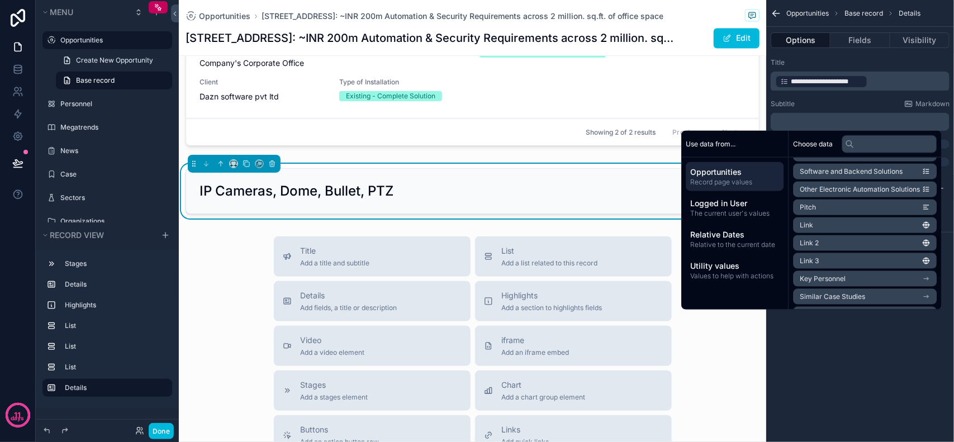
scroll to position [280, 0]
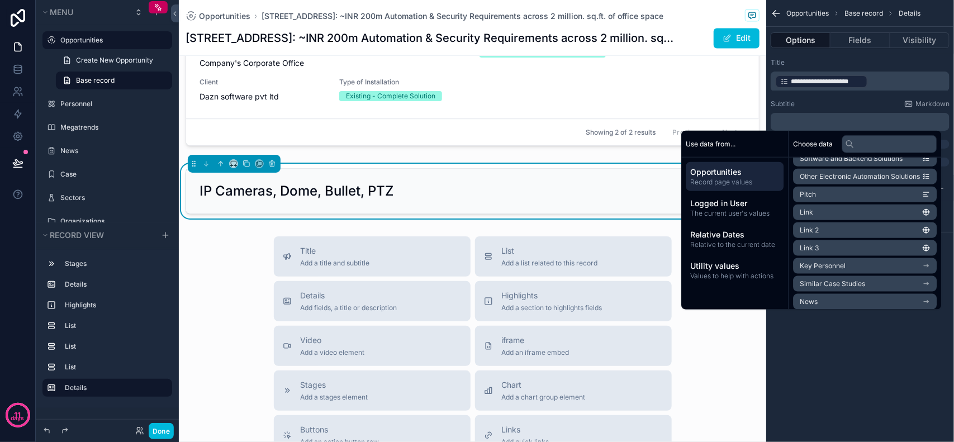
click at [855, 348] on div "**********" at bounding box center [861, 221] width 188 height 442
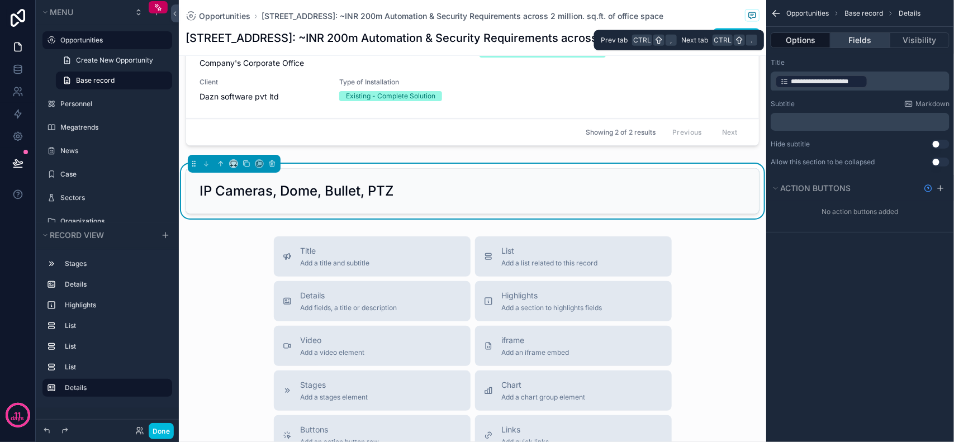
click at [853, 45] on button "Fields" at bounding box center [860, 40] width 59 height 16
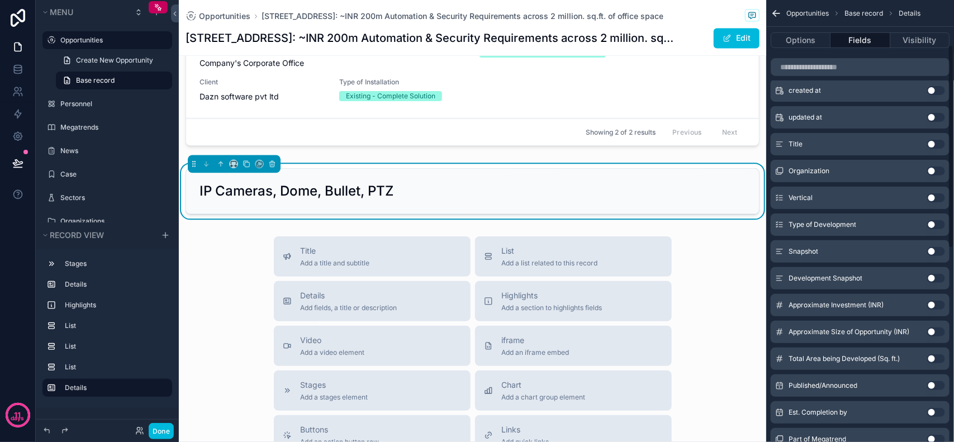
scroll to position [97, 0]
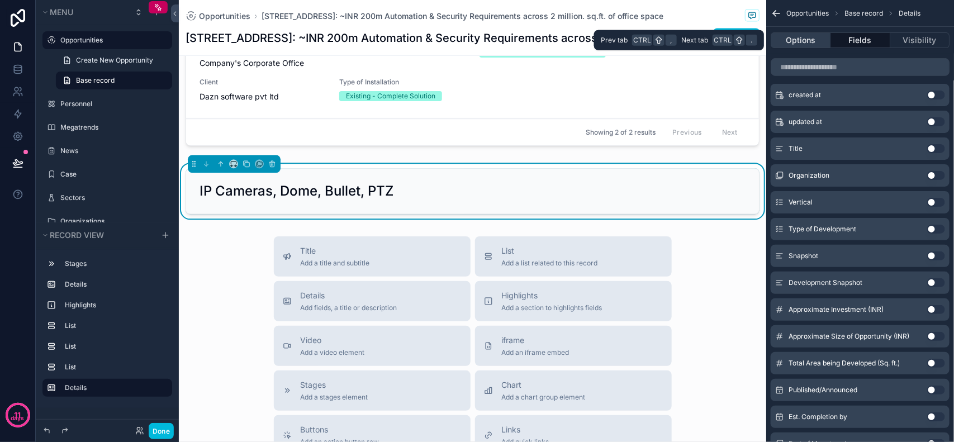
click at [812, 45] on button "Options" at bounding box center [801, 40] width 60 height 16
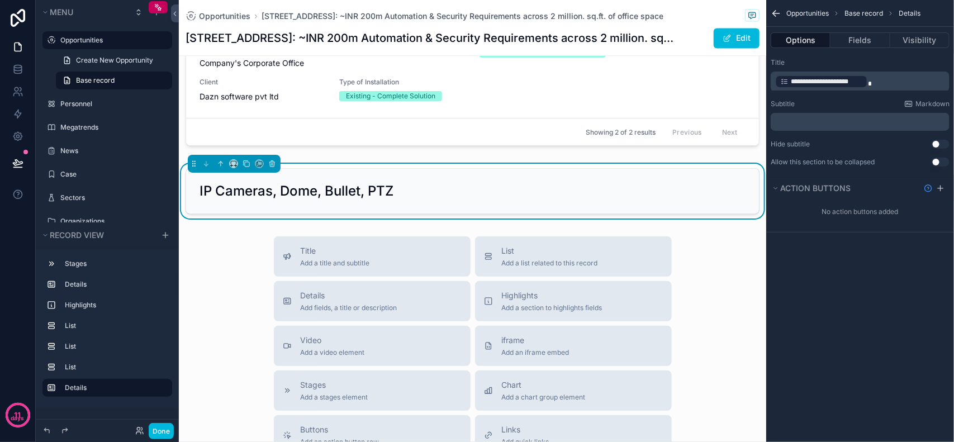
click at [871, 80] on p "**********" at bounding box center [861, 82] width 172 height 16
click at [886, 322] on div "**********" at bounding box center [861, 221] width 188 height 442
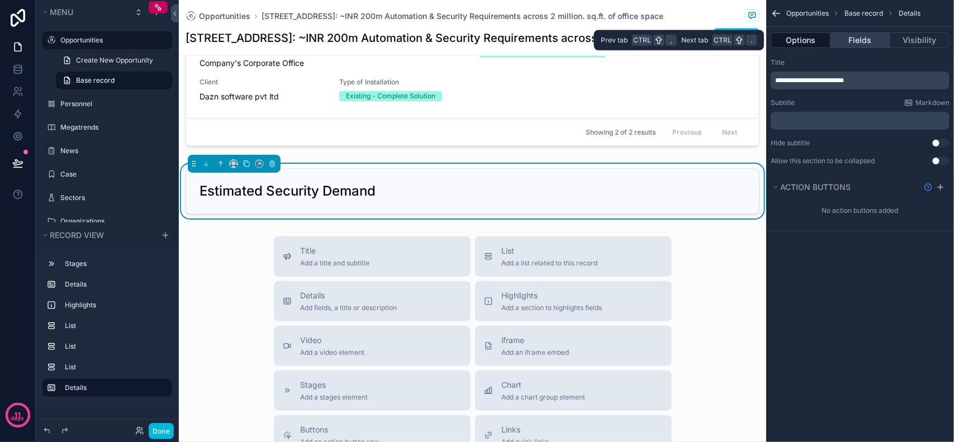
click at [850, 43] on button "Fields" at bounding box center [860, 40] width 59 height 16
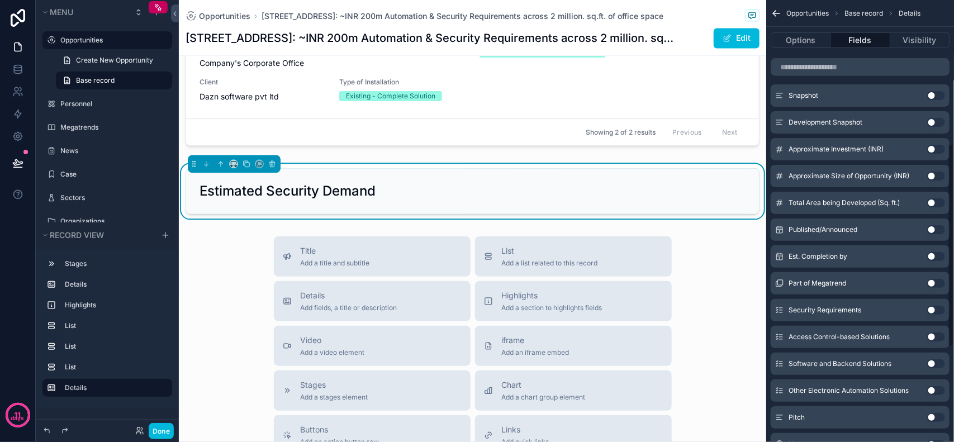
scroll to position [419, 0]
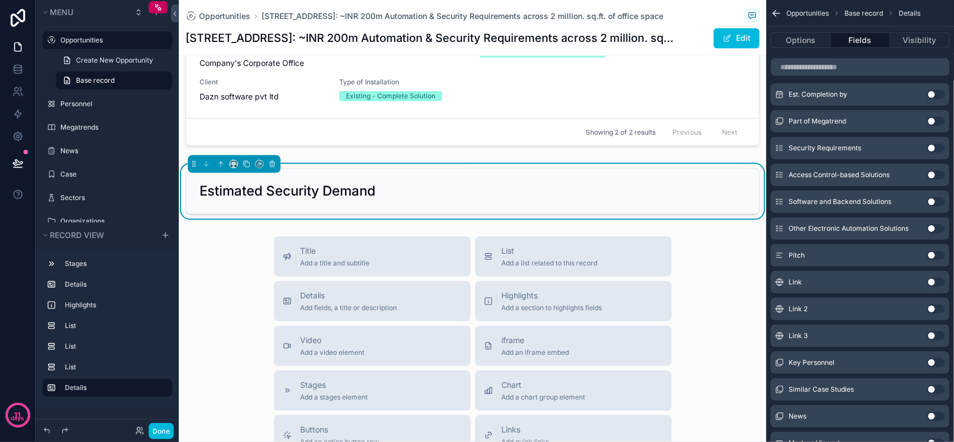
click at [935, 149] on button "Use setting" at bounding box center [937, 148] width 18 height 9
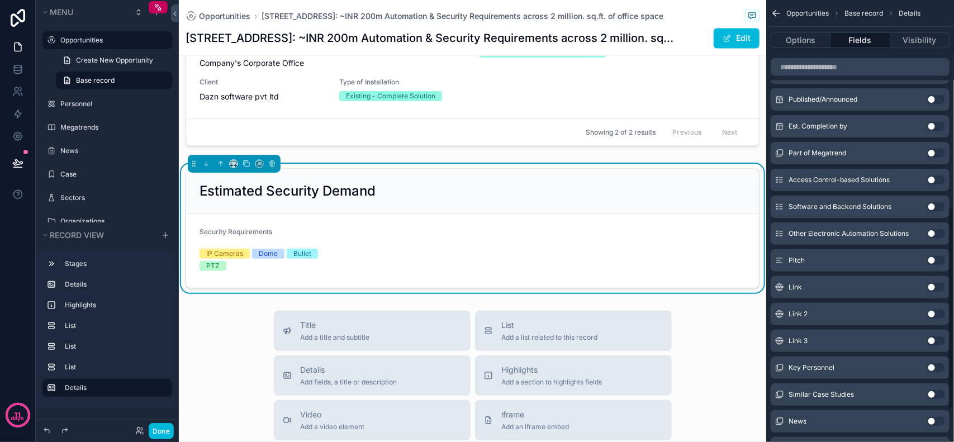
scroll to position [451, 0]
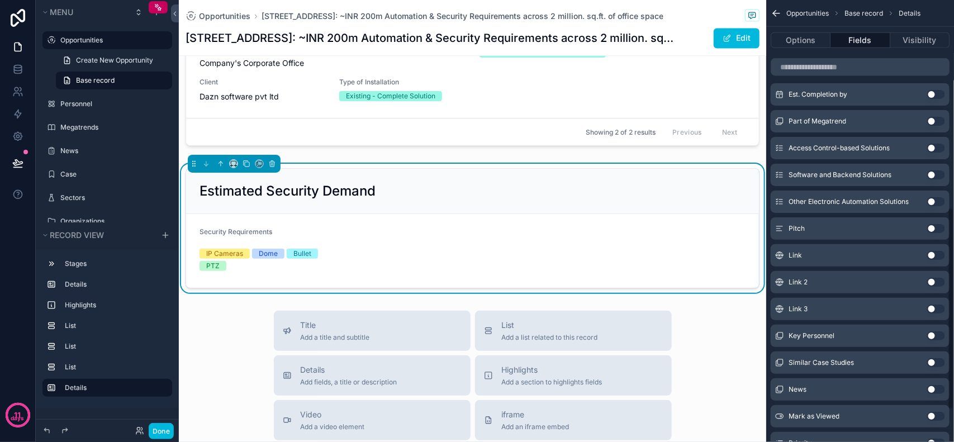
click at [937, 174] on button "Use setting" at bounding box center [937, 175] width 18 height 9
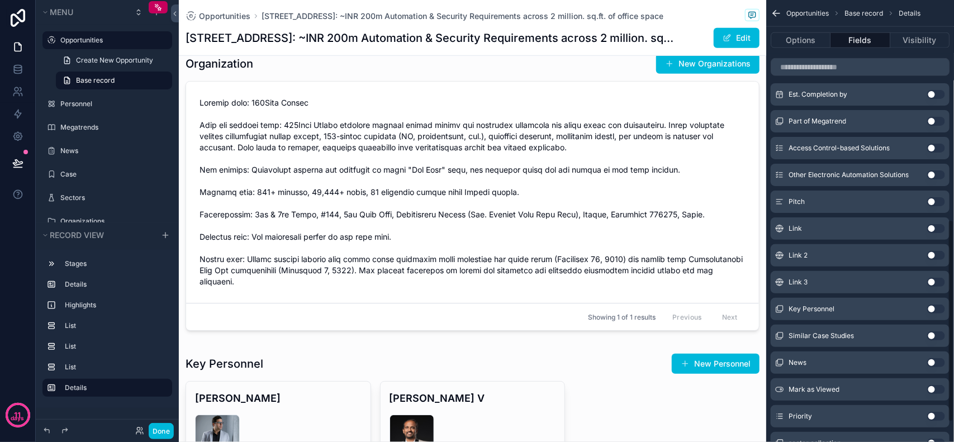
scroll to position [1037, 0]
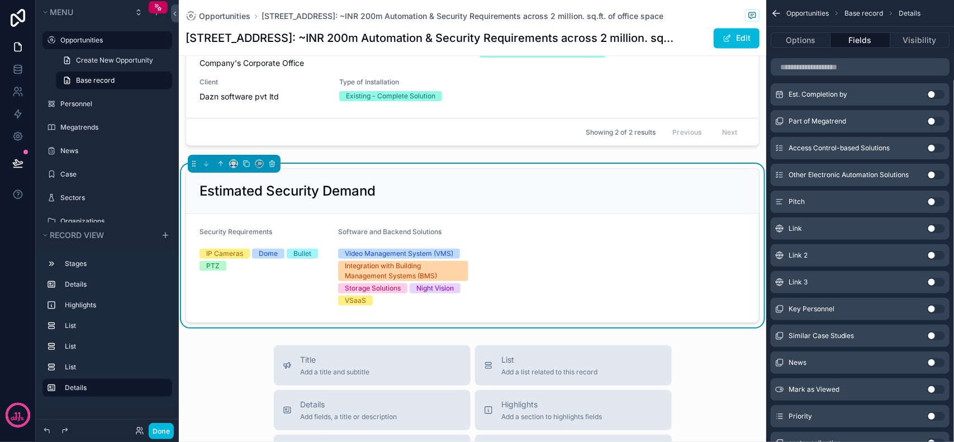
click at [934, 149] on button "Use setting" at bounding box center [937, 148] width 18 height 9
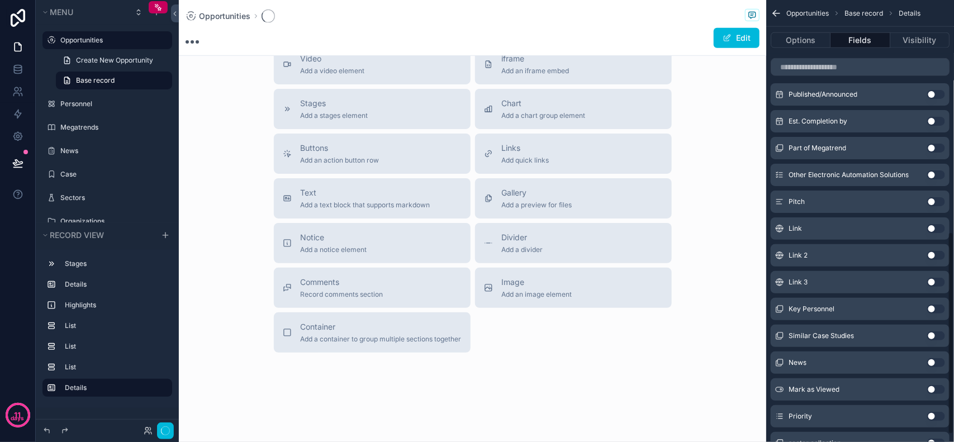
scroll to position [505, 0]
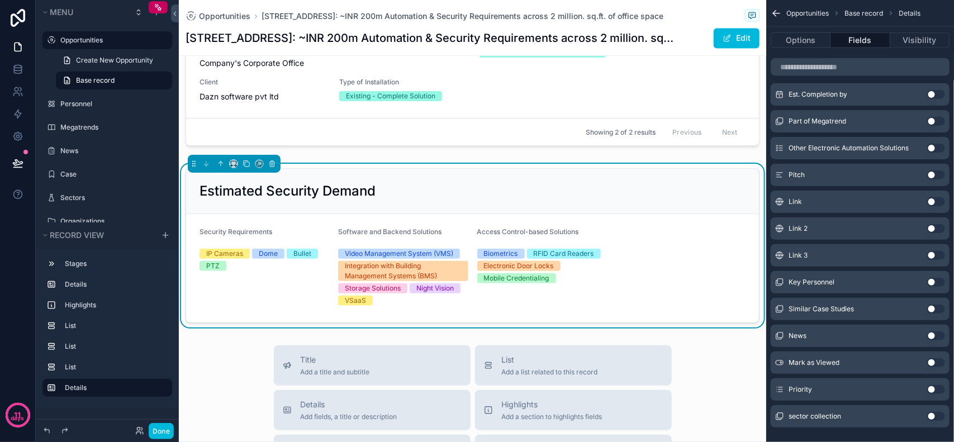
click at [935, 151] on button "Use setting" at bounding box center [937, 148] width 18 height 9
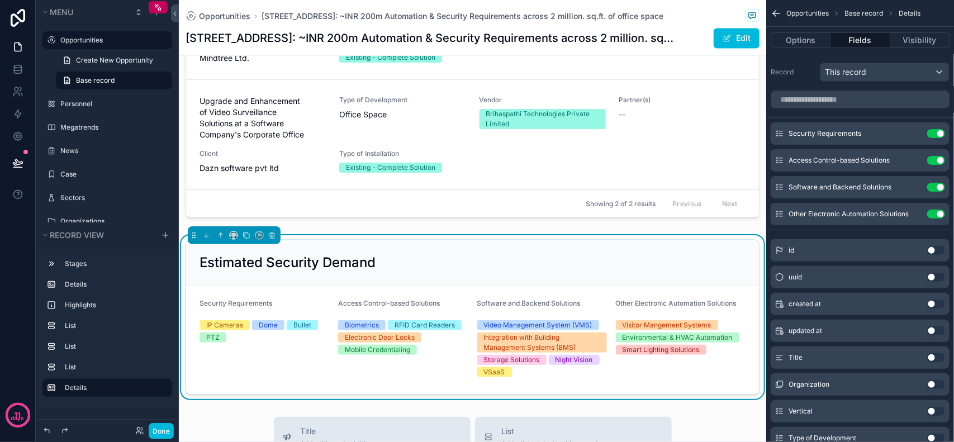
scroll to position [967, 0]
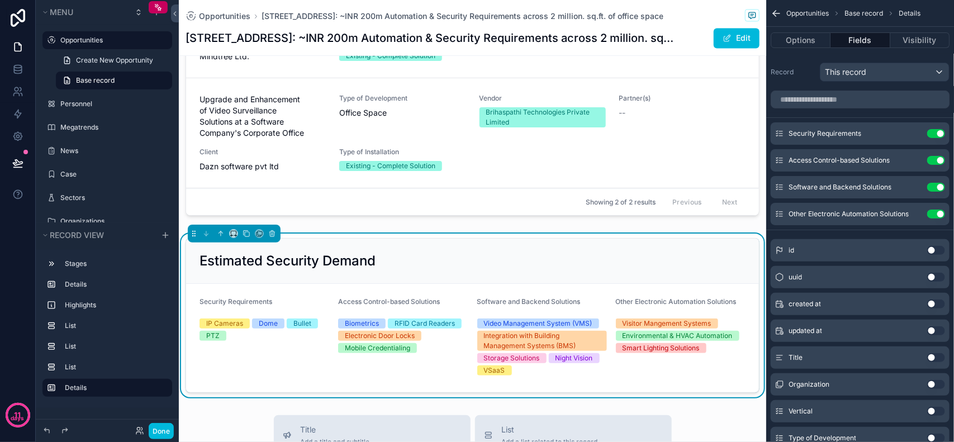
click at [384, 252] on div "Estimated Security Demand" at bounding box center [473, 261] width 546 height 18
click at [842, 73] on span "This record" at bounding box center [845, 72] width 41 height 11
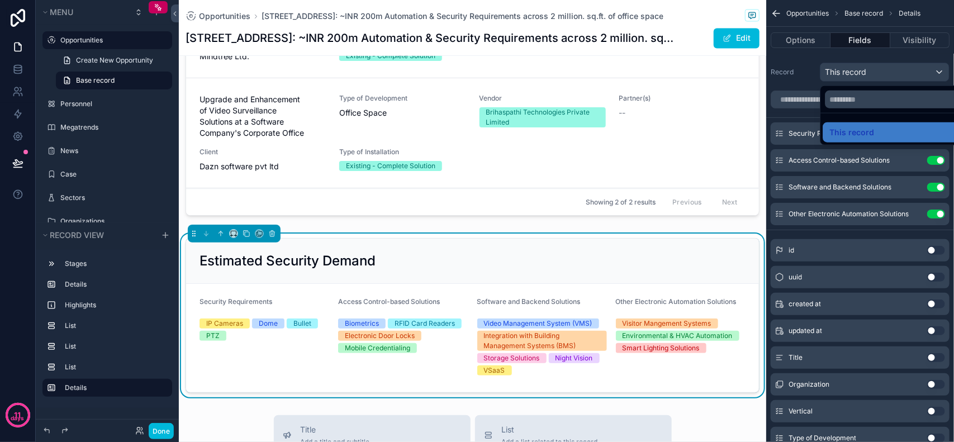
click at [842, 73] on div "scrollable content" at bounding box center [477, 221] width 954 height 442
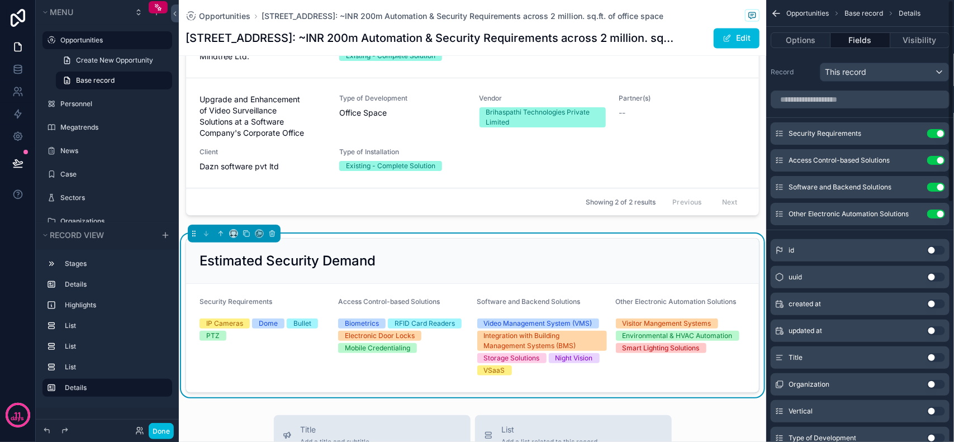
click at [808, 73] on label "Record" at bounding box center [793, 72] width 45 height 9
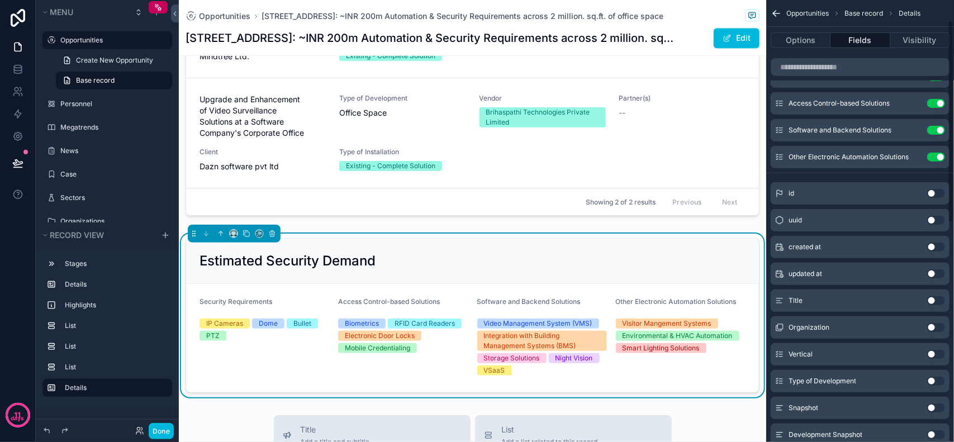
scroll to position [0, 0]
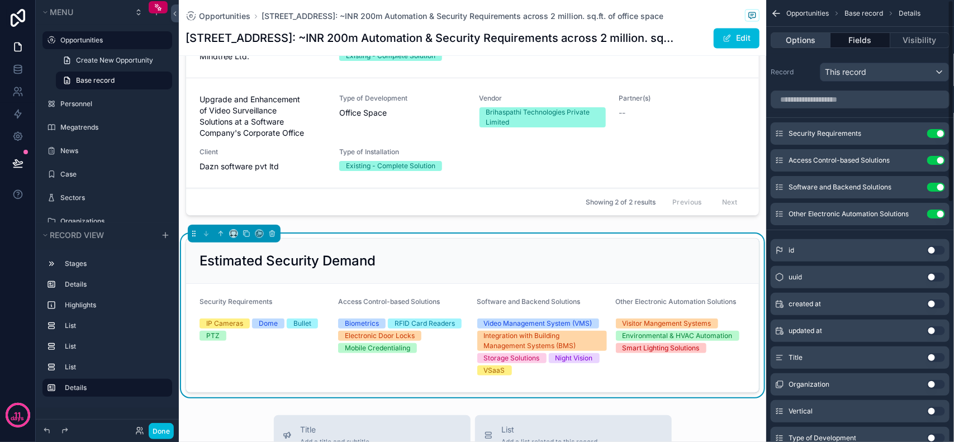
click at [801, 37] on button "Options" at bounding box center [801, 40] width 60 height 16
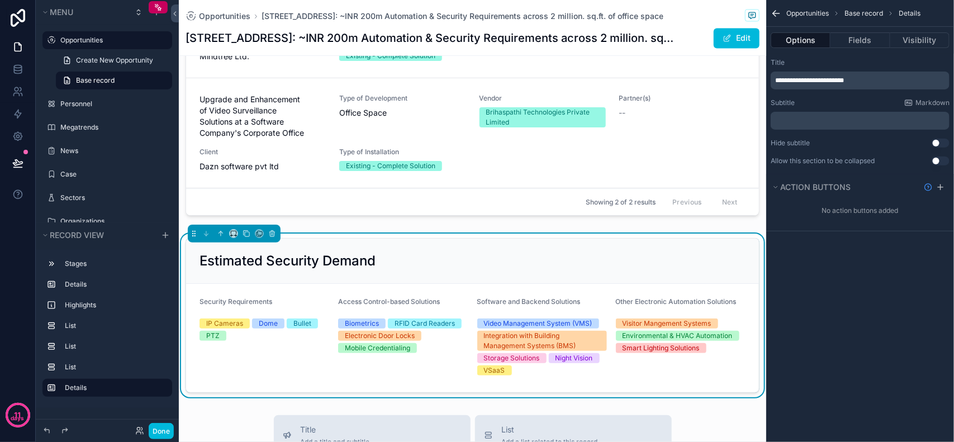
drag, startPoint x: 837, startPoint y: 328, endPoint x: 837, endPoint y: 207, distance: 120.8
click at [838, 328] on div "**********" at bounding box center [861, 221] width 188 height 442
click at [910, 35] on button "Visibility" at bounding box center [920, 40] width 59 height 16
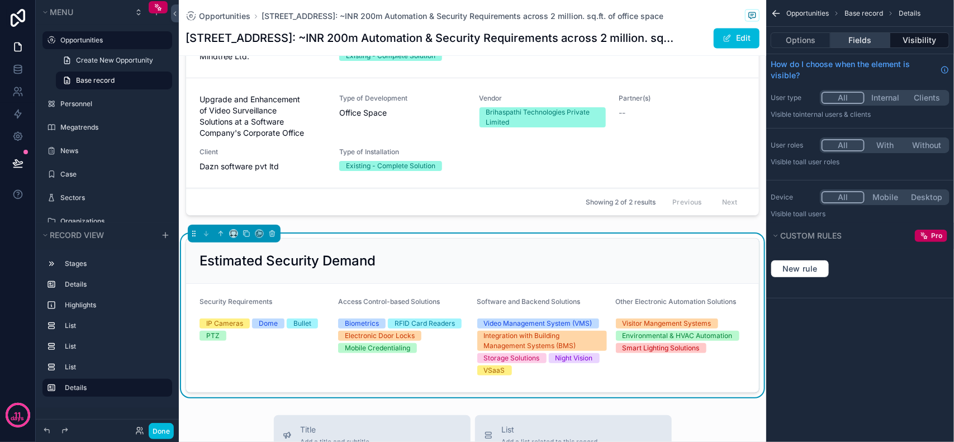
click at [857, 40] on button "Fields" at bounding box center [860, 40] width 59 height 16
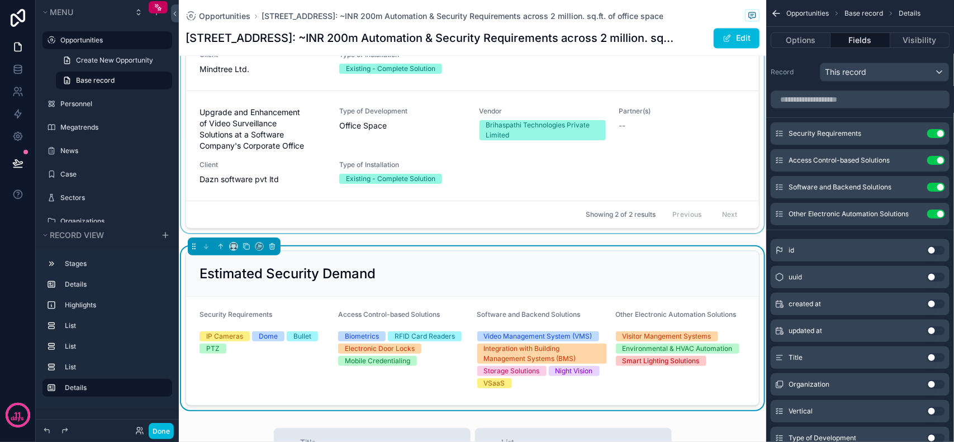
scroll to position [967, 0]
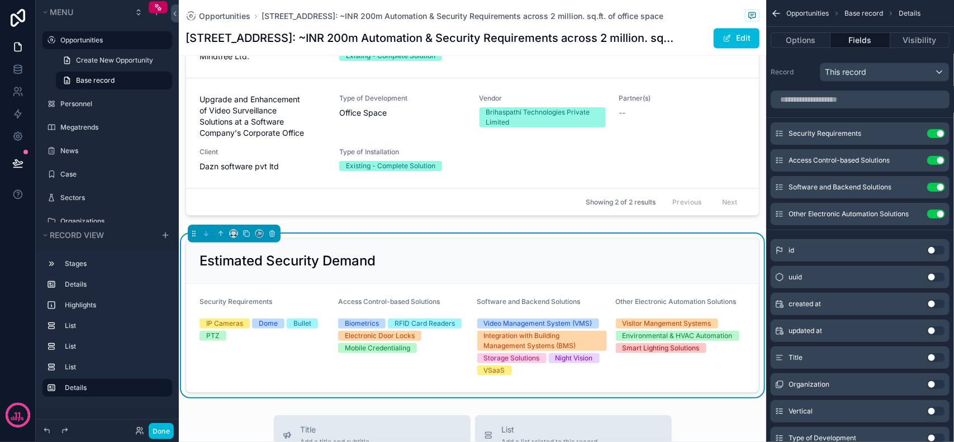
click at [302, 252] on h2 "Estimated Security Demand" at bounding box center [288, 261] width 176 height 18
click at [309, 254] on div "Estimated Security Demand" at bounding box center [472, 261] width 573 height 45
click at [0, 0] on icon "scrollable content" at bounding box center [0, 0] width 0 height 0
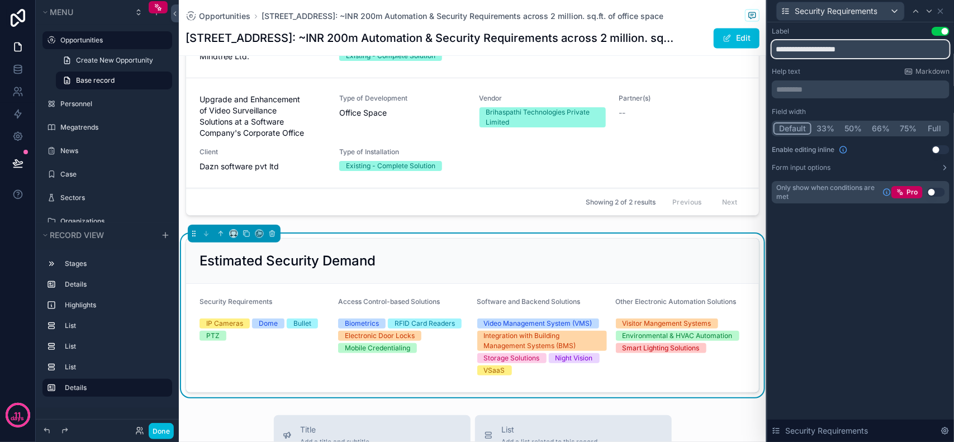
drag, startPoint x: 874, startPoint y: 46, endPoint x: 582, endPoint y: 24, distance: 292.7
click at [582, 24] on div "**********" at bounding box center [477, 221] width 954 height 442
type input "**********"
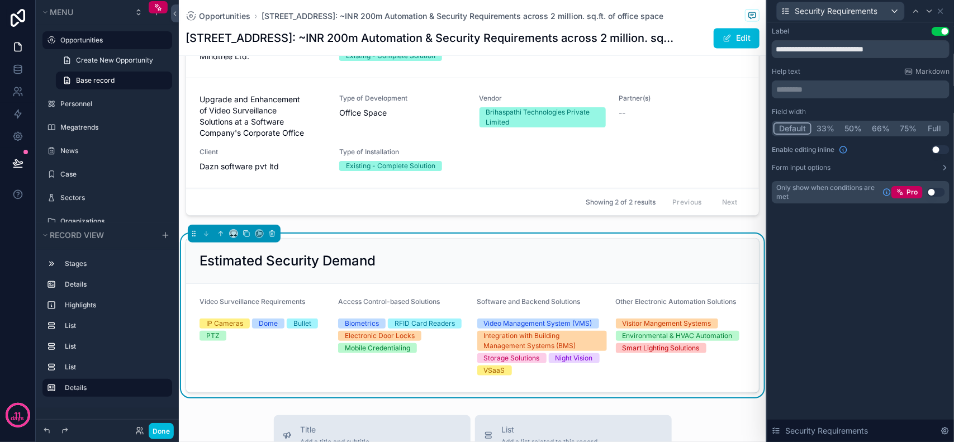
click at [822, 273] on div "**********" at bounding box center [861, 232] width 187 height 420
click at [457, 252] on div "Estimated Security Demand" at bounding box center [473, 261] width 546 height 18
click at [839, 10] on span "Security Requirements" at bounding box center [836, 11] width 83 height 11
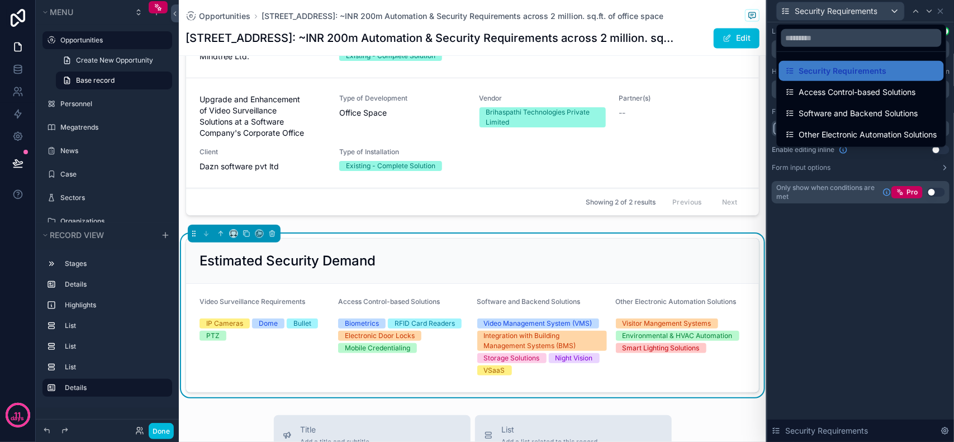
click at [849, 245] on div at bounding box center [861, 221] width 187 height 442
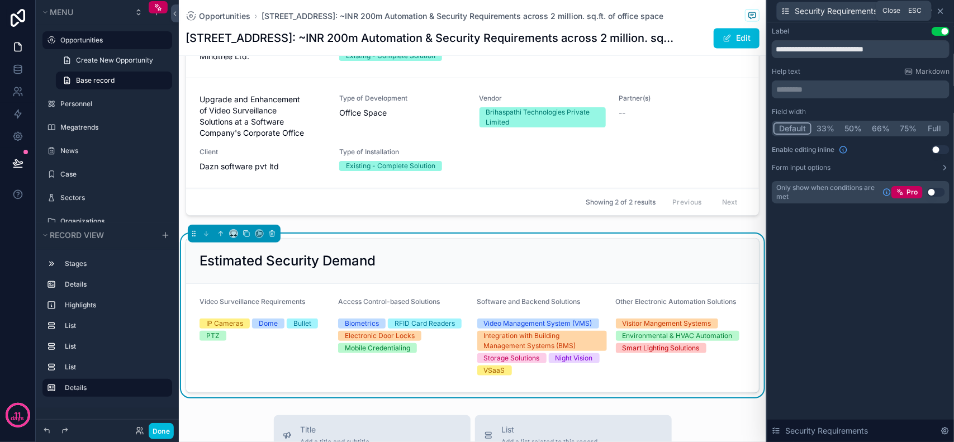
click at [943, 12] on icon at bounding box center [941, 11] width 4 height 4
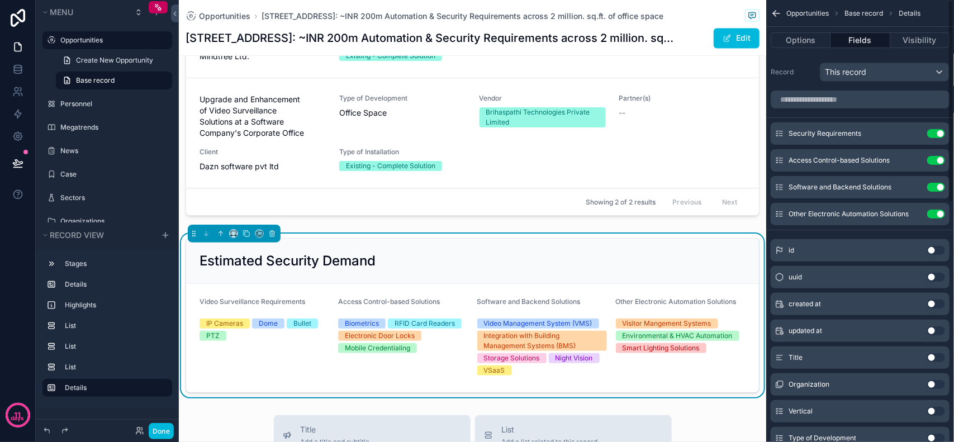
drag, startPoint x: 596, startPoint y: 237, endPoint x: 625, endPoint y: 238, distance: 28.6
click at [596, 252] on div "Estimated Security Demand" at bounding box center [473, 261] width 546 height 18
click at [803, 41] on button "Options" at bounding box center [801, 40] width 60 height 16
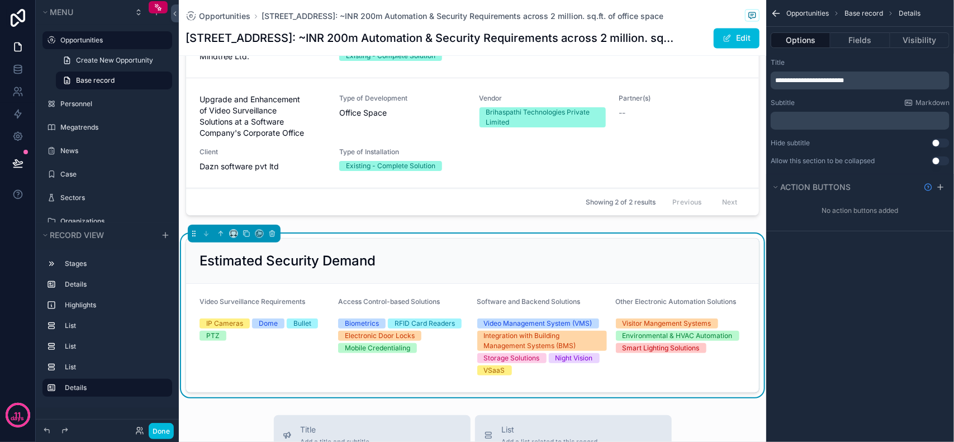
click at [844, 81] on span "**********" at bounding box center [809, 80] width 69 height 7
drag, startPoint x: 882, startPoint y: 80, endPoint x: 764, endPoint y: 73, distance: 117.6
click at [764, 73] on div "Opportunities 19 Personnel Megatrends News Case Sectors Organizations Powered b…" at bounding box center [566, 221] width 775 height 442
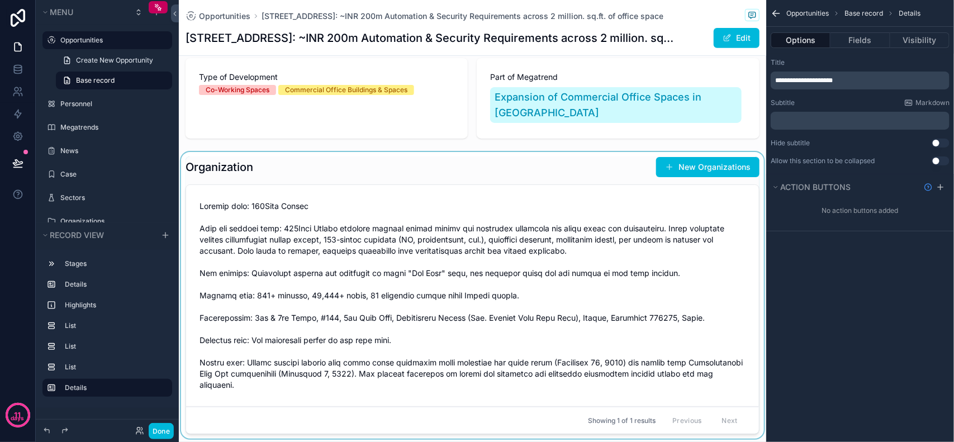
scroll to position [210, 0]
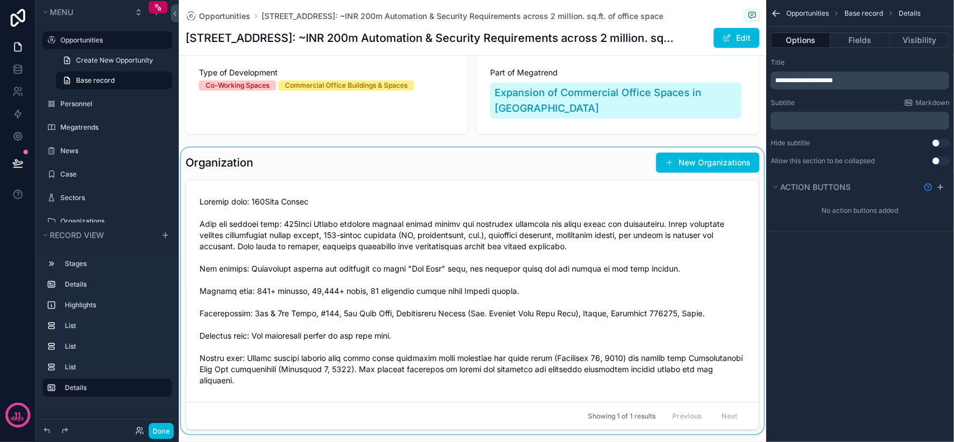
click at [302, 179] on div "scrollable content" at bounding box center [473, 293] width 588 height 291
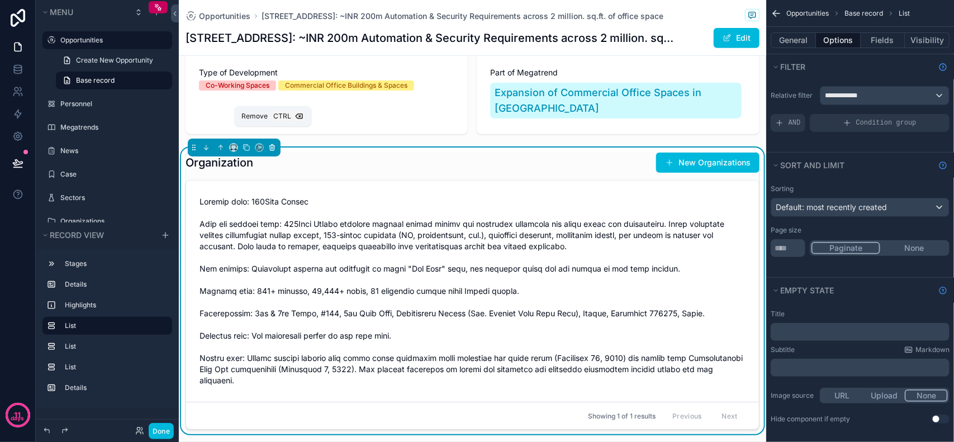
click at [271, 146] on icon "scrollable content" at bounding box center [272, 148] width 4 height 4
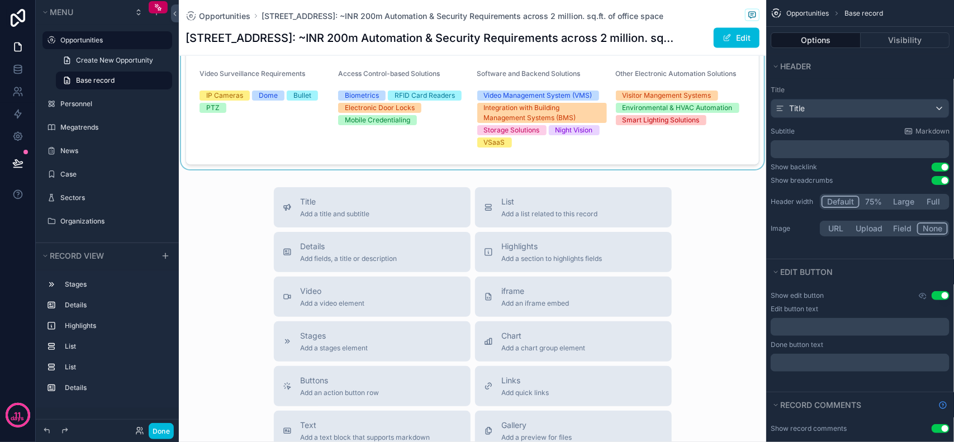
scroll to position [909, 0]
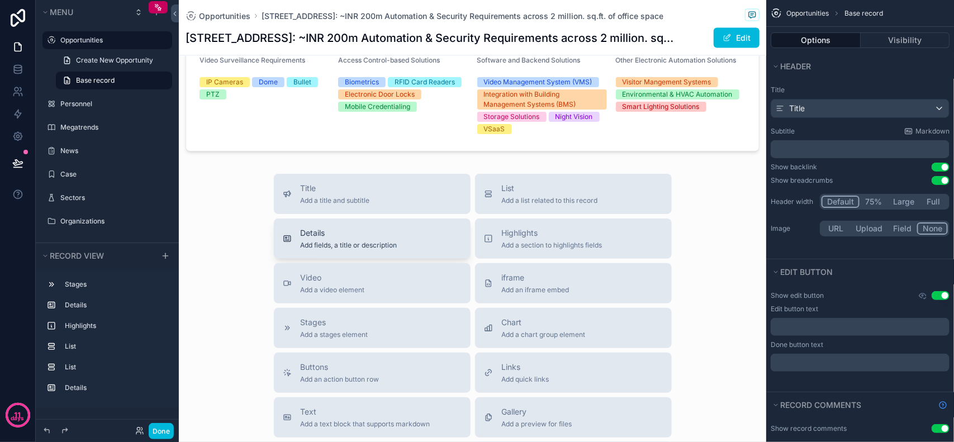
click at [309, 228] on div "Details Add fields, a title or description" at bounding box center [349, 239] width 97 height 22
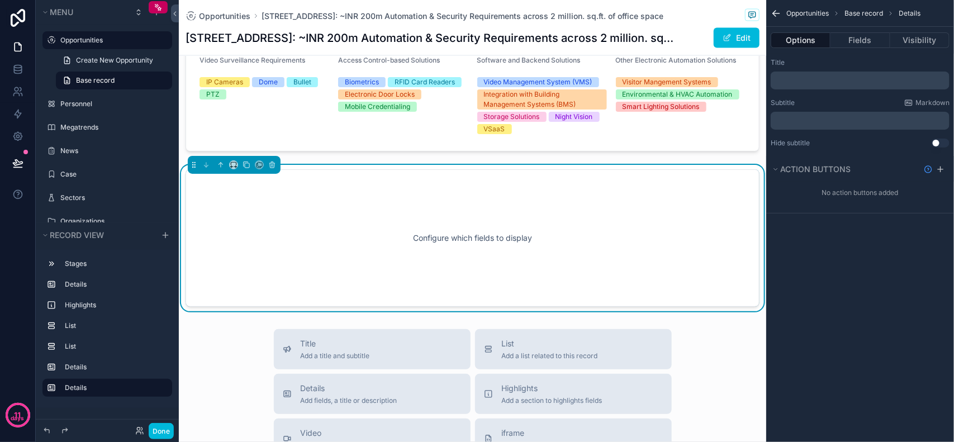
scroll to position [910, 0]
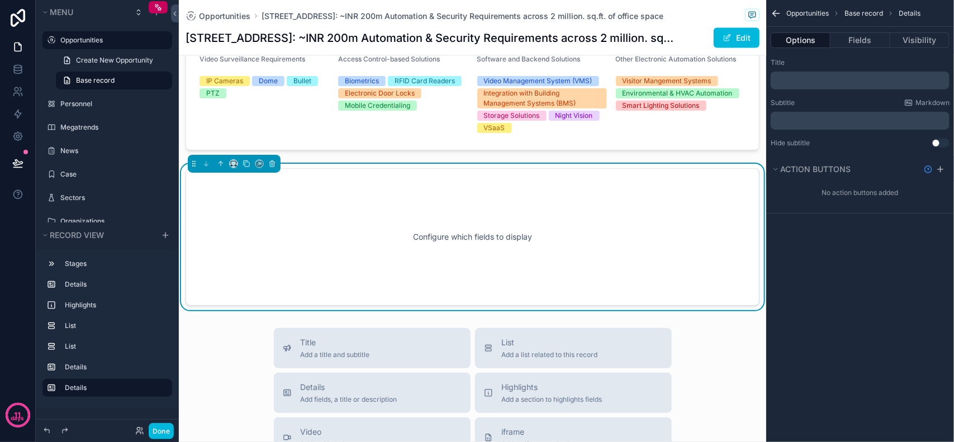
click at [838, 72] on div "﻿" at bounding box center [860, 81] width 179 height 18
click at [845, 79] on p "﻿" at bounding box center [861, 80] width 172 height 9
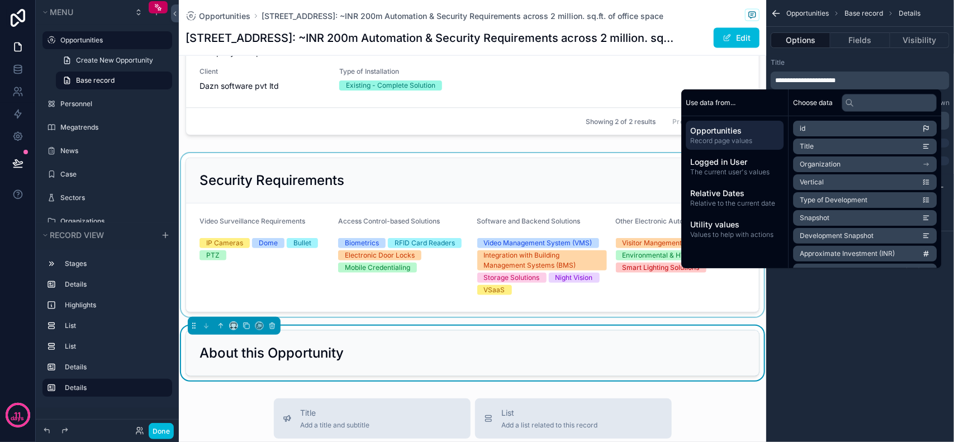
scroll to position [840, 0]
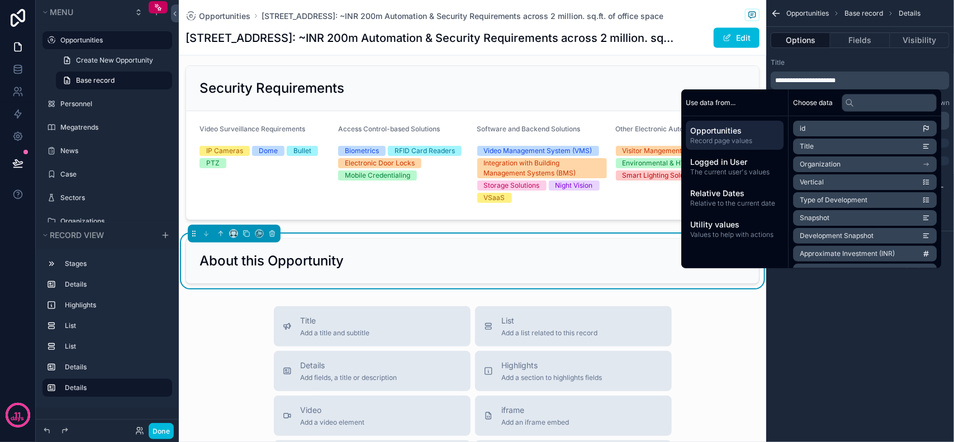
click at [831, 59] on div "Title" at bounding box center [860, 62] width 179 height 9
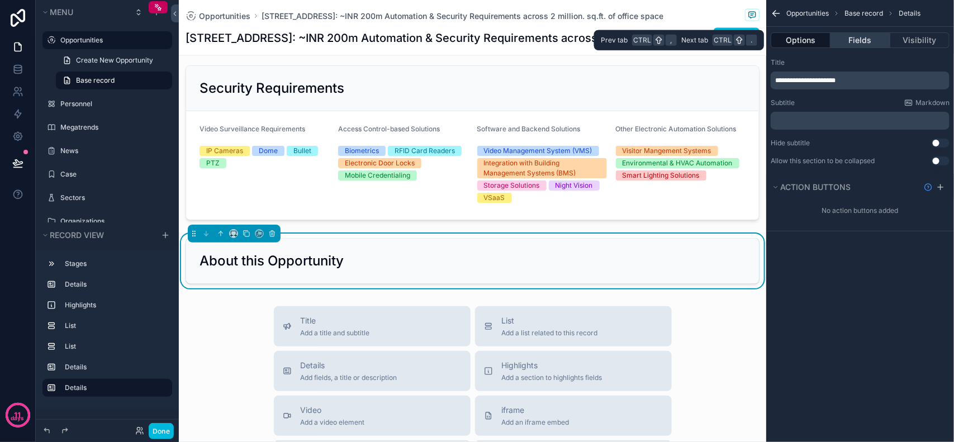
click at [862, 42] on button "Fields" at bounding box center [860, 40] width 59 height 16
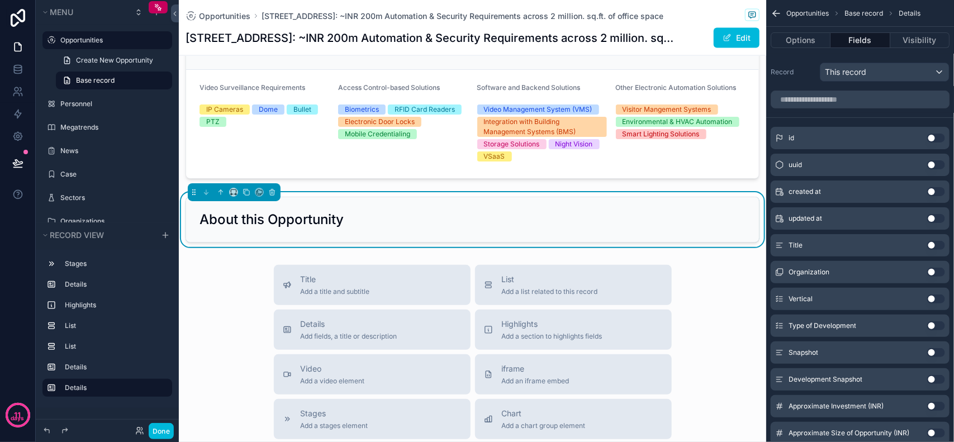
scroll to position [910, 0]
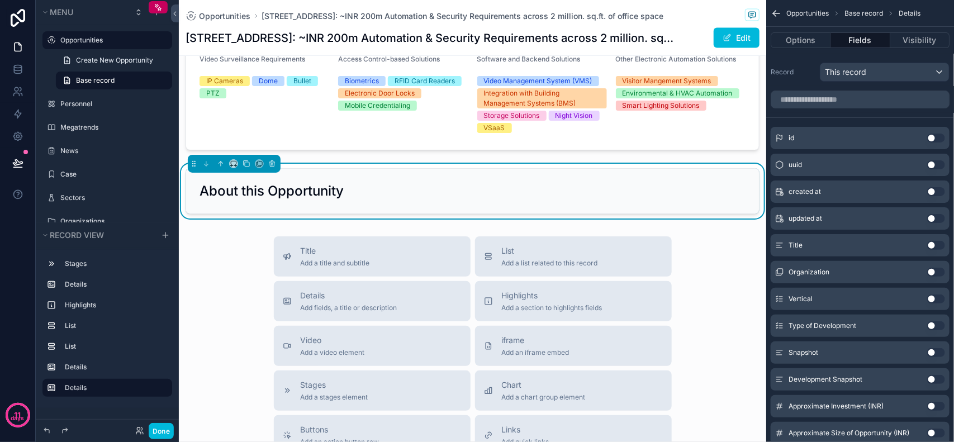
click at [671, 182] on div "About this Opportunity" at bounding box center [473, 191] width 546 height 18
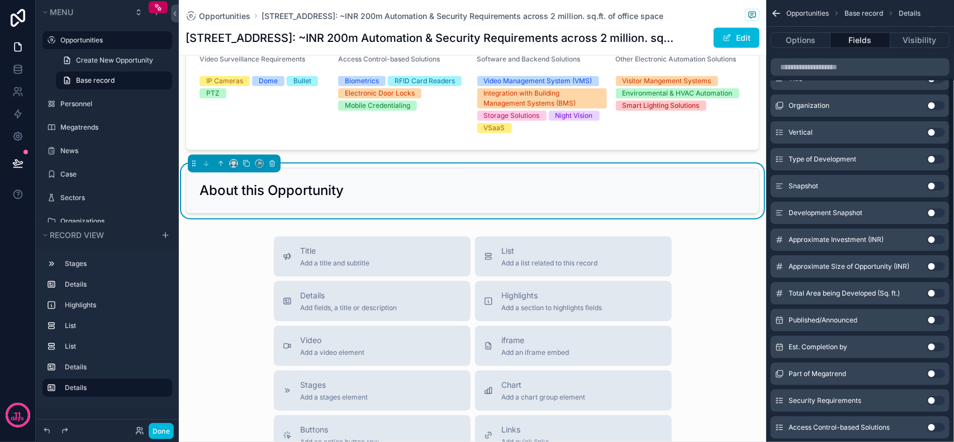
scroll to position [97, 0]
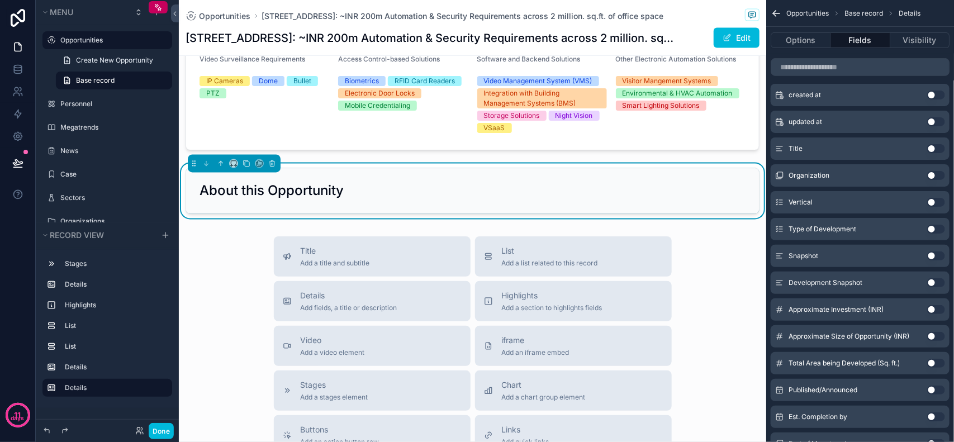
click at [933, 258] on button "Use setting" at bounding box center [937, 256] width 18 height 9
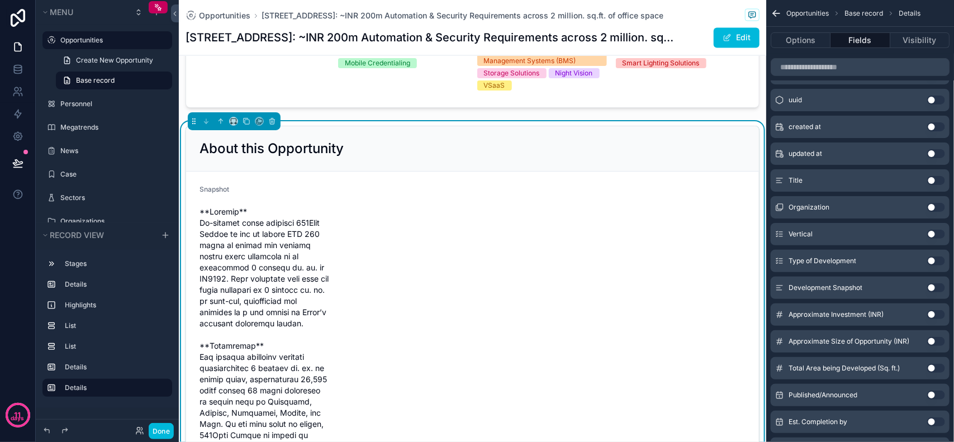
scroll to position [980, 0]
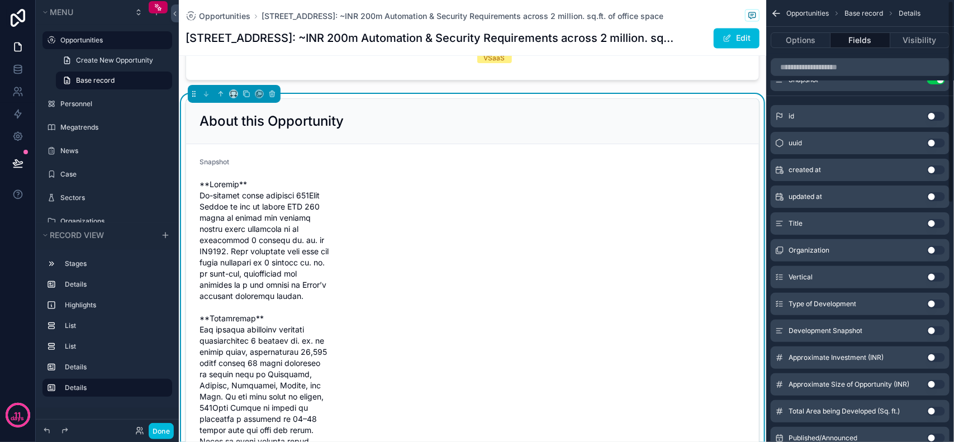
scroll to position [0, 0]
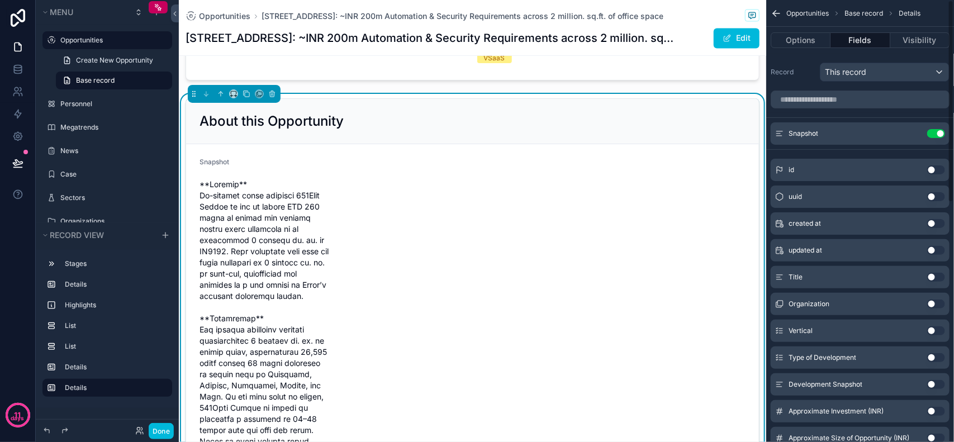
click at [915, 129] on div "Snapshot Use setting" at bounding box center [860, 133] width 179 height 22
click at [0, 0] on icon "scrollable content" at bounding box center [0, 0] width 0 height 0
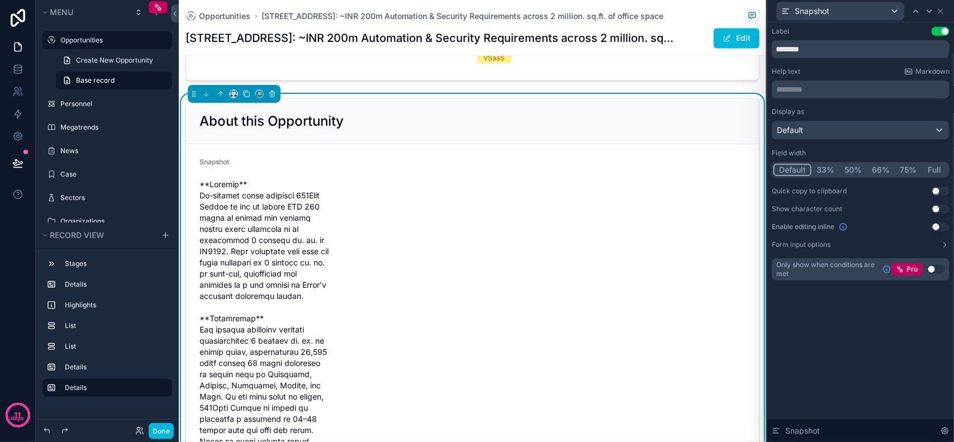
click at [929, 169] on button "Full" at bounding box center [935, 170] width 26 height 12
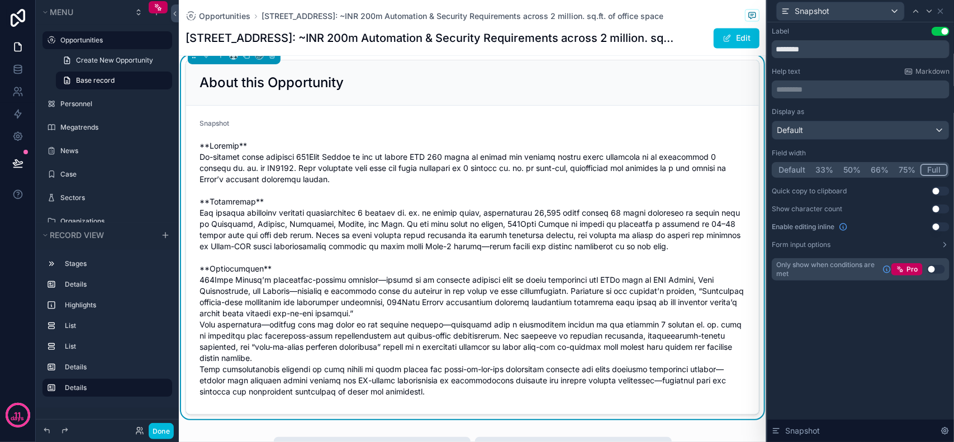
scroll to position [910, 0]
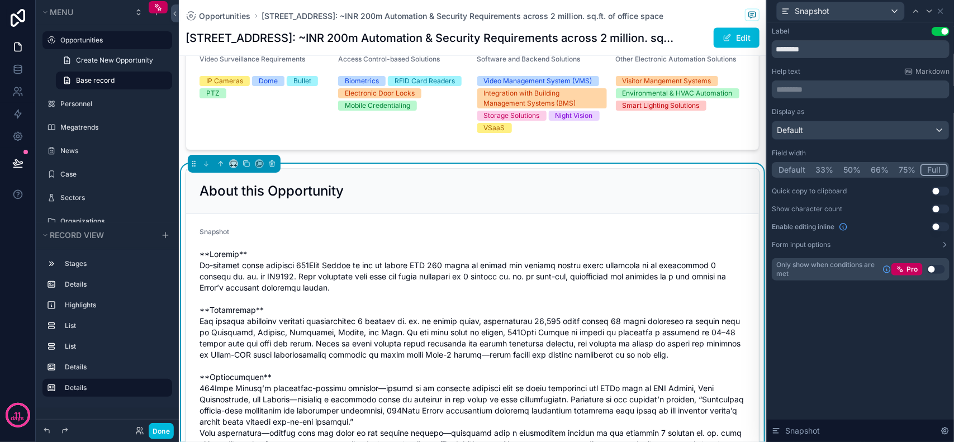
click at [939, 248] on button "Form input options" at bounding box center [861, 244] width 178 height 9
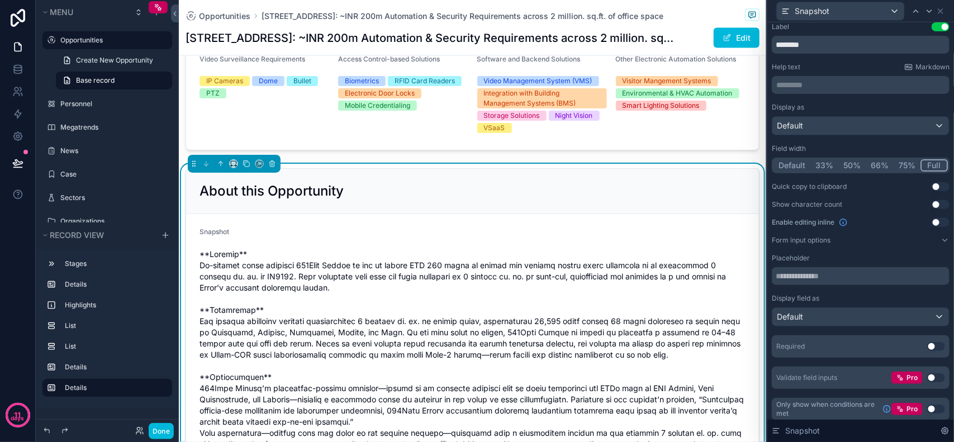
scroll to position [10, 0]
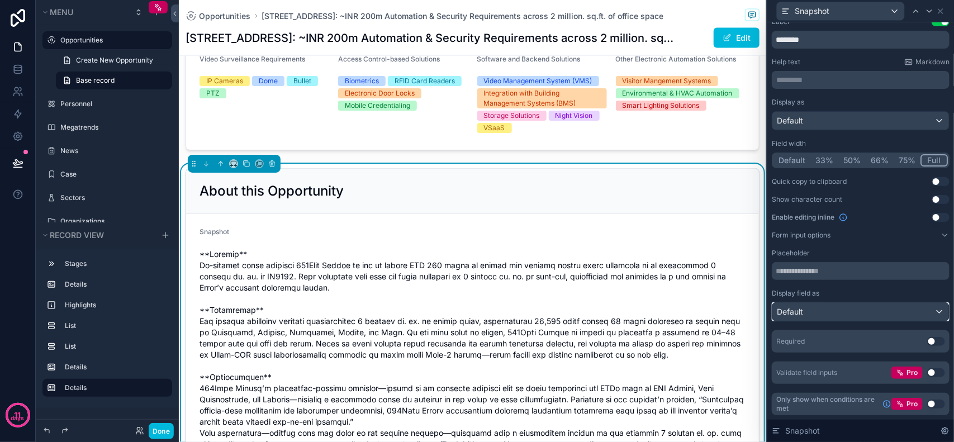
click at [877, 317] on div "Default" at bounding box center [861, 312] width 177 height 18
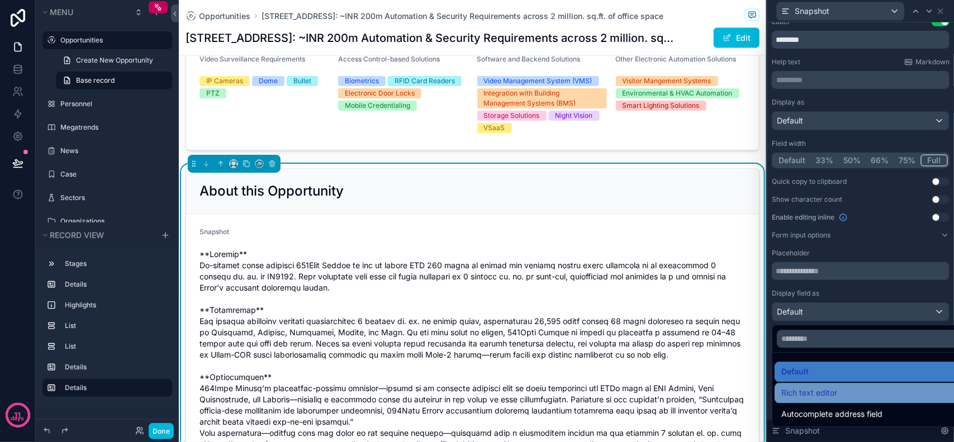
click at [869, 399] on div "Rich text editor" at bounding box center [869, 393] width 174 height 13
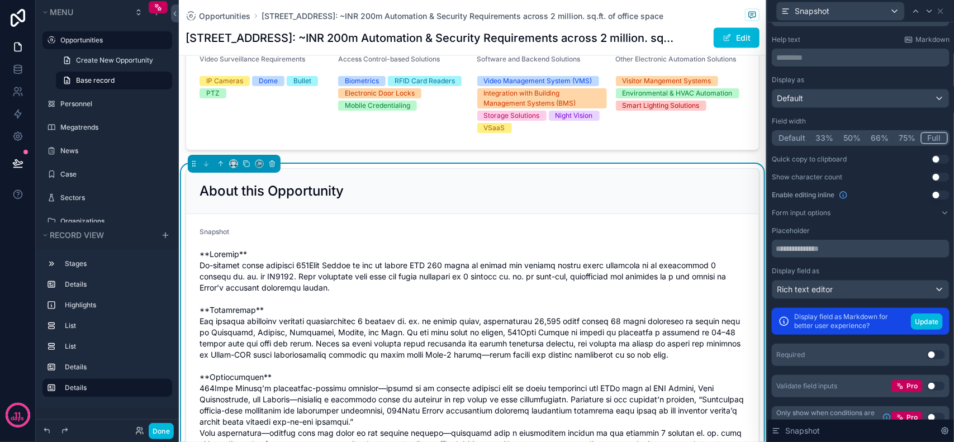
scroll to position [45, 0]
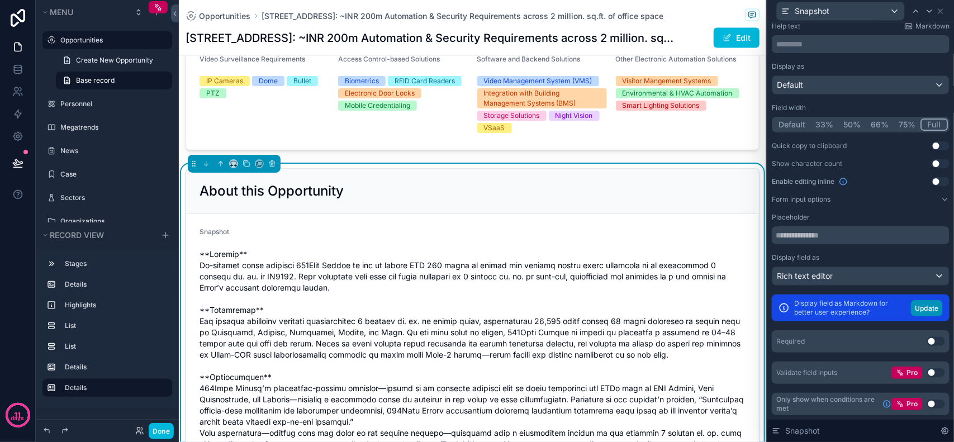
click at [915, 308] on button "Update" at bounding box center [927, 308] width 32 height 16
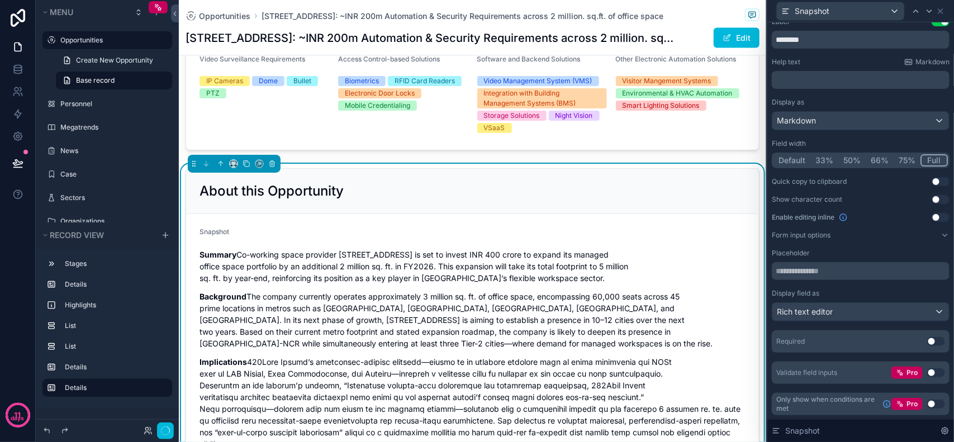
scroll to position [10, 0]
click at [222, 250] on strong "Summary" at bounding box center [218, 255] width 37 height 10
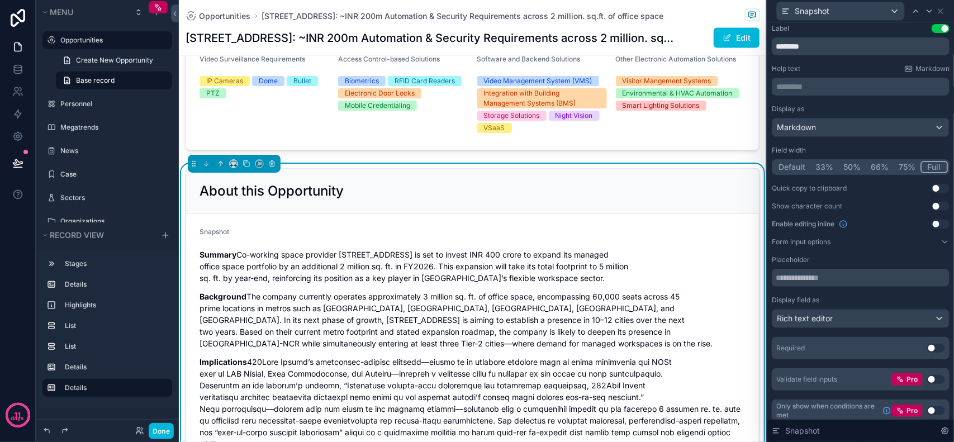
scroll to position [0, 0]
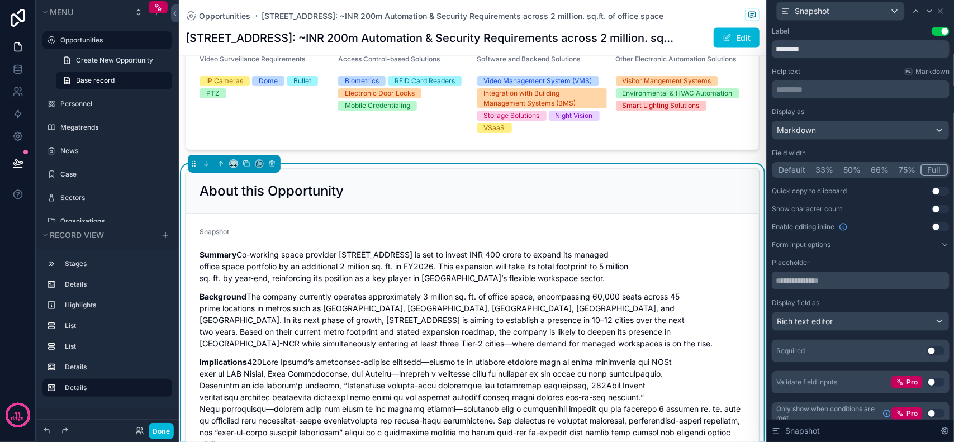
click at [932, 28] on button "Use setting" at bounding box center [941, 31] width 18 height 9
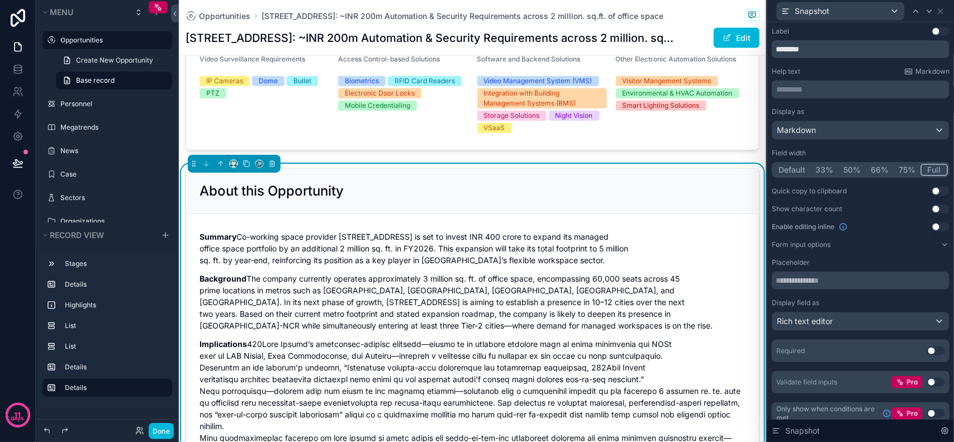
click at [287, 231] on p "Summary Co-working space provider [STREET_ADDRESS] is set to invest INR 400 cro…" at bounding box center [473, 248] width 546 height 35
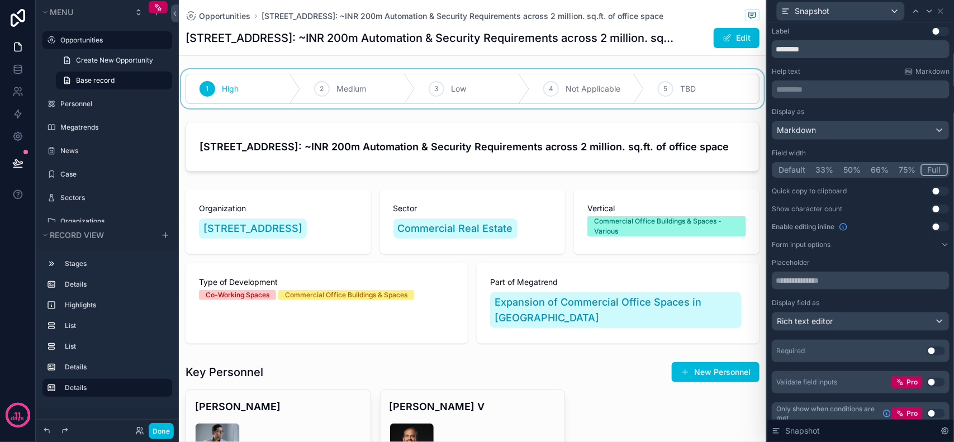
click at [613, 70] on div "scrollable content" at bounding box center [473, 88] width 588 height 39
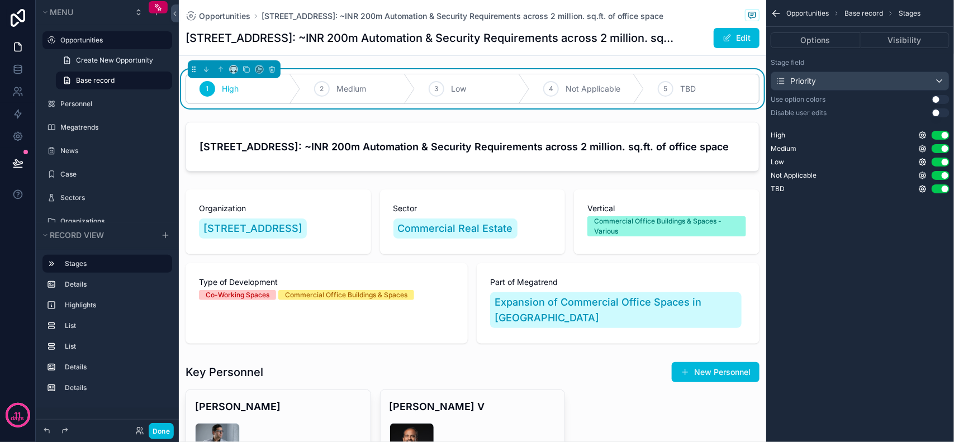
click at [942, 99] on button "Use setting" at bounding box center [941, 99] width 18 height 9
click at [940, 98] on button "Use setting" at bounding box center [941, 99] width 18 height 9
click at [940, 113] on button "Use setting" at bounding box center [941, 112] width 18 height 9
click at [942, 113] on button "Use setting" at bounding box center [941, 112] width 18 height 9
click at [889, 39] on button "Visibility" at bounding box center [905, 40] width 89 height 16
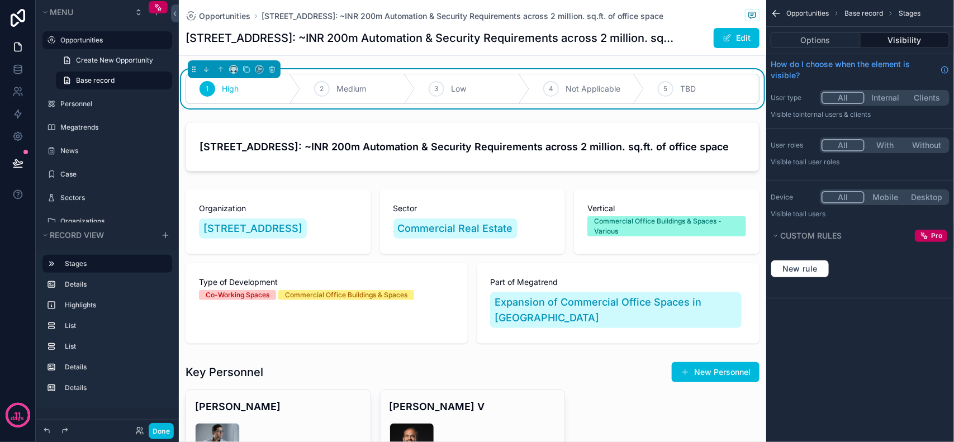
drag, startPoint x: 849, startPoint y: 335, endPoint x: 806, endPoint y: 330, distance: 42.8
click at [849, 335] on div "Opportunities Base record Stages Options Visibility How do I choose when the el…" at bounding box center [861, 221] width 188 height 442
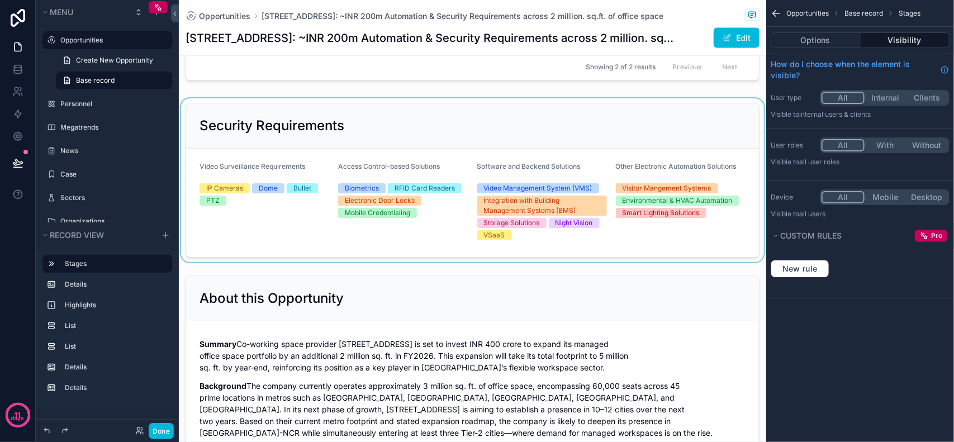
scroll to position [769, 0]
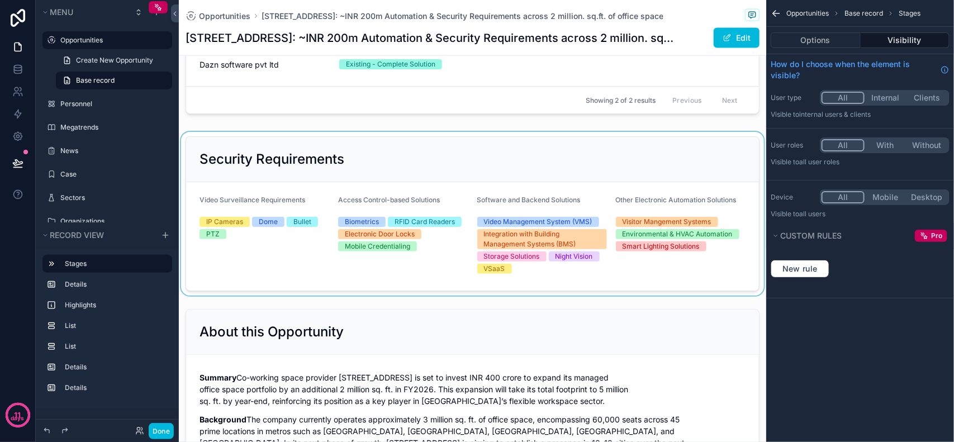
click at [296, 214] on div "scrollable content" at bounding box center [473, 214] width 588 height 164
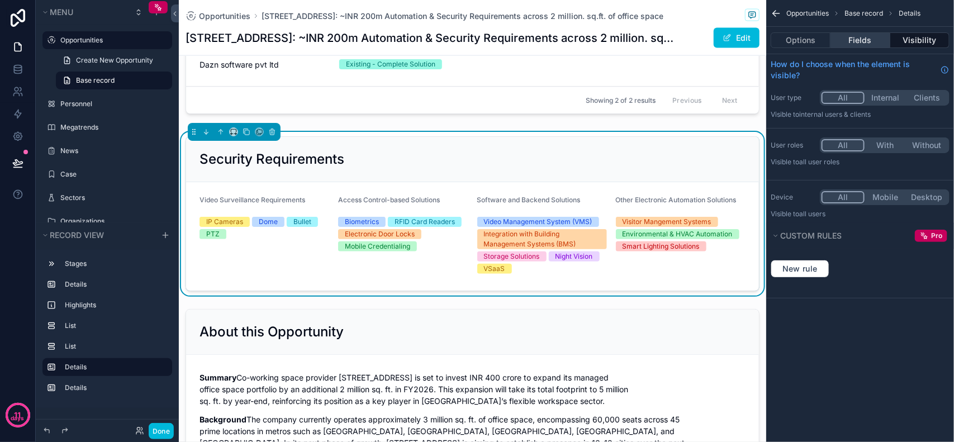
click at [852, 43] on button "Fields" at bounding box center [860, 40] width 59 height 16
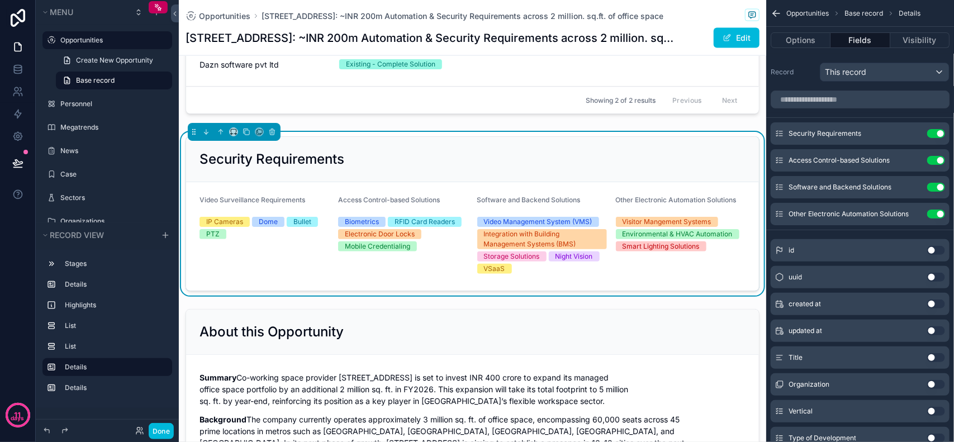
click at [0, 0] on icon "scrollable content" at bounding box center [0, 0] width 0 height 0
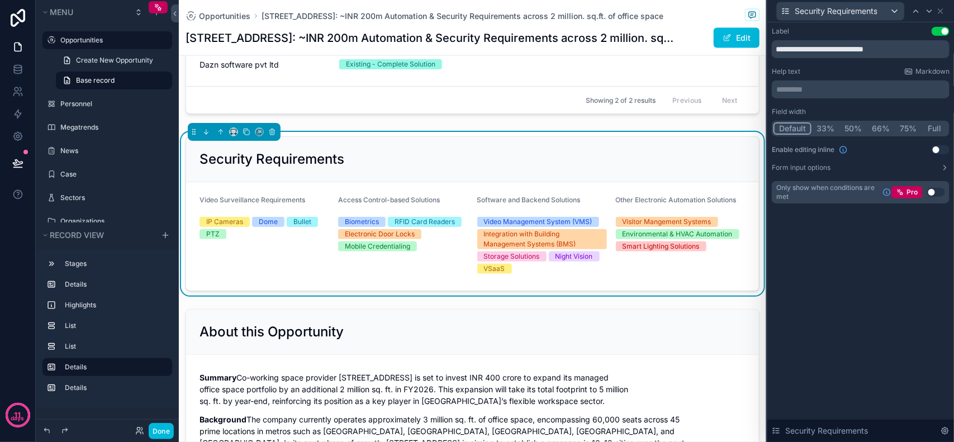
drag, startPoint x: 836, startPoint y: 232, endPoint x: 864, endPoint y: 225, distance: 28.9
click at [837, 232] on div "**********" at bounding box center [861, 232] width 187 height 420
click at [848, 267] on div "**********" at bounding box center [861, 232] width 187 height 420
click at [867, 264] on div "**********" at bounding box center [861, 232] width 187 height 420
click at [820, 264] on div "**********" at bounding box center [861, 232] width 187 height 420
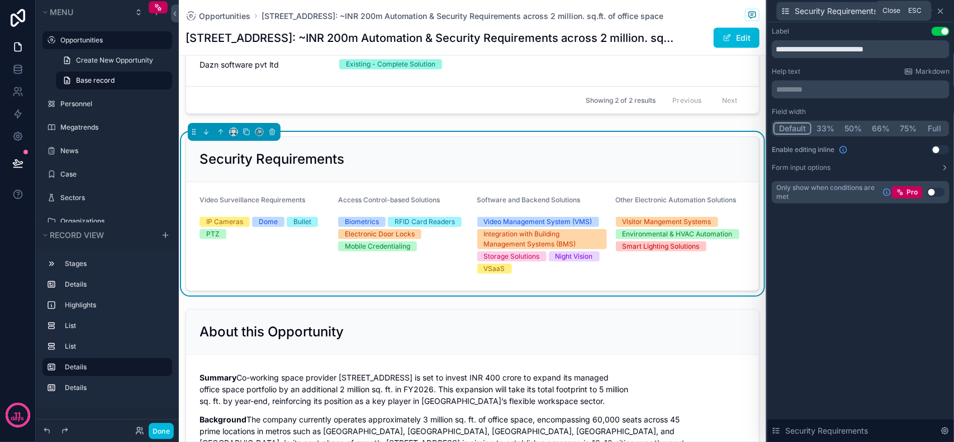
click at [941, 7] on icon at bounding box center [941, 11] width 9 height 9
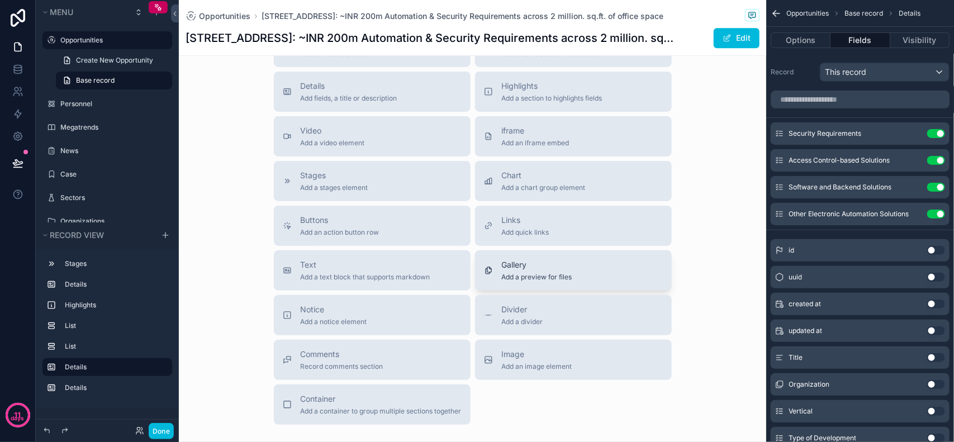
scroll to position [1398, 0]
click at [400, 281] on span "Add a text block that supports markdown" at bounding box center [366, 276] width 130 height 9
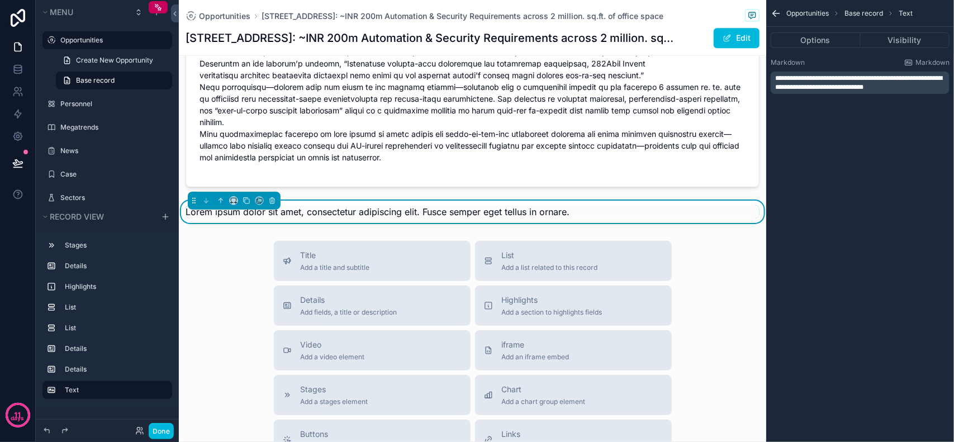
scroll to position [1212, 0]
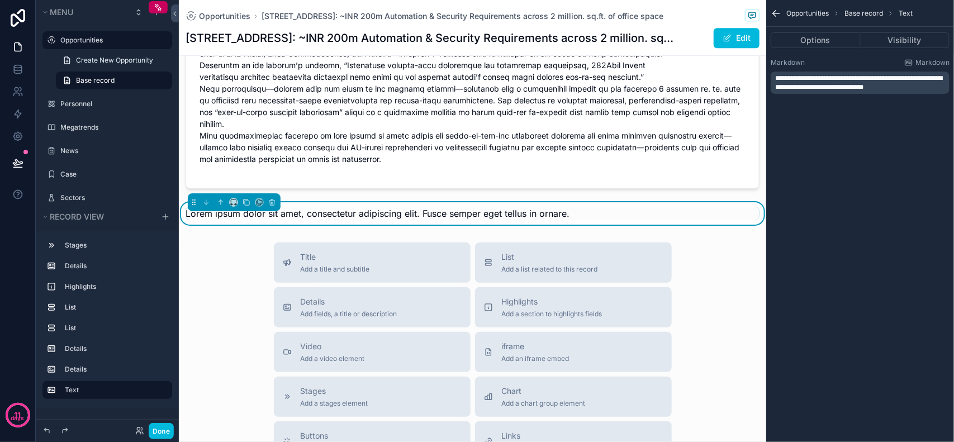
click at [876, 82] on span "**********" at bounding box center [858, 83] width 167 height 16
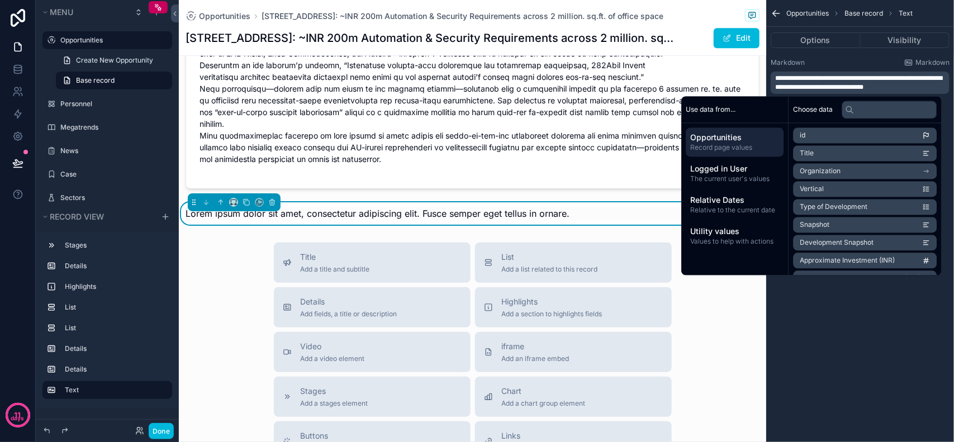
click at [904, 82] on p "**********" at bounding box center [861, 83] width 172 height 18
click at [909, 87] on p "**********" at bounding box center [861, 83] width 172 height 18
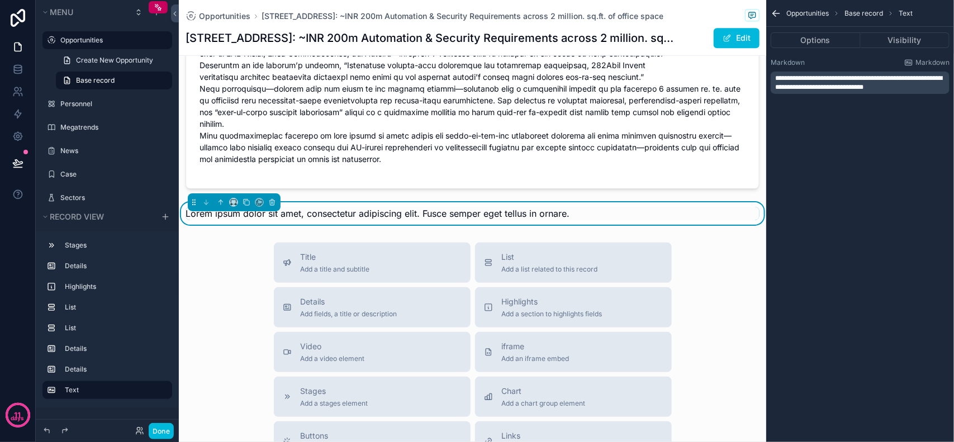
click at [893, 297] on div "**********" at bounding box center [861, 221] width 188 height 442
click at [778, 15] on icon "scrollable content" at bounding box center [776, 13] width 11 height 11
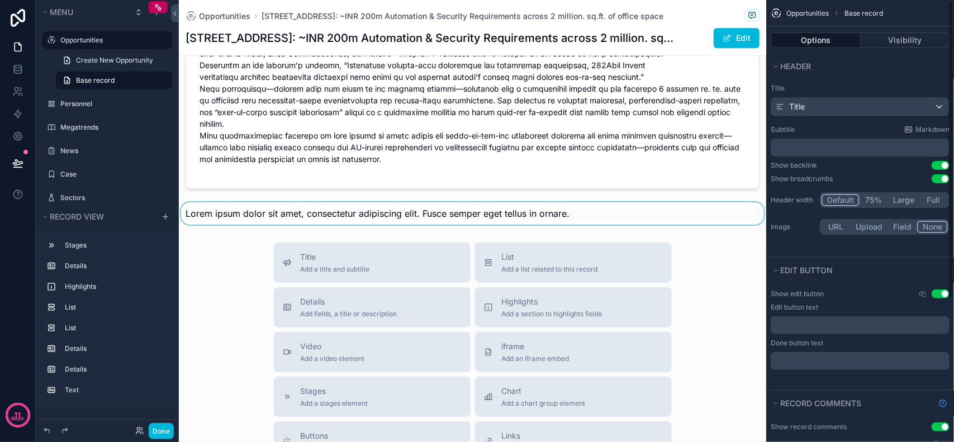
scroll to position [0, 0]
click at [579, 218] on div "scrollable content" at bounding box center [473, 213] width 588 height 22
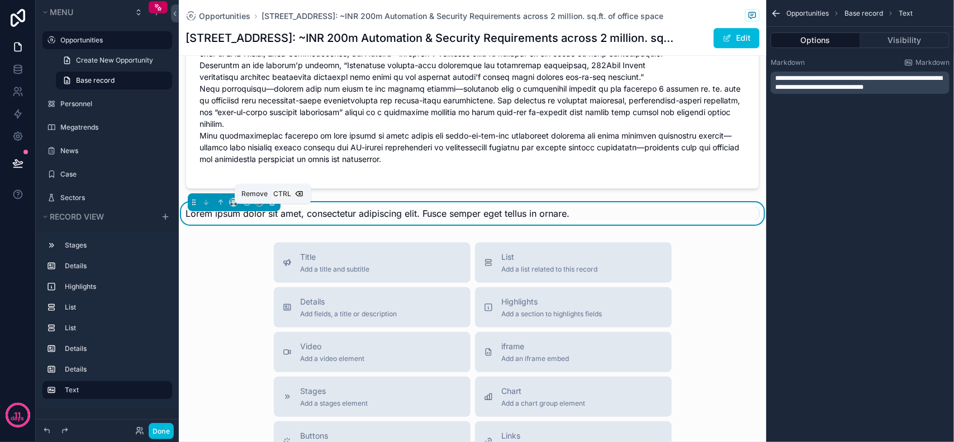
click at [272, 201] on icon "scrollable content" at bounding box center [271, 201] width 5 height 0
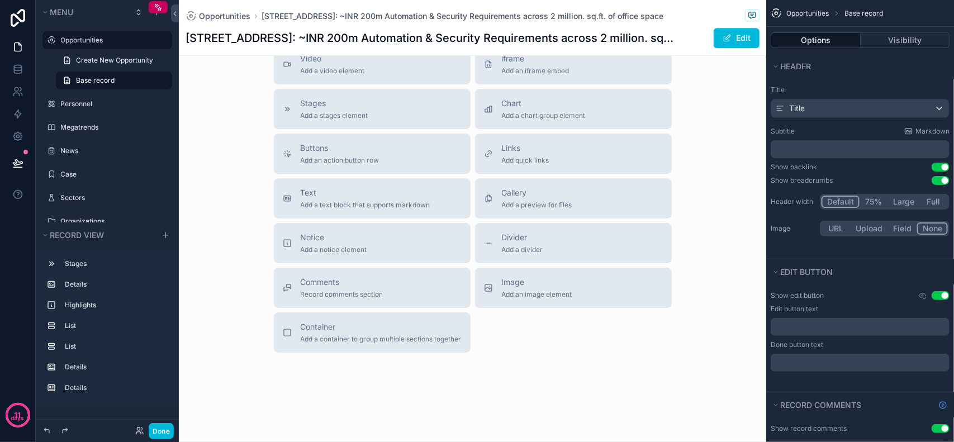
scroll to position [1407, 0]
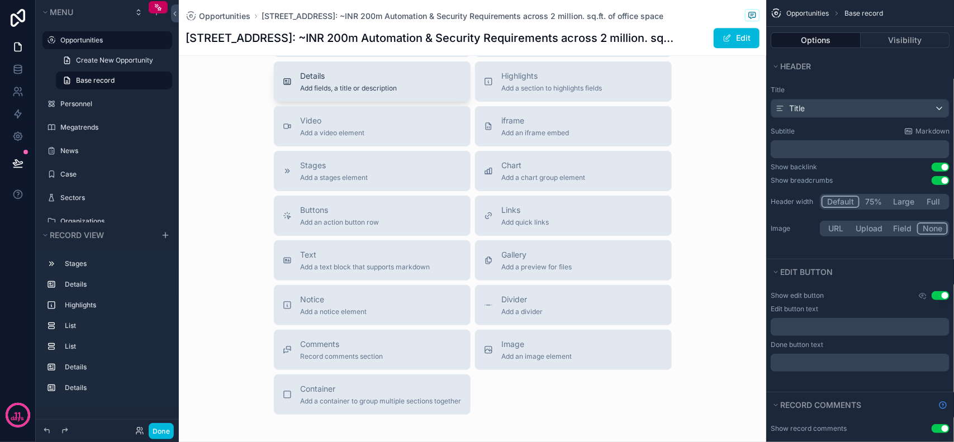
click at [342, 82] on span "Details" at bounding box center [349, 75] width 97 height 11
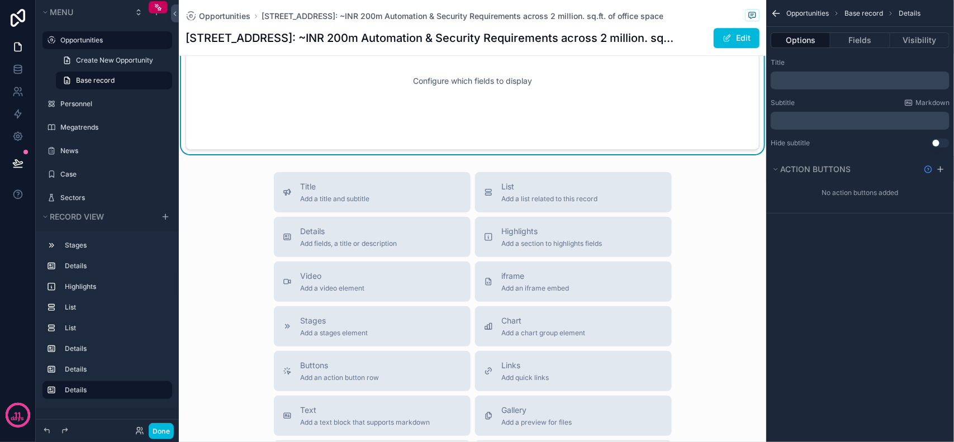
scroll to position [1275, 0]
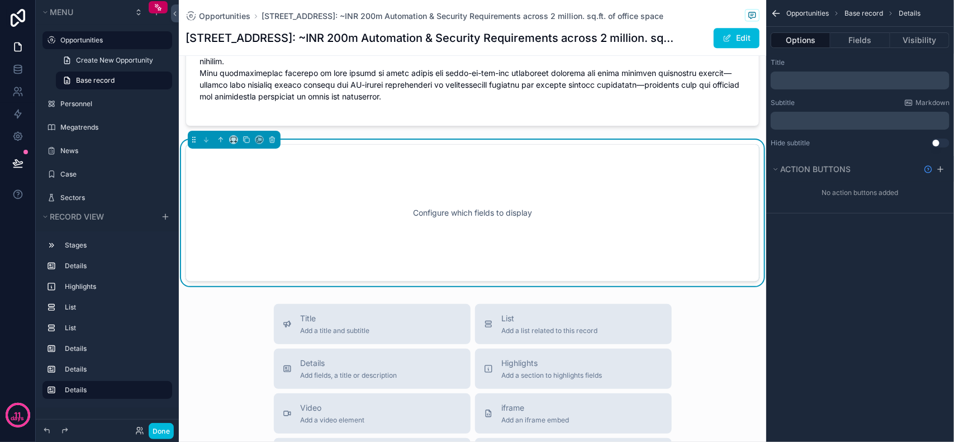
click at [826, 82] on p "﻿" at bounding box center [861, 80] width 172 height 9
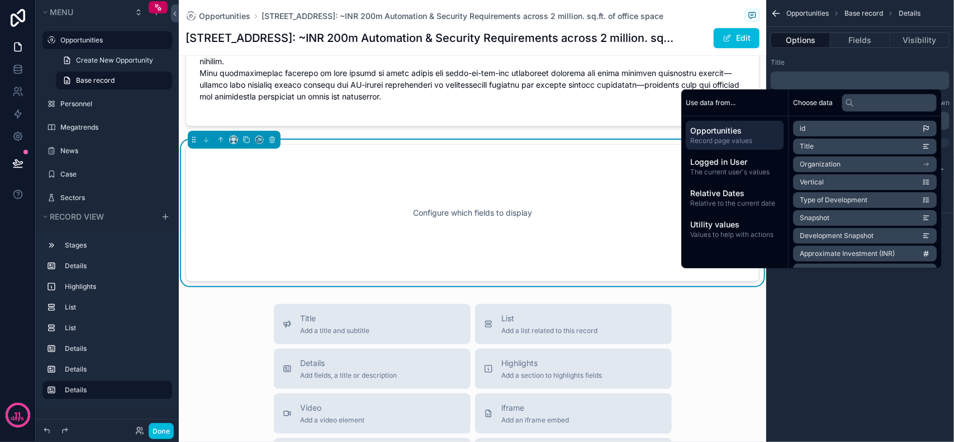
click at [834, 76] on p "﻿" at bounding box center [861, 80] width 172 height 9
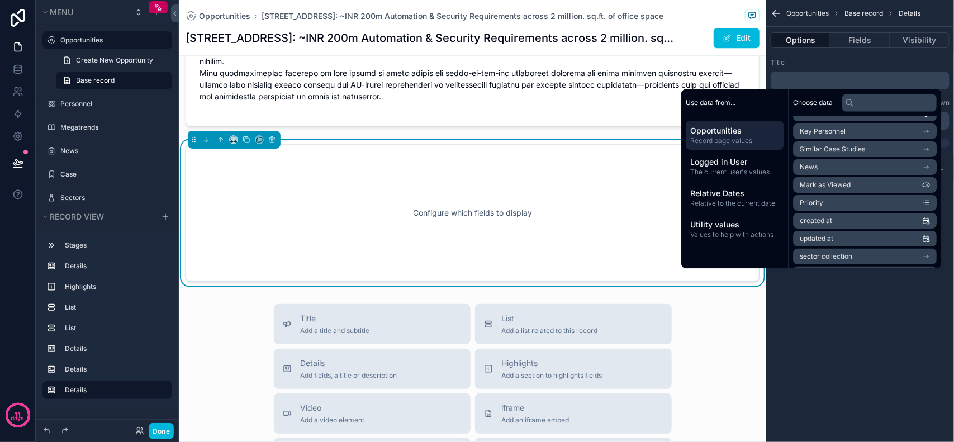
scroll to position [390, 0]
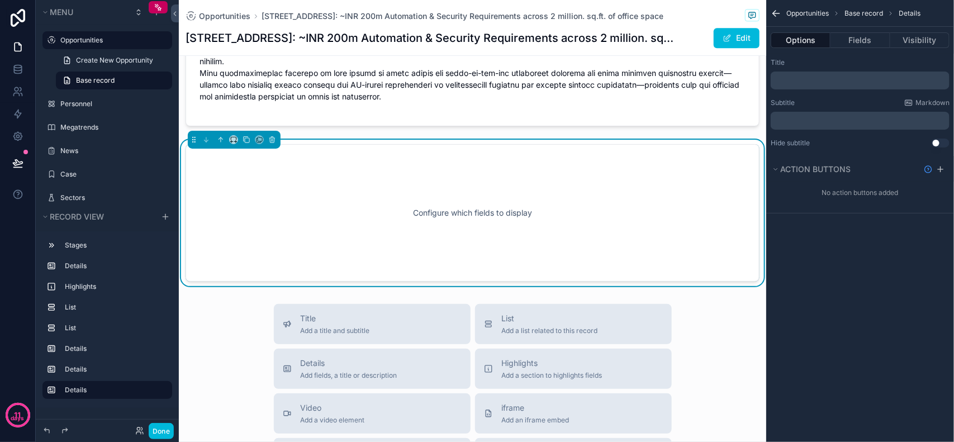
click at [874, 318] on div "Opportunities Base record Details Options Fields Visibility Title ﻿ Subtitle Ma…" at bounding box center [861, 221] width 188 height 442
click at [664, 187] on div "Configure which fields to display" at bounding box center [472, 213] width 537 height 101
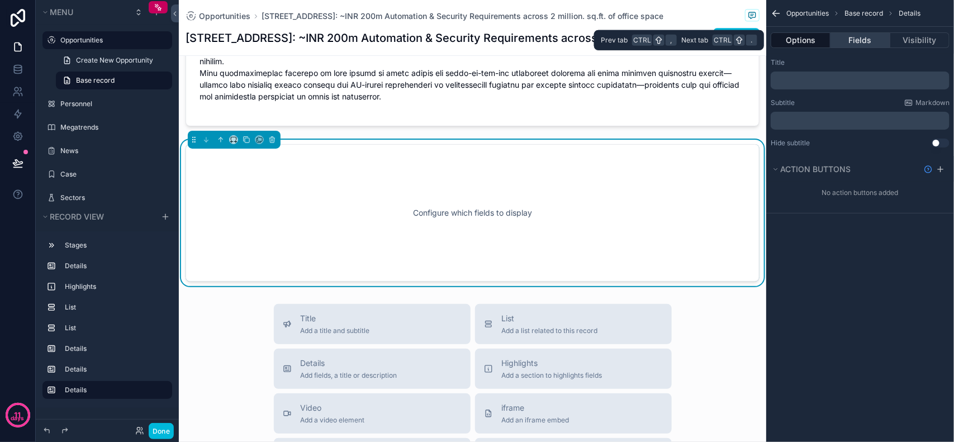
click at [859, 34] on button "Fields" at bounding box center [860, 40] width 59 height 16
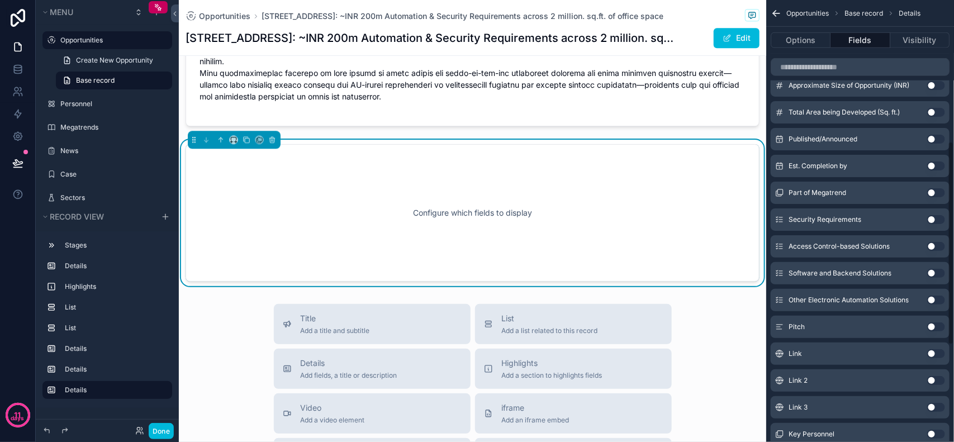
scroll to position [376, 0]
click at [935, 299] on button "Use setting" at bounding box center [937, 298] width 18 height 9
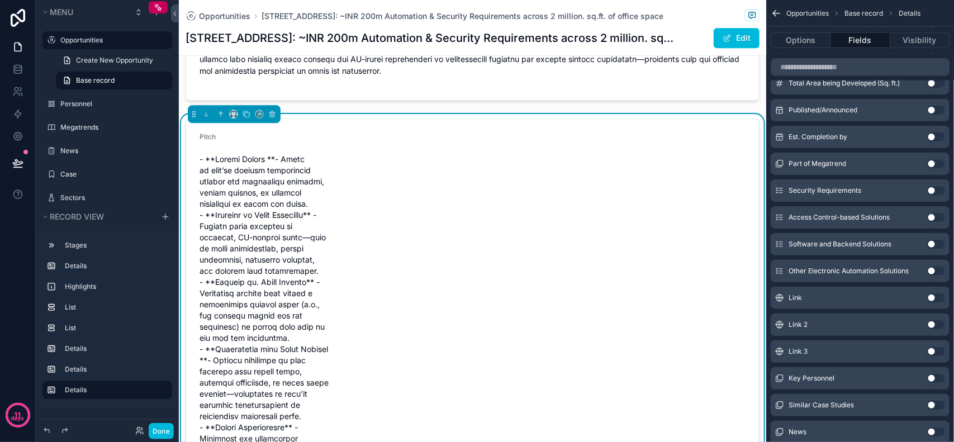
scroll to position [1398, 0]
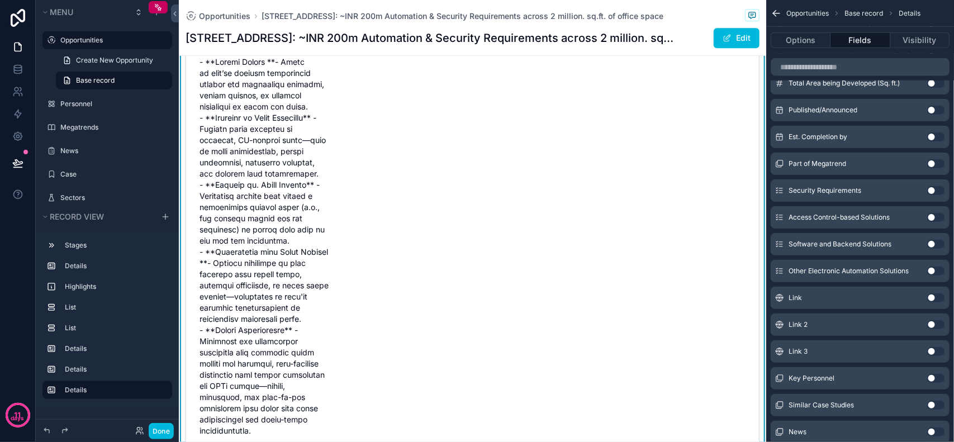
click at [309, 224] on span "scrollable content" at bounding box center [265, 246] width 130 height 380
click at [804, 42] on button "Options" at bounding box center [801, 40] width 60 height 16
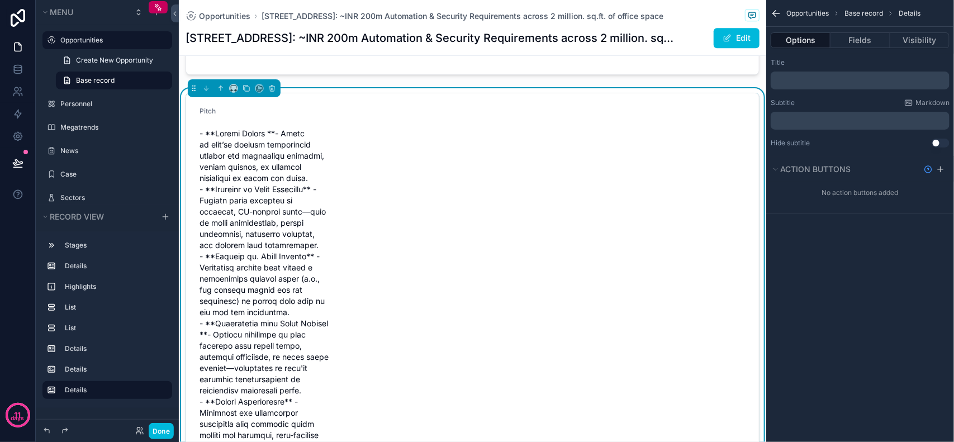
scroll to position [1188, 0]
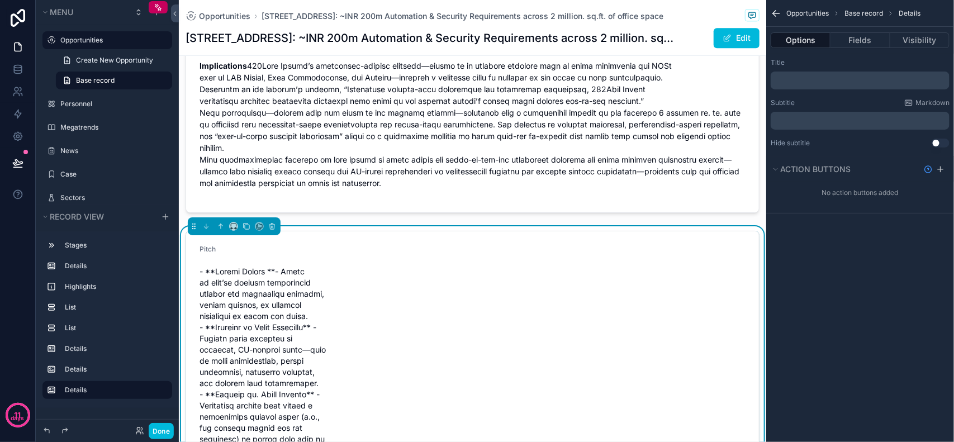
click at [827, 79] on p "﻿" at bounding box center [861, 80] width 172 height 9
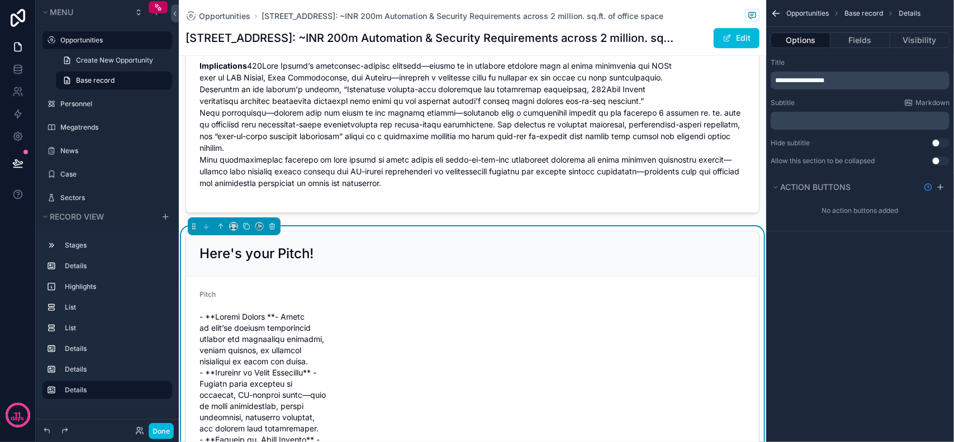
click at [882, 329] on div "**********" at bounding box center [861, 221] width 188 height 442
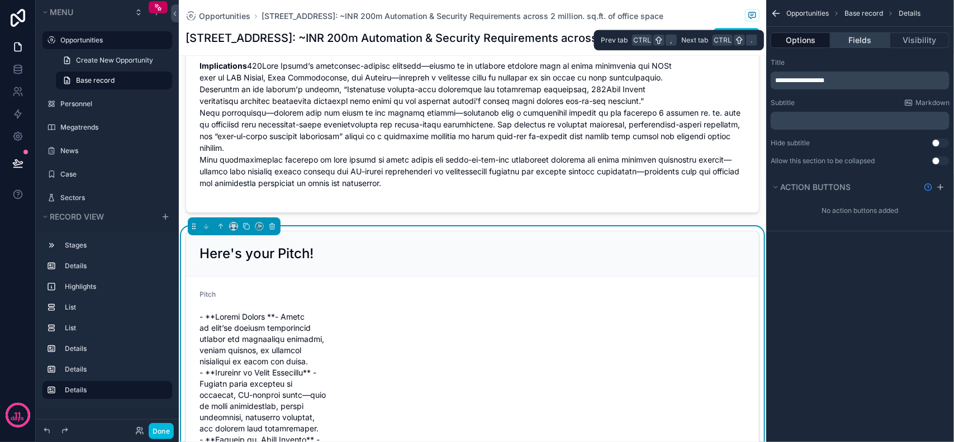
click at [867, 46] on button "Fields" at bounding box center [860, 40] width 59 height 16
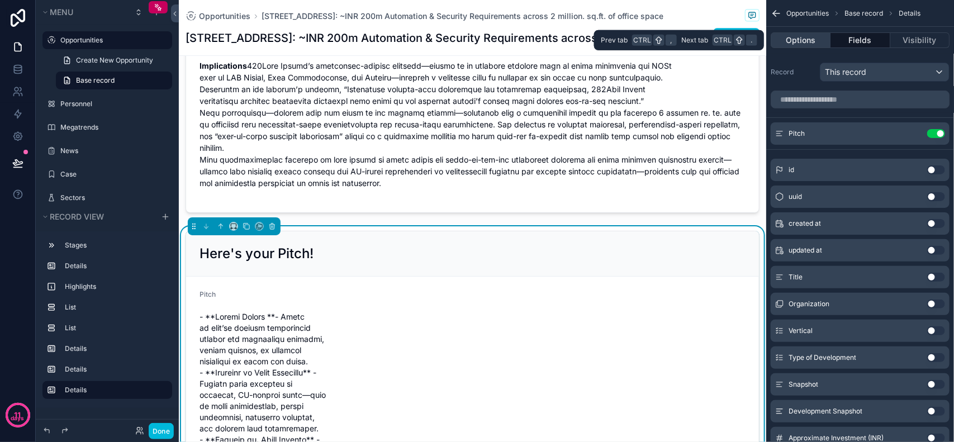
click at [815, 46] on button "Options" at bounding box center [801, 40] width 60 height 16
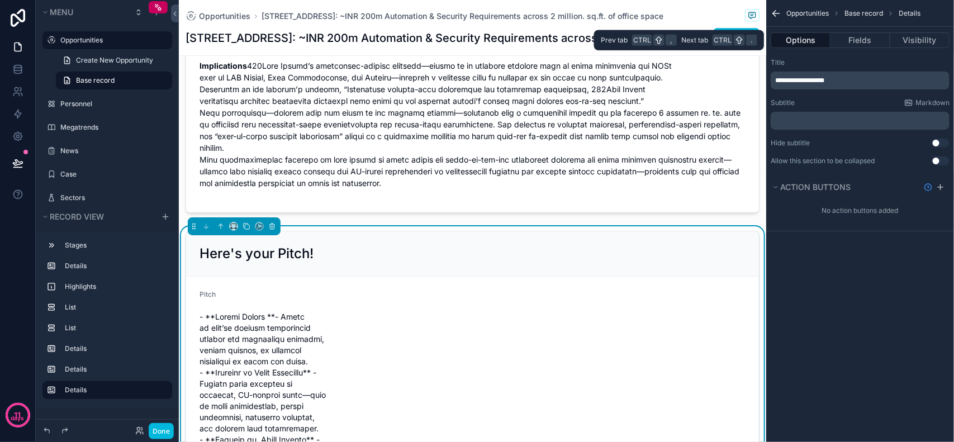
drag, startPoint x: 871, startPoint y: 36, endPoint x: 865, endPoint y: 50, distance: 15.1
click at [871, 35] on button "Fields" at bounding box center [860, 40] width 59 height 16
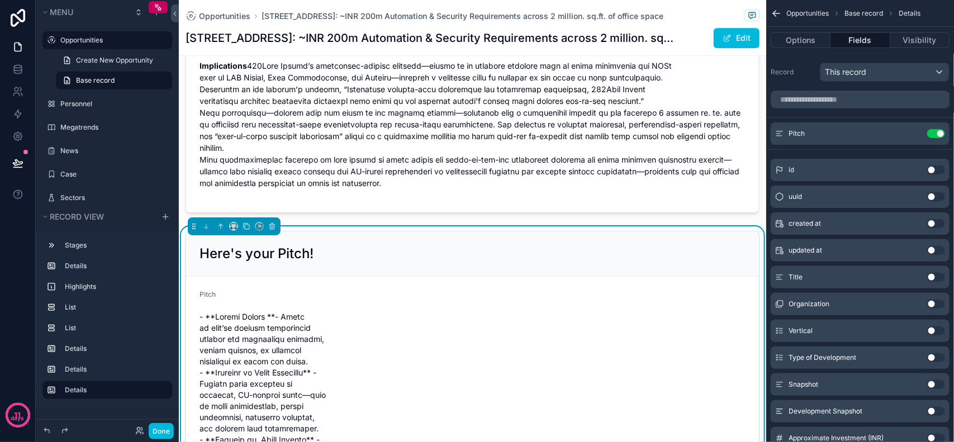
click at [0, 0] on icon "scrollable content" at bounding box center [0, 0] width 0 height 0
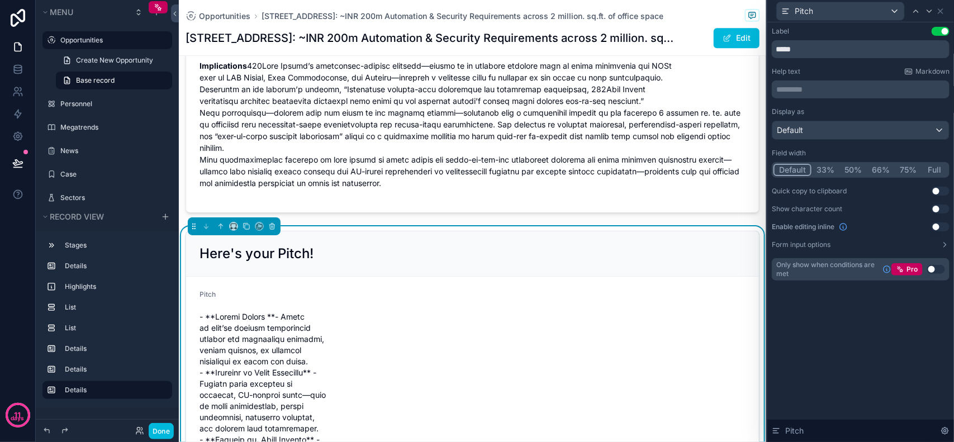
click at [932, 166] on button "Full" at bounding box center [935, 170] width 26 height 12
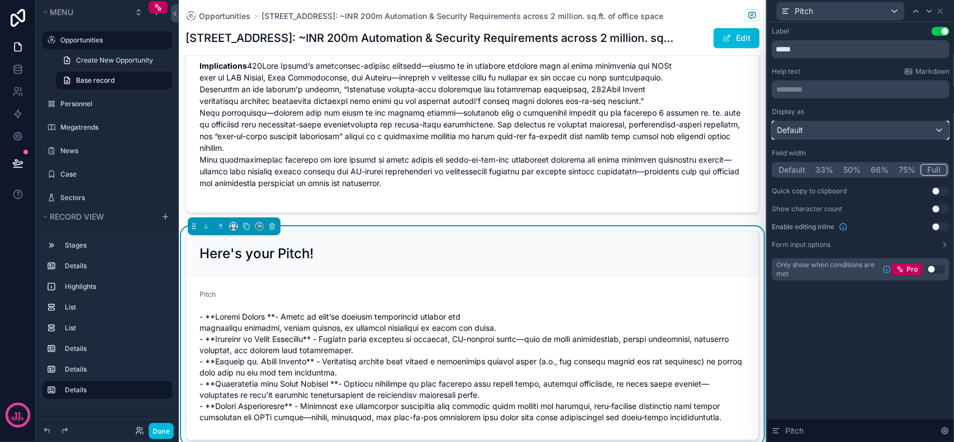
click at [867, 130] on div "Default" at bounding box center [861, 130] width 177 height 18
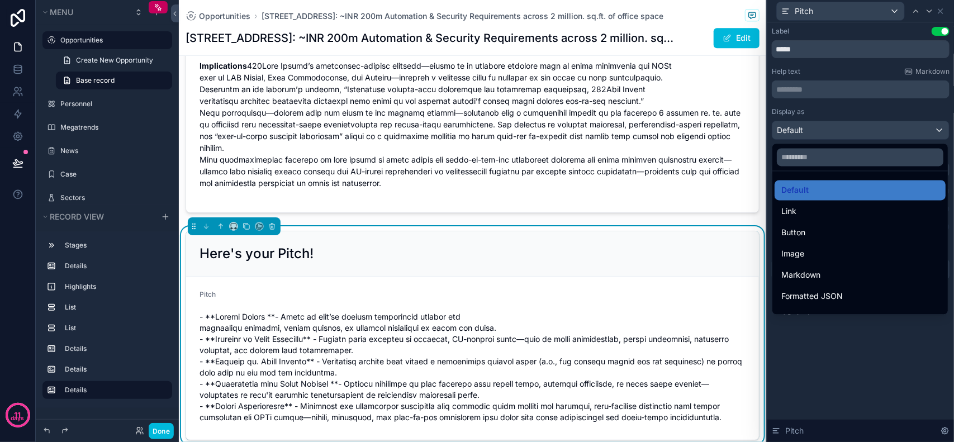
click at [867, 342] on div at bounding box center [861, 221] width 187 height 442
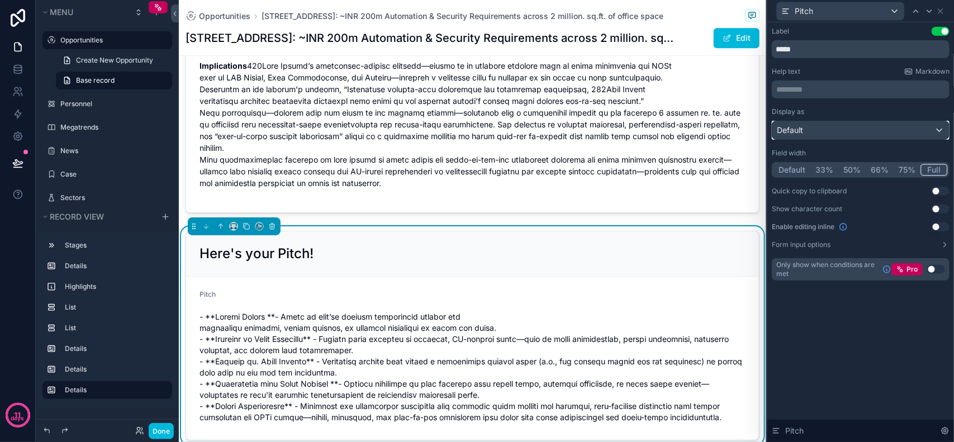
click at [885, 129] on div "Default" at bounding box center [861, 130] width 177 height 18
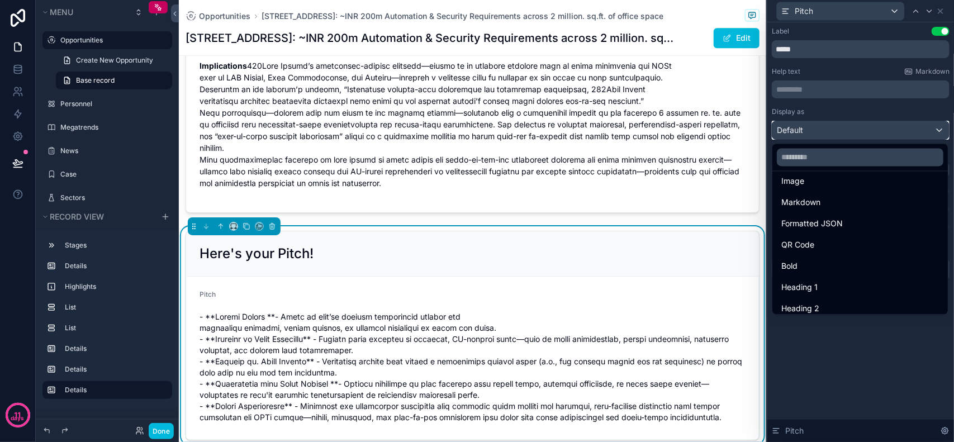
scroll to position [52, 0]
click at [864, 373] on div at bounding box center [861, 221] width 187 height 442
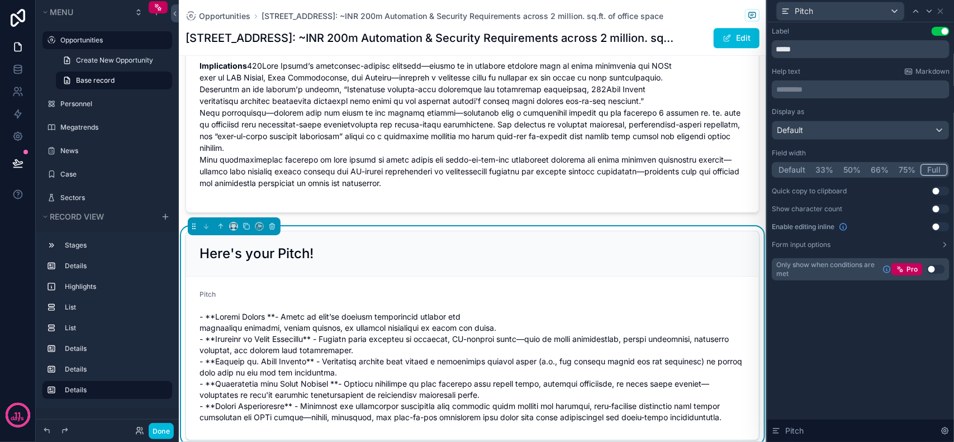
click at [947, 244] on icon at bounding box center [945, 244] width 9 height 9
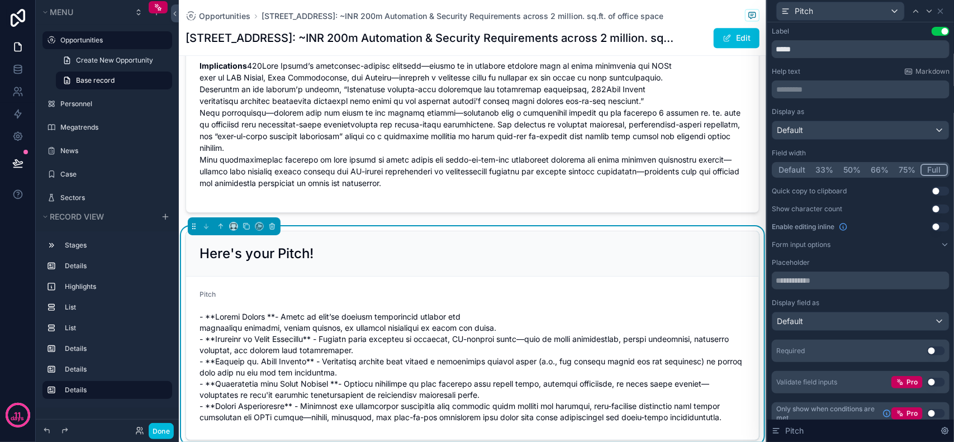
scroll to position [10, 0]
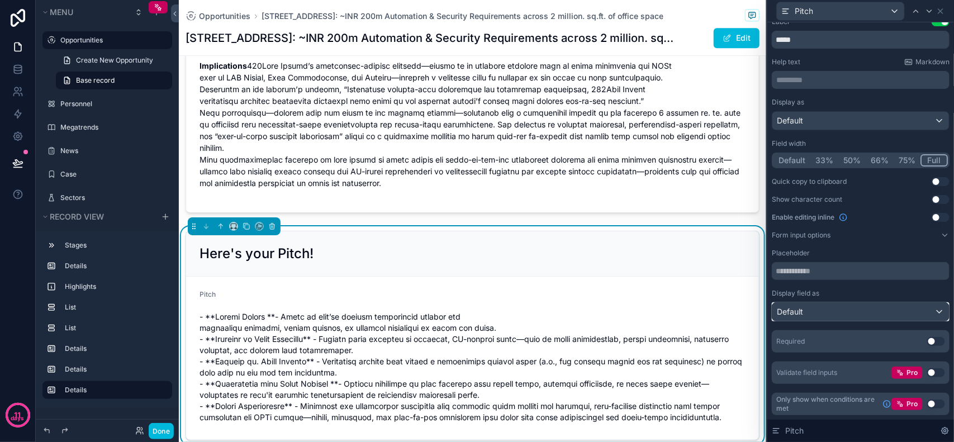
click at [873, 319] on div "Default" at bounding box center [861, 312] width 177 height 18
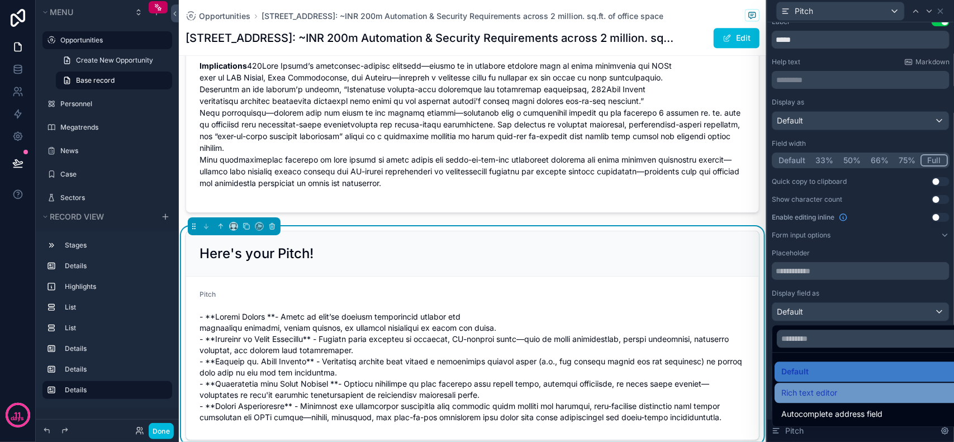
click at [873, 400] on div "Rich text editor" at bounding box center [869, 394] width 188 height 20
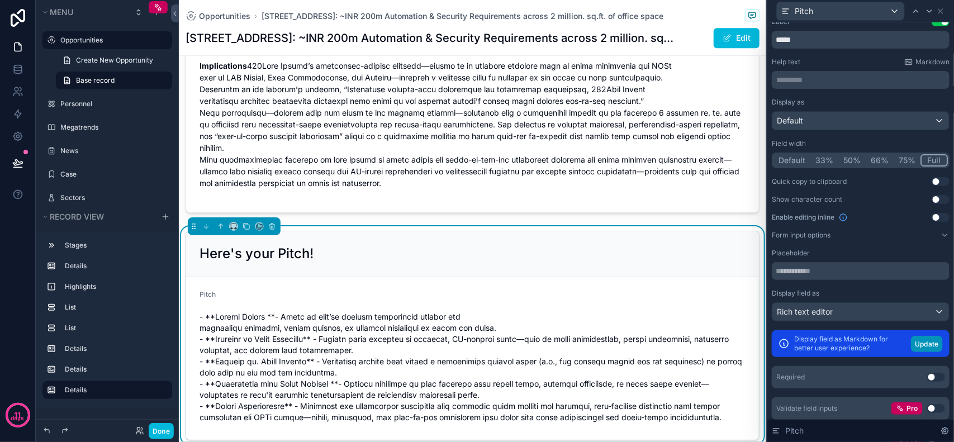
click at [921, 341] on button "Update" at bounding box center [927, 344] width 32 height 16
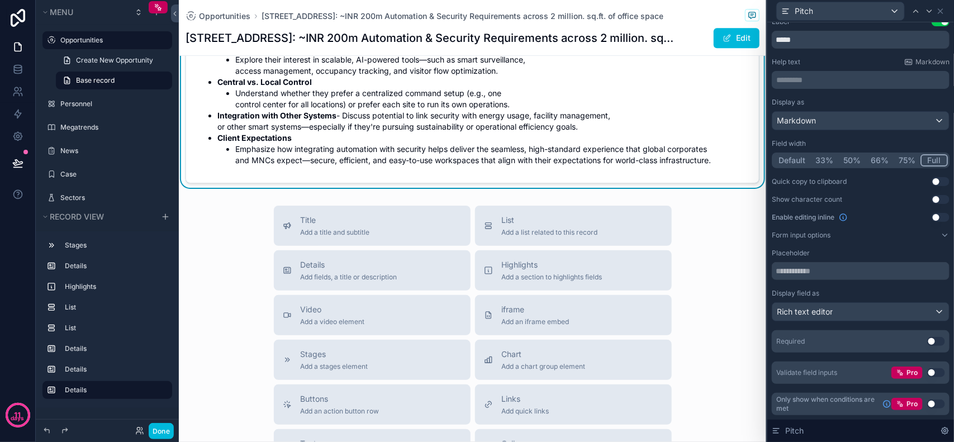
scroll to position [1328, 0]
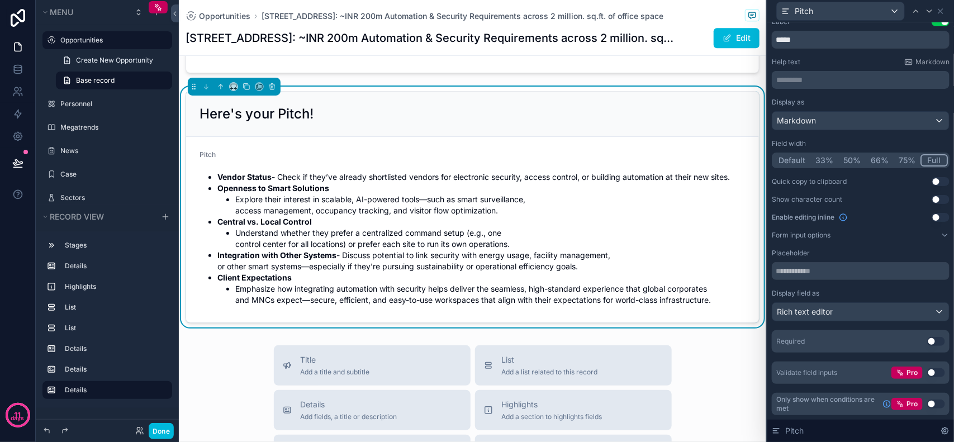
click at [217, 161] on div "Pitch" at bounding box center [473, 156] width 546 height 13
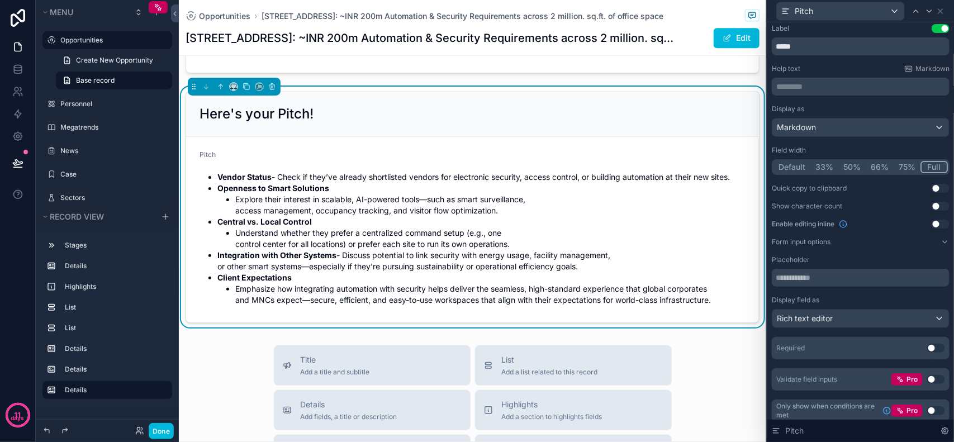
scroll to position [0, 0]
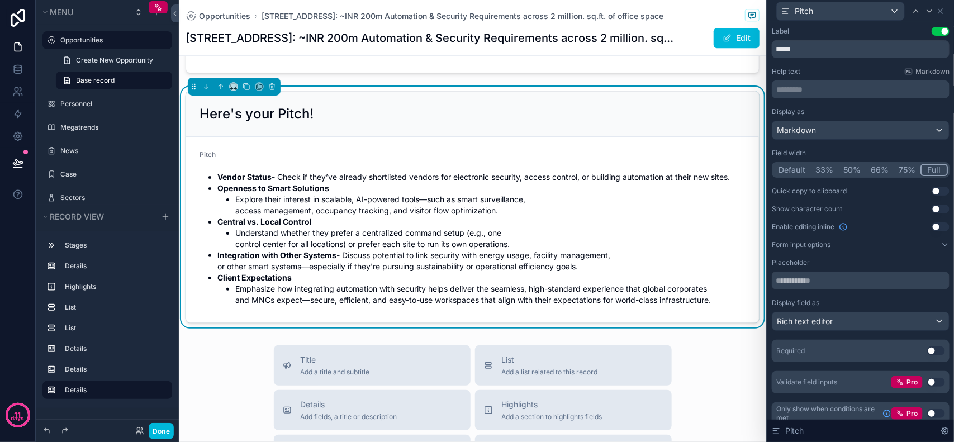
click at [932, 30] on button "Use setting" at bounding box center [941, 31] width 18 height 9
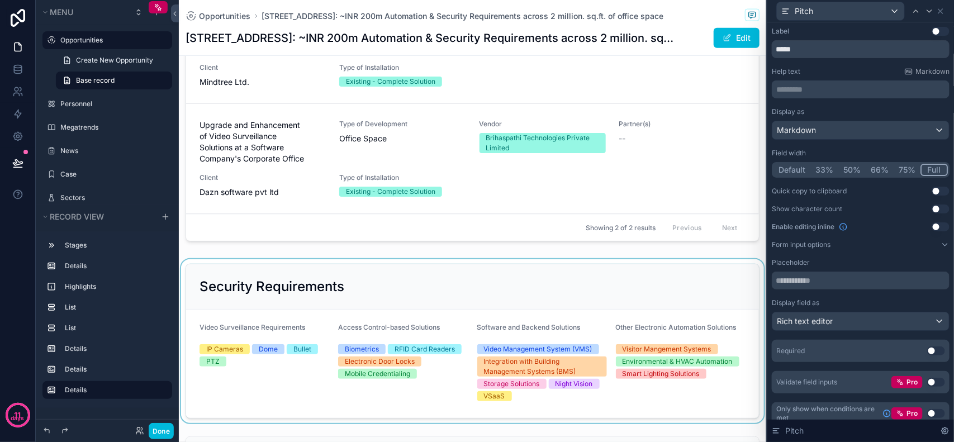
scroll to position [629, 0]
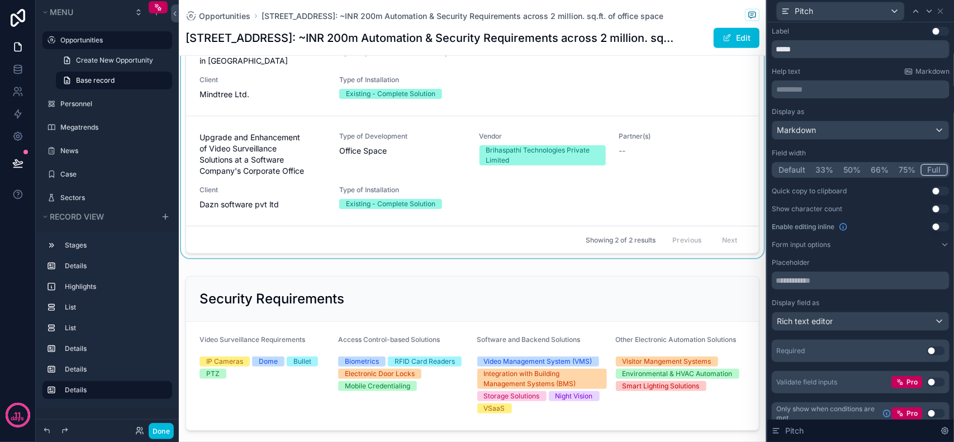
click at [486, 246] on div "scrollable content" at bounding box center [473, 118] width 588 height 290
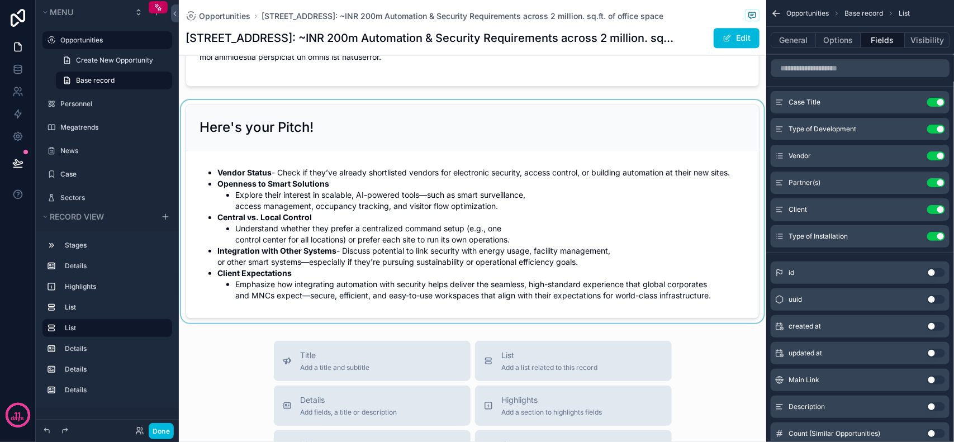
scroll to position [1301, 0]
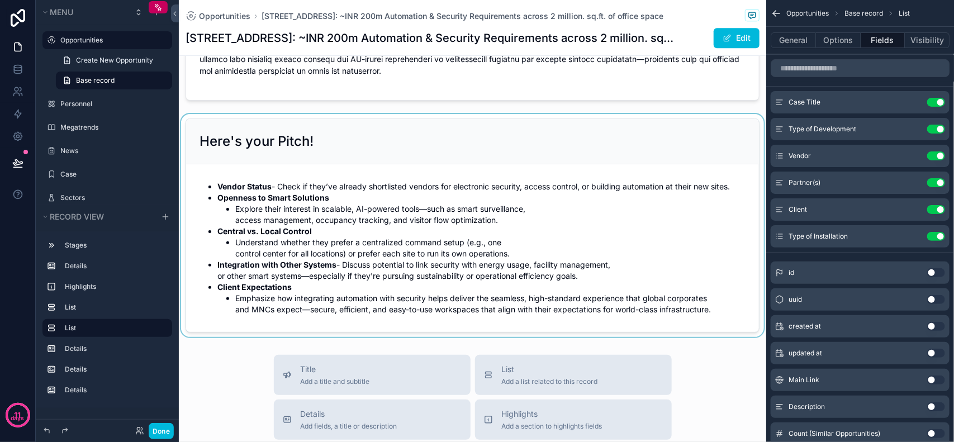
click at [384, 202] on div "scrollable content" at bounding box center [473, 225] width 588 height 223
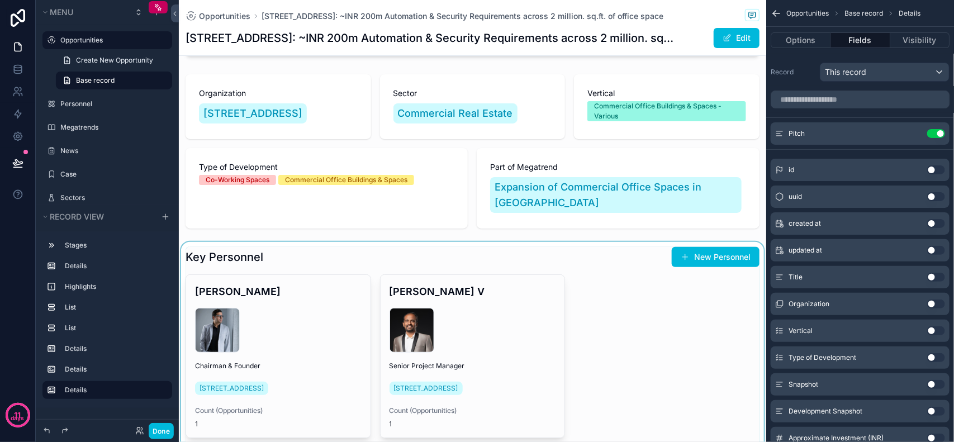
scroll to position [112, 0]
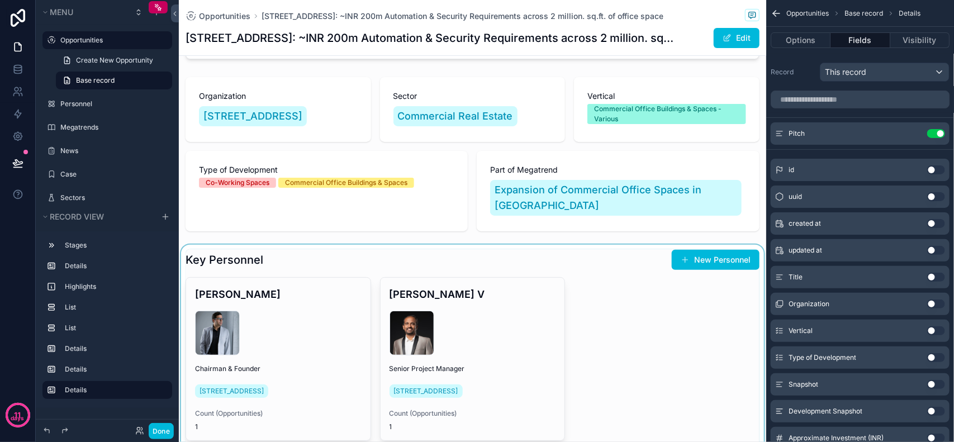
click at [578, 286] on div "scrollable content" at bounding box center [473, 363] width 588 height 236
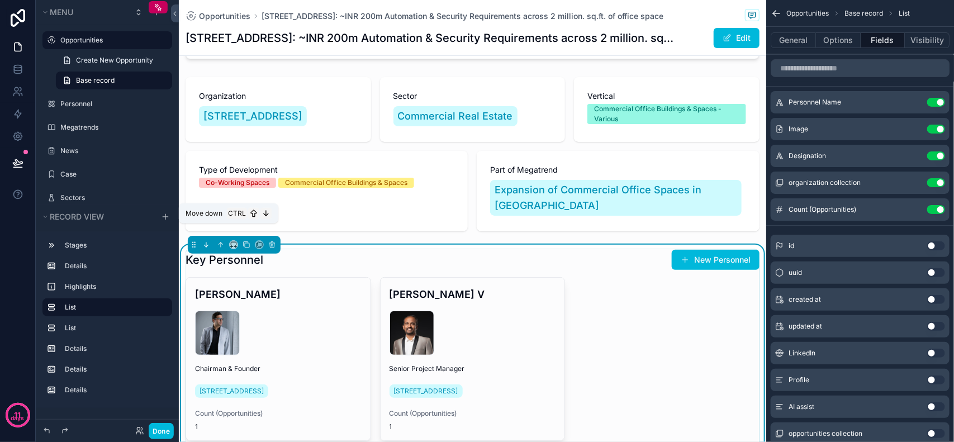
click at [205, 241] on icon "scrollable content" at bounding box center [206, 245] width 8 height 8
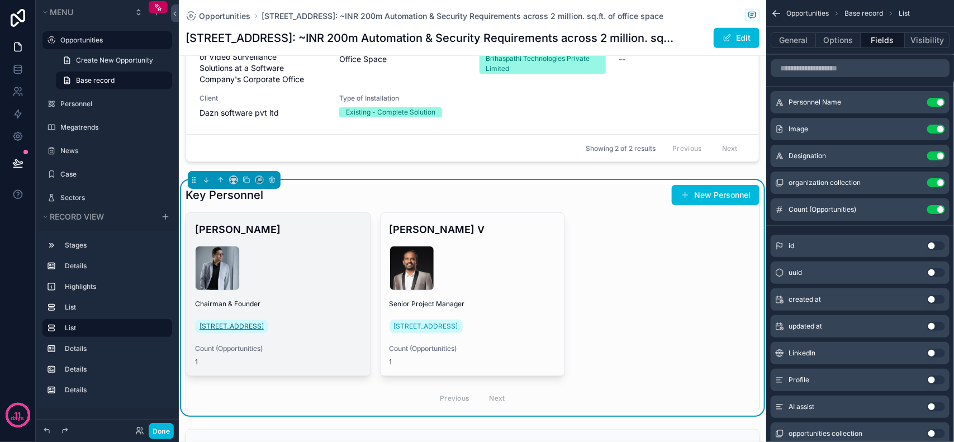
scroll to position [462, 0]
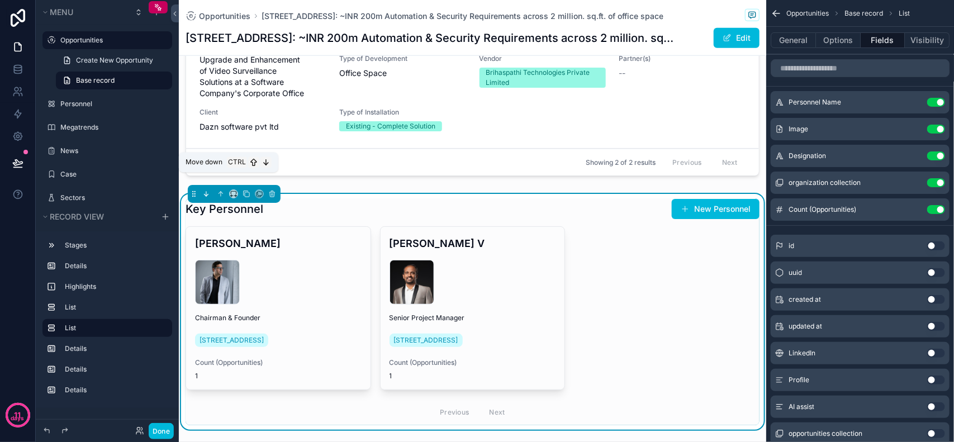
click at [205, 190] on icon "scrollable content" at bounding box center [206, 194] width 8 height 8
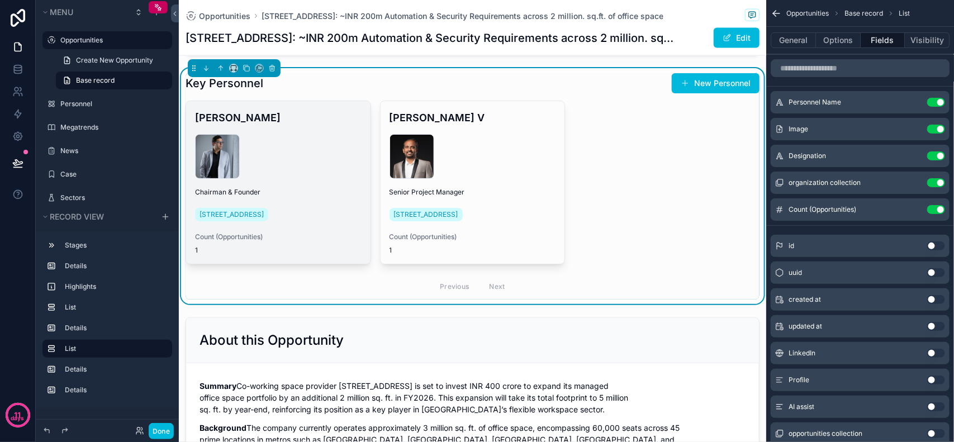
scroll to position [741, 0]
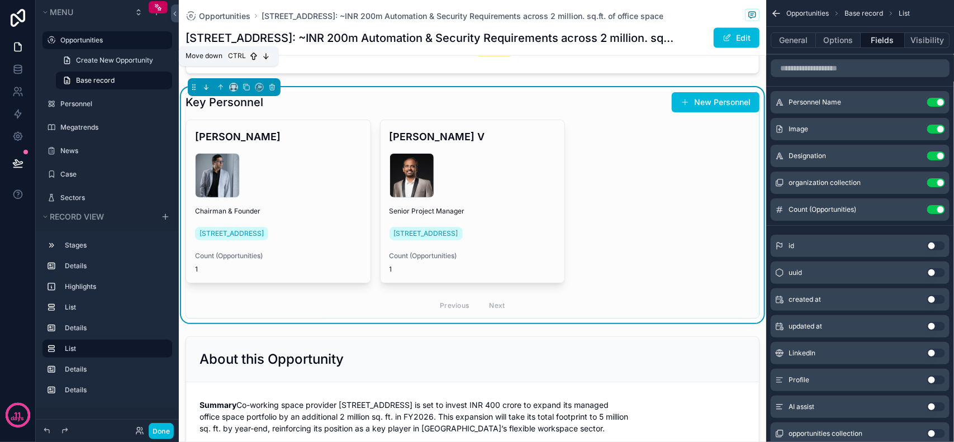
click at [209, 83] on icon "scrollable content" at bounding box center [206, 87] width 8 height 8
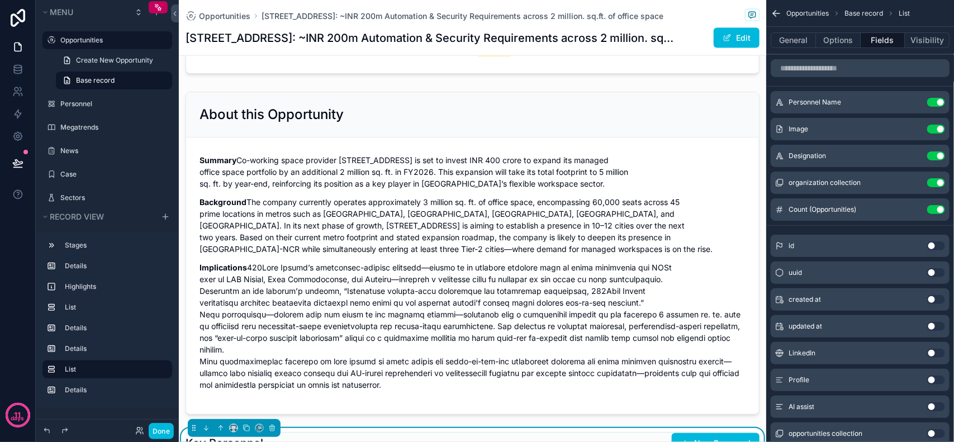
scroll to position [1021, 0]
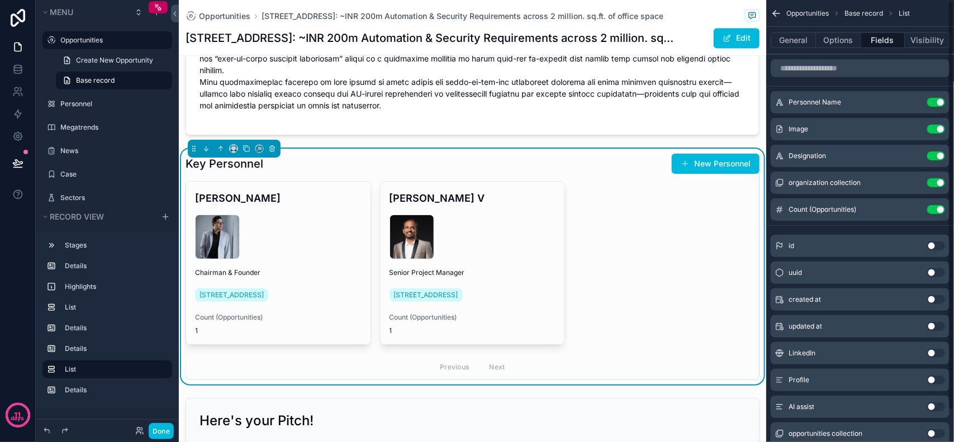
click at [696, 211] on div "[PERSON_NAME] - Chairman & Founder [STREET_ADDRESS] Count (Opportunities) 1 [PE…" at bounding box center [473, 280] width 574 height 199
click at [790, 46] on button "General" at bounding box center [793, 40] width 45 height 16
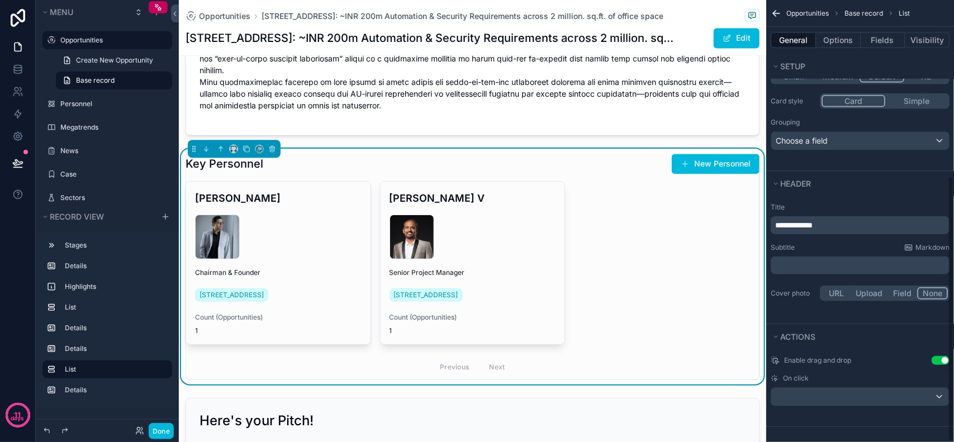
scroll to position [295, 0]
click at [855, 228] on div "**********" at bounding box center [860, 223] width 179 height 18
click at [859, 222] on p "**********" at bounding box center [861, 222] width 172 height 11
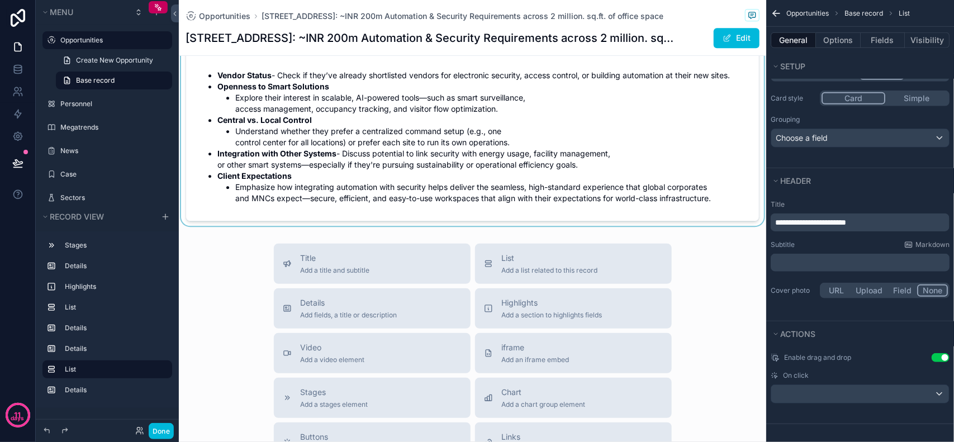
scroll to position [1440, 0]
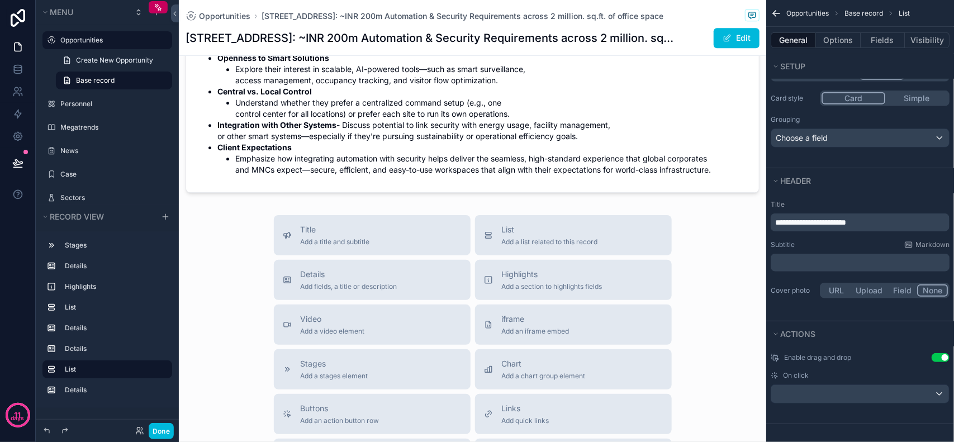
click at [679, 238] on div "Title Add a title and subtitle List Add a list related to this record Details A…" at bounding box center [473, 414] width 588 height 398
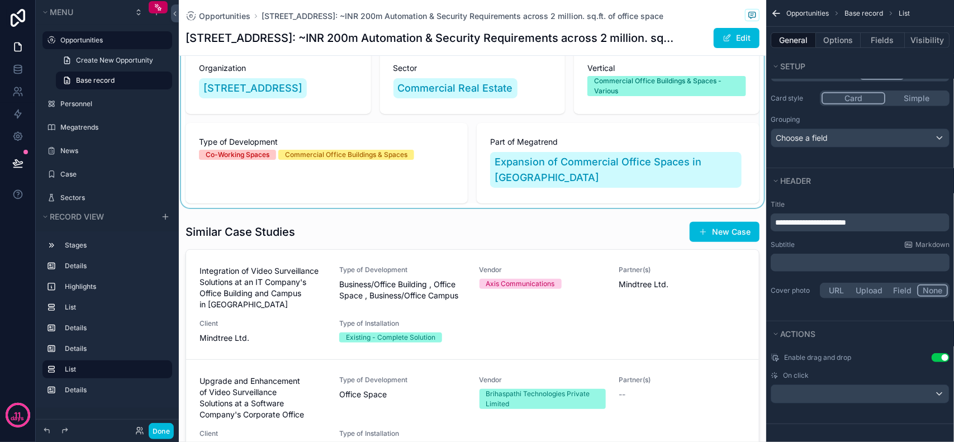
scroll to position [112, 0]
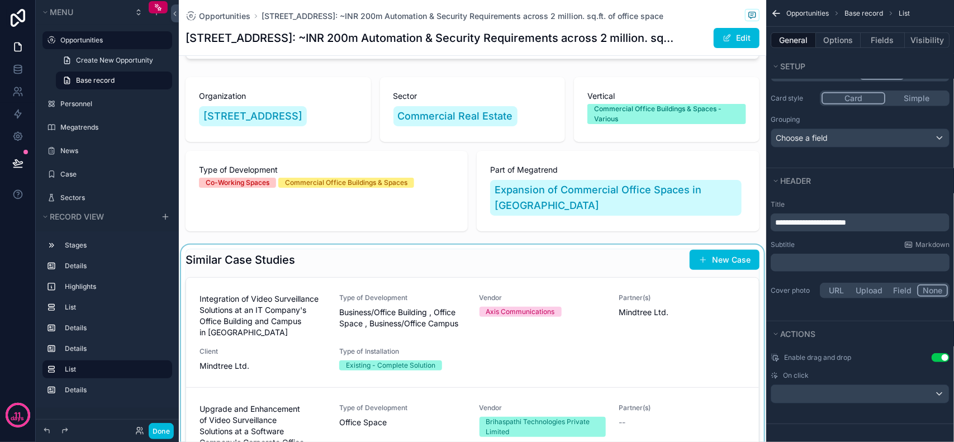
click at [370, 245] on div "scrollable content" at bounding box center [473, 390] width 588 height 290
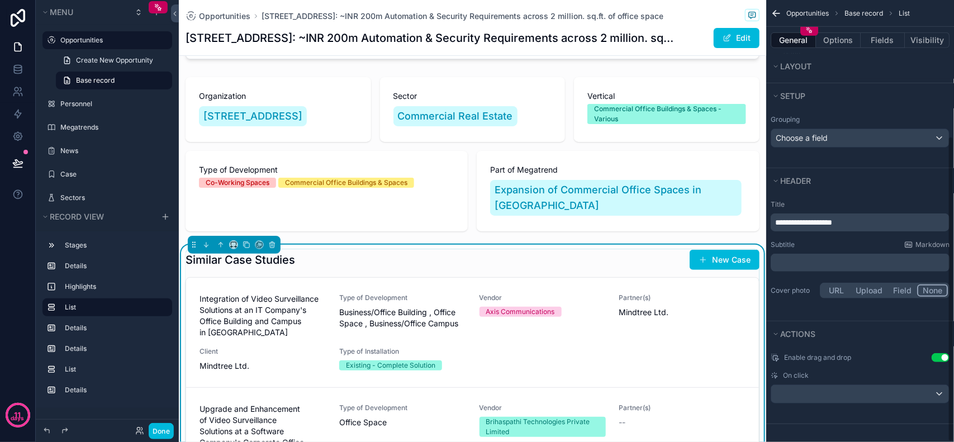
scroll to position [233, 0]
click at [207, 241] on icon "scrollable content" at bounding box center [206, 245] width 8 height 8
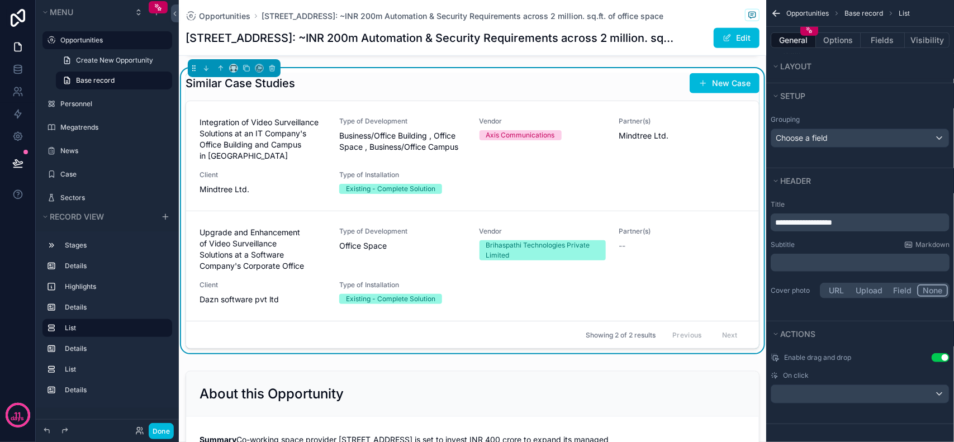
scroll to position [392, 0]
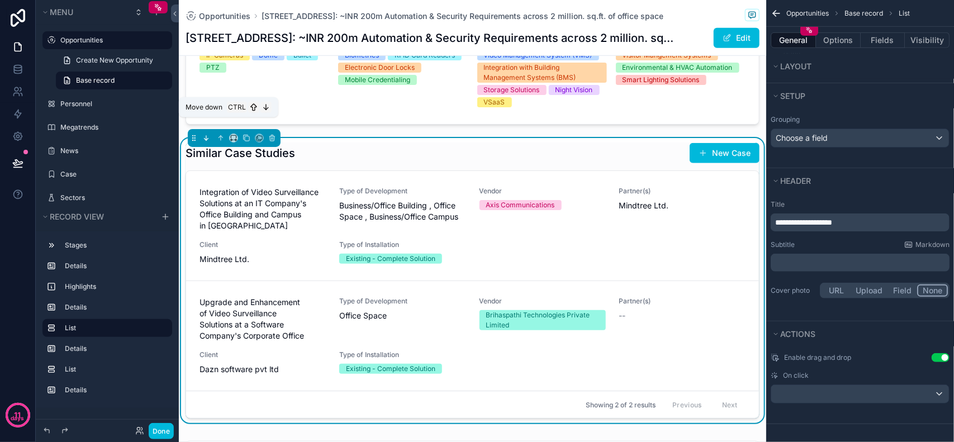
click at [209, 134] on icon "scrollable content" at bounding box center [206, 138] width 8 height 8
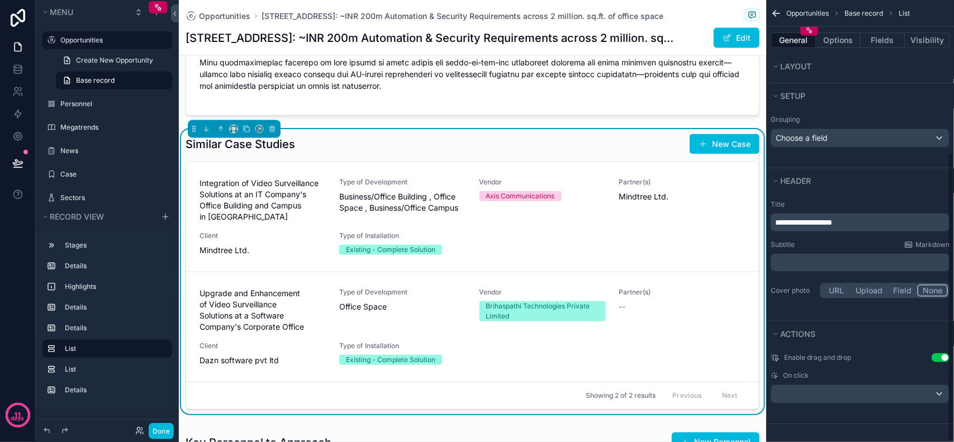
scroll to position [741, 0]
click at [206, 132] on icon "scrollable content" at bounding box center [206, 129] width 0 height 4
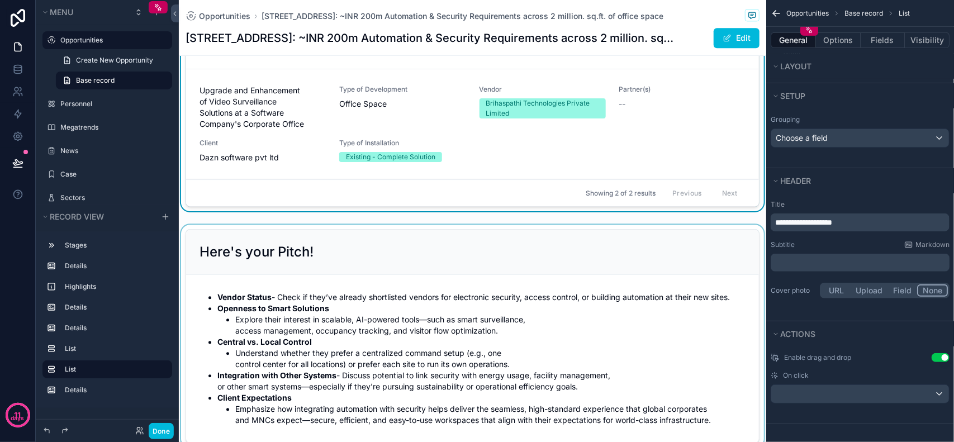
scroll to position [1161, 0]
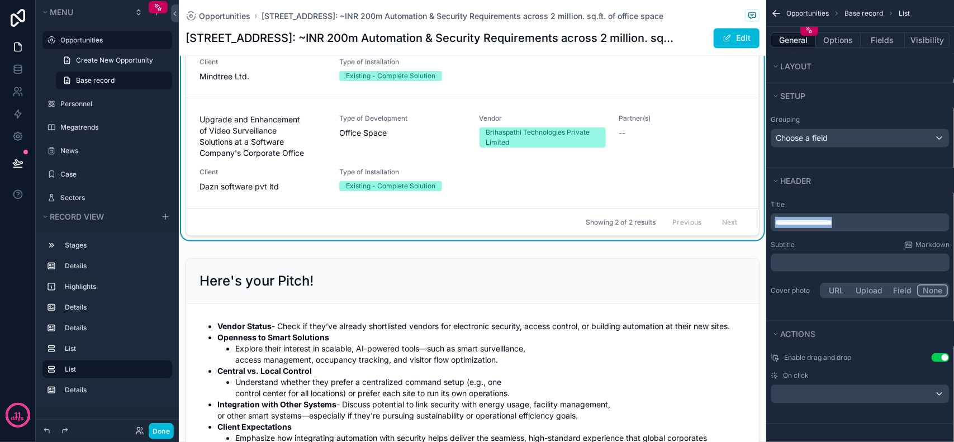
drag, startPoint x: 862, startPoint y: 220, endPoint x: 429, endPoint y: 186, distance: 433.5
click at [431, 186] on div "Opportunities 19 Personnel Megatrends News Case Sectors Organizations Powered b…" at bounding box center [566, 221] width 775 height 442
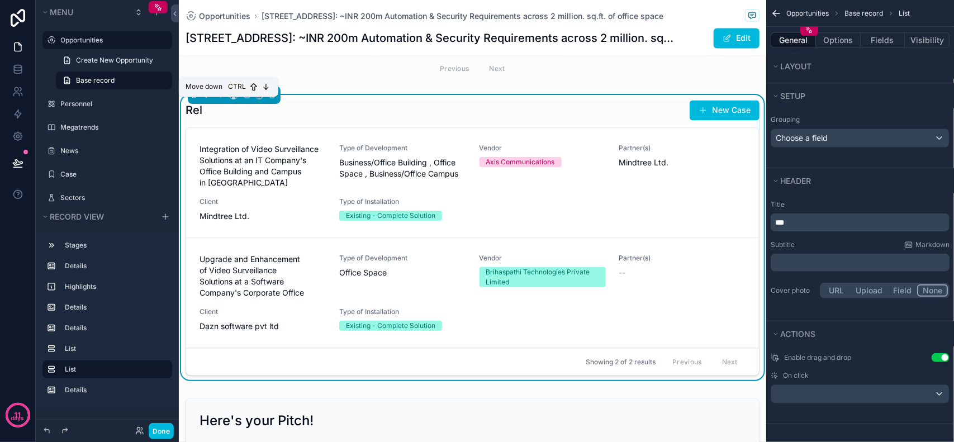
click at [206, 98] on button "scrollable content" at bounding box center [206, 95] width 12 height 12
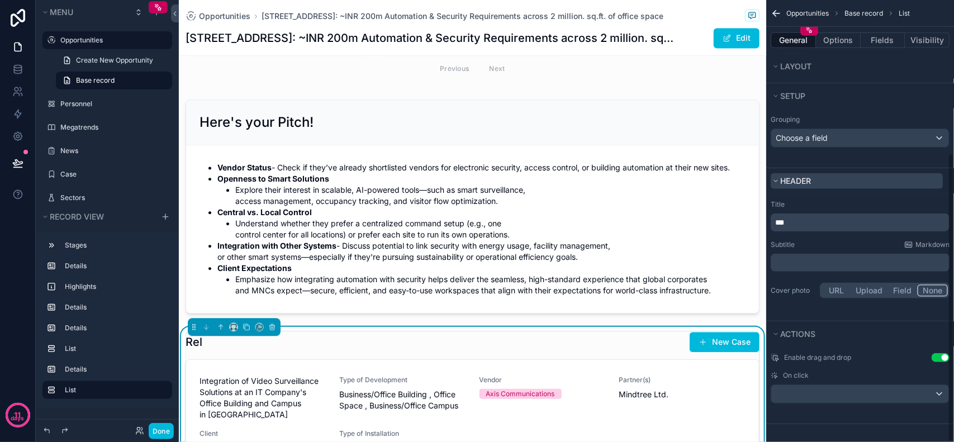
scroll to position [233, 0]
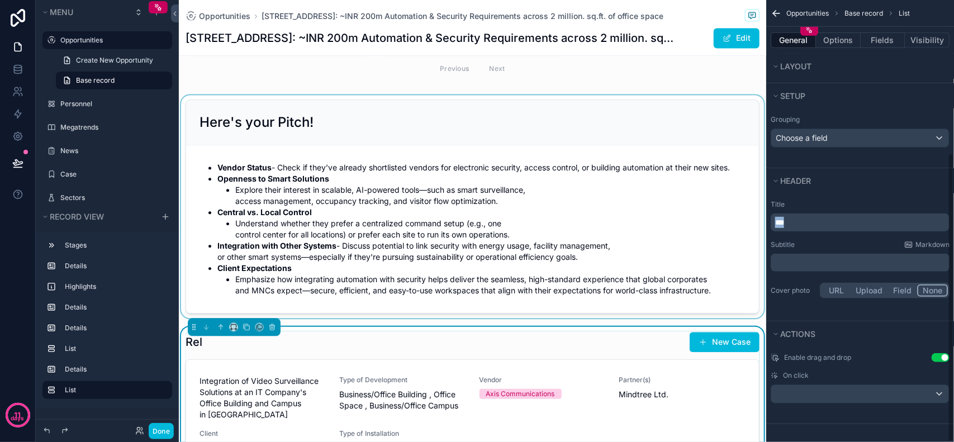
drag, startPoint x: 826, startPoint y: 224, endPoint x: 432, endPoint y: 196, distance: 395.2
click at [429, 196] on div "Opportunities 19 Personnel Megatrends News Case Sectors Organizations Powered b…" at bounding box center [566, 221] width 775 height 442
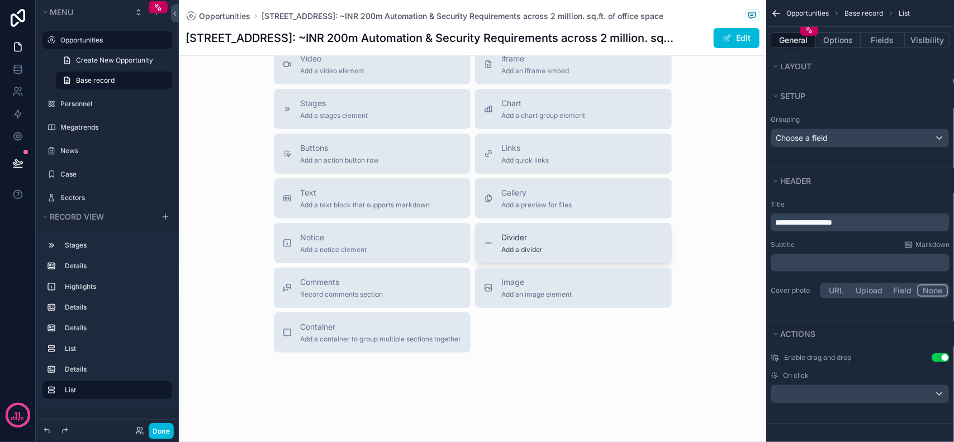
scroll to position [1720, 0]
click at [694, 245] on div "Title Add a title and subtitle List Add a list related to this record Details A…" at bounding box center [473, 154] width 588 height 398
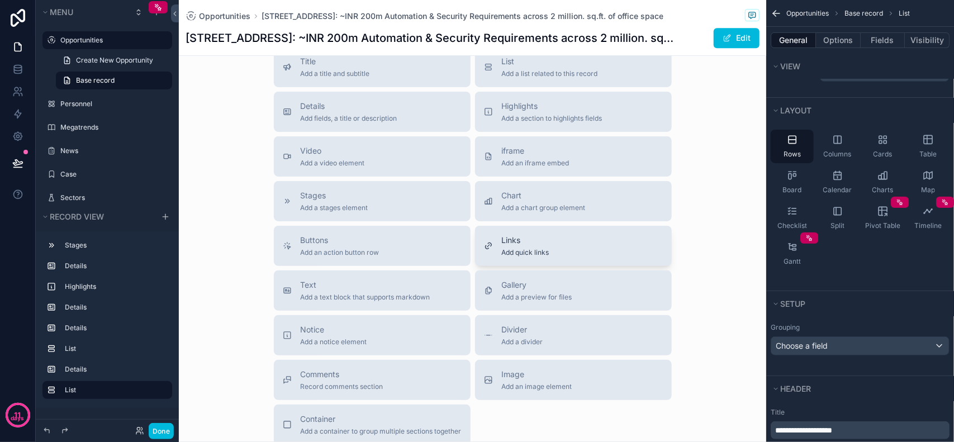
scroll to position [1580, 0]
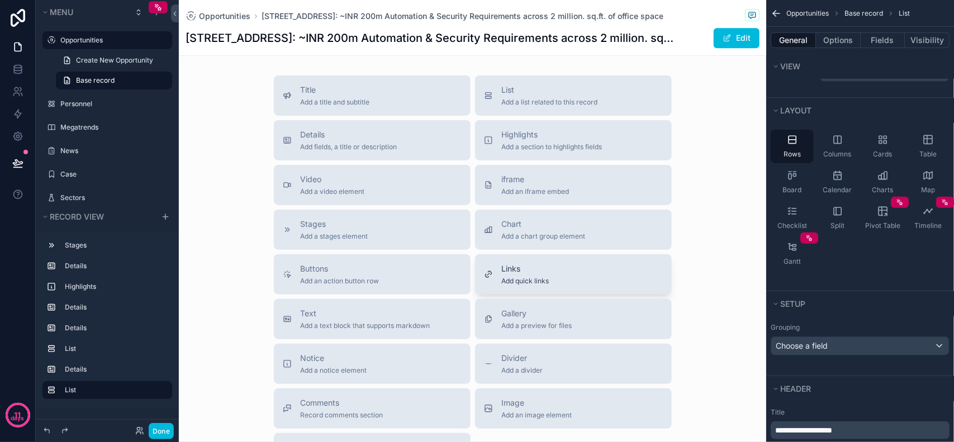
click at [557, 295] on button "Links Add quick links" at bounding box center [573, 274] width 197 height 40
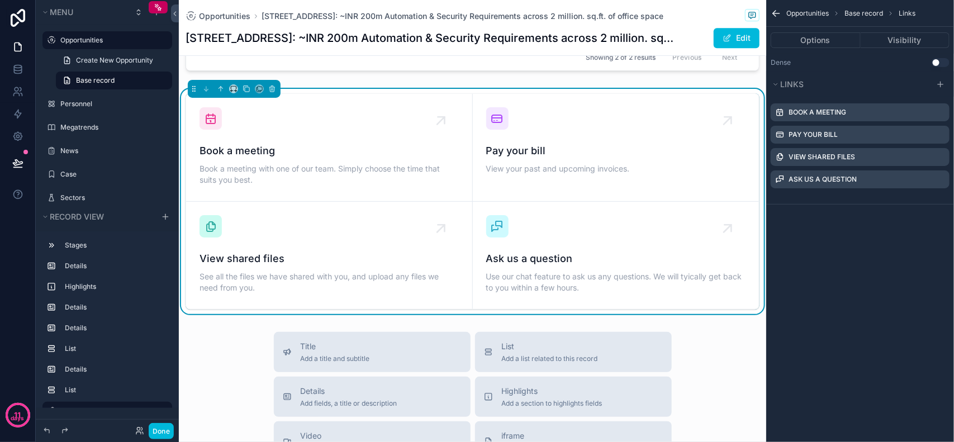
scroll to position [1488, 0]
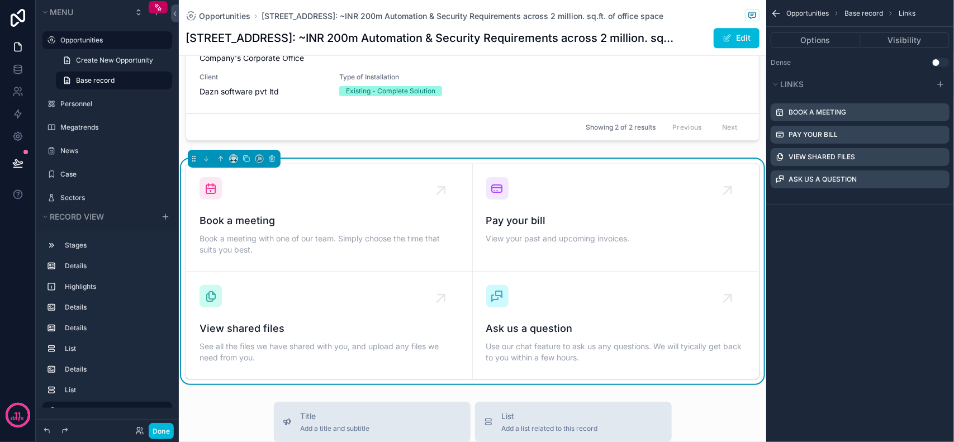
click at [795, 115] on label "Book a meeting" at bounding box center [818, 112] width 58 height 9
click at [795, 111] on label "Book a meeting" at bounding box center [818, 112] width 58 height 9
click at [807, 111] on label "Book a meeting" at bounding box center [818, 112] width 58 height 9
click at [821, 110] on label "Book a meeting" at bounding box center [818, 112] width 58 height 9
drag, startPoint x: 920, startPoint y: 384, endPoint x: 818, endPoint y: 124, distance: 279.4
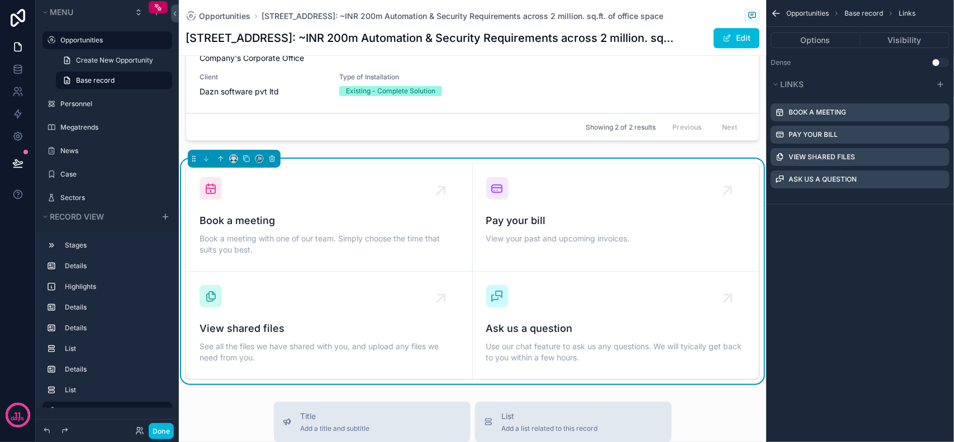
click at [920, 381] on div "Opportunities Base record Links Options Visibility Dense Use setting Links Book…" at bounding box center [861, 221] width 188 height 442
click at [817, 133] on label "Pay your bill" at bounding box center [813, 134] width 49 height 9
click at [0, 0] on icon "scrollable content" at bounding box center [0, 0] width 0 height 0
click at [323, 217] on div "Book a meeting Book a meeting with one of our team. Simply choose the time that…" at bounding box center [329, 217] width 259 height 81
click at [436, 200] on icon "scrollable content" at bounding box center [441, 191] width 18 height 18
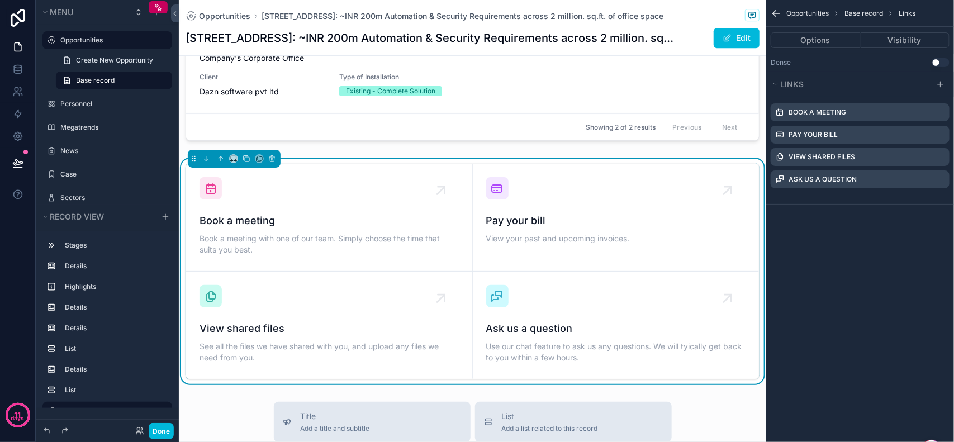
click at [244, 201] on div "Book a meeting Book a meeting with one of our team. Simply choose the time that…" at bounding box center [329, 217] width 259 height 81
click at [210, 195] on icon "scrollable content" at bounding box center [210, 188] width 13 height 13
click at [267, 226] on div "Book a meeting Book a meeting with one of our team. Simply choose the time that…" at bounding box center [329, 217] width 259 height 81
click at [273, 229] on span "Book a meeting" at bounding box center [329, 221] width 259 height 16
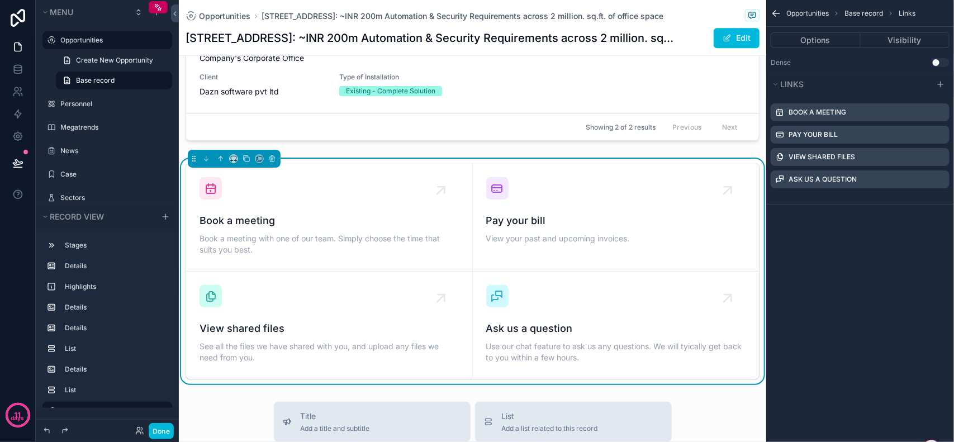
click at [0, 0] on icon "scrollable content" at bounding box center [0, 0] width 0 height 0
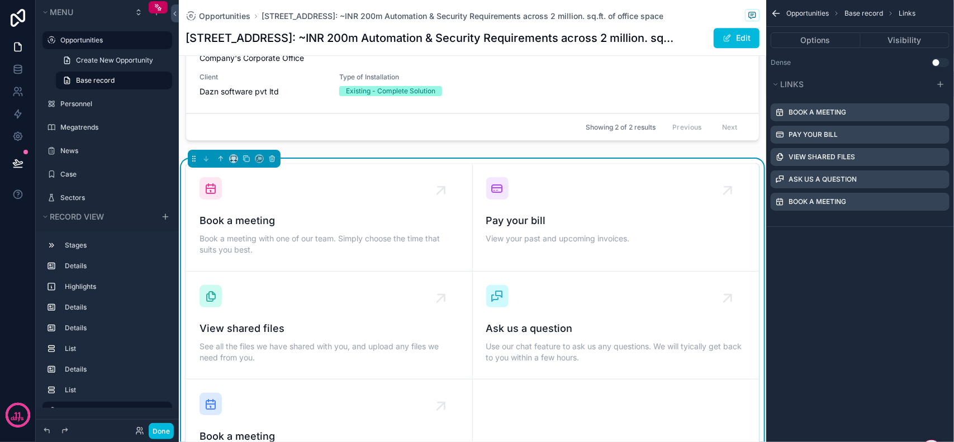
click at [0, 0] on icon "scrollable content" at bounding box center [0, 0] width 0 height 0
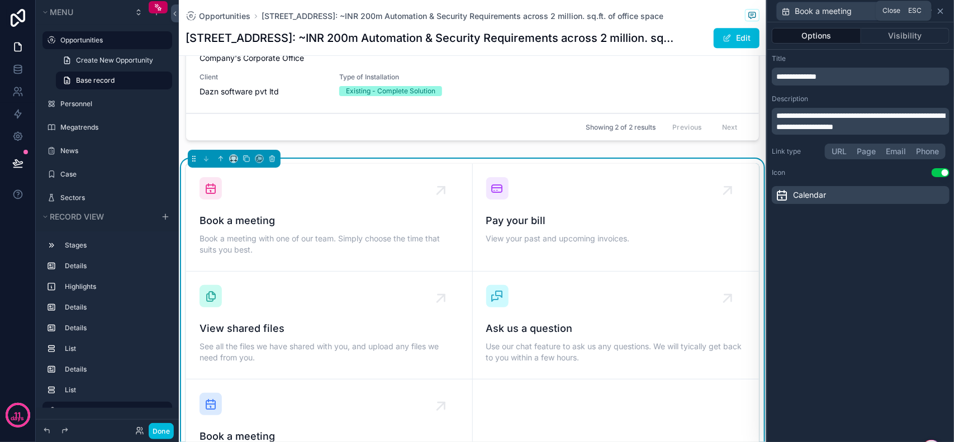
click at [943, 12] on icon at bounding box center [941, 11] width 4 height 4
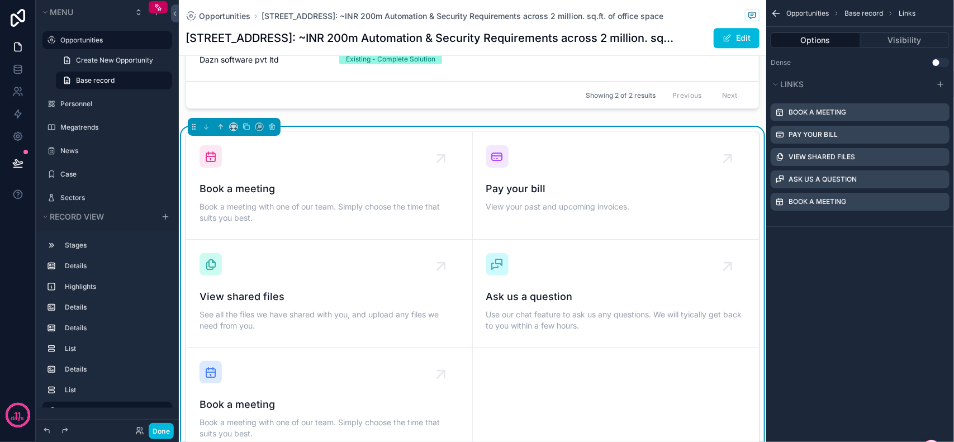
scroll to position [1488, 0]
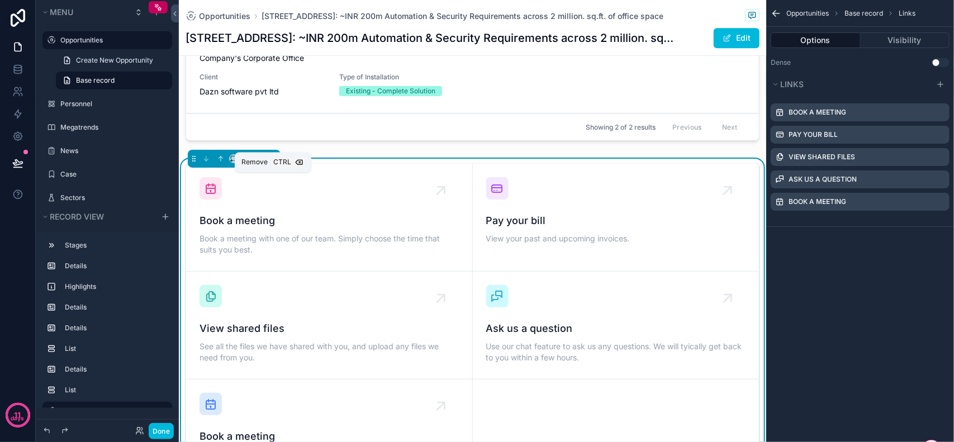
click at [273, 157] on icon "scrollable content" at bounding box center [272, 156] width 2 height 1
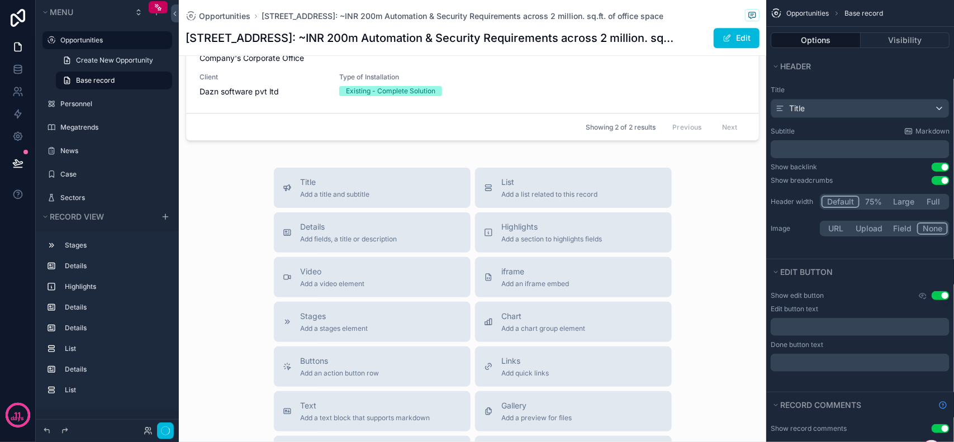
scroll to position [1697, 0]
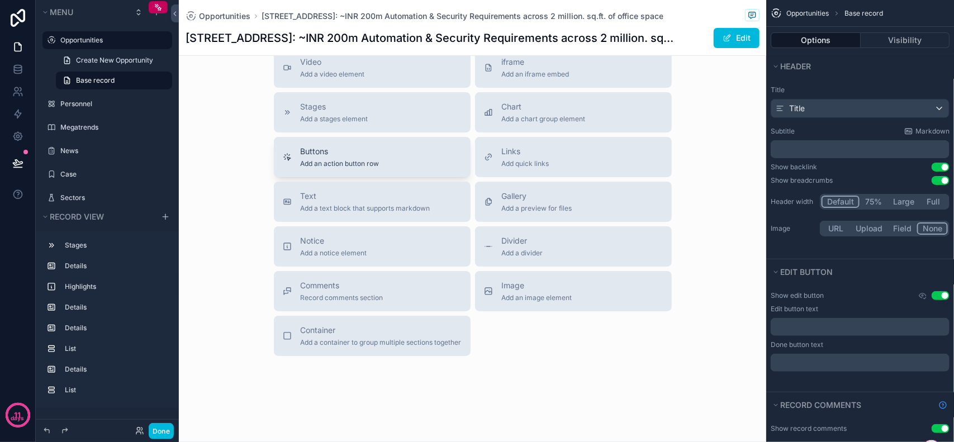
click at [356, 168] on span "Add an action button row" at bounding box center [340, 163] width 79 height 9
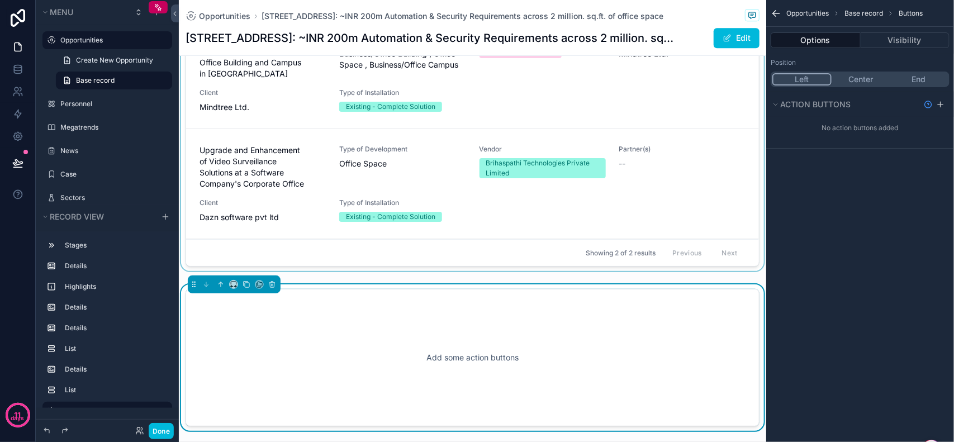
scroll to position [1449, 0]
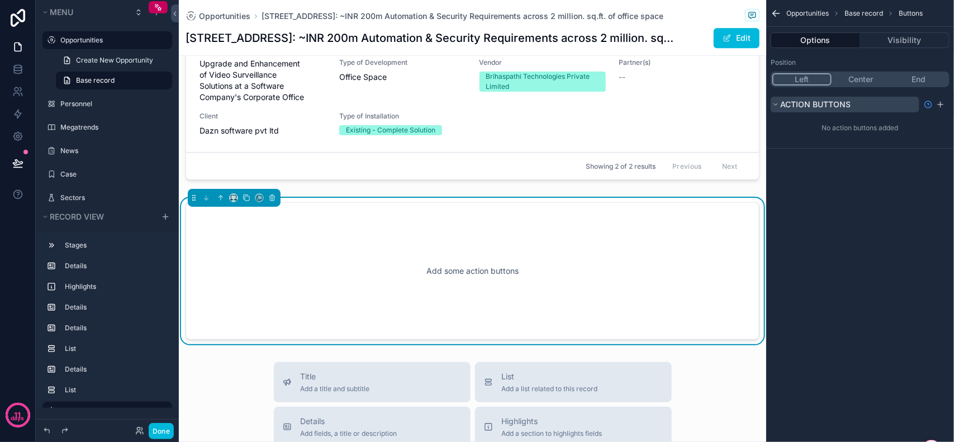
click at [873, 101] on button "Action buttons" at bounding box center [845, 105] width 149 height 16
click at [857, 102] on button "Action buttons" at bounding box center [845, 105] width 149 height 16
click at [939, 102] on icon "scrollable content" at bounding box center [941, 104] width 9 height 9
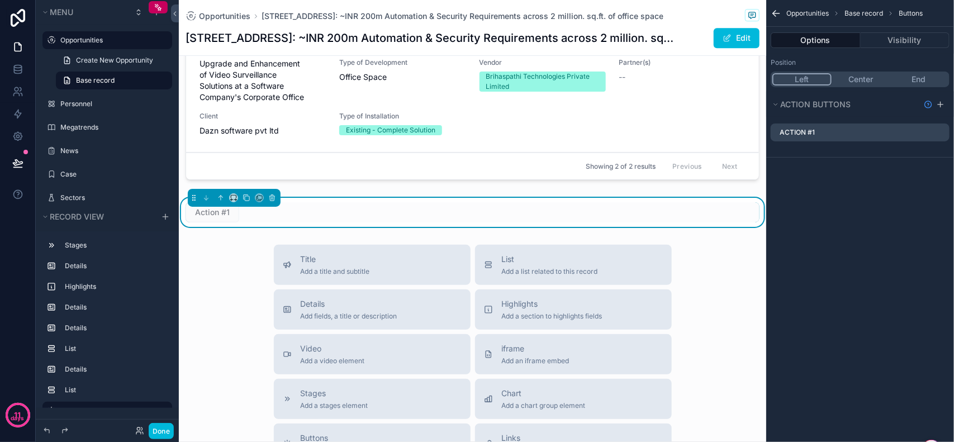
click at [815, 133] on label "Action #1" at bounding box center [797, 132] width 35 height 9
click at [0, 0] on icon "scrollable content" at bounding box center [0, 0] width 0 height 0
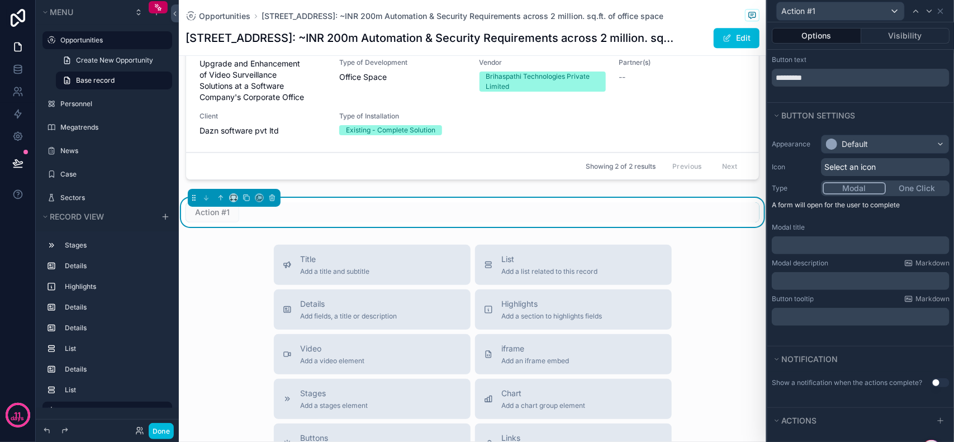
scroll to position [0, 0]
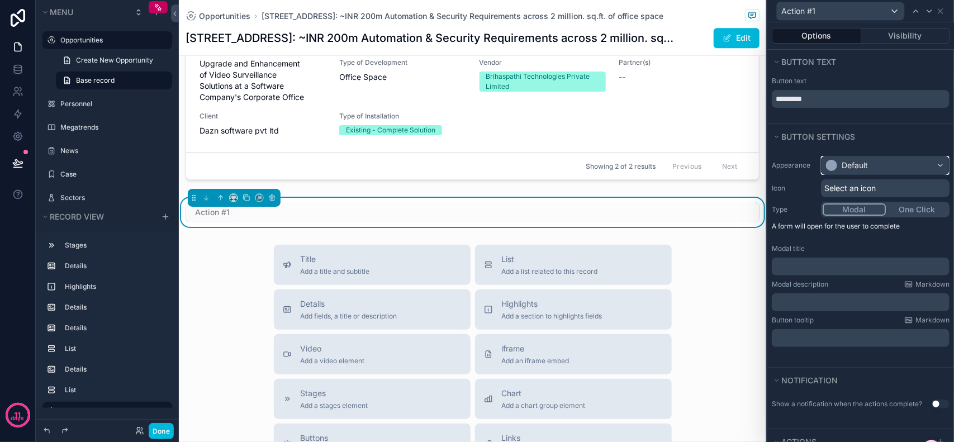
click at [850, 160] on div "Default" at bounding box center [855, 165] width 26 height 11
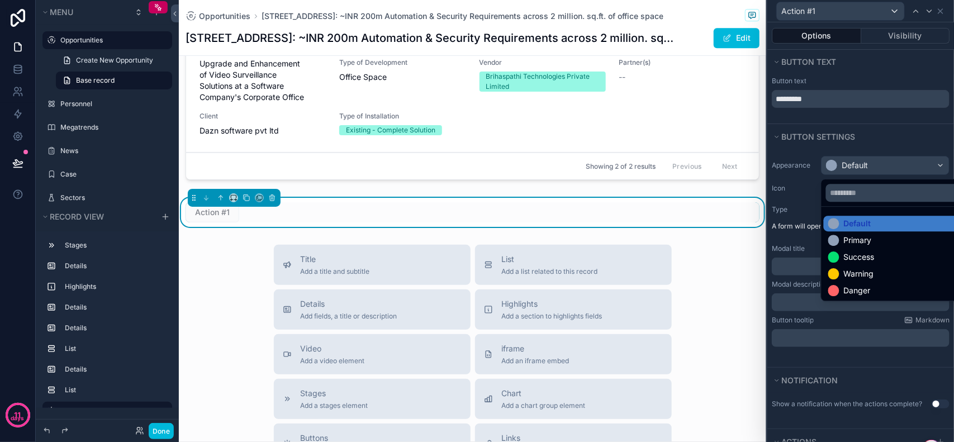
click at [850, 160] on div at bounding box center [861, 221] width 187 height 442
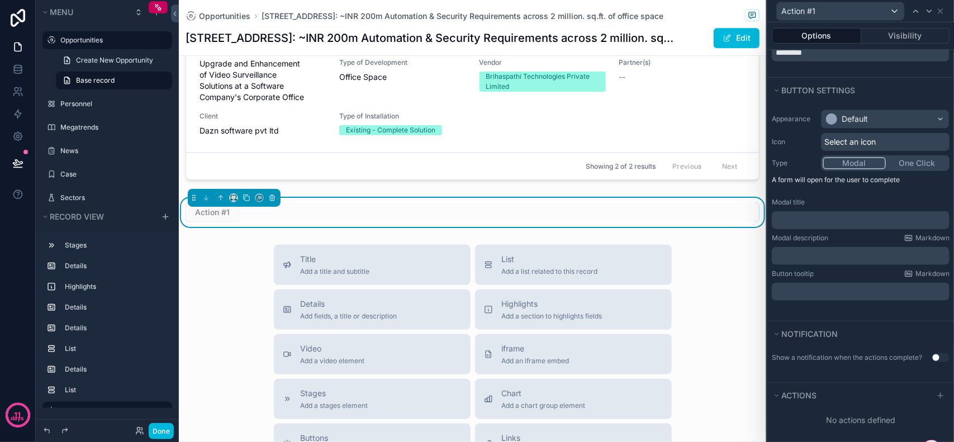
scroll to position [56, 0]
click at [937, 393] on icon at bounding box center [941, 395] width 9 height 9
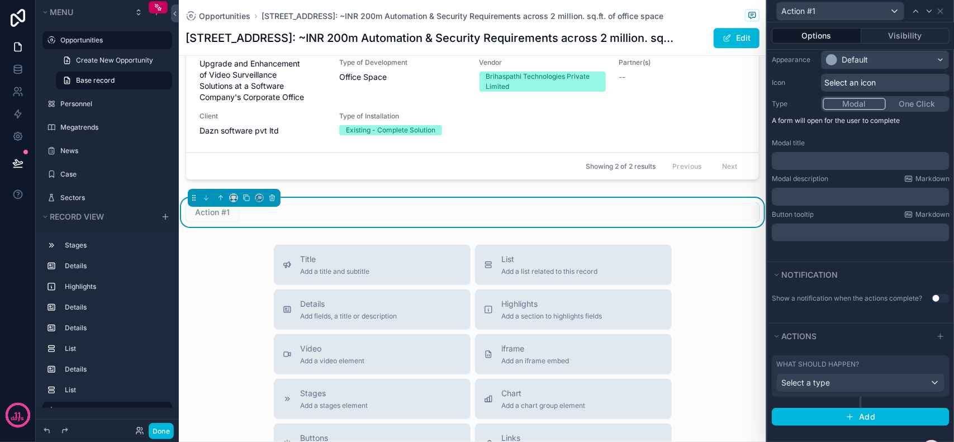
scroll to position [116, 0]
click at [871, 386] on div "Select a type" at bounding box center [861, 383] width 168 height 18
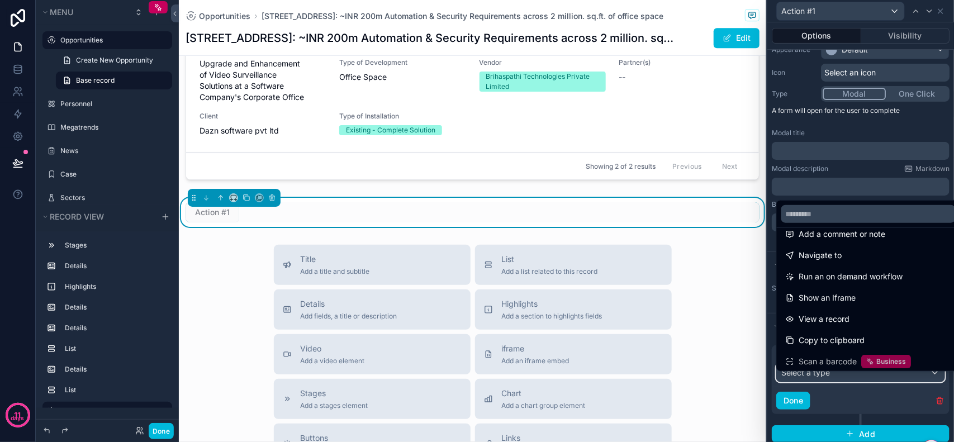
scroll to position [51, 0]
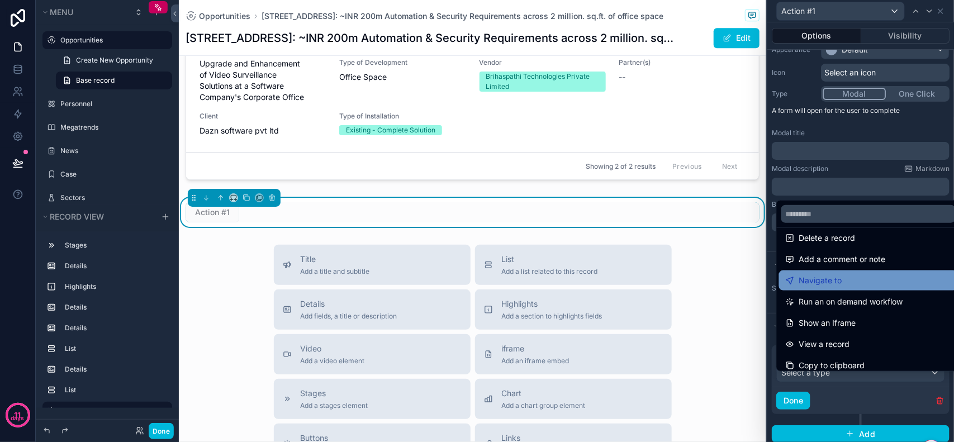
click at [862, 281] on div "Navigate to" at bounding box center [868, 280] width 165 height 13
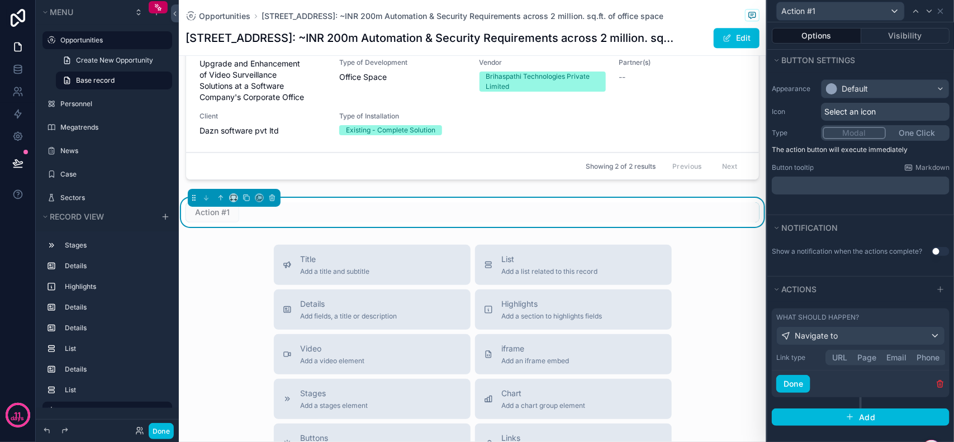
scroll to position [87, 0]
click at [840, 356] on div "Link type URL Page Email Phone" at bounding box center [861, 358] width 169 height 16
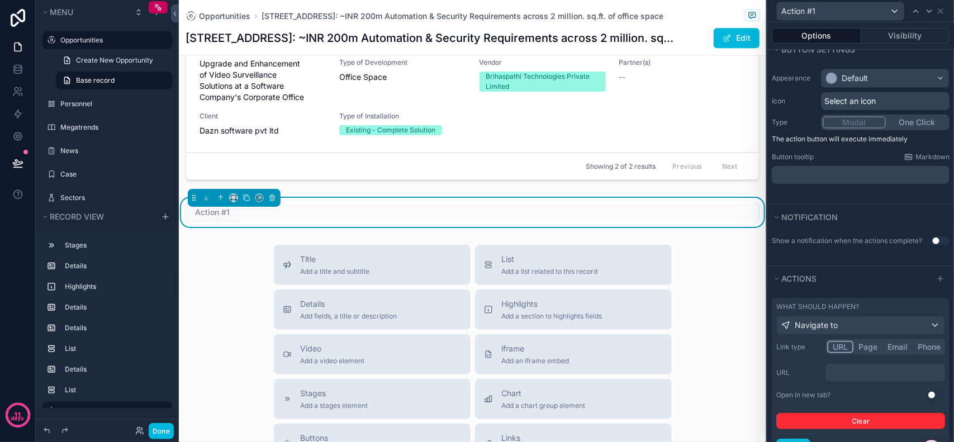
scroll to position [162, 0]
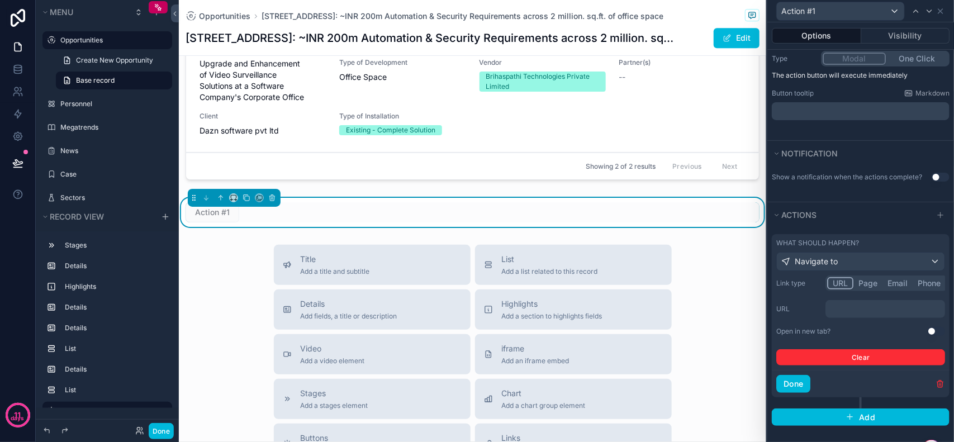
click at [861, 308] on p "﻿" at bounding box center [886, 309] width 113 height 11
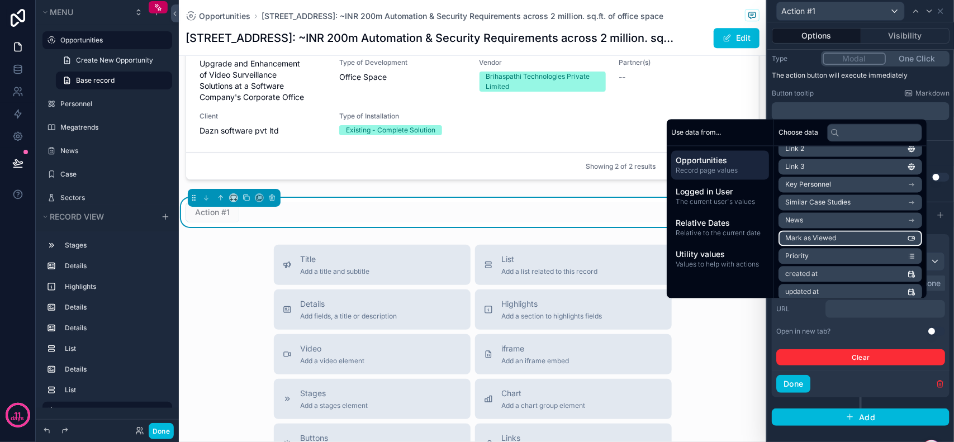
scroll to position [280, 0]
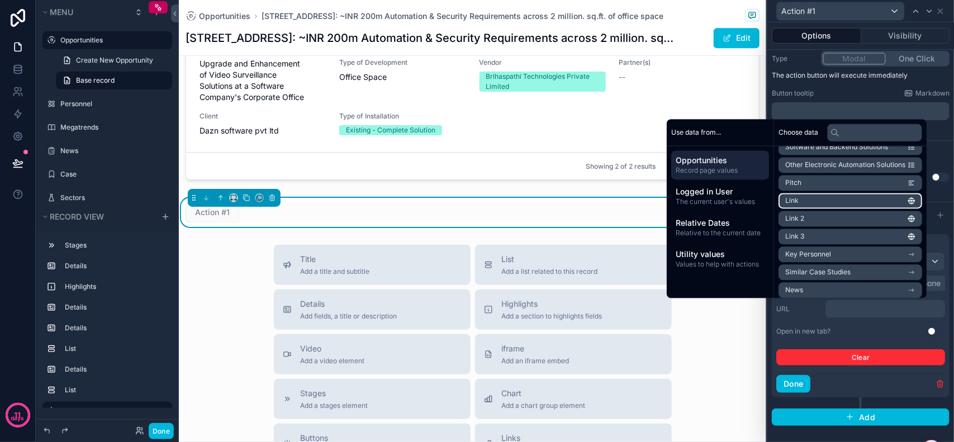
click at [834, 199] on li "Link" at bounding box center [851, 201] width 144 height 16
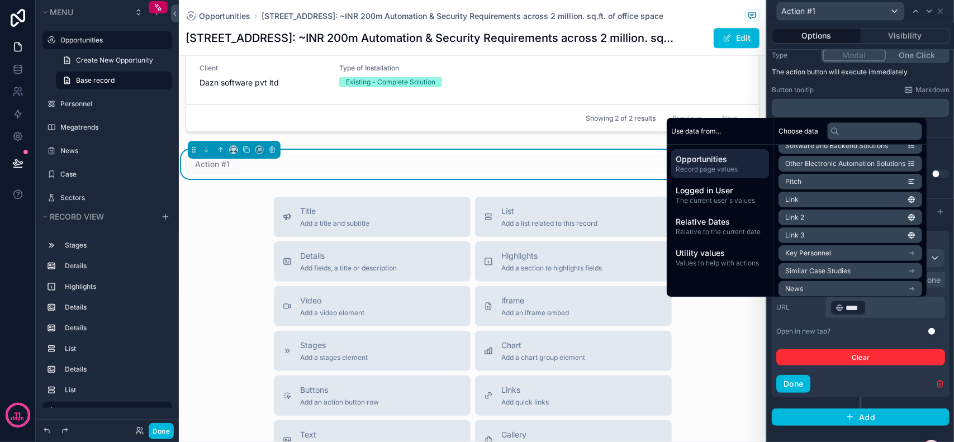
scroll to position [1468, 0]
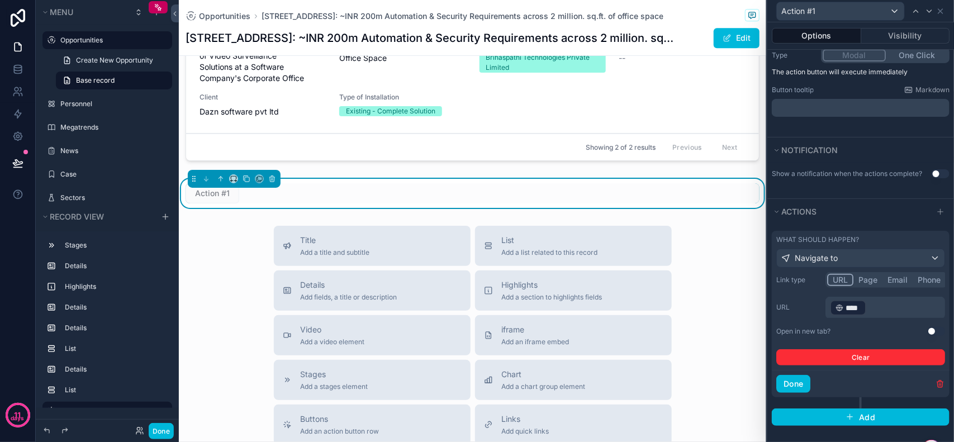
click at [863, 328] on div "Link type URL Page Email Phone URL ﻿ **** ﻿ ﻿ Open in new tab? Use setting Clear" at bounding box center [861, 318] width 169 height 93
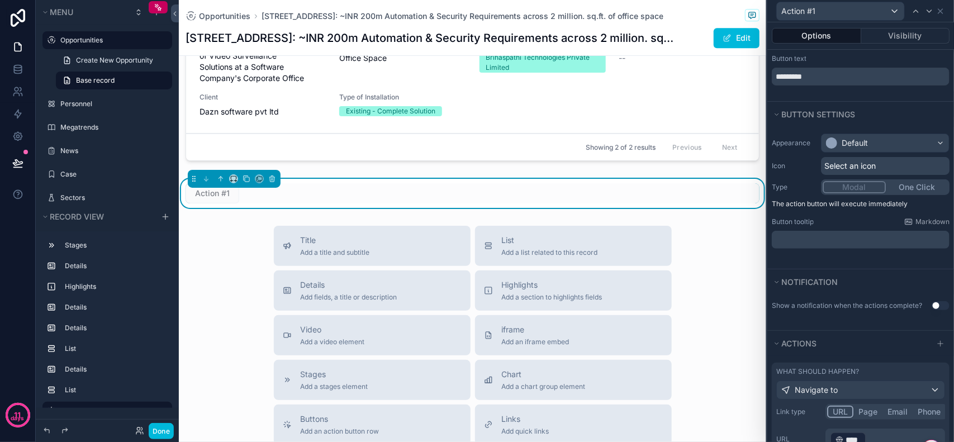
scroll to position [0, 0]
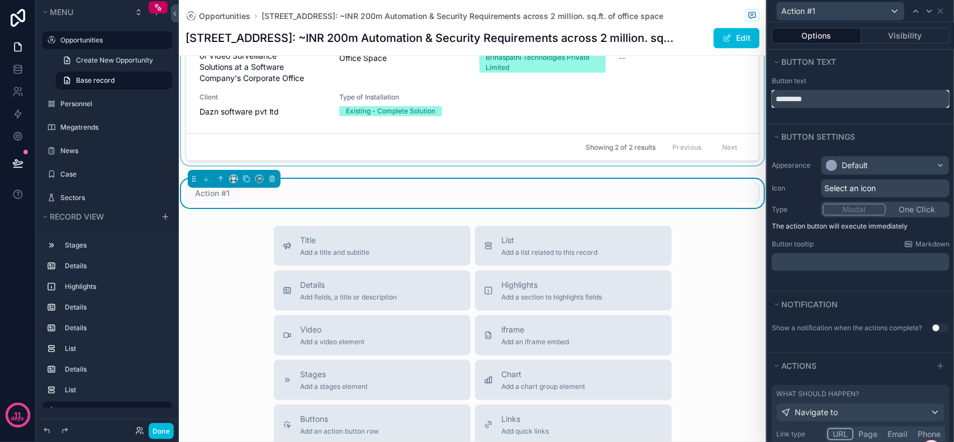
drag, startPoint x: 850, startPoint y: 96, endPoint x: 715, endPoint y: 101, distance: 135.4
click at [667, 95] on div "Action #1 Options Visibility Button text Button text ********* Button settings …" at bounding box center [477, 221] width 954 height 442
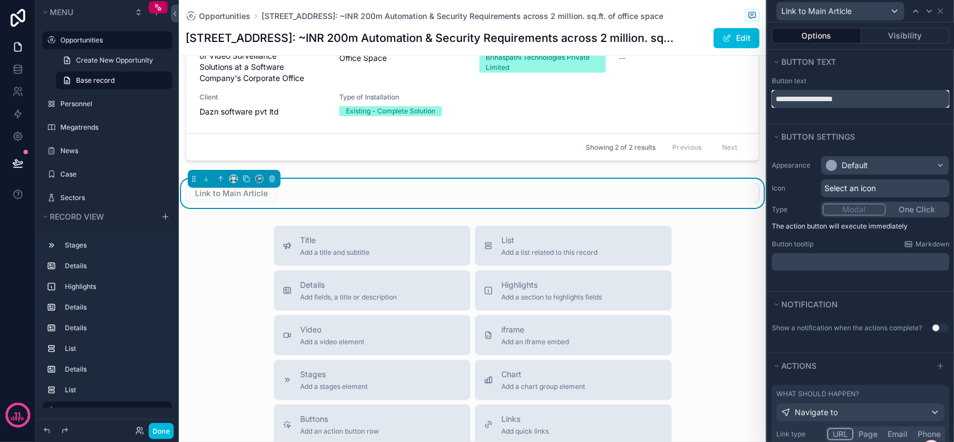
type input "**********"
click at [882, 71] on div "Button text" at bounding box center [861, 62] width 187 height 25
click at [726, 204] on div "Link to Main Article" at bounding box center [473, 193] width 574 height 20
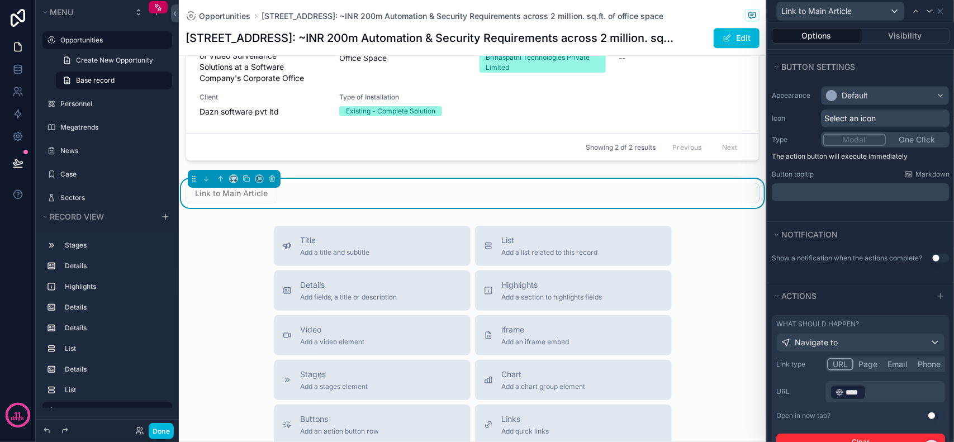
click at [818, 195] on p "﻿" at bounding box center [862, 192] width 171 height 11
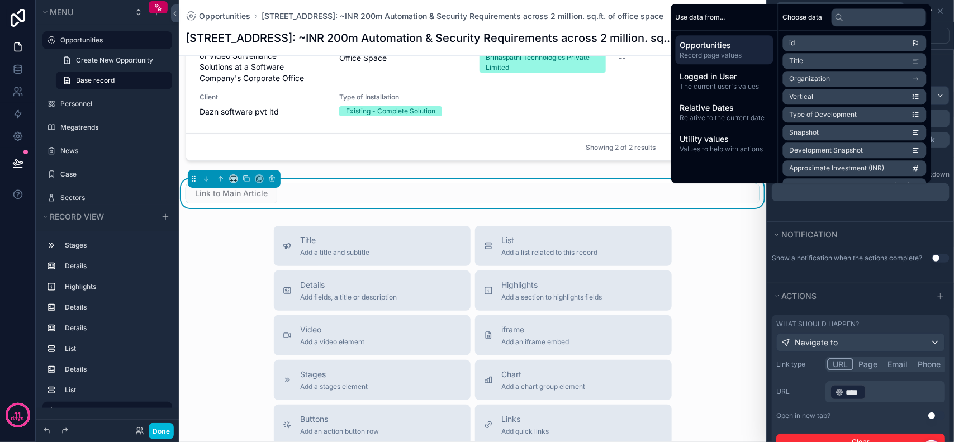
click at [872, 210] on div "Appearance Default Icon Select an icon Type Modal One Click The action button w…" at bounding box center [861, 150] width 187 height 142
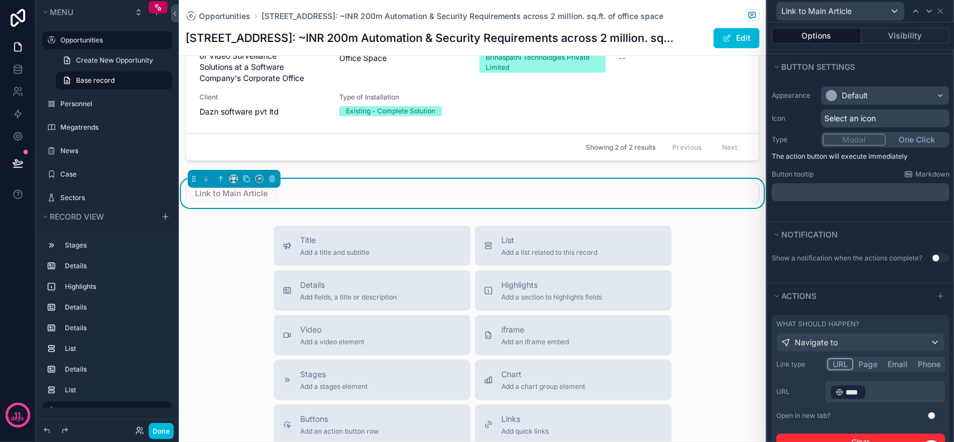
click at [587, 204] on div "Link to Main Article" at bounding box center [473, 193] width 574 height 20
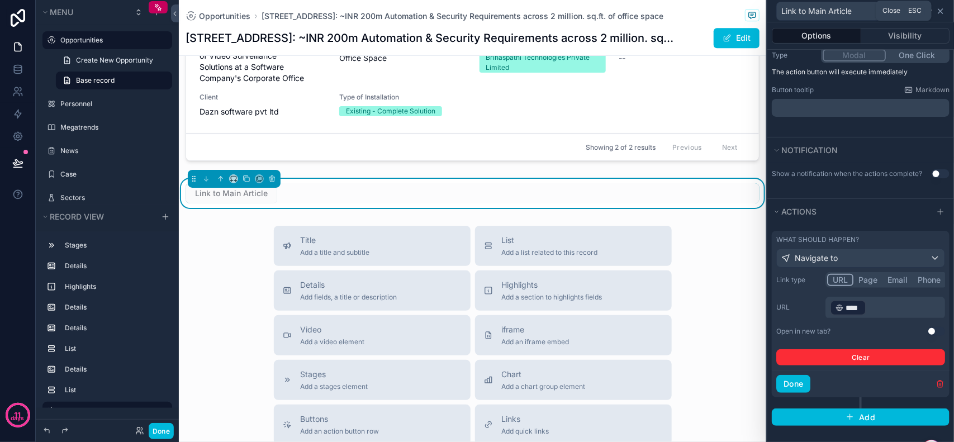
click at [938, 11] on icon at bounding box center [941, 11] width 9 height 9
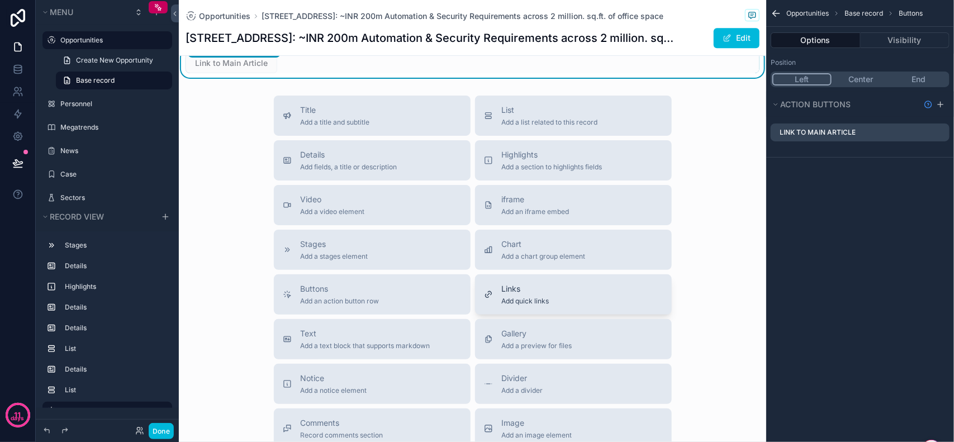
scroll to position [1677, 0]
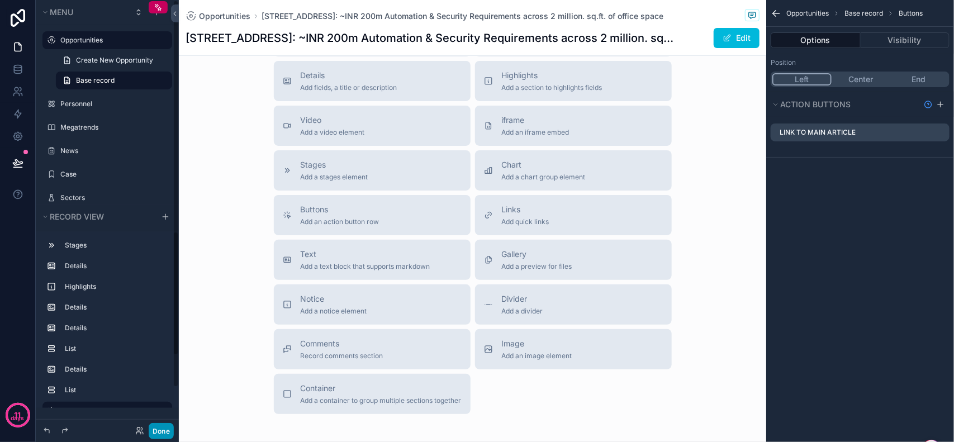
click at [159, 432] on button "Done" at bounding box center [161, 431] width 25 height 16
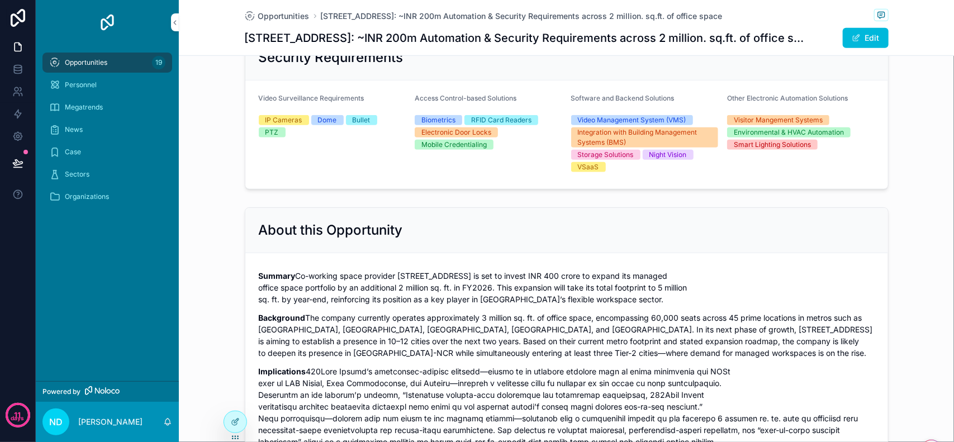
scroll to position [0, 0]
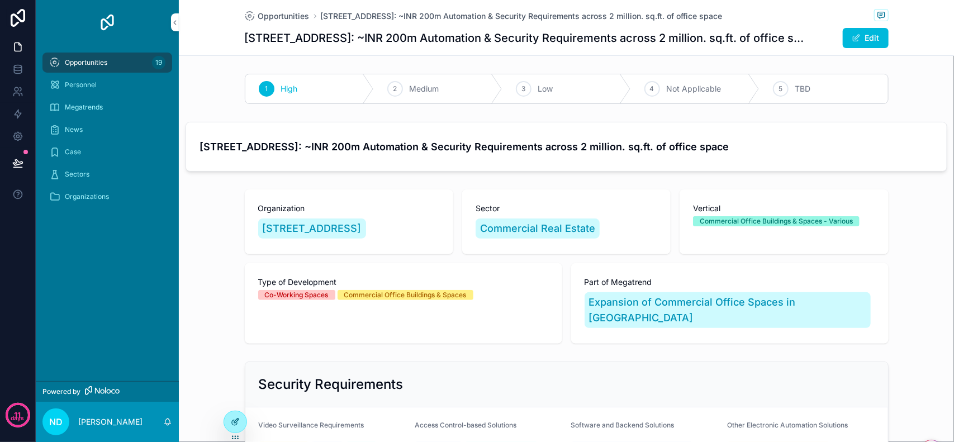
click at [236, 423] on icon at bounding box center [236, 421] width 4 height 4
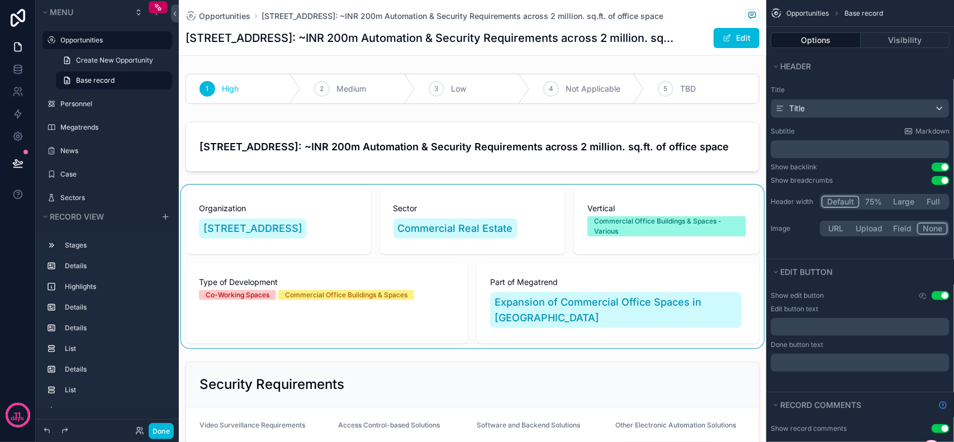
click at [649, 285] on div "scrollable content" at bounding box center [473, 266] width 588 height 163
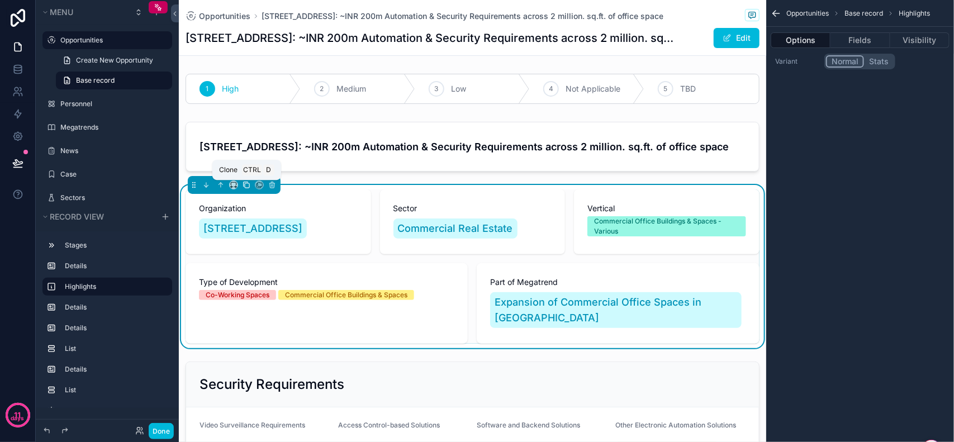
click at [247, 186] on icon "scrollable content" at bounding box center [247, 185] width 8 height 8
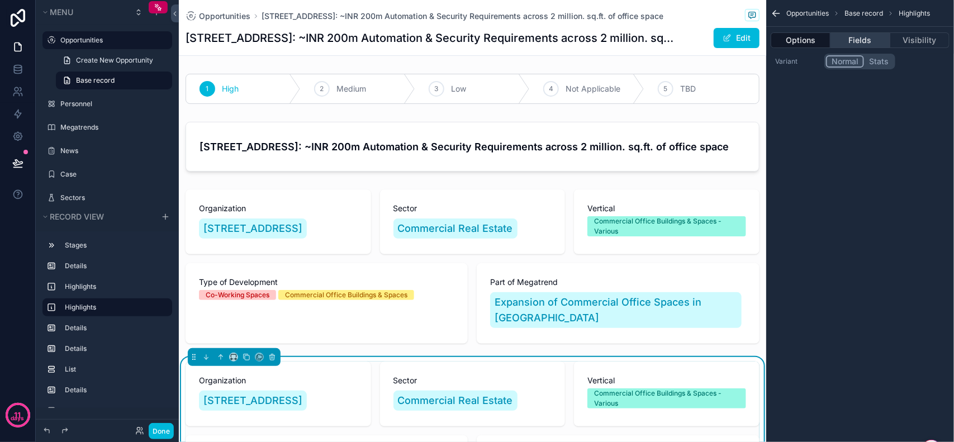
click at [864, 37] on button "Fields" at bounding box center [860, 40] width 59 height 16
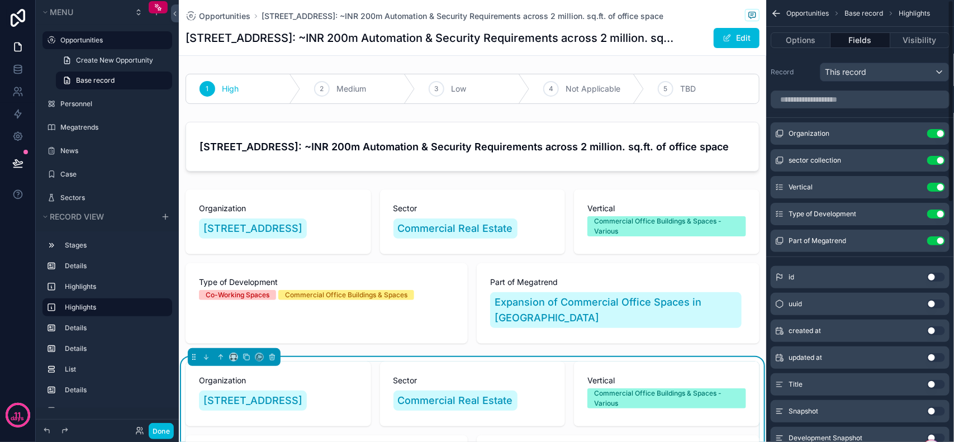
click at [934, 134] on button "Use setting" at bounding box center [937, 133] width 18 height 9
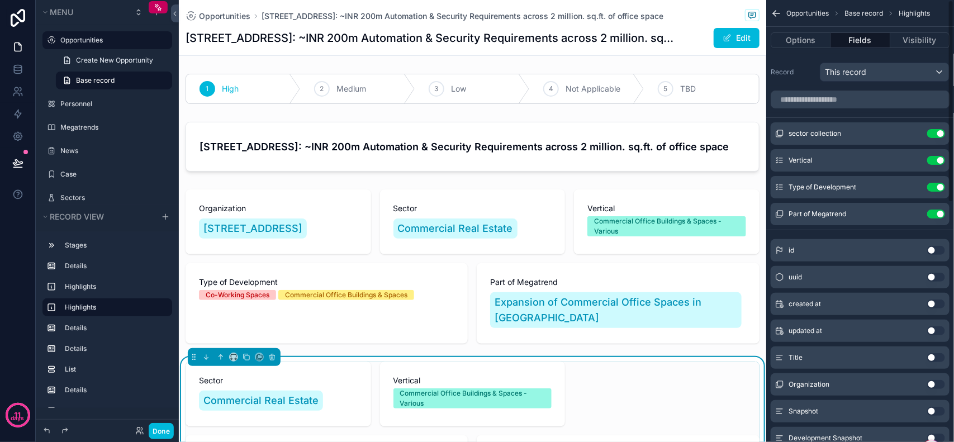
click at [935, 133] on button "Use setting" at bounding box center [937, 133] width 18 height 9
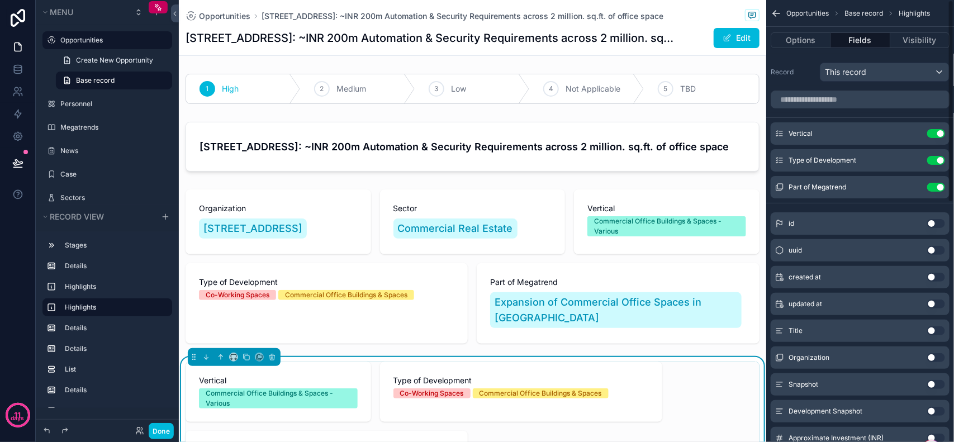
click at [938, 133] on button "Use setting" at bounding box center [937, 133] width 18 height 9
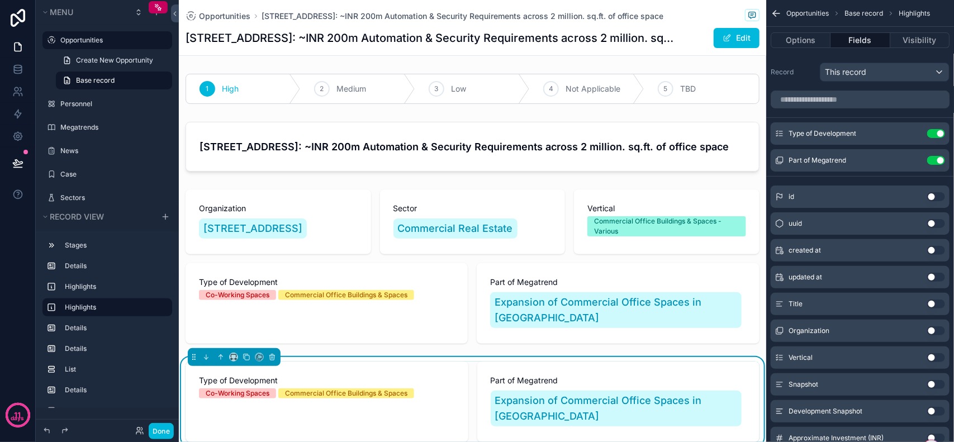
click at [938, 133] on button "Use setting" at bounding box center [937, 133] width 18 height 9
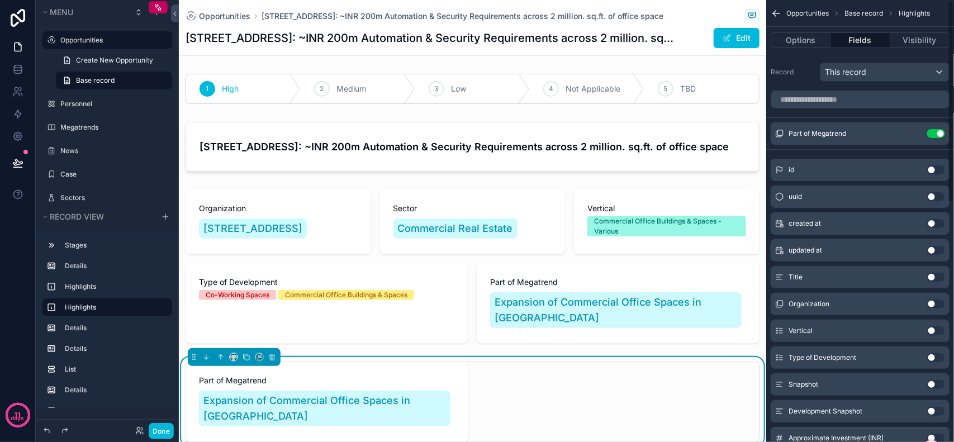
click at [938, 133] on button "Use setting" at bounding box center [937, 133] width 18 height 9
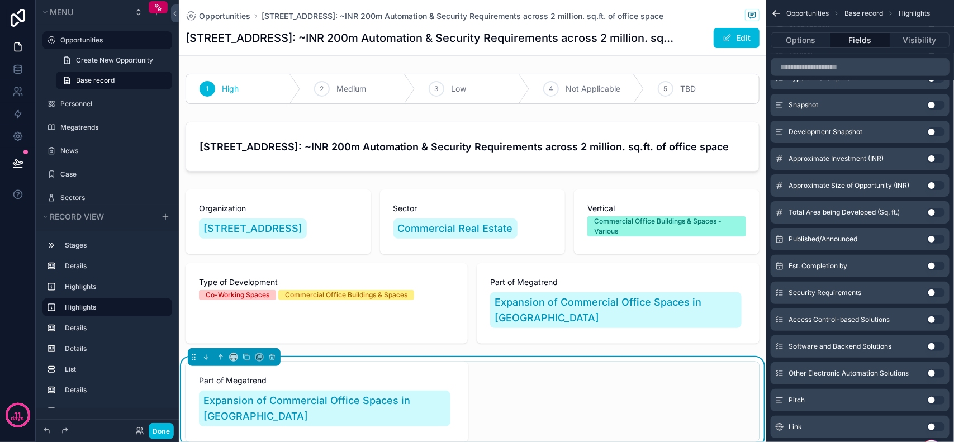
click at [937, 157] on button "Use setting" at bounding box center [937, 158] width 18 height 9
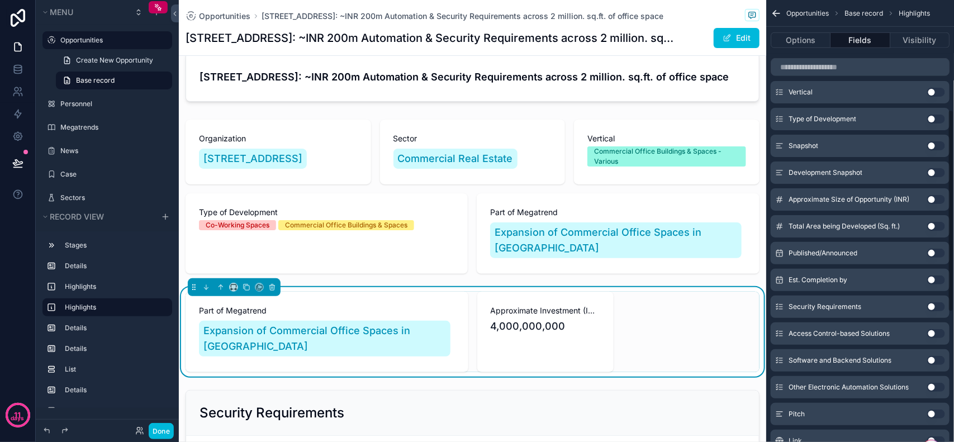
scroll to position [236, 0]
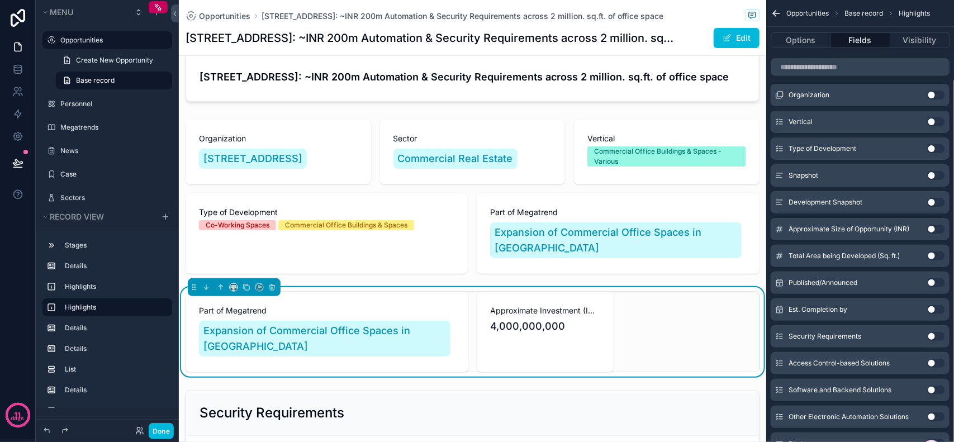
click at [935, 227] on button "Use setting" at bounding box center [937, 229] width 18 height 9
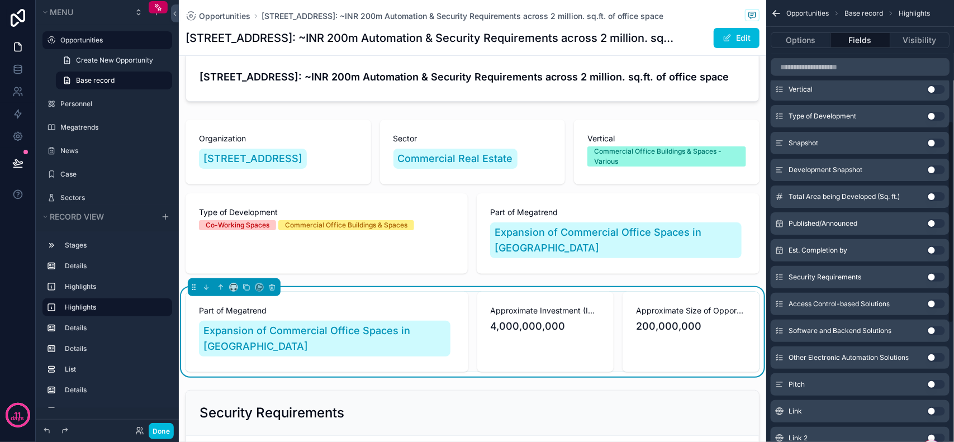
scroll to position [333, 0]
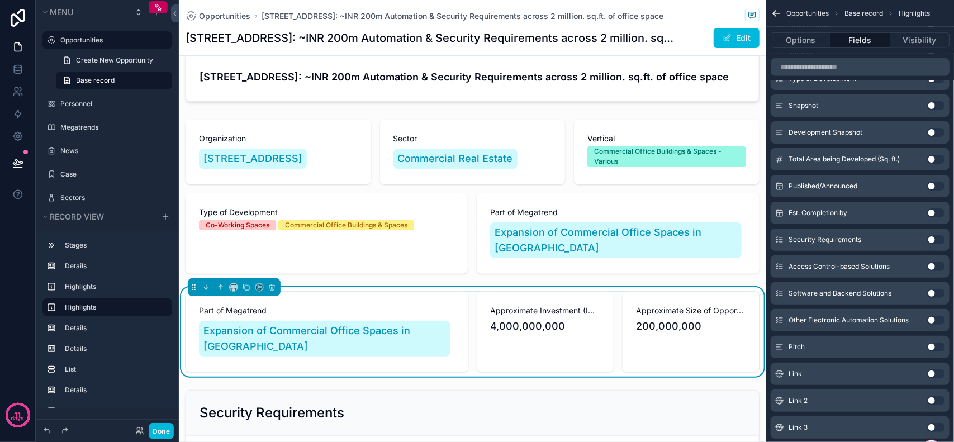
click at [933, 158] on button "Use setting" at bounding box center [937, 159] width 18 height 9
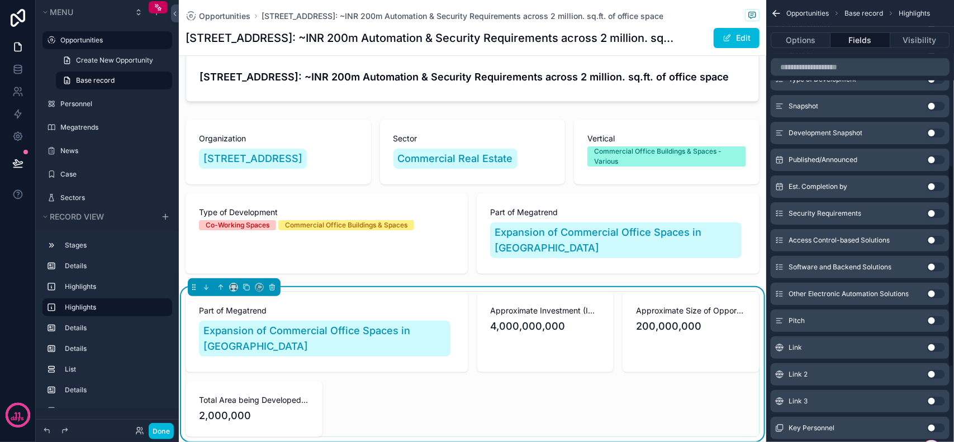
scroll to position [0, 0]
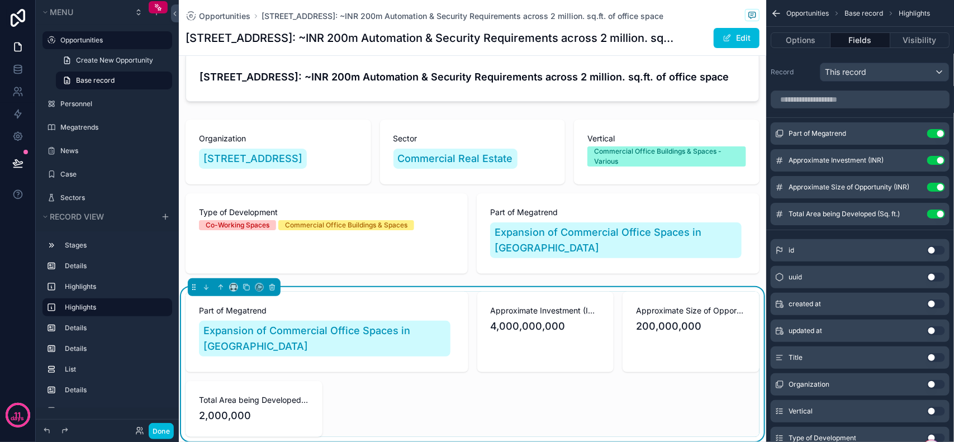
click at [933, 131] on button "Use setting" at bounding box center [937, 133] width 18 height 9
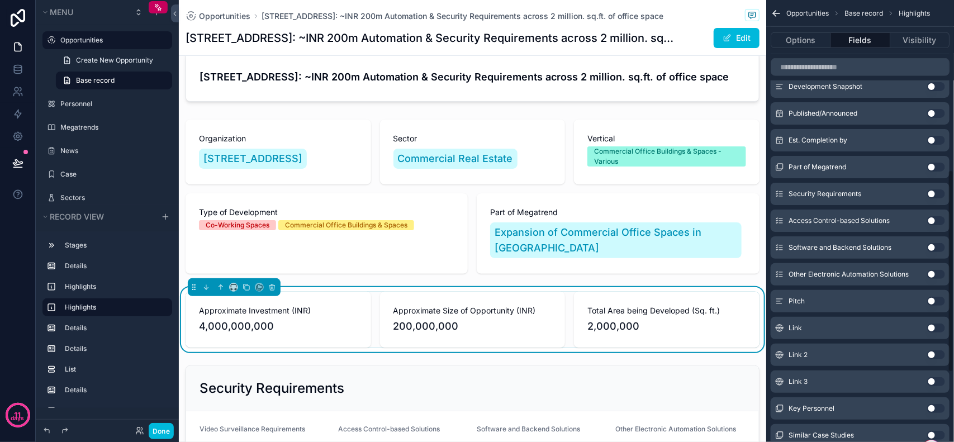
scroll to position [349, 0]
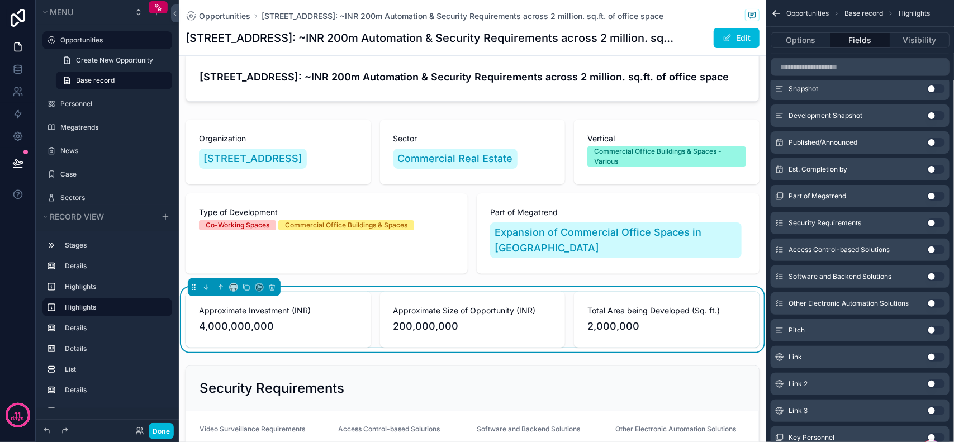
drag, startPoint x: 932, startPoint y: 144, endPoint x: 934, endPoint y: 163, distance: 19.1
click at [932, 144] on button "Use setting" at bounding box center [937, 142] width 18 height 9
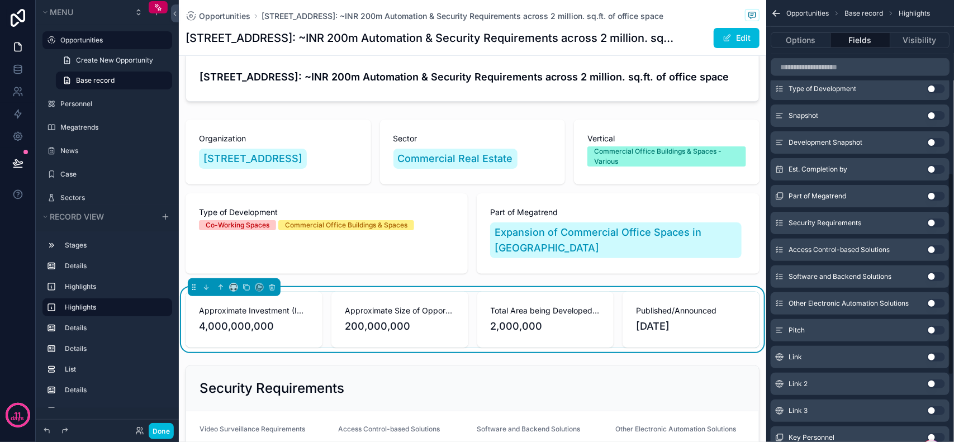
scroll to position [376, 0]
click at [942, 143] on button "Use setting" at bounding box center [937, 143] width 18 height 9
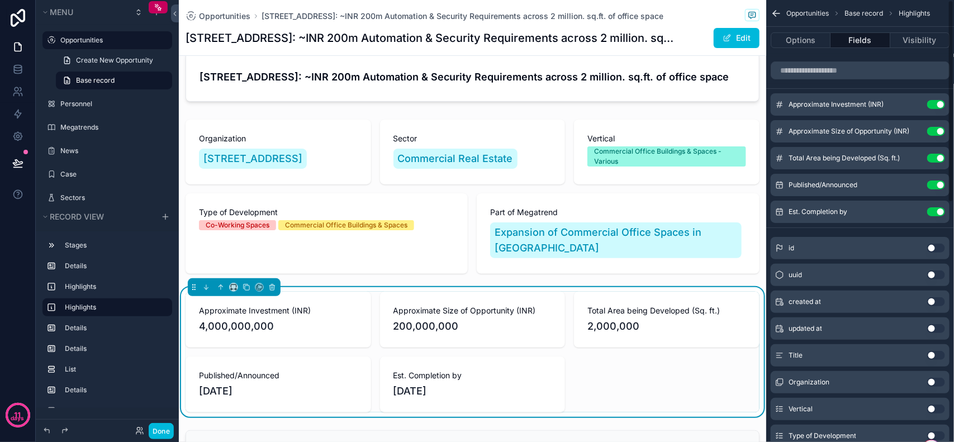
scroll to position [0, 0]
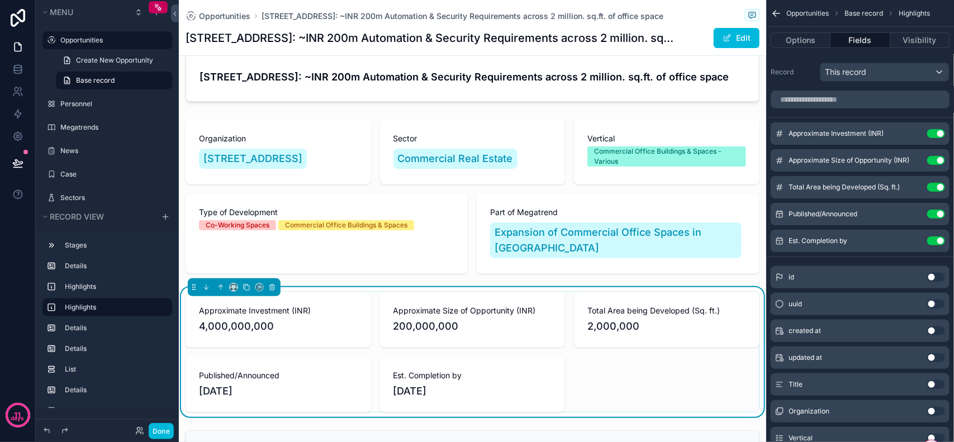
click at [0, 0] on icon "scrollable content" at bounding box center [0, 0] width 0 height 0
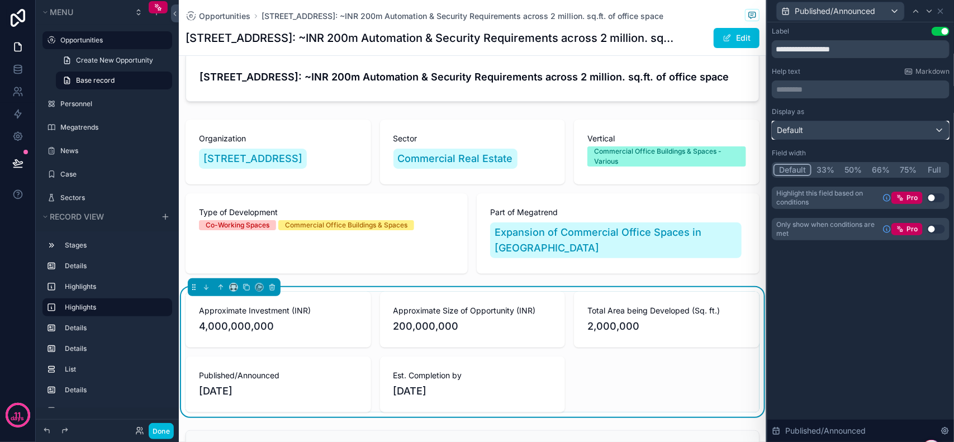
click at [853, 123] on div "Default" at bounding box center [861, 130] width 177 height 18
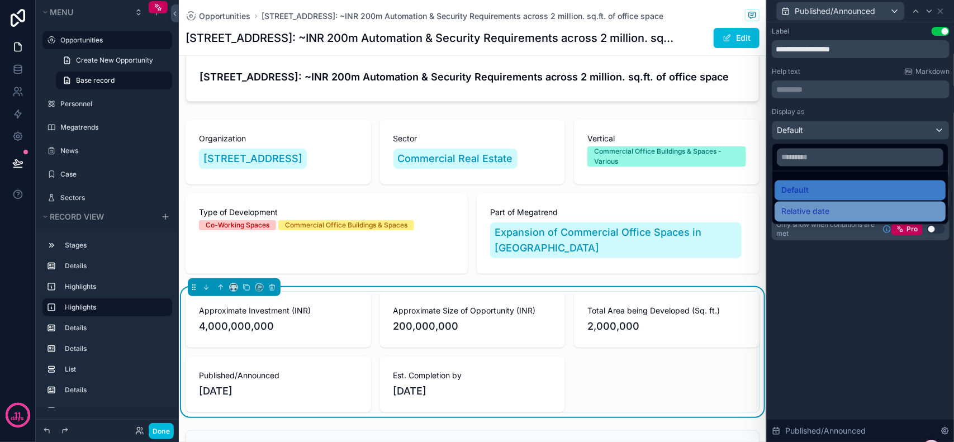
click at [853, 202] on div "Relative date" at bounding box center [860, 212] width 171 height 20
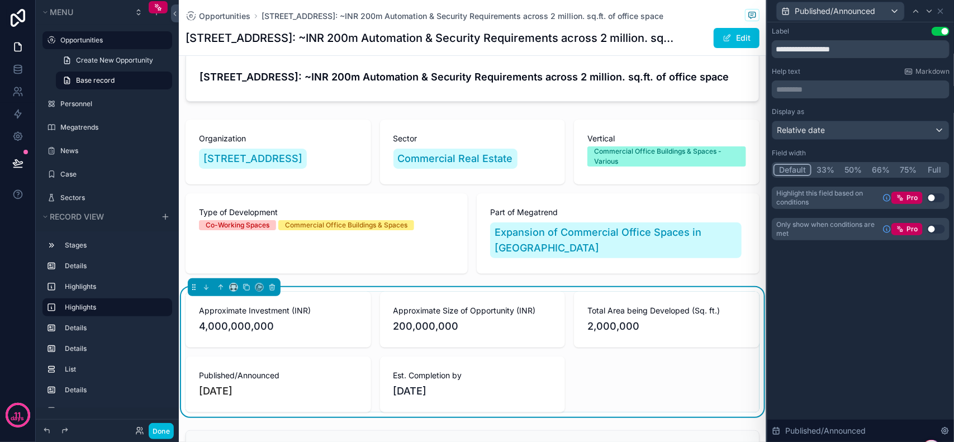
click at [825, 169] on button "33%" at bounding box center [826, 170] width 28 height 12
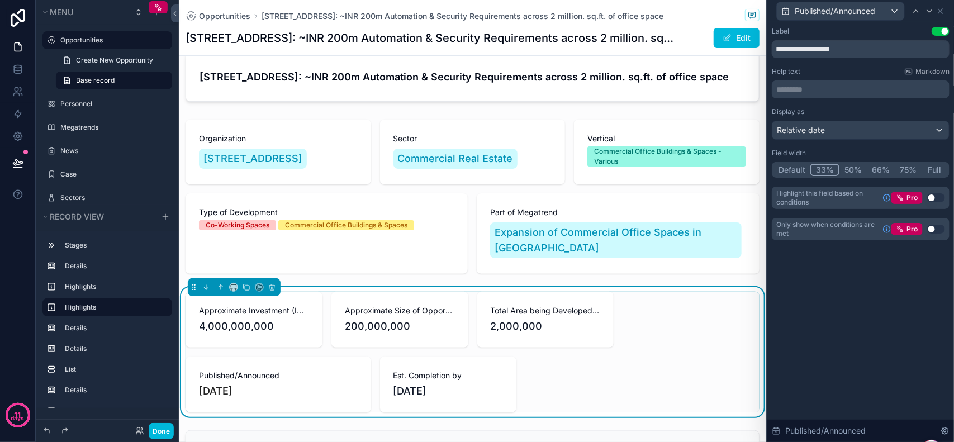
click at [797, 164] on button "Default" at bounding box center [792, 170] width 37 height 12
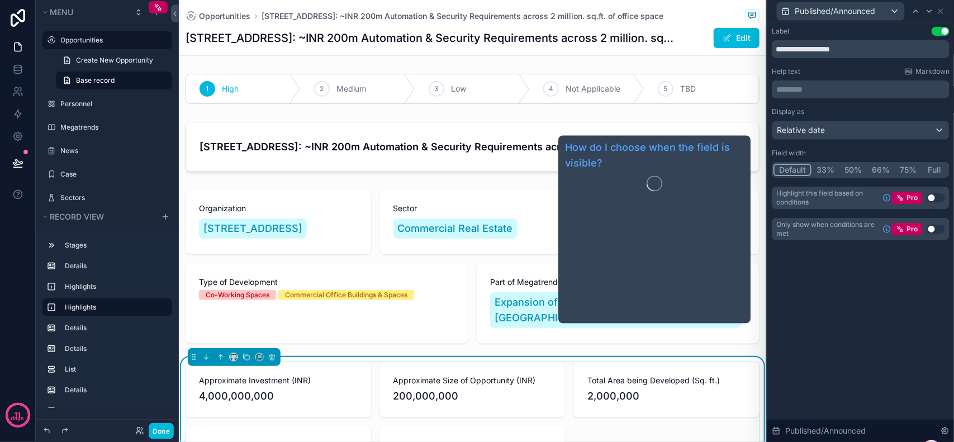
scroll to position [70, 0]
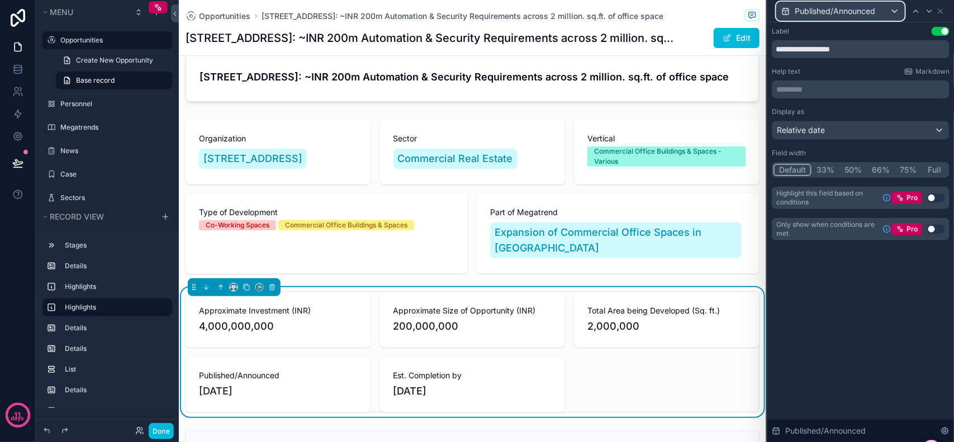
click at [836, 12] on span "Published/Announced" at bounding box center [835, 11] width 81 height 11
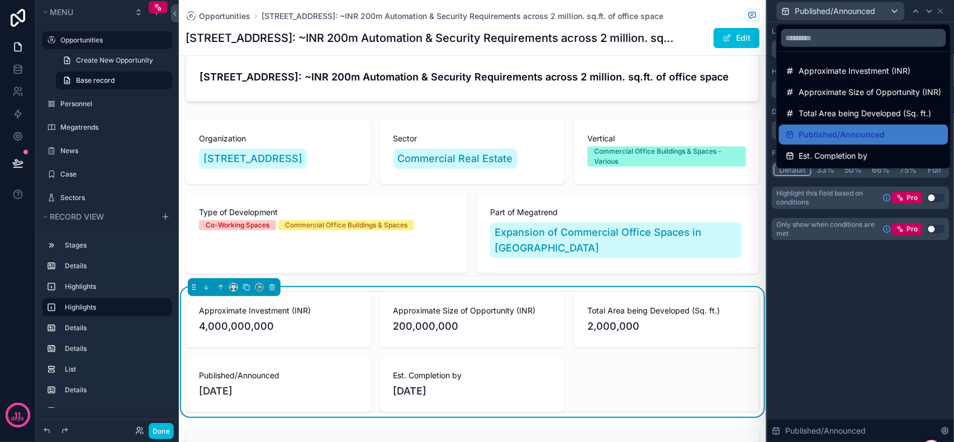
drag, startPoint x: 835, startPoint y: 149, endPoint x: 830, endPoint y: 289, distance: 139.9
click at [830, 289] on div "**********" at bounding box center [477, 221] width 954 height 442
click at [853, 289] on div at bounding box center [861, 221] width 187 height 442
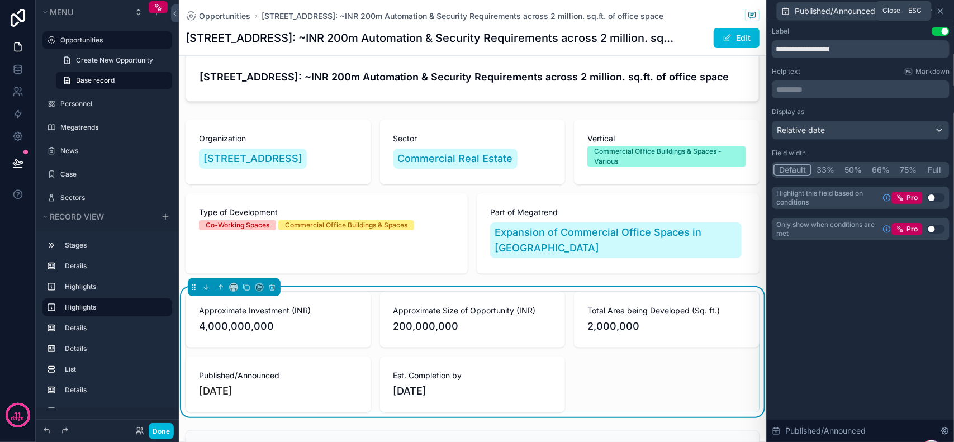
click at [942, 12] on icon at bounding box center [941, 11] width 9 height 9
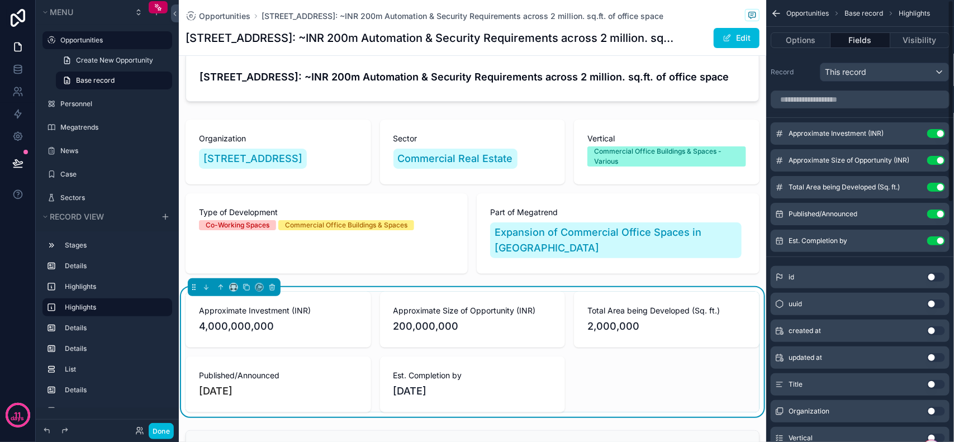
click at [915, 234] on div "Est. Completion by Use setting" at bounding box center [860, 241] width 179 height 22
click at [0, 0] on icon "scrollable content" at bounding box center [0, 0] width 0 height 0
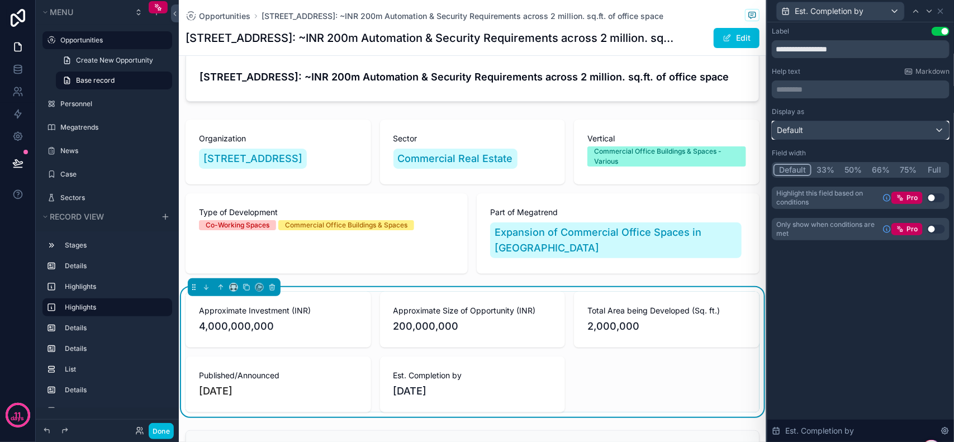
click at [831, 133] on div "Default" at bounding box center [861, 130] width 177 height 18
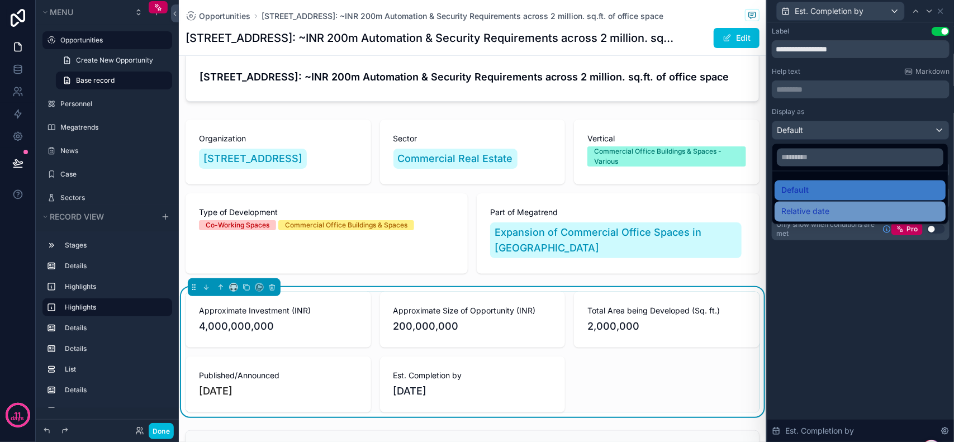
click at [836, 206] on div "Relative date" at bounding box center [861, 211] width 158 height 13
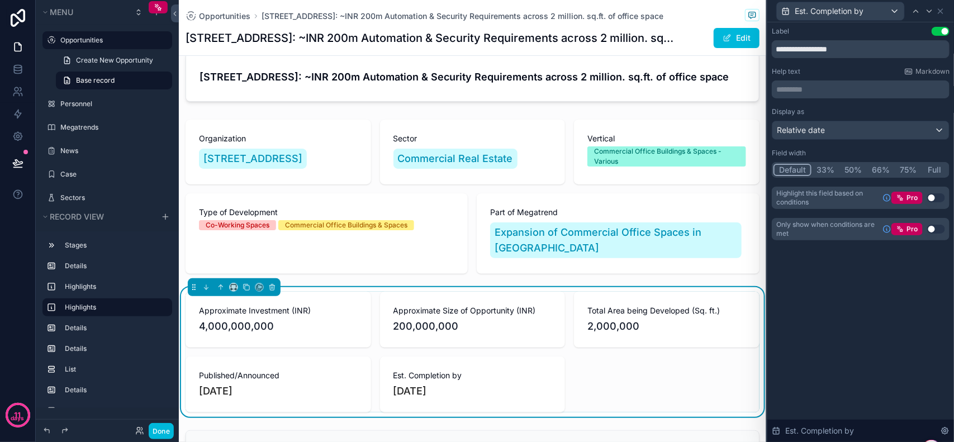
click at [829, 173] on button "33%" at bounding box center [826, 170] width 28 height 12
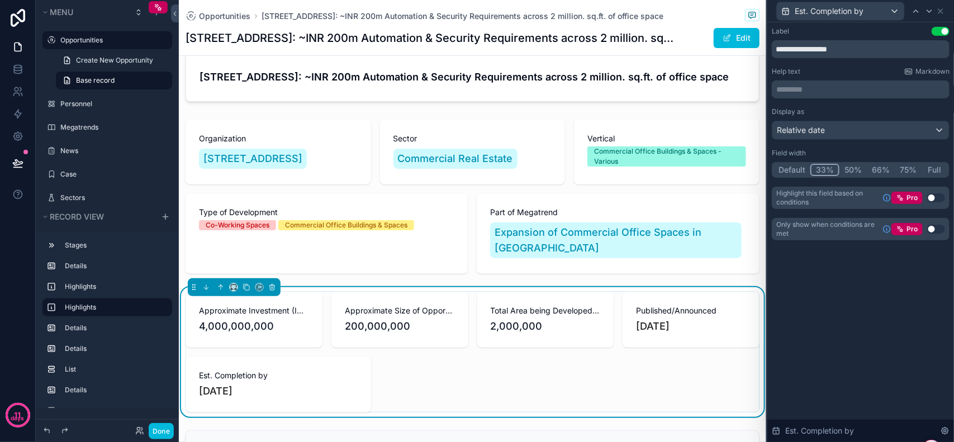
click at [797, 169] on button "Default" at bounding box center [792, 170] width 37 height 12
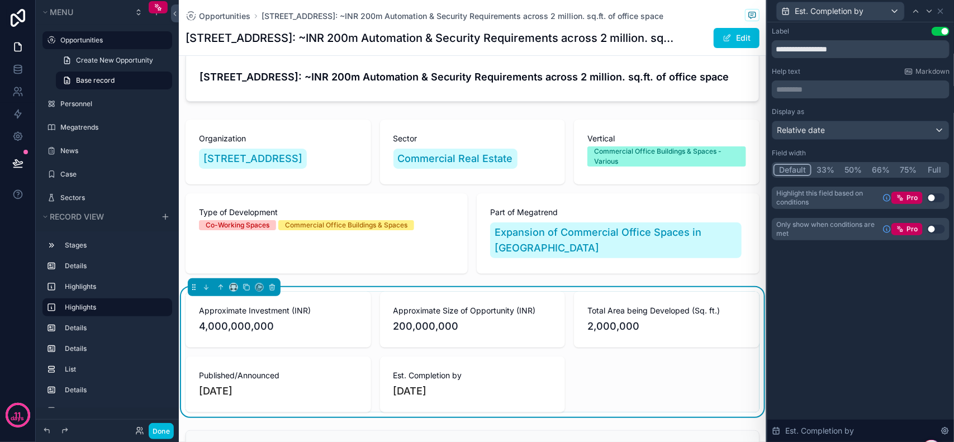
click at [825, 172] on button "33%" at bounding box center [826, 170] width 28 height 12
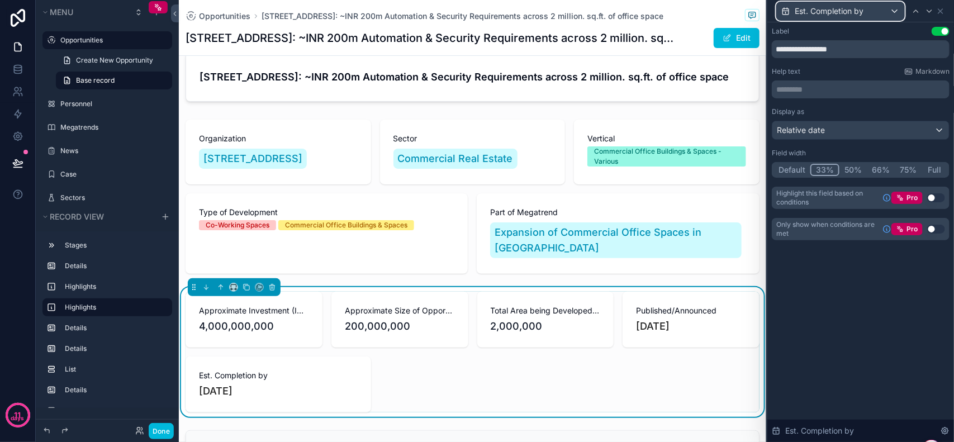
click at [856, 6] on span "Est. Completion by" at bounding box center [829, 11] width 69 height 11
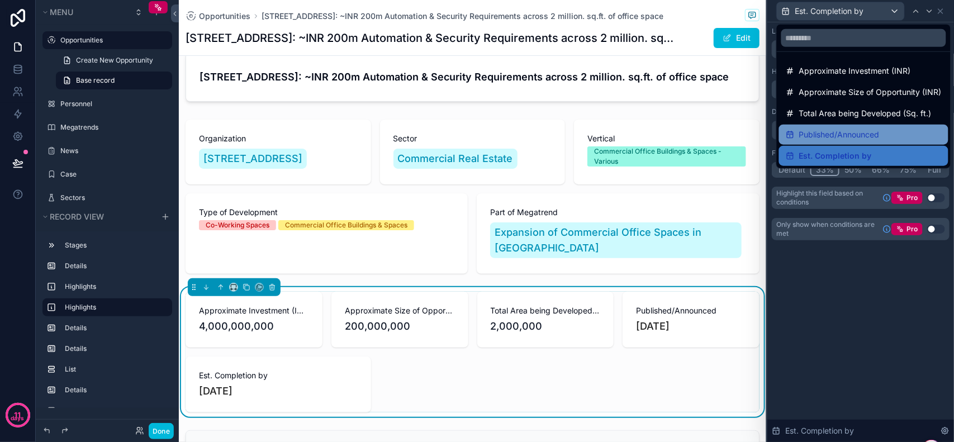
click at [838, 129] on span "Published/Announced" at bounding box center [840, 134] width 81 height 13
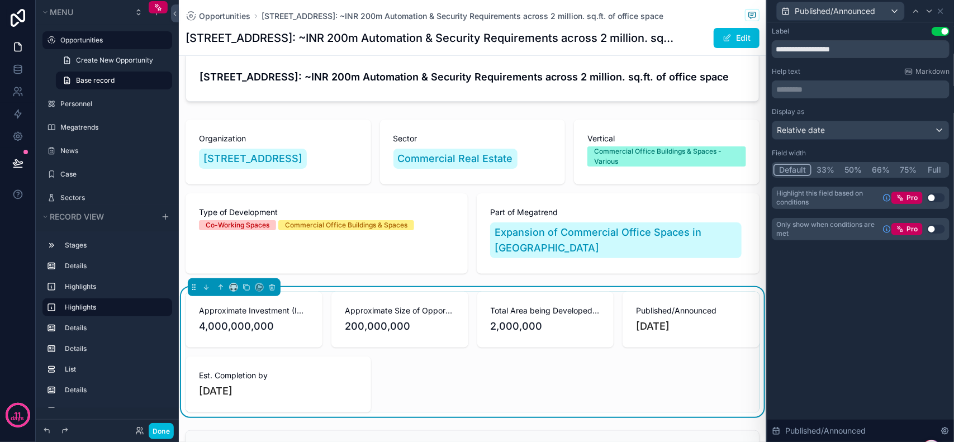
click at [820, 168] on button "33%" at bounding box center [826, 170] width 28 height 12
click at [855, 167] on button "50%" at bounding box center [853, 170] width 27 height 12
click at [657, 292] on div "Approximate Investment (INR) 4,000,000,000 Approximate Size of Opportunity (INR…" at bounding box center [473, 352] width 574 height 121
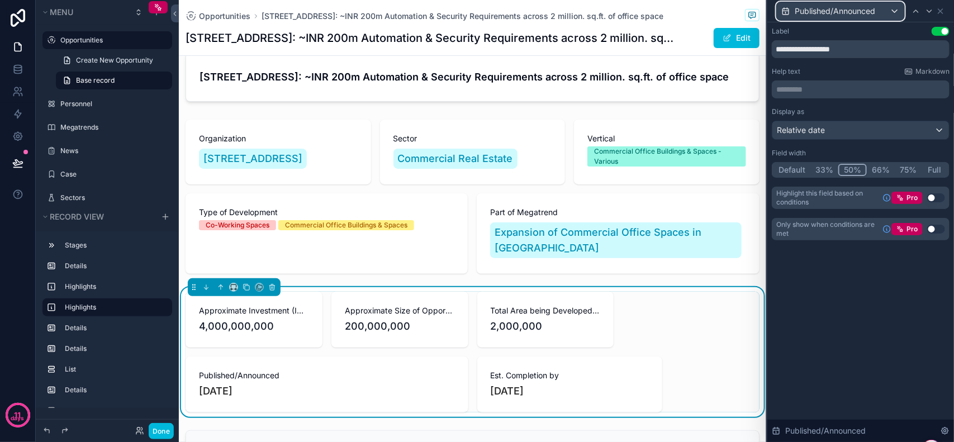
click at [798, 20] on div "Published/Announced" at bounding box center [840, 11] width 127 height 18
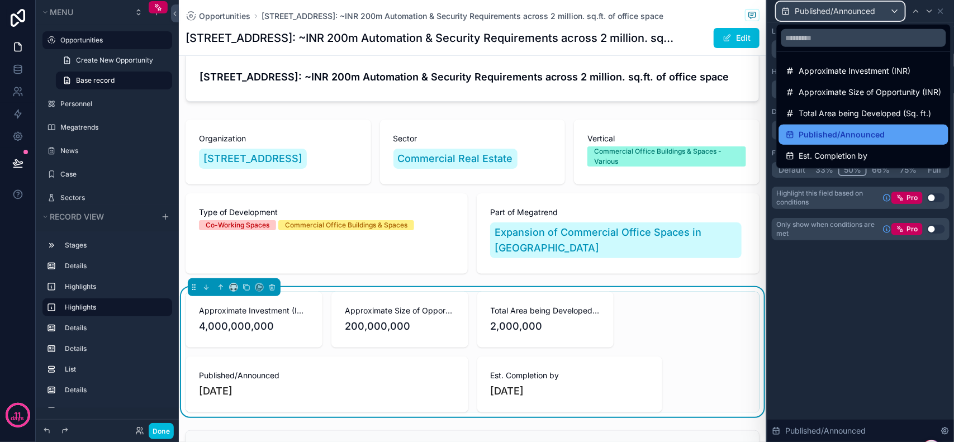
scroll to position [0, 0]
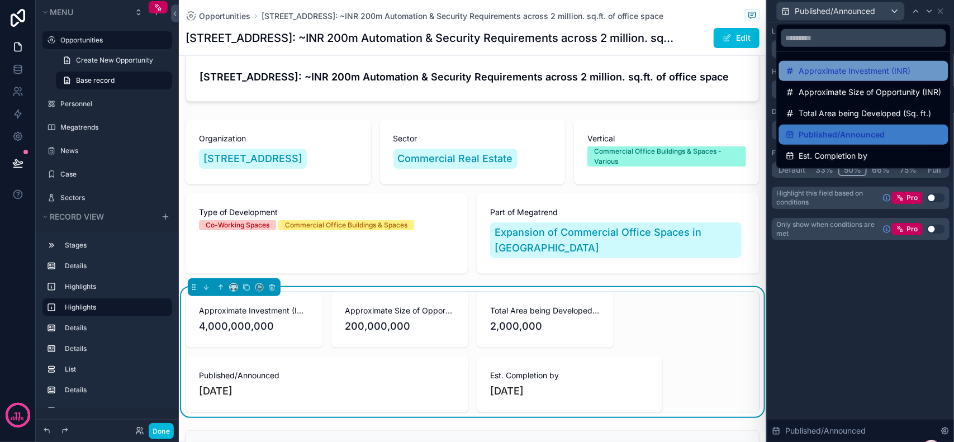
click at [853, 73] on span "Approximate Investment (INR)" at bounding box center [856, 70] width 112 height 13
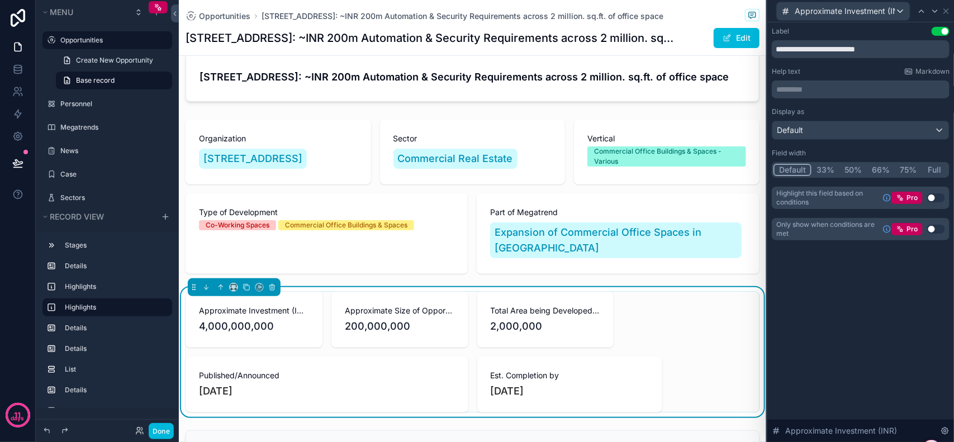
click at [818, 171] on button "33%" at bounding box center [826, 170] width 28 height 12
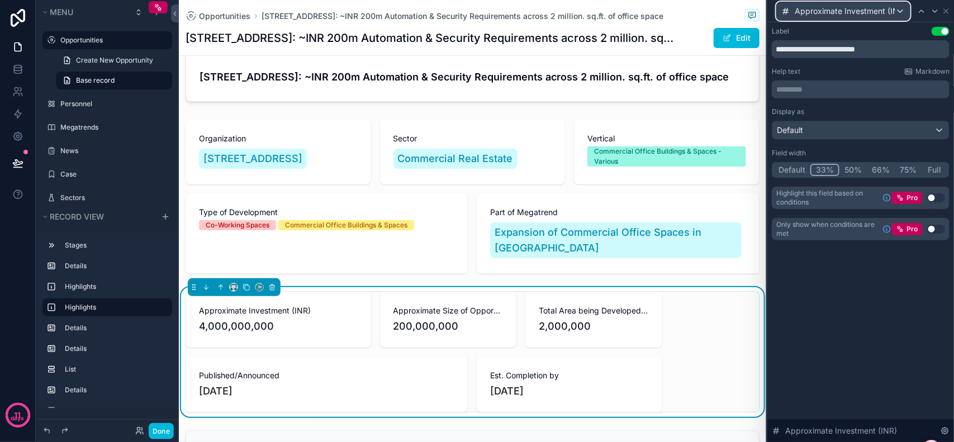
click at [844, 16] on span "Approximate Investment (INR)" at bounding box center [845, 11] width 101 height 11
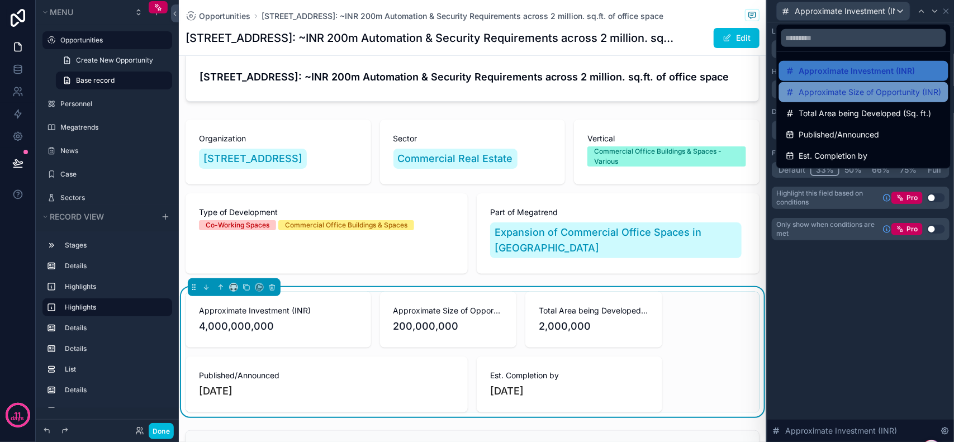
click at [849, 96] on span "Approximate Size of Opportunity (INR)" at bounding box center [871, 92] width 143 height 13
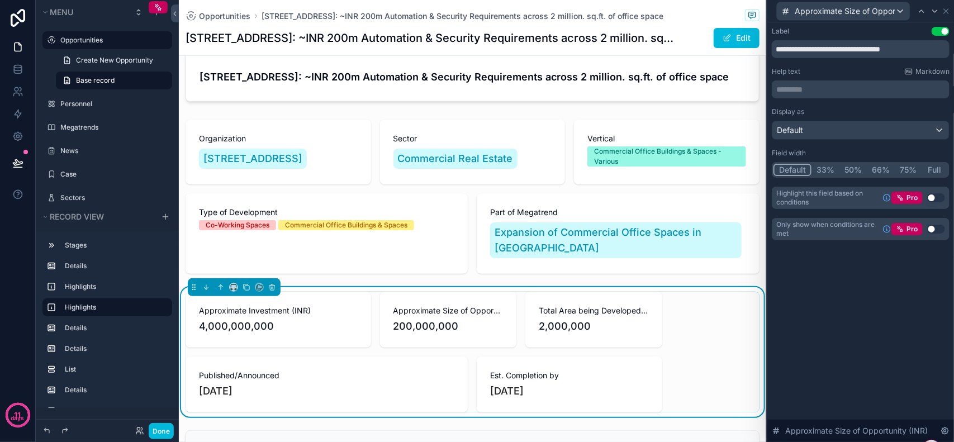
click at [827, 168] on button "33%" at bounding box center [826, 170] width 28 height 12
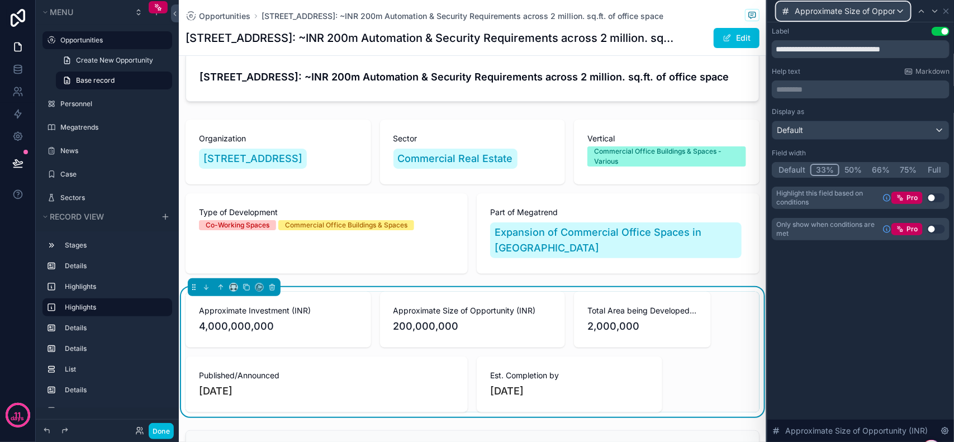
click at [846, 12] on span "Approximate Size of Opportunity (INR)" at bounding box center [845, 11] width 101 height 11
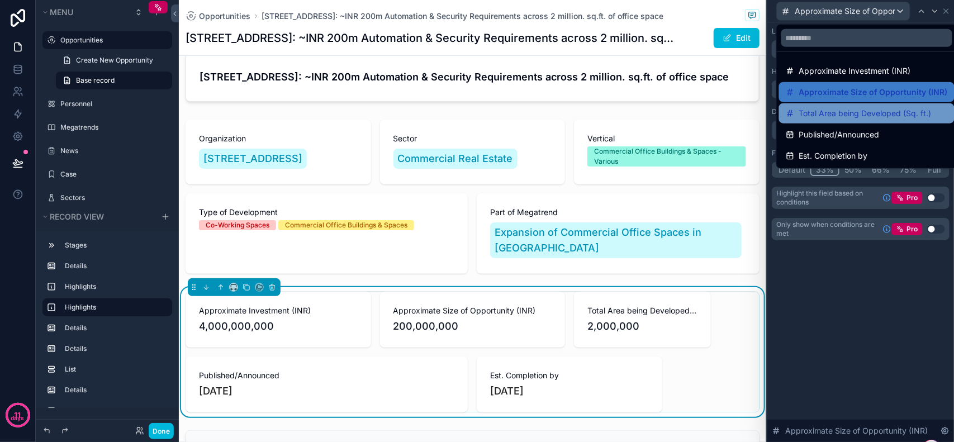
click at [848, 117] on span "Total Area being Developed (Sq. ft.)" at bounding box center [866, 113] width 133 height 13
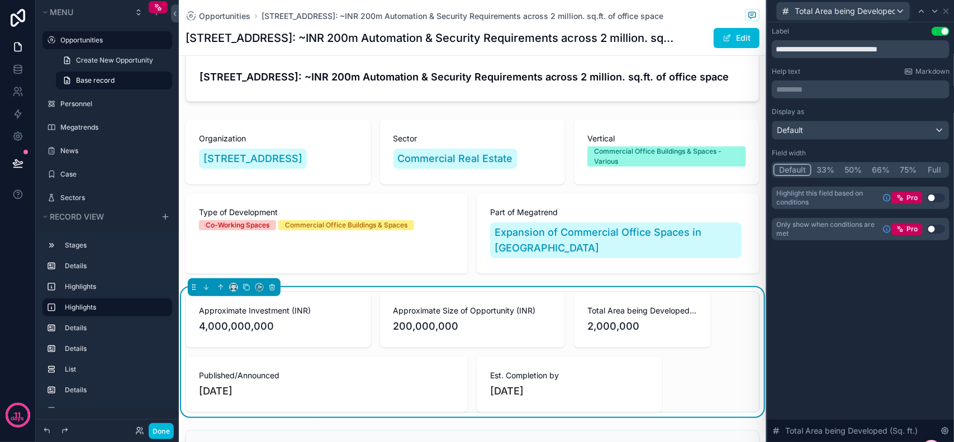
click at [827, 171] on button "33%" at bounding box center [826, 170] width 28 height 12
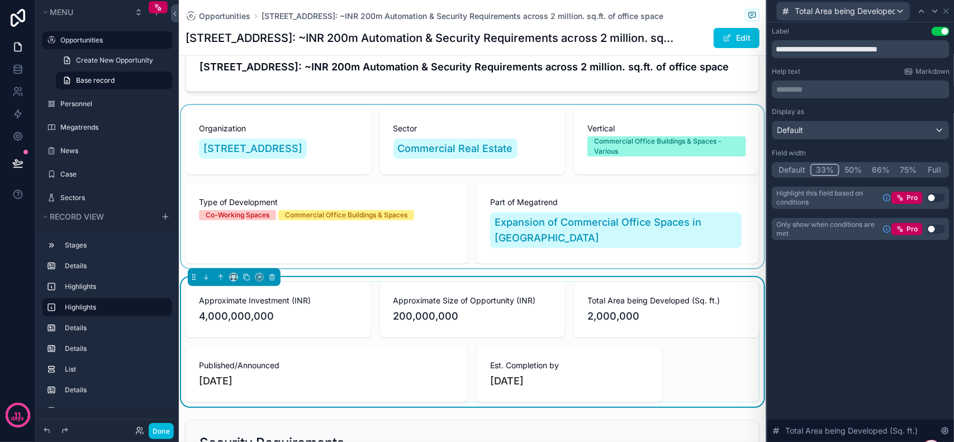
scroll to position [70, 0]
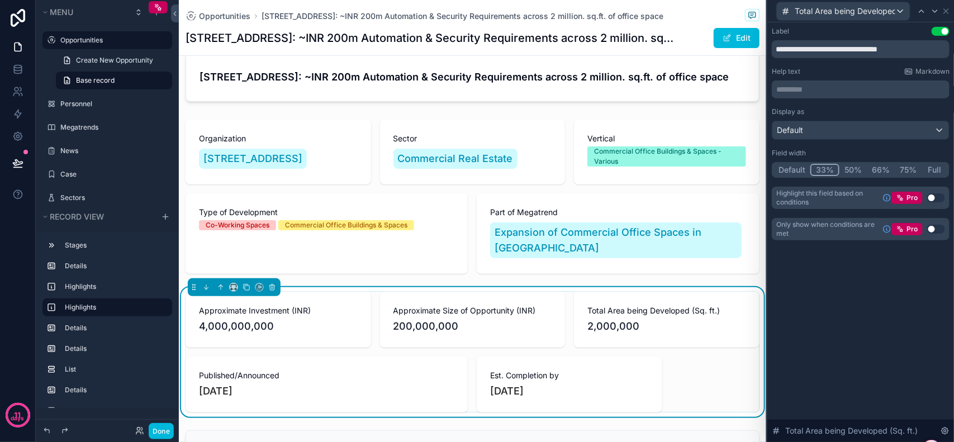
click at [537, 292] on div "Approximate Size of Opportunity (INR) 200,000,000" at bounding box center [473, 320] width 186 height 56
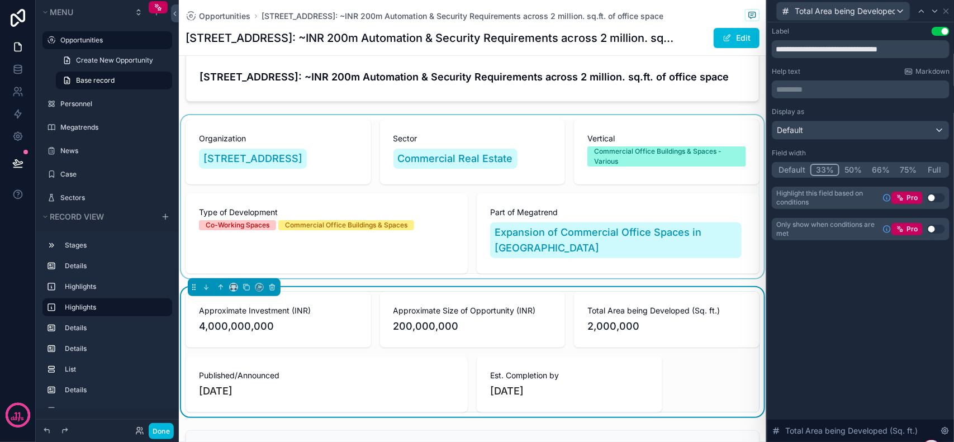
scroll to position [0, 0]
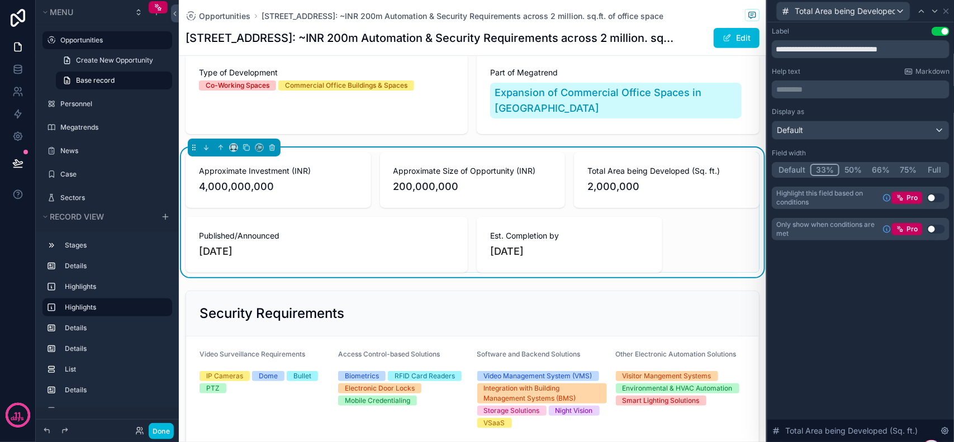
click at [846, 335] on div "**********" at bounding box center [861, 232] width 187 height 420
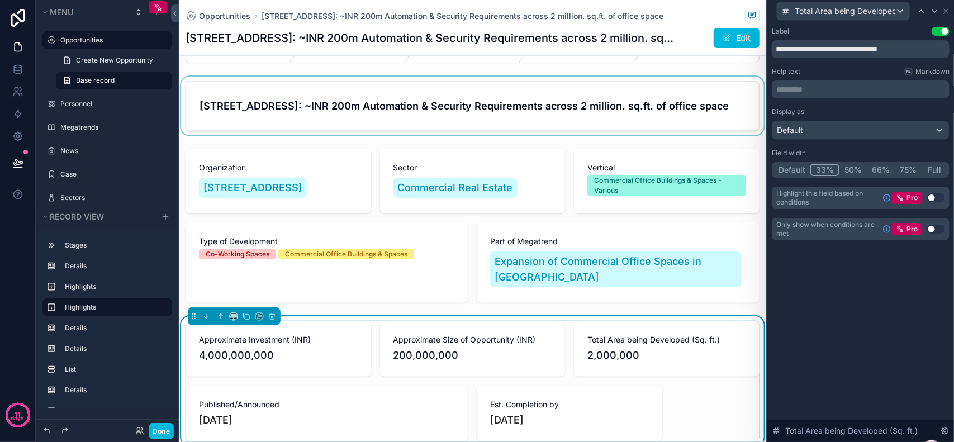
scroll to position [70, 0]
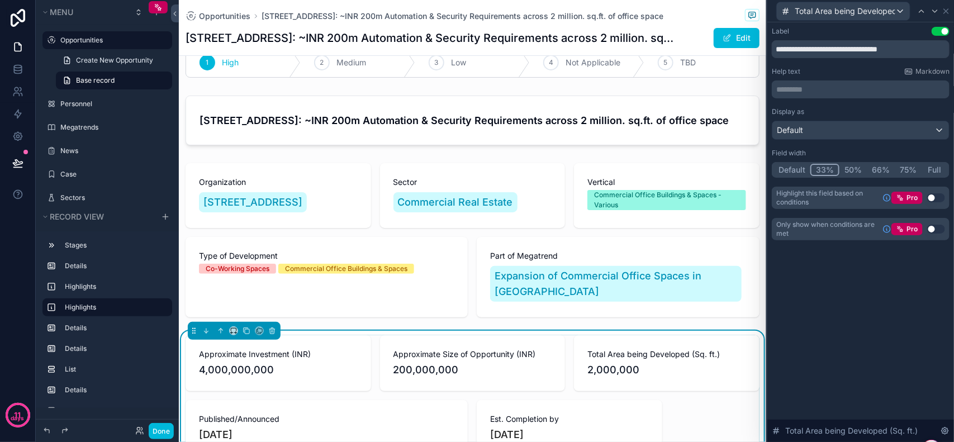
scroll to position [0, 0]
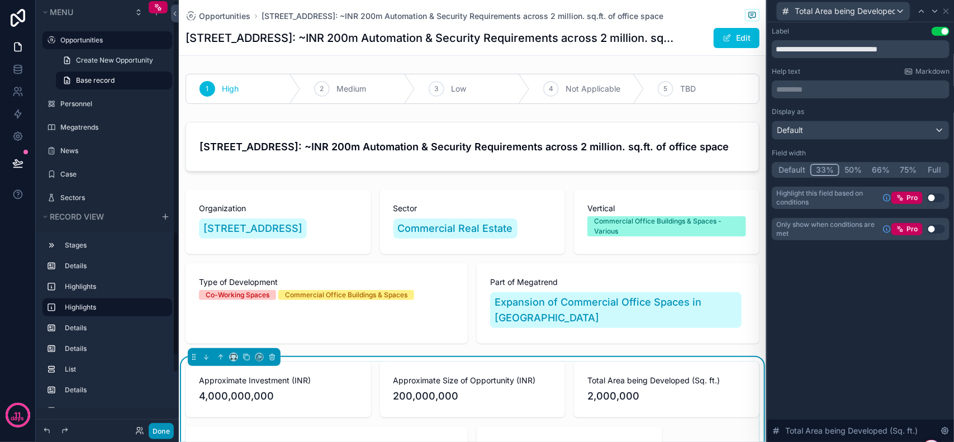
click at [165, 433] on button "Done" at bounding box center [161, 431] width 25 height 16
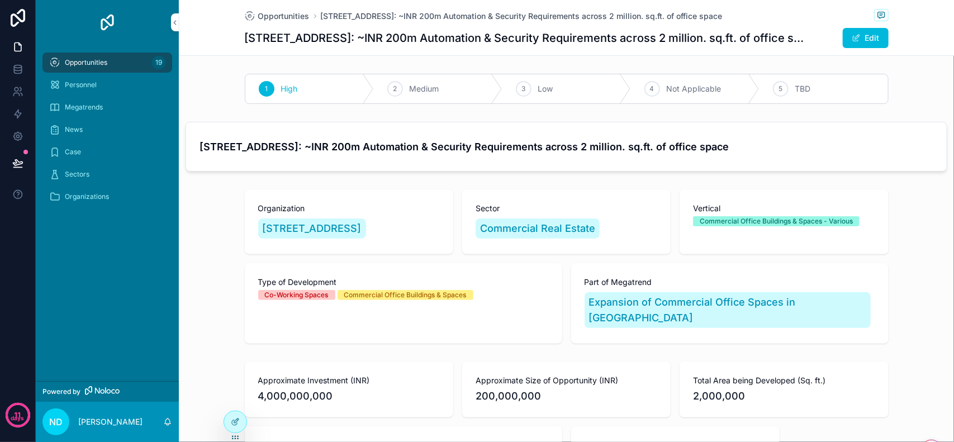
click at [907, 228] on div "Organization [STREET_ADDRESS] Sector Commercial Real Estate Vertical Commercial…" at bounding box center [566, 266] width 775 height 163
